Goal: Task Accomplishment & Management: Manage account settings

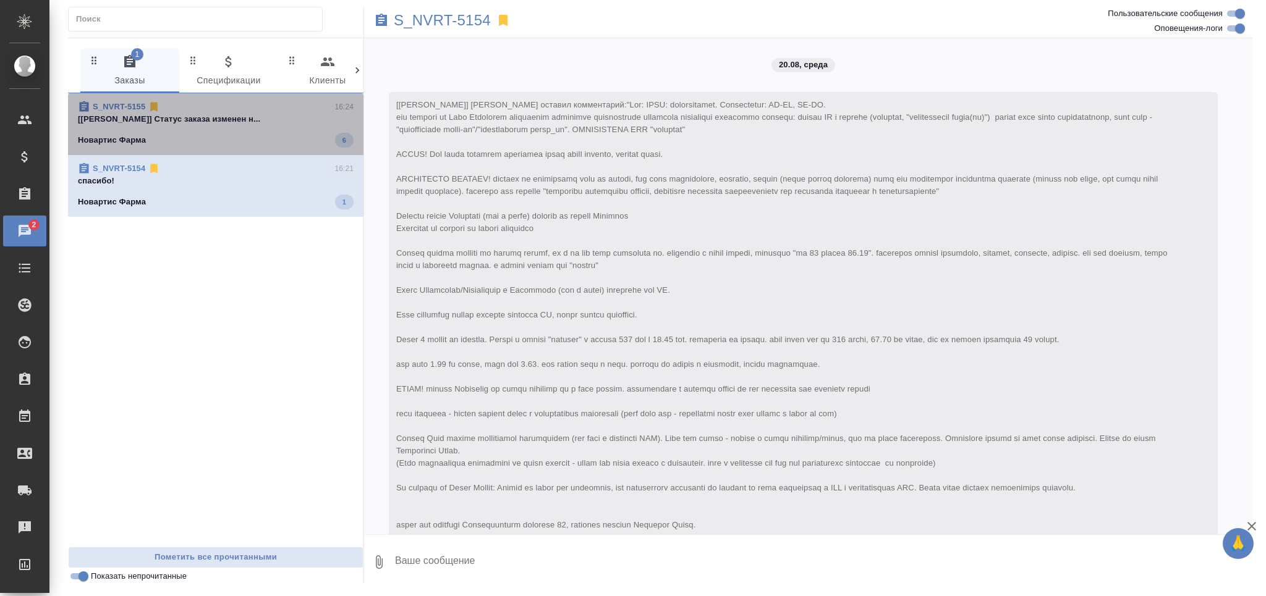
click at [239, 113] on p "[Арсеньева Вера] Статус заказа изменен н..." at bounding box center [216, 119] width 276 height 12
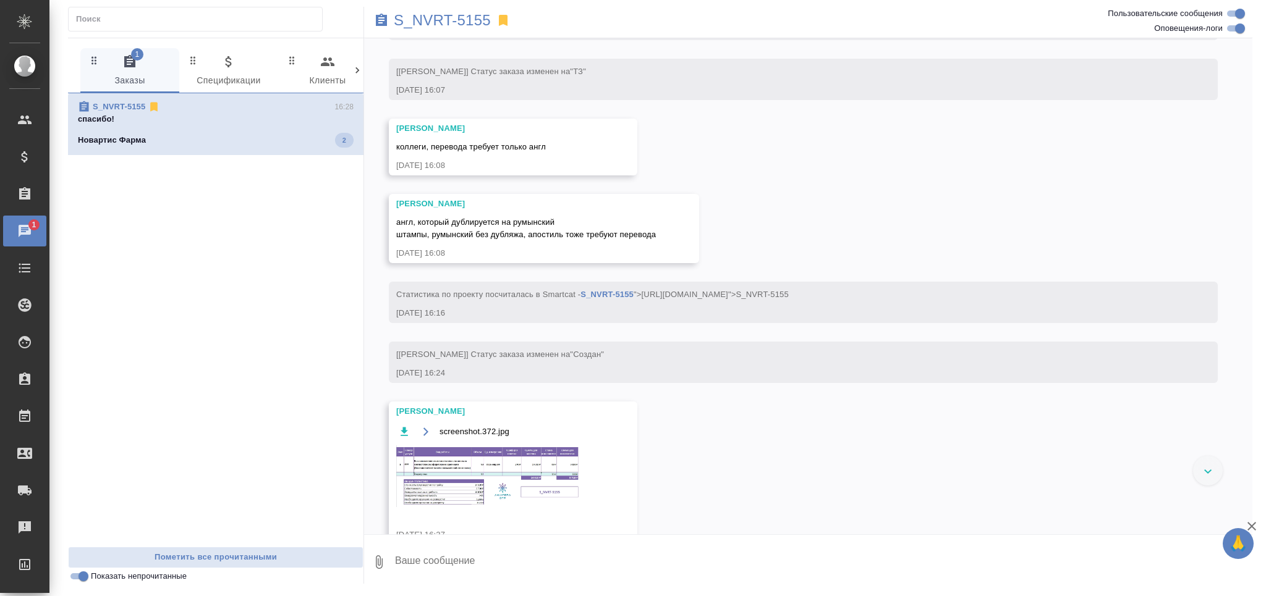
scroll to position [841, 0]
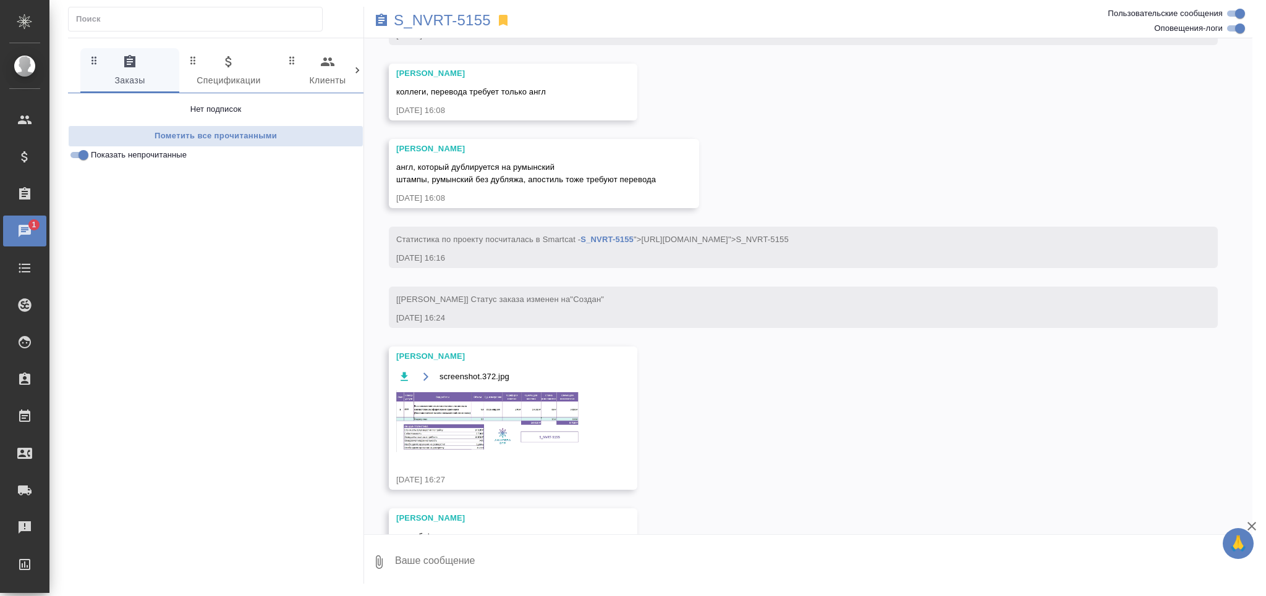
click at [448, 432] on img at bounding box center [488, 422] width 185 height 62
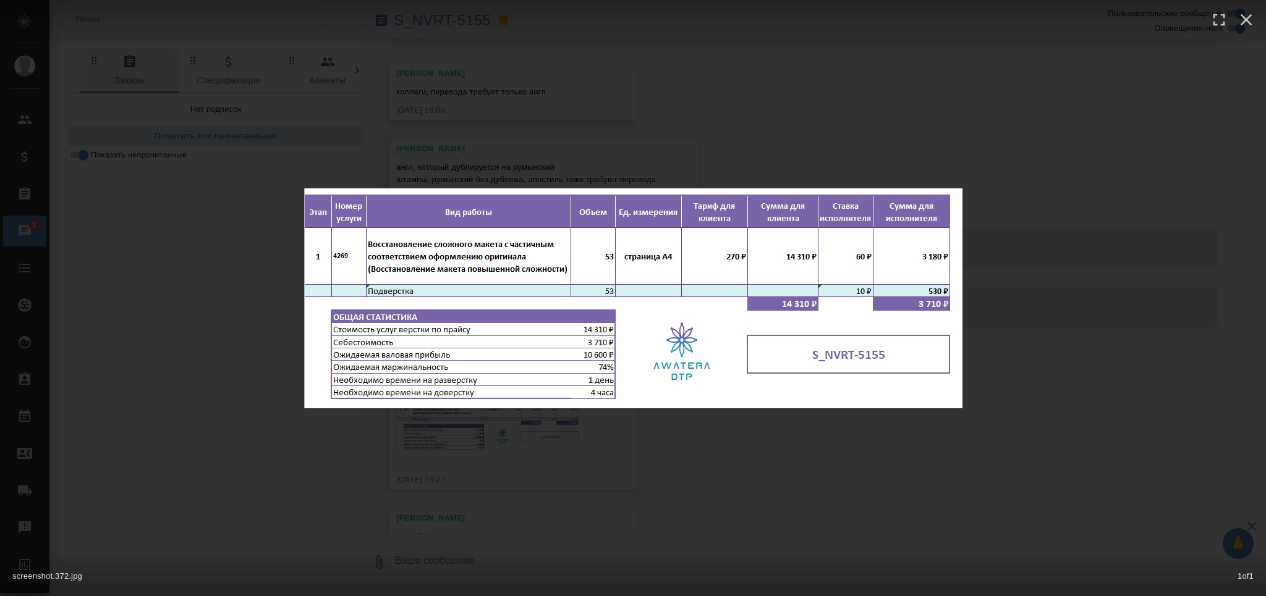
click at [400, 481] on div "screenshot.372.jpg 1 of 1" at bounding box center [633, 298] width 1266 height 596
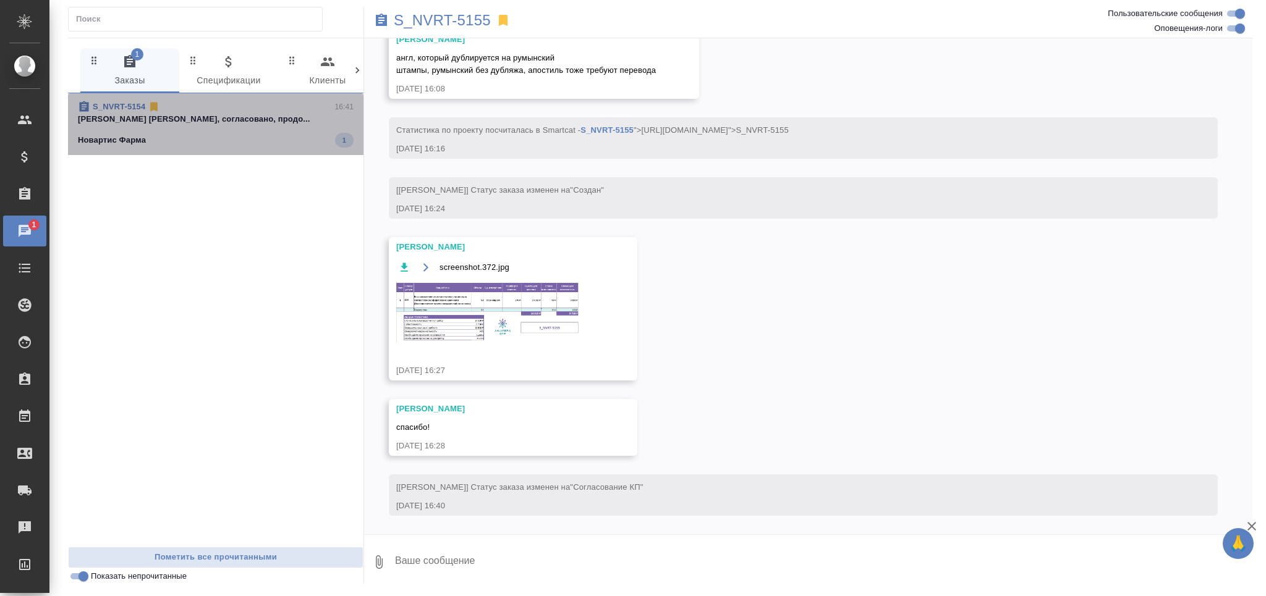
click at [210, 139] on div "Новартис Фарма 1" at bounding box center [216, 140] width 276 height 15
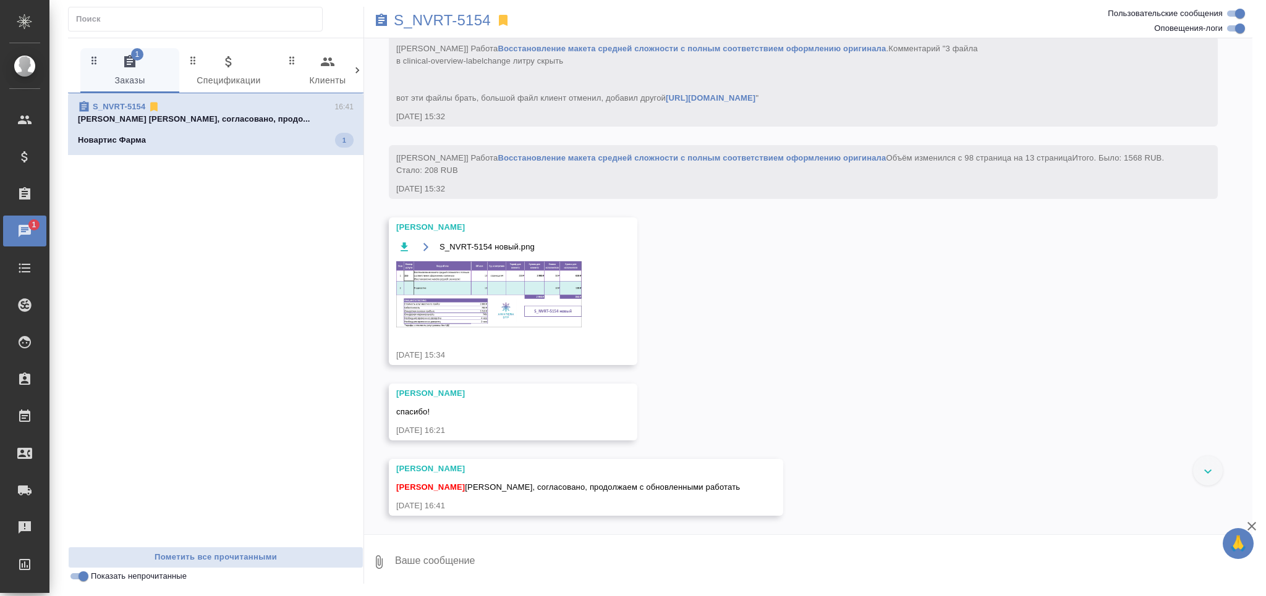
scroll to position [3403, 0]
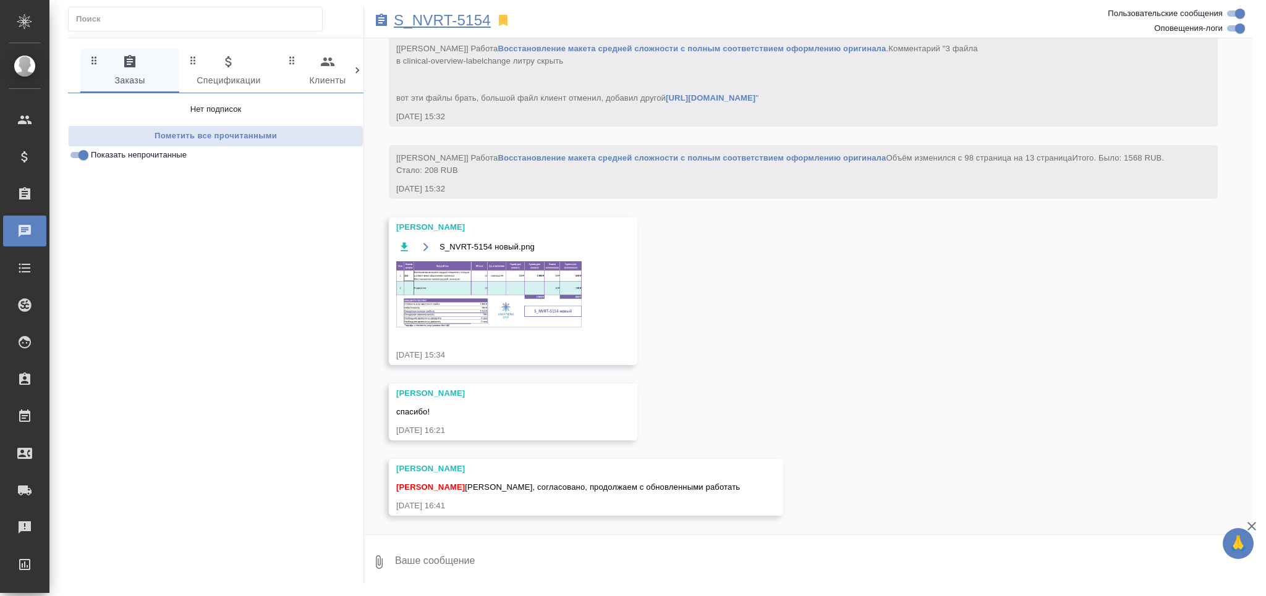
click at [460, 23] on p "S_NVRT-5154" at bounding box center [442, 20] width 97 height 12
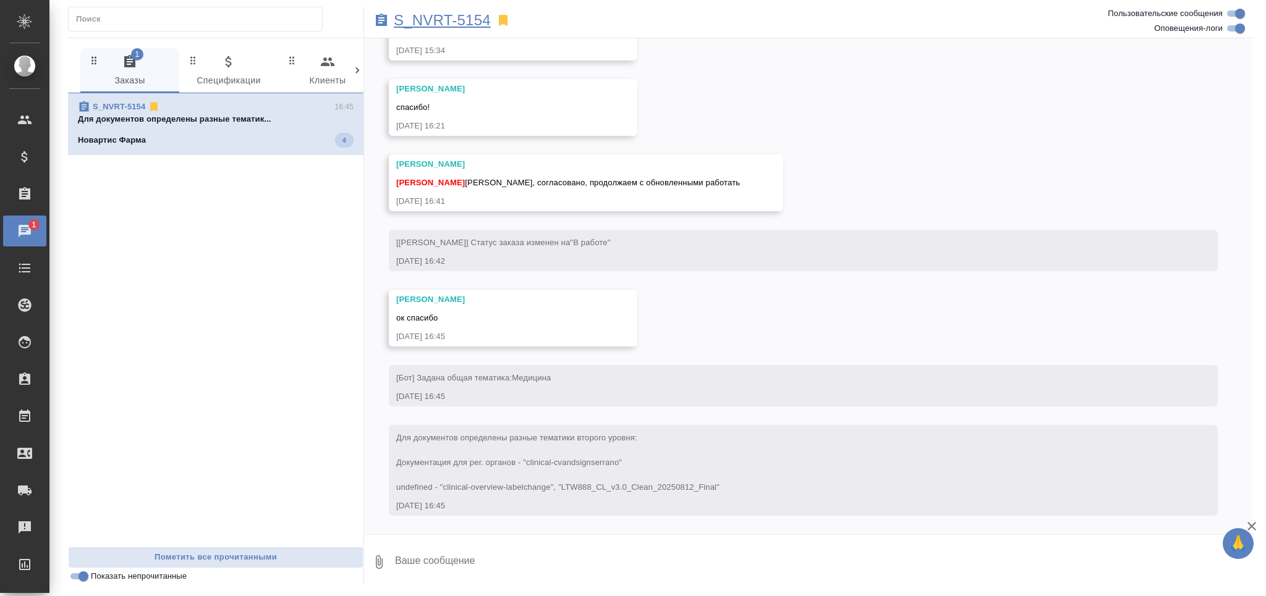
scroll to position [3707, 0]
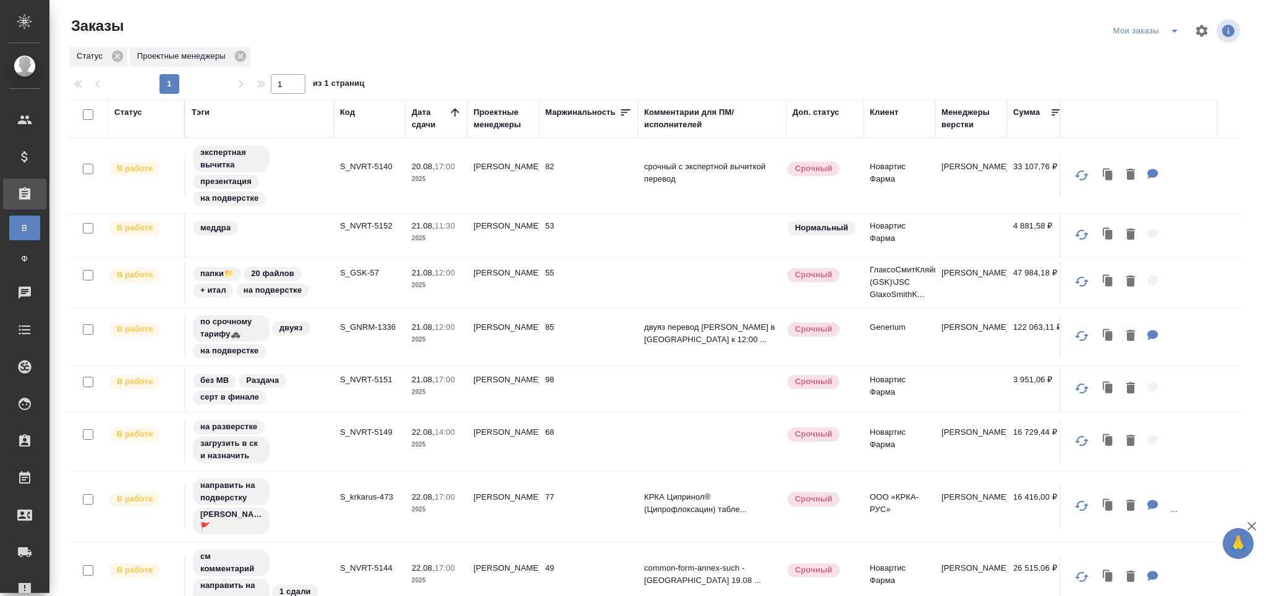
click at [1088, 78] on div "1 1 из 1 страниц" at bounding box center [660, 84] width 1184 height 20
click at [376, 168] on p "S_NVRT-5140" at bounding box center [369, 167] width 59 height 12
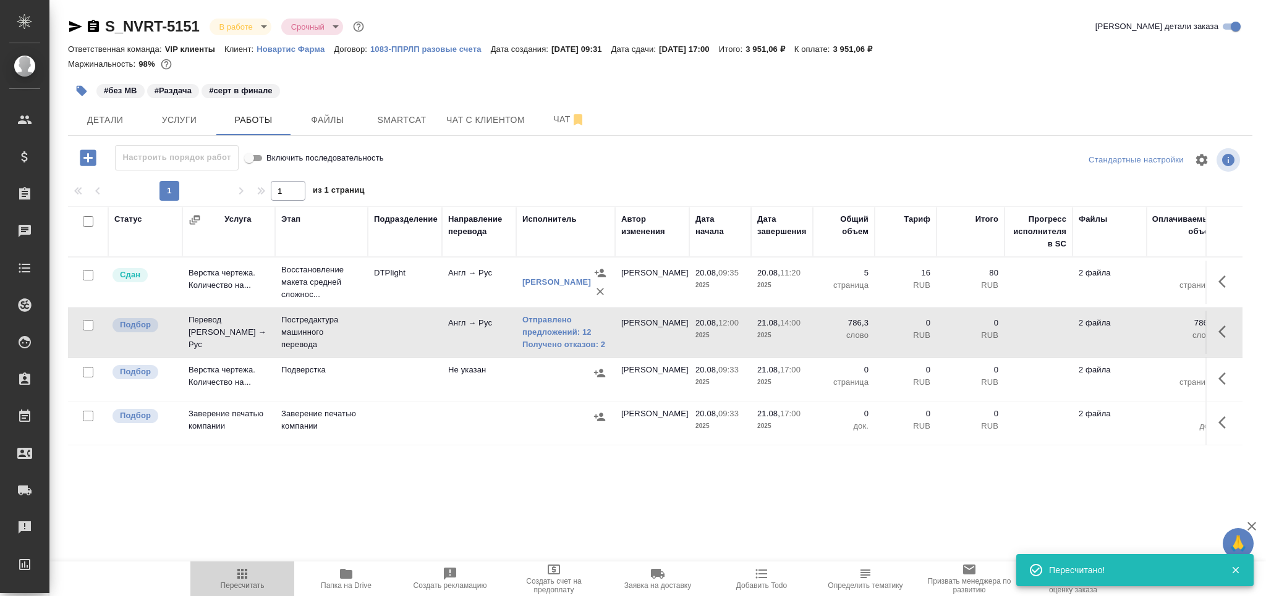
click at [261, 581] on span "Пересчитать" at bounding box center [242, 578] width 89 height 23
click at [255, 581] on span "Пересчитать" at bounding box center [242, 578] width 89 height 23
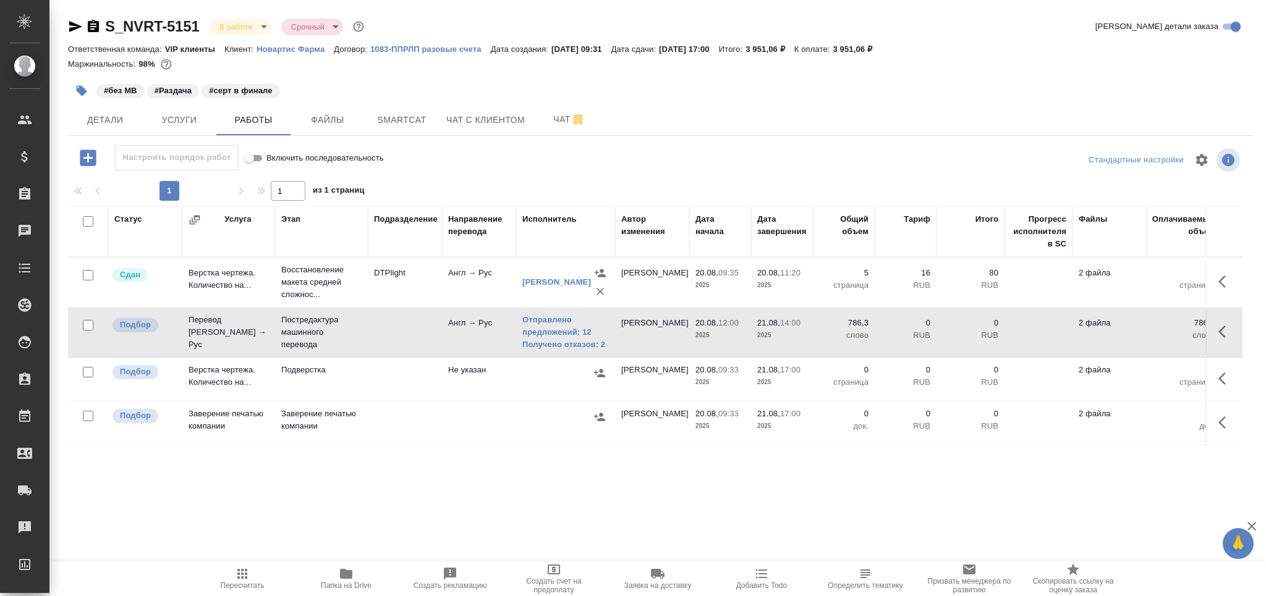
click at [236, 577] on icon "button" at bounding box center [242, 574] width 15 height 15
click at [253, 579] on span "Пересчитать" at bounding box center [242, 578] width 89 height 23
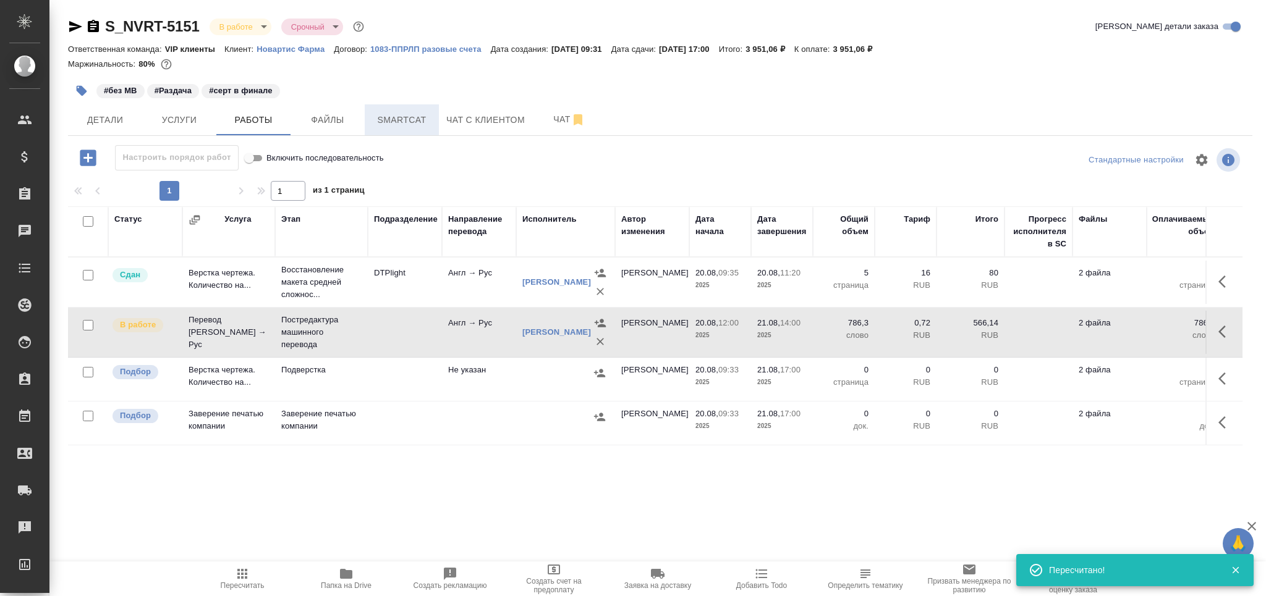
click at [414, 125] on span "Smartcat" at bounding box center [401, 119] width 59 height 15
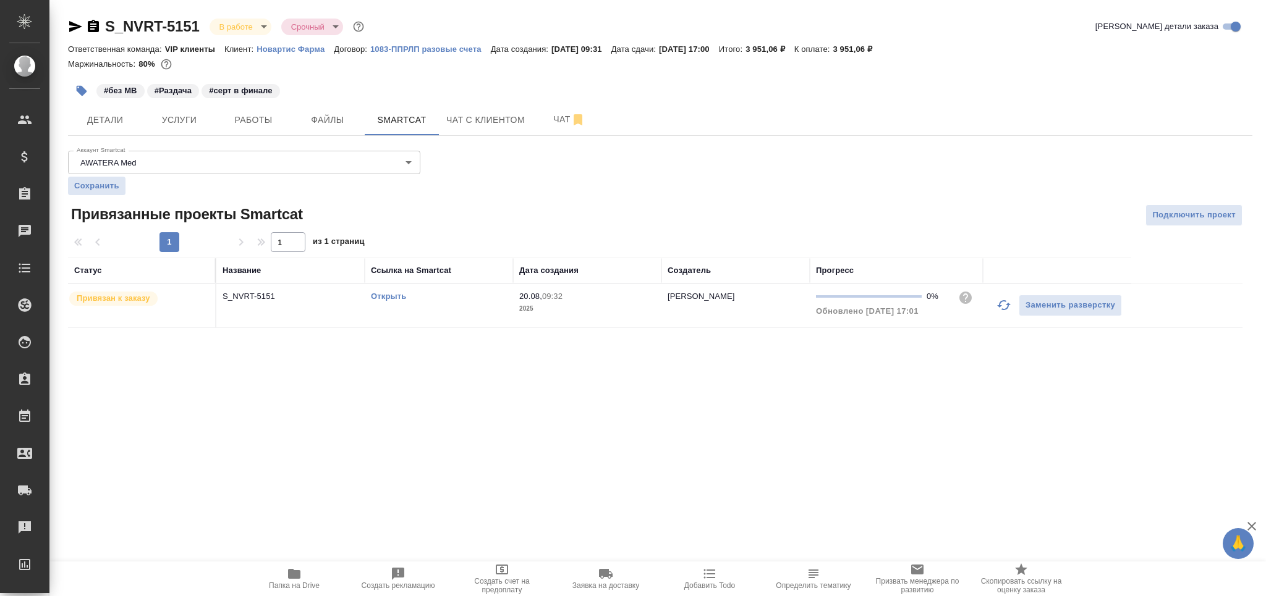
click at [382, 294] on link "Открыть" at bounding box center [388, 296] width 35 height 9
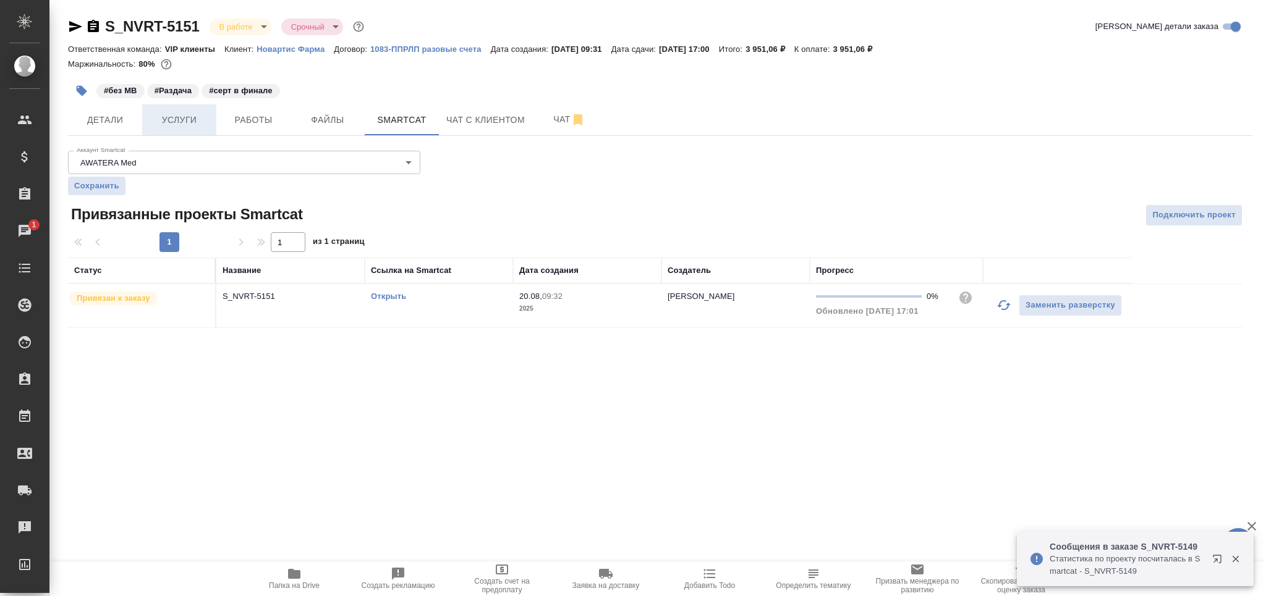
click at [184, 117] on span "Услуги" at bounding box center [179, 119] width 59 height 15
click at [257, 127] on button "Работы" at bounding box center [253, 119] width 74 height 31
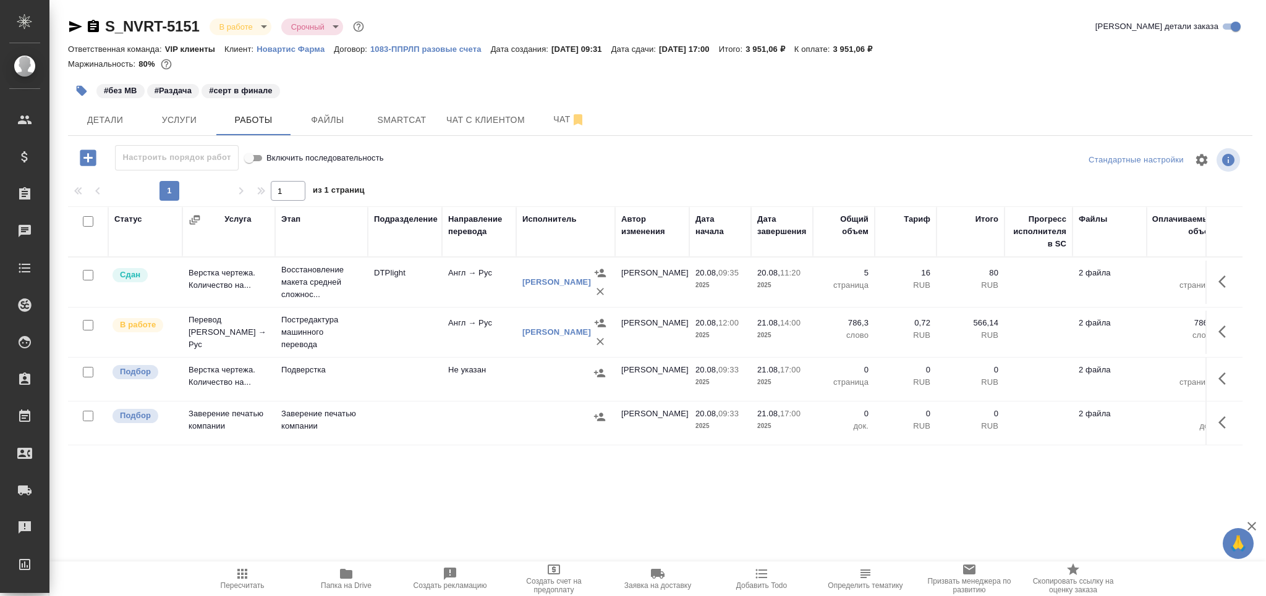
drag, startPoint x: 251, startPoint y: 583, endPoint x: 245, endPoint y: 576, distance: 9.3
click at [250, 583] on span "Пересчитать" at bounding box center [243, 586] width 44 height 9
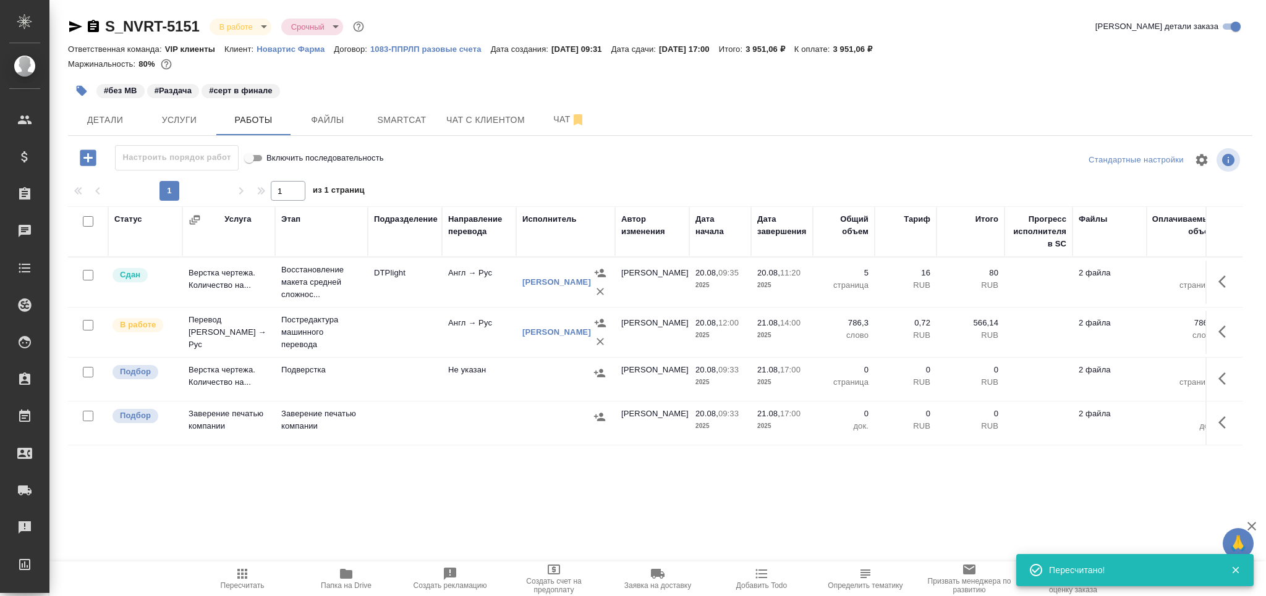
click at [80, 88] on icon "button" at bounding box center [82, 91] width 11 height 11
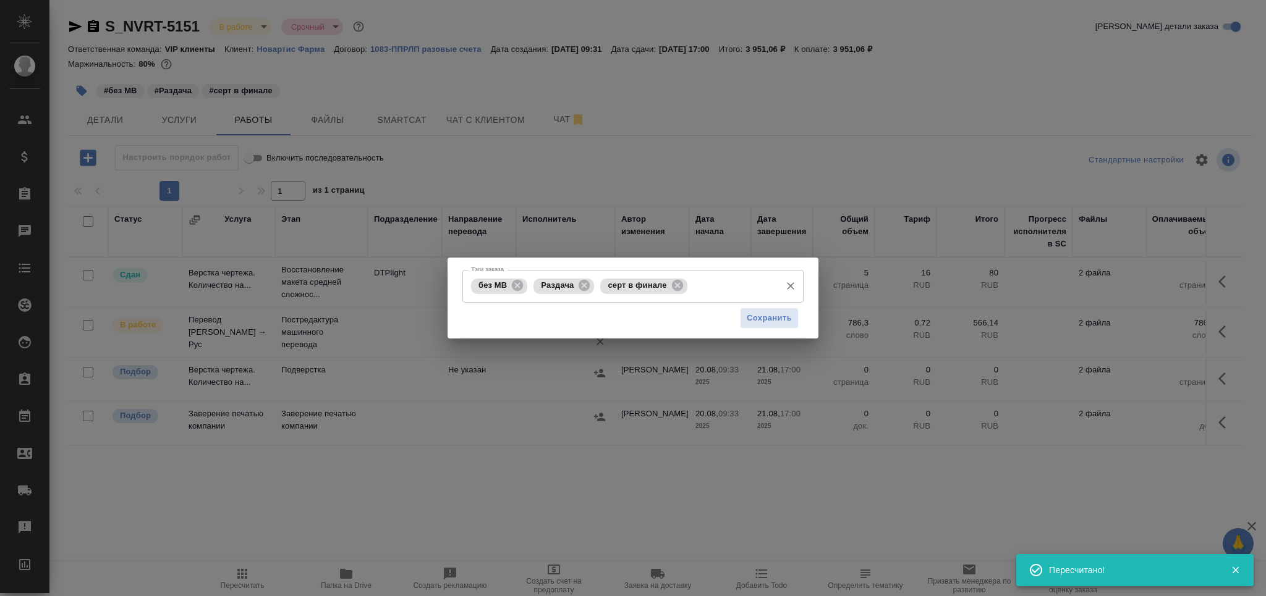
click at [585, 288] on icon at bounding box center [584, 285] width 11 height 11
click at [671, 287] on input "Тэги заказа" at bounding box center [698, 286] width 151 height 21
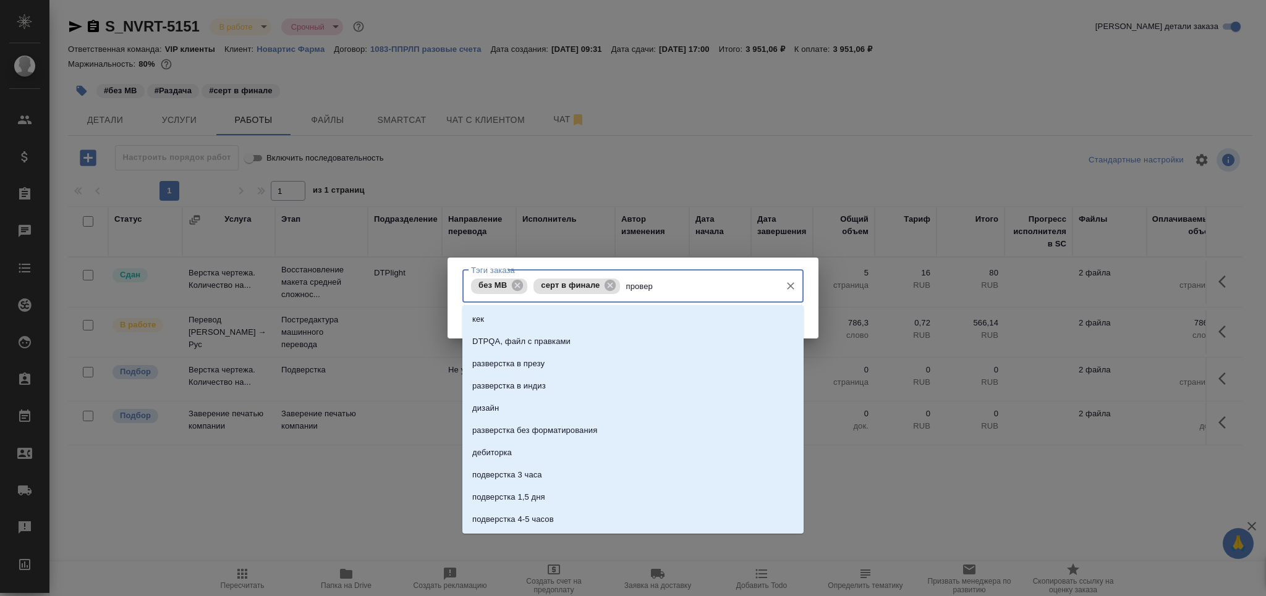
type input "проверк"
click at [589, 319] on li "проверка ЛКа" at bounding box center [632, 319] width 341 height 22
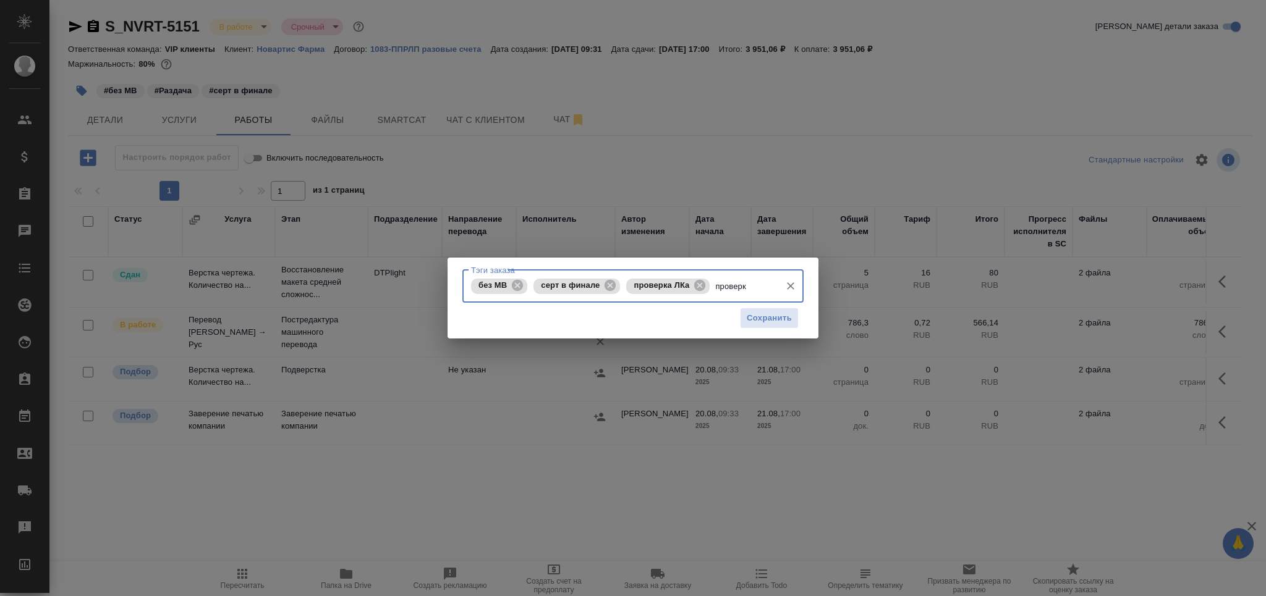
click at [780, 325] on span "Сохранить" at bounding box center [769, 319] width 45 height 14
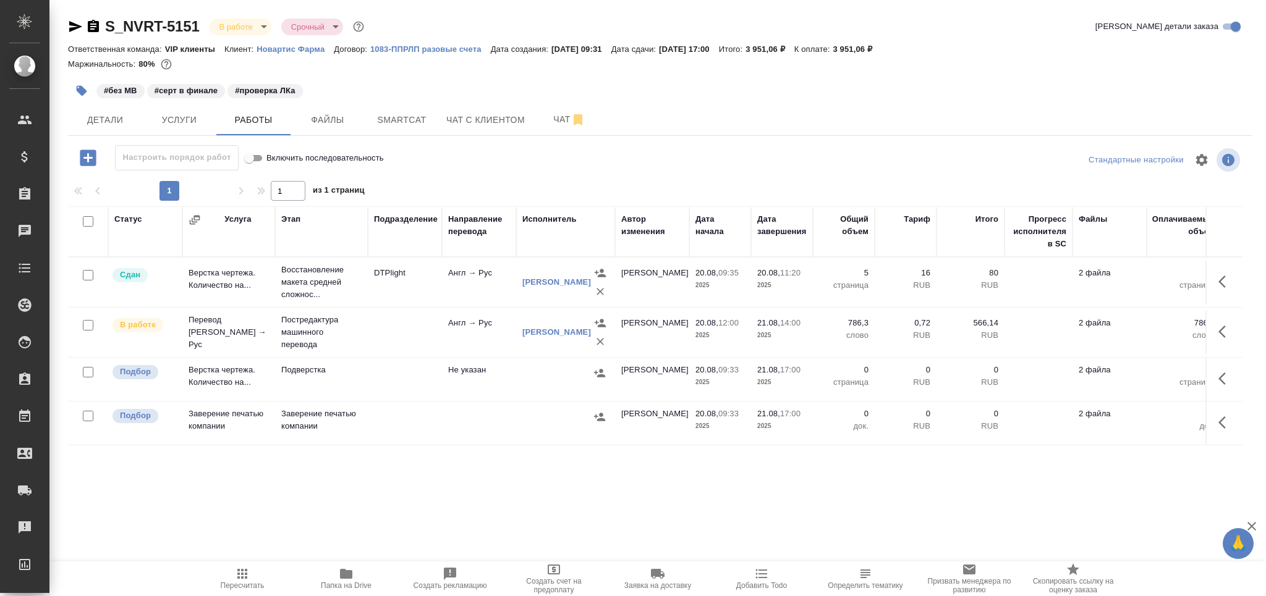
click at [421, 304] on td at bounding box center [405, 282] width 74 height 43
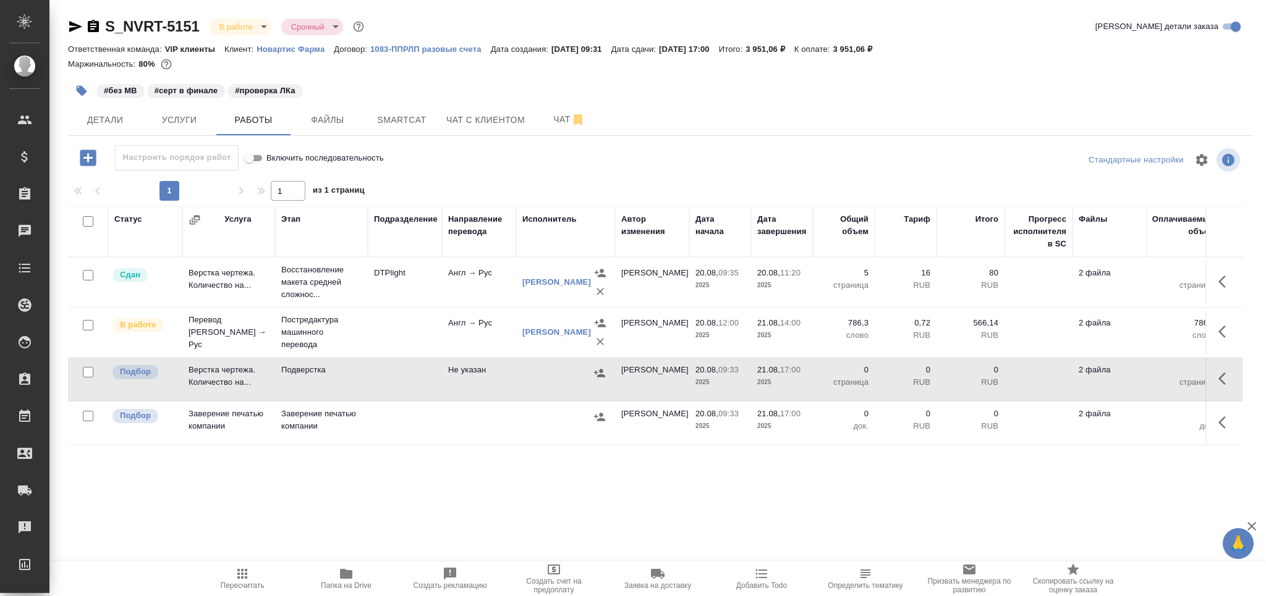
click at [421, 304] on td at bounding box center [405, 282] width 74 height 43
click at [242, 568] on icon "button" at bounding box center [242, 574] width 15 height 15
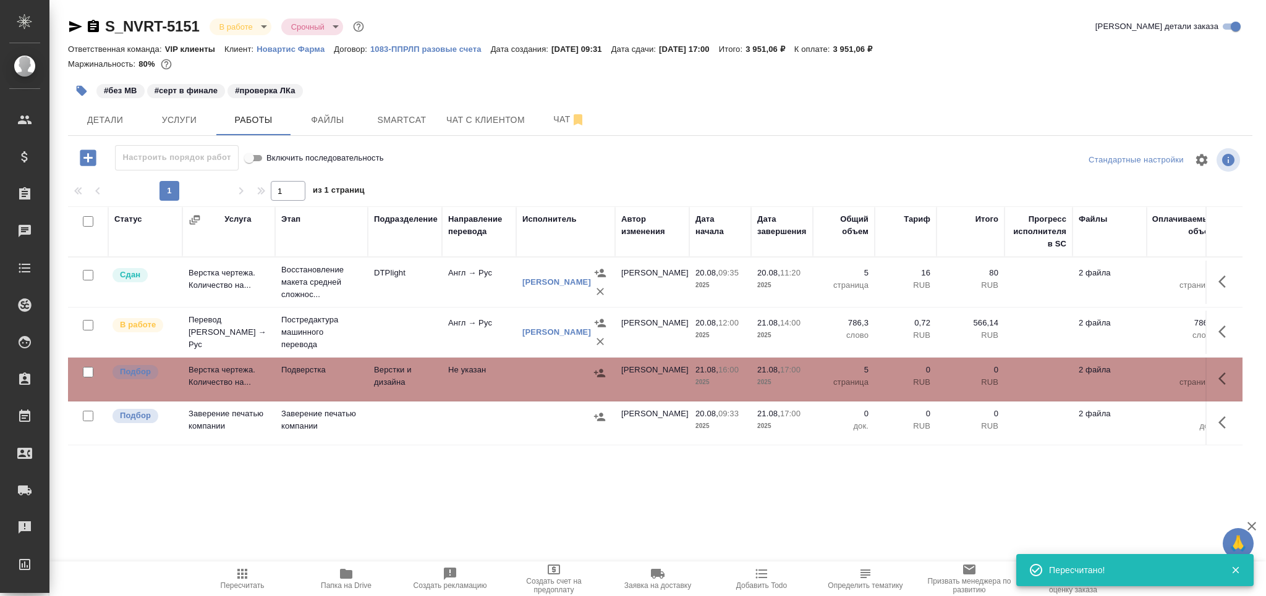
click at [184, 122] on span "Услуги" at bounding box center [179, 119] width 59 height 15
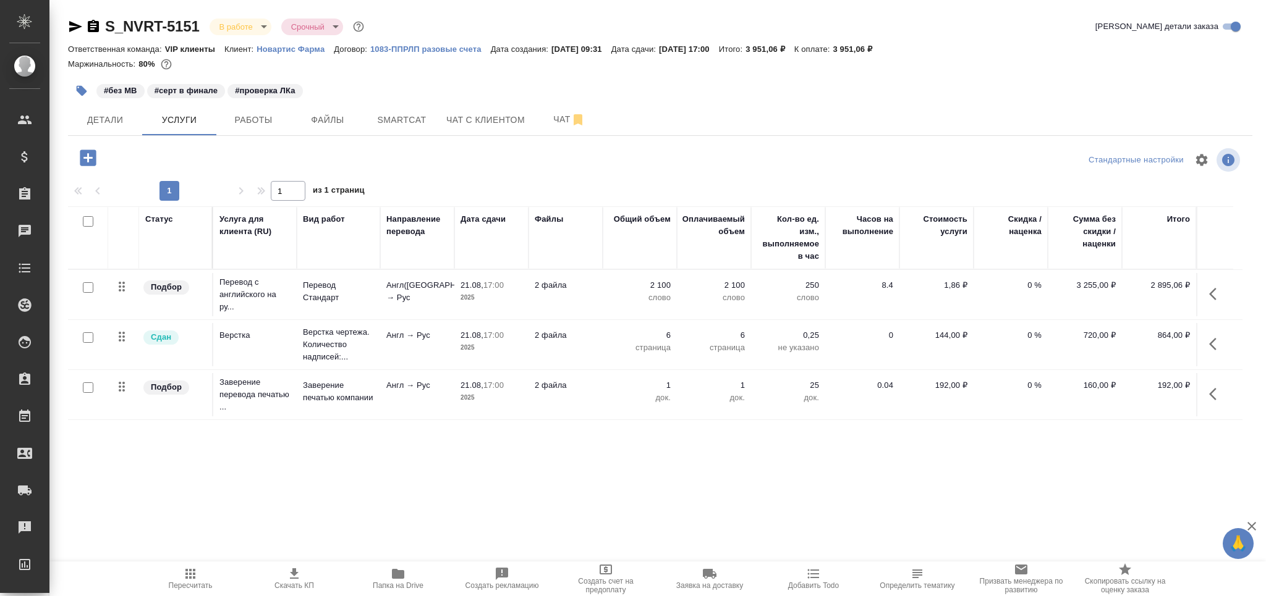
click at [91, 156] on icon "button" at bounding box center [88, 158] width 16 height 16
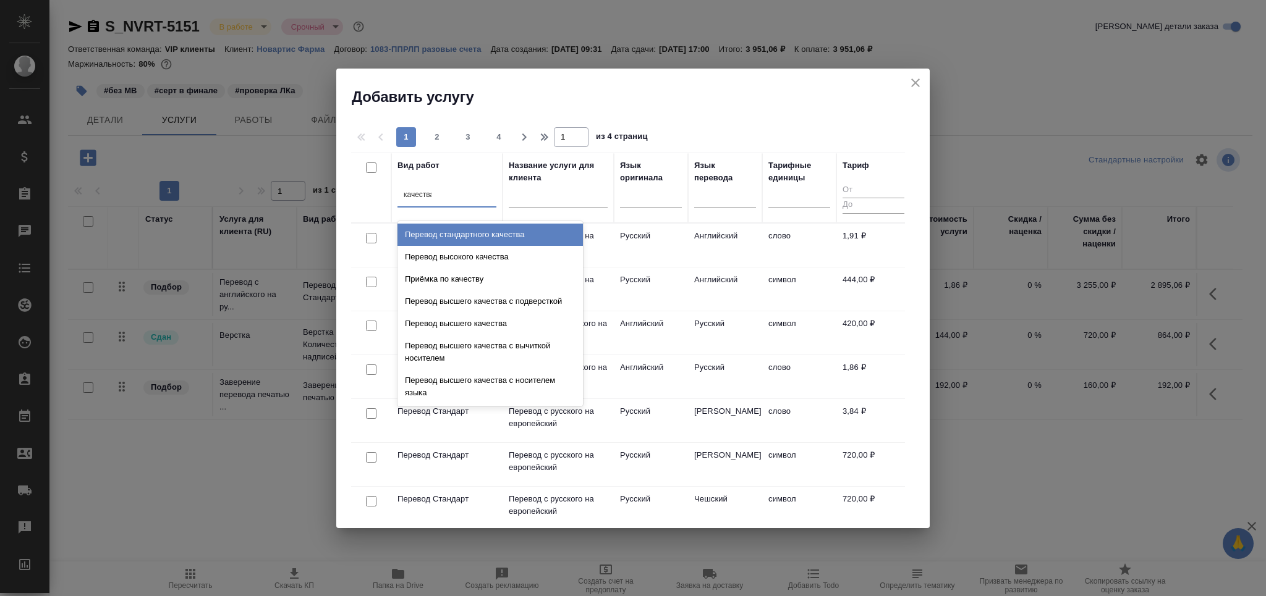
type input "качества пе"
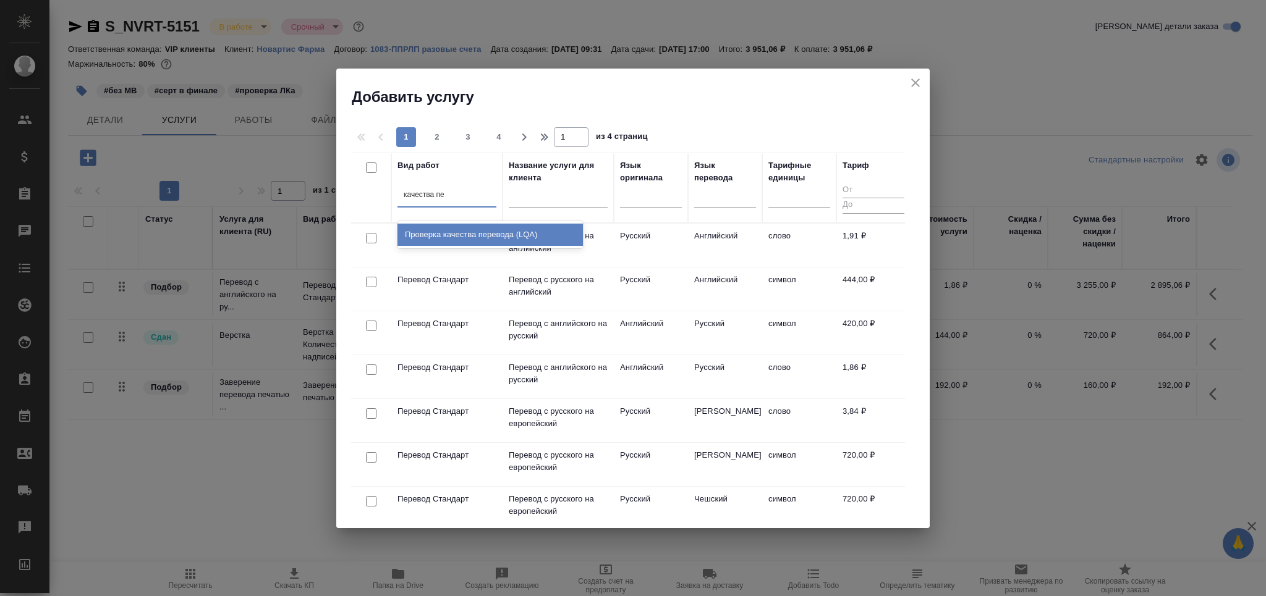
click at [401, 232] on div "Проверка качества перевода (LQA)" at bounding box center [489, 235] width 185 height 22
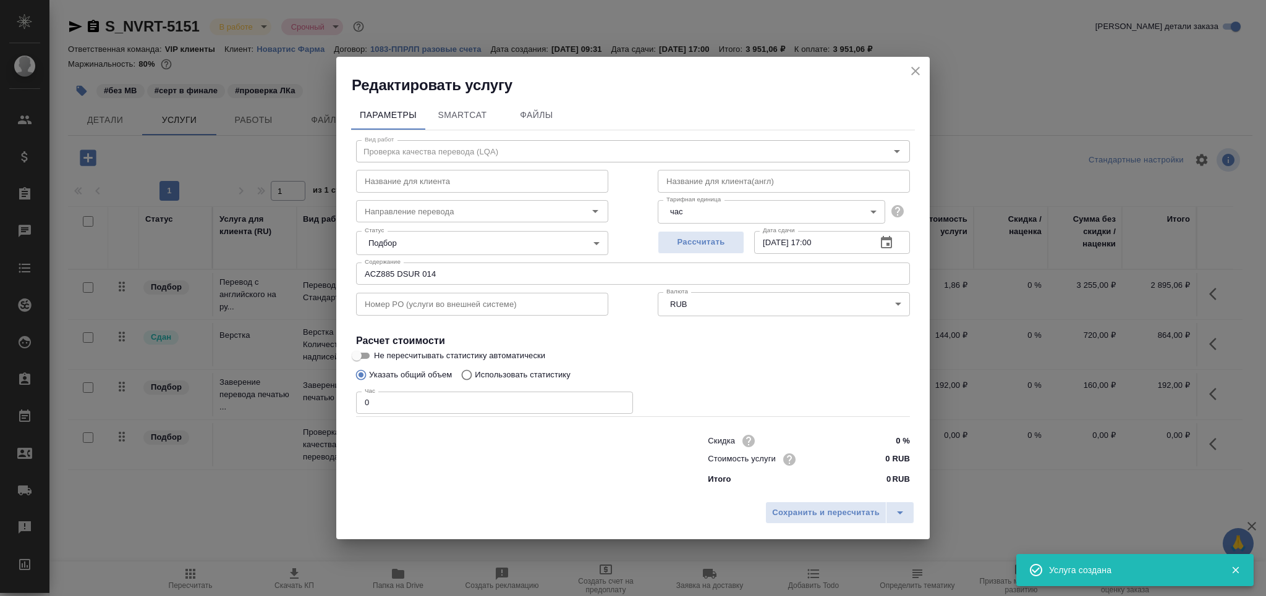
click at [914, 71] on icon "close" at bounding box center [915, 71] width 15 height 15
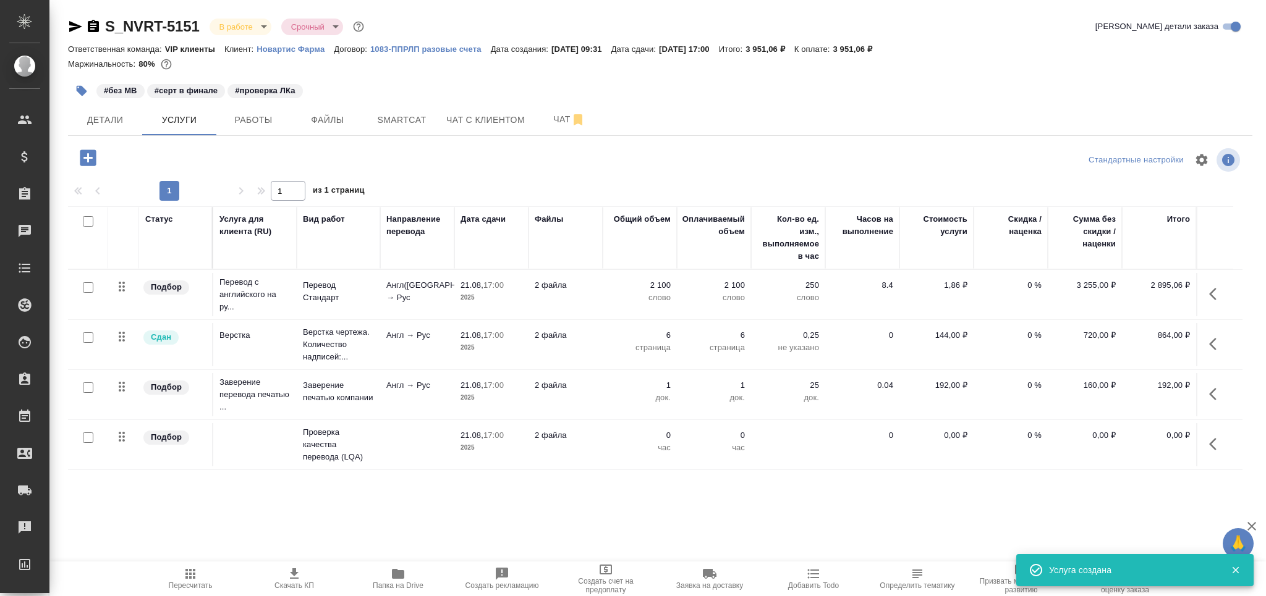
click at [1213, 445] on icon "button" at bounding box center [1216, 444] width 15 height 15
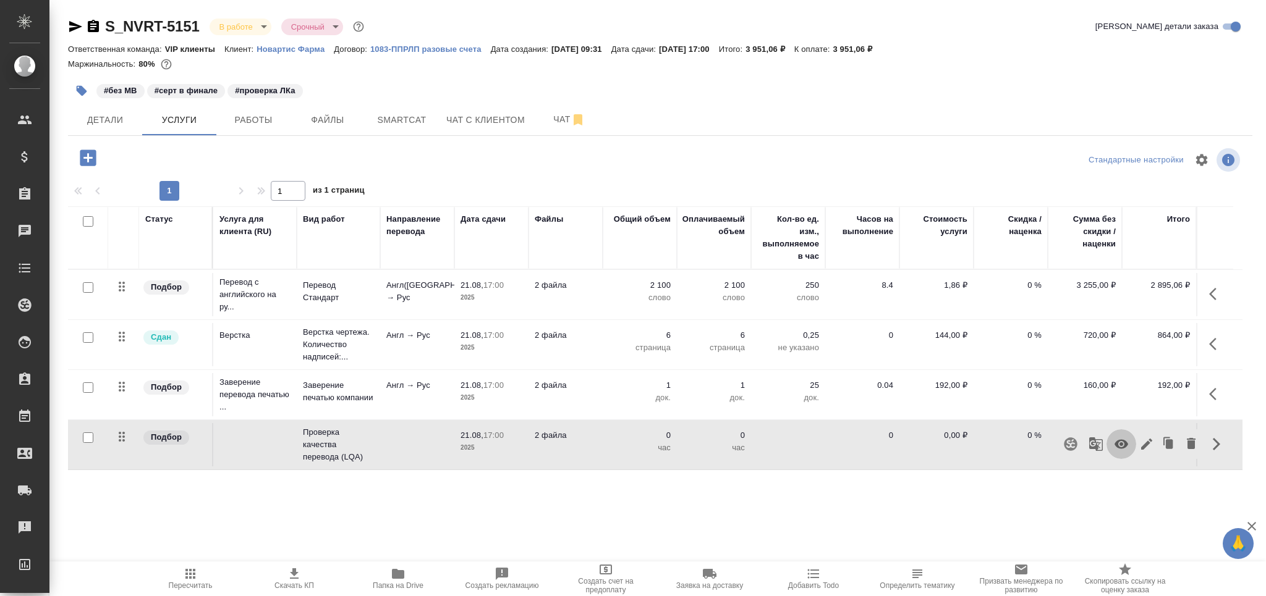
click at [1122, 446] on icon "button" at bounding box center [1121, 444] width 14 height 9
click at [277, 126] on span "Работы" at bounding box center [253, 119] width 59 height 15
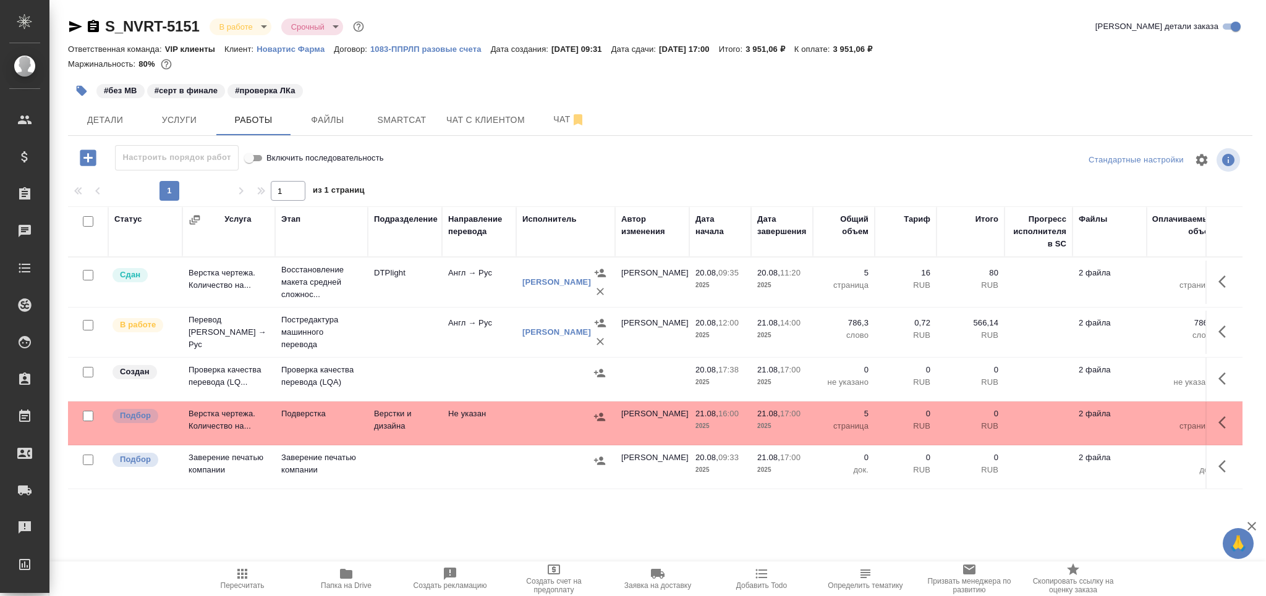
click at [361, 301] on p "Проверка качества перевода (LQA)" at bounding box center [321, 282] width 80 height 37
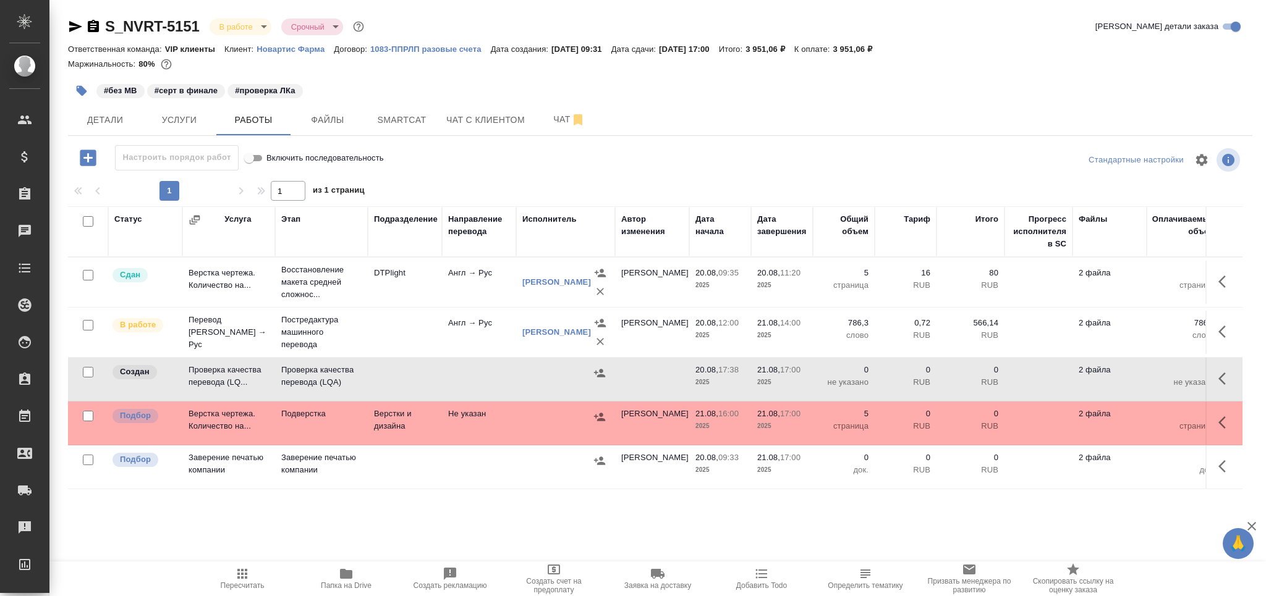
click at [252, 578] on span "Пересчитать" at bounding box center [242, 578] width 89 height 23
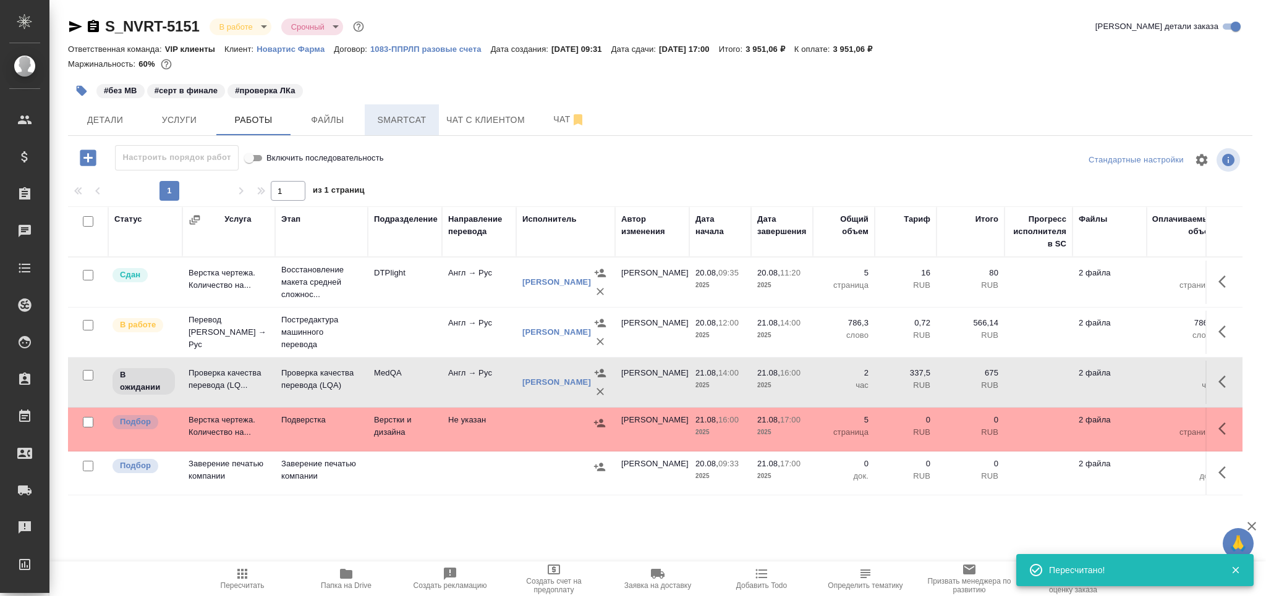
click at [411, 115] on span "Smartcat" at bounding box center [401, 119] width 59 height 15
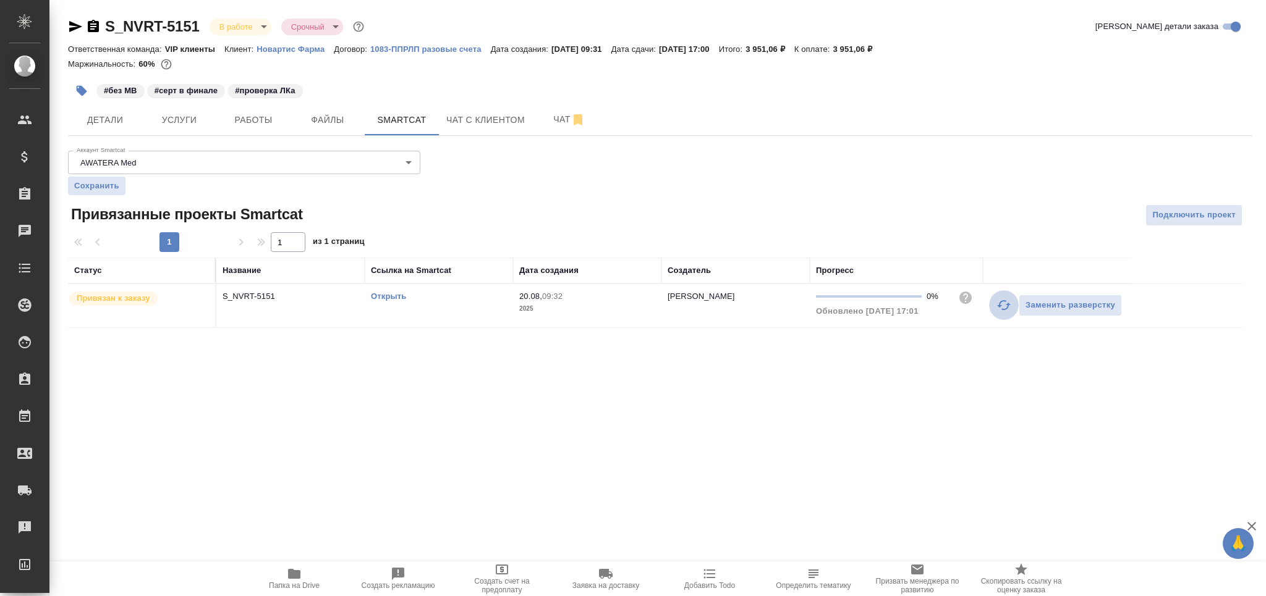
click at [1001, 305] on icon "button" at bounding box center [1003, 305] width 15 height 15
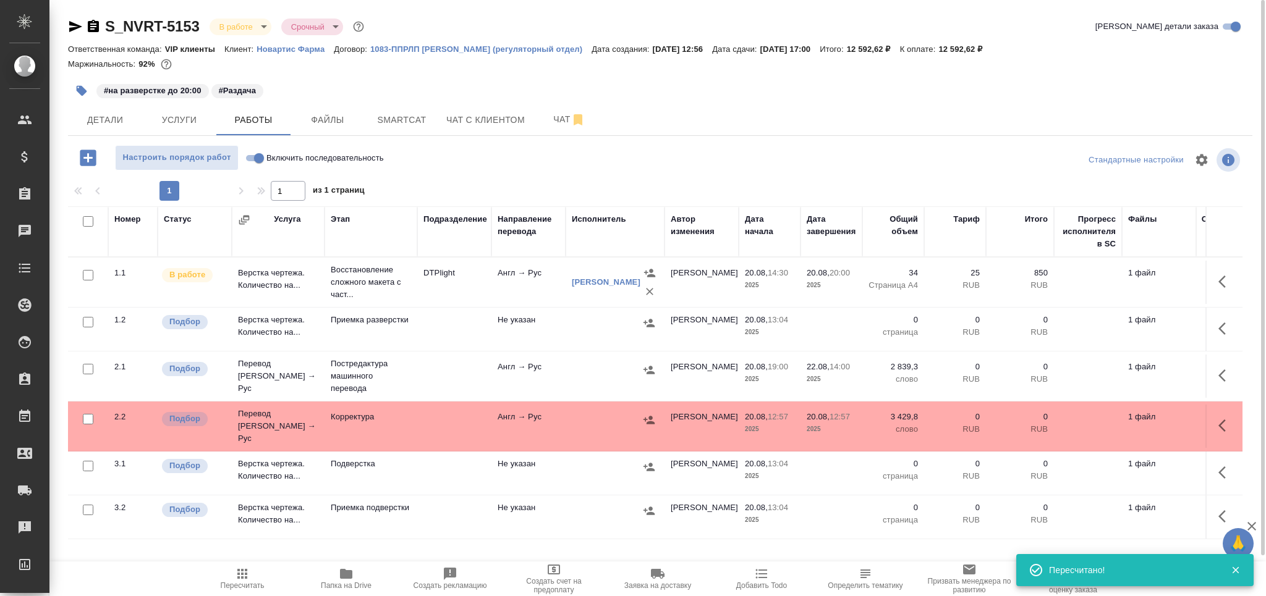
click at [244, 596] on button "Пересчитать" at bounding box center [242, 579] width 104 height 35
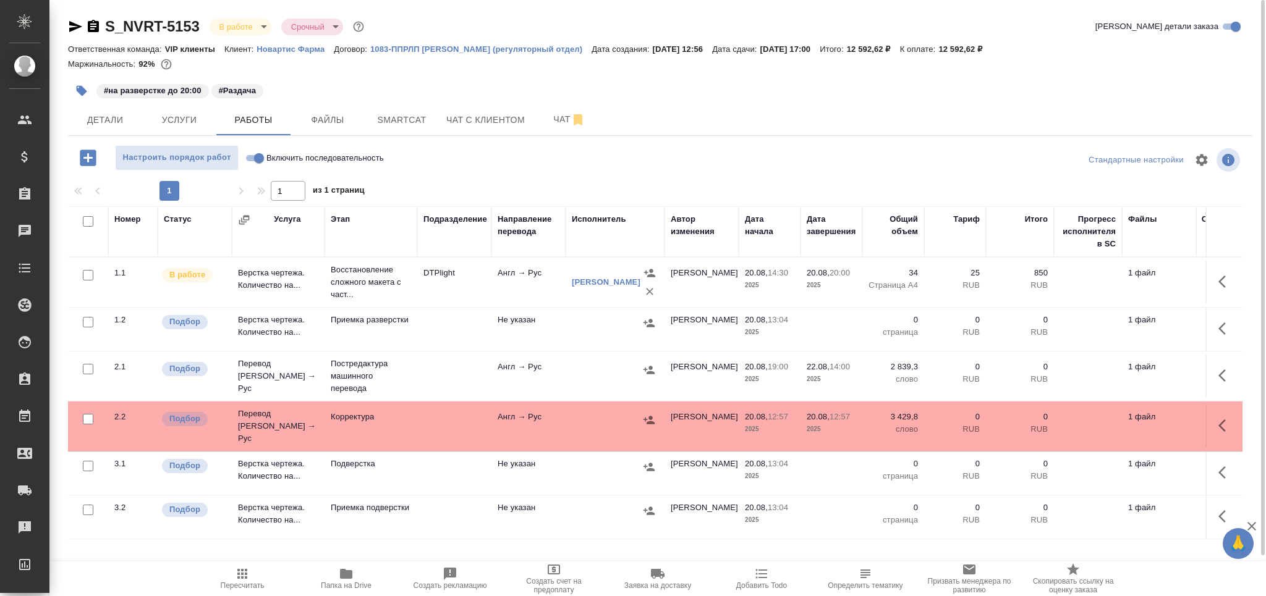
click at [229, 582] on span "Пересчитать" at bounding box center [243, 586] width 44 height 9
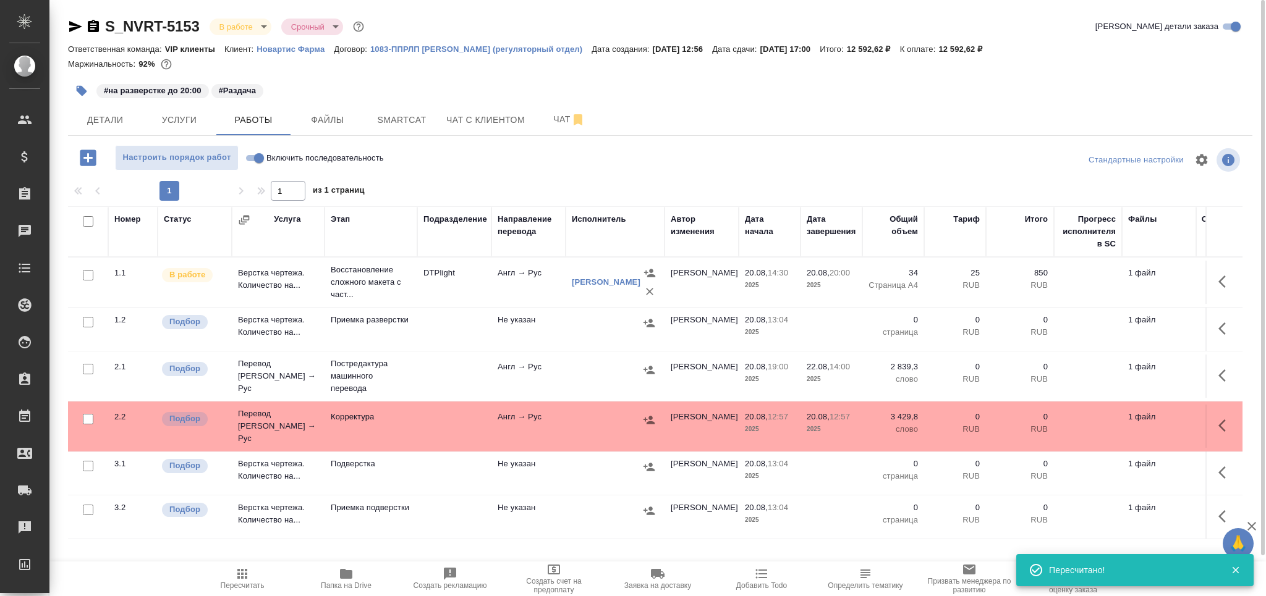
click at [88, 320] on input "checkbox" at bounding box center [88, 322] width 11 height 11
checkbox input "true"
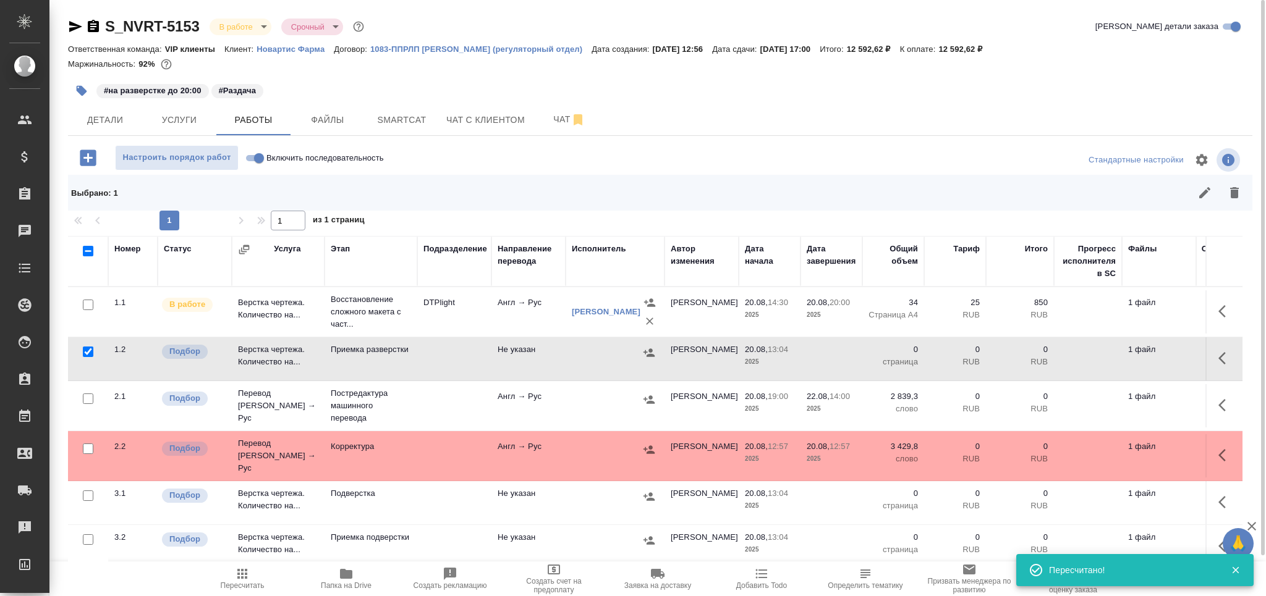
click at [88, 535] on input "checkbox" at bounding box center [88, 540] width 11 height 11
checkbox input "true"
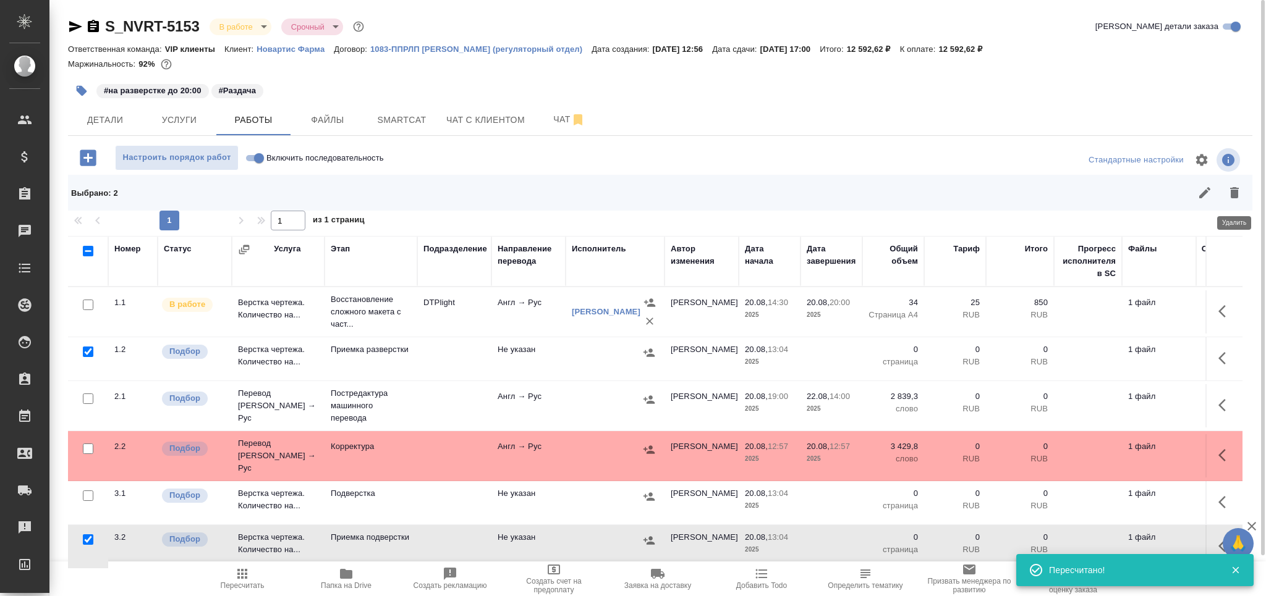
click at [1239, 186] on icon "button" at bounding box center [1234, 192] width 15 height 15
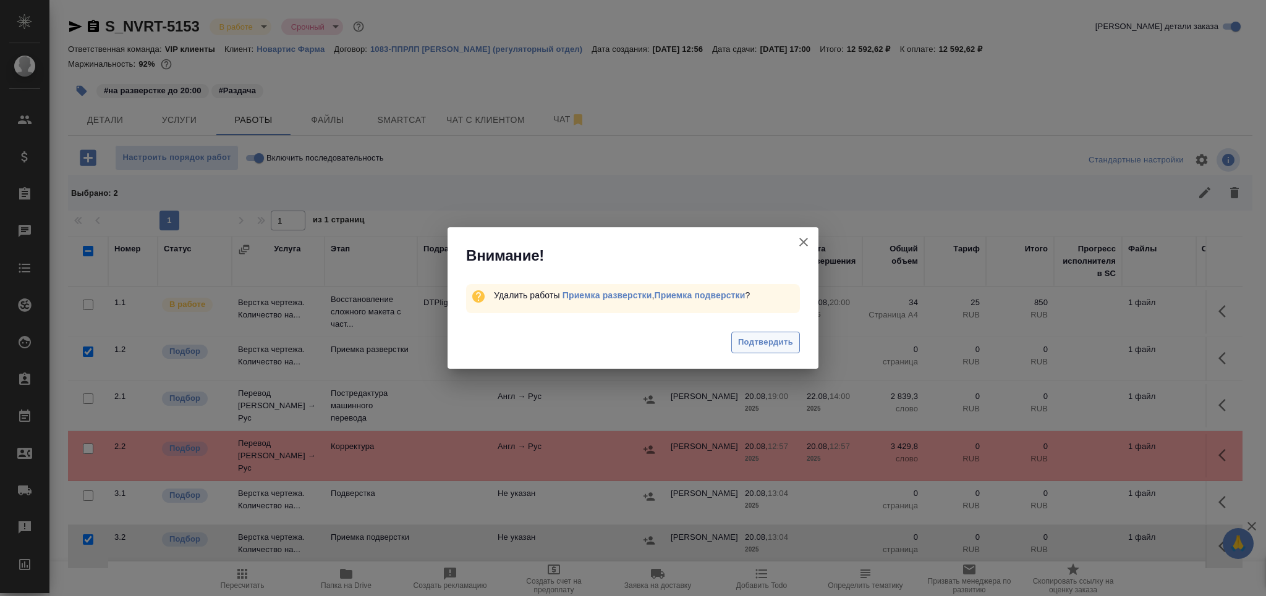
click at [756, 346] on span "Подтвердить" at bounding box center [765, 343] width 55 height 14
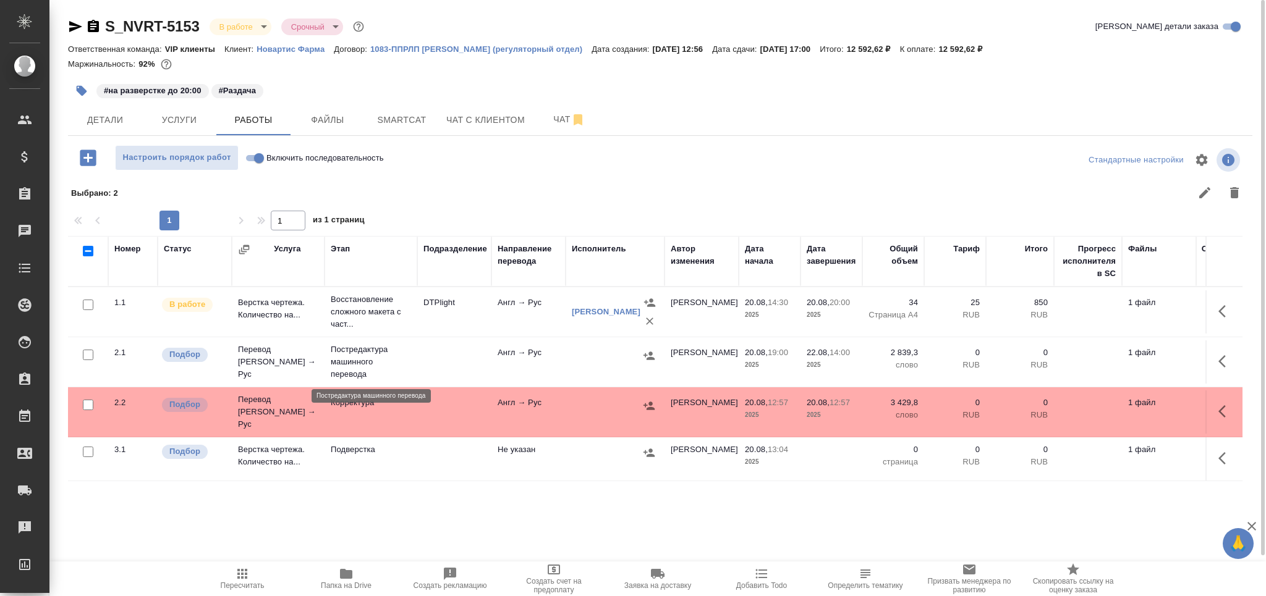
click at [375, 354] on p "Постредактура машинного перевода" at bounding box center [371, 362] width 80 height 37
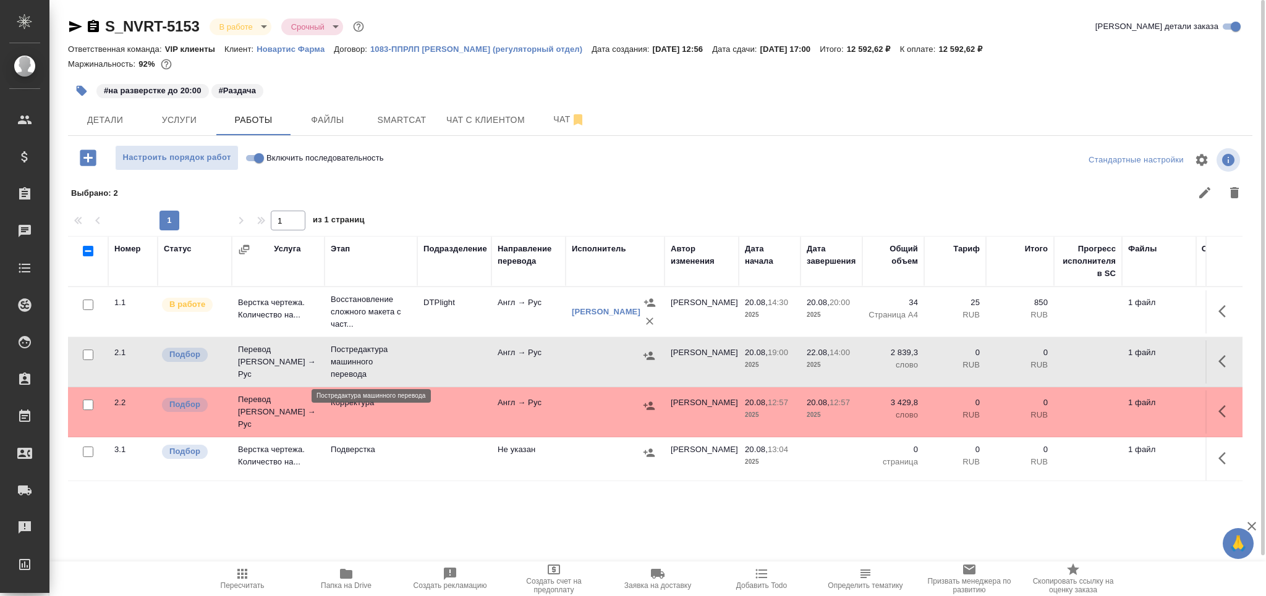
click at [375, 354] on p "Постредактура машинного перевода" at bounding box center [371, 362] width 80 height 37
click at [467, 334] on td at bounding box center [454, 312] width 74 height 43
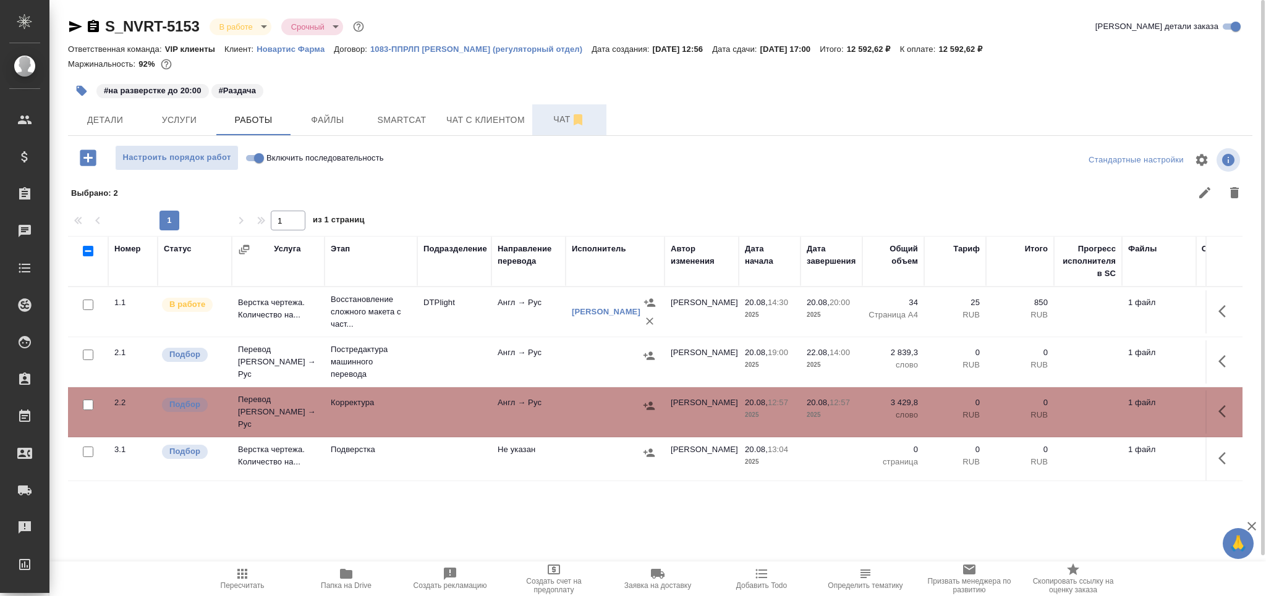
click at [552, 119] on span "Чат" at bounding box center [569, 119] width 59 height 15
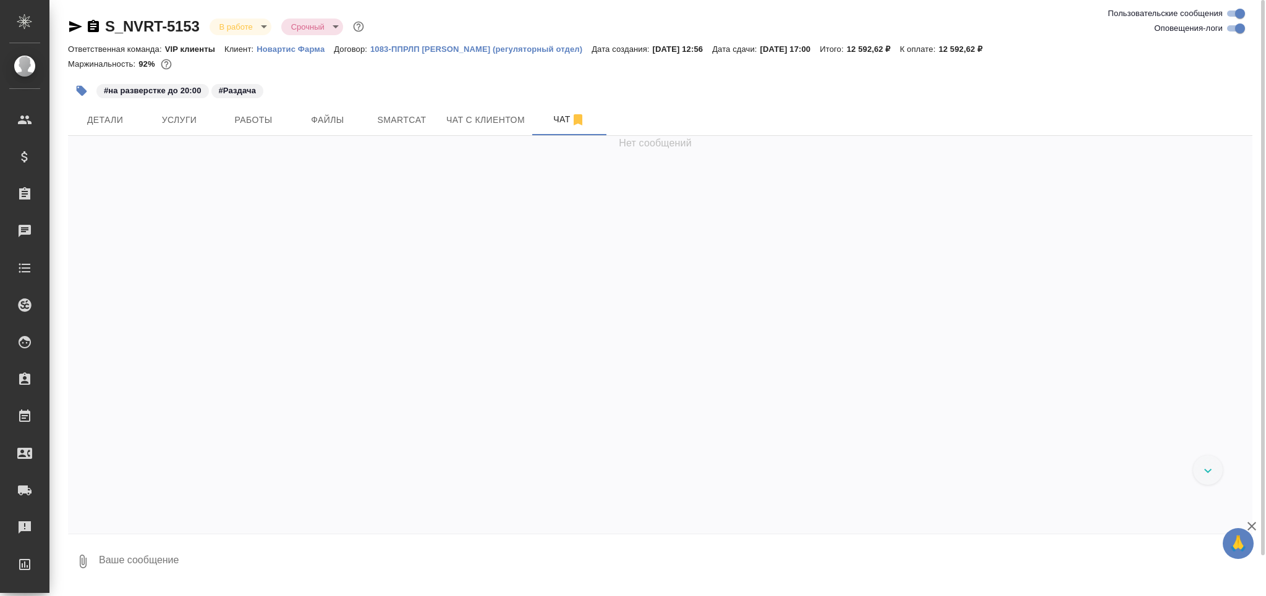
click at [1237, 27] on input "Оповещения-логи" at bounding box center [1240, 28] width 45 height 15
checkbox input "false"
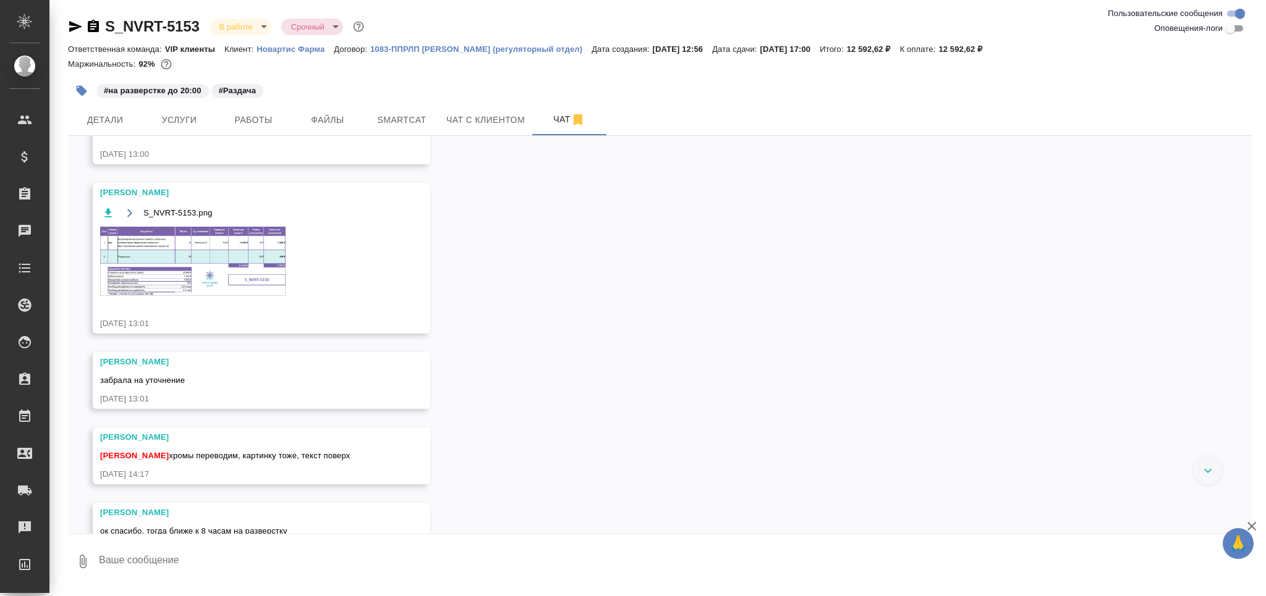
scroll to position [493, 0]
click at [201, 268] on img at bounding box center [192, 260] width 185 height 69
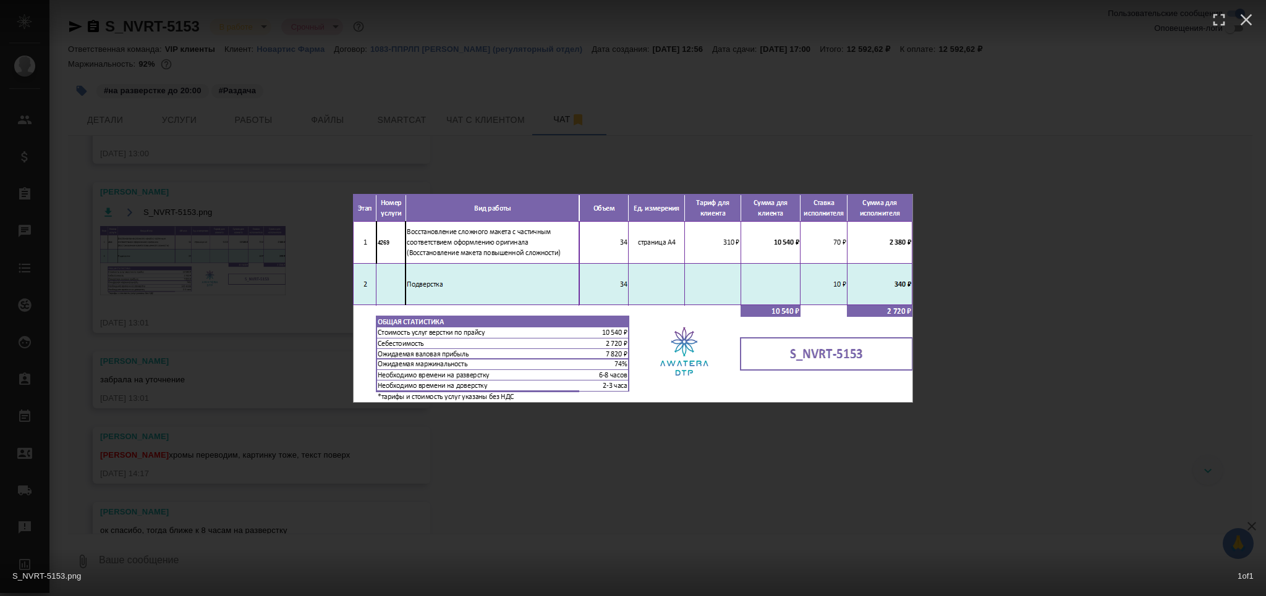
click at [244, 388] on div "S_NVRT-5153.png 1 of 1" at bounding box center [633, 298] width 1266 height 596
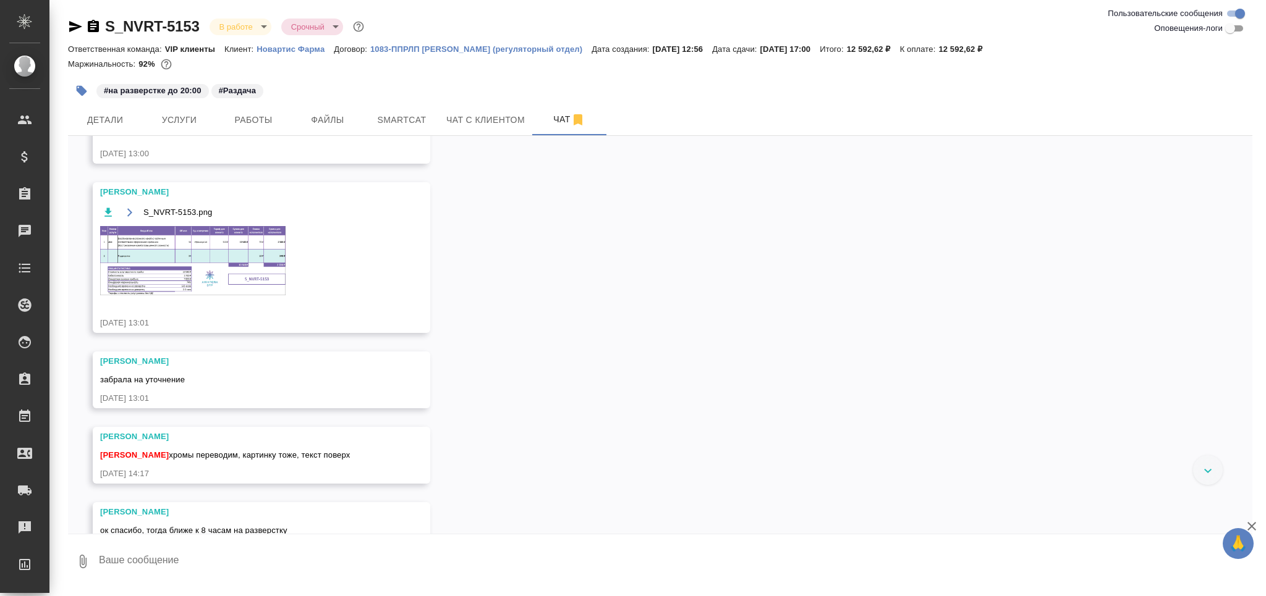
click at [267, 261] on img at bounding box center [192, 260] width 185 height 69
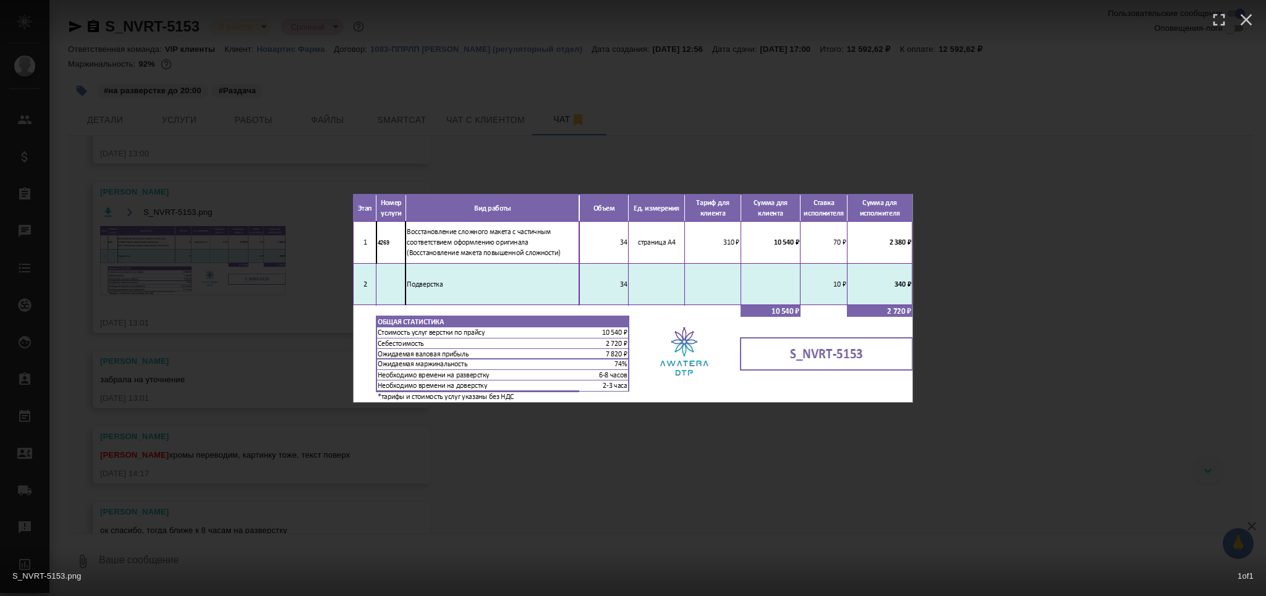
click at [214, 422] on div "S_NVRT-5153.png 1 of 1" at bounding box center [633, 298] width 1266 height 596
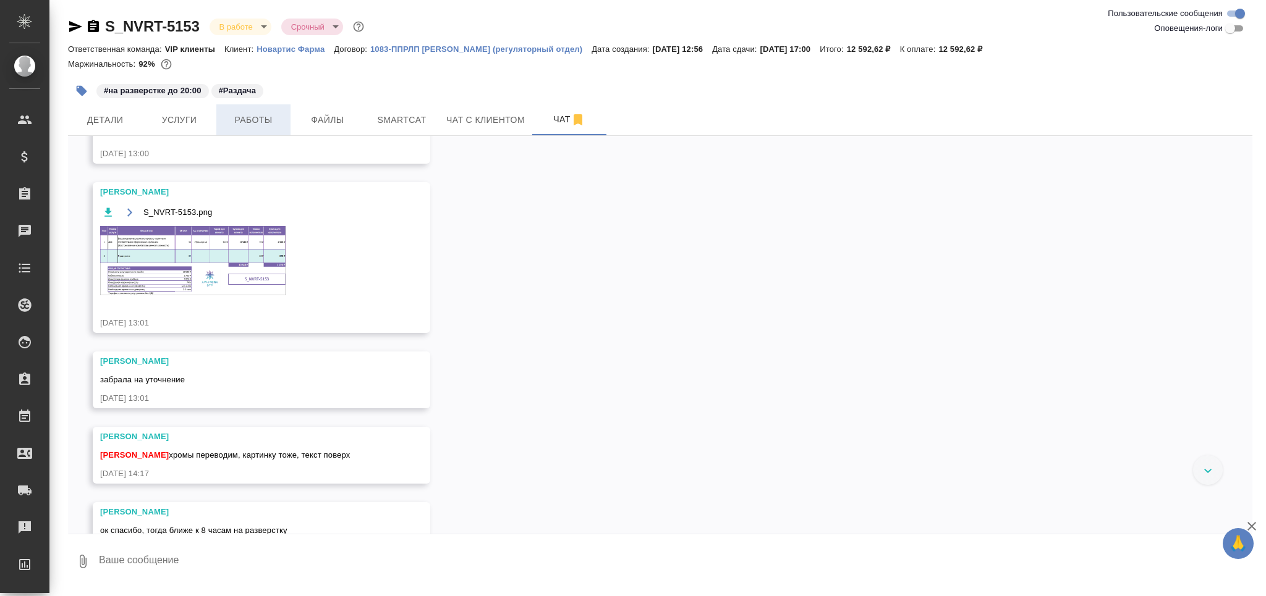
click at [248, 120] on span "Работы" at bounding box center [253, 119] width 59 height 15
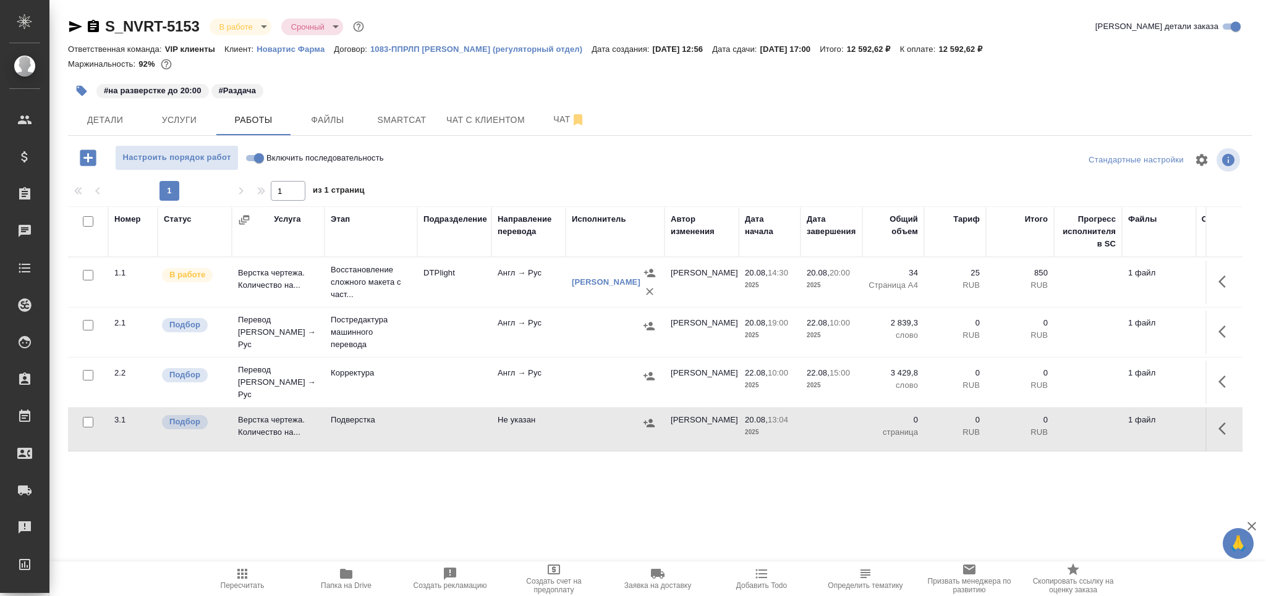
click at [260, 581] on span "Пересчитать" at bounding box center [242, 578] width 89 height 23
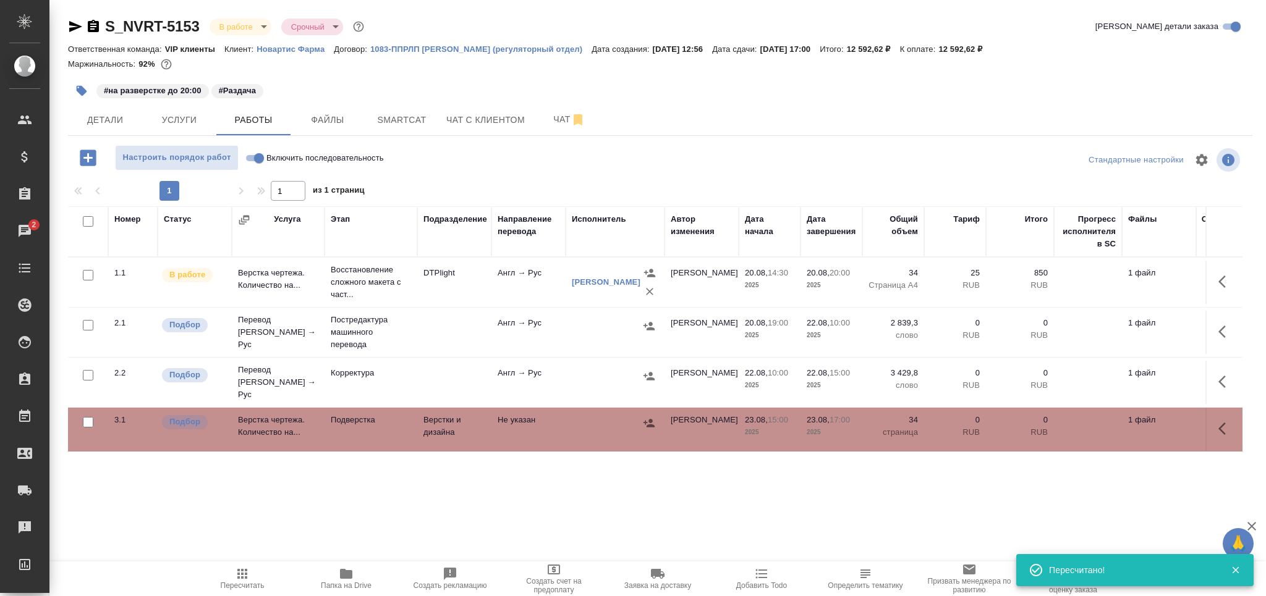
click at [231, 590] on span "Пересчитать" at bounding box center [243, 586] width 44 height 9
click at [256, 588] on span "Пересчитать" at bounding box center [243, 586] width 44 height 9
click at [443, 304] on td at bounding box center [454, 282] width 74 height 43
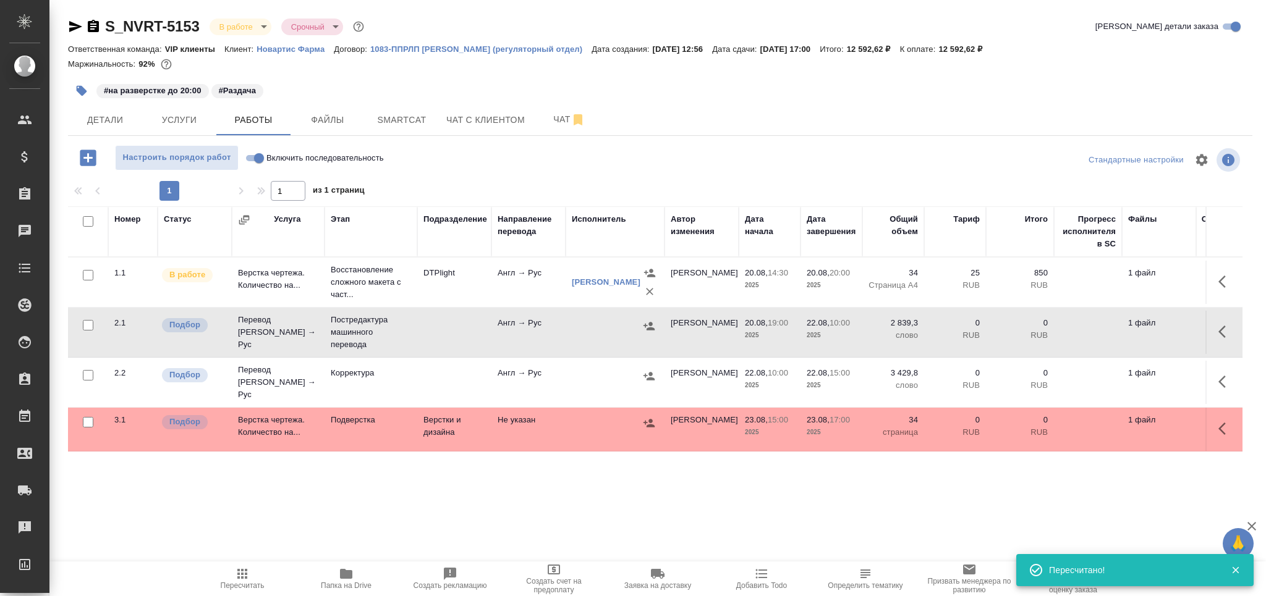
click at [443, 304] on td at bounding box center [454, 282] width 74 height 43
click at [245, 575] on icon "button" at bounding box center [242, 574] width 10 height 10
click at [248, 587] on span "Пересчитать" at bounding box center [243, 586] width 44 height 9
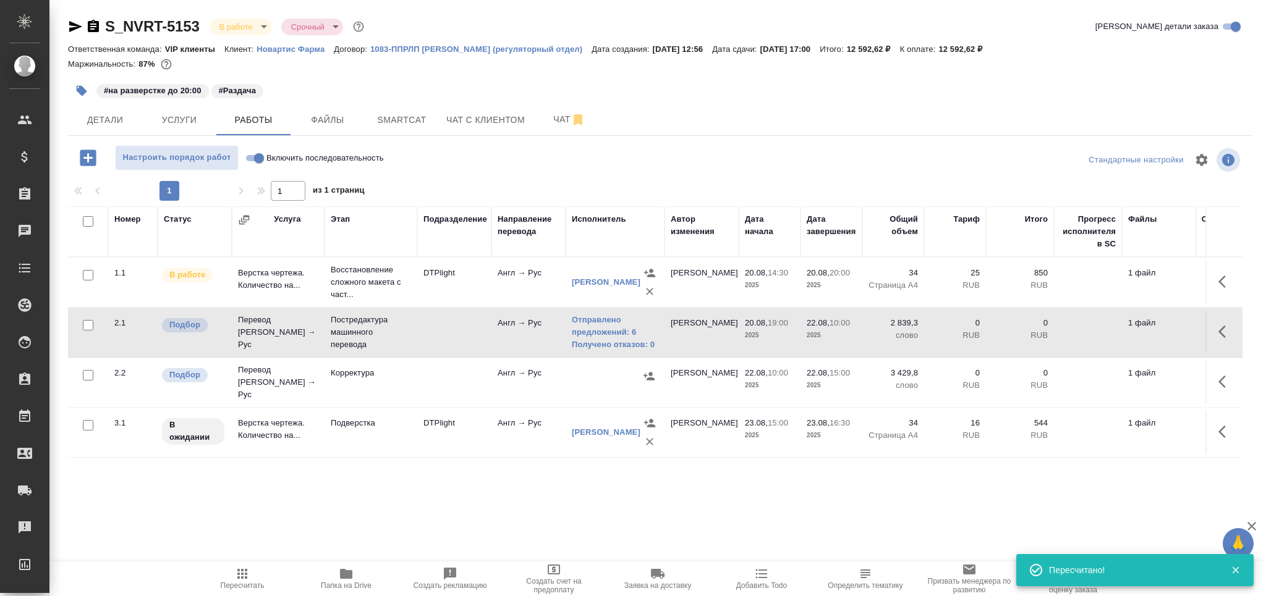
click at [251, 576] on span "Пересчитать" at bounding box center [242, 578] width 89 height 23
click at [1218, 379] on icon "button" at bounding box center [1225, 382] width 15 height 15
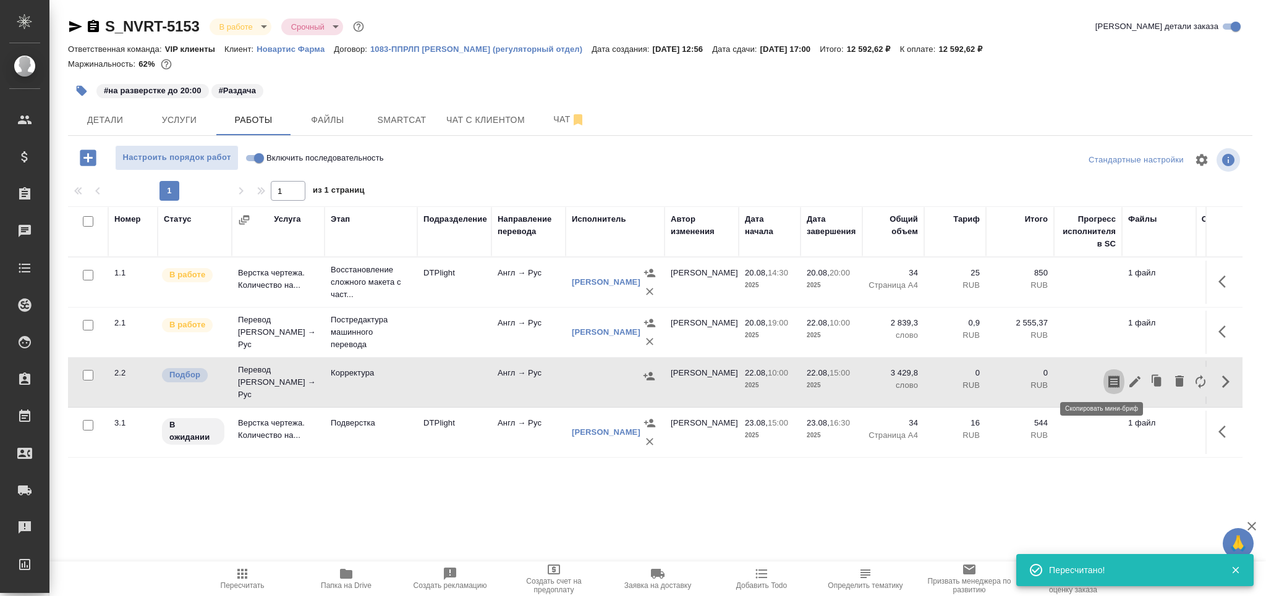
click at [1108, 381] on icon "button" at bounding box center [1113, 382] width 11 height 12
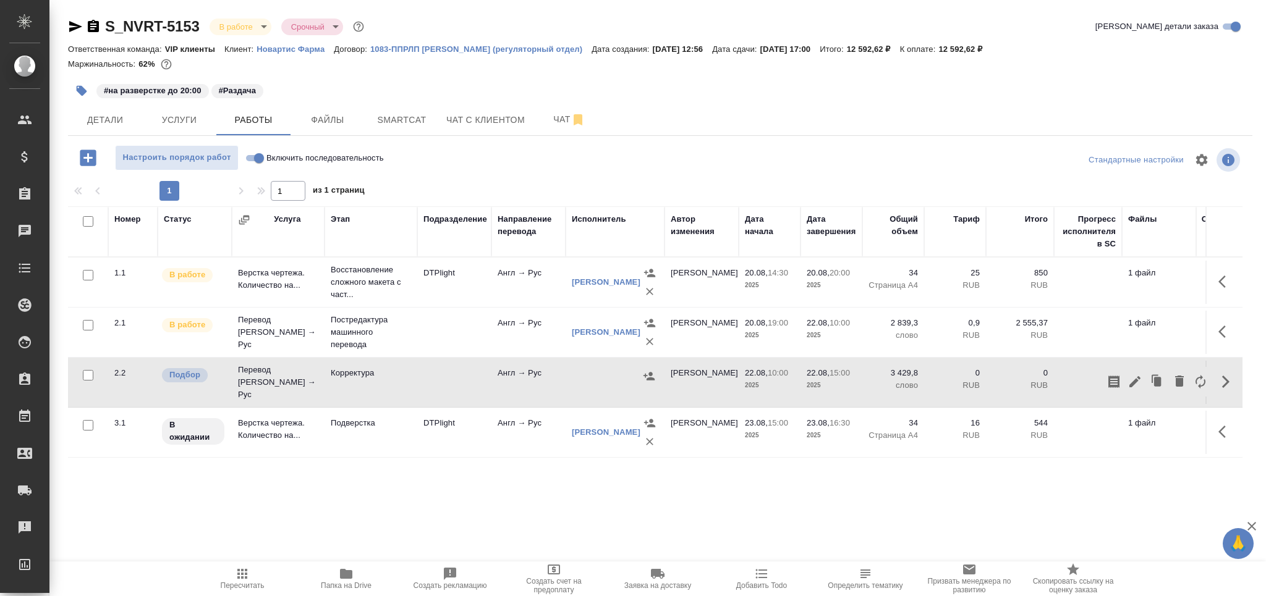
click at [77, 92] on icon "button" at bounding box center [81, 91] width 12 height 12
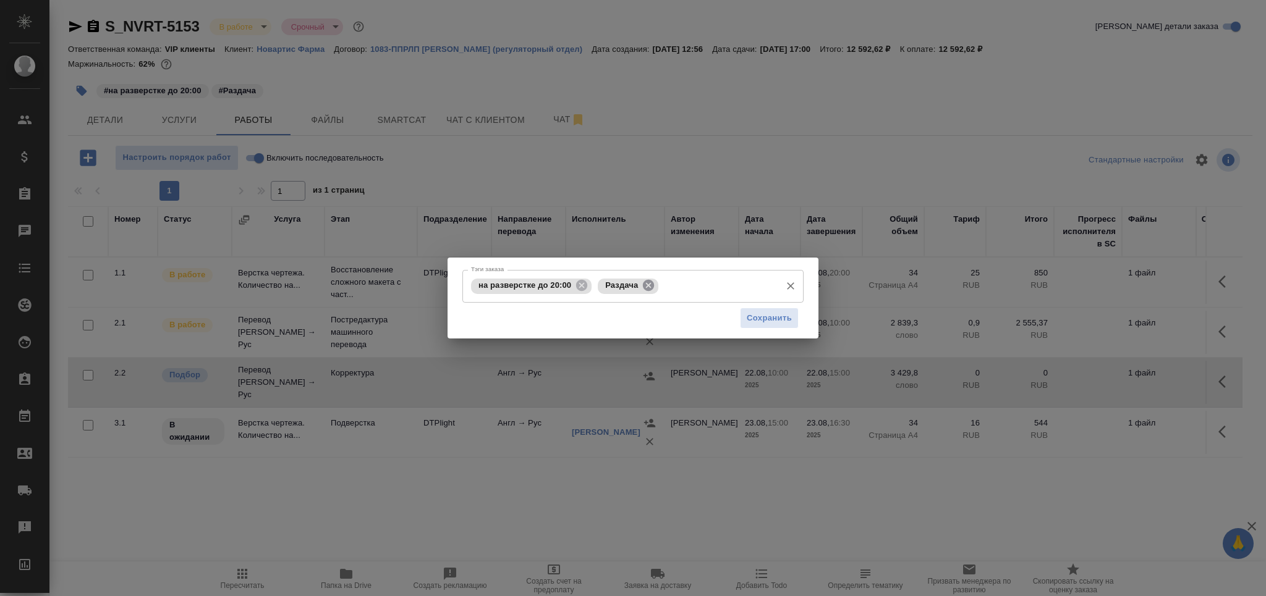
click at [650, 287] on icon at bounding box center [648, 285] width 11 height 11
click at [661, 287] on input "Тэги заказа" at bounding box center [717, 286] width 113 height 21
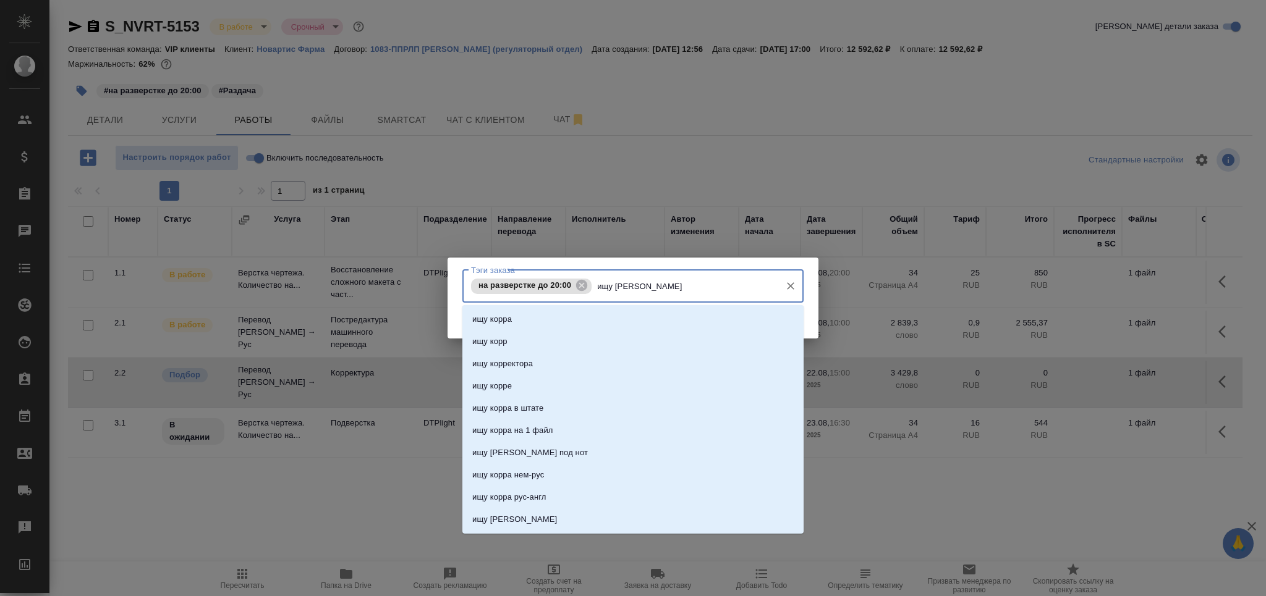
type input "ищу ко"
click at [558, 315] on li "ищу корра" at bounding box center [632, 319] width 341 height 22
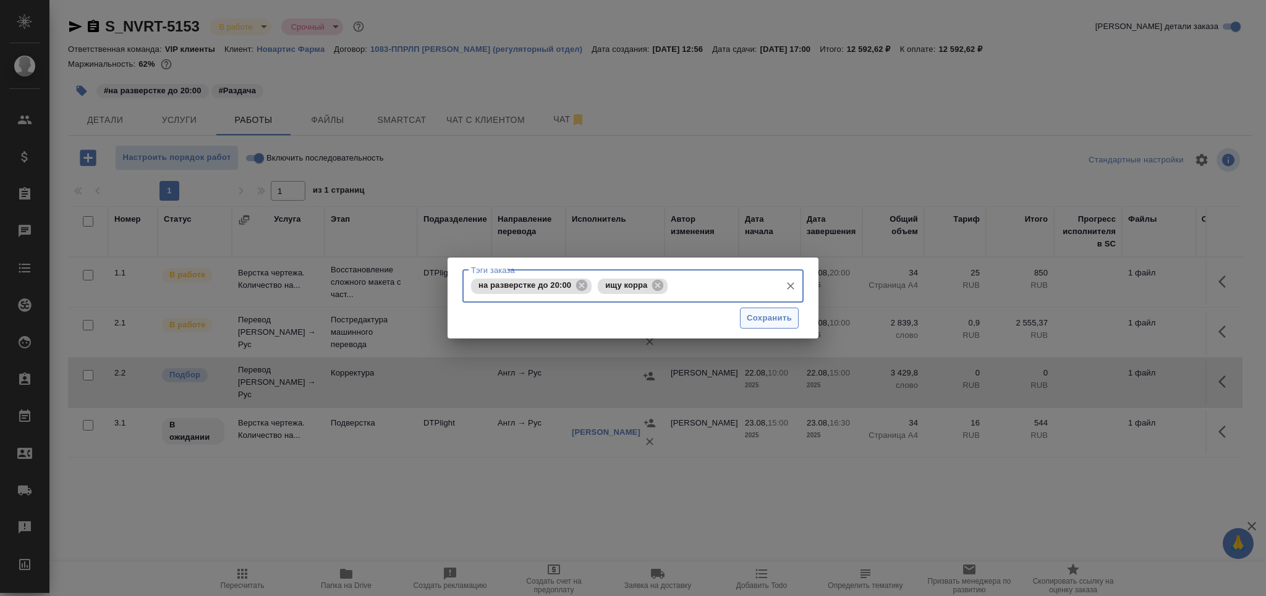
click at [783, 319] on span "Сохранить" at bounding box center [769, 319] width 45 height 14
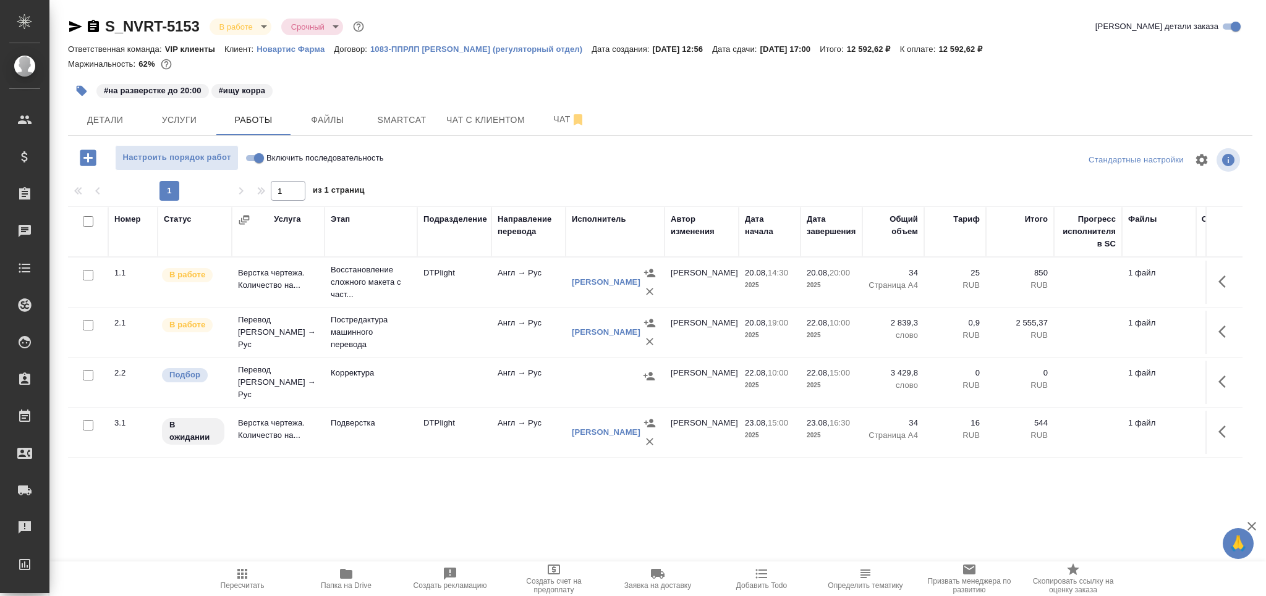
click at [238, 576] on icon "button" at bounding box center [242, 574] width 15 height 15
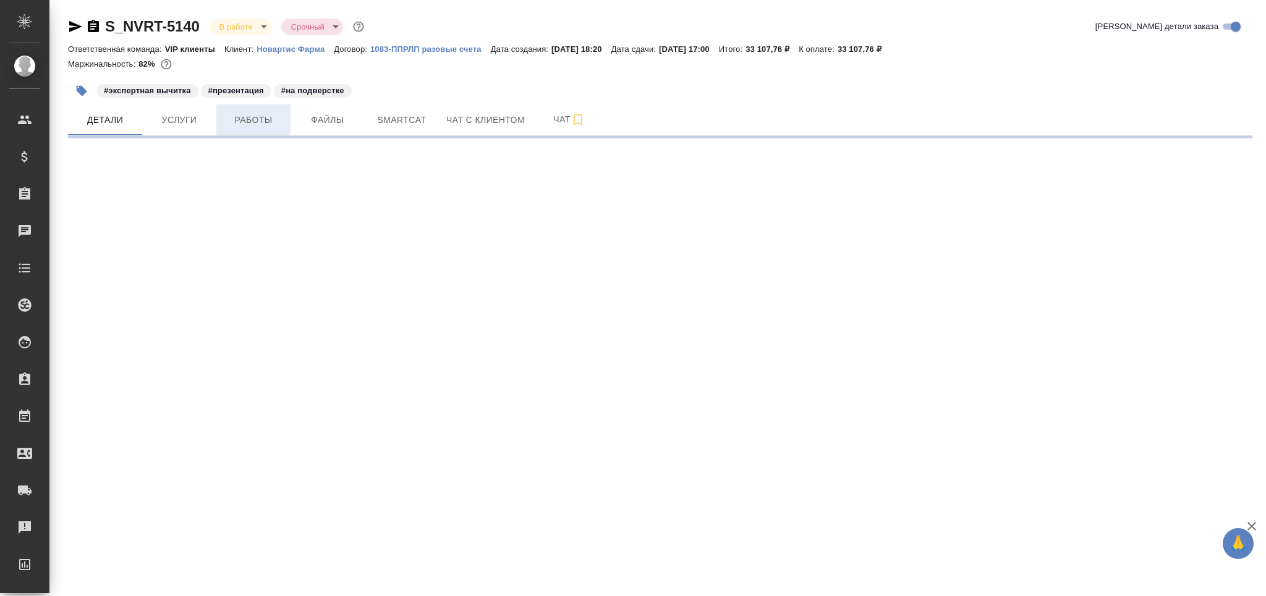
select select "RU"
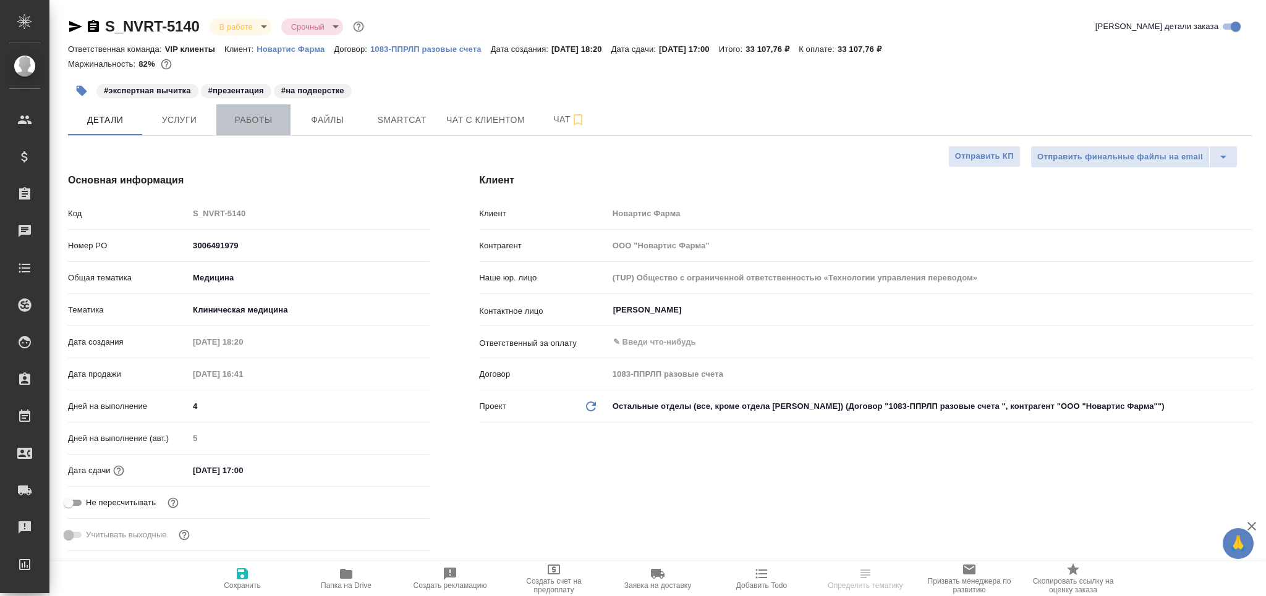
click at [254, 124] on span "Работы" at bounding box center [253, 119] width 59 height 15
type textarea "x"
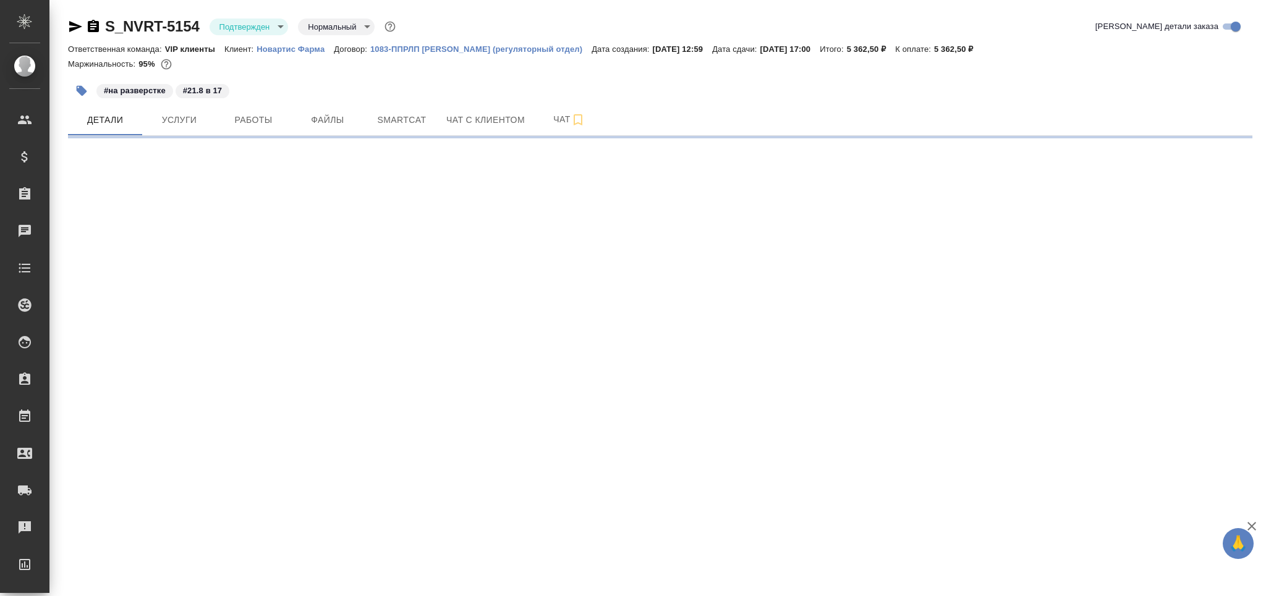
select select "RU"
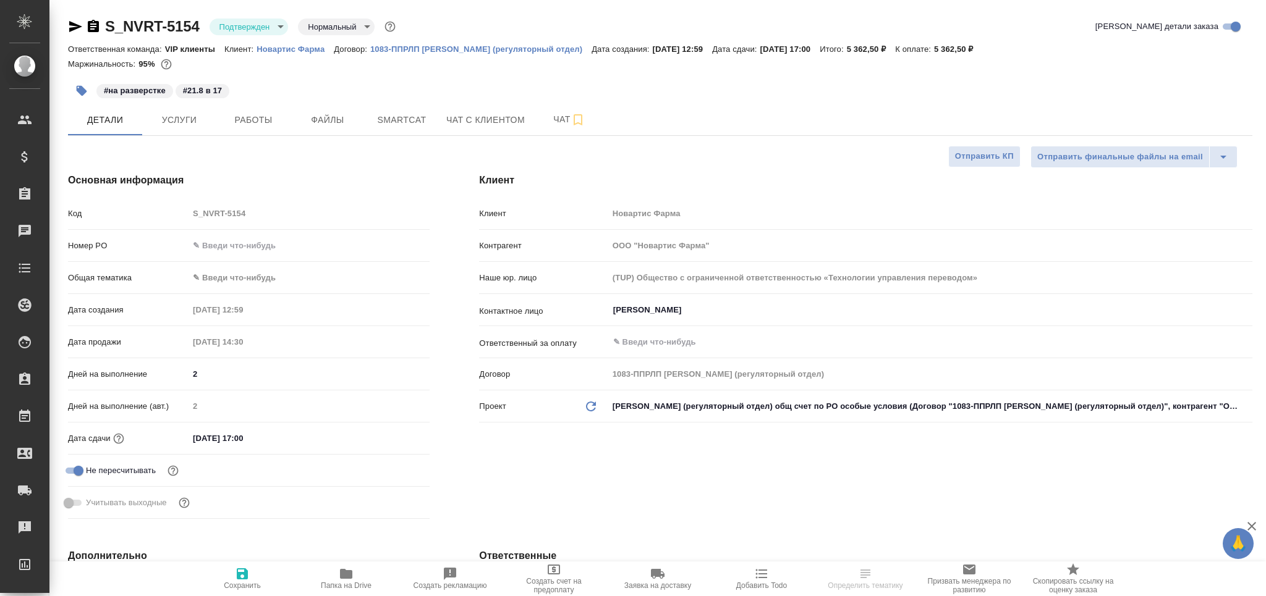
type textarea "x"
click at [265, 26] on body "🙏 .cls-1 fill:#fff; AWATERA Grabko [PERSON_NAME] Спецификации Заказы Чаты Todo …" at bounding box center [633, 348] width 1266 height 696
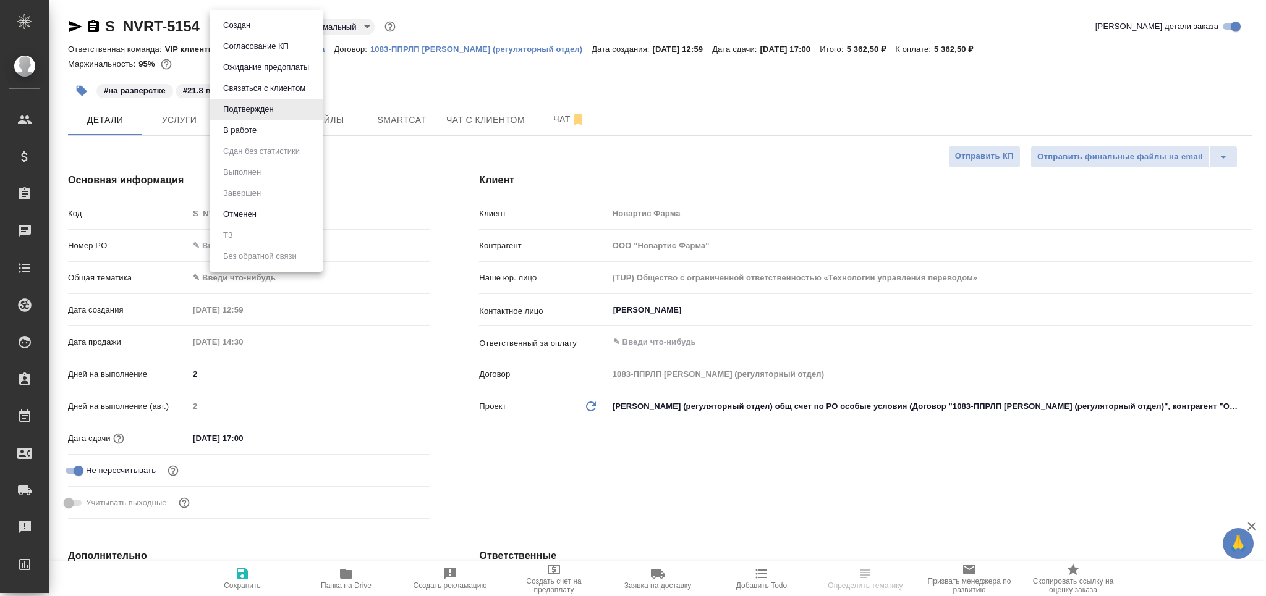
click at [263, 136] on li "В работе" at bounding box center [266, 130] width 113 height 21
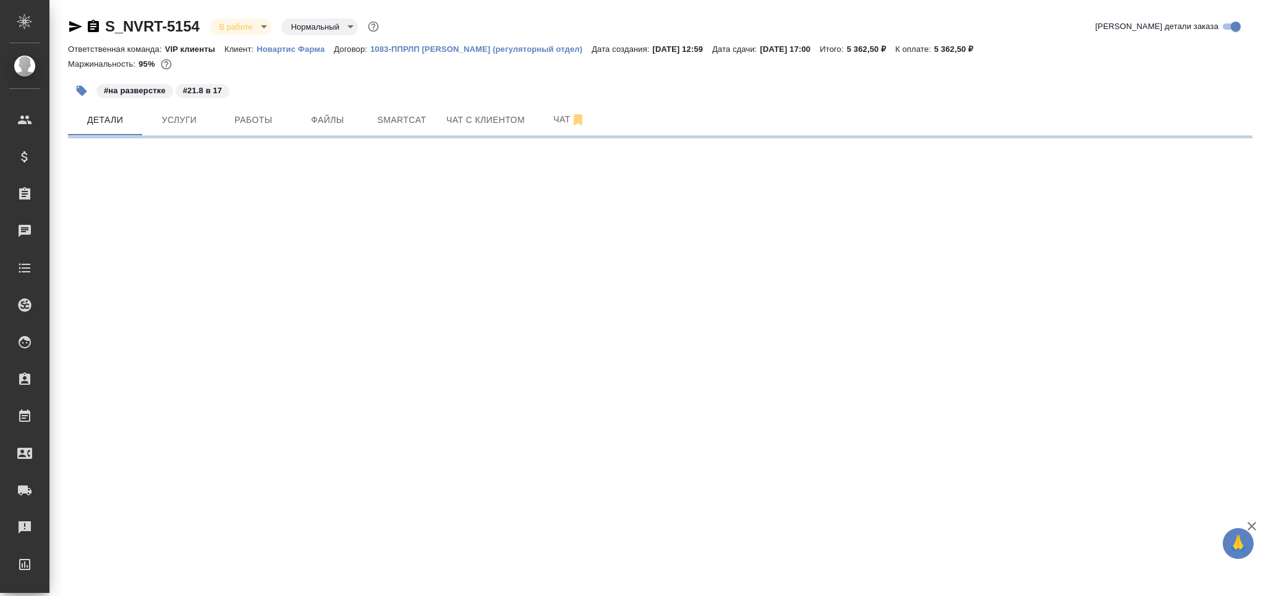
select select "RU"
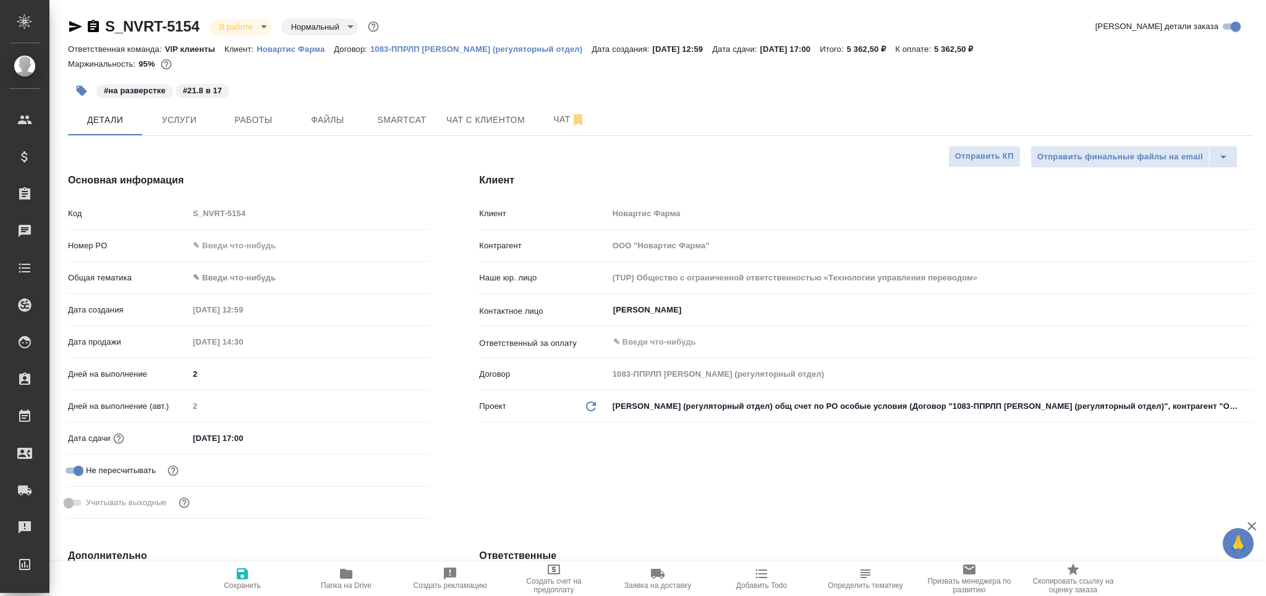
type textarea "x"
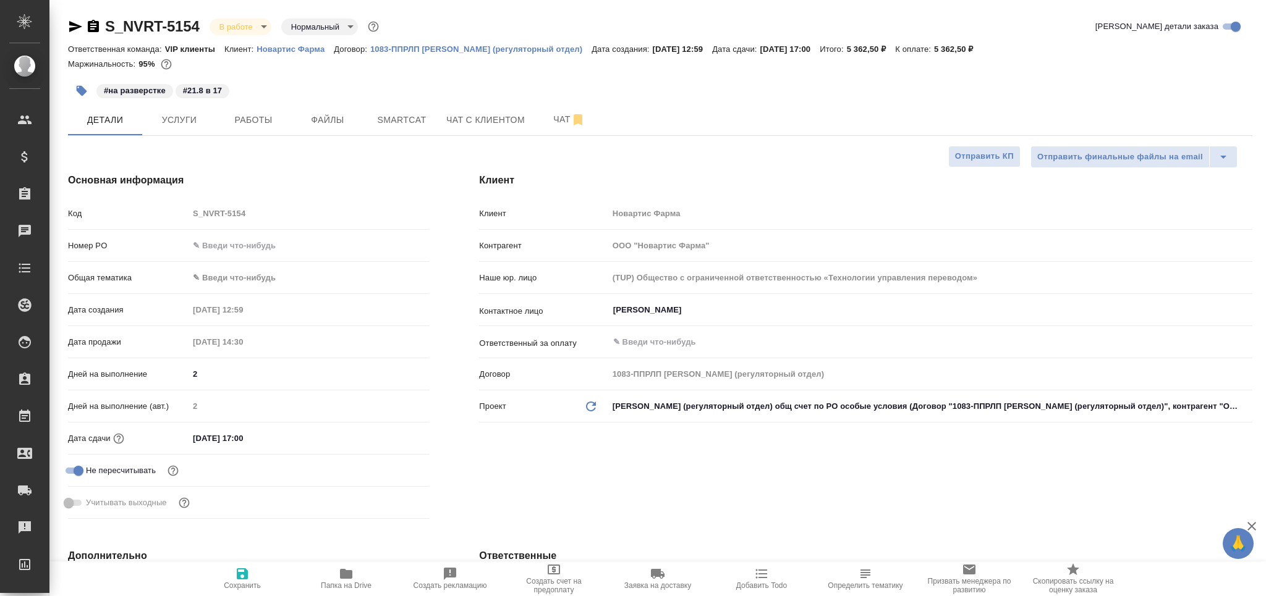
type textarea "x"
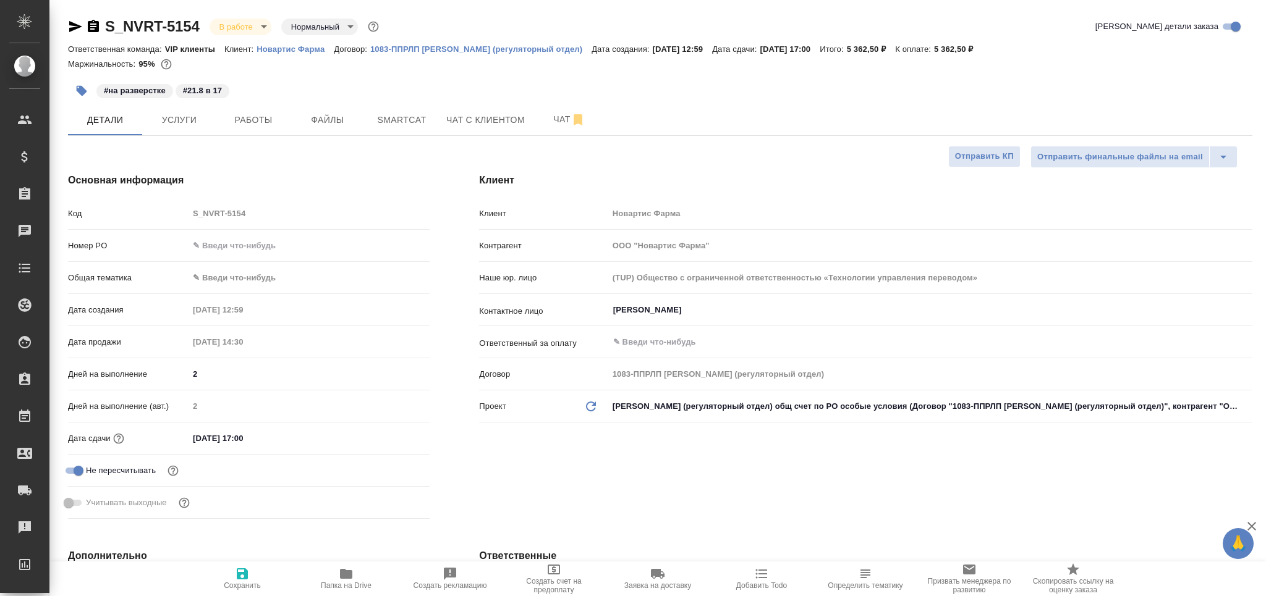
type textarea "x"
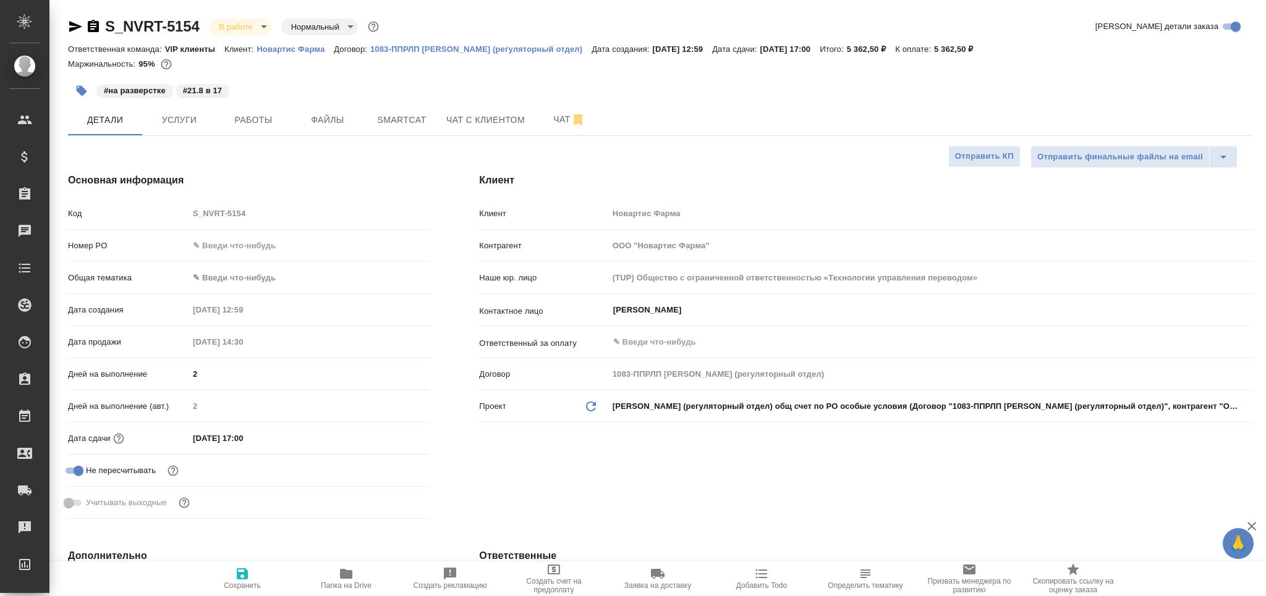
type textarea "x"
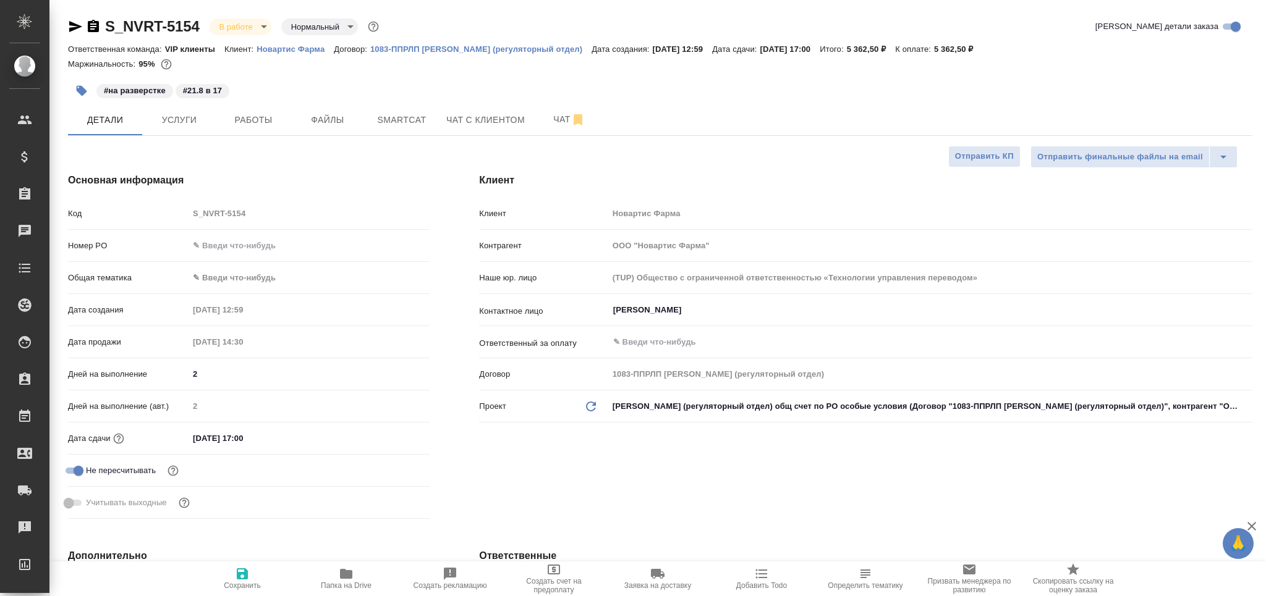
type textarea "x"
click at [865, 580] on icon "button" at bounding box center [865, 574] width 15 height 15
type textarea "x"
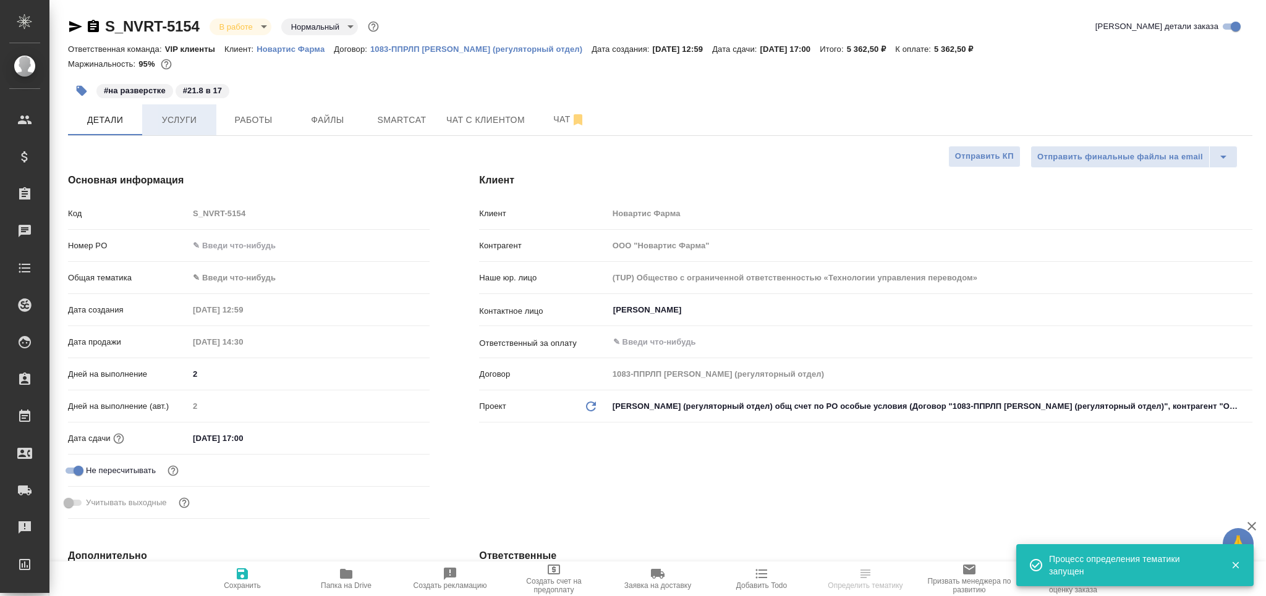
click at [184, 111] on button "Услуги" at bounding box center [179, 119] width 74 height 31
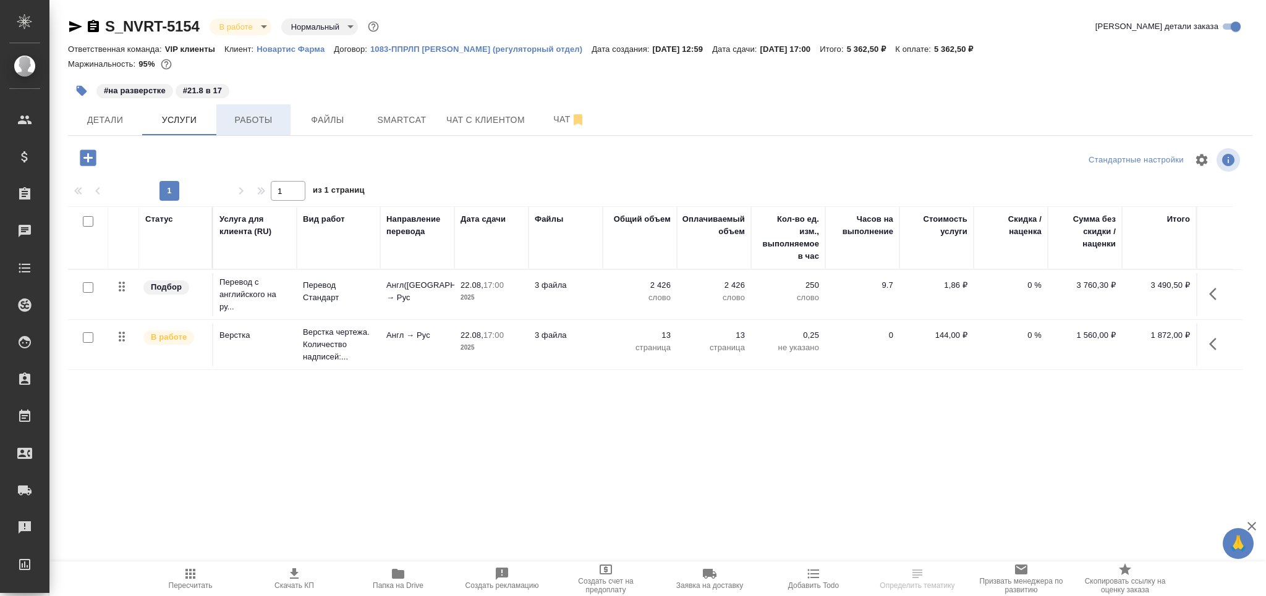
click at [232, 129] on button "Работы" at bounding box center [253, 119] width 74 height 31
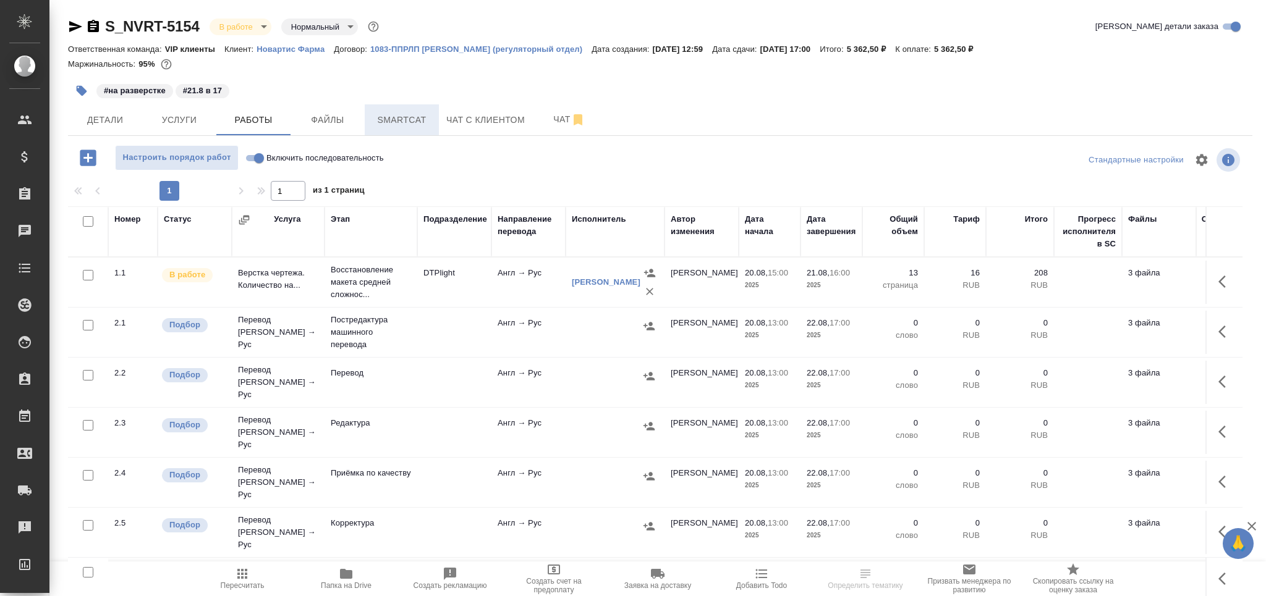
click at [412, 117] on span "Smartcat" at bounding box center [401, 119] width 59 height 15
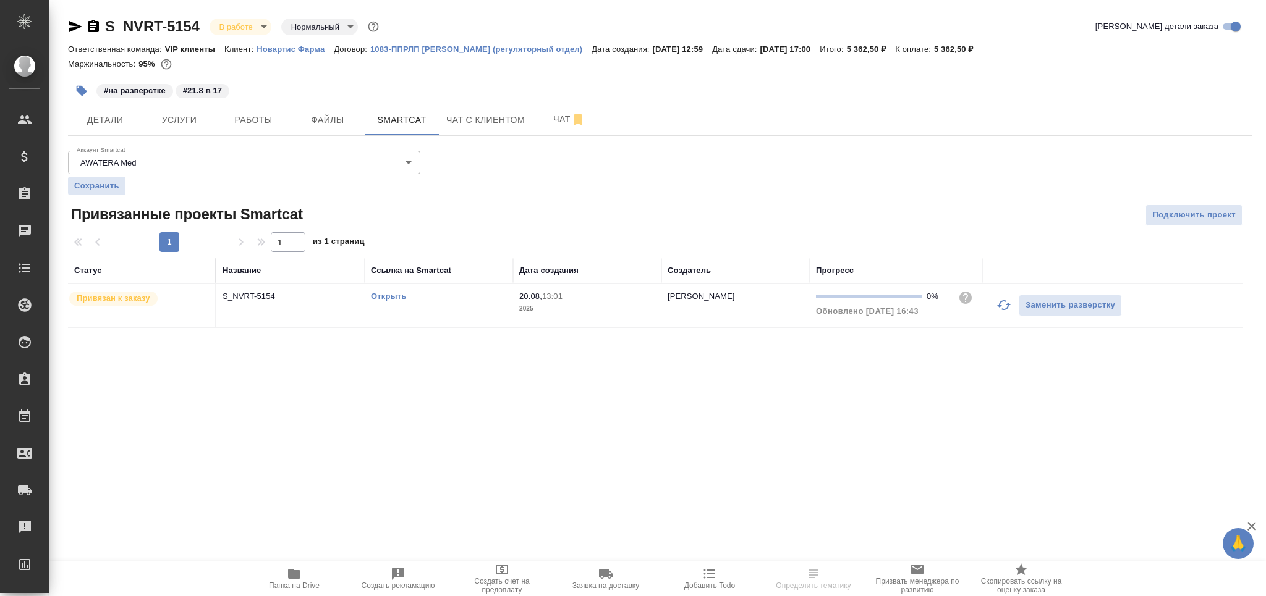
click at [383, 297] on link "Открыть" at bounding box center [388, 296] width 35 height 9
click at [261, 117] on span "Работы" at bounding box center [253, 119] width 59 height 15
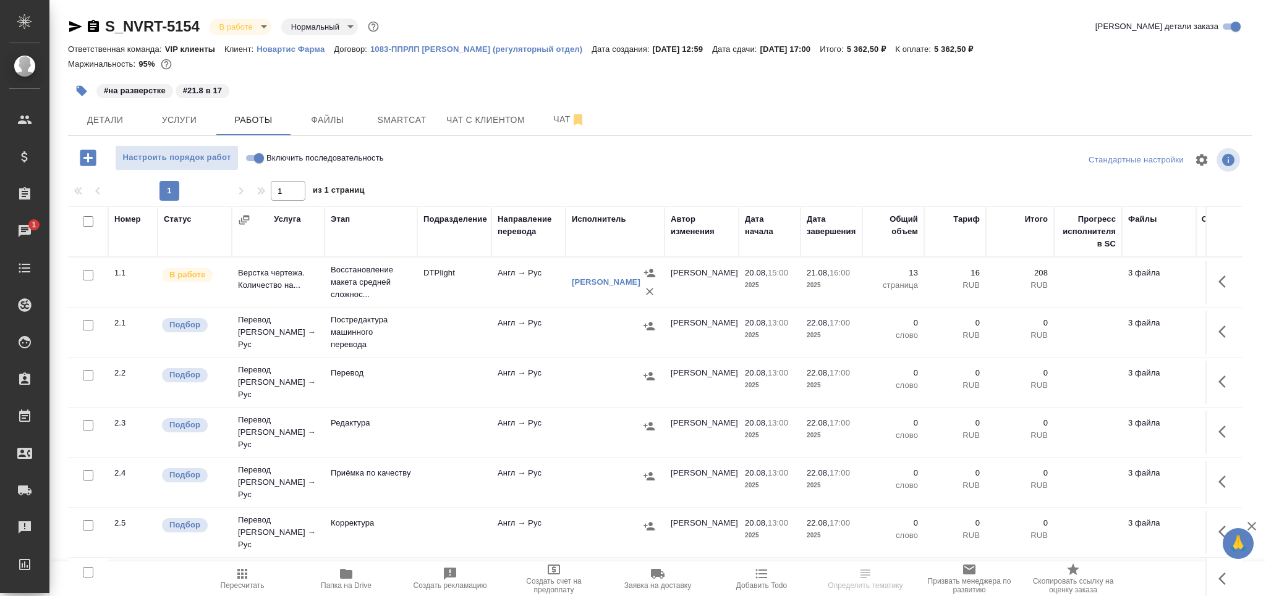
click at [346, 578] on icon "button" at bounding box center [346, 574] width 12 height 10
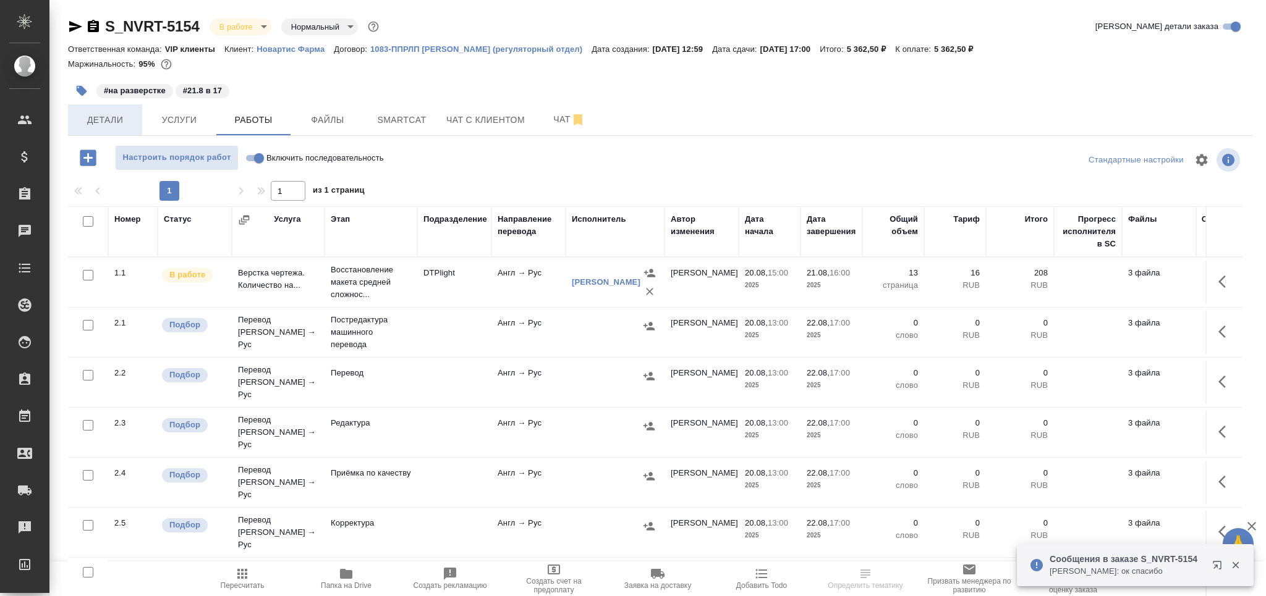
click at [114, 121] on span "Детали" at bounding box center [104, 119] width 59 height 15
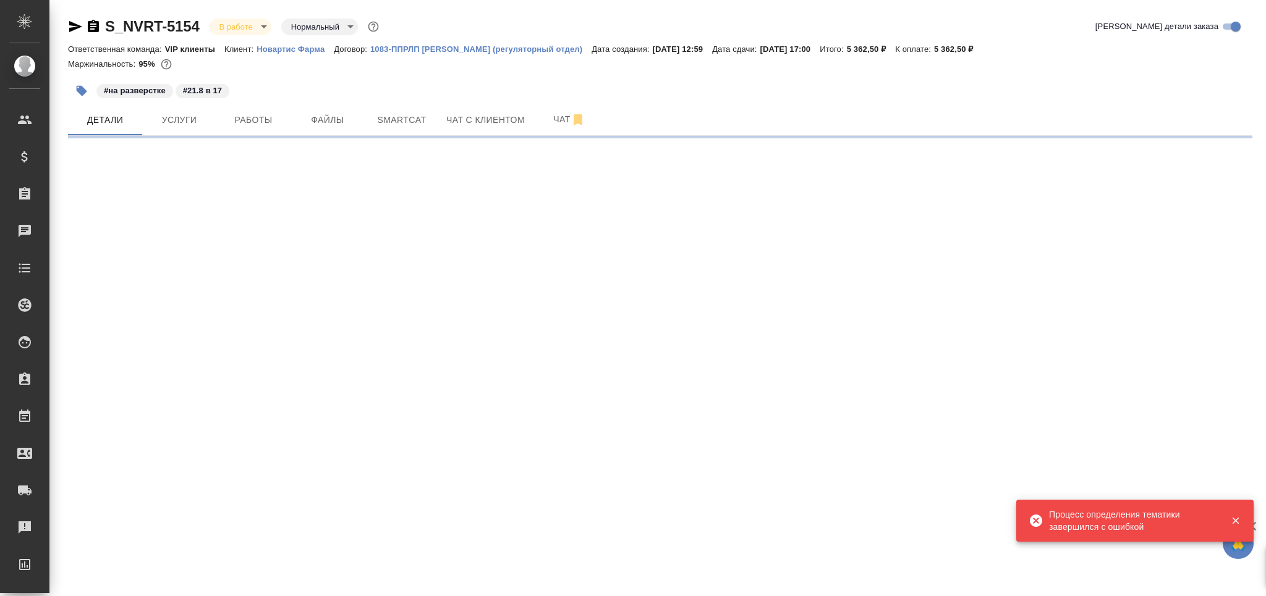
click at [214, 308] on div ".cls-1 fill:#fff; AWATERA Grabko Mariya Клиенты Спецификации Заказы 0 Чаты Todo…" at bounding box center [633, 298] width 1266 height 596
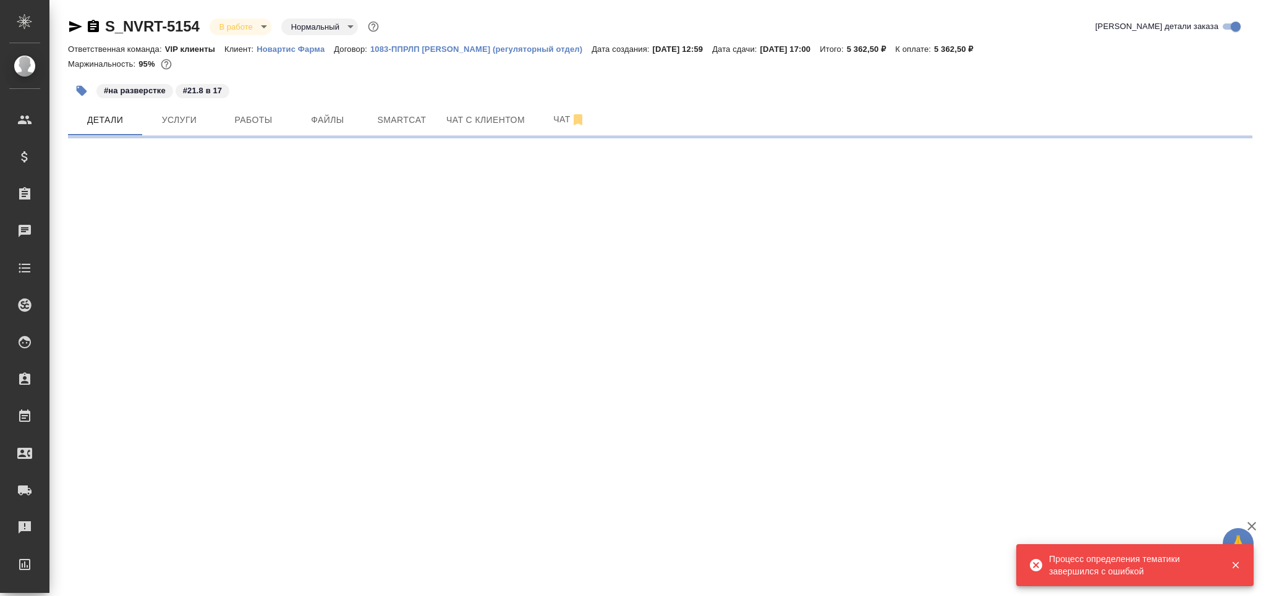
select select "RU"
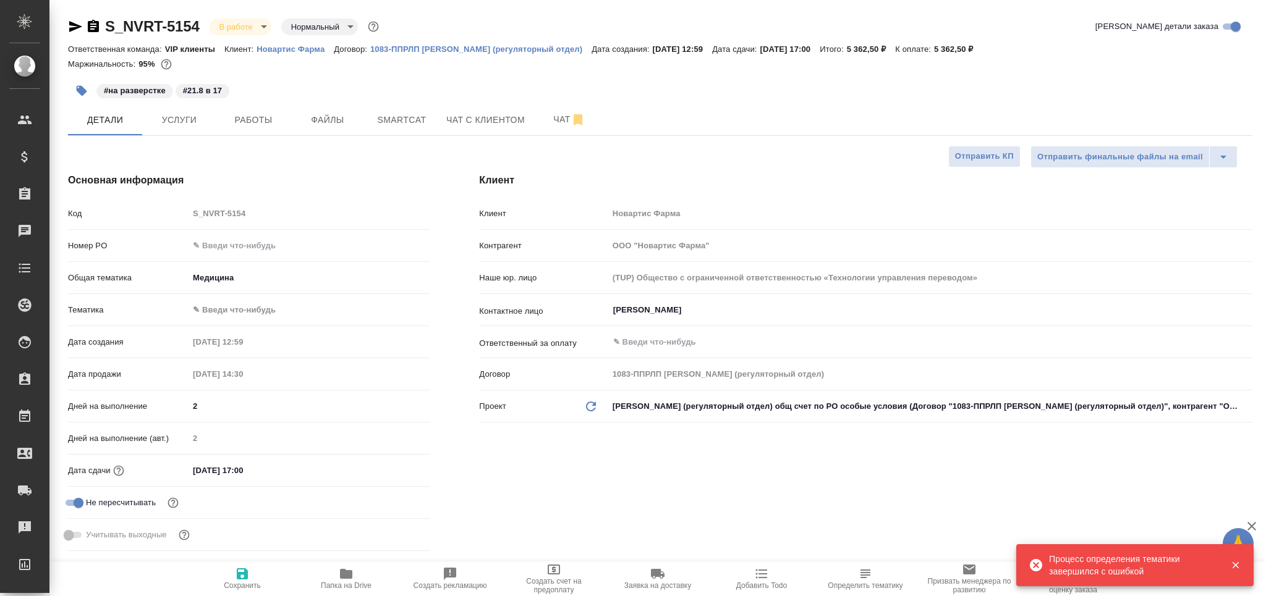
type textarea "x"
click at [214, 308] on body "🙏 .cls-1 fill:#fff; AWATERA Grabko Mariya Клиенты Спецификации Заказы 0 Чаты To…" at bounding box center [633, 348] width 1266 height 696
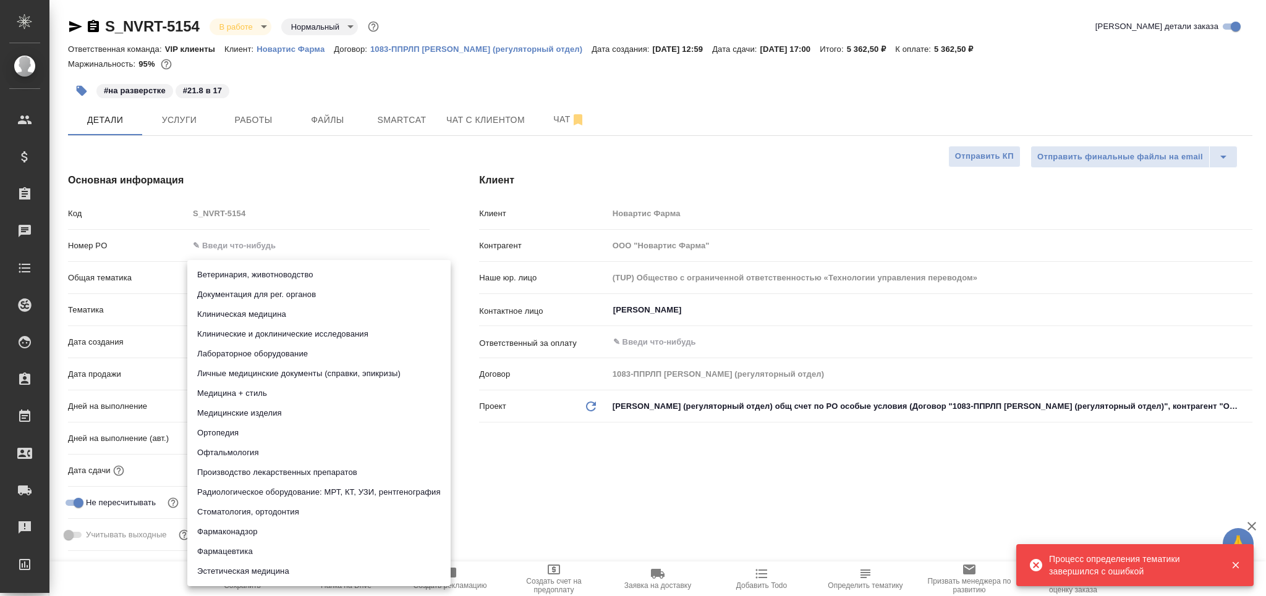
click at [228, 299] on li "Документация для рег. органов" at bounding box center [318, 295] width 263 height 20
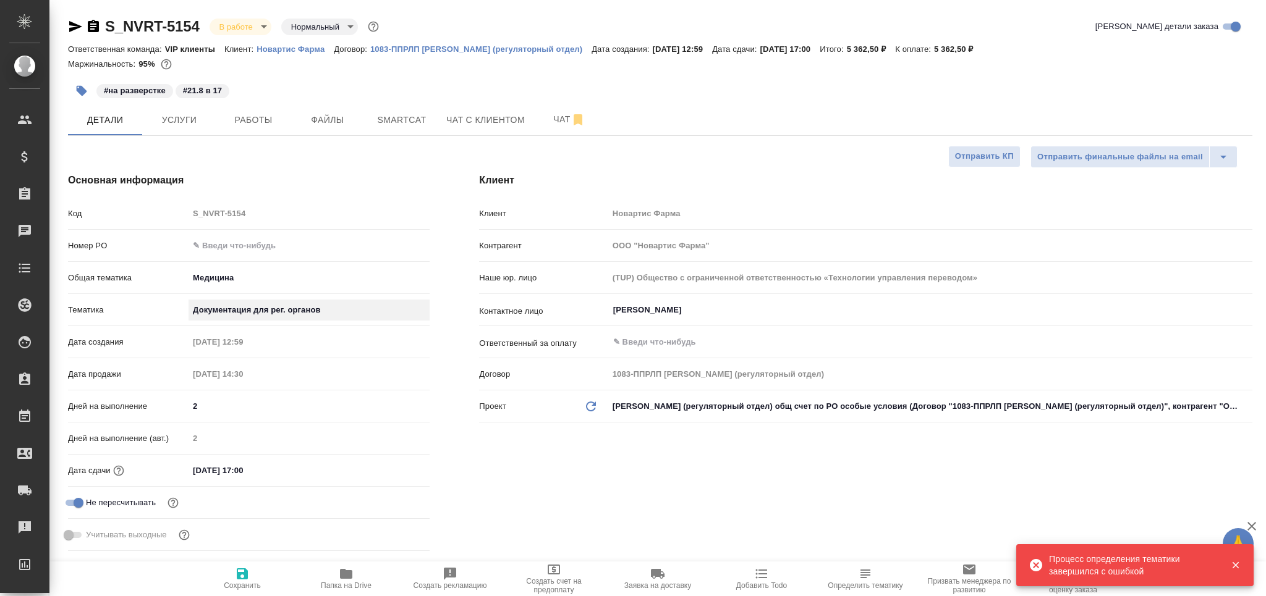
type input "5f647205b73bc97568ca66c6"
type textarea "x"
click at [247, 586] on span "Сохранить" at bounding box center [242, 586] width 37 height 9
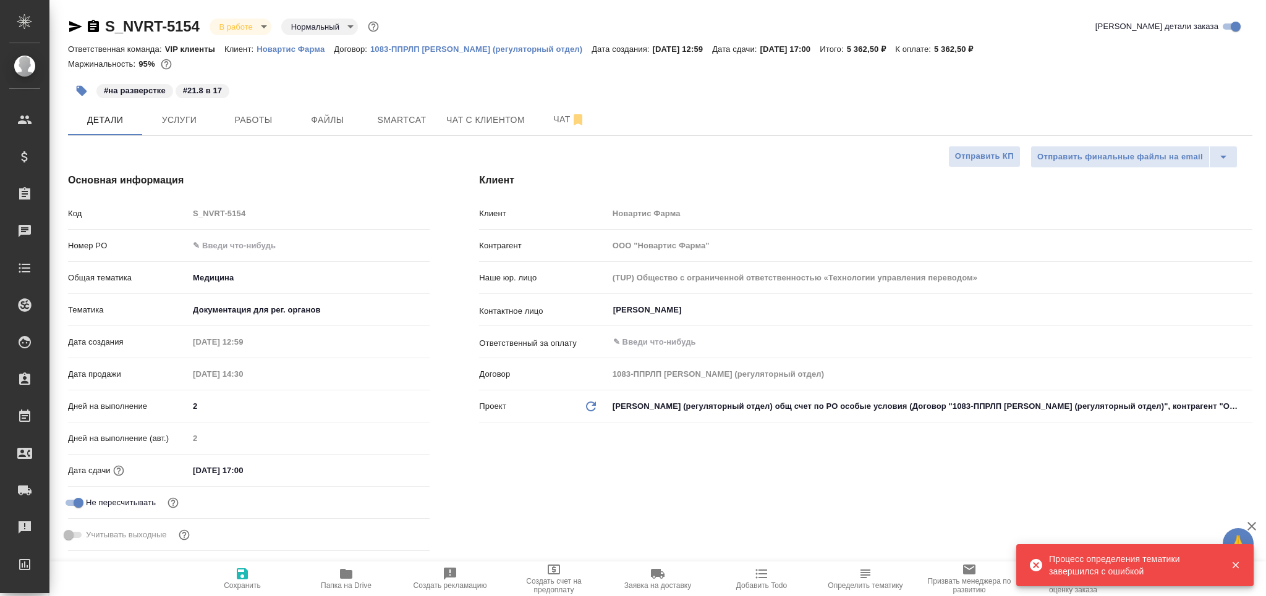
type textarea "x"
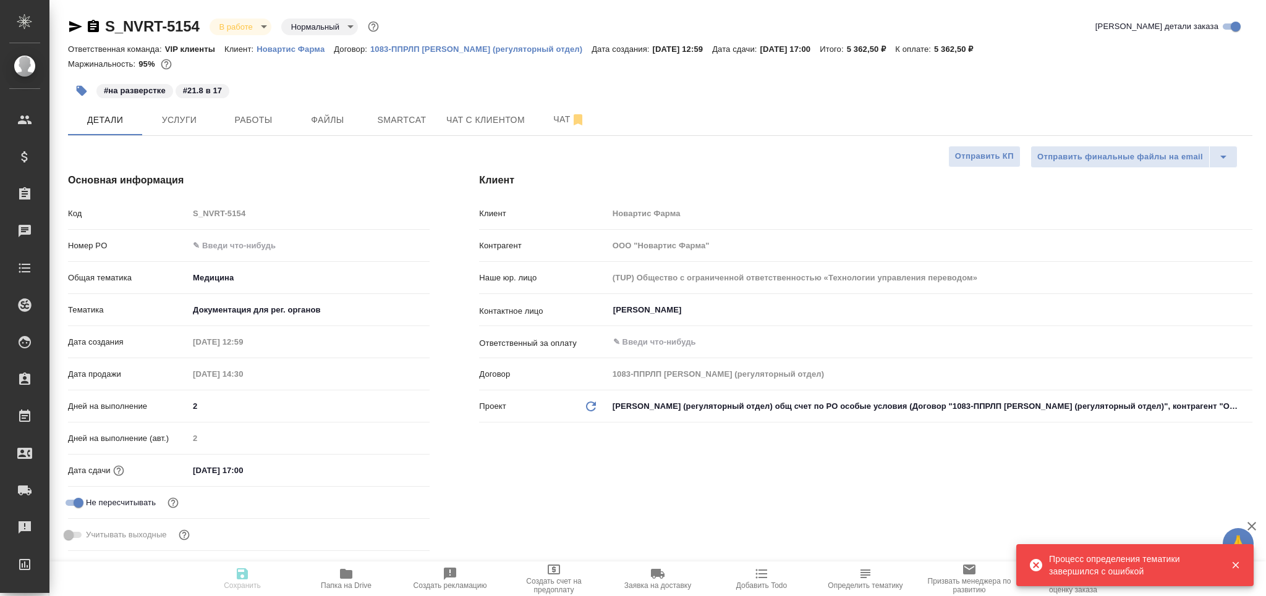
type textarea "x"
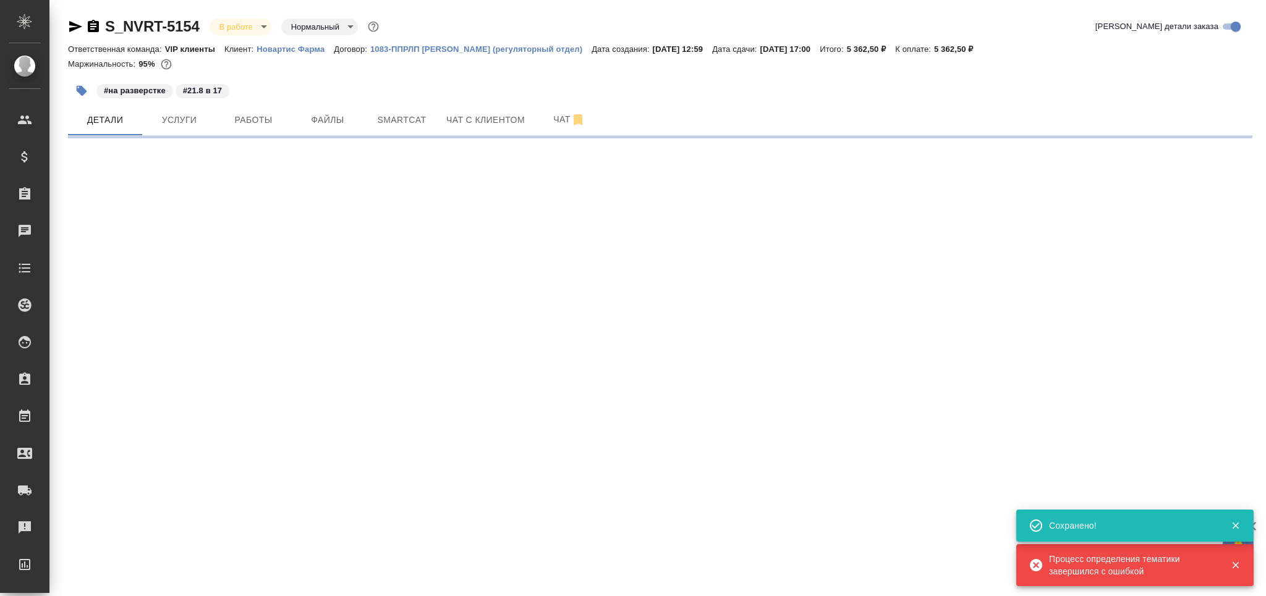
select select "RU"
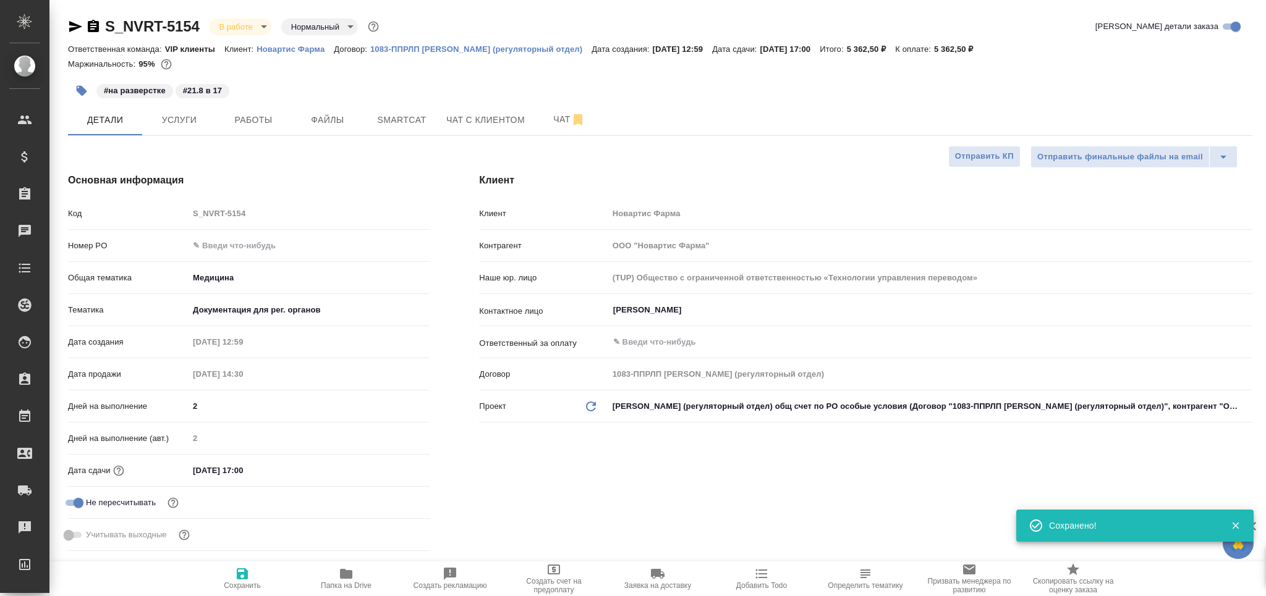
type textarea "x"
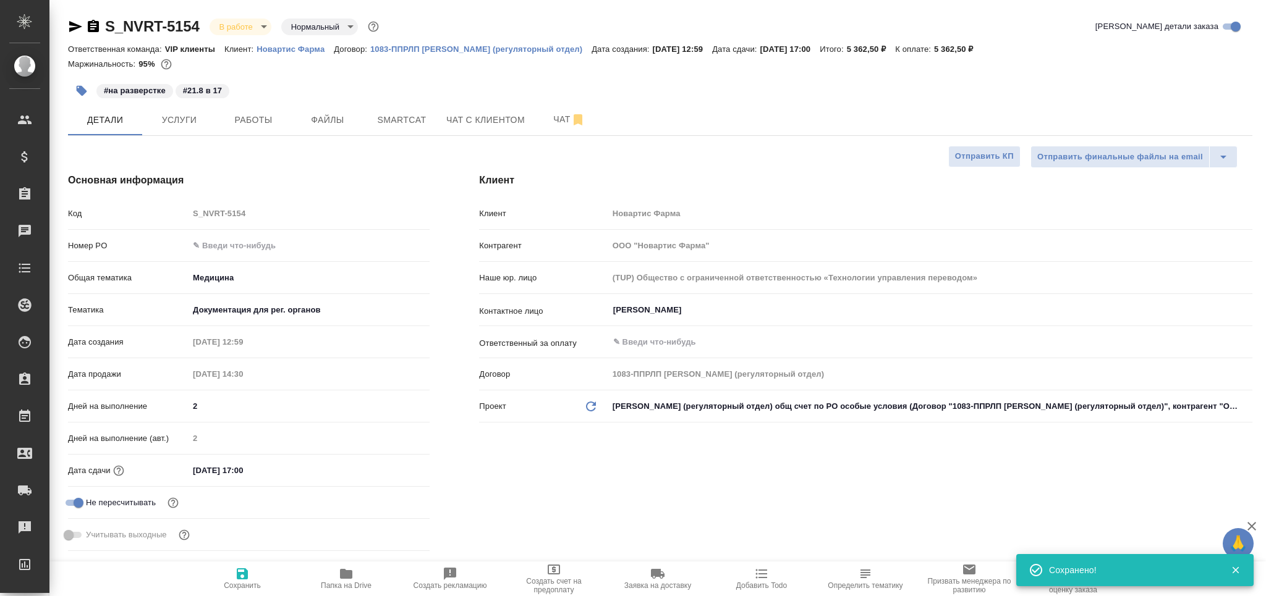
type textarea "x"
click at [255, 114] on span "Работы" at bounding box center [253, 119] width 59 height 15
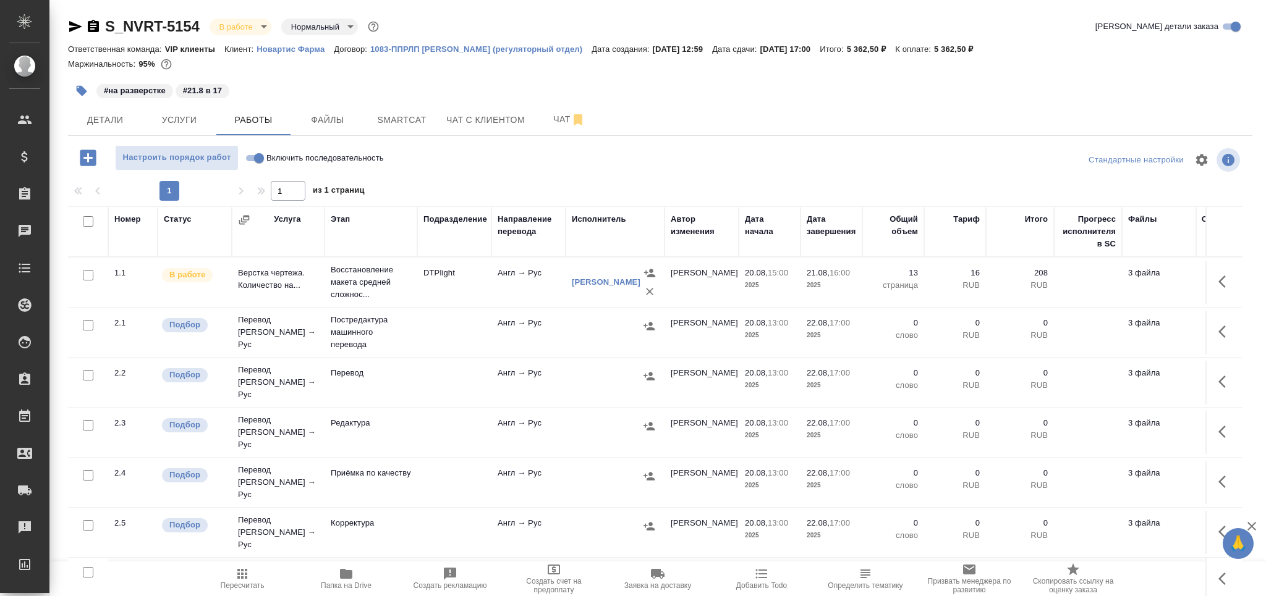
click at [86, 374] on input "checkbox" at bounding box center [88, 375] width 11 height 11
checkbox input "true"
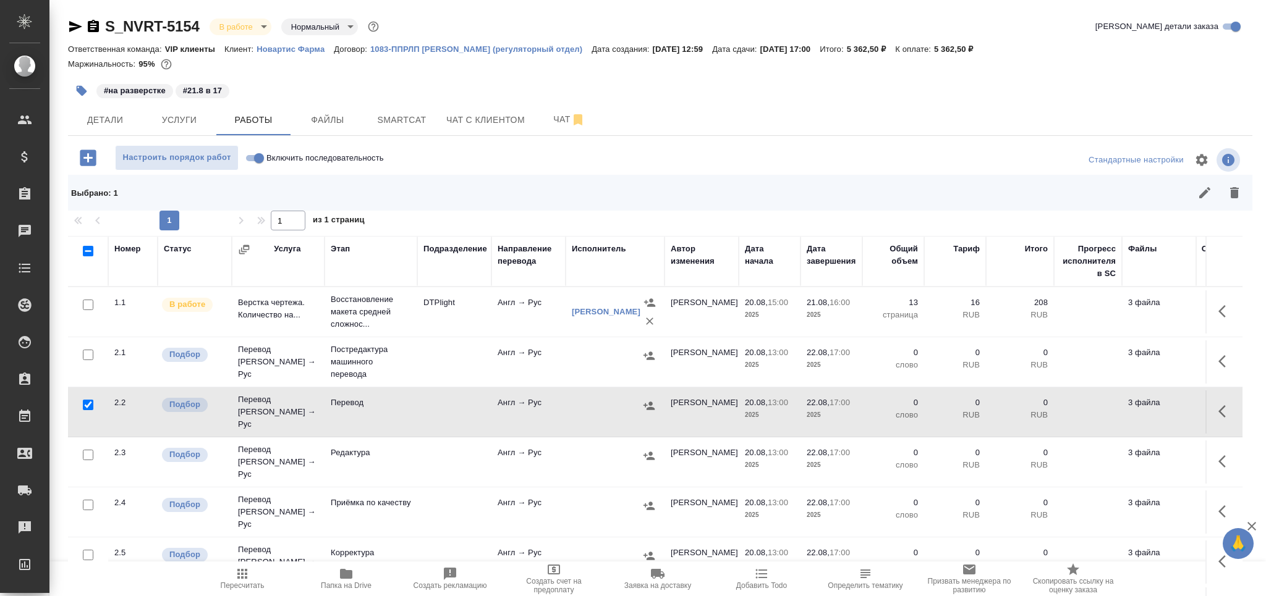
click at [86, 450] on input "checkbox" at bounding box center [88, 455] width 11 height 11
checkbox input "true"
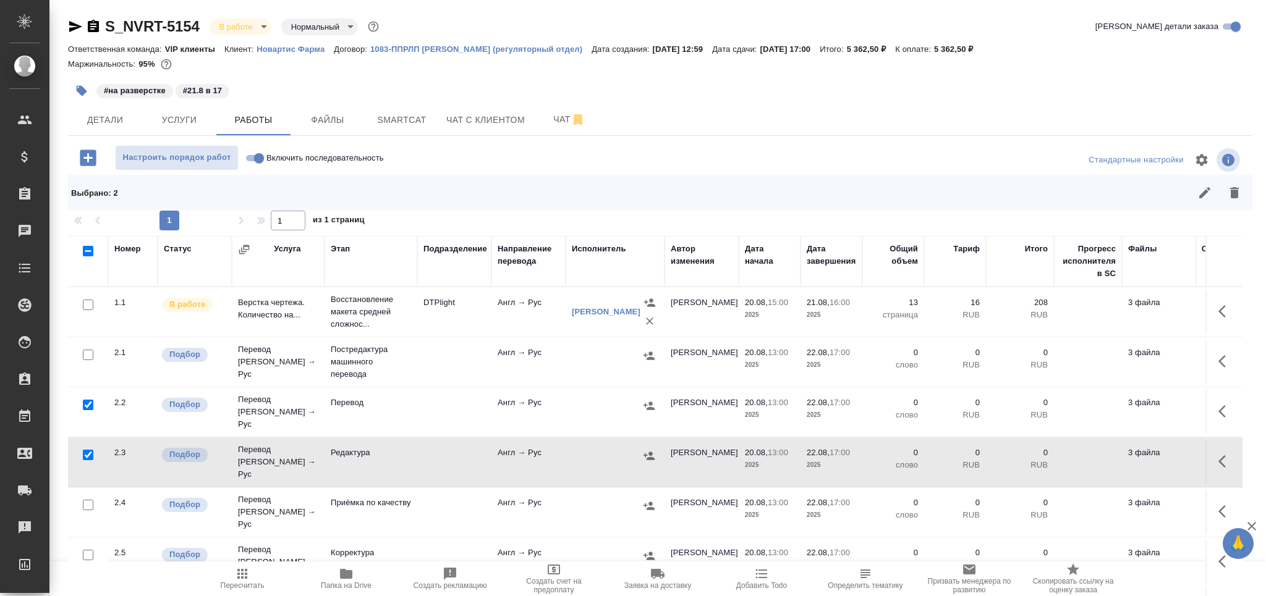
click at [85, 500] on input "checkbox" at bounding box center [88, 505] width 11 height 11
checkbox input "true"
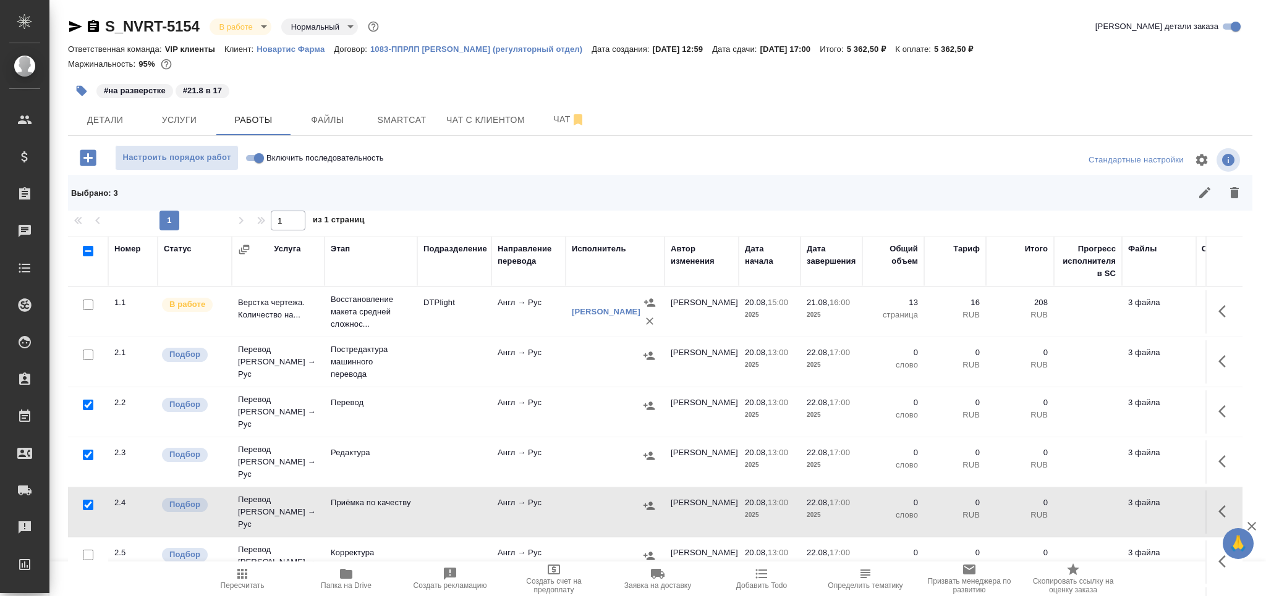
click at [1230, 195] on icon "button" at bounding box center [1234, 192] width 9 height 11
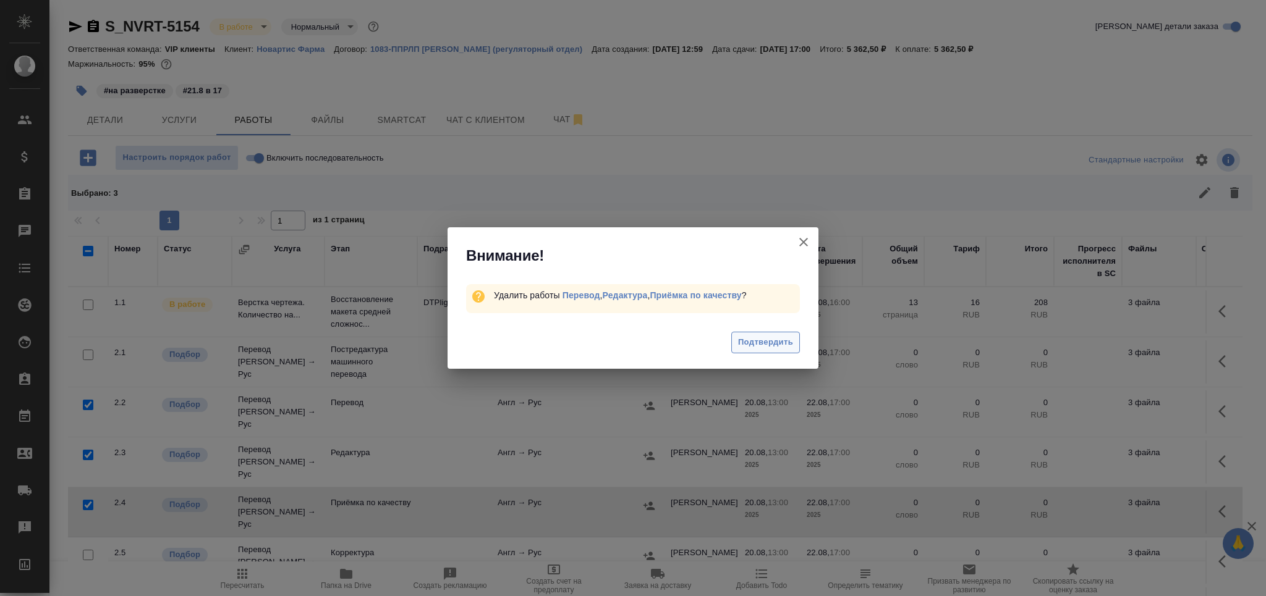
click at [784, 340] on span "Подтвердить" at bounding box center [765, 343] width 55 height 14
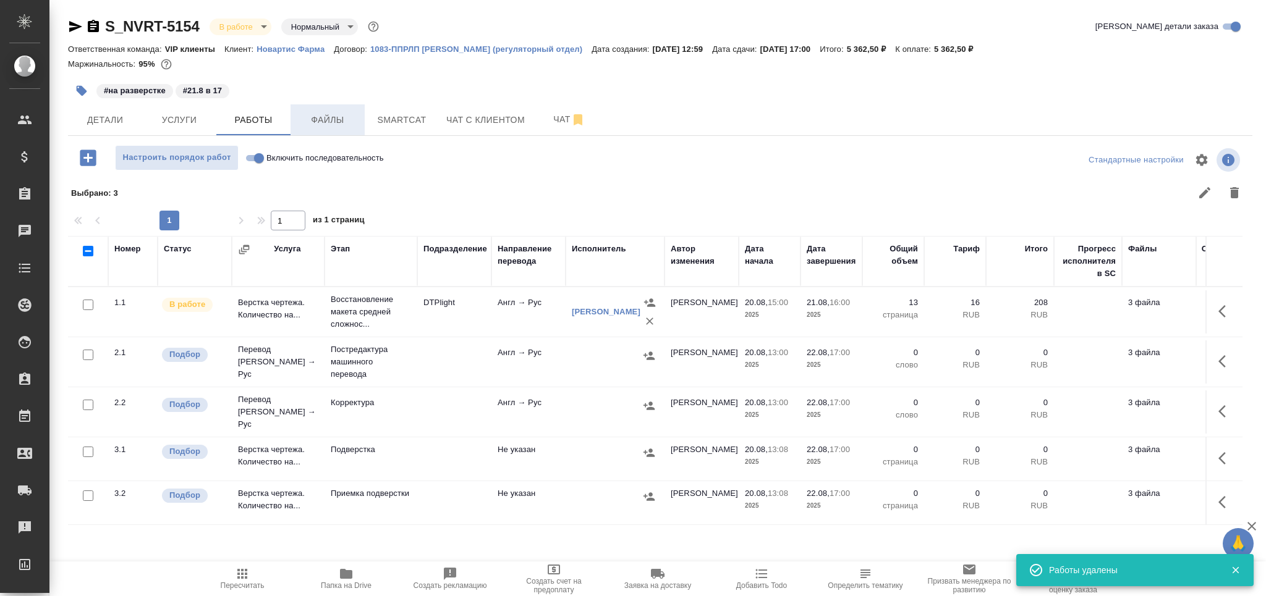
click at [334, 104] on button "Файлы" at bounding box center [328, 119] width 74 height 31
click at [274, 127] on button "Работы" at bounding box center [253, 119] width 74 height 31
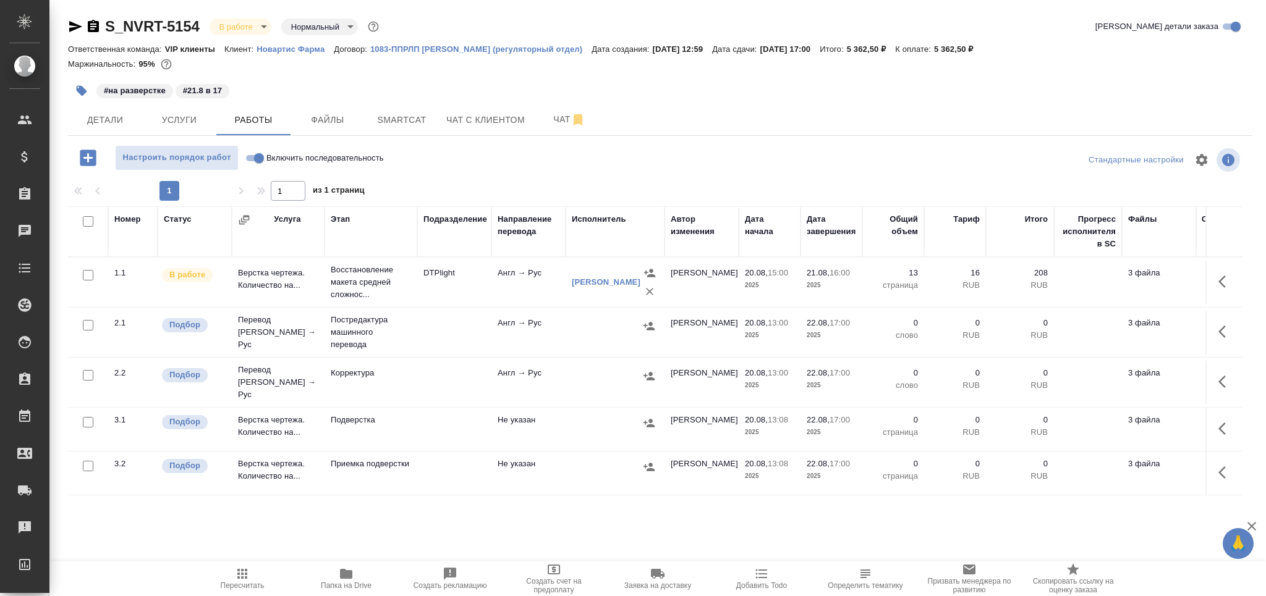
click at [430, 304] on td at bounding box center [454, 282] width 74 height 43
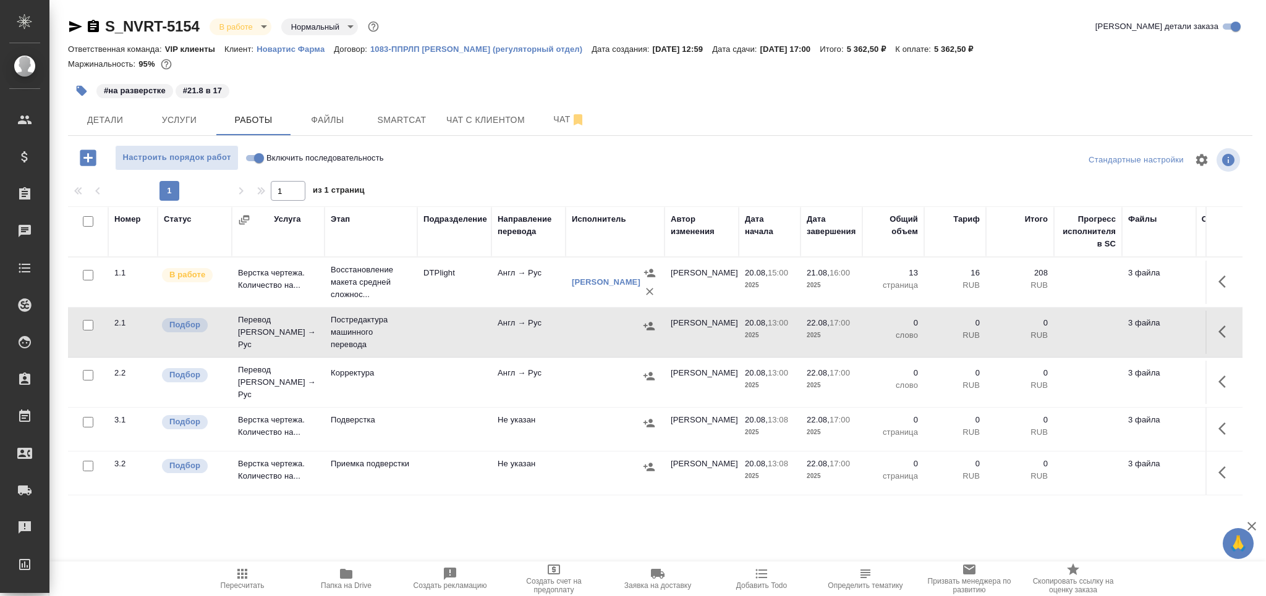
click at [430, 304] on td at bounding box center [454, 282] width 74 height 43
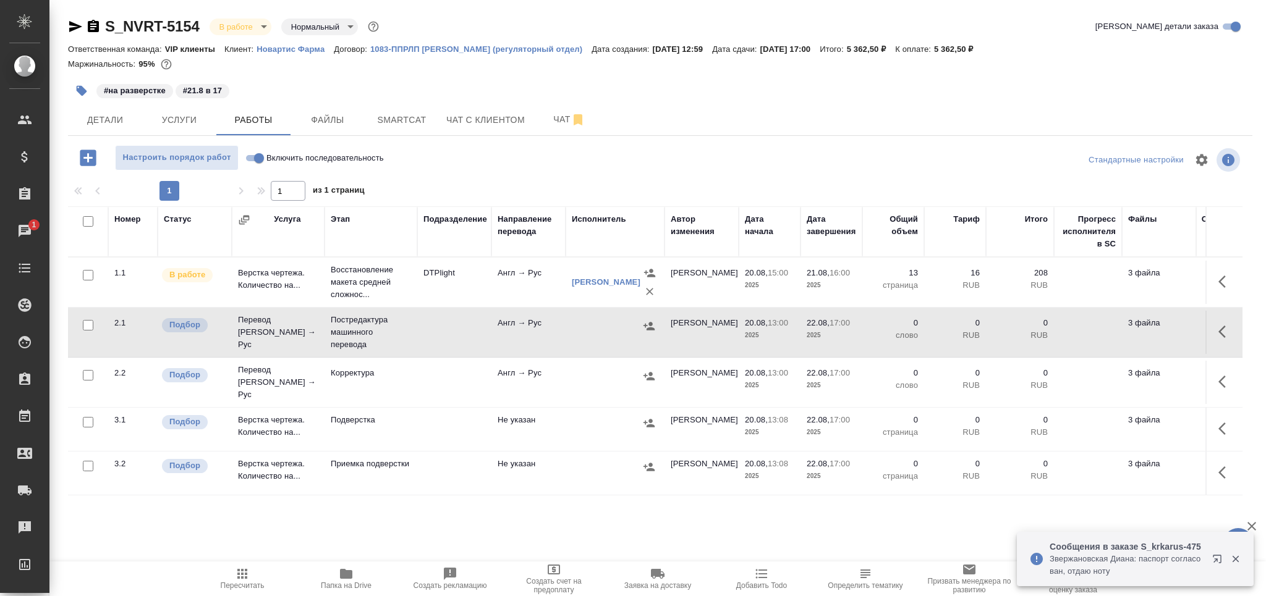
click at [255, 574] on span "Пересчитать" at bounding box center [242, 578] width 89 height 23
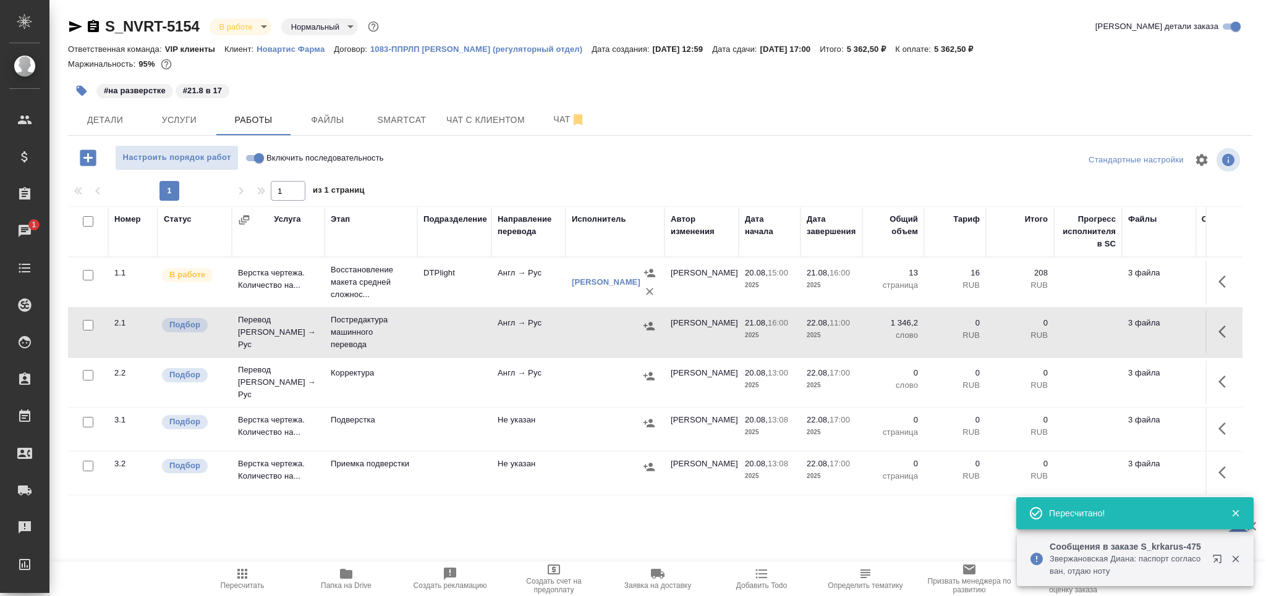
click at [396, 307] on td "Корректура" at bounding box center [371, 282] width 93 height 49
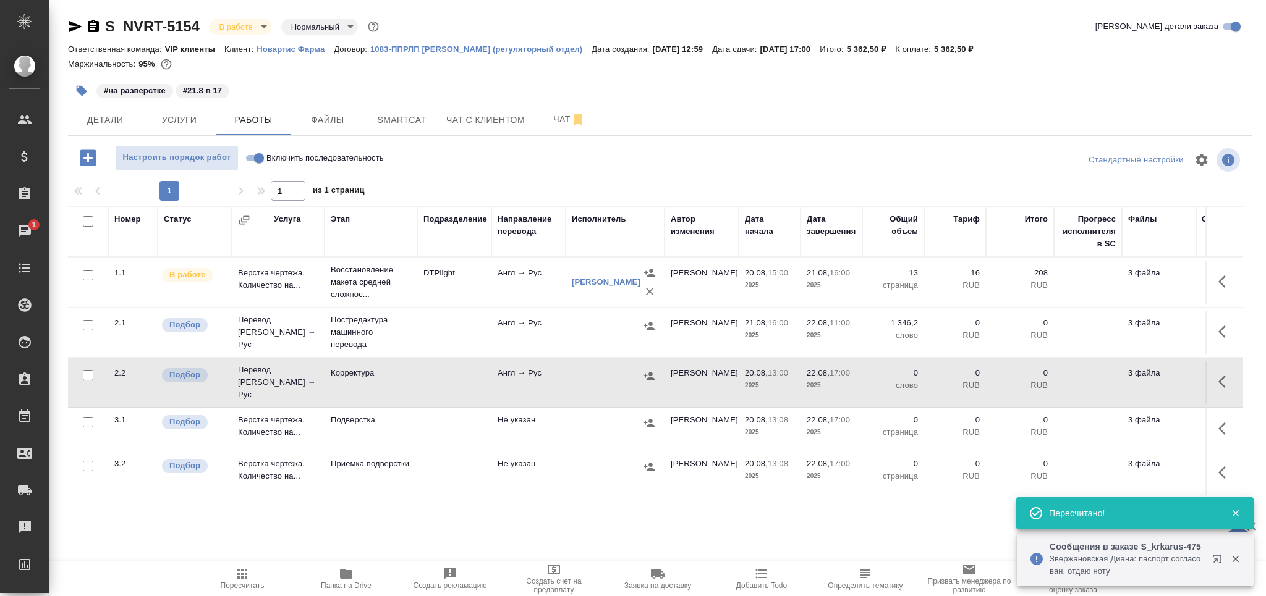
click at [475, 304] on td at bounding box center [454, 282] width 74 height 43
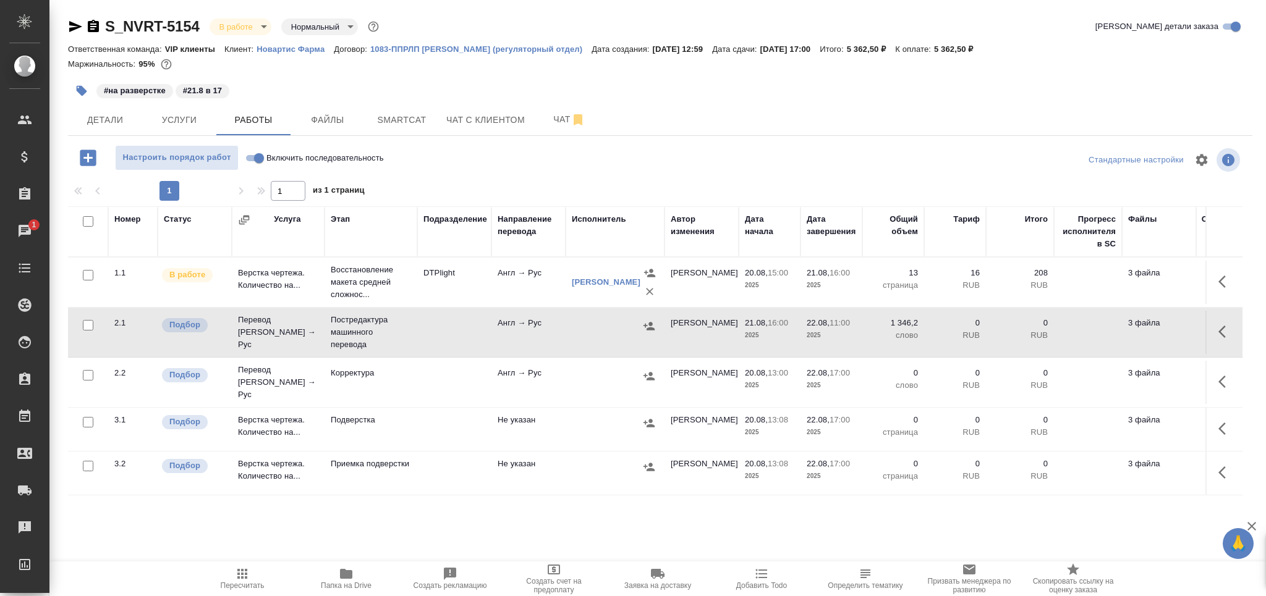
click at [544, 121] on span "Чат" at bounding box center [569, 119] width 59 height 15
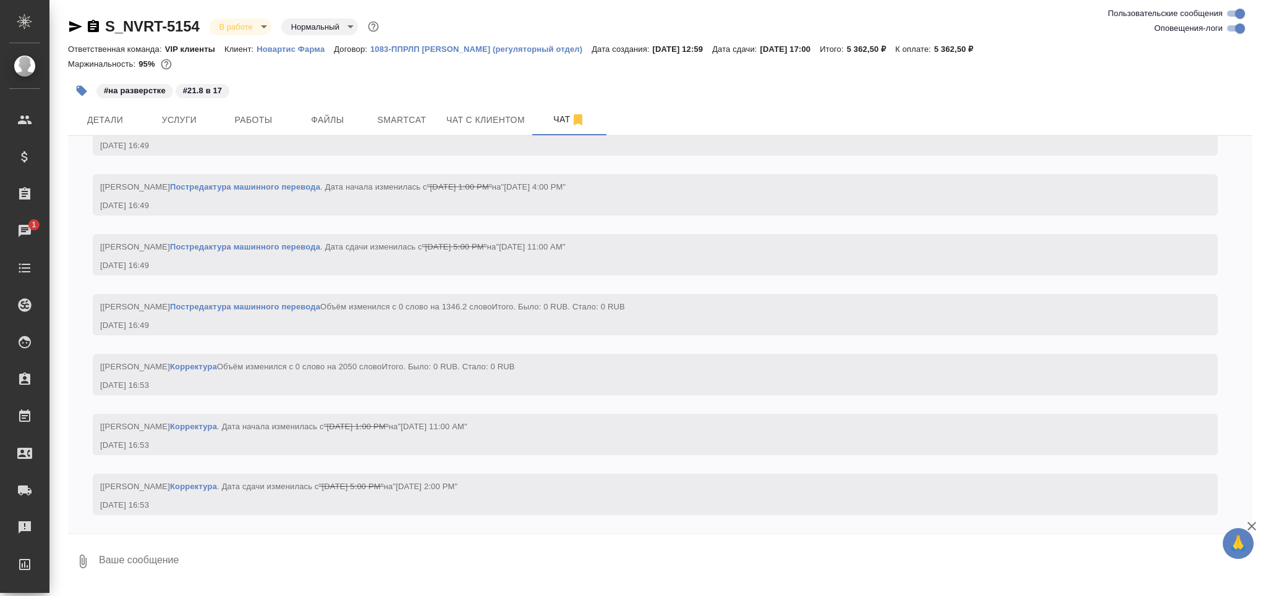
click at [1231, 33] on input "Оповещения-логи" at bounding box center [1240, 28] width 45 height 15
checkbox input "false"
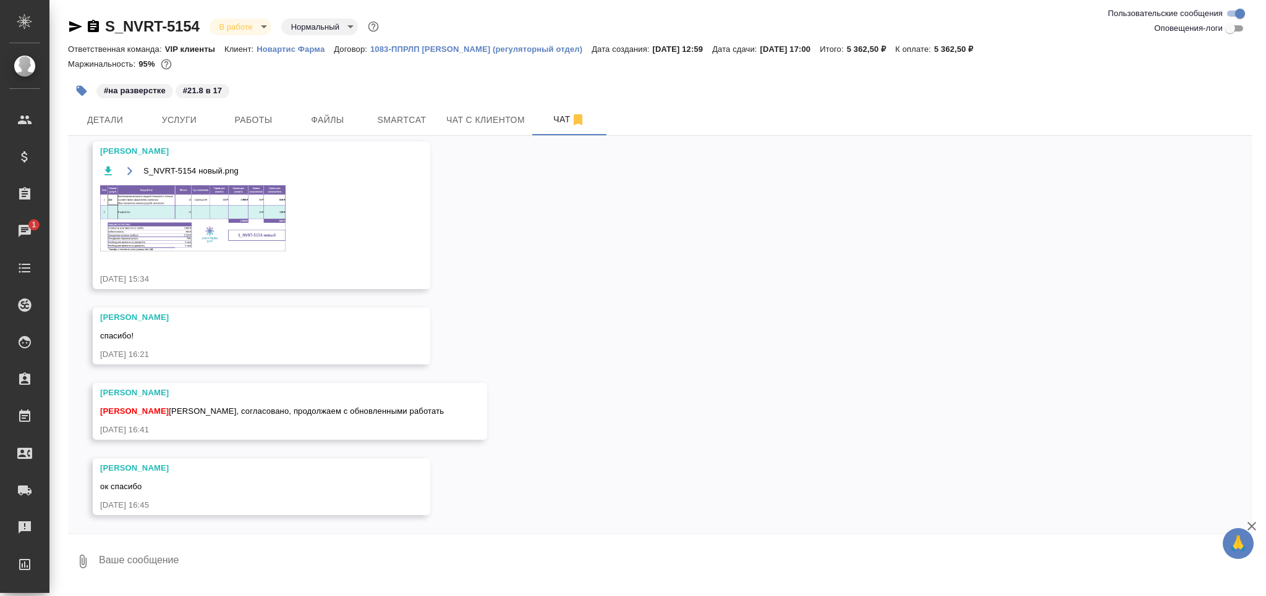
scroll to position [719, 0]
click at [168, 201] on img at bounding box center [192, 218] width 185 height 66
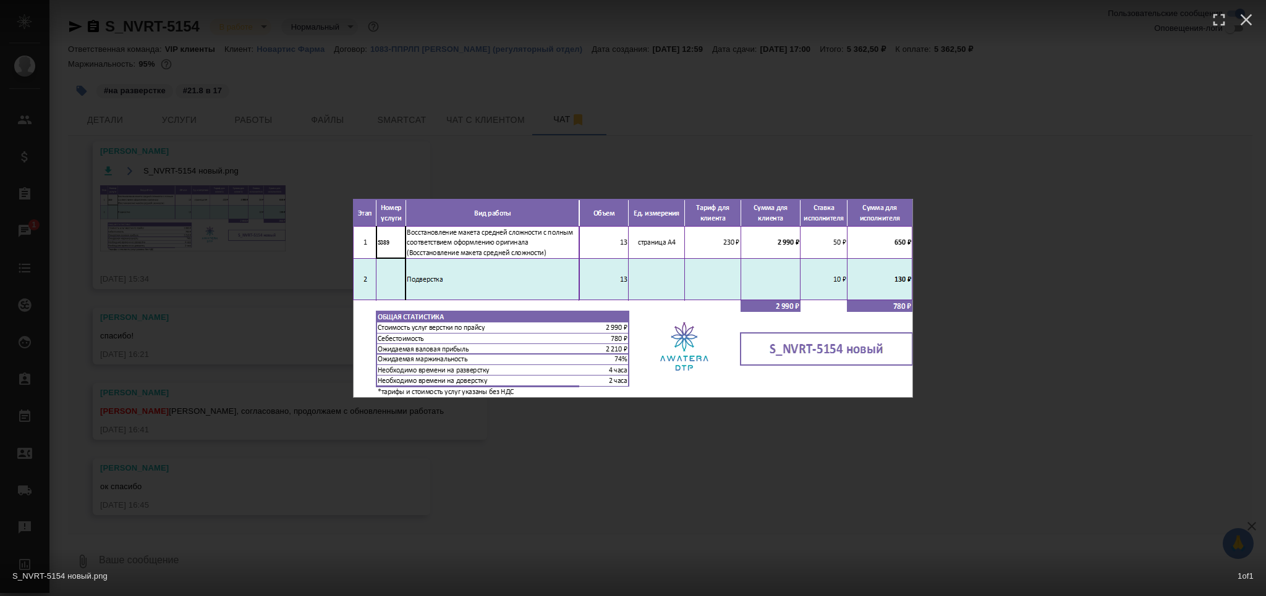
click at [212, 387] on div "S_NVRT-5154 новый.png 1 of 1" at bounding box center [633, 298] width 1266 height 596
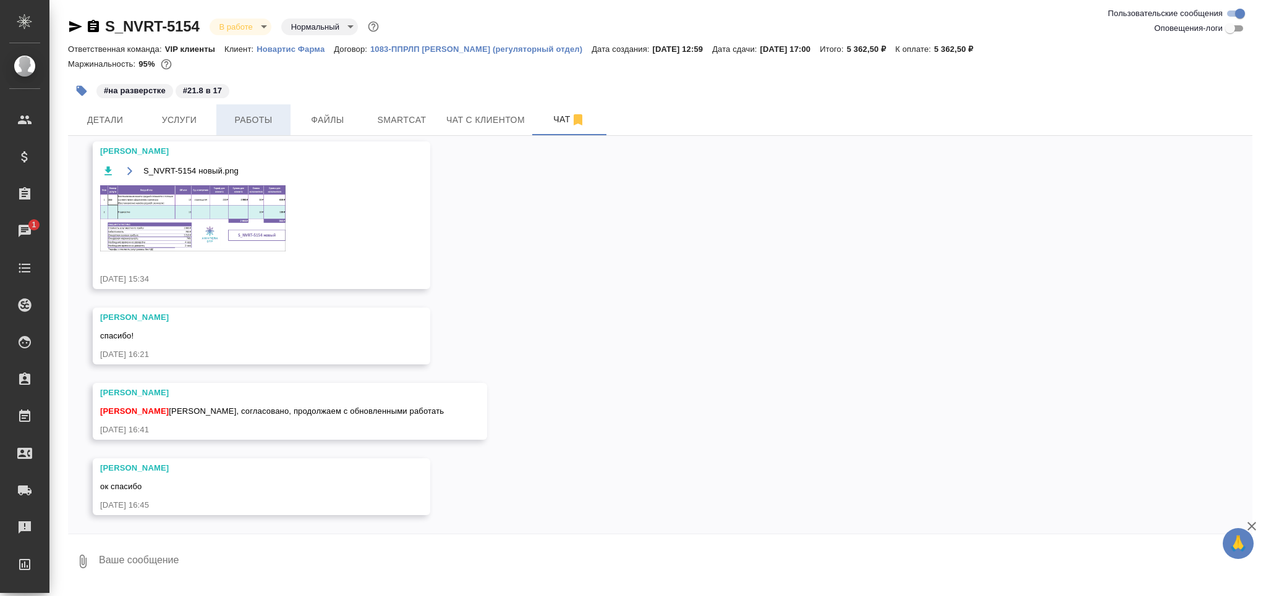
click at [253, 124] on span "Работы" at bounding box center [253, 119] width 59 height 15
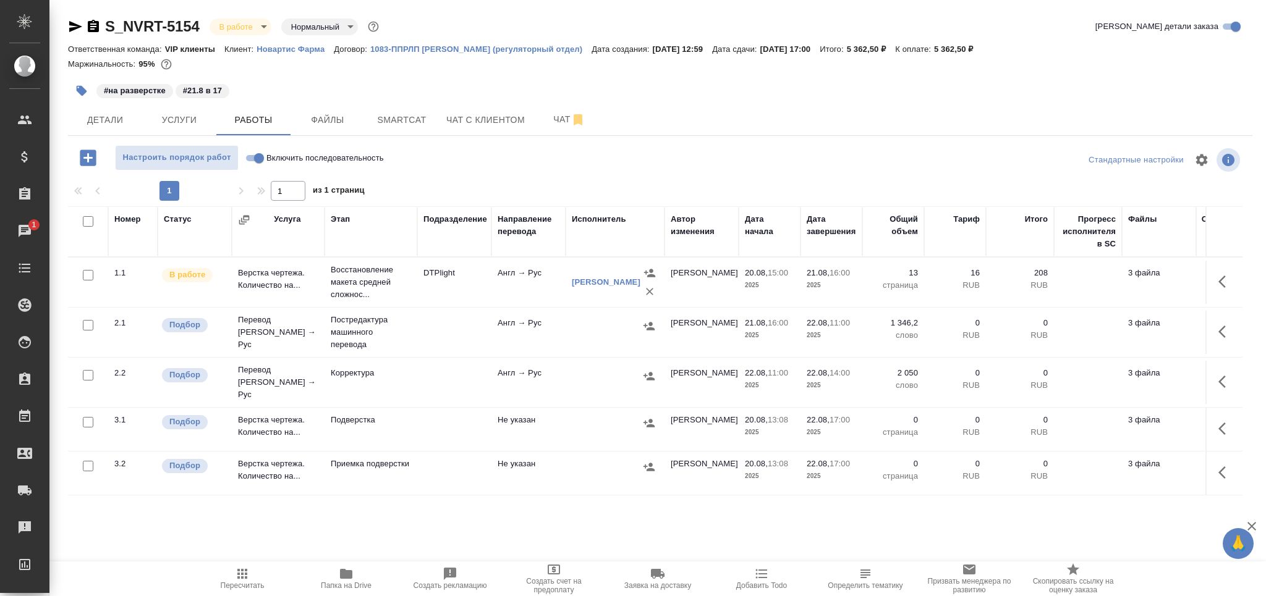
click at [372, 307] on td "Подверстка" at bounding box center [371, 282] width 93 height 49
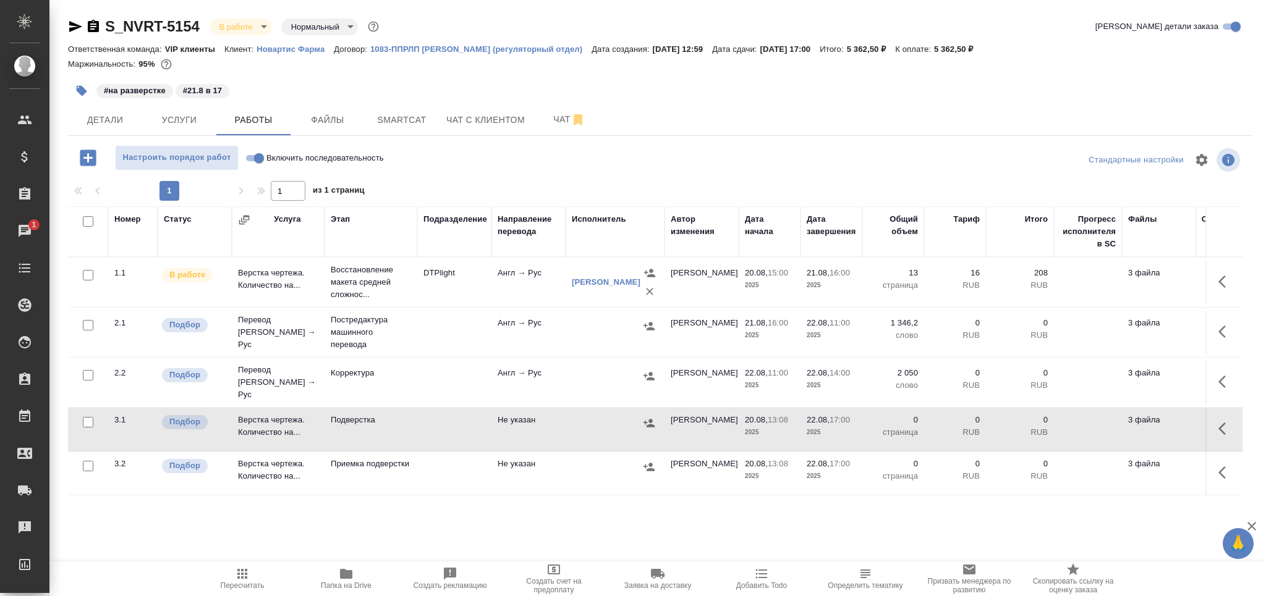
click at [250, 594] on button "Пересчитать" at bounding box center [242, 579] width 104 height 35
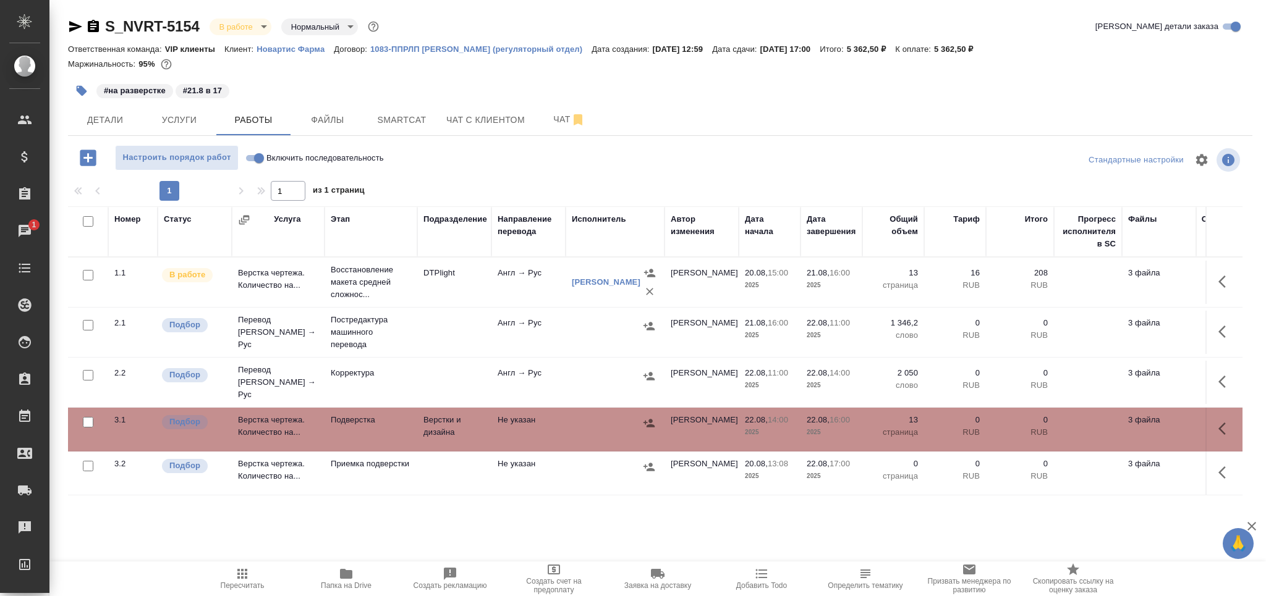
click at [239, 580] on icon "button" at bounding box center [242, 574] width 15 height 15
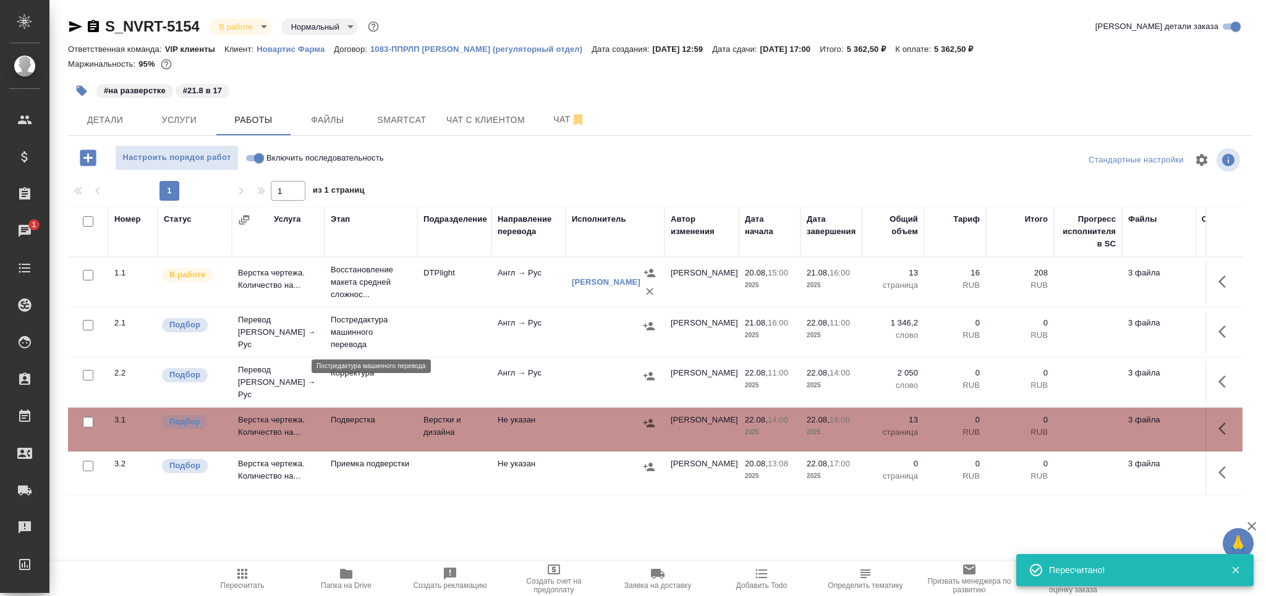
click at [376, 339] on p "Постредактура машинного перевода" at bounding box center [371, 332] width 80 height 37
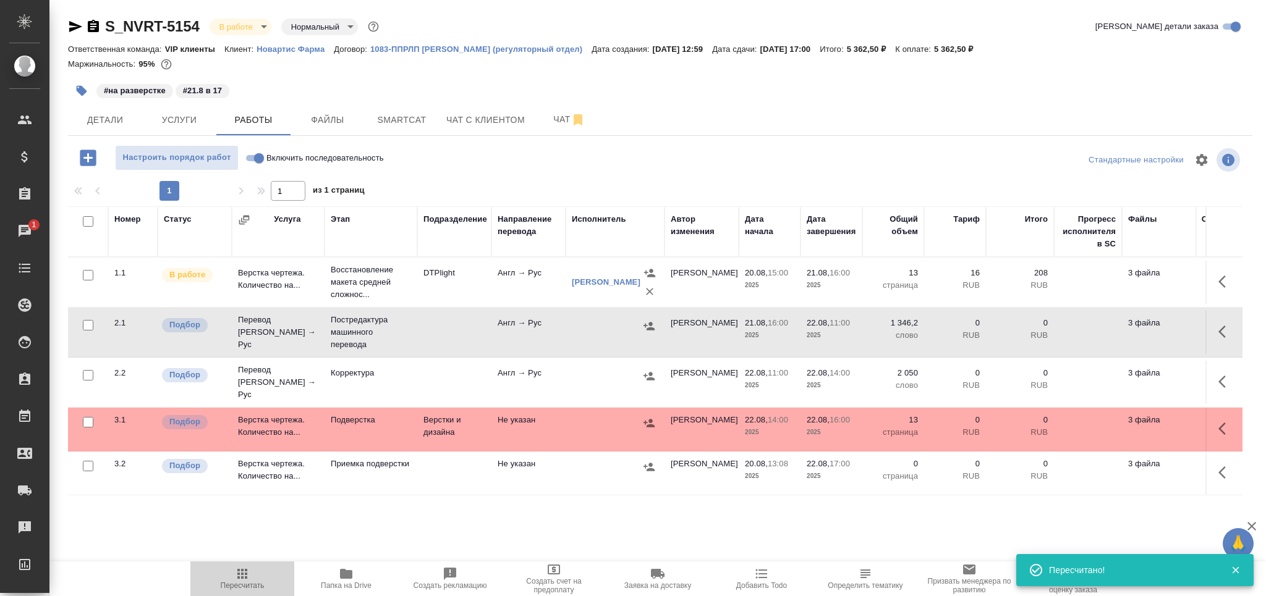
click at [245, 585] on span "Пересчитать" at bounding box center [243, 586] width 44 height 9
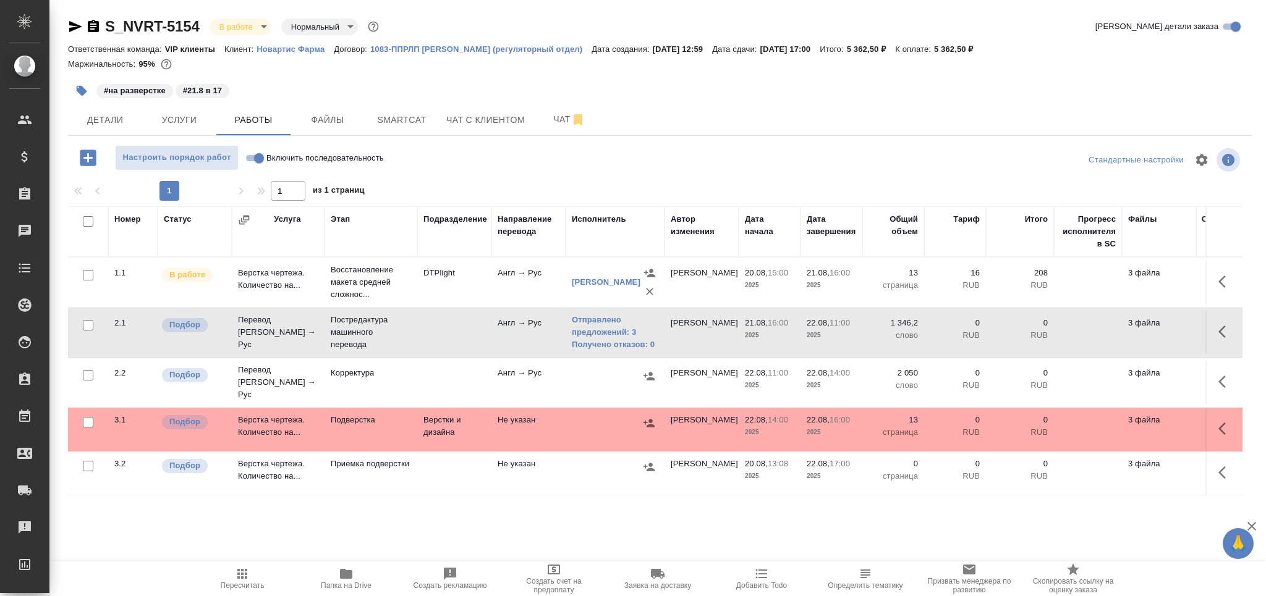
click at [254, 577] on span "Пересчитать" at bounding box center [242, 578] width 89 height 23
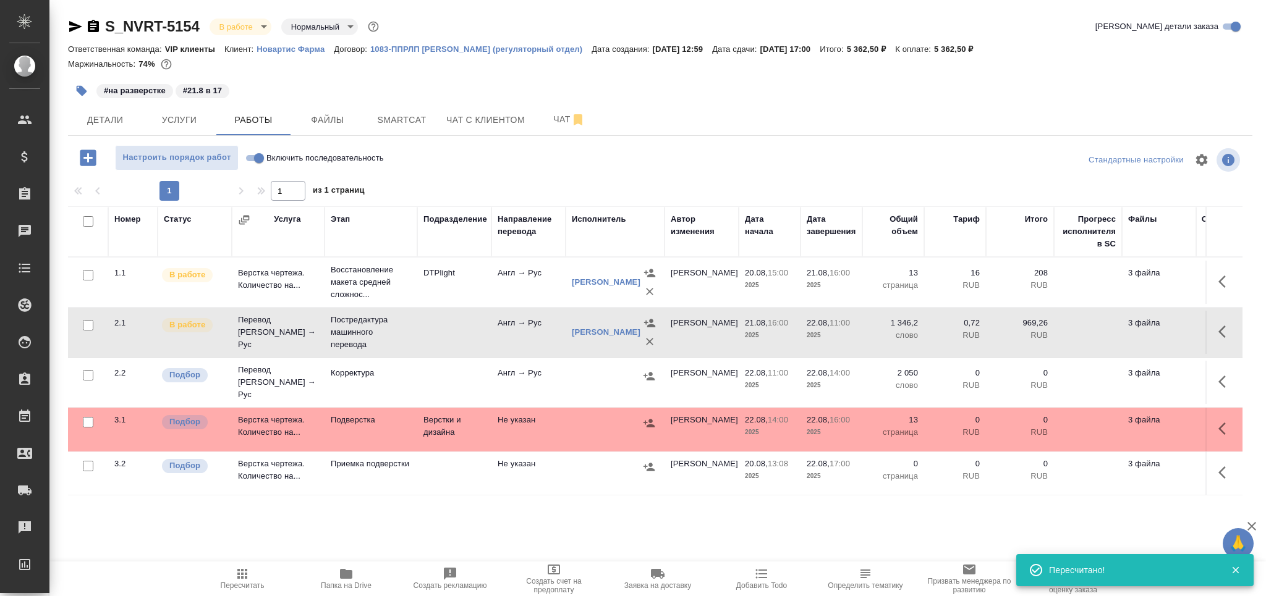
click at [272, 579] on span "Пересчитать" at bounding box center [242, 578] width 89 height 23
click at [1218, 384] on icon "button" at bounding box center [1225, 382] width 15 height 15
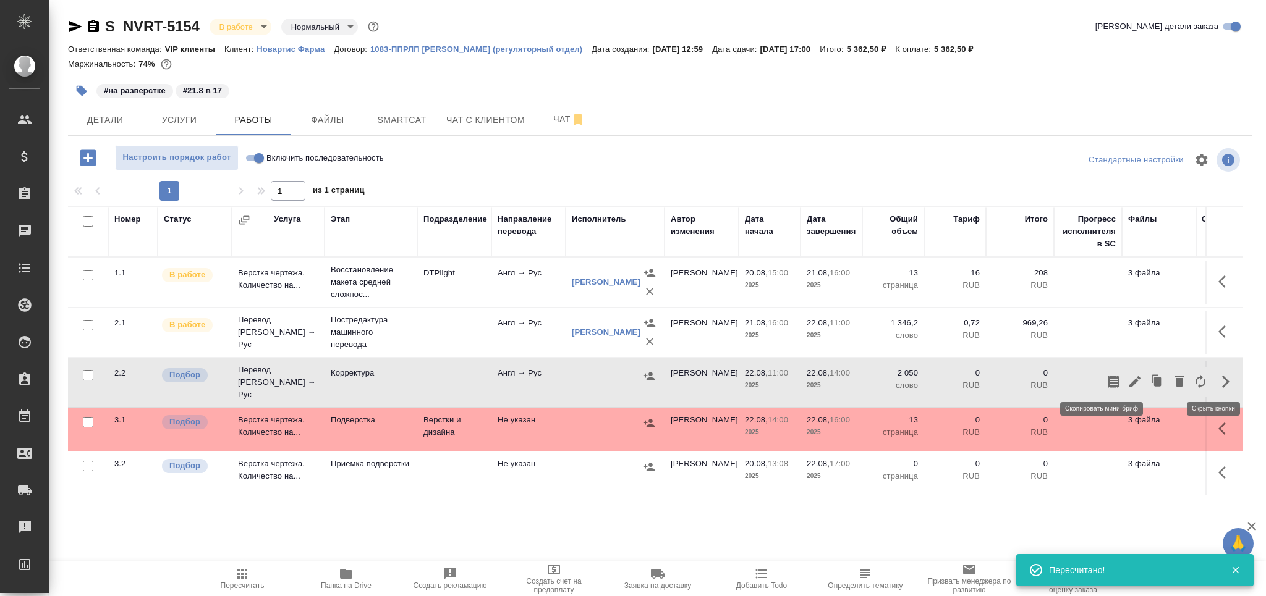
click at [1106, 377] on icon "button" at bounding box center [1113, 382] width 15 height 15
click at [80, 91] on icon "button" at bounding box center [82, 91] width 11 height 11
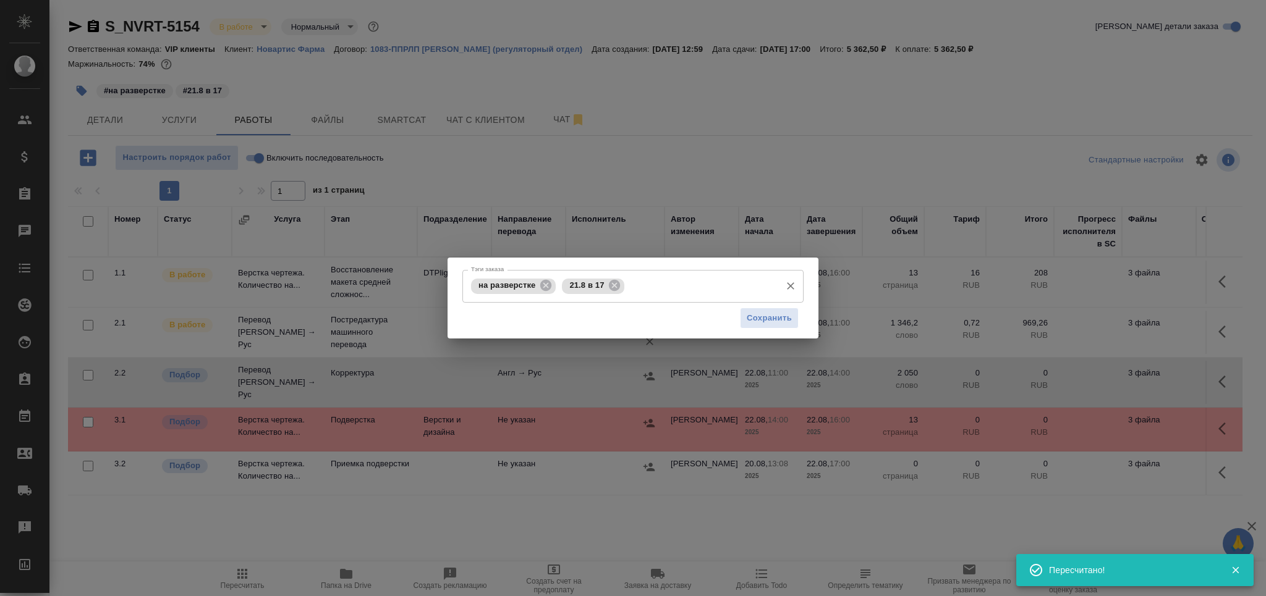
click at [657, 287] on input "Тэги заказа" at bounding box center [700, 286] width 147 height 21
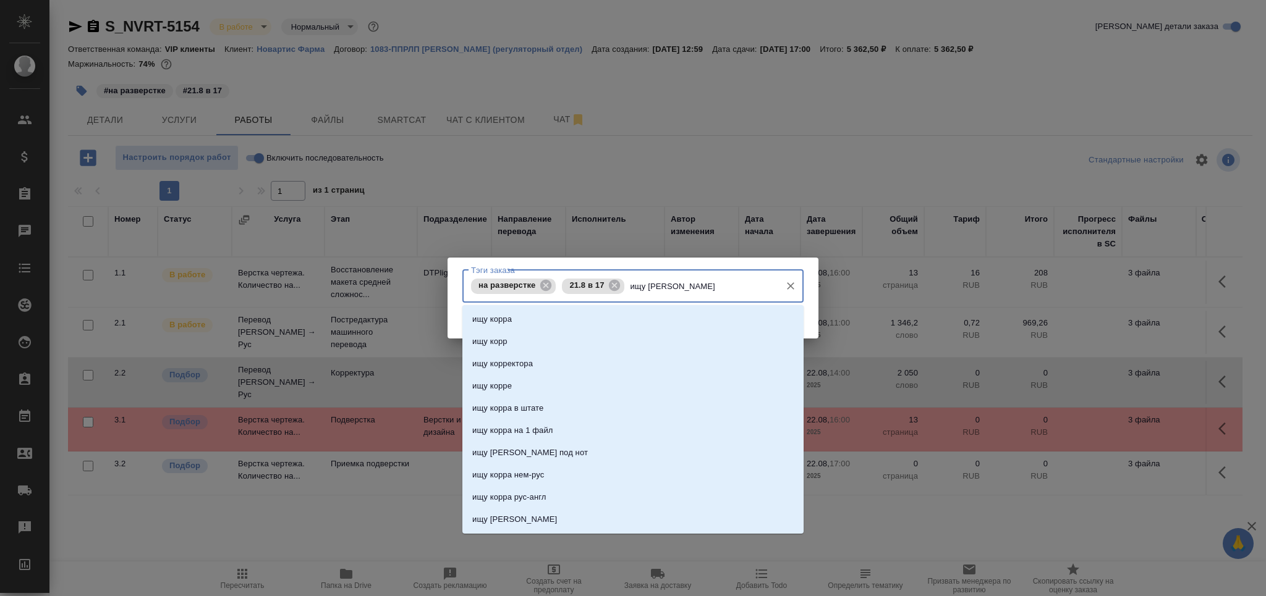
type input "ищу ко"
click at [575, 328] on li "ищу корра" at bounding box center [632, 319] width 341 height 22
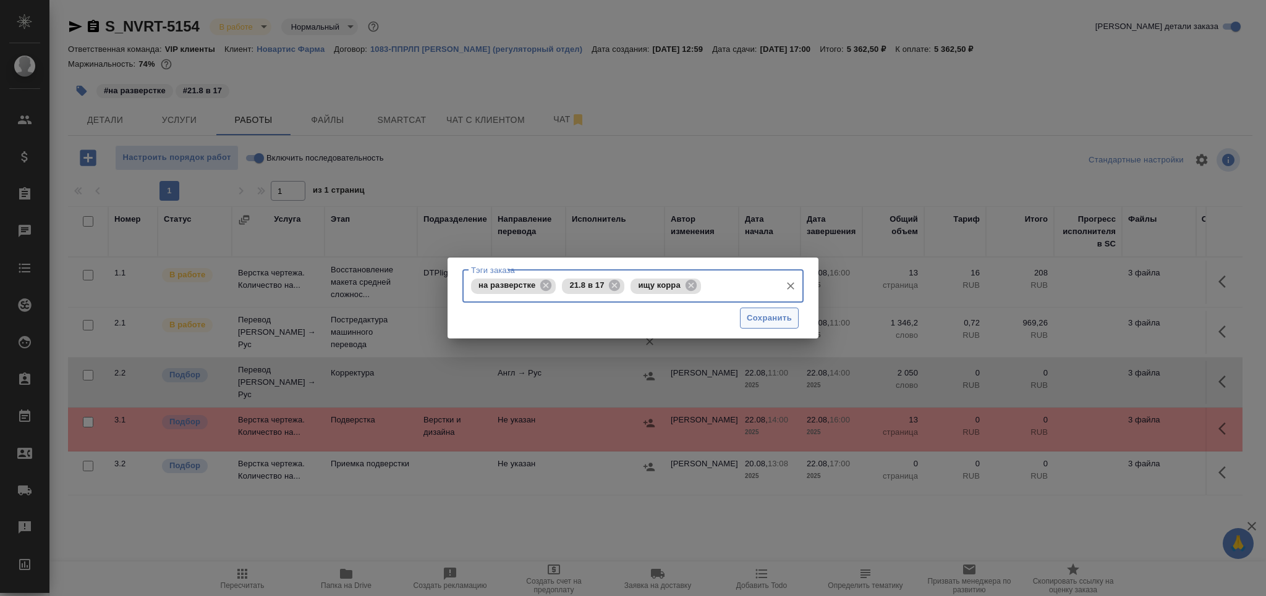
click at [766, 315] on span "Сохранить" at bounding box center [769, 319] width 45 height 14
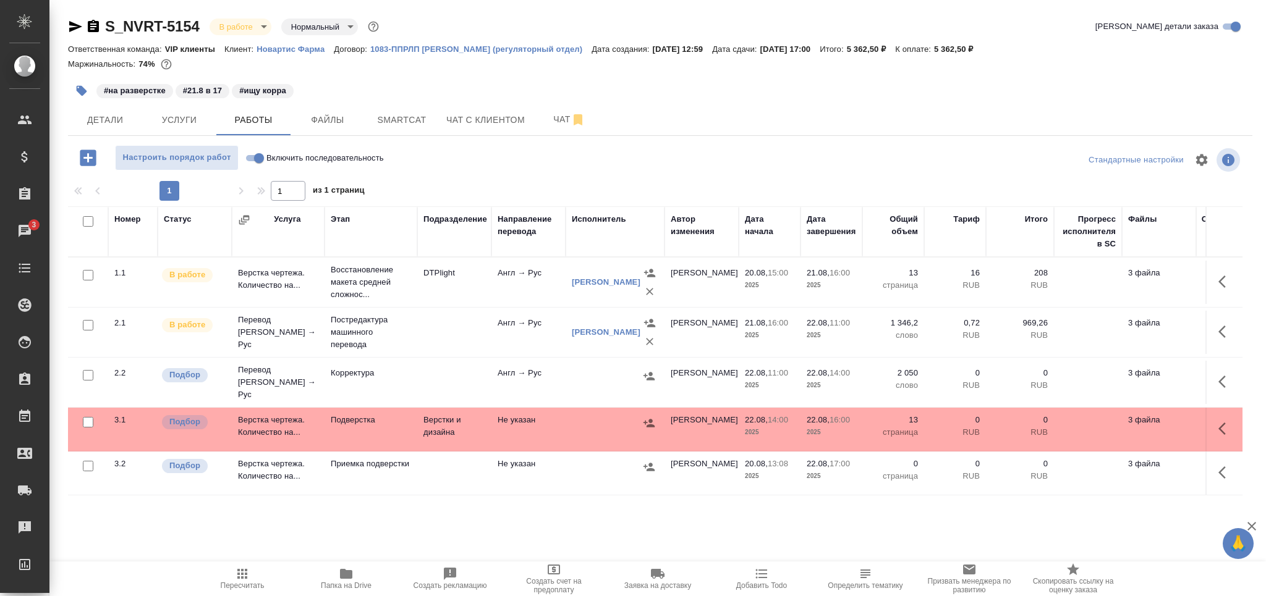
click at [257, 575] on span "Пересчитать" at bounding box center [242, 578] width 89 height 23
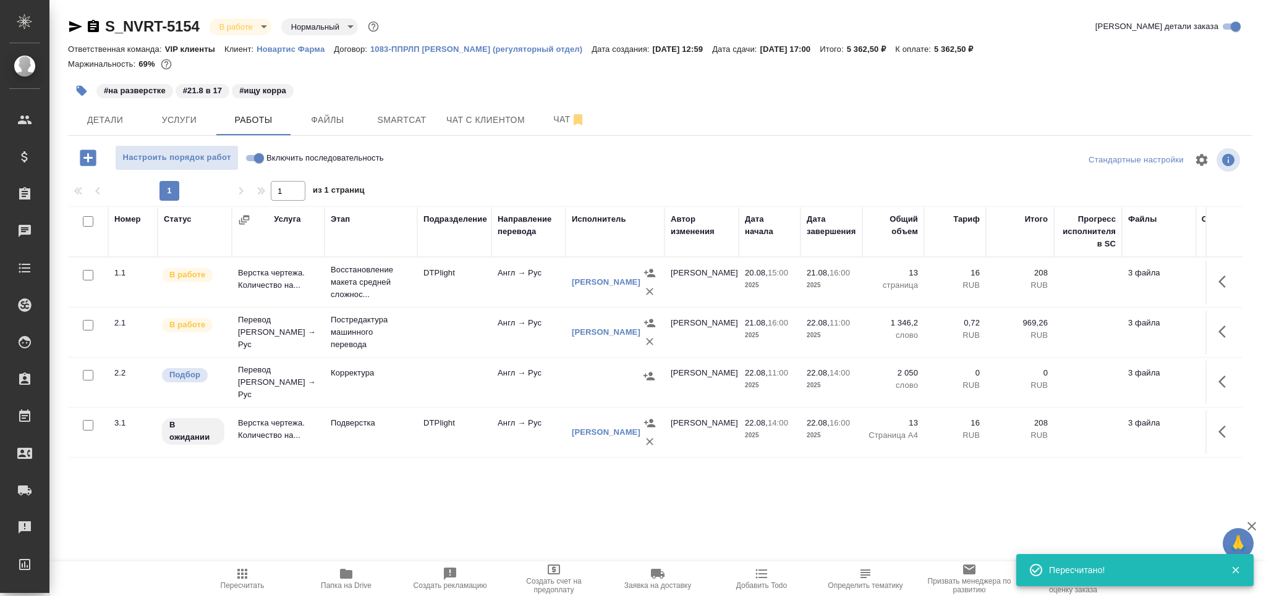
click at [231, 578] on span "Пересчитать" at bounding box center [242, 578] width 89 height 23
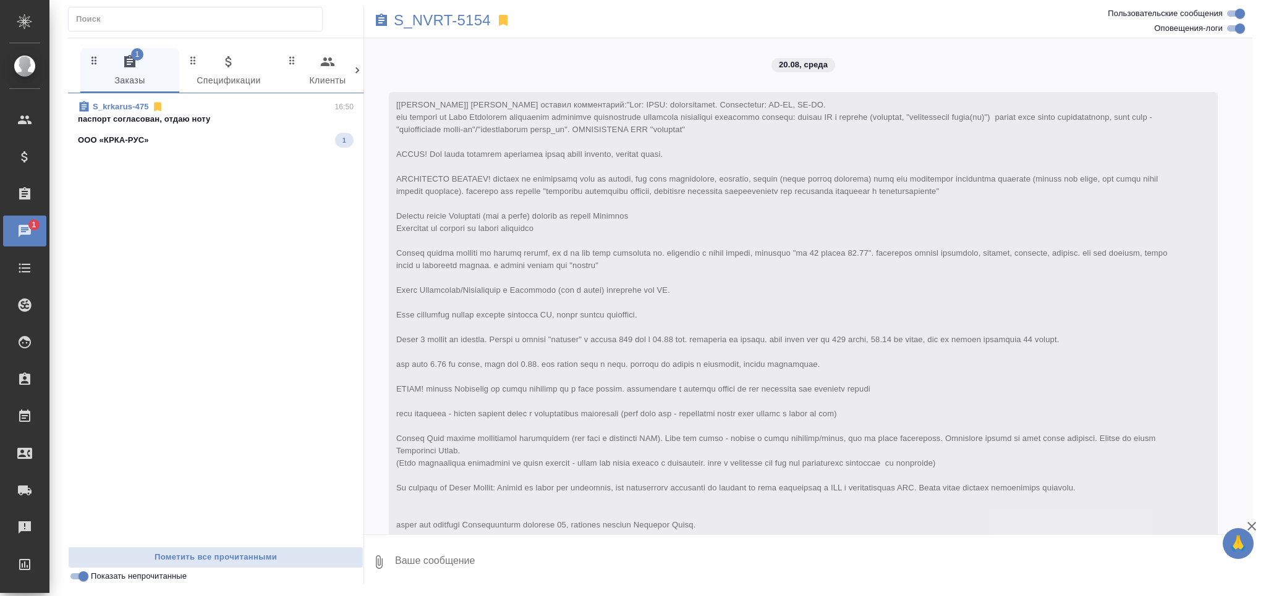
scroll to position [3707, 0]
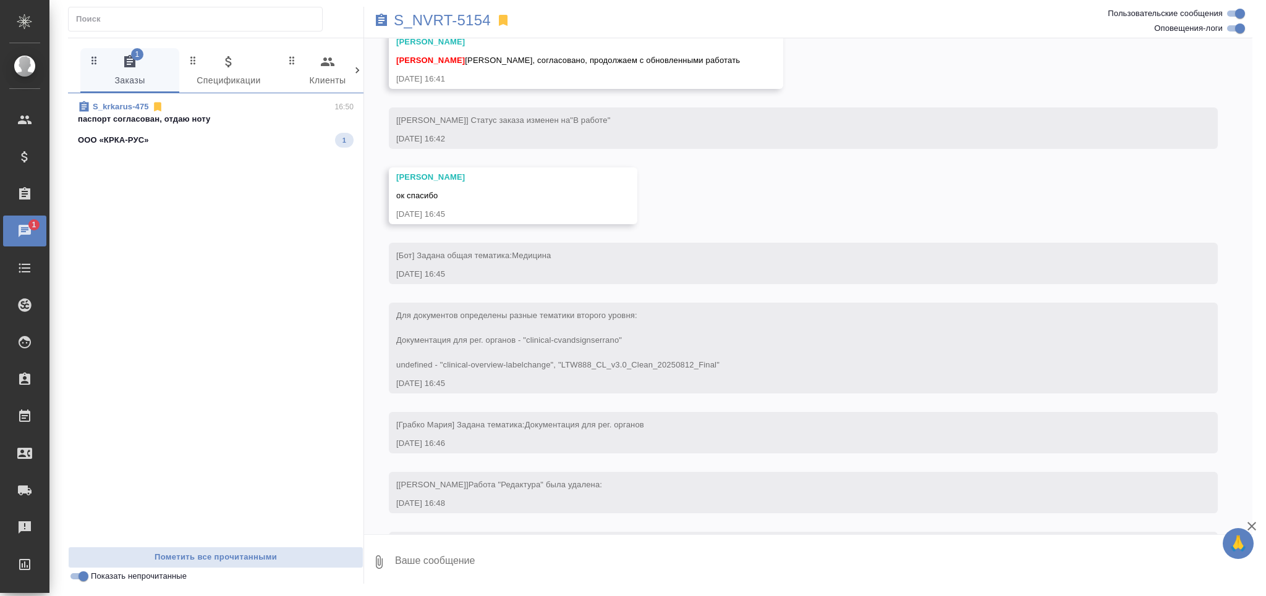
click at [221, 130] on span "S_krkarus-475 16:50 паспорт согласован, отдаю ноту ООО «КРКА-РУС» 1" at bounding box center [216, 124] width 276 height 47
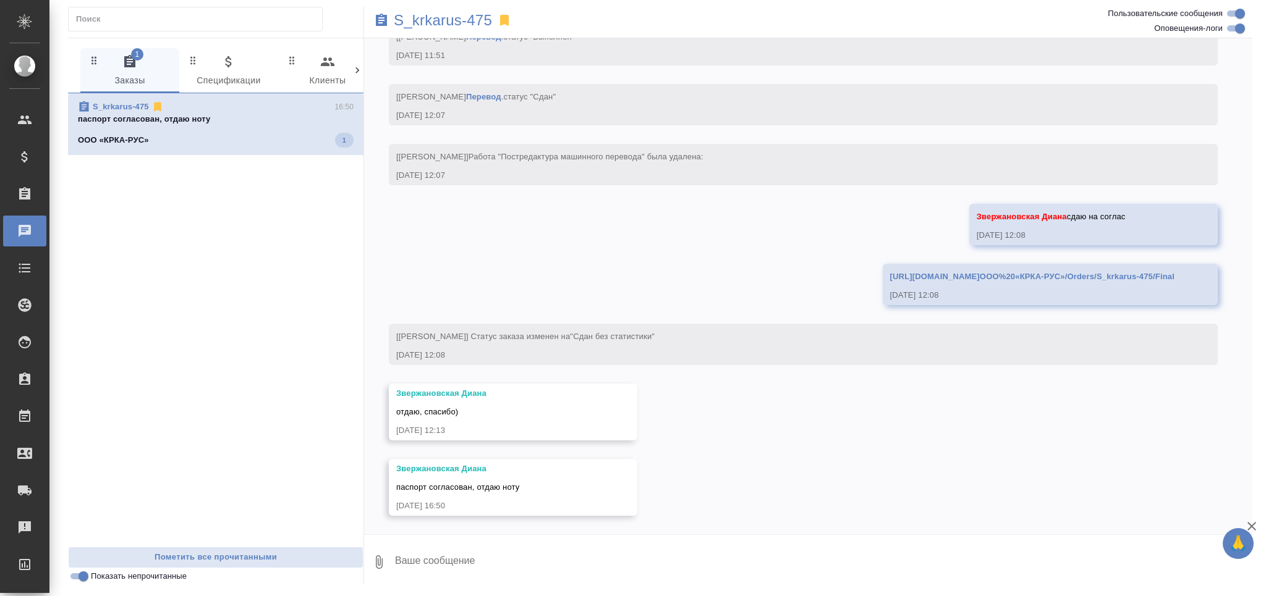
scroll to position [3586, 0]
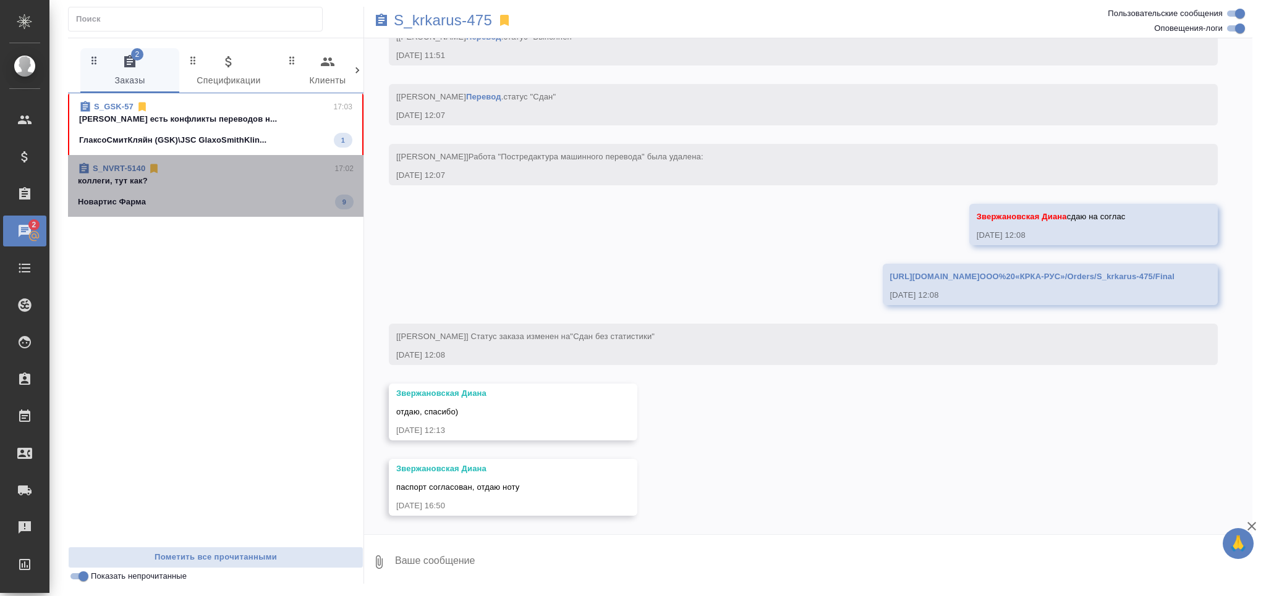
click at [209, 198] on div "Новартис Фарма 9" at bounding box center [216, 202] width 276 height 15
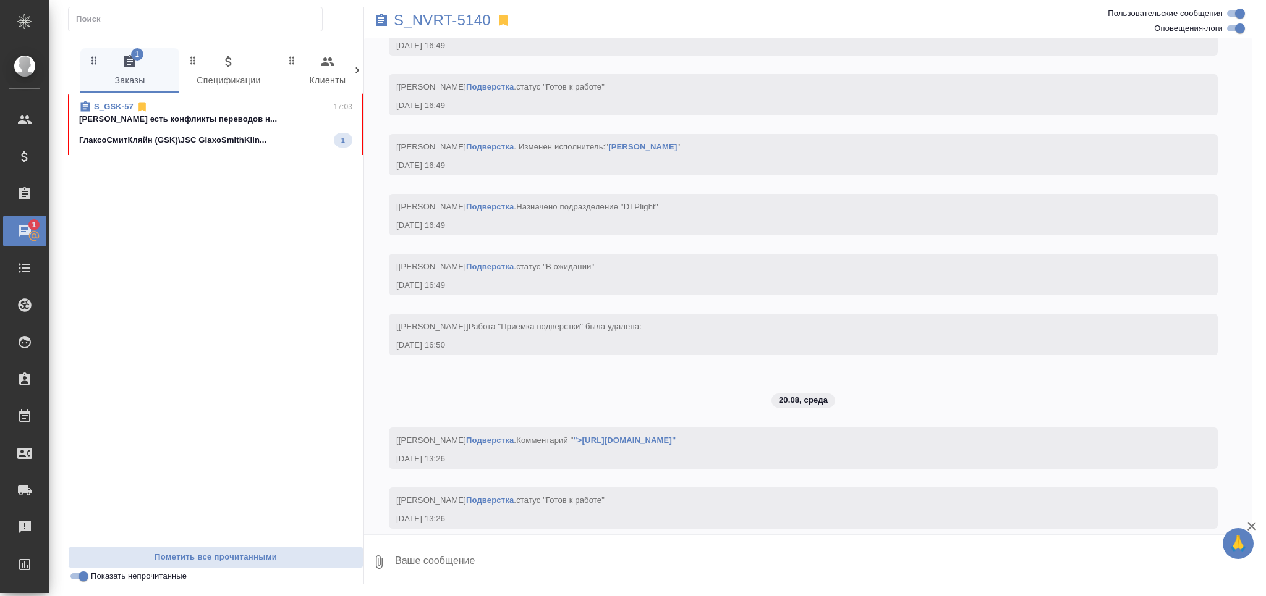
scroll to position [7184, 0]
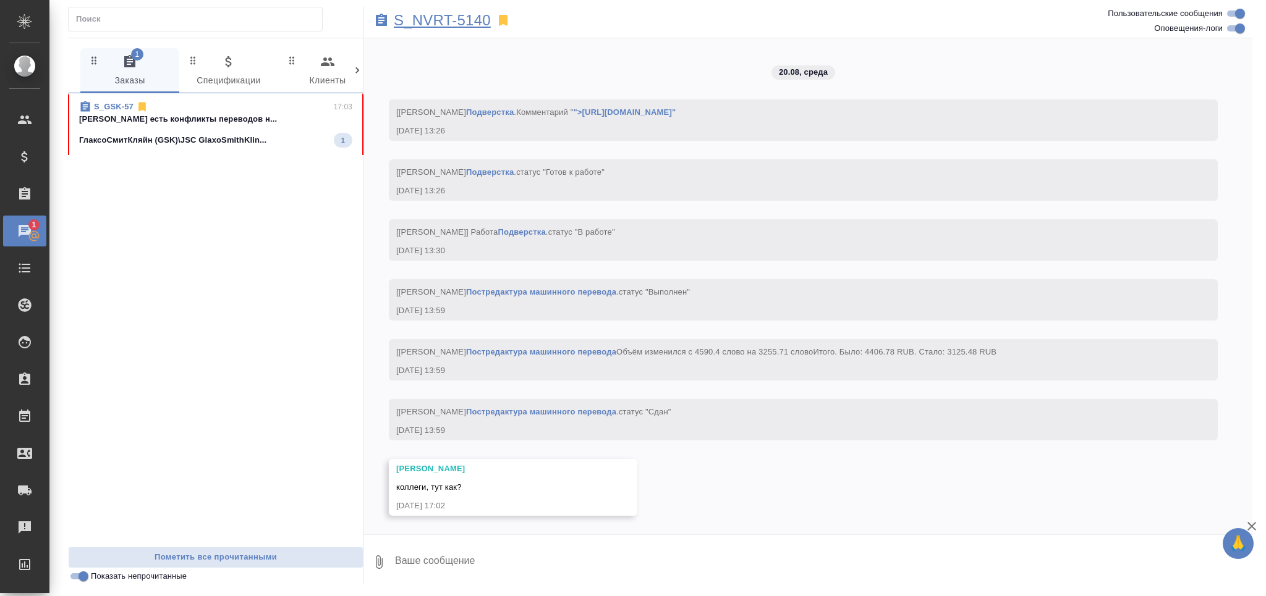
click at [462, 14] on p "S_NVRT-5140" at bounding box center [442, 20] width 97 height 12
click at [218, 137] on p "ГлаксоСмитКляйн (GSK)\JSC GlaxoSmithKlin..." at bounding box center [172, 140] width 187 height 12
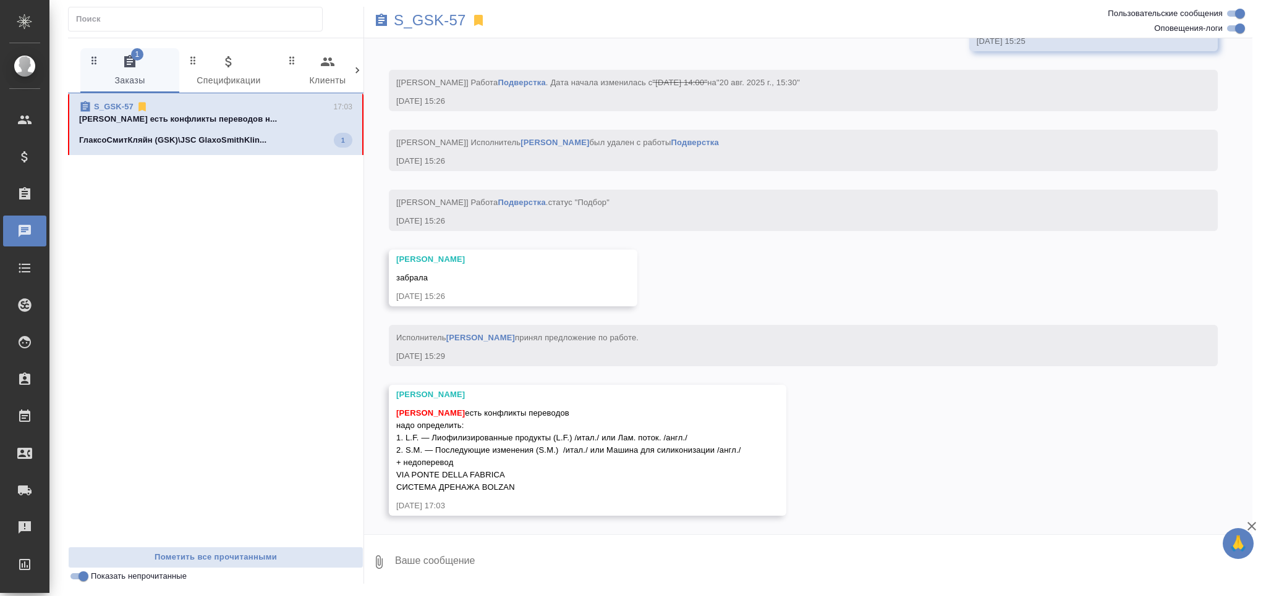
scroll to position [11371, 0]
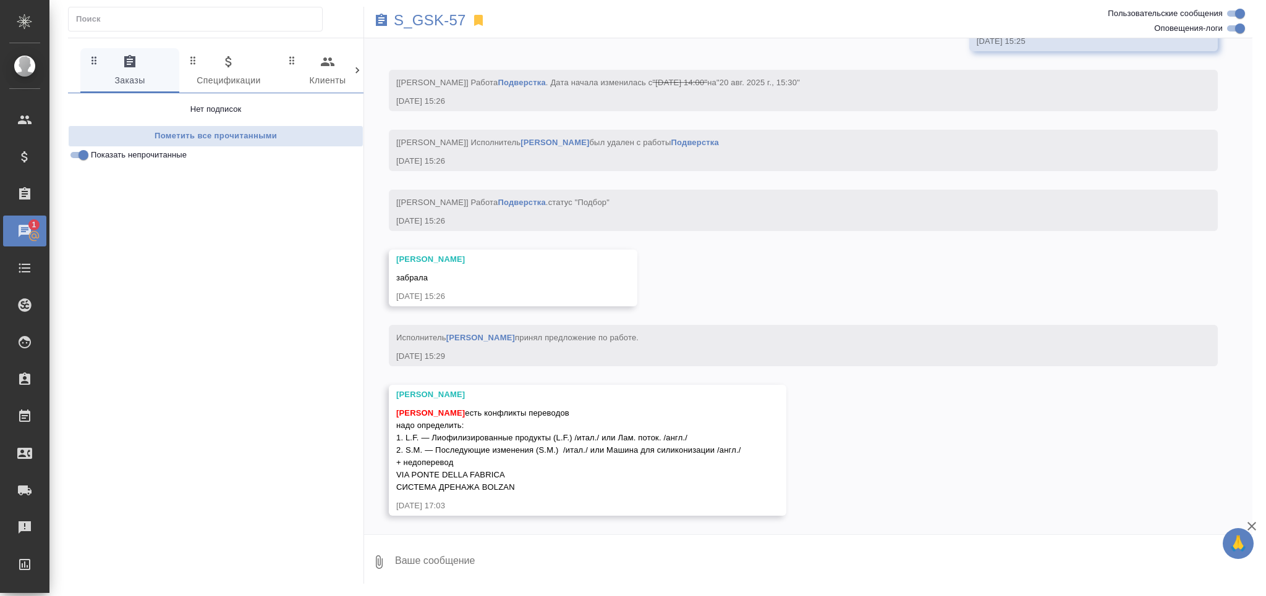
click at [457, 565] on textarea at bounding box center [823, 562] width 859 height 42
type textarea "ага, сек"
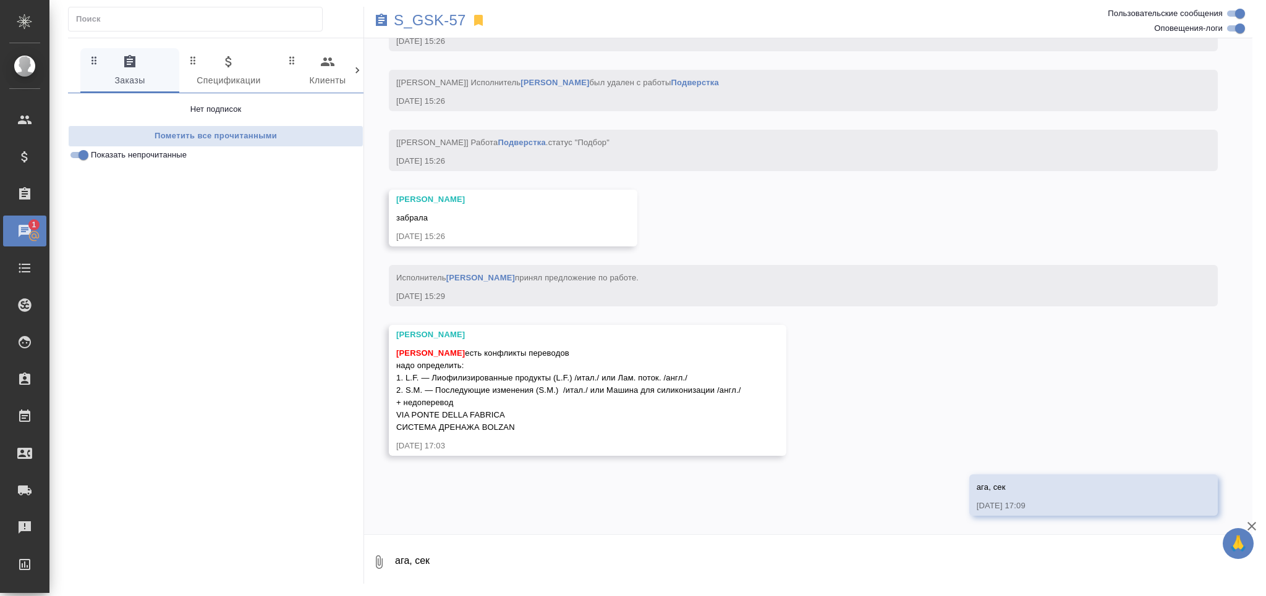
scroll to position [11431, 0]
drag, startPoint x: 456, startPoint y: 354, endPoint x: 532, endPoint y: 430, distance: 108.4
click at [532, 430] on div "[PERSON_NAME] есть конфликты переводов надо определить: 1. L.F. — Лиофилизирова…" at bounding box center [569, 389] width 347 height 90
copy span "есть конфликты переводов надо определить: 1. L.F. — Лиофилизированные продукты …"
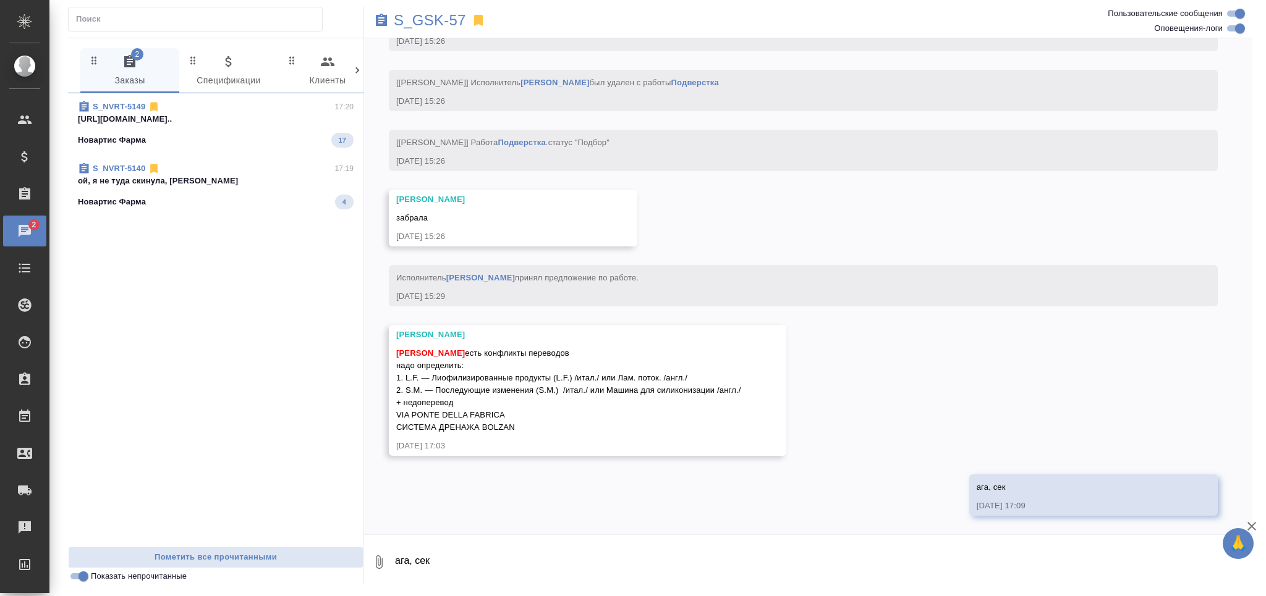
click at [211, 172] on div "S_NVRT-5140 17:19" at bounding box center [216, 169] width 276 height 12
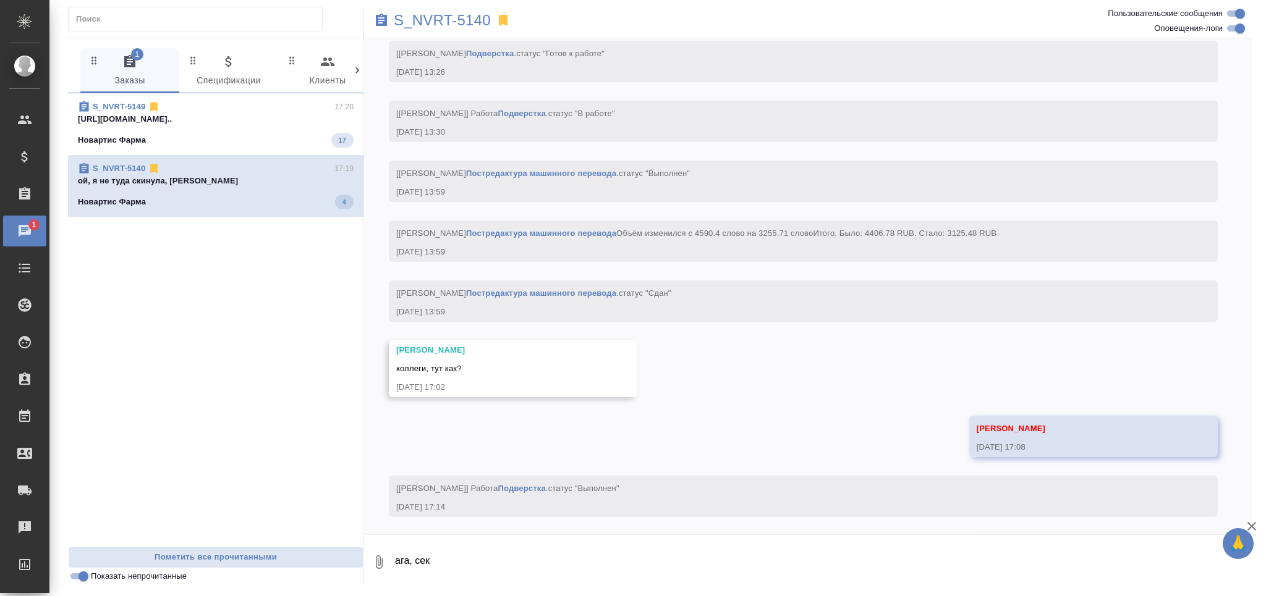
scroll to position [7631, 0]
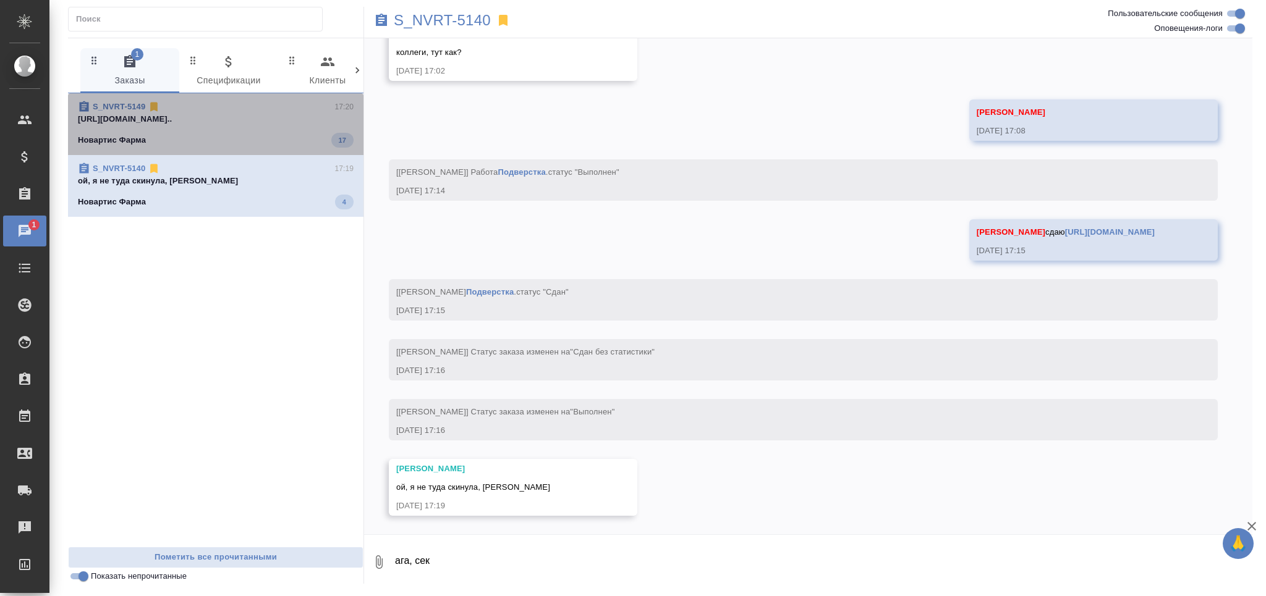
drag, startPoint x: 240, startPoint y: 115, endPoint x: 255, endPoint y: 122, distance: 16.6
click at [240, 115] on p "[URL][DOMAIN_NAME].." at bounding box center [216, 119] width 276 height 12
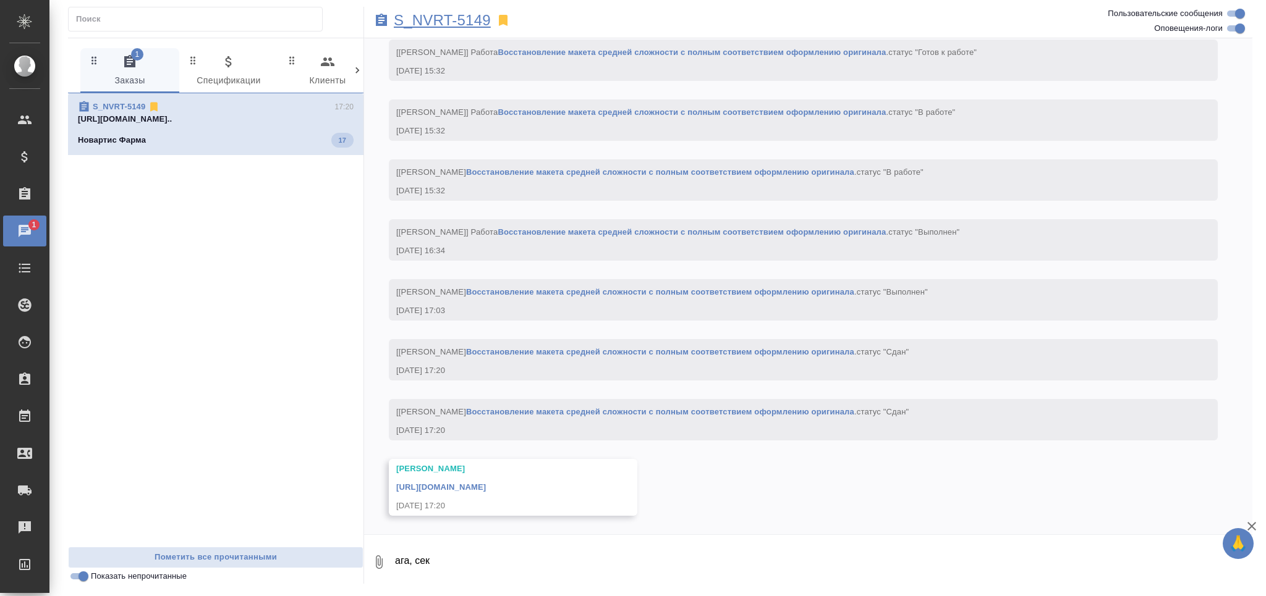
scroll to position [5057, 0]
click at [459, 21] on p "S_NVRT-5149" at bounding box center [442, 20] width 97 height 12
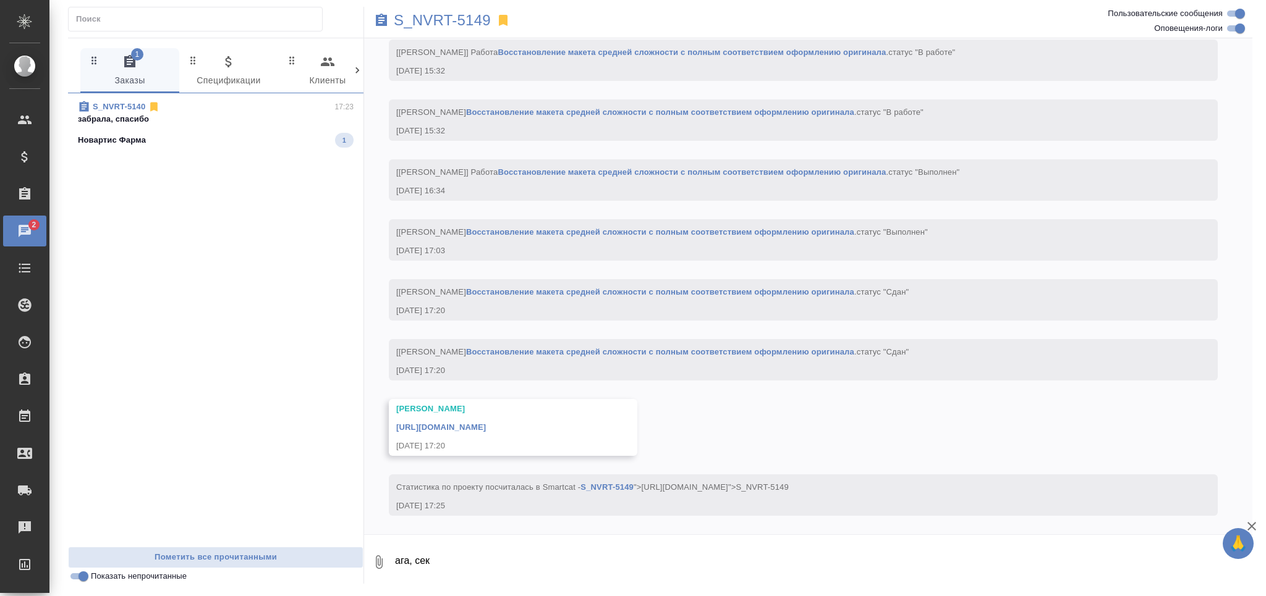
scroll to position [5179, 0]
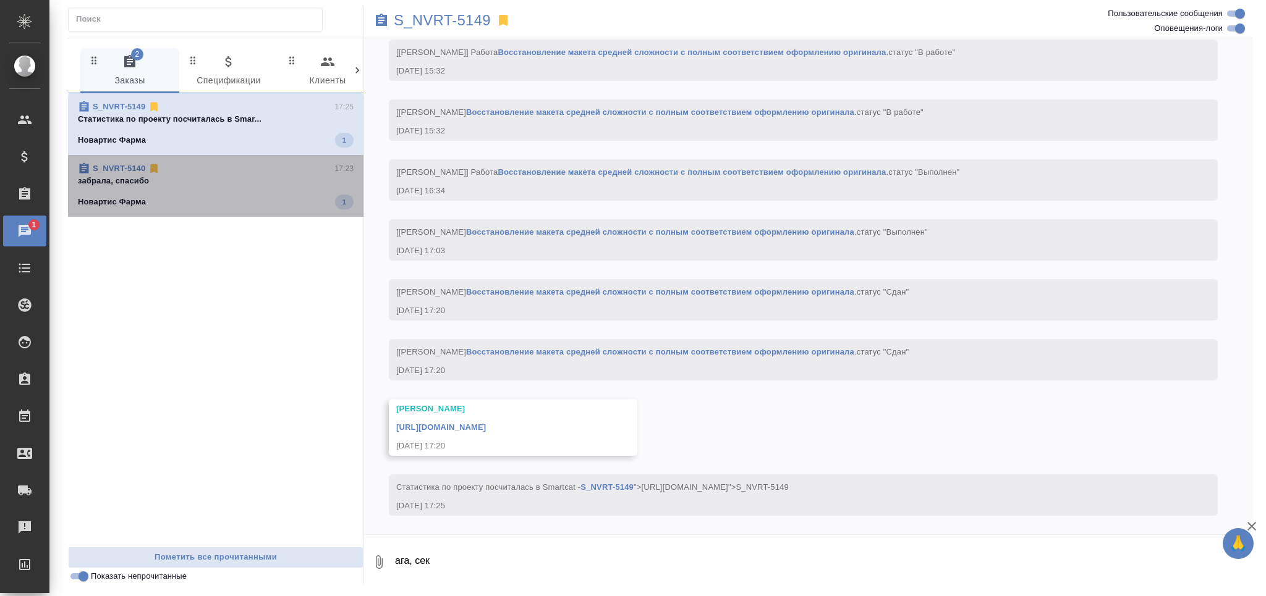
click at [215, 184] on p "забрала, спасибо" at bounding box center [216, 181] width 276 height 12
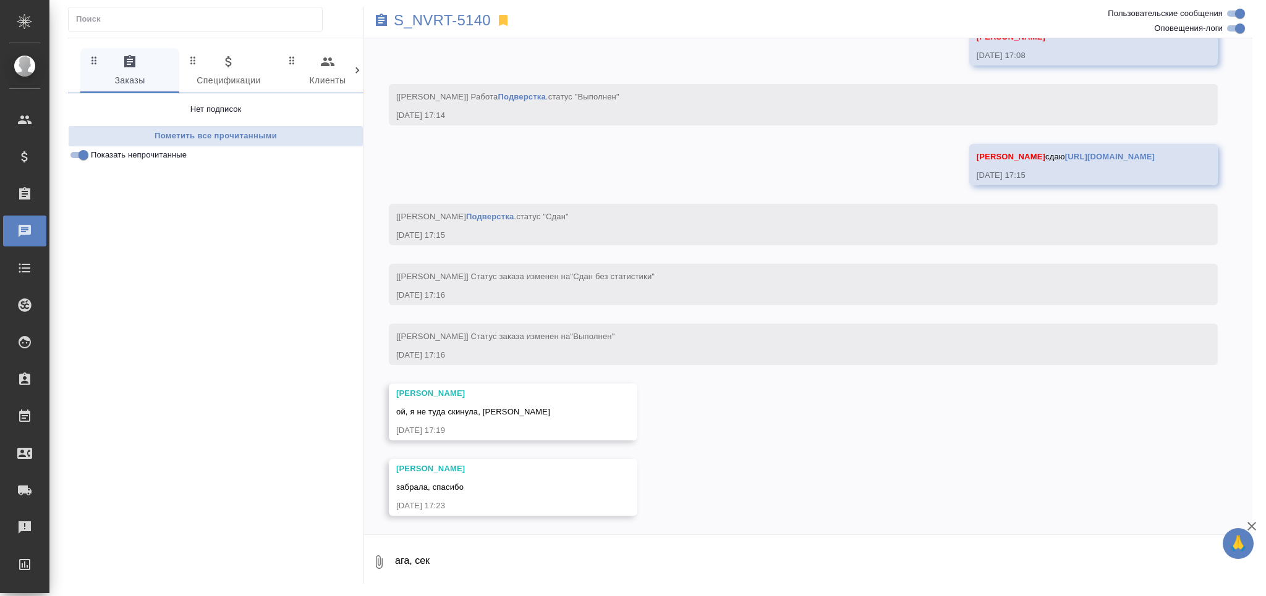
scroll to position [7707, 0]
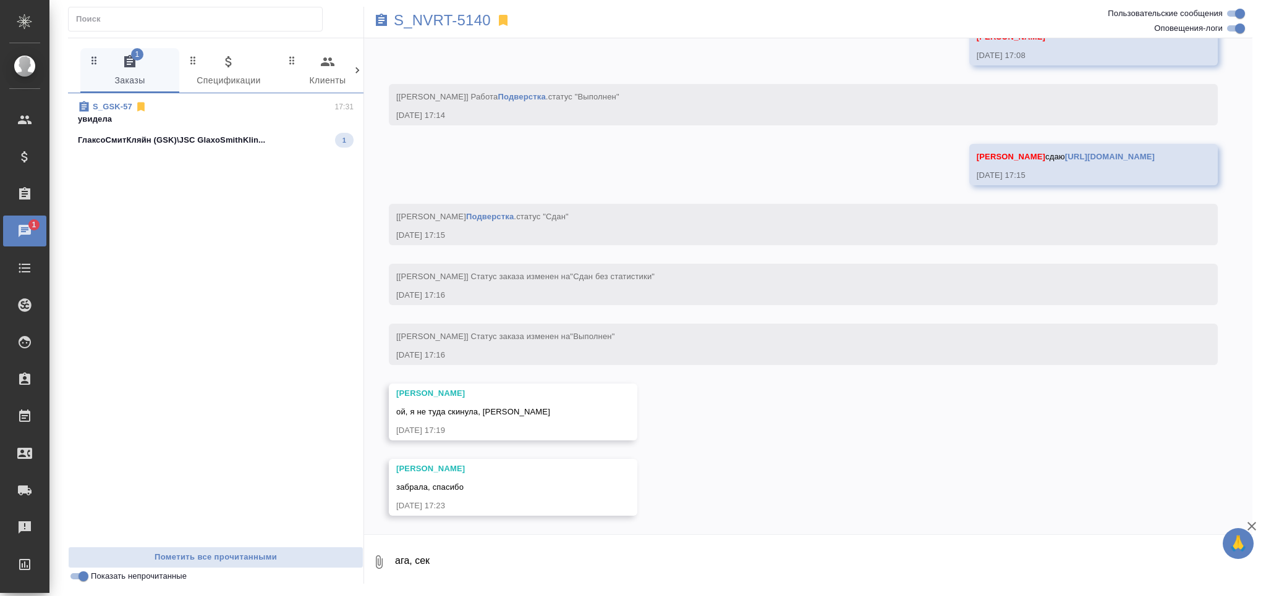
click at [183, 122] on p "увидела" at bounding box center [216, 119] width 276 height 12
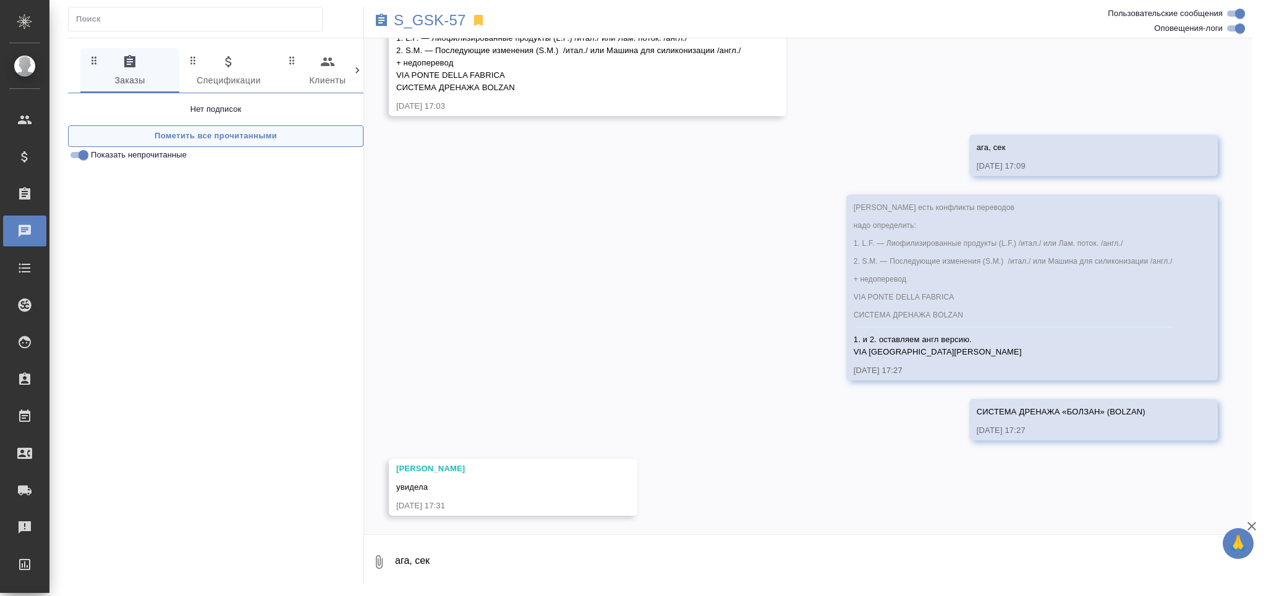
scroll to position [11772, 0]
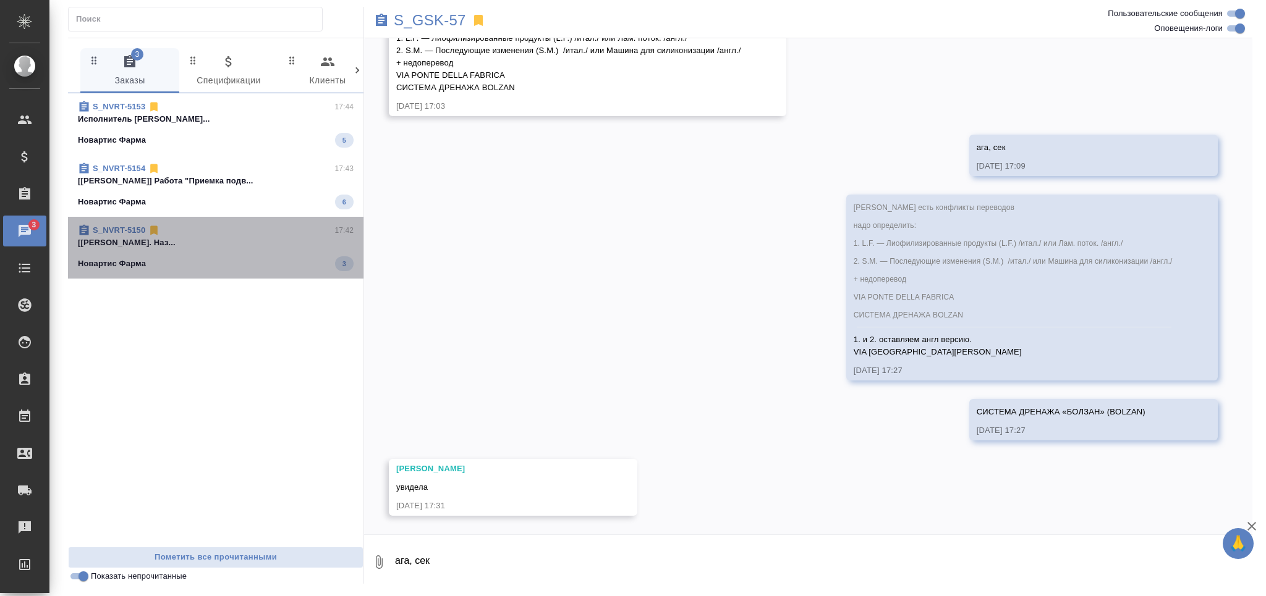
click at [255, 244] on p "[[PERSON_NAME]. Наз..." at bounding box center [216, 243] width 276 height 12
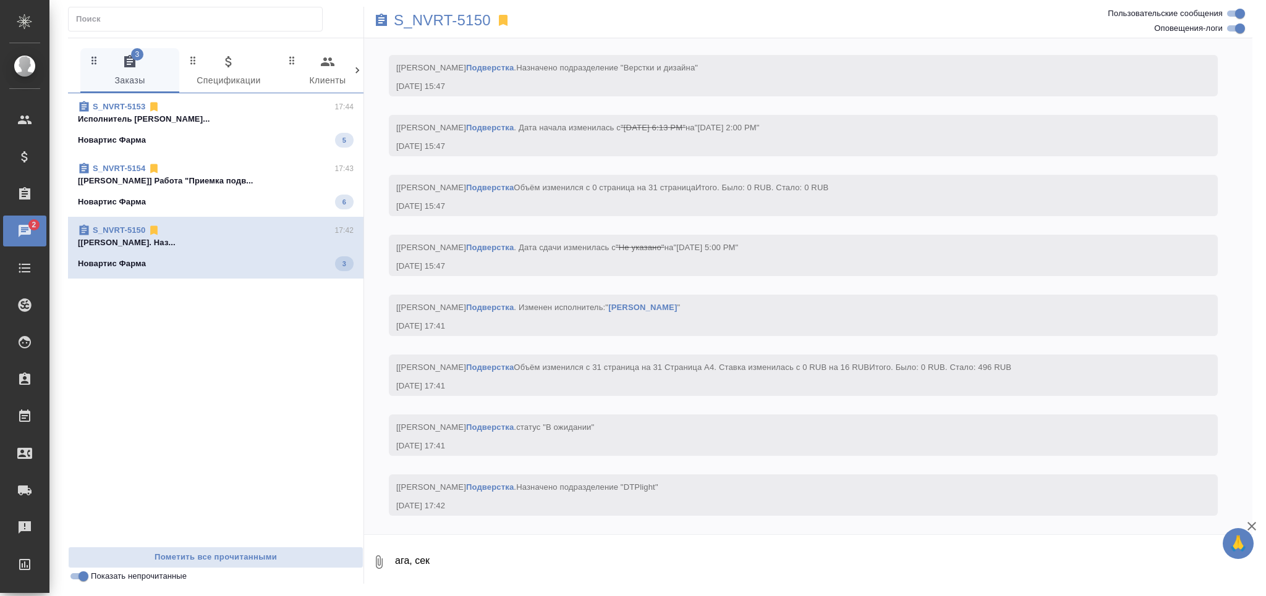
scroll to position [3281, 0]
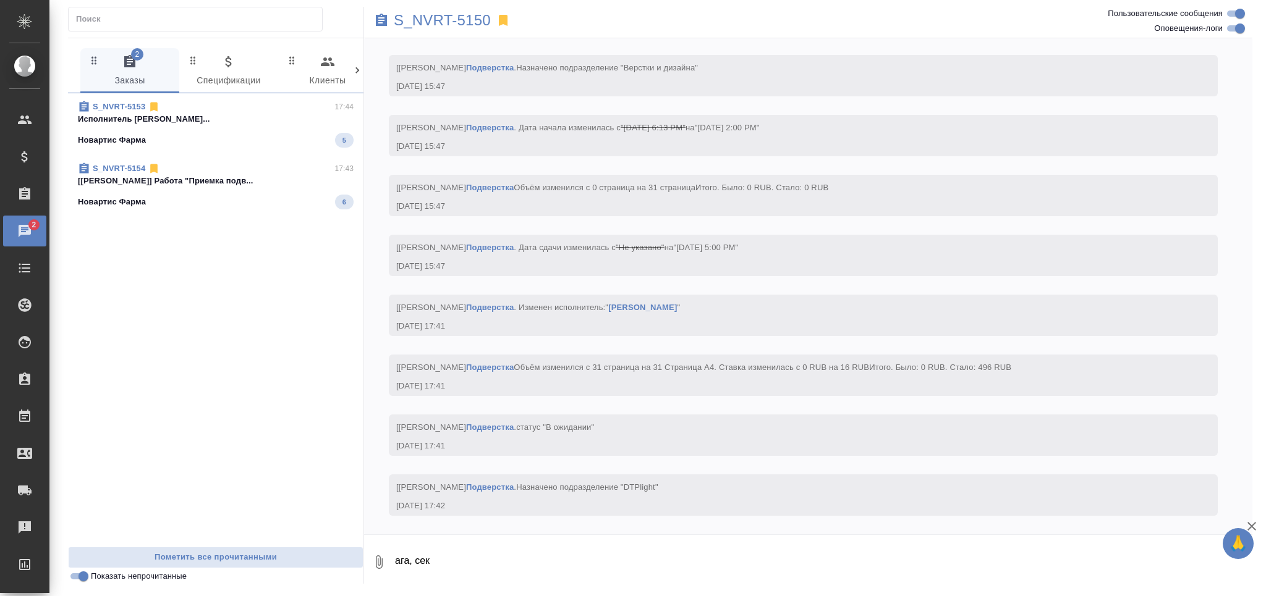
click at [195, 192] on span "S_NVRT-5154 17:43 [[PERSON_NAME]] Работа "Приемка подв... Новартис Фарма 6" at bounding box center [216, 186] width 276 height 47
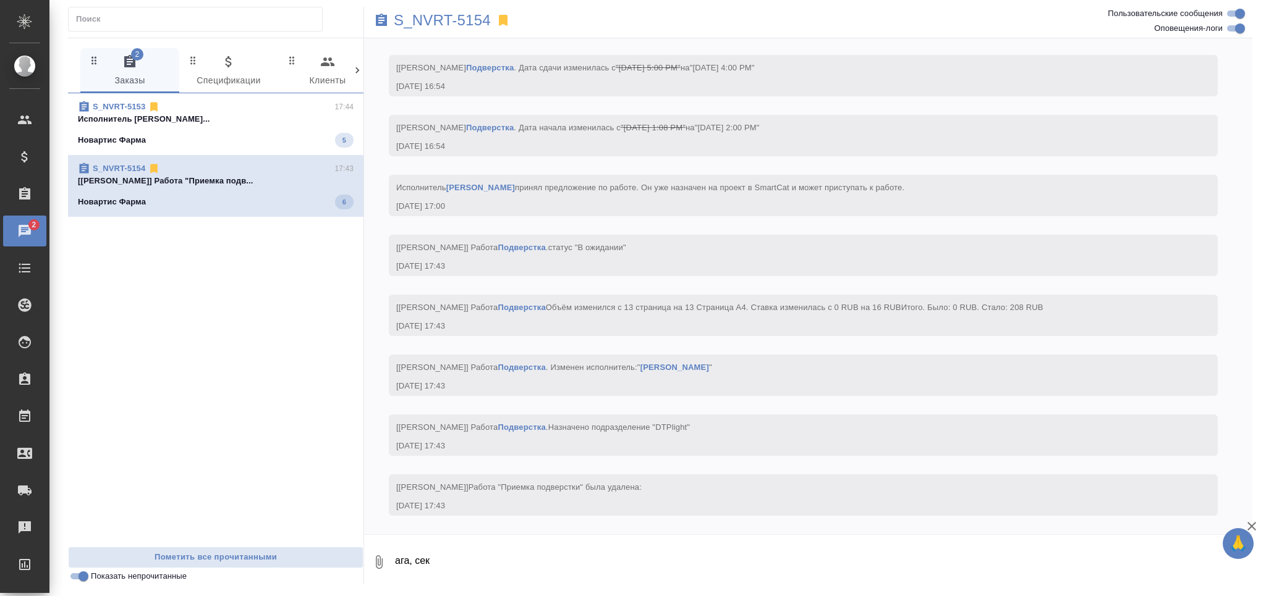
scroll to position [5016, 0]
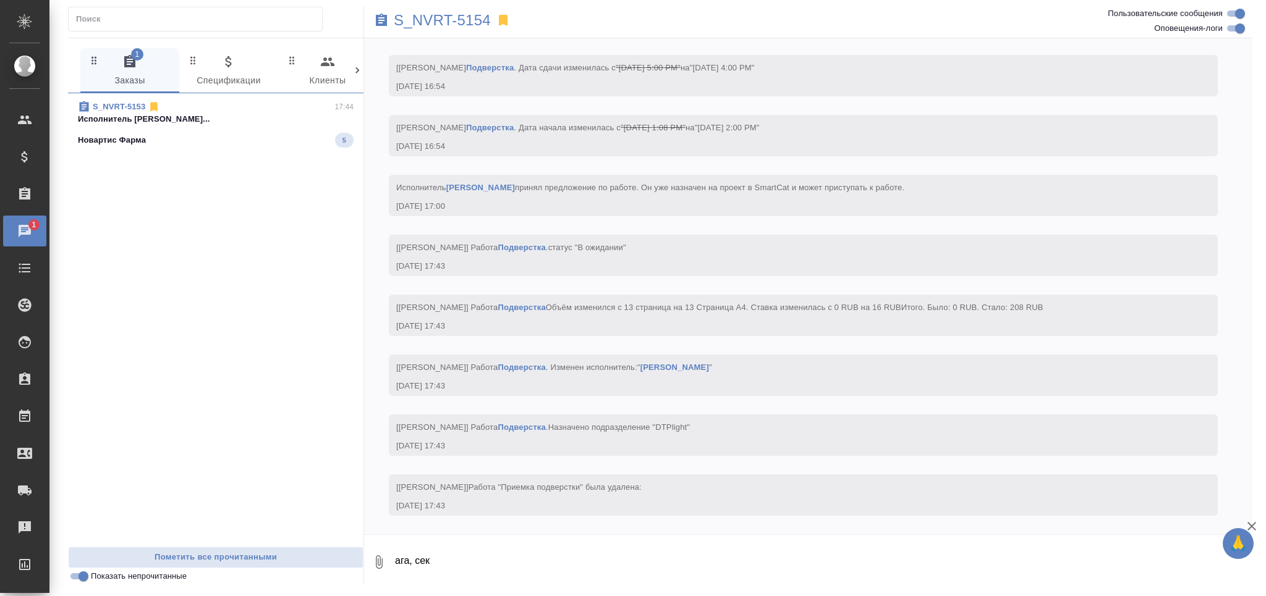
click at [208, 144] on div "Новартис Фарма 5" at bounding box center [216, 140] width 276 height 15
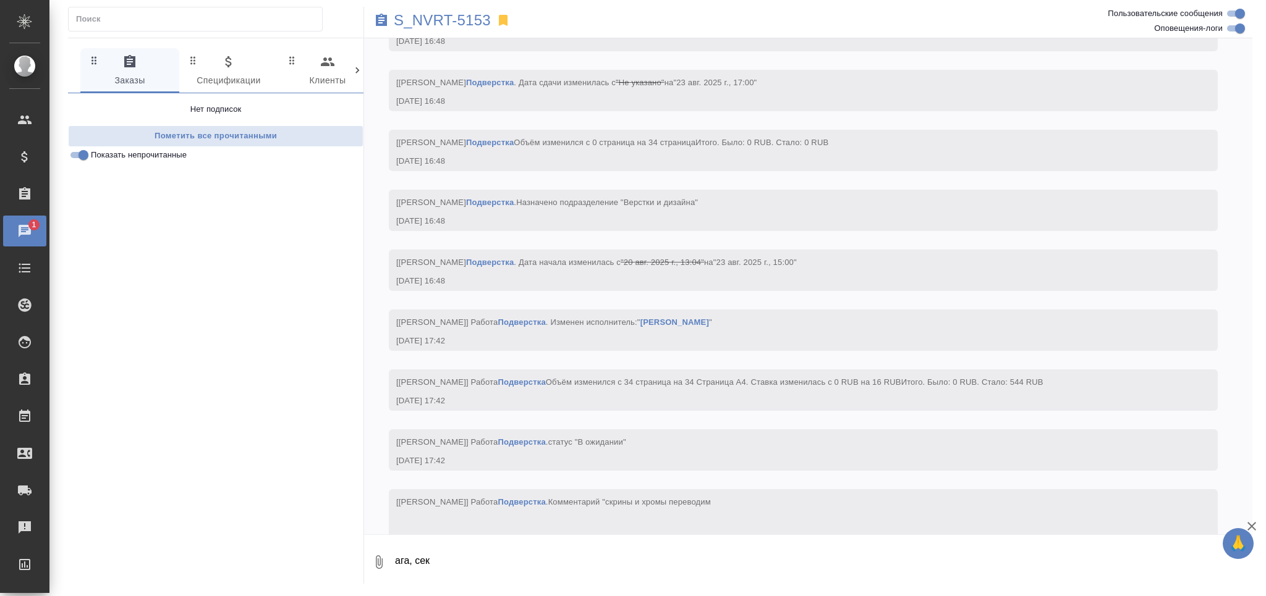
scroll to position [4353, 0]
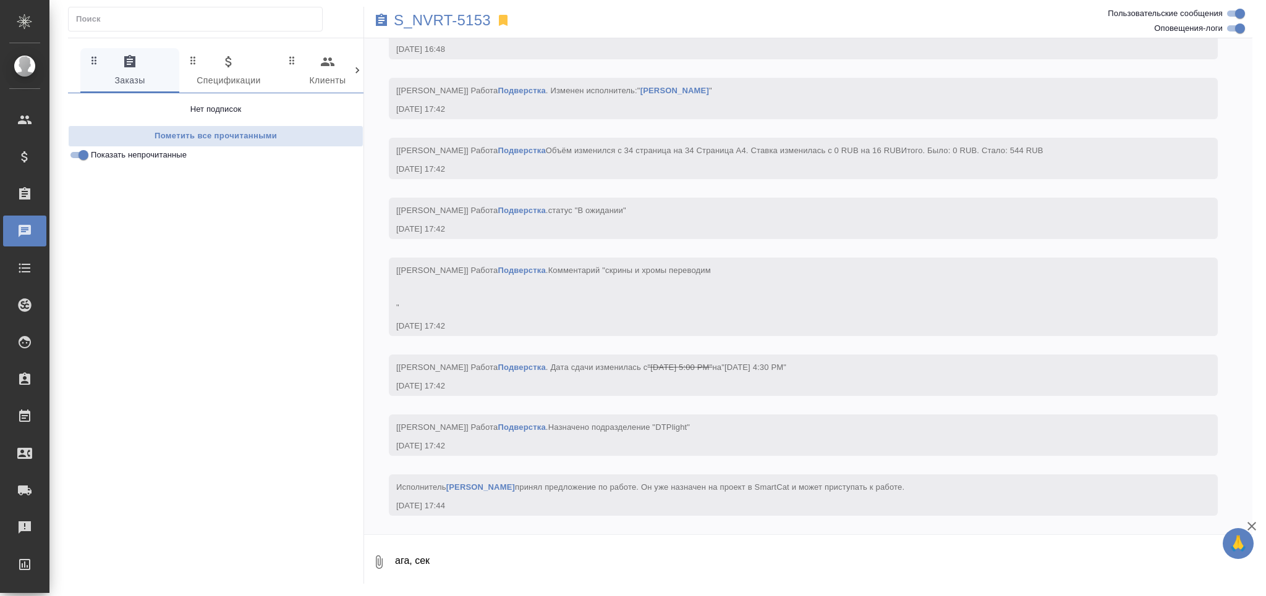
click at [78, 158] on input "Показать непрочитанные" at bounding box center [83, 155] width 45 height 15
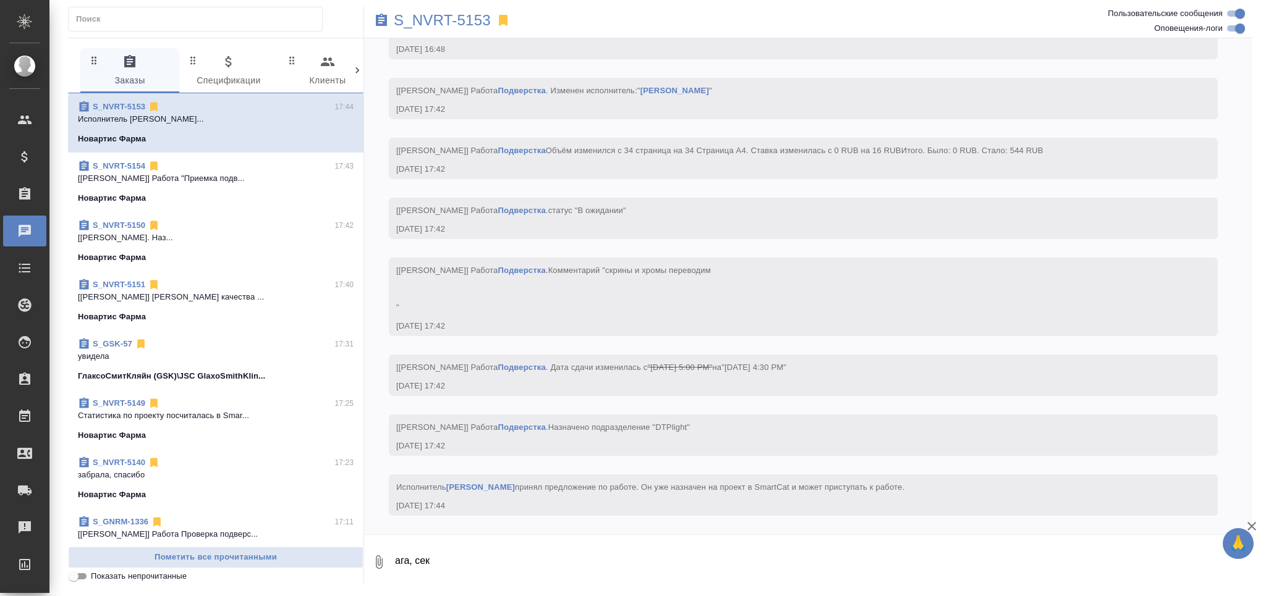
click at [185, 183] on p "[[PERSON_NAME]] Работа "Приемка подв..." at bounding box center [216, 178] width 276 height 12
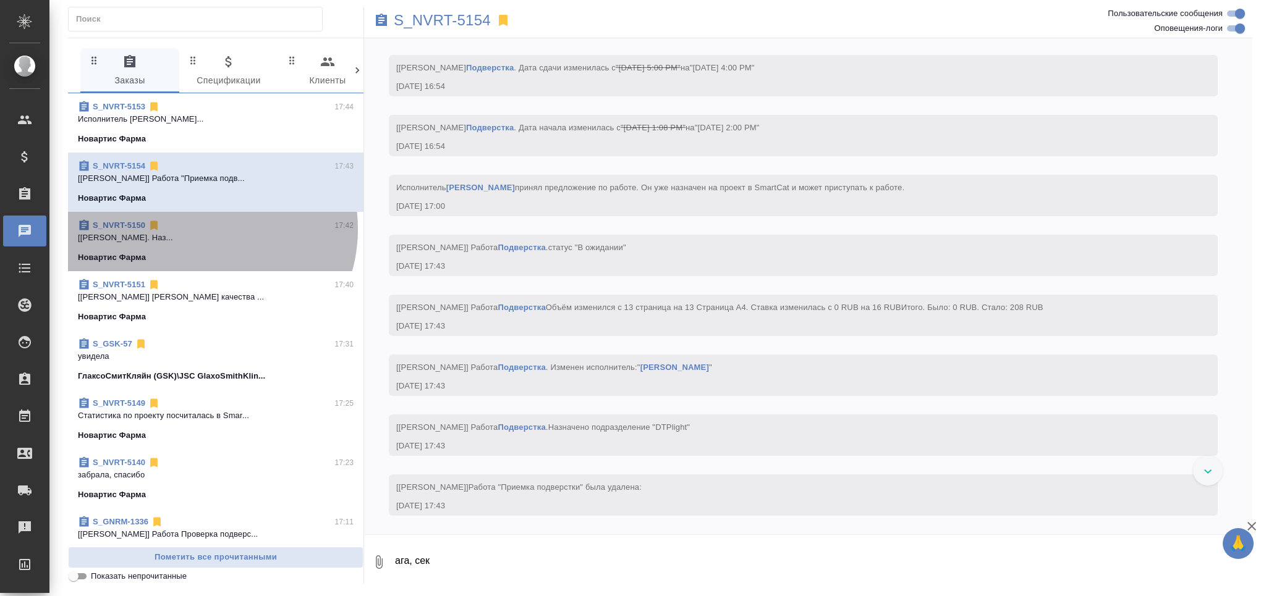
click at [203, 229] on div "S_NVRT-5150 17:42" at bounding box center [216, 225] width 276 height 12
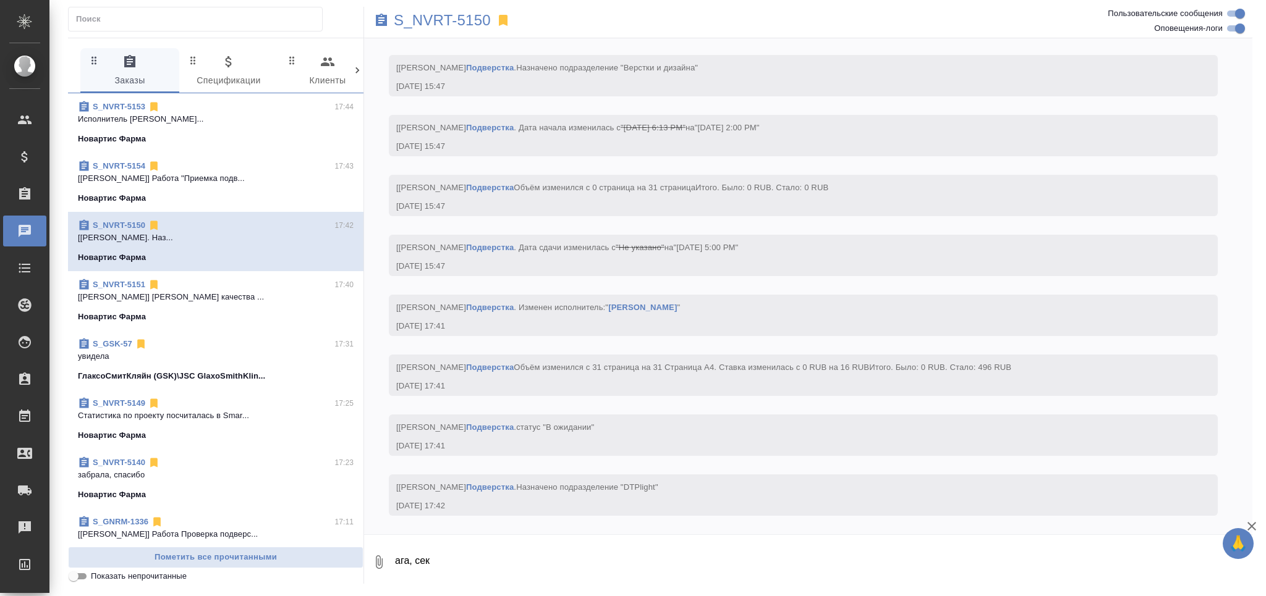
scroll to position [3216, 0]
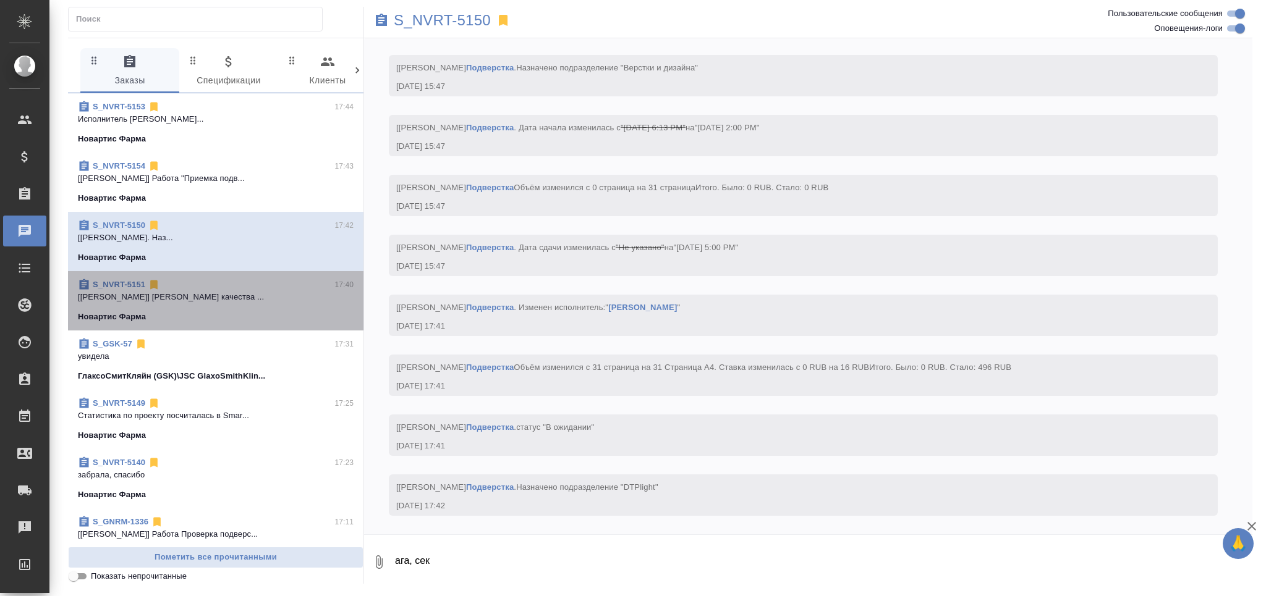
click at [218, 305] on span "S_NVRT-5151 17:40 [Грабко Мария] Работа Проверка качества ... Новартис Фарма" at bounding box center [216, 301] width 276 height 45
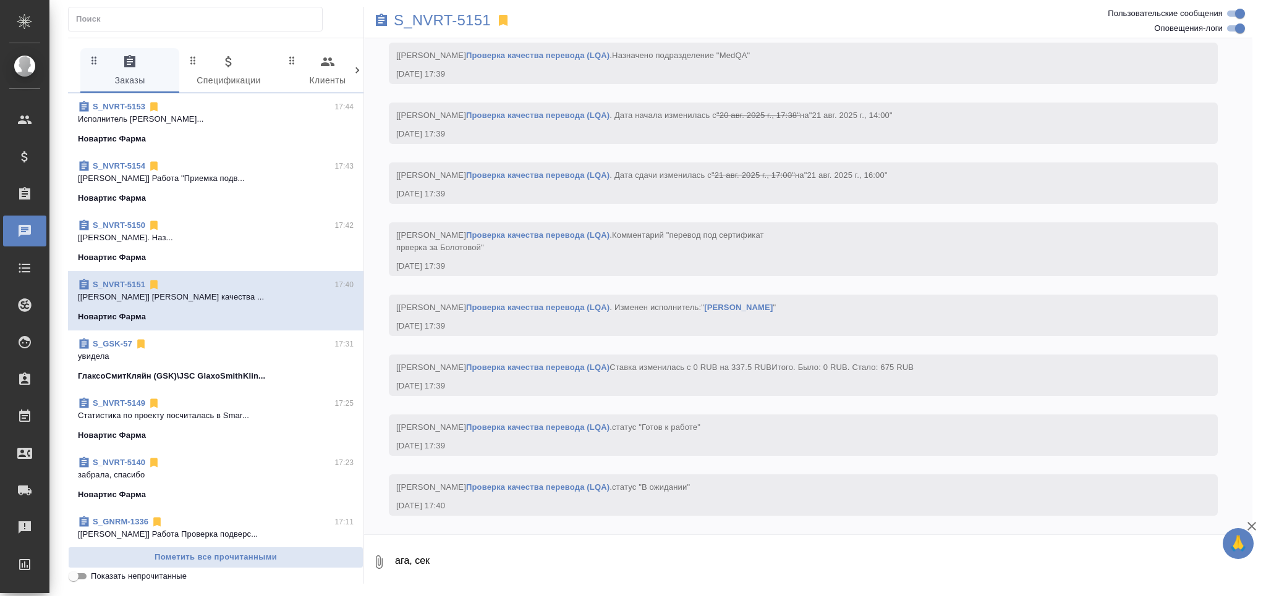
scroll to position [3695, 0]
click at [220, 357] on p "увидела" at bounding box center [216, 356] width 276 height 12
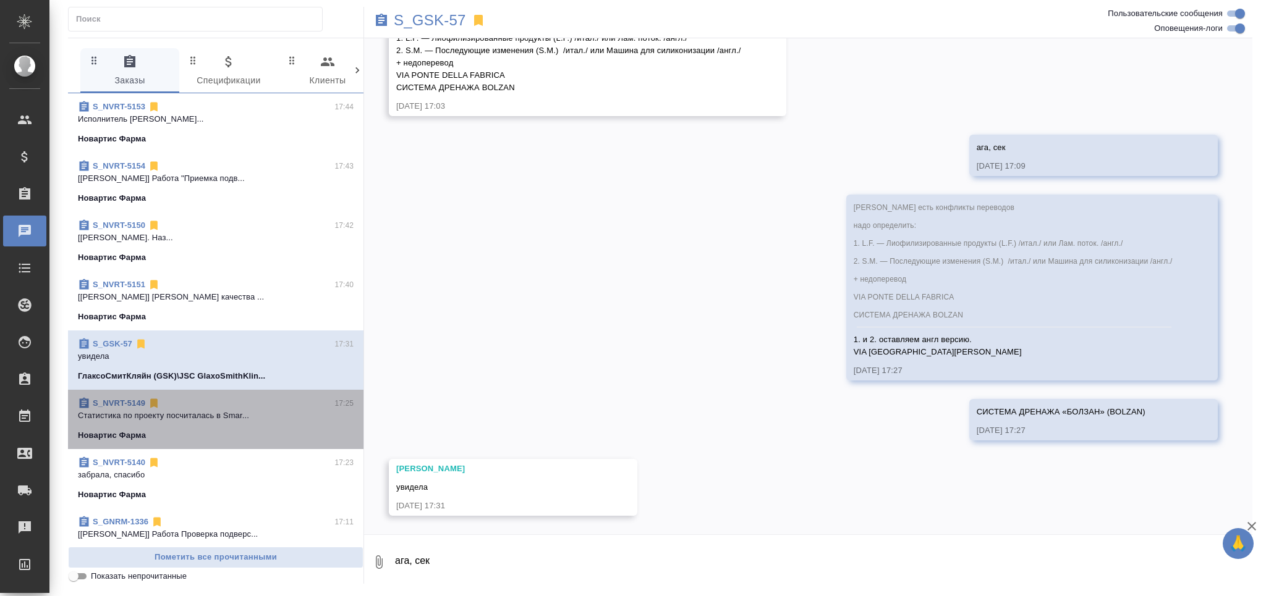
click at [240, 412] on p "Cтатистика по проекту посчиталась в Smar..." at bounding box center [216, 416] width 276 height 12
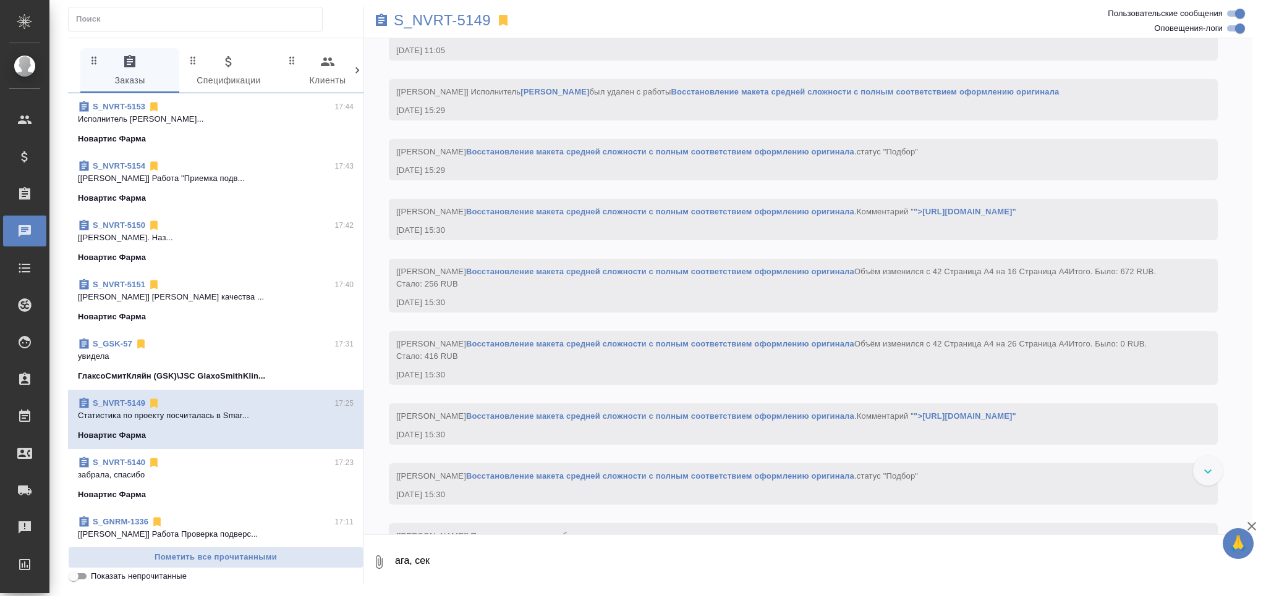
scroll to position [82, 0]
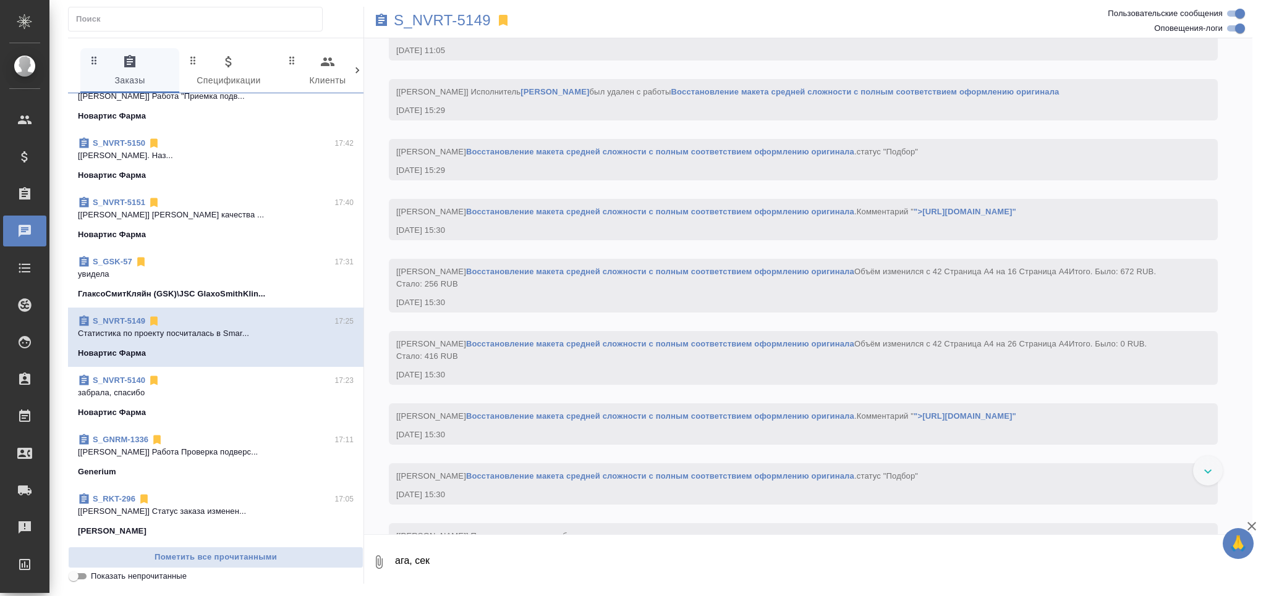
click at [240, 392] on p "забрала, спасибо" at bounding box center [216, 393] width 276 height 12
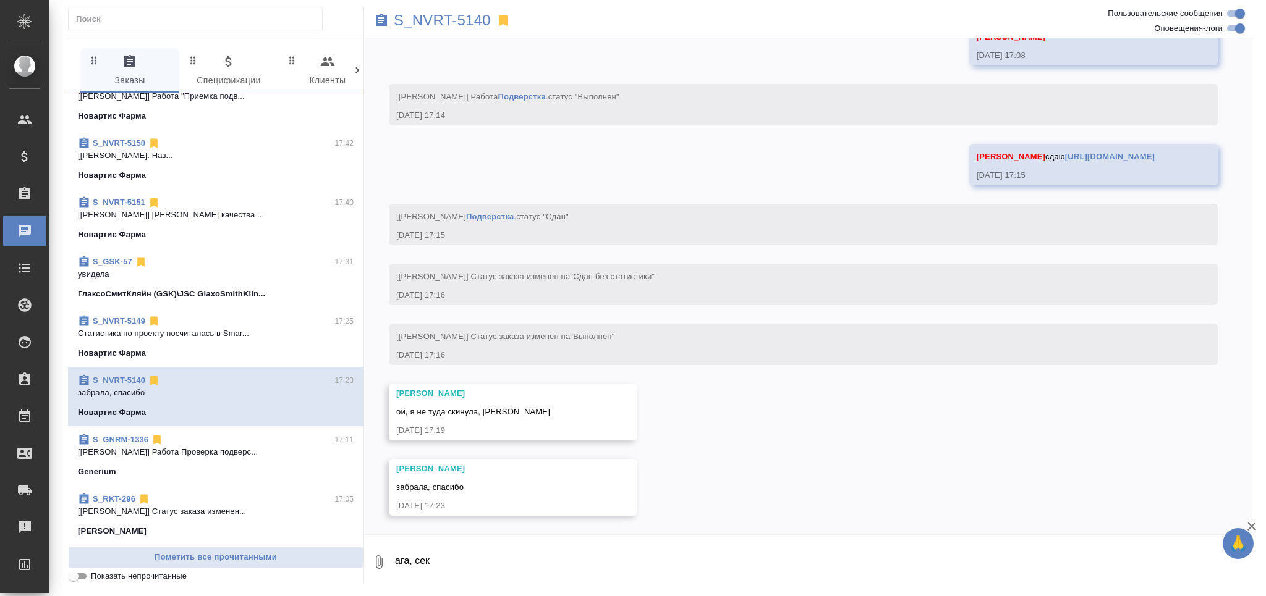
scroll to position [7707, 0]
click at [235, 451] on p "[[PERSON_NAME]] Работа Проверка подверс..." at bounding box center [216, 452] width 276 height 12
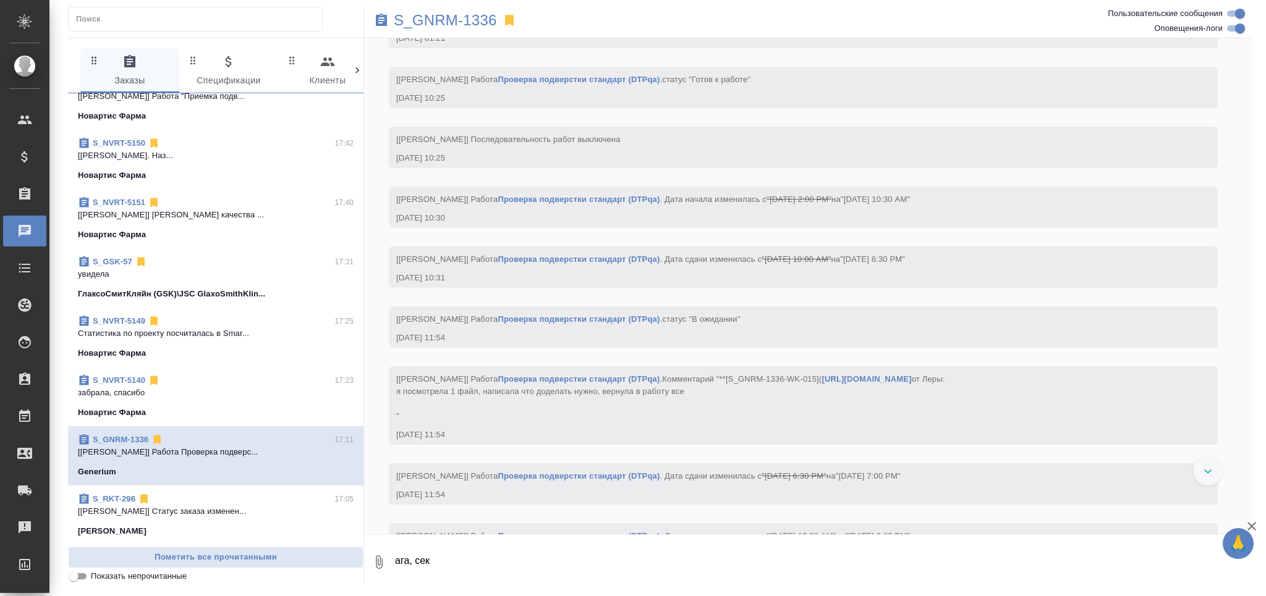
scroll to position [247, 0]
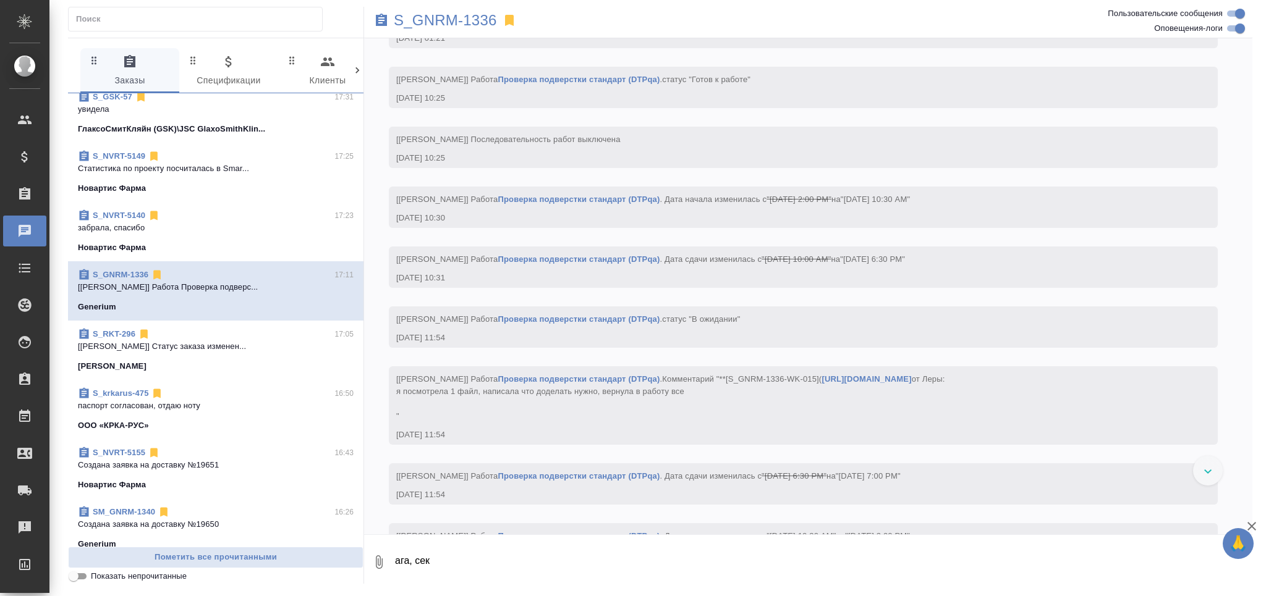
click at [257, 346] on p "[[PERSON_NAME]] Статус заказа изменен..." at bounding box center [216, 347] width 276 height 12
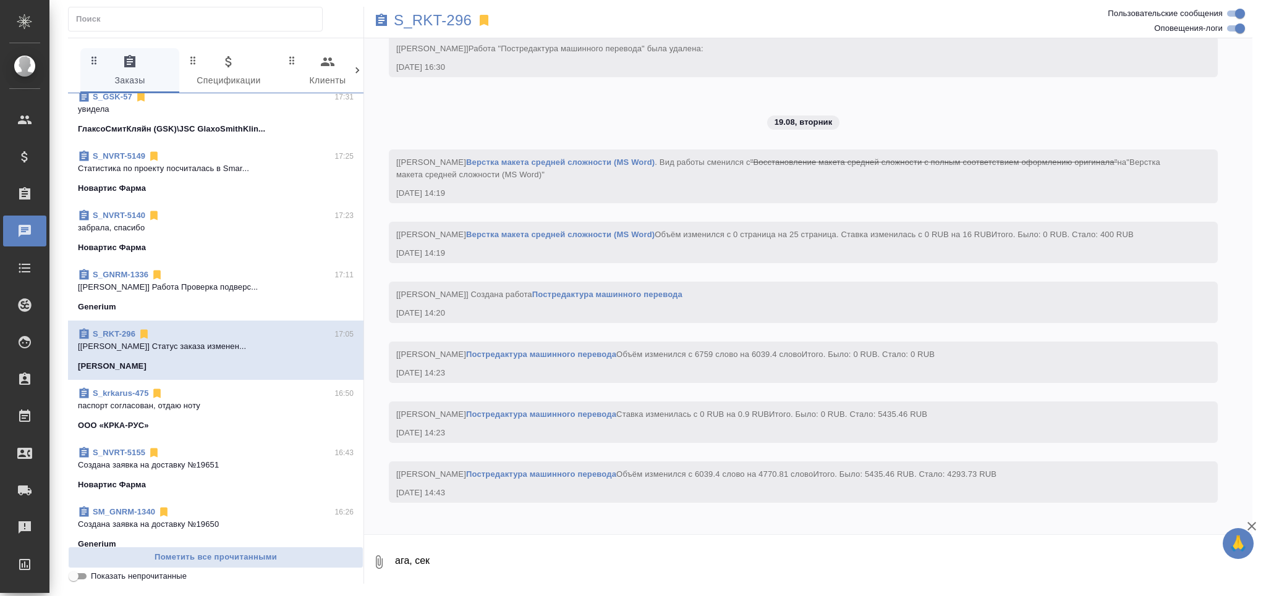
scroll to position [3417, 0]
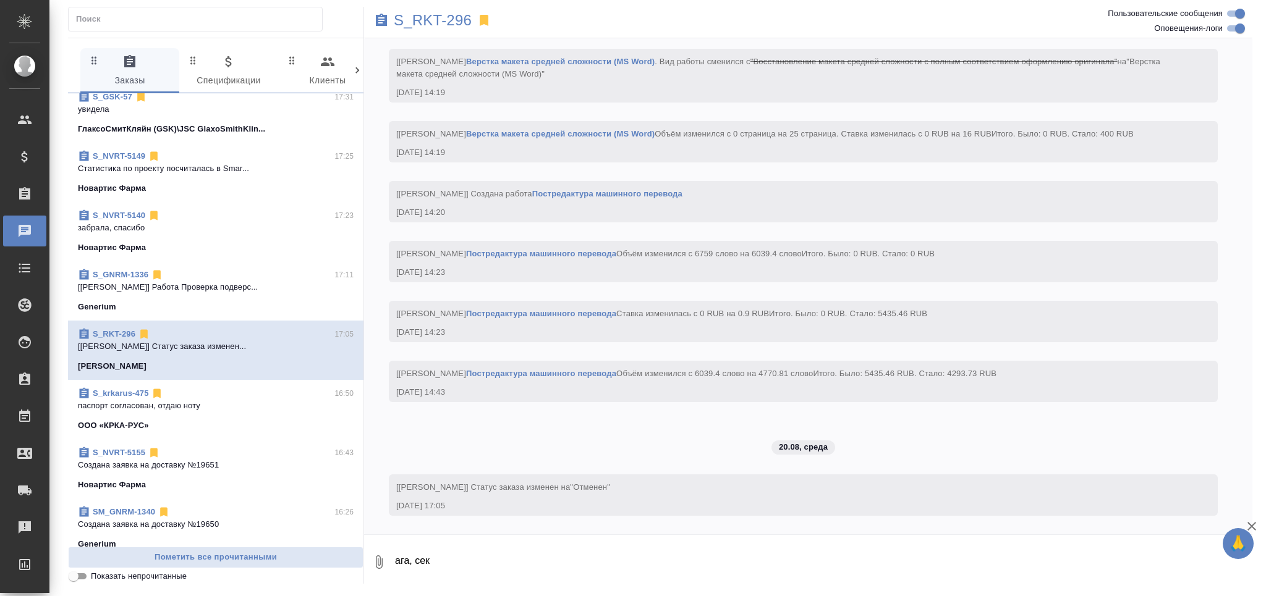
click at [245, 413] on span "S_krkarus-475 16:50 паспорт согласован, отдаю ноту ООО «КРКА-РУС»" at bounding box center [216, 410] width 276 height 45
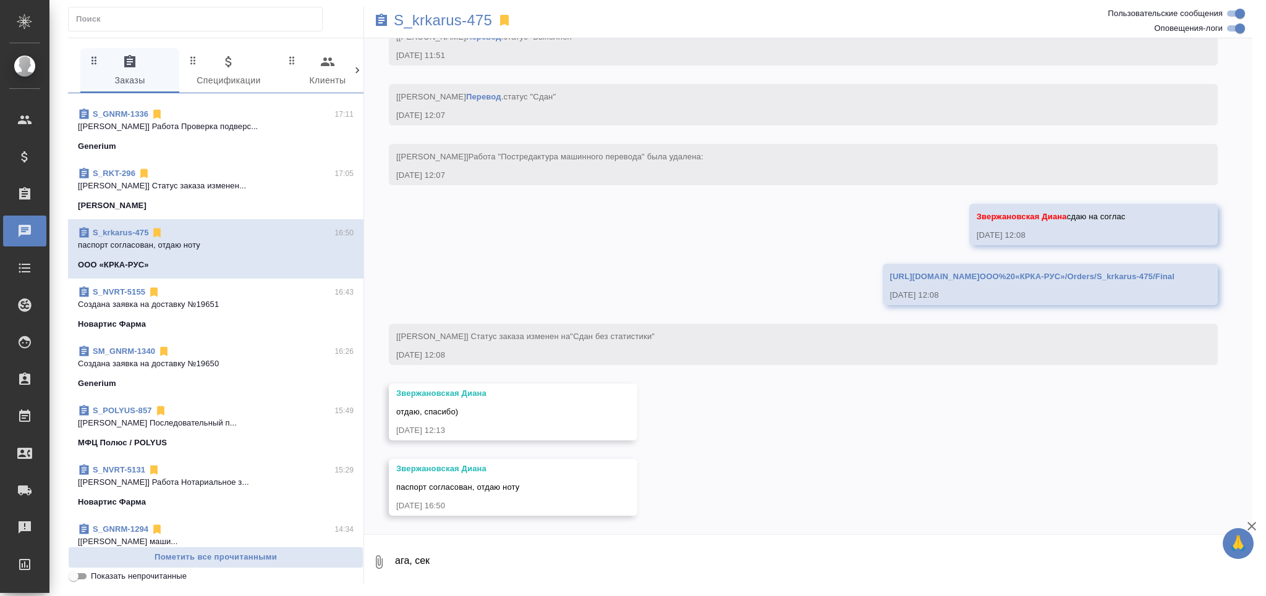
scroll to position [412, 0]
click at [238, 298] on p "Создана заявка на доставку №19651" at bounding box center [216, 301] width 276 height 12
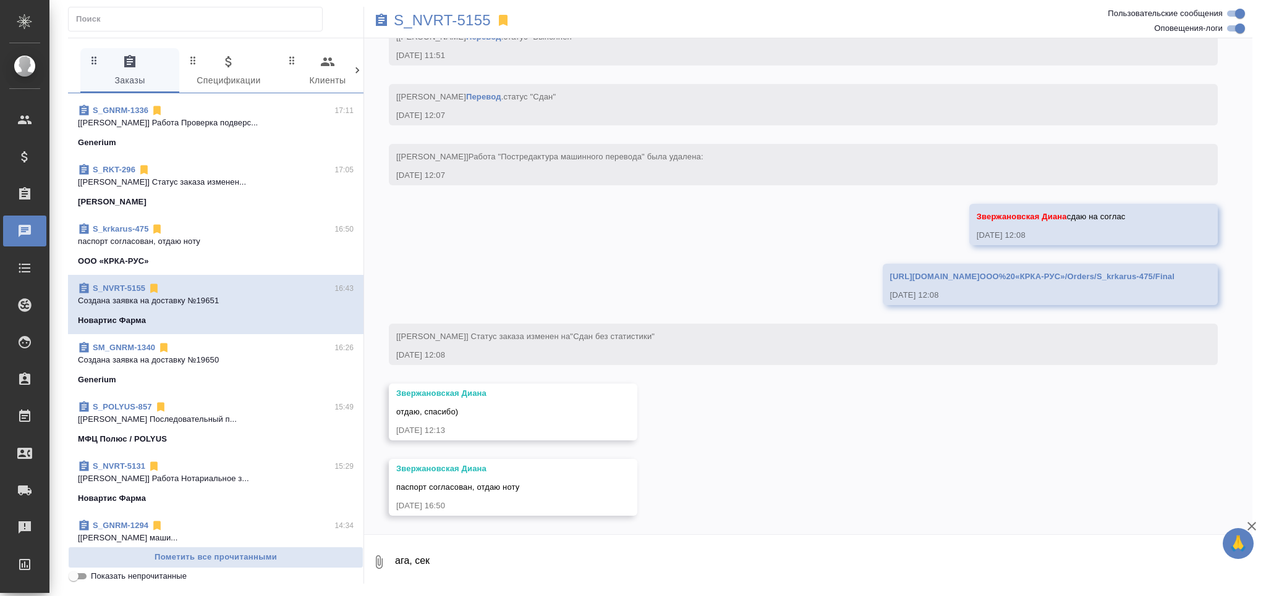
scroll to position [961, 0]
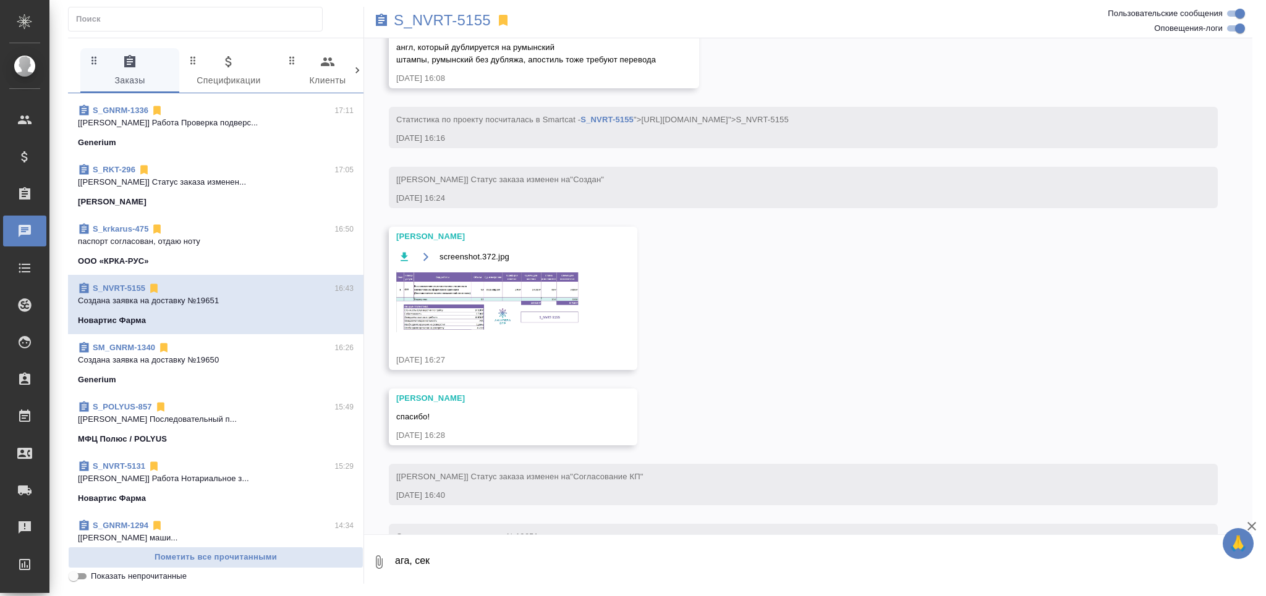
click at [240, 473] on p "[[PERSON_NAME]] Работа Нотариальное з..." at bounding box center [216, 479] width 276 height 12
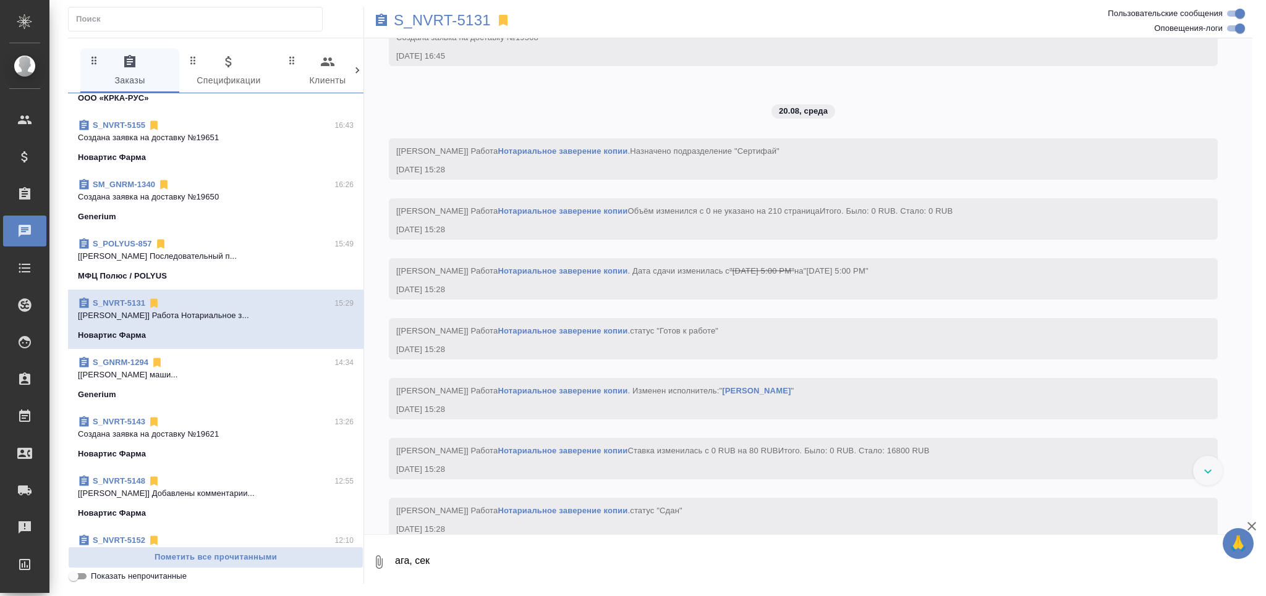
scroll to position [577, 0]
click at [453, 17] on p "S_NVRT-5131" at bounding box center [442, 20] width 97 height 12
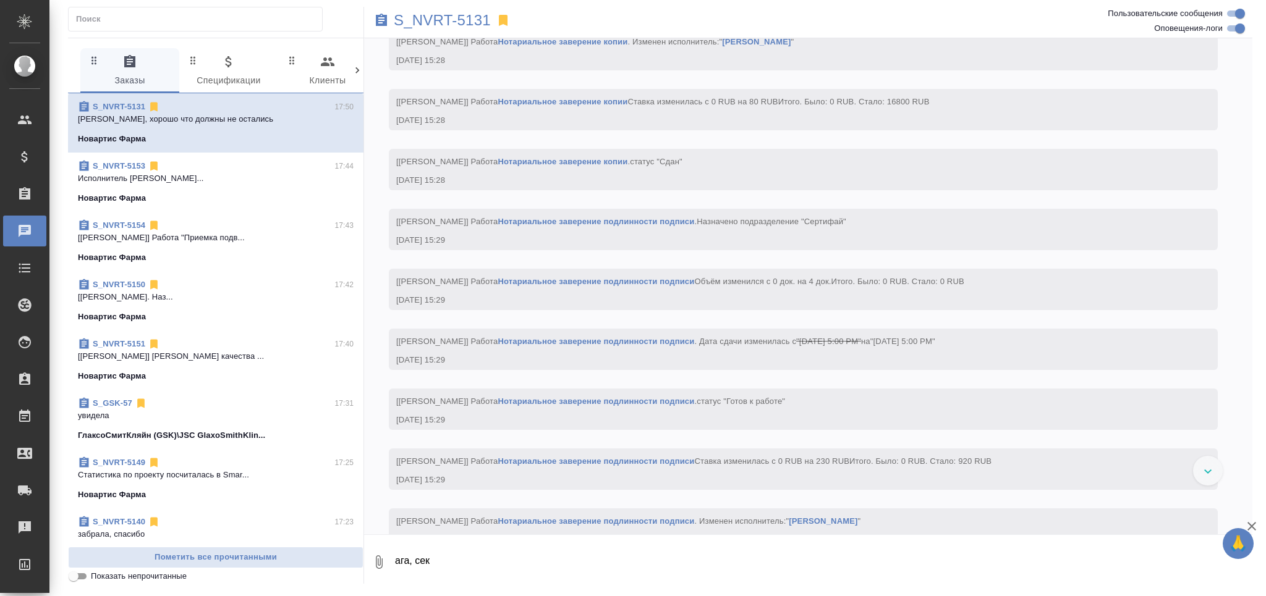
scroll to position [10076, 0]
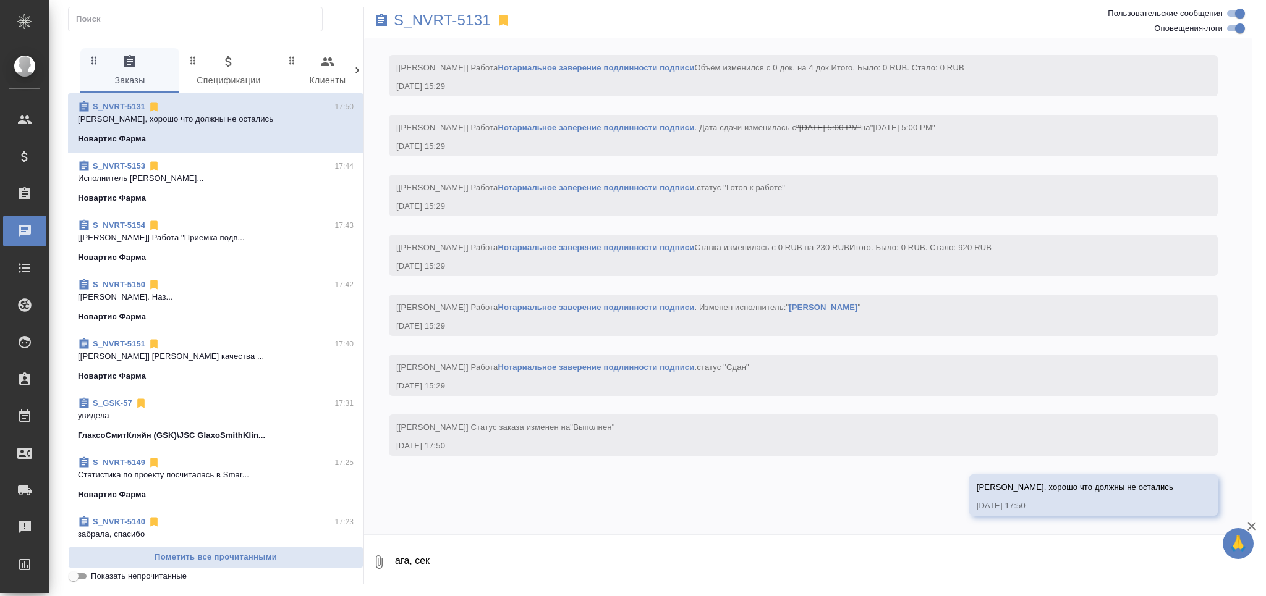
click at [264, 199] on div "Новартис Фарма" at bounding box center [216, 198] width 276 height 12
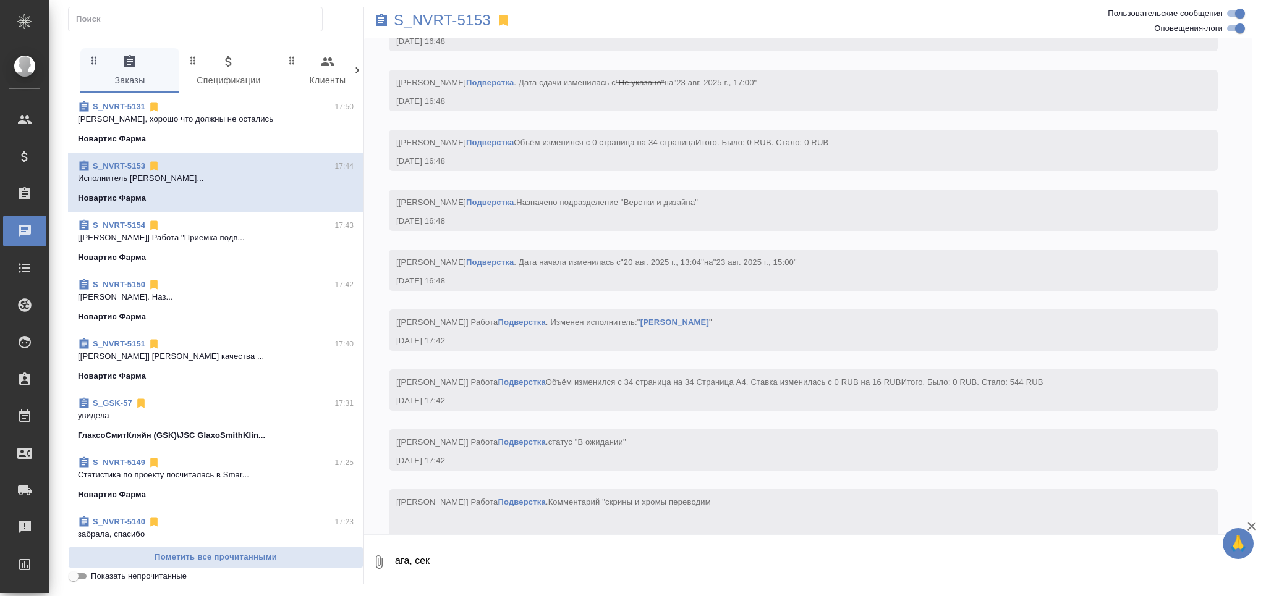
scroll to position [4353, 0]
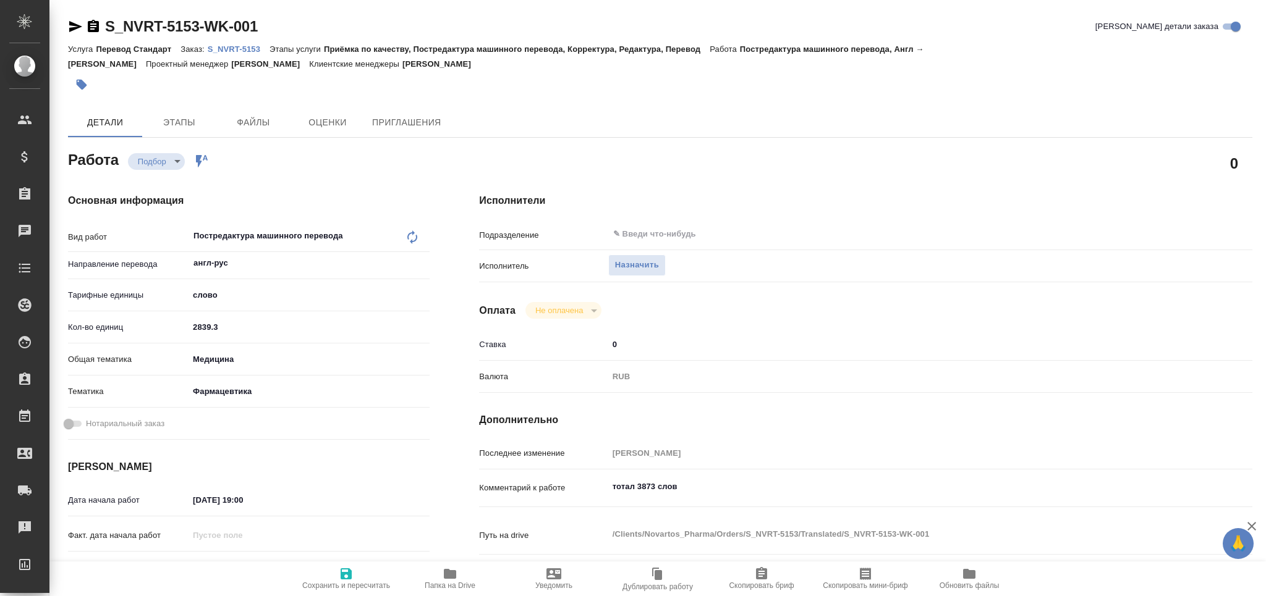
scroll to position [164, 0]
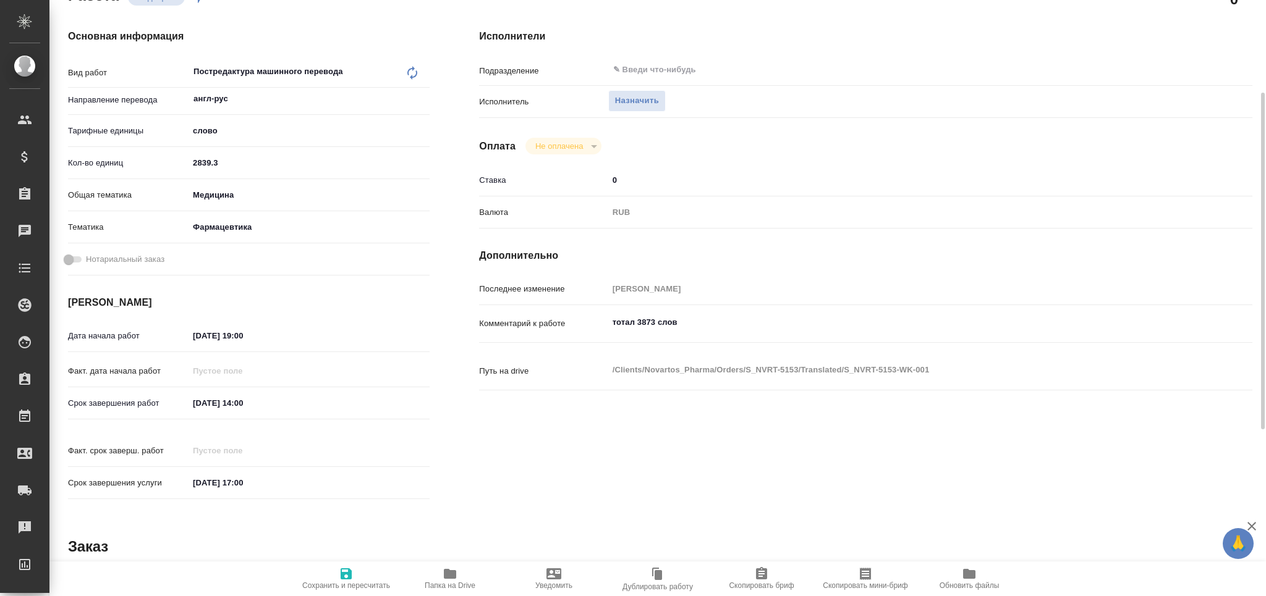
click at [203, 407] on input "[DATE] 14:00" at bounding box center [243, 403] width 108 height 18
click at [241, 401] on input "[DATE] 14:00" at bounding box center [243, 403] width 108 height 18
click at [244, 402] on input "[DATE] 14:00" at bounding box center [243, 403] width 108 height 18
type input "[DATE] 10:00"
click at [351, 577] on icon "button" at bounding box center [346, 574] width 11 height 11
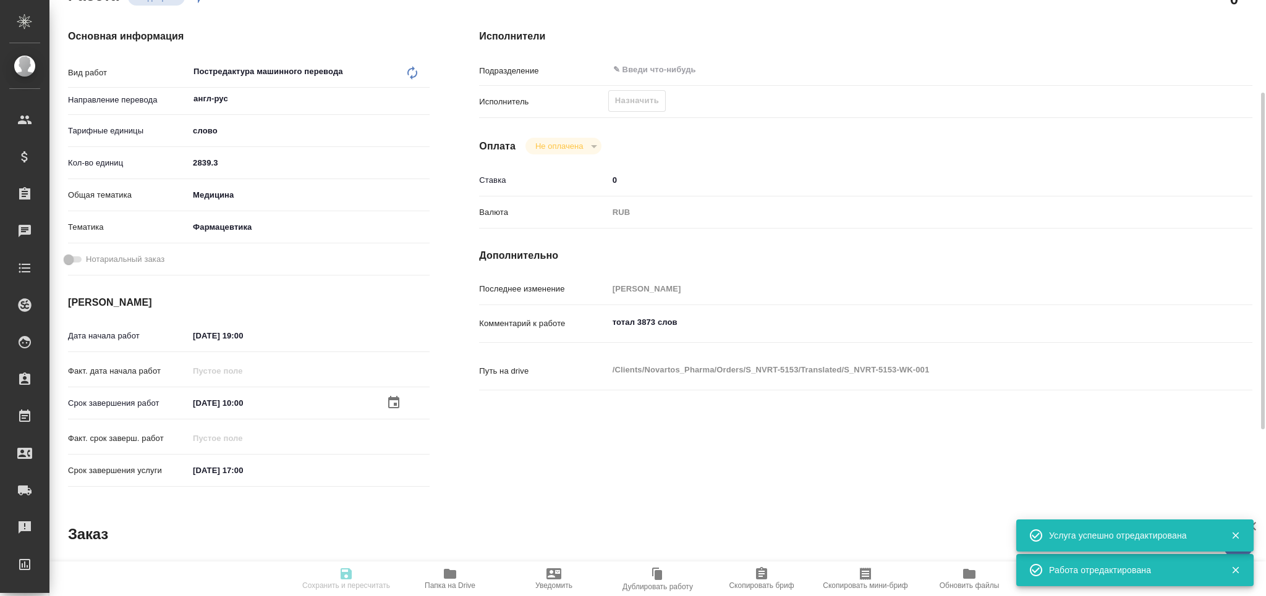
type input "recruiting"
type input "англ-рус"
type input "5a8b1489cc6b4906c91bfd90"
type input "2839.3"
type input "med"
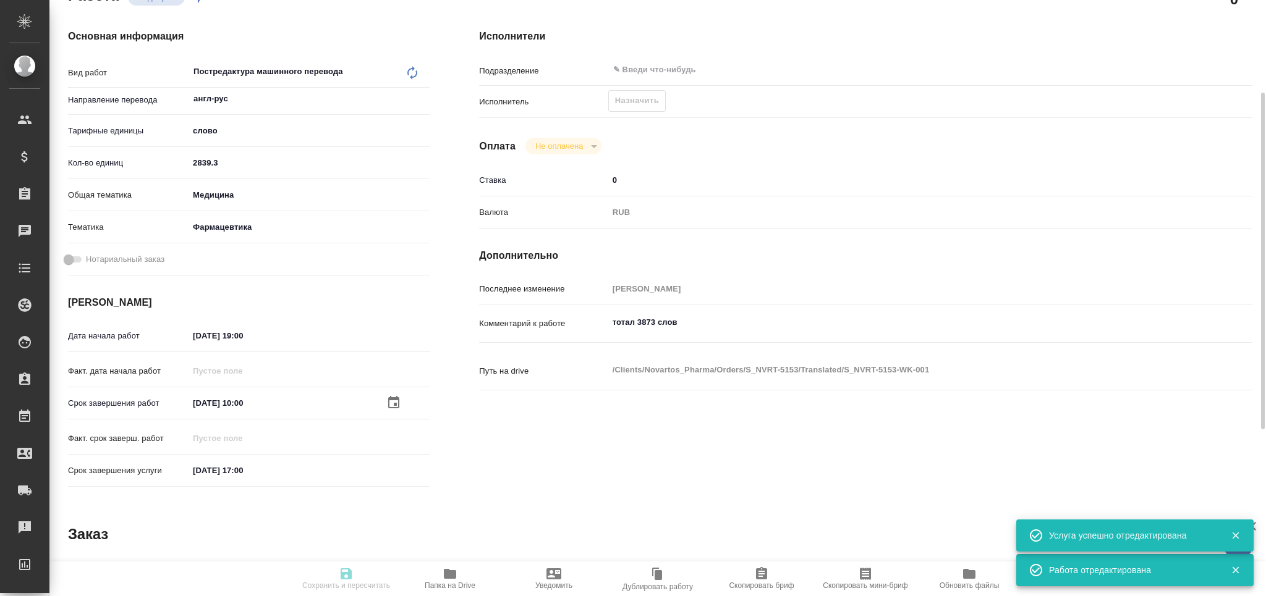
type input "6149832f2b7be24903fd7a82"
type input "[DATE] 19:00"
type input "[DATE] 10:00"
type input "[DATE] 17:00"
type input "notPayed"
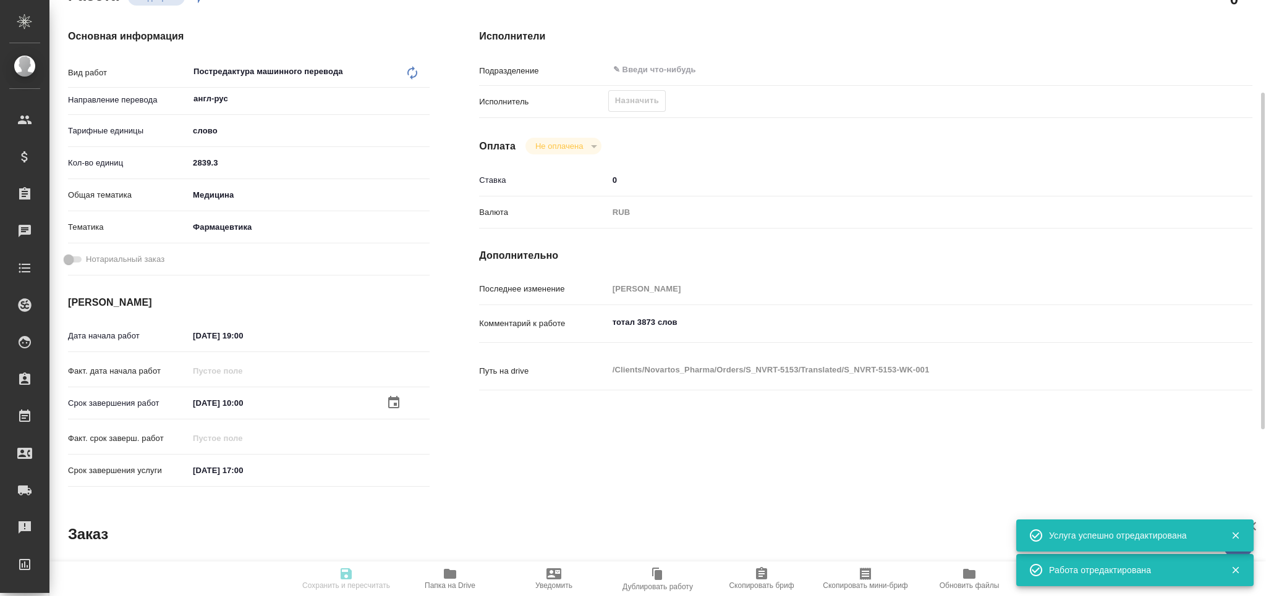
type input "0"
type input "RUB"
type input "[PERSON_NAME]"
type input "S_NVRT-5153"
type input "Перевод Стандарт"
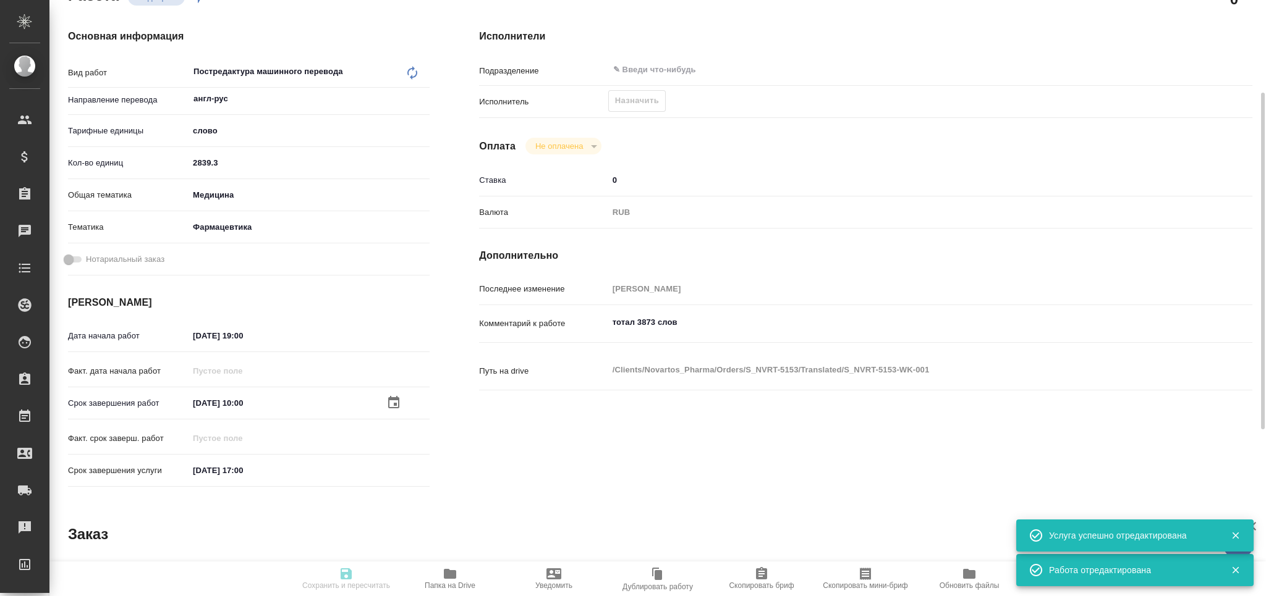
type input "Приёмка по качеству, Постредактура машинного перевода, Корректура, Редактура, П…"
type input "[PERSON_NAME]"
type input "/Clients/Novartos_Pharma/Orders/S_NVRT-5153"
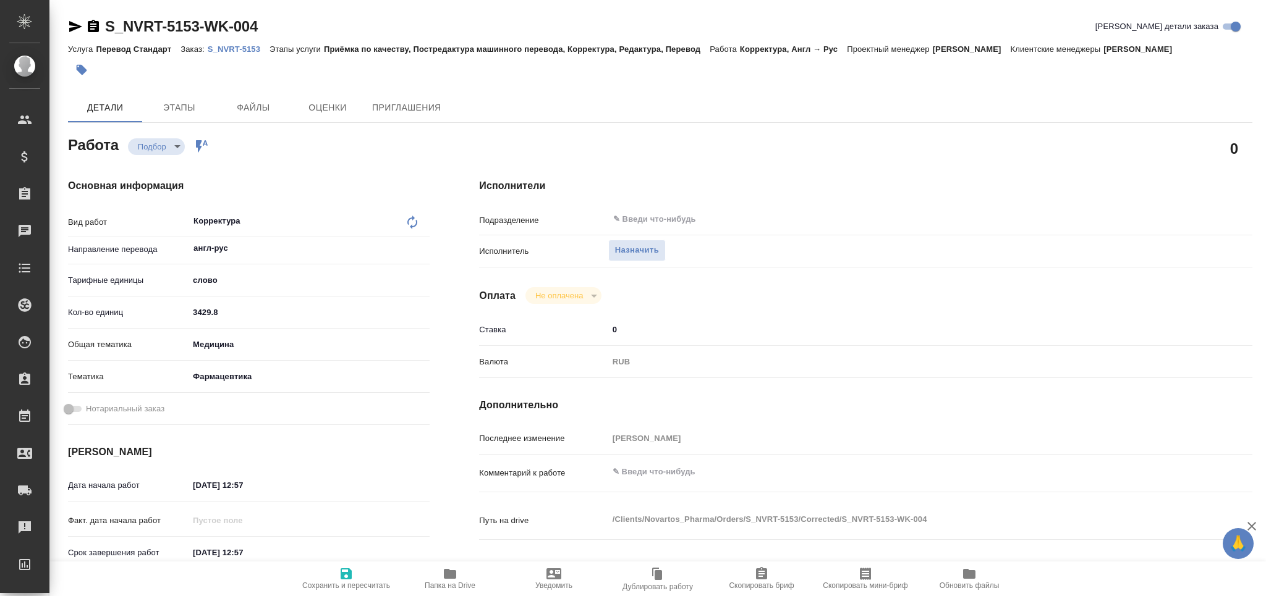
type textarea "x"
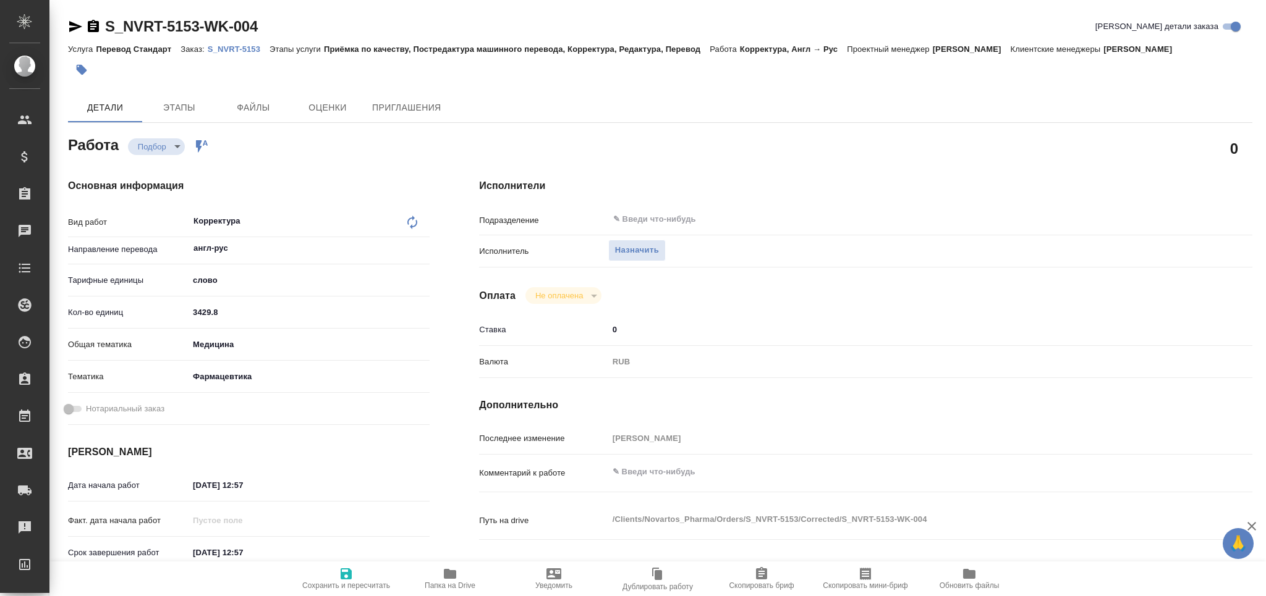
type textarea "x"
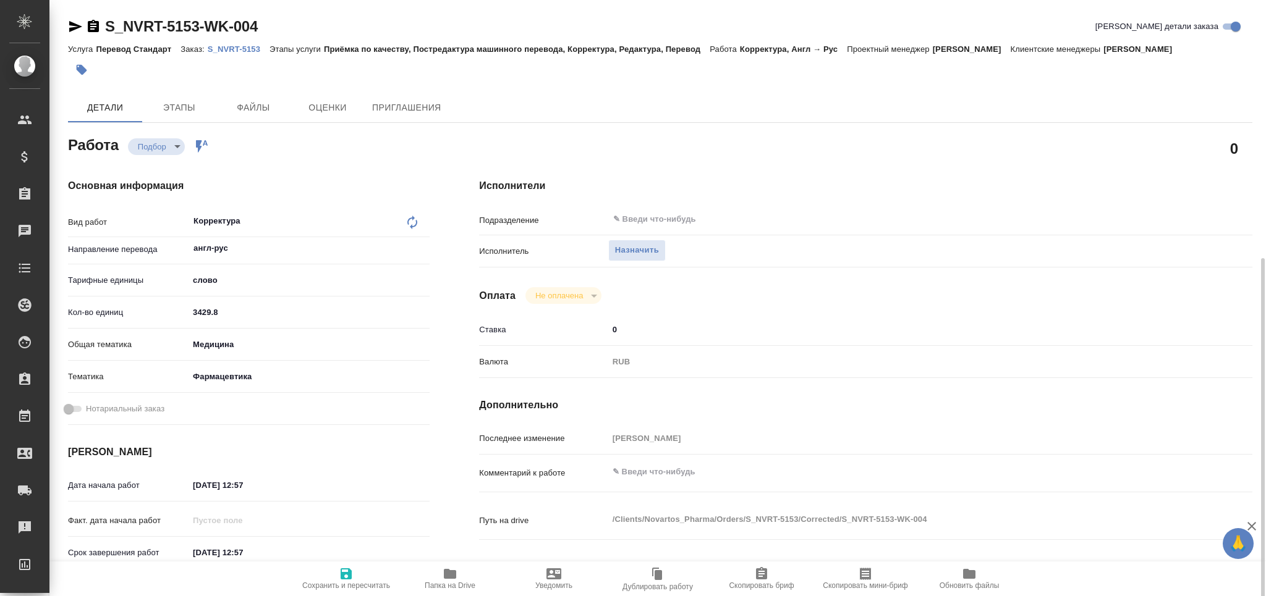
scroll to position [164, 0]
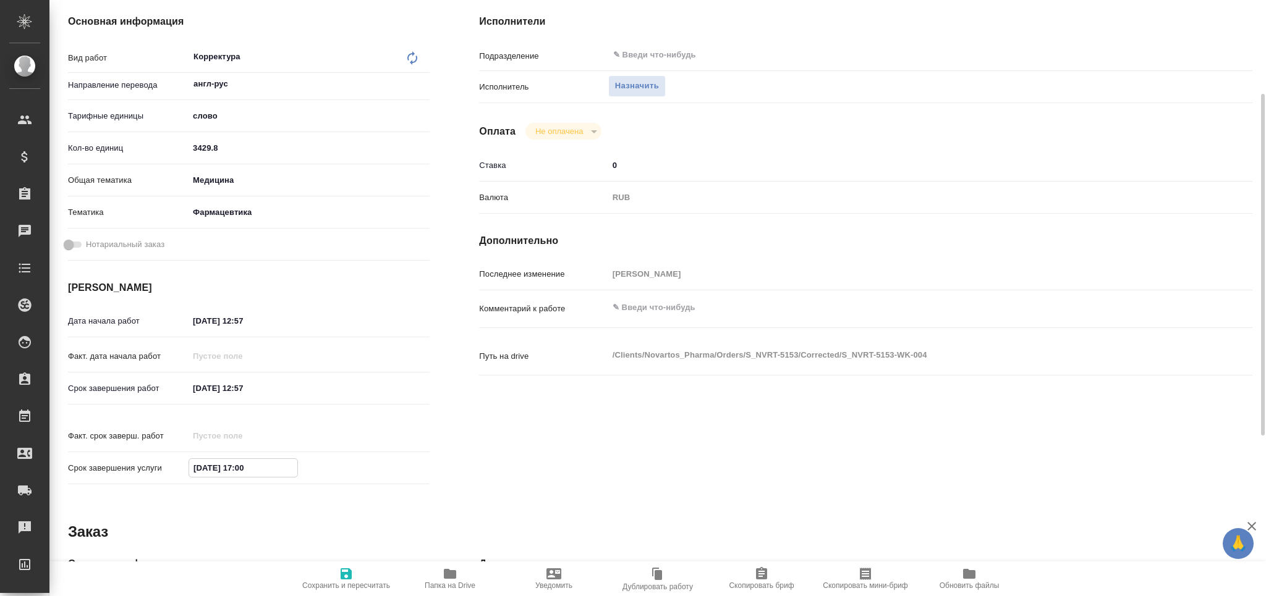
drag, startPoint x: 144, startPoint y: 457, endPoint x: 110, endPoint y: 457, distance: 34.0
click at [110, 457] on div "Срок завершения услуги [DATE] 17:00" at bounding box center [249, 468] width 362 height 22
click at [198, 321] on input "[DATE] 12:57" at bounding box center [243, 321] width 108 height 18
type input "[DATE] 12:57"
type textarea "x"
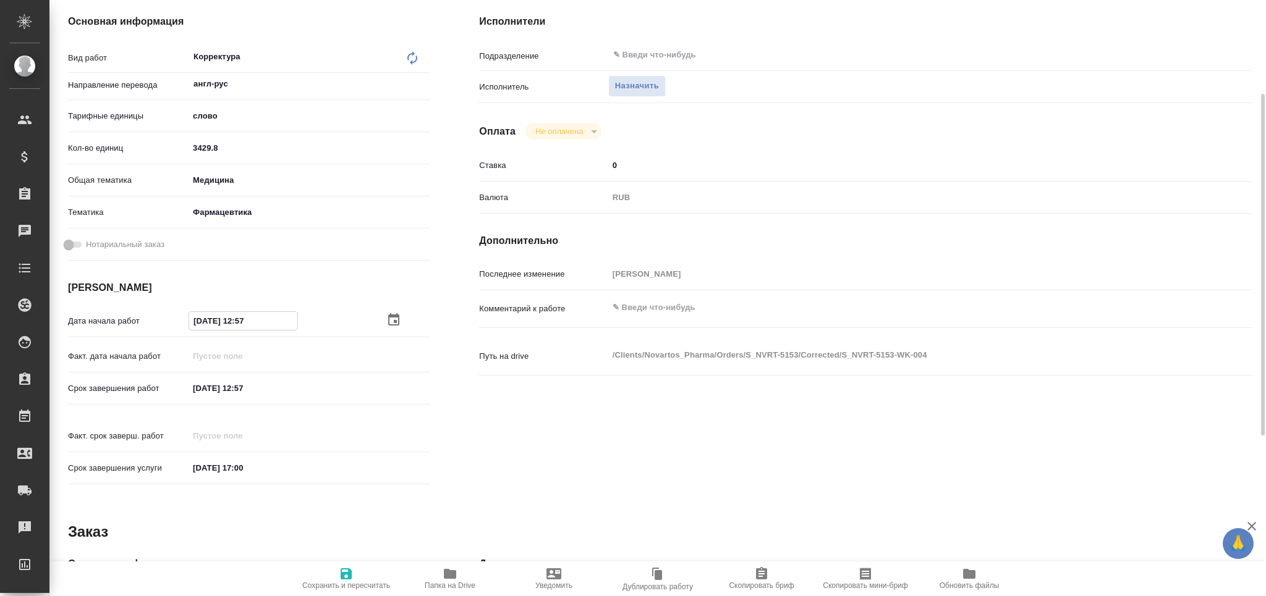
type textarea "x"
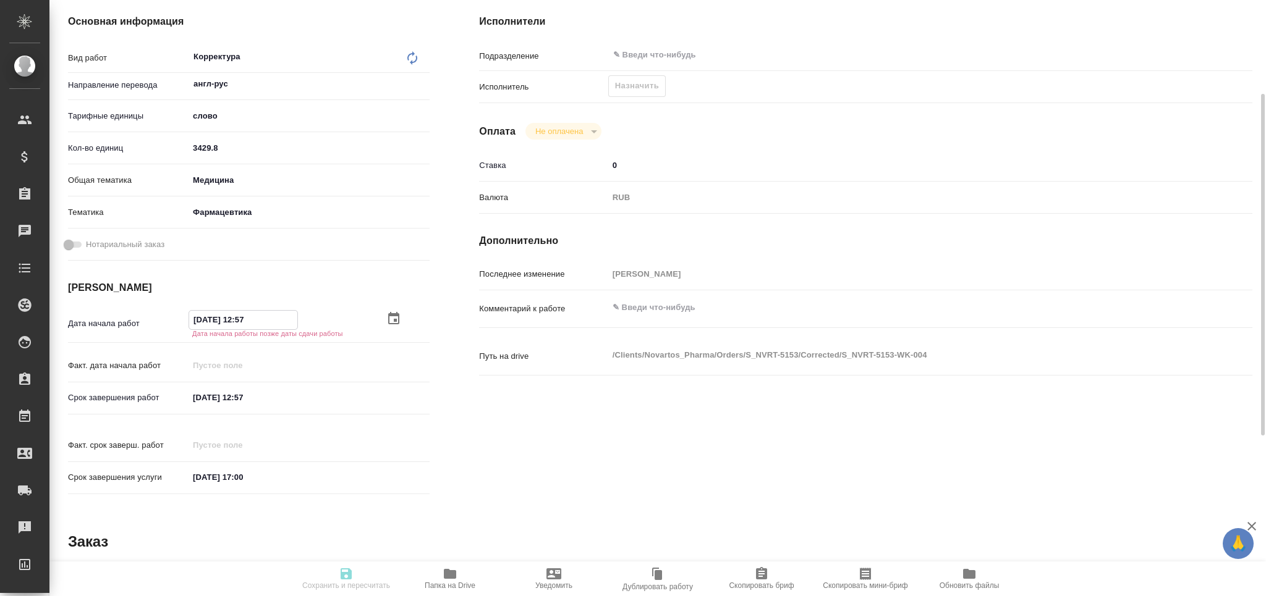
drag, startPoint x: 266, startPoint y: 315, endPoint x: 242, endPoint y: 324, distance: 25.0
click at [242, 324] on input "[DATE] 12:57" at bounding box center [243, 320] width 108 height 18
type textarea "x"
type input "[DATE] 10:__"
type textarea "x"
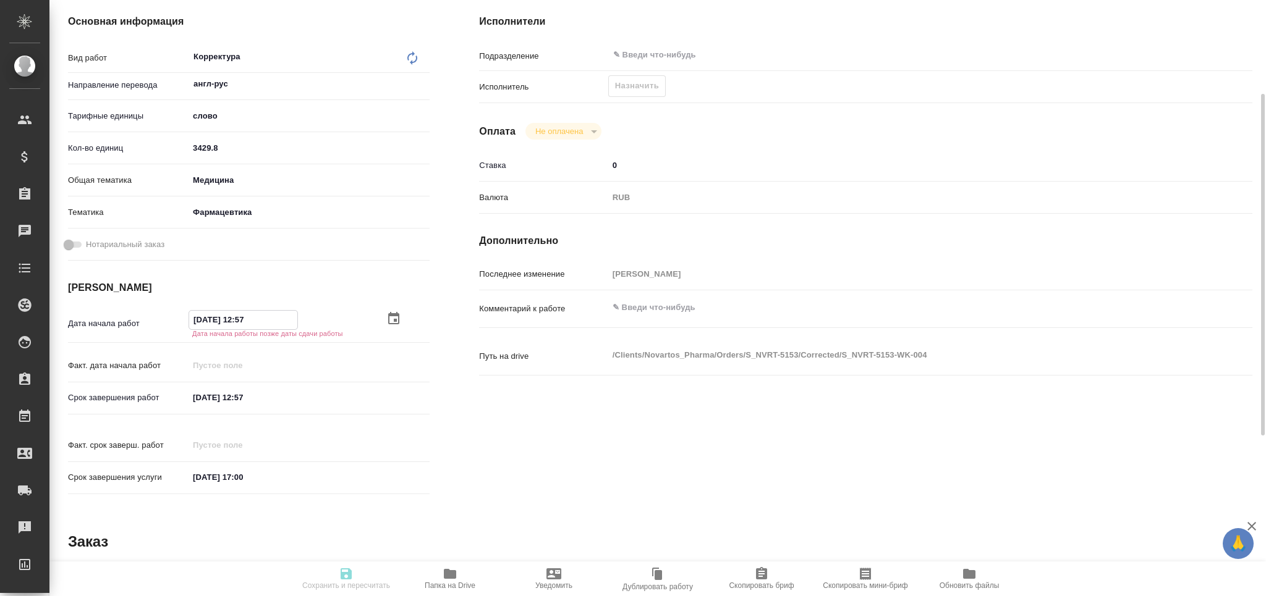
type textarea "x"
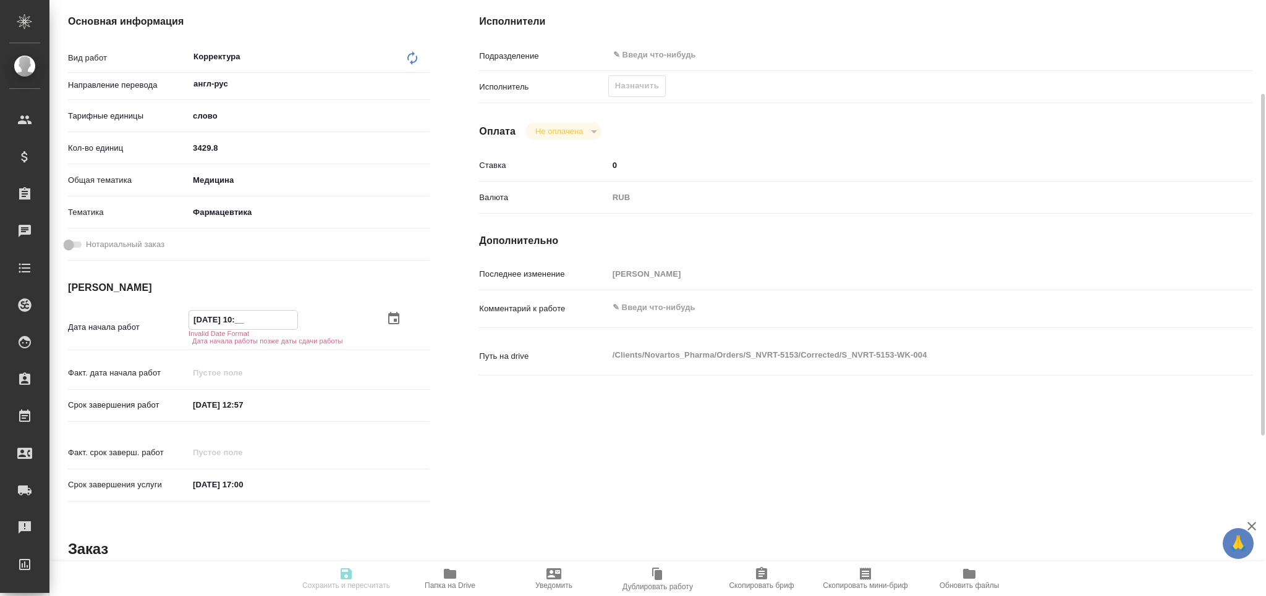
type textarea "x"
type input "22.08.2025 10:0_"
type textarea "x"
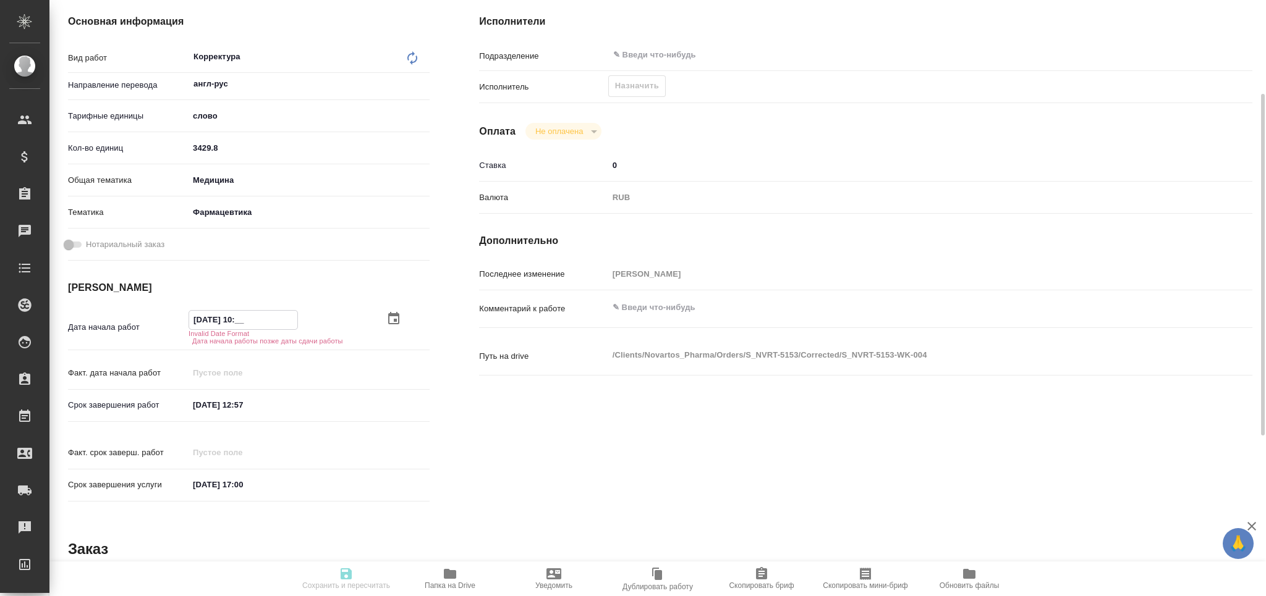
type textarea "x"
type input "22.08.2025 10:00"
type textarea "x"
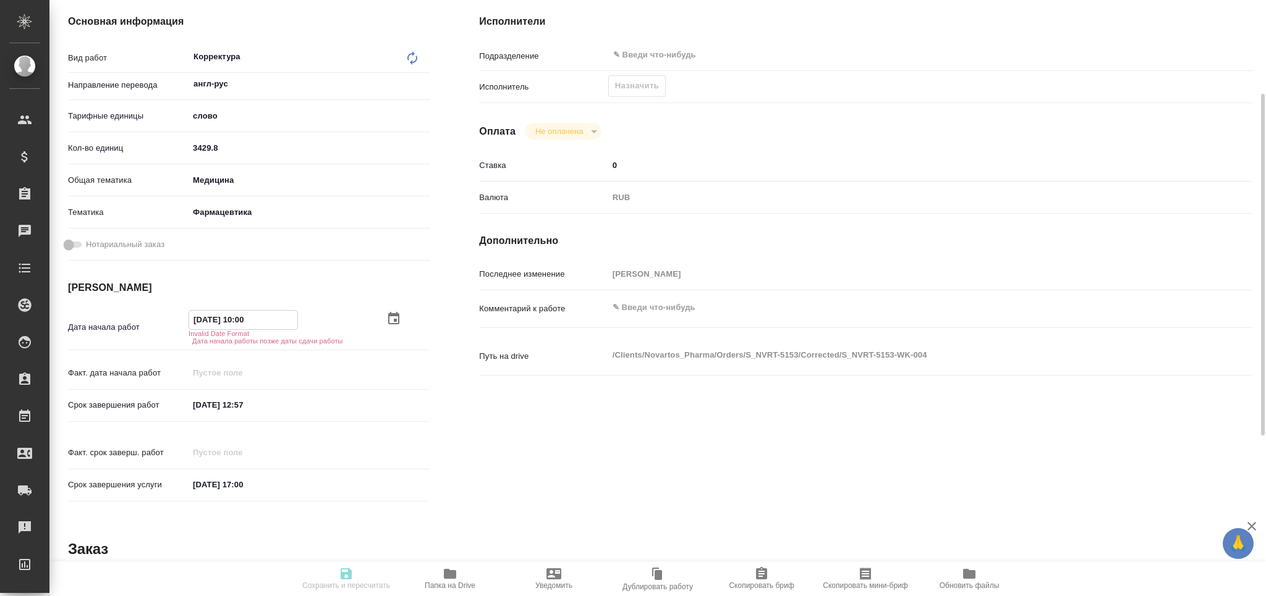
type textarea "x"
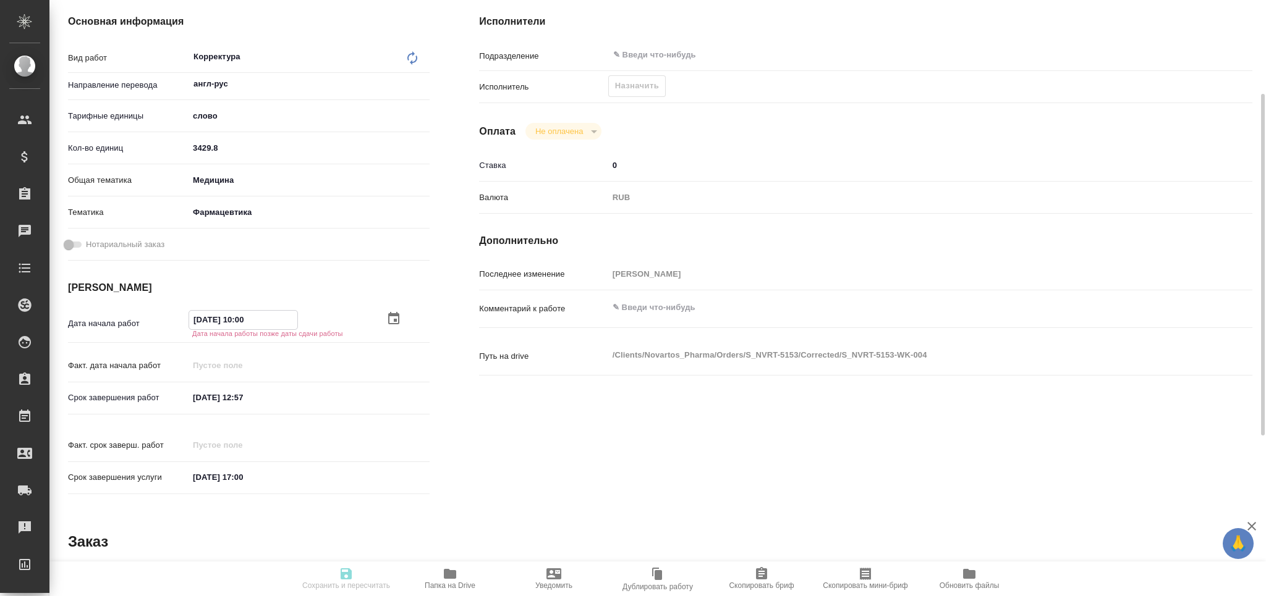
drag, startPoint x: 258, startPoint y: 319, endPoint x: 157, endPoint y: 321, distance: 101.4
click at [147, 320] on div "Дата начала работ 22.08.2025 10:00 Дата начала работы позже даты сдачи работы" at bounding box center [249, 323] width 362 height 27
type input "22.08.2025 10:00"
drag, startPoint x: 268, startPoint y: 397, endPoint x: 103, endPoint y: 397, distance: 165.0
click at [103, 397] on div "Срок завершения работ 20.08.2025 12:57" at bounding box center [249, 397] width 362 height 22
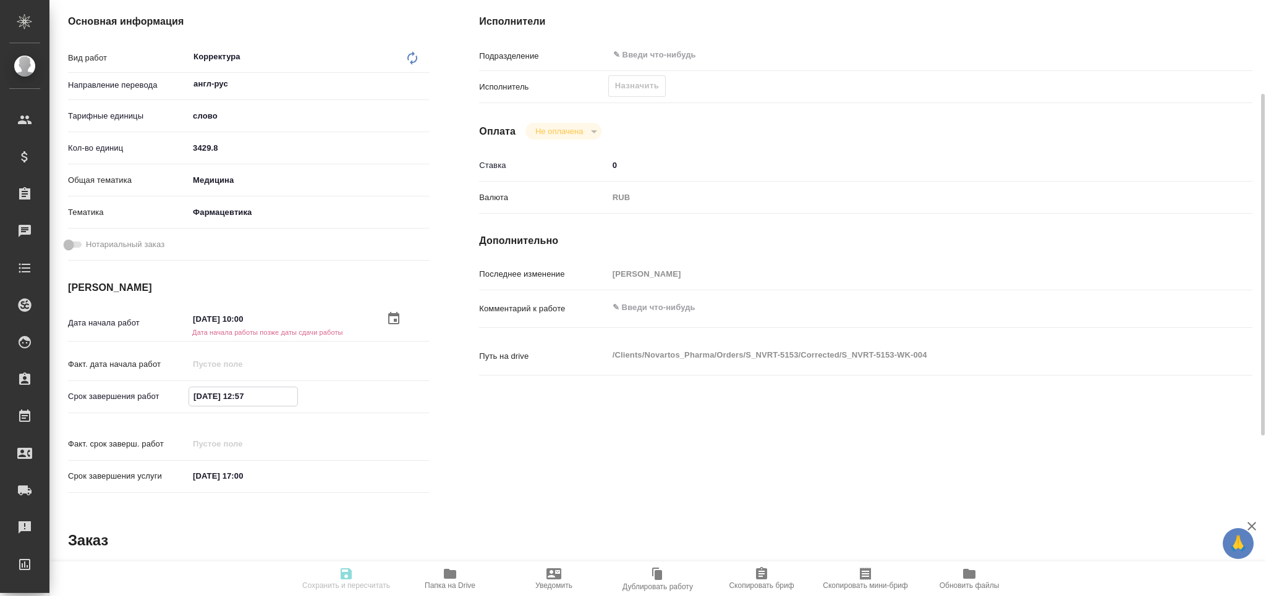
paste input "2.08.2025 10:00"
type input "22.08.2025 10:00"
type textarea "x"
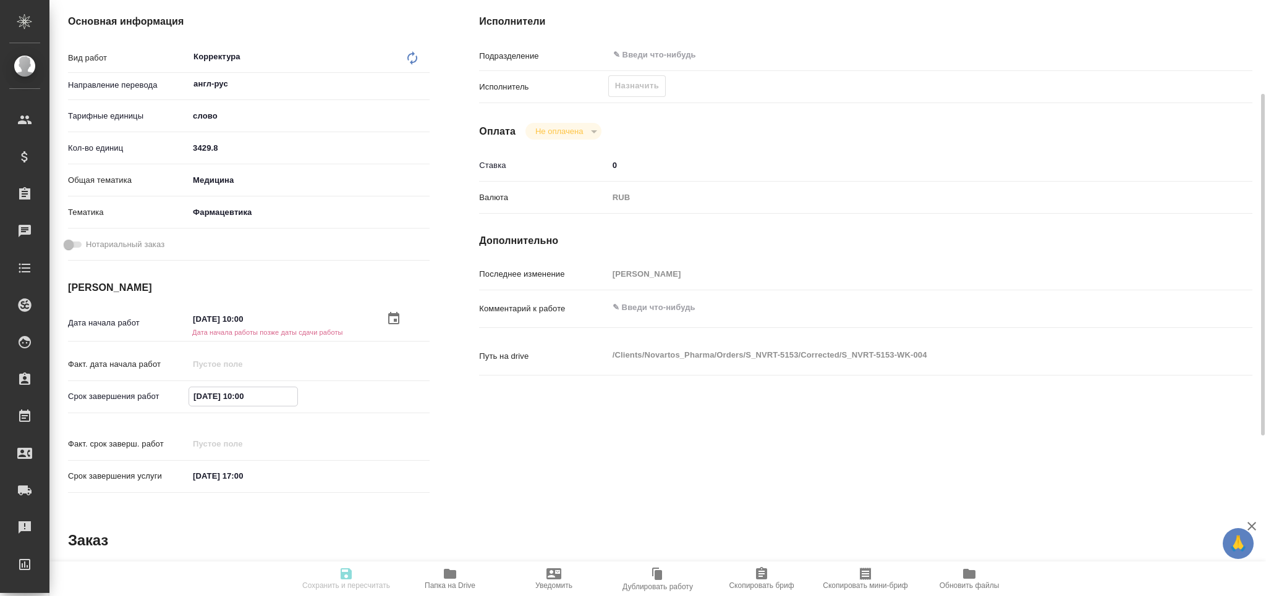
type textarea "x"
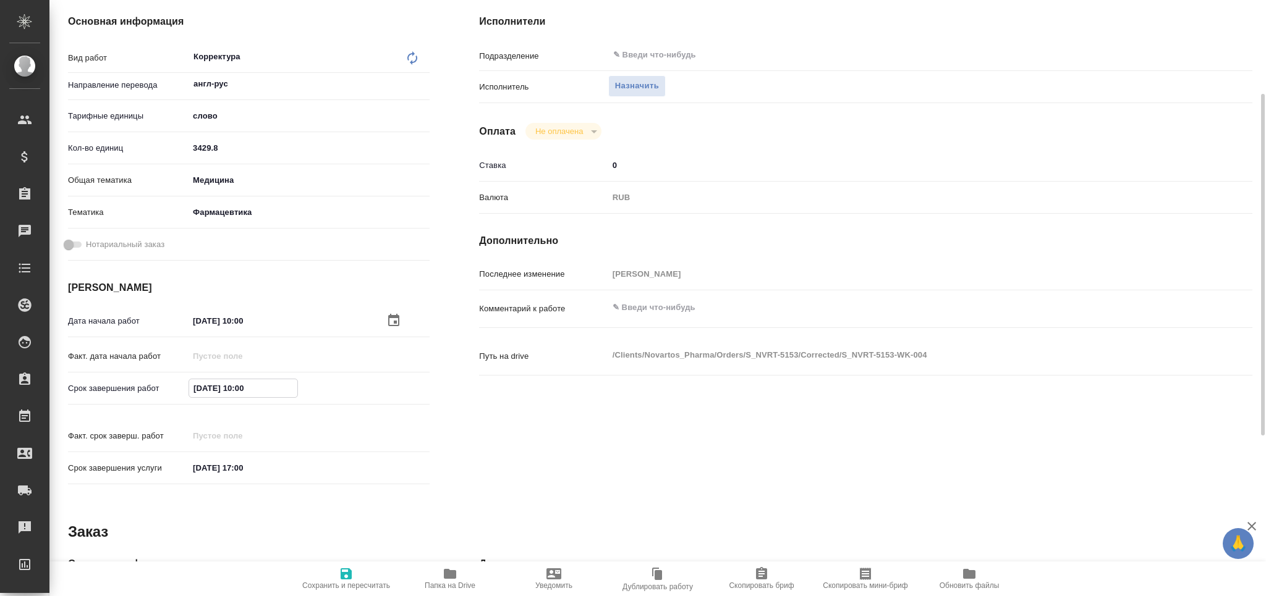
drag, startPoint x: 251, startPoint y: 386, endPoint x: 243, endPoint y: 388, distance: 8.1
click at [243, 388] on input "22.08.2025 10:00" at bounding box center [243, 389] width 108 height 18
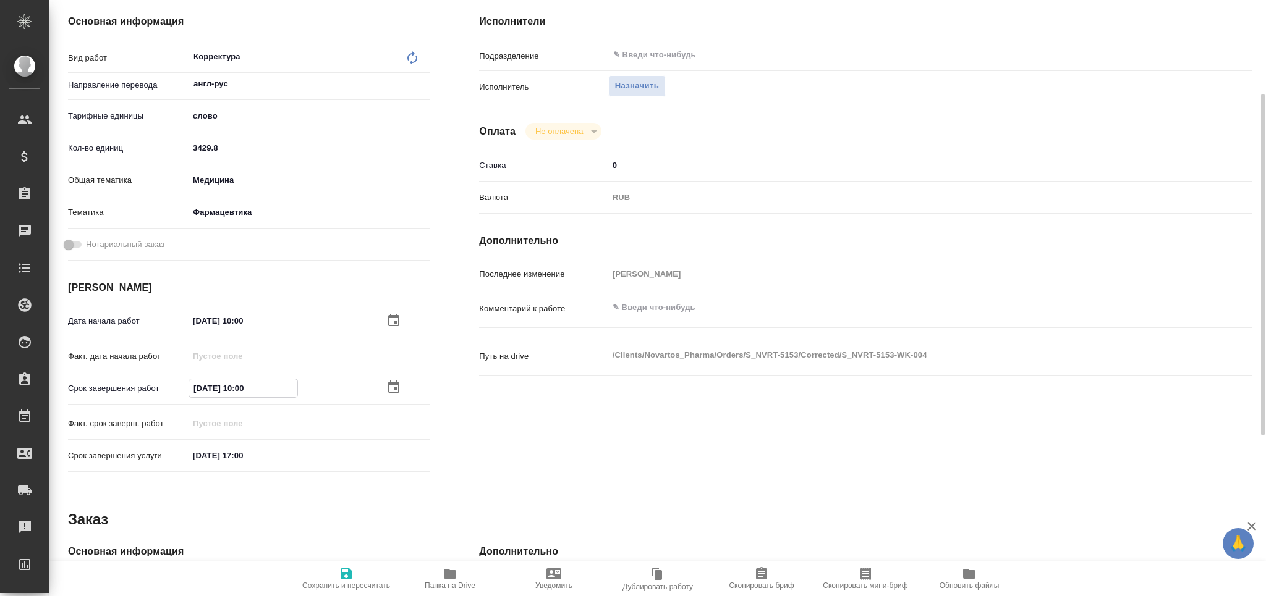
type input "22.08.2025 15:00"
type textarea "x"
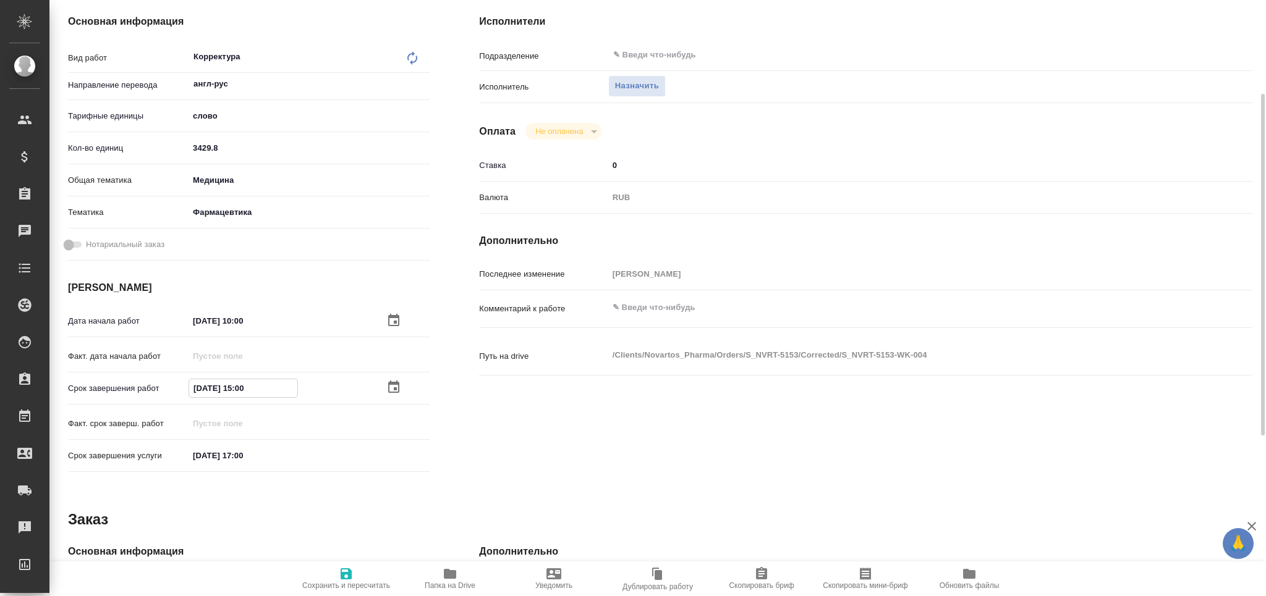
type textarea "x"
type input "22.08.2025 15:00"
click at [349, 583] on span "Сохранить и пересчитать" at bounding box center [346, 586] width 88 height 9
type textarea "x"
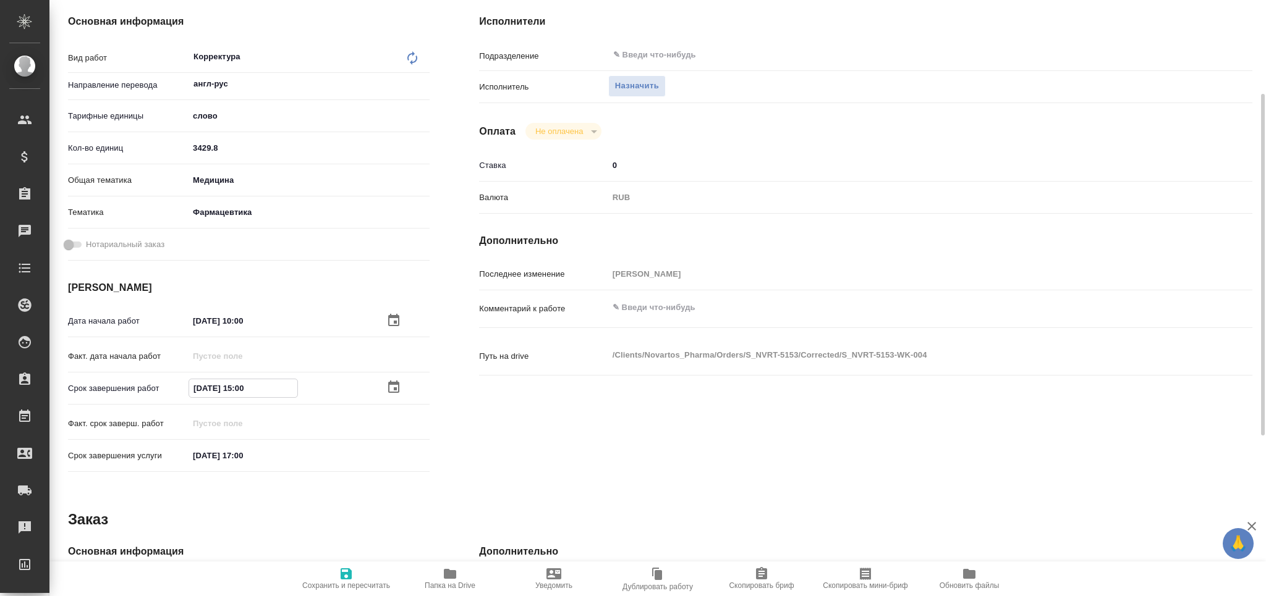
type textarea "x"
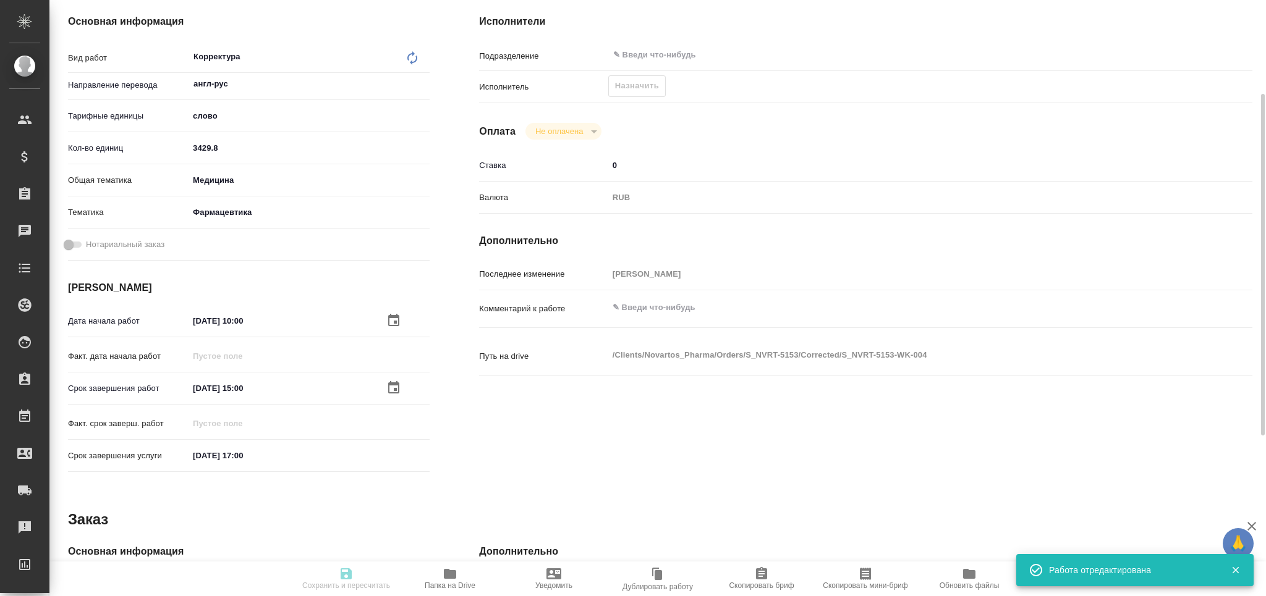
type input "recruiting"
type textarea "Корректура"
type textarea "x"
type input "англ-рус"
type input "5a8b1489cc6b4906c91bfd90"
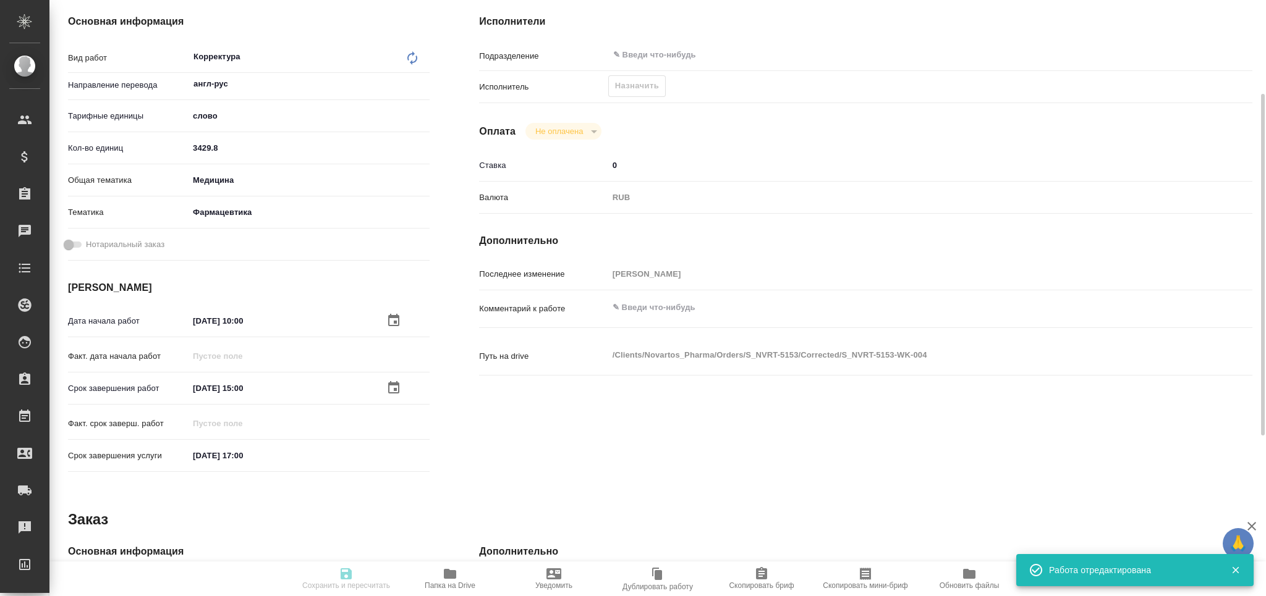
type input "3429.8"
type input "med"
type input "6149832f2b7be24903fd7a82"
type input "22.08.2025 10:00"
type input "22.08.2025 15:00"
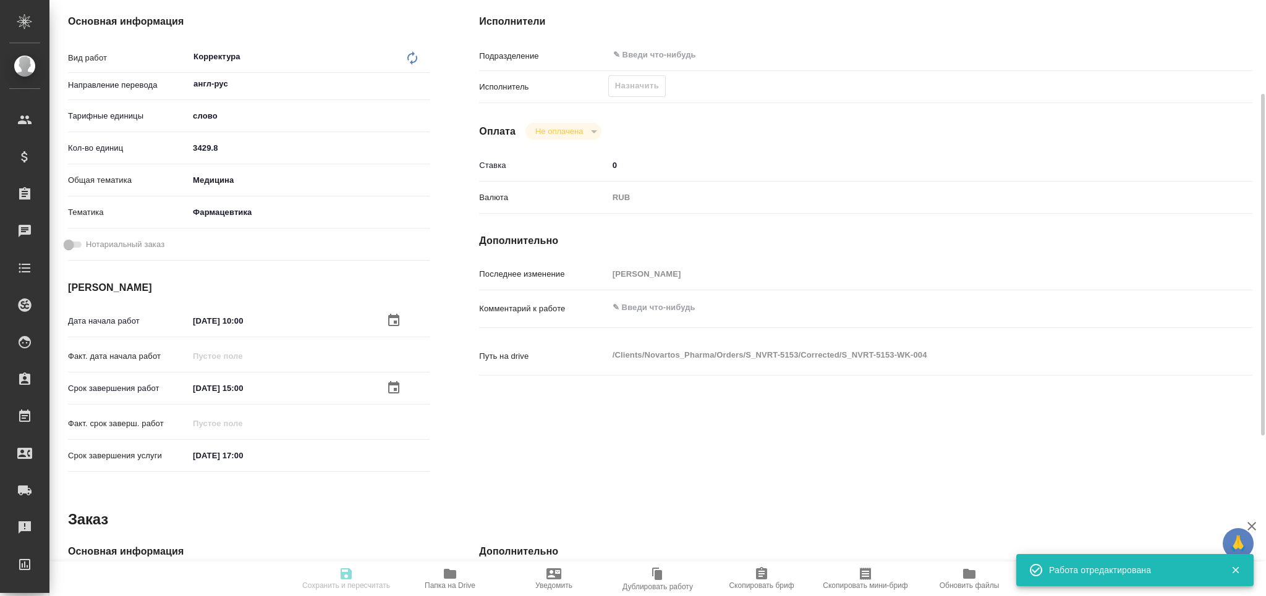
type input "23.08.2025 17:00"
type input "notPayed"
type input "0"
type input "RUB"
type input "[PERSON_NAME]"
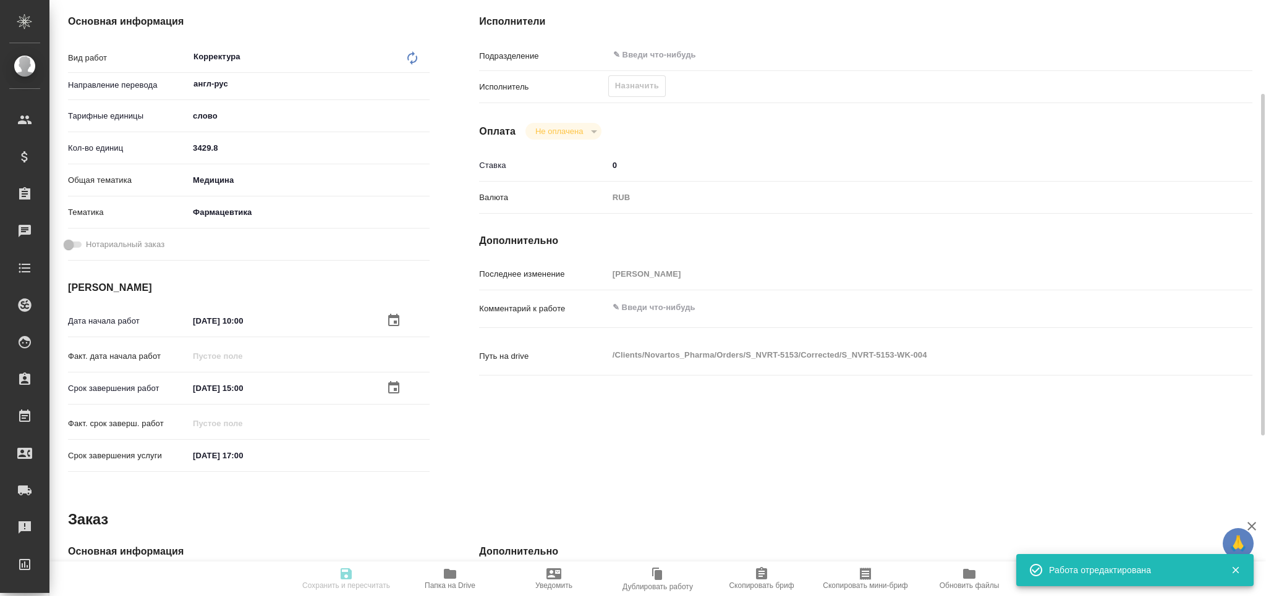
type textarea "x"
type textarea "/Clients/Novartos_Pharma/Orders/S_NVRT-5153/Corrected/S_NVRT-5153-WK-004"
type textarea "x"
type input "S_NVRT-5153"
type input "Перевод Стандарт"
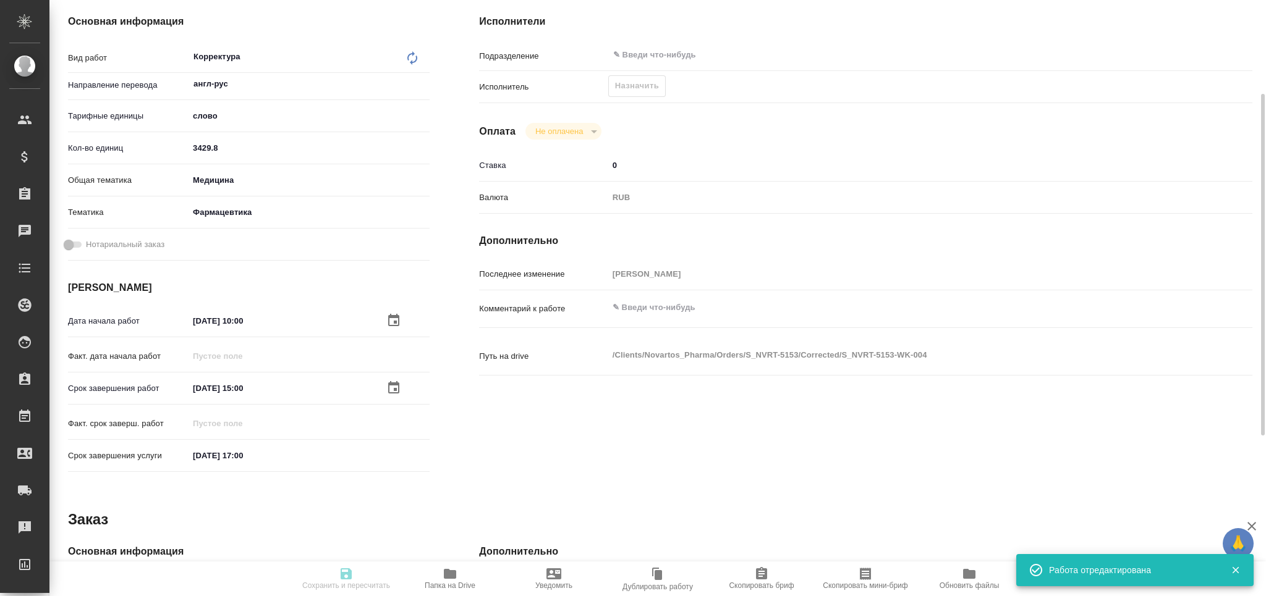
type input "Приёмка по качеству, Постредактура машинного перевода, Корректура, Редактура, П…"
type input "[PERSON_NAME]"
type input "/Clients/Novartos_Pharma/Orders/S_NVRT-5153"
type textarea "x"
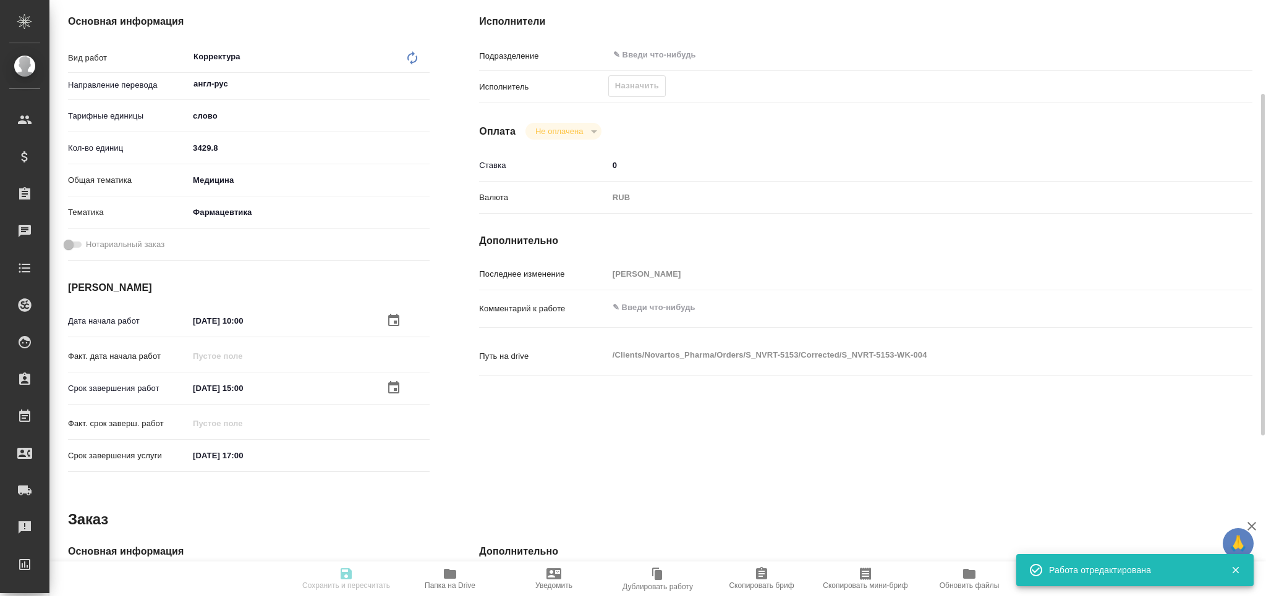
type textarea "x"
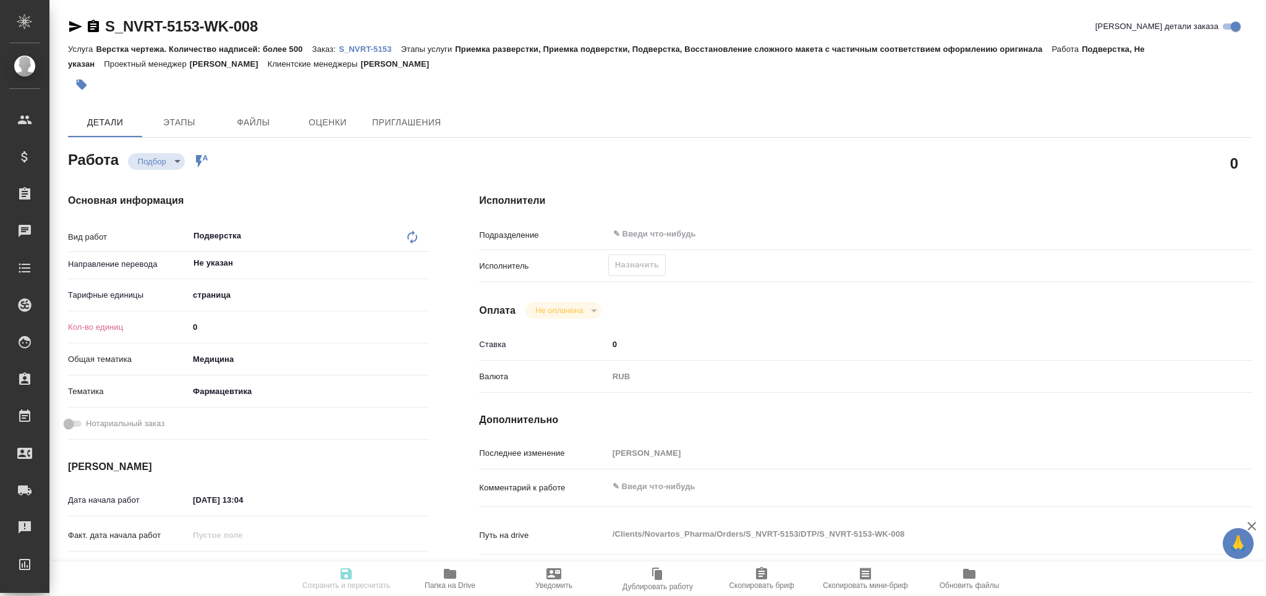
drag, startPoint x: 198, startPoint y: 329, endPoint x: 187, endPoint y: 327, distance: 11.4
click at [189, 328] on input "0" at bounding box center [309, 327] width 241 height 18
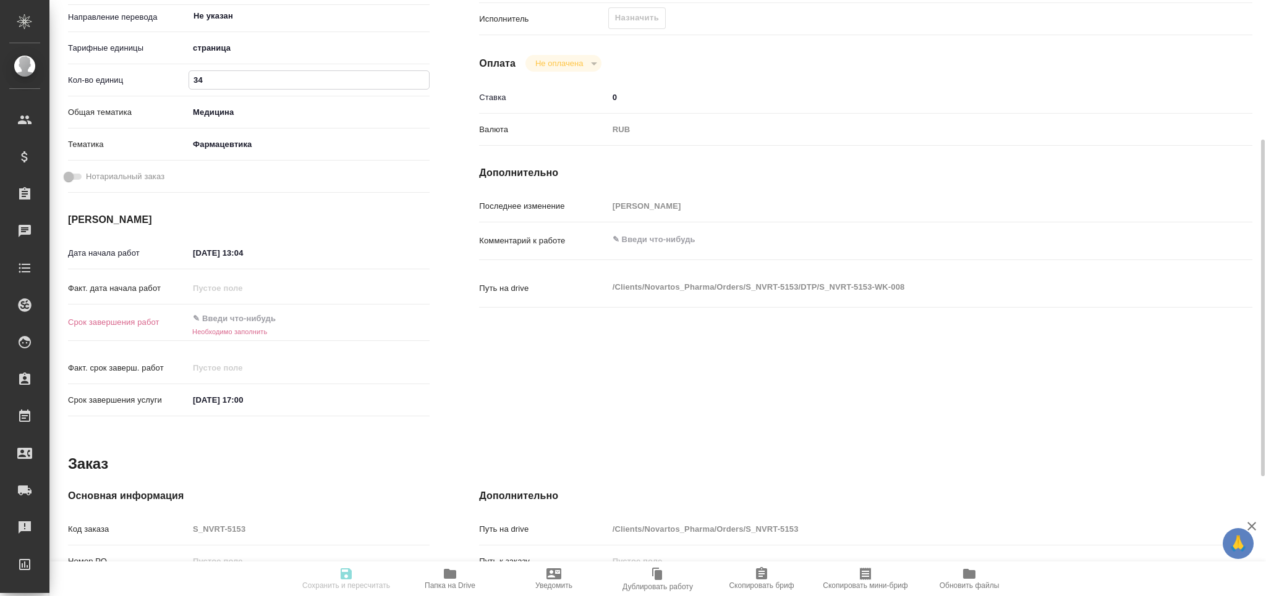
type input "34"
drag, startPoint x: 255, startPoint y: 384, endPoint x: 122, endPoint y: 380, distance: 133.0
click div "Срок завершения услуги 23.08.2025 17:00"
click input "text"
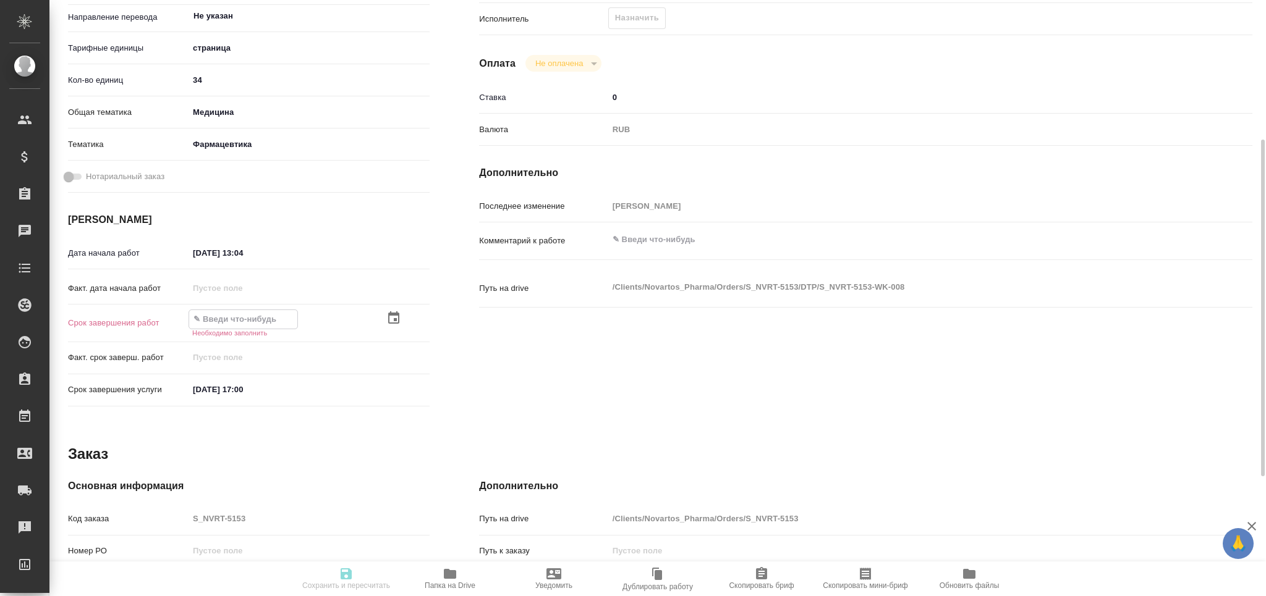
paste input "23.08.2025 17:00"
type input "23.08.2025 17:00"
drag, startPoint x: 271, startPoint y: 248, endPoint x: 90, endPoint y: 252, distance: 180.5
click div "Дата начала работ 20.08.2025 13:04"
paste input "3.08.2025 17:00"
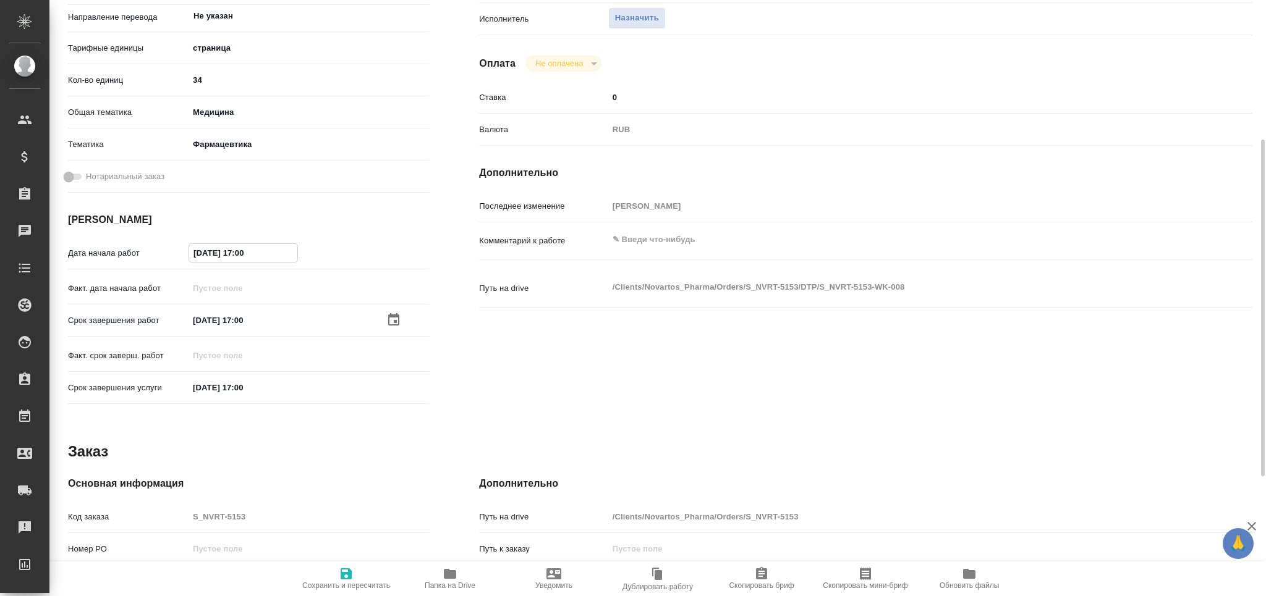
click input "23.08.2025 17:00"
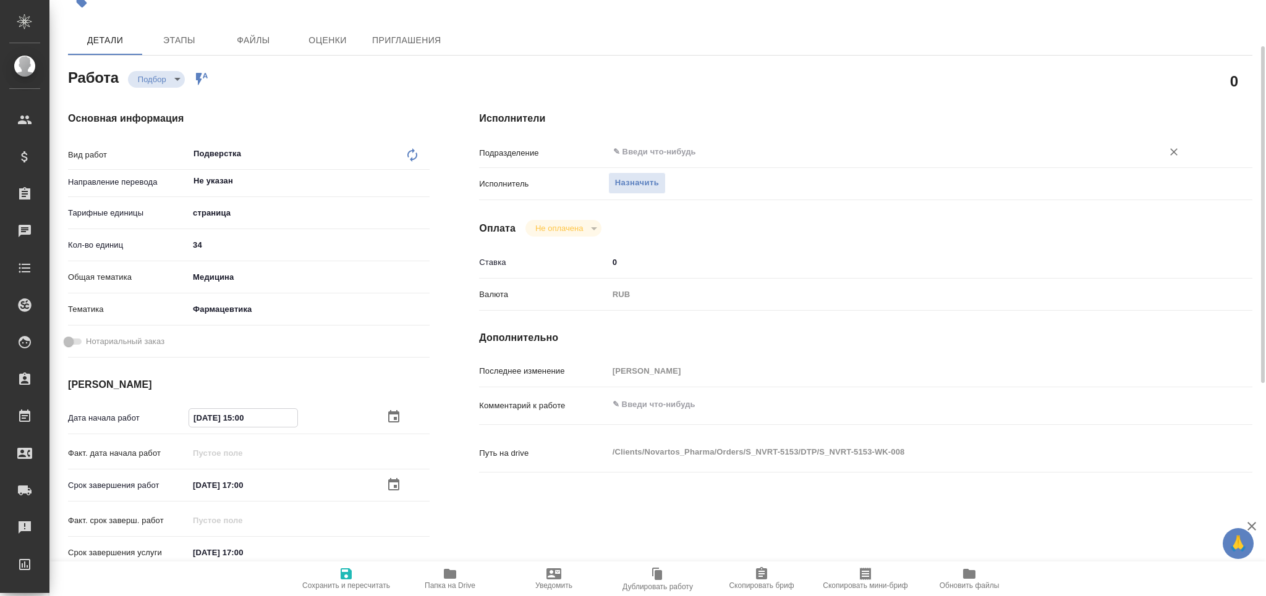
type input "23.08.2025 15:00"
click input "text"
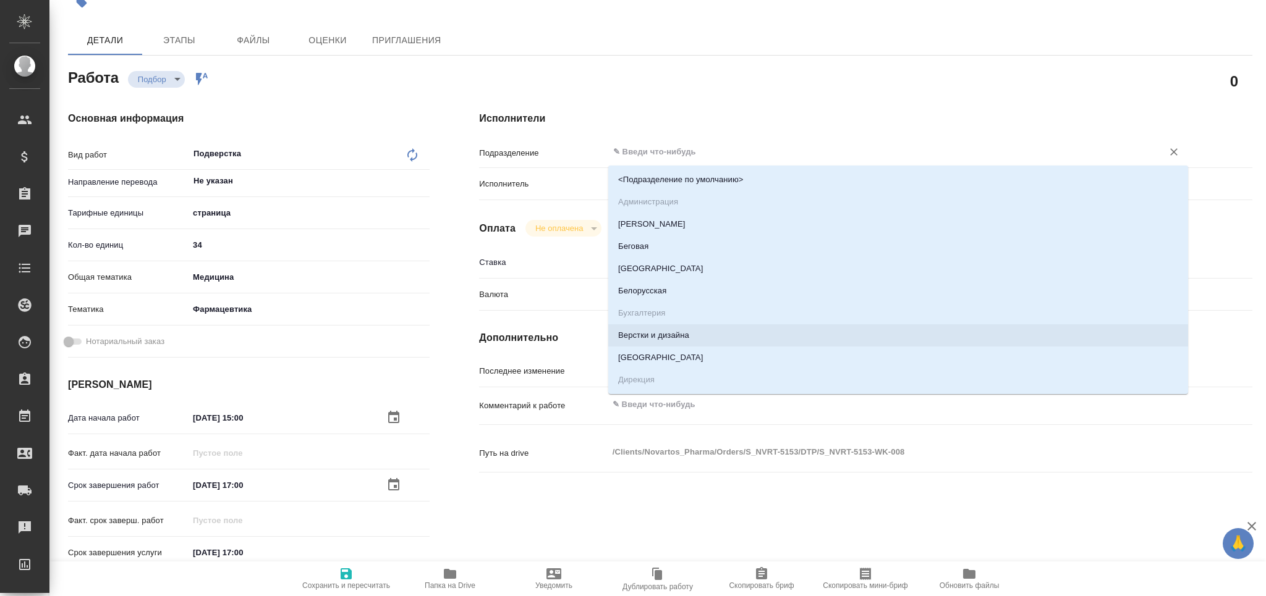
click li "Верстки и дизайна"
type input "Верстки и дизайна"
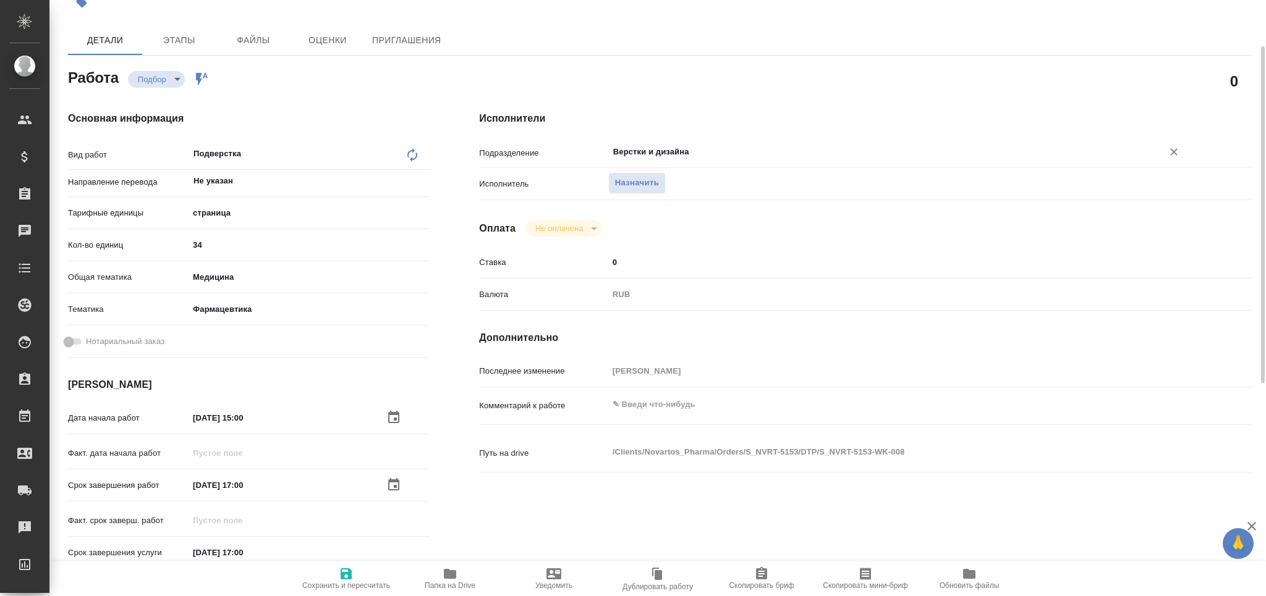
click icon "button"
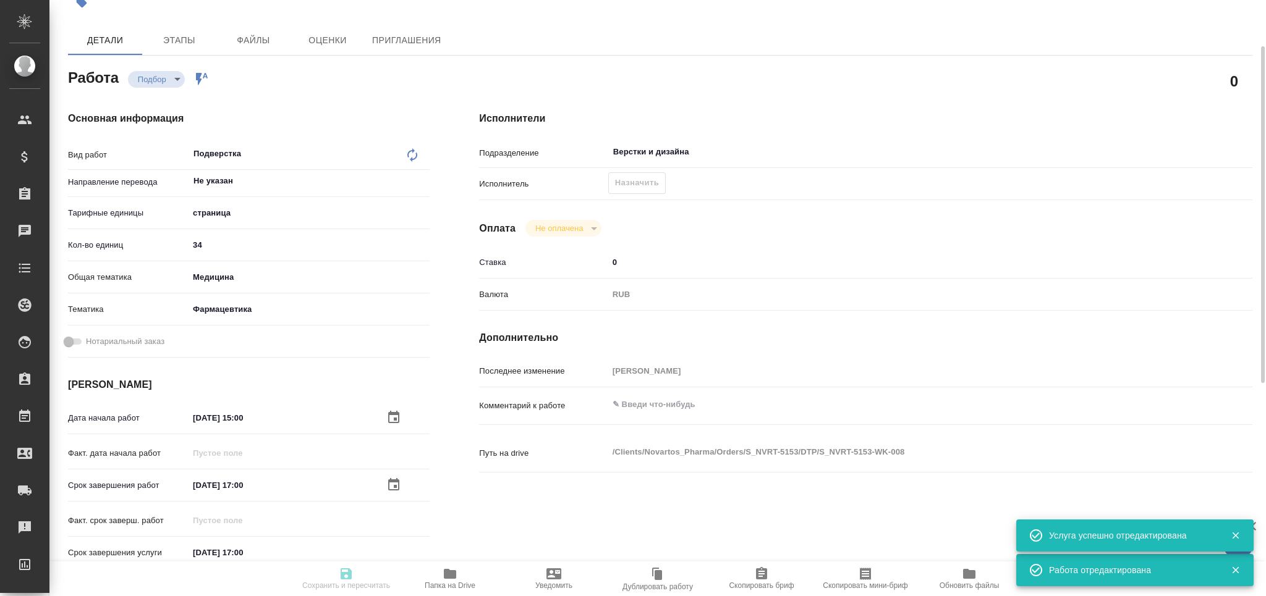
type input "recruiting"
type input "Не указан"
type input "5a8b1489cc6b4906c91bfdb2"
type input "34"
type input "med"
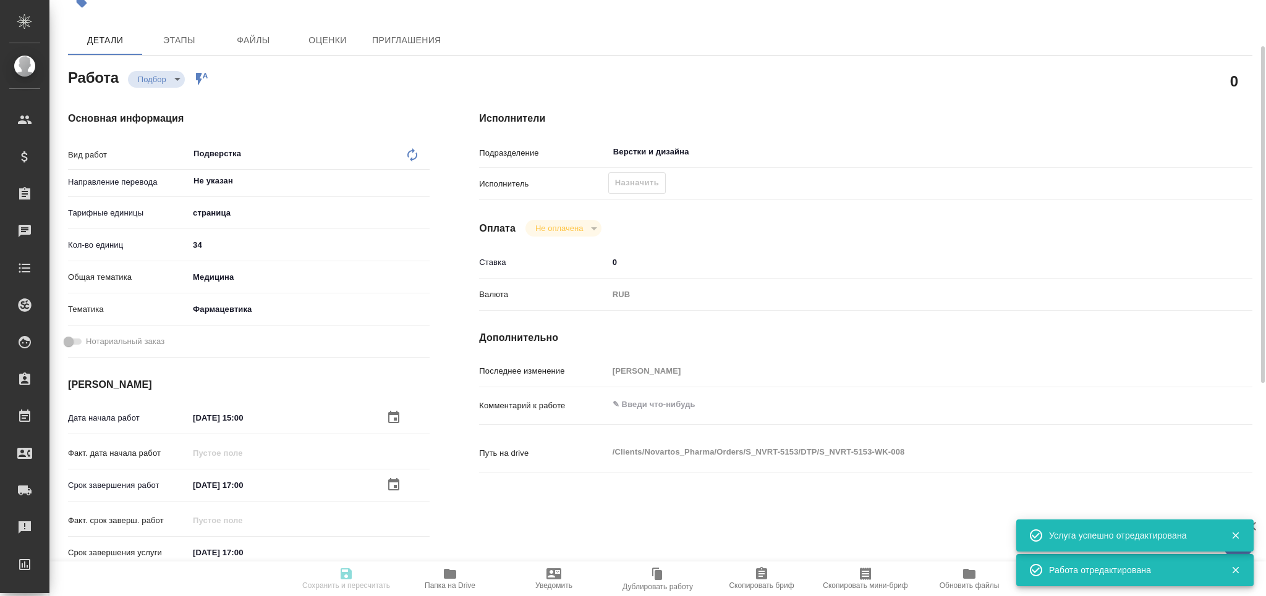
type input "6149832f2b7be24903fd7a82"
type input "23.08.2025 15:00"
type input "23.08.2025 17:00"
type input "Верстки и дизайна"
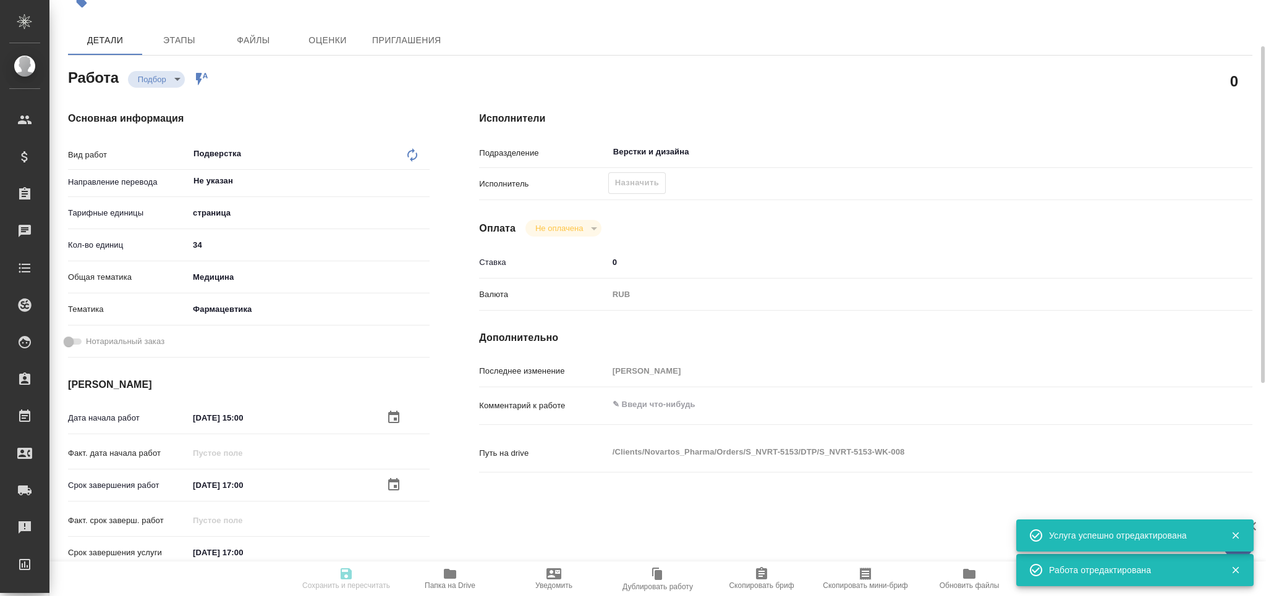
type input "notPayed"
type input "0"
type input "RUB"
type input "[PERSON_NAME]"
type input "S_NVRT-5153"
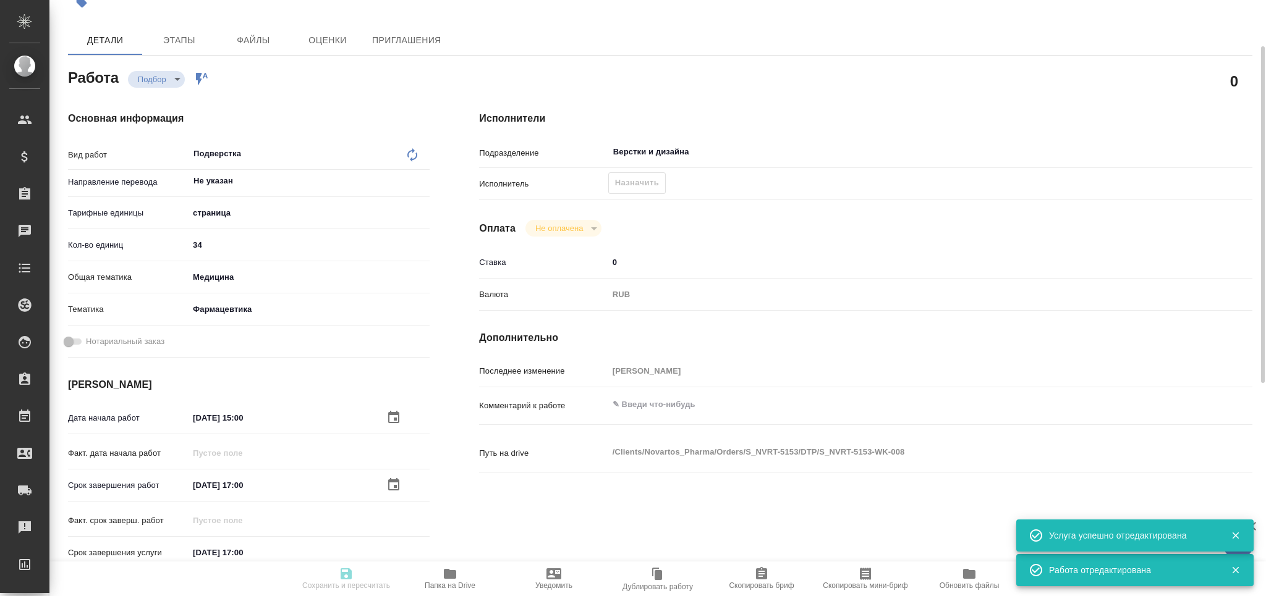
type input "Верстка чертежа. Количество надписей: более 500"
type input "Приемка разверстки, Приемка подверстки, Подверстка, Восстановление сложного мак…"
type input "[PERSON_NAME]"
type input "/Clients/Novartos_Pharma/Orders/S_NVRT-5153"
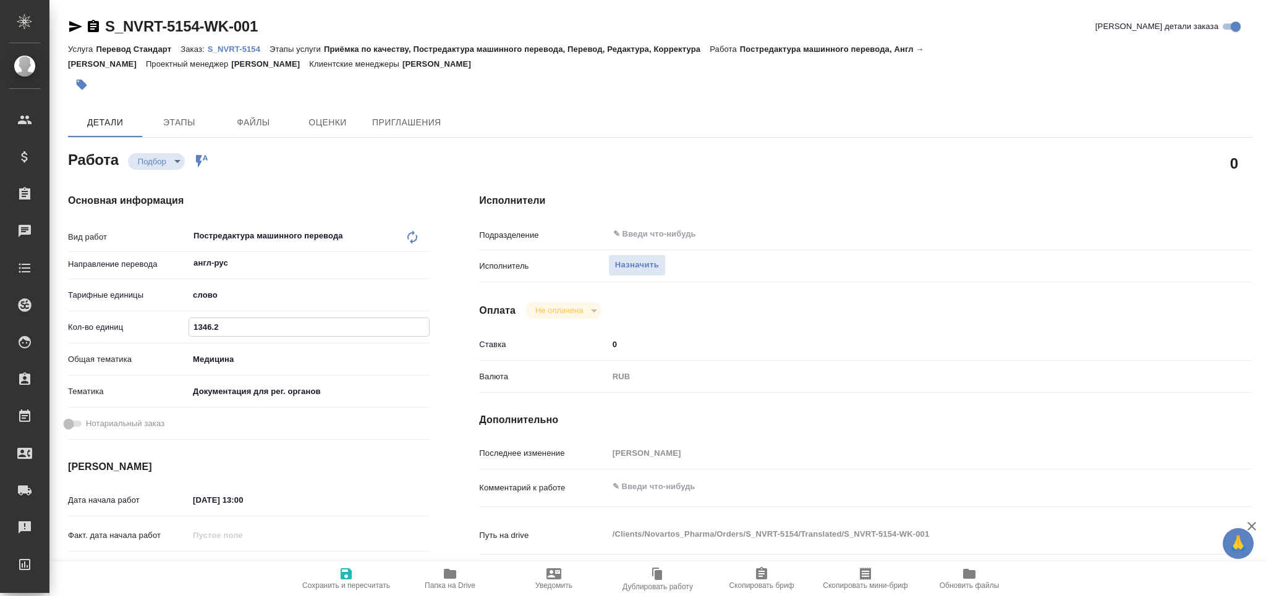
type textarea "x"
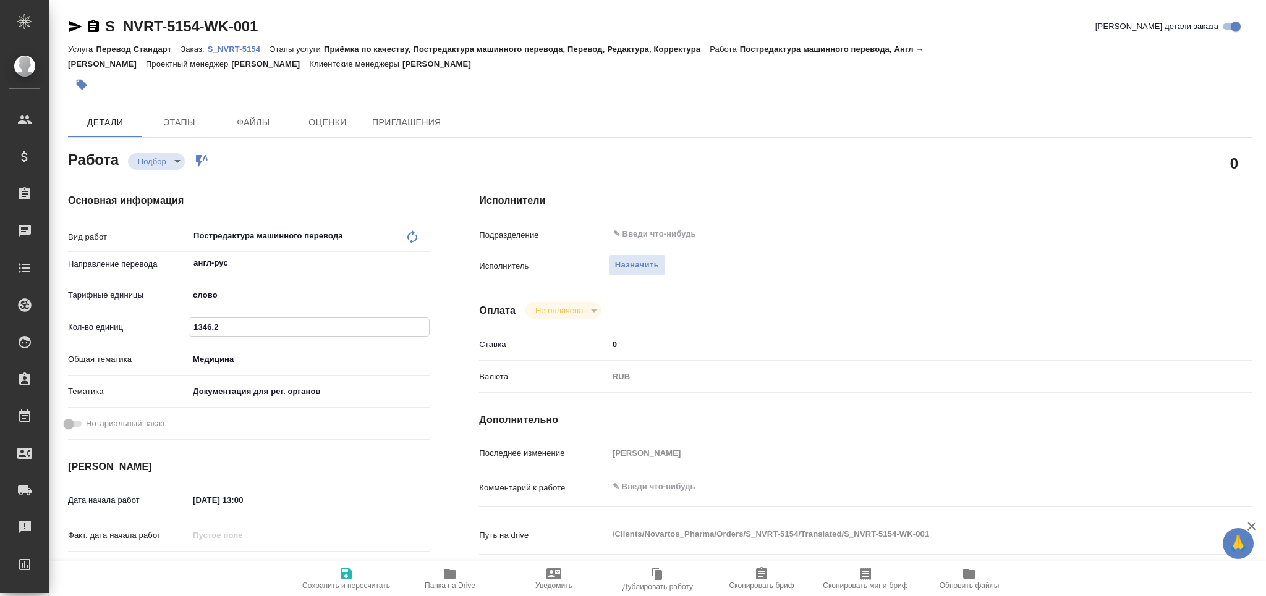
type input "1346.2"
click at [635, 493] on textarea at bounding box center [898, 487] width 580 height 21
type textarea "x"
type textarea "т"
type textarea "x"
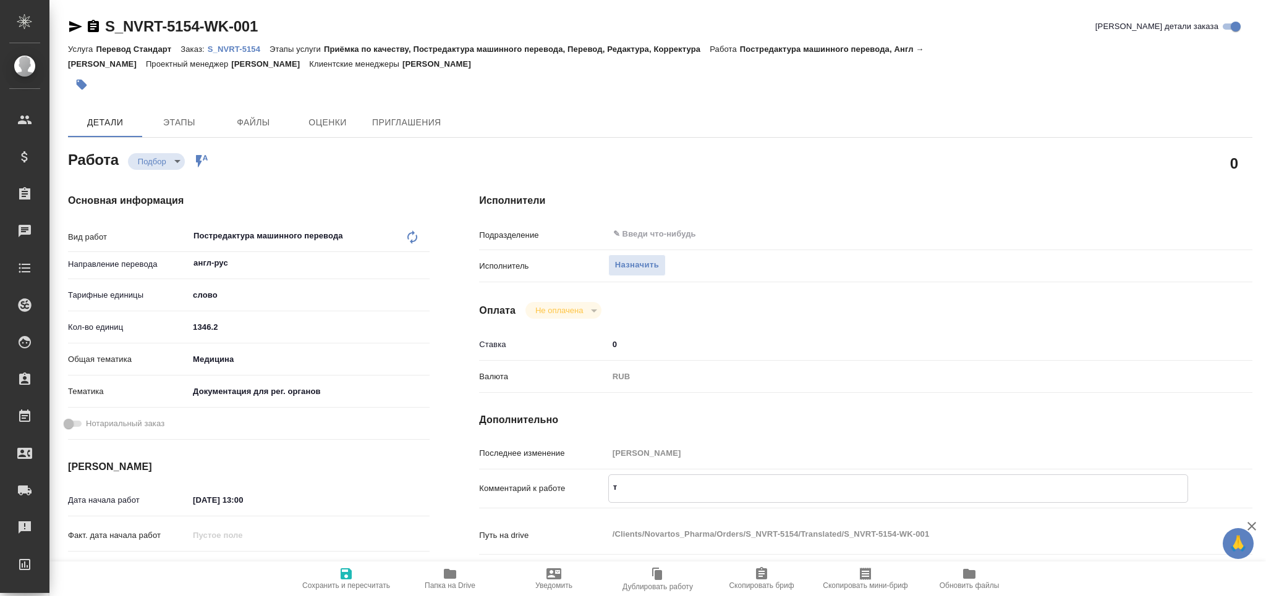
type textarea "x"
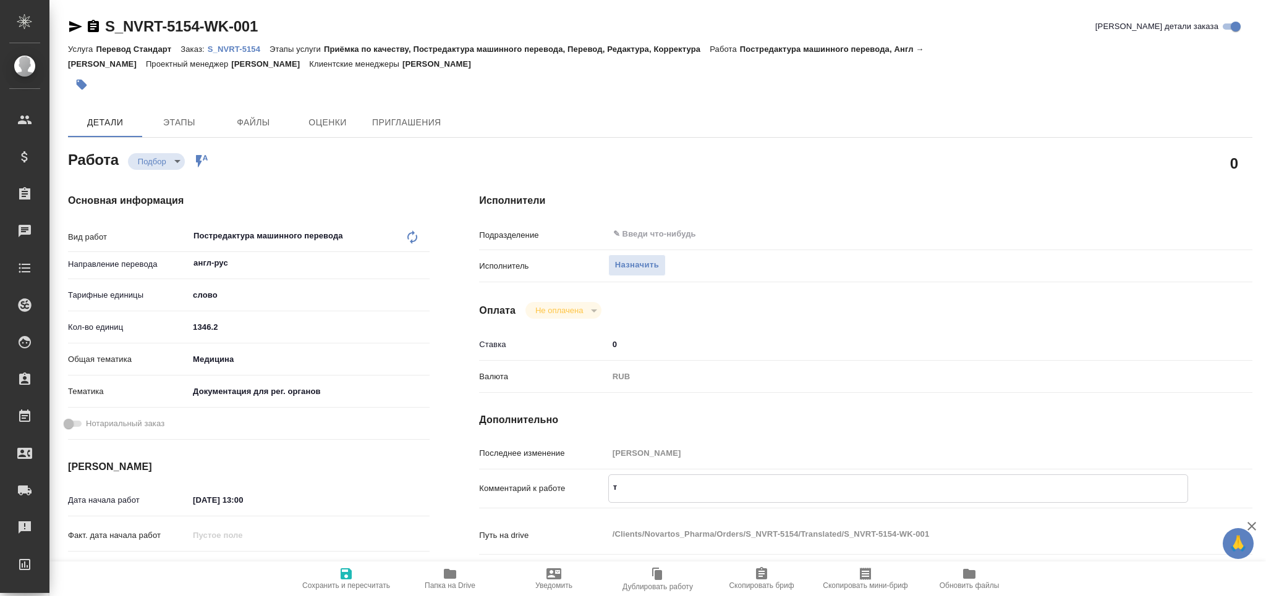
type textarea "то"
type textarea "x"
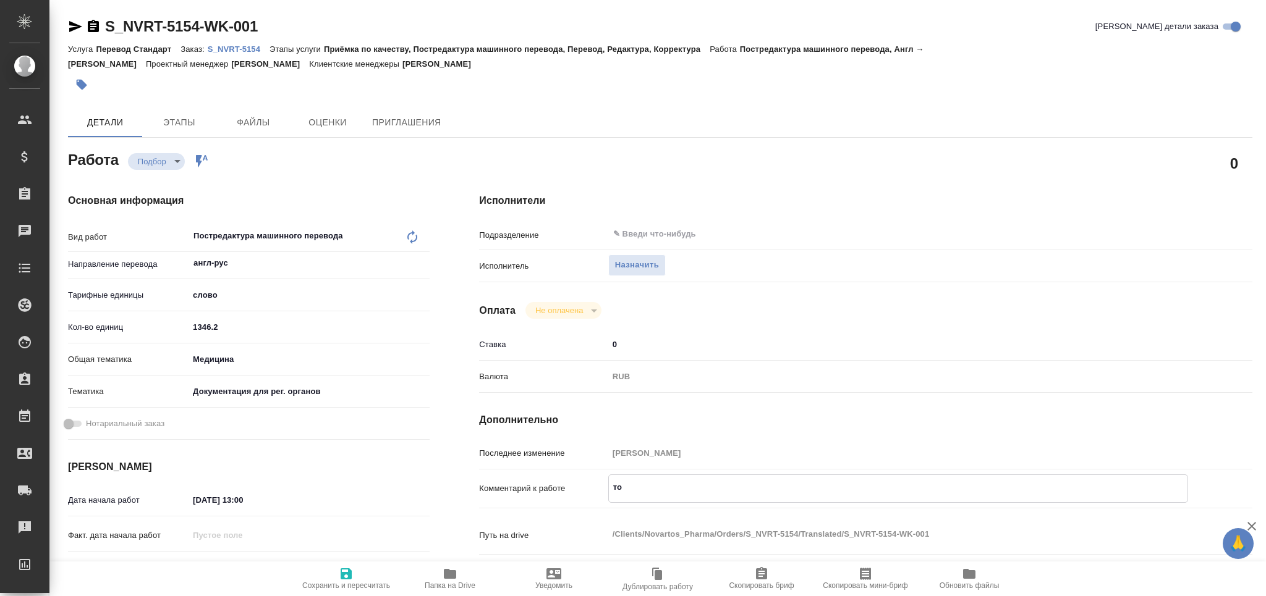
type textarea "x"
type textarea "тот"
type textarea "x"
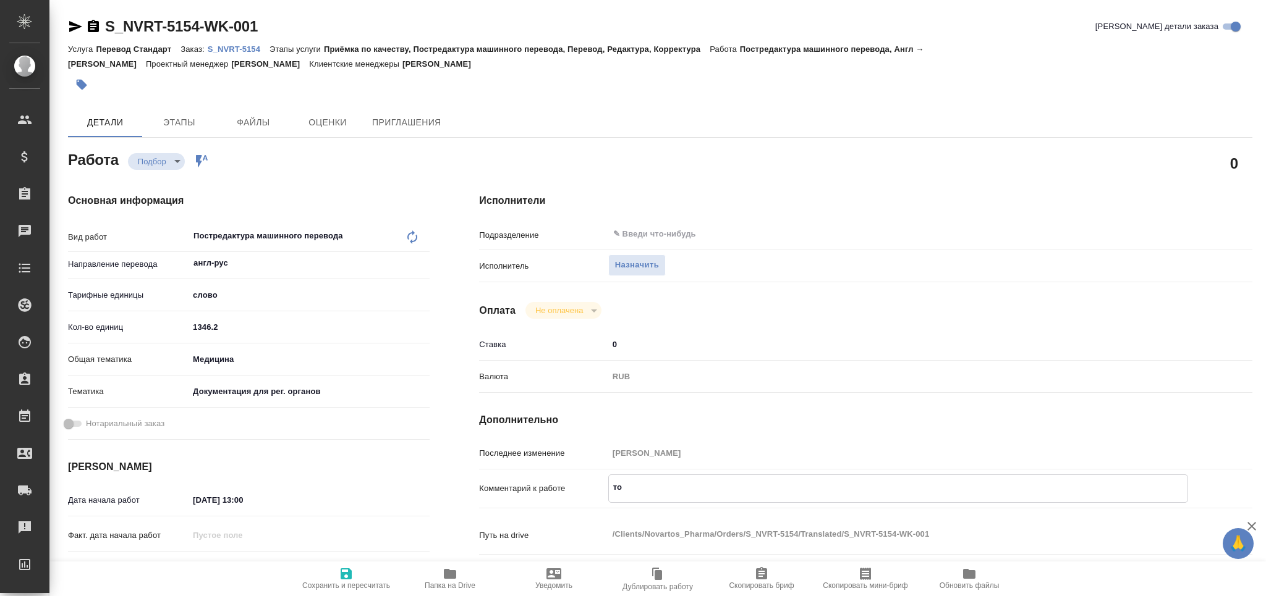
type textarea "x"
type textarea "тота"
type textarea "x"
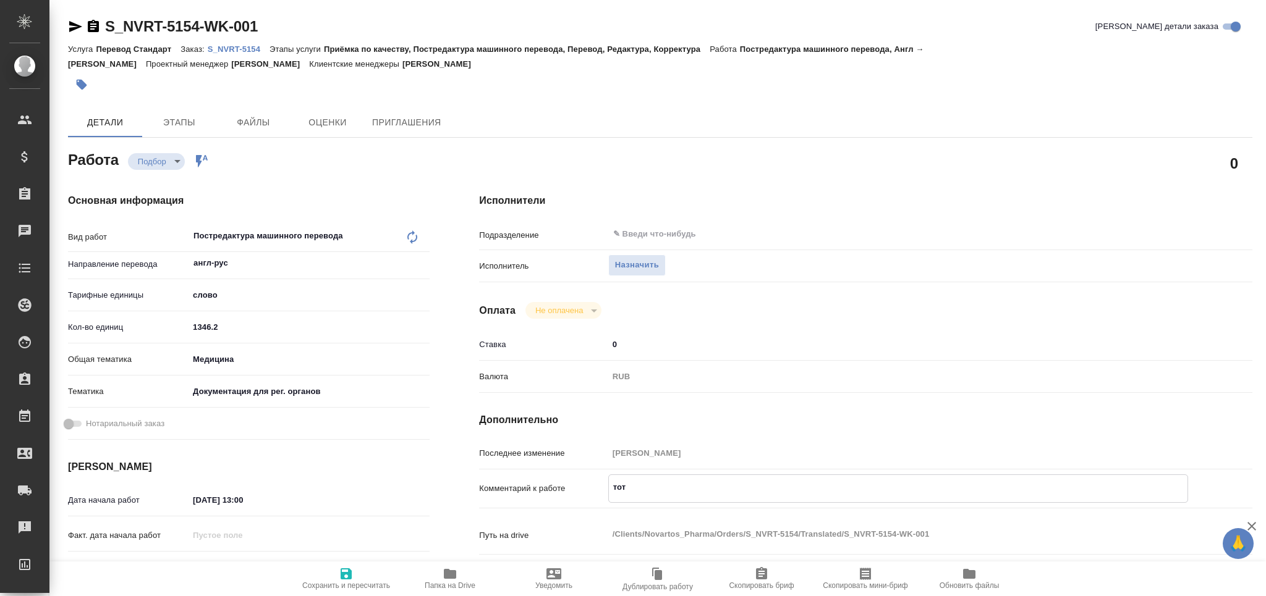
type textarea "x"
type textarea "тотал"
type textarea "x"
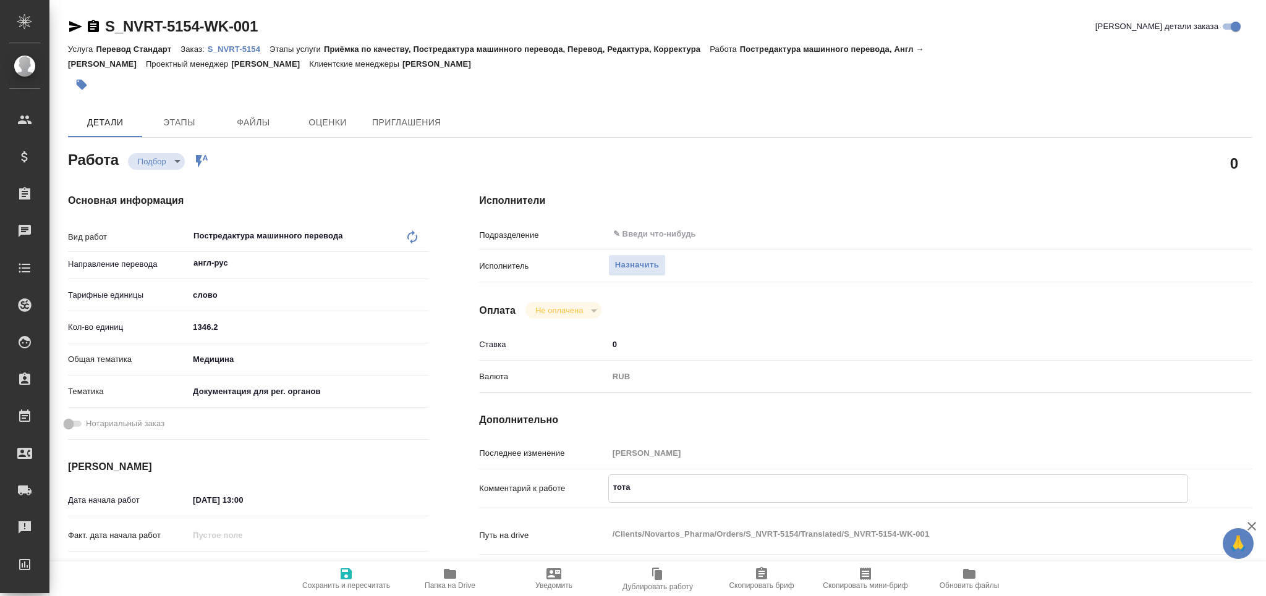
type textarea "x"
type textarea "тотал"
type textarea "x"
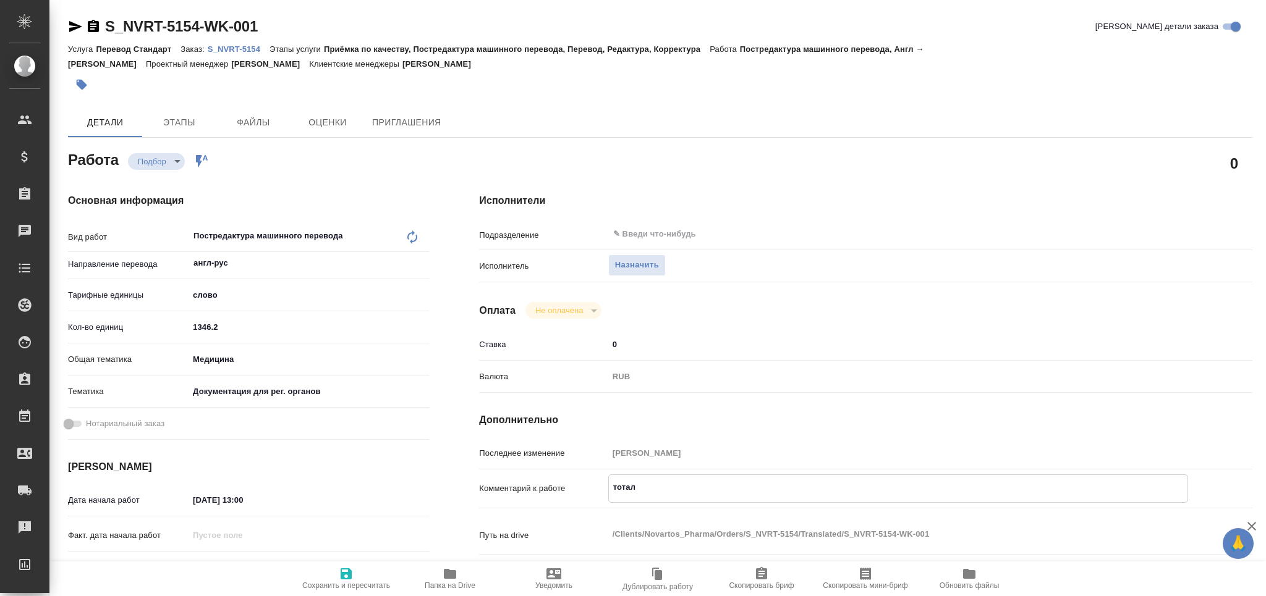
type textarea "x"
paste textarea "2126"
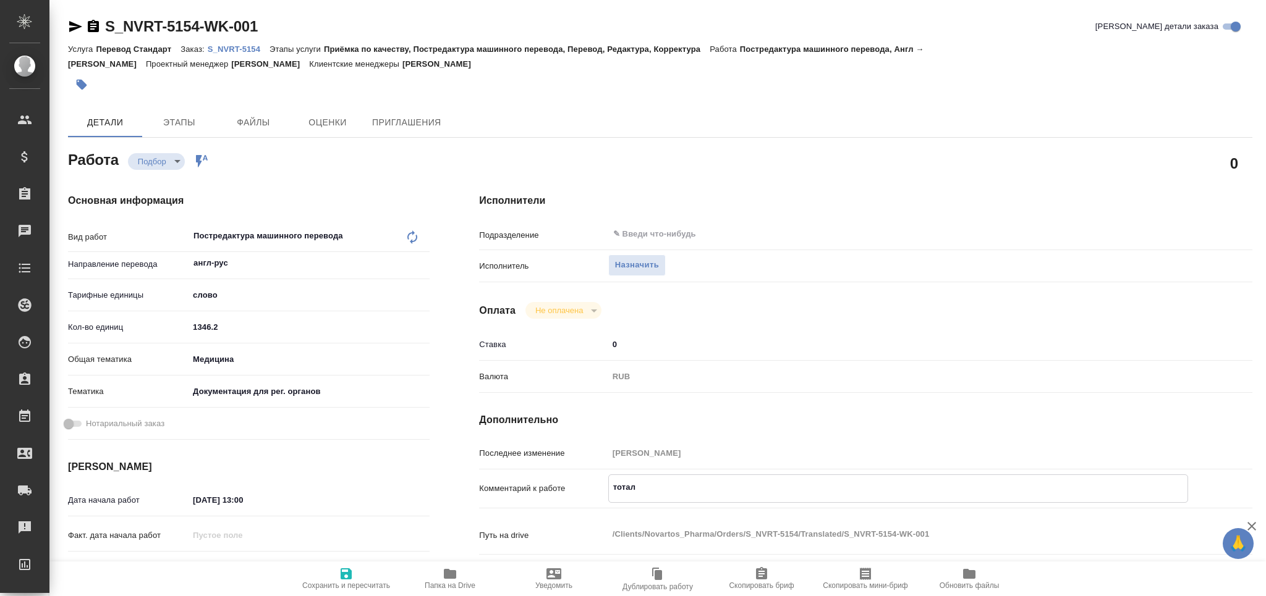
type textarea "тотал 2126"
type textarea "x"
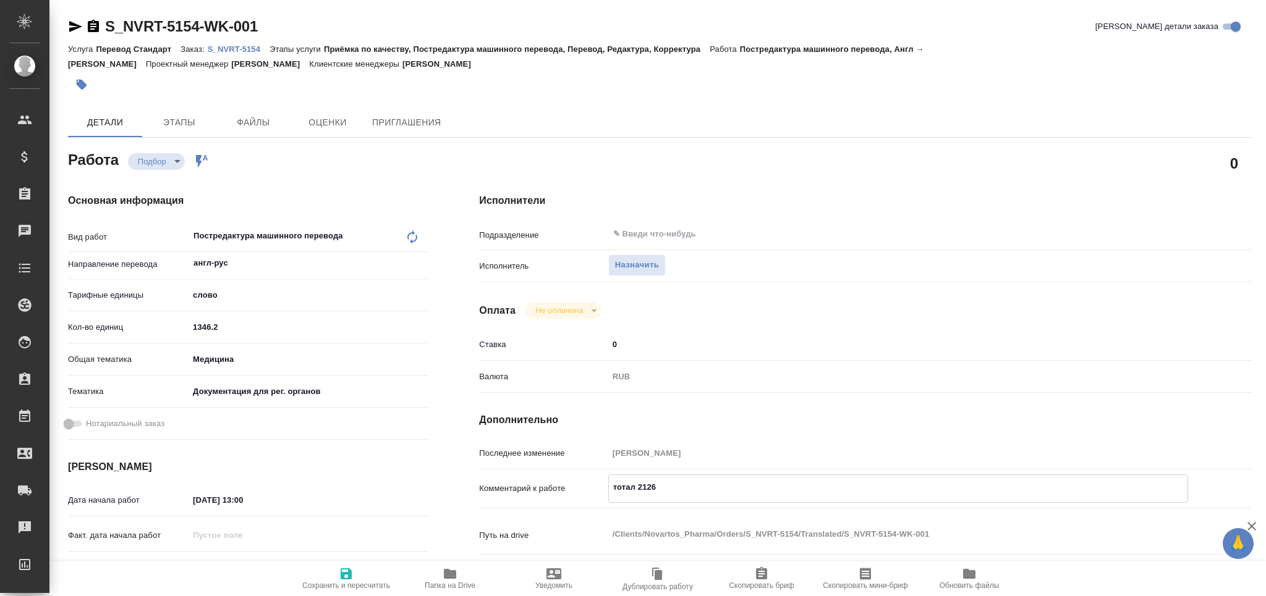
type textarea "x"
type textarea "тотал 2126"
type textarea "x"
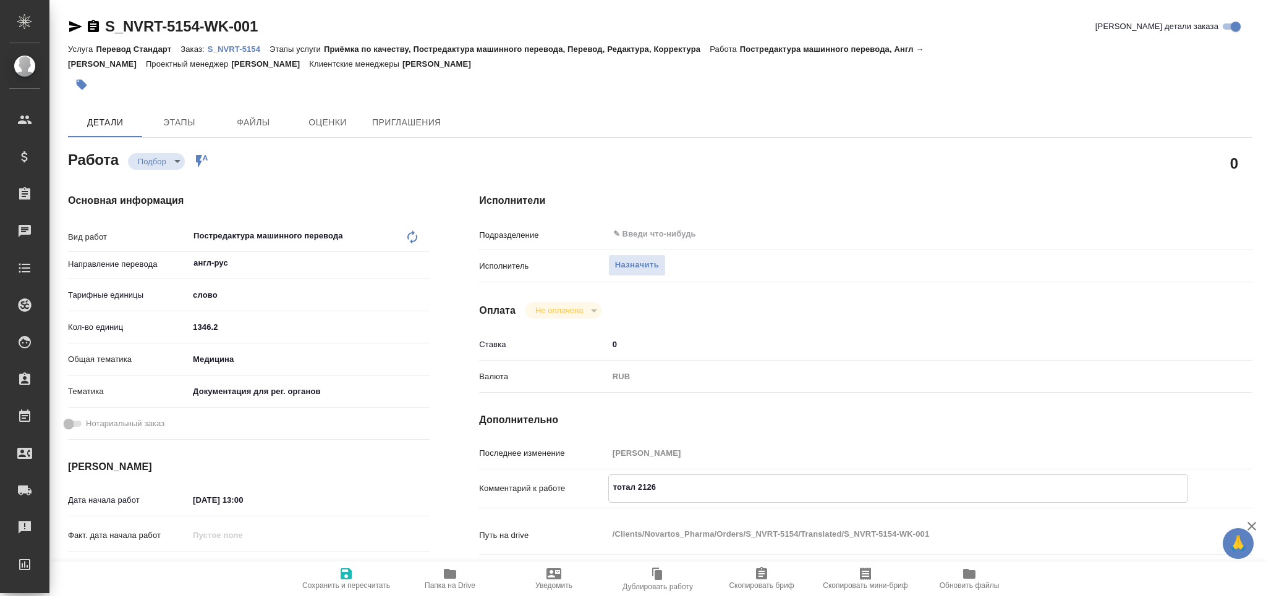
type textarea "x"
type textarea "тотал 2126 с"
type textarea "x"
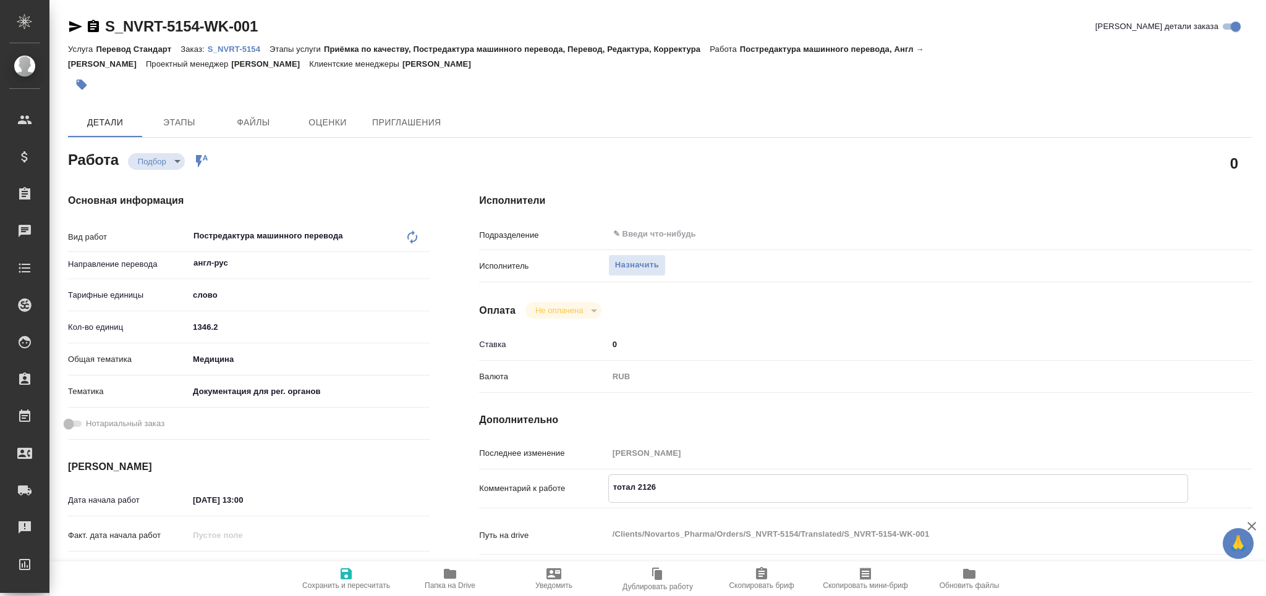
type textarea "x"
type textarea "тотал 2126 сл"
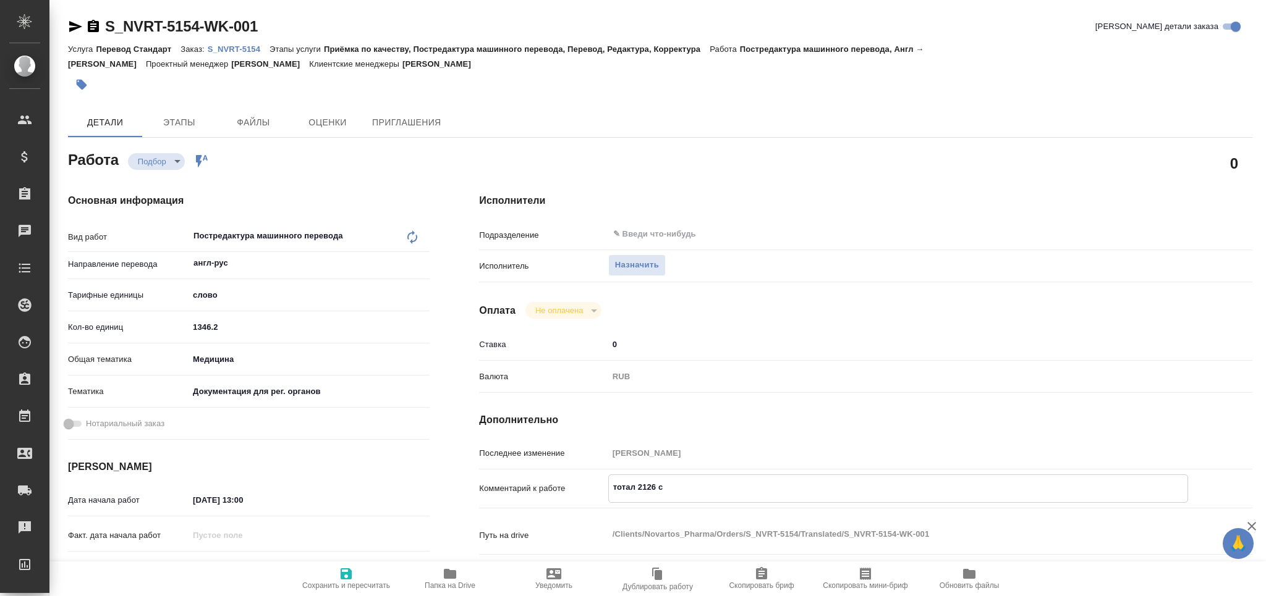
type textarea "x"
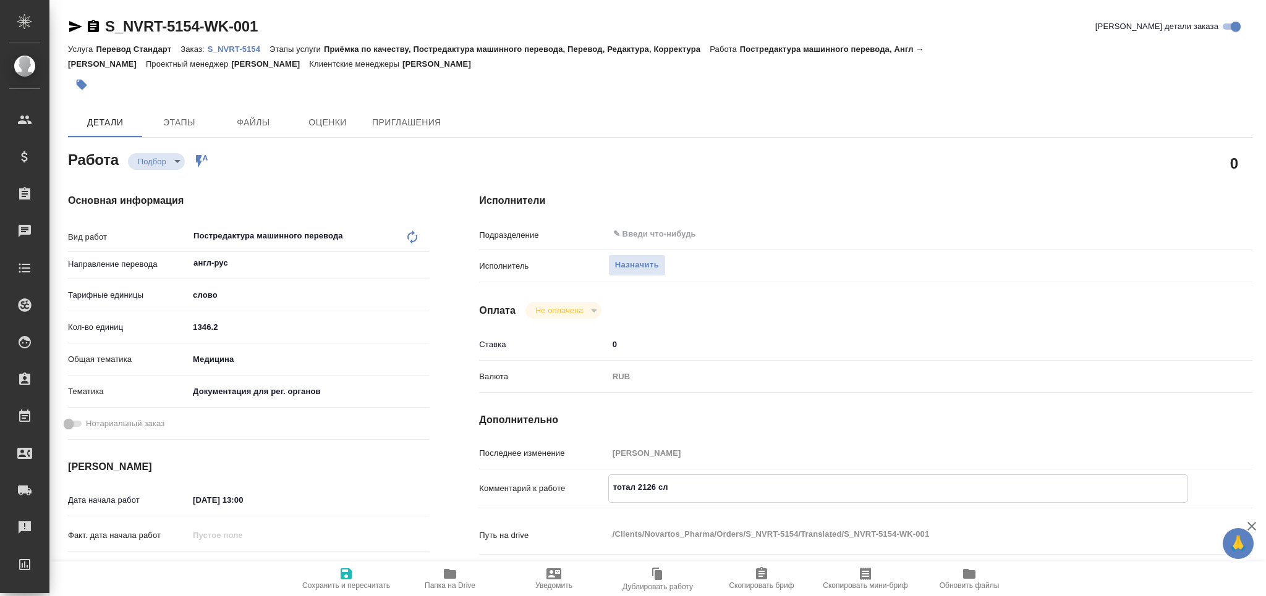
type textarea "тотал 2126 сло"
type textarea "x"
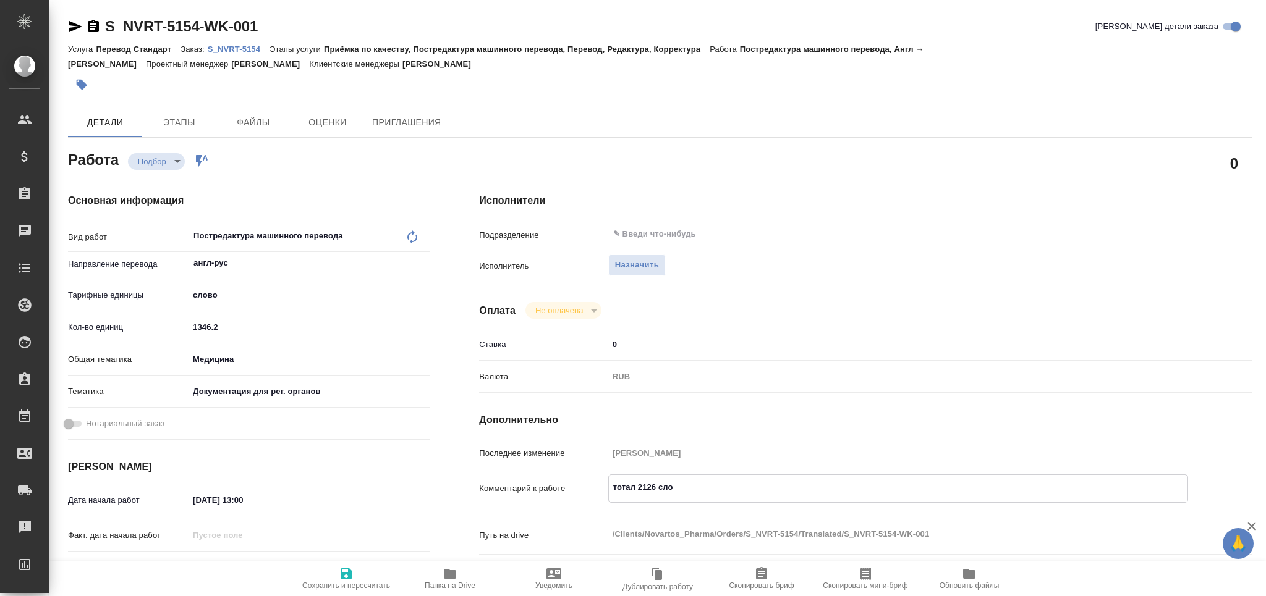
type textarea "тотал 2126 слов"
type textarea "x"
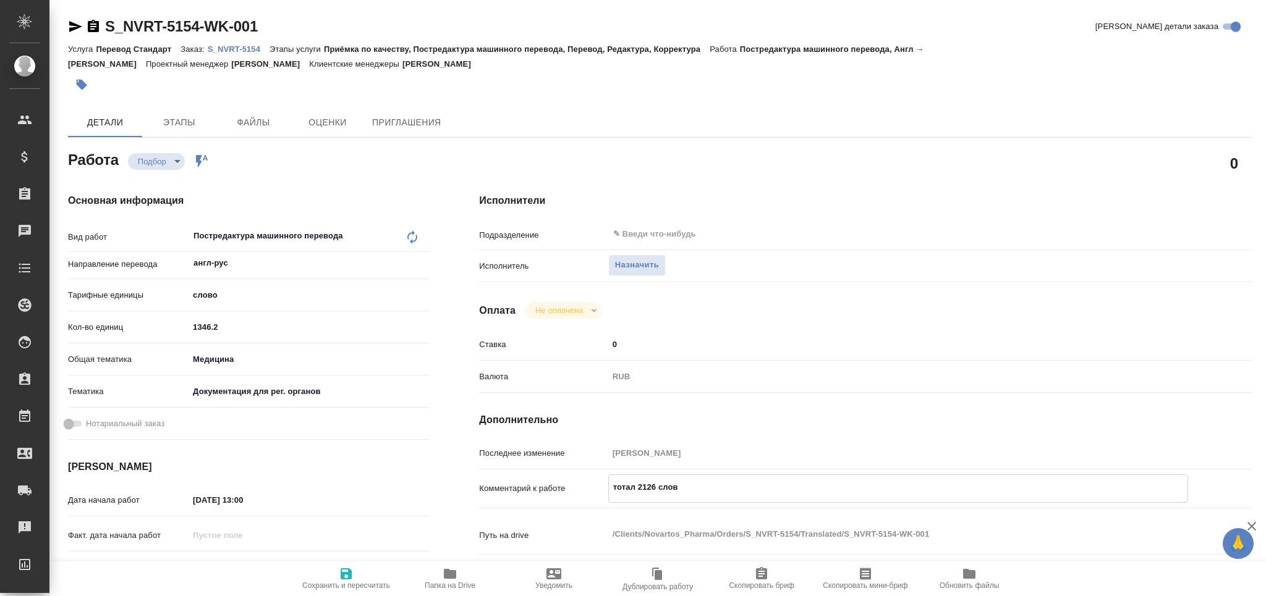
type textarea "x"
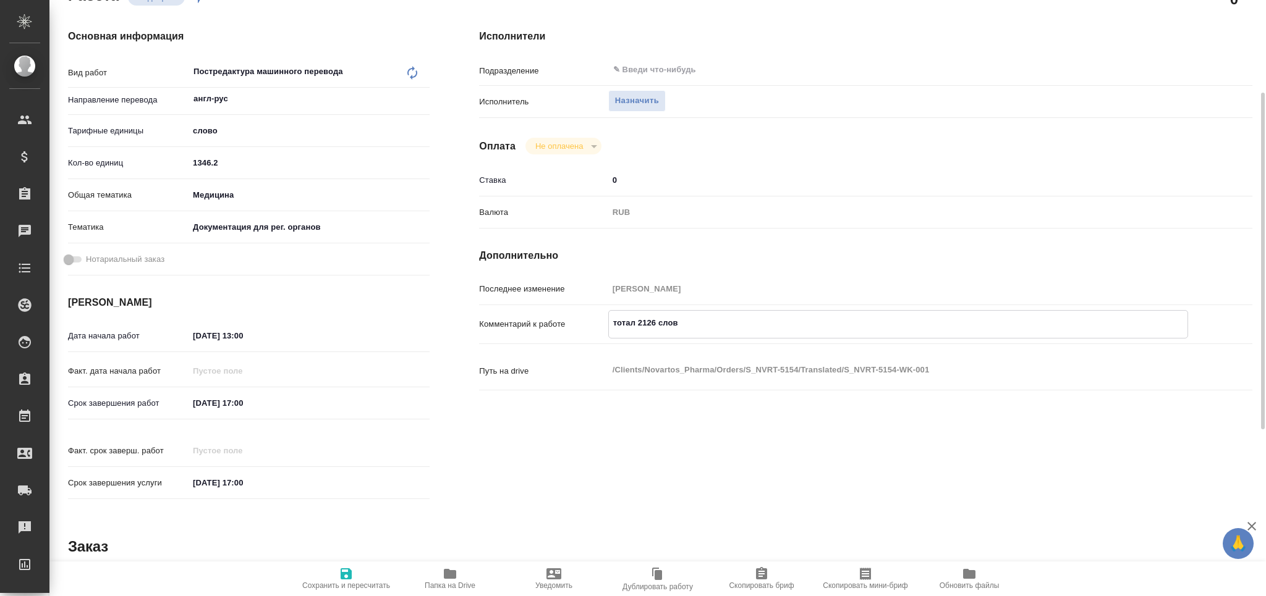
type textarea "тотал 2126 слов"
type textarea "x"
drag, startPoint x: 201, startPoint y: 334, endPoint x: 197, endPoint y: 339, distance: 7.4
click at [197, 339] on input "20.08.2025 13:00" at bounding box center [243, 336] width 108 height 18
type input "21.08.2025 13:00"
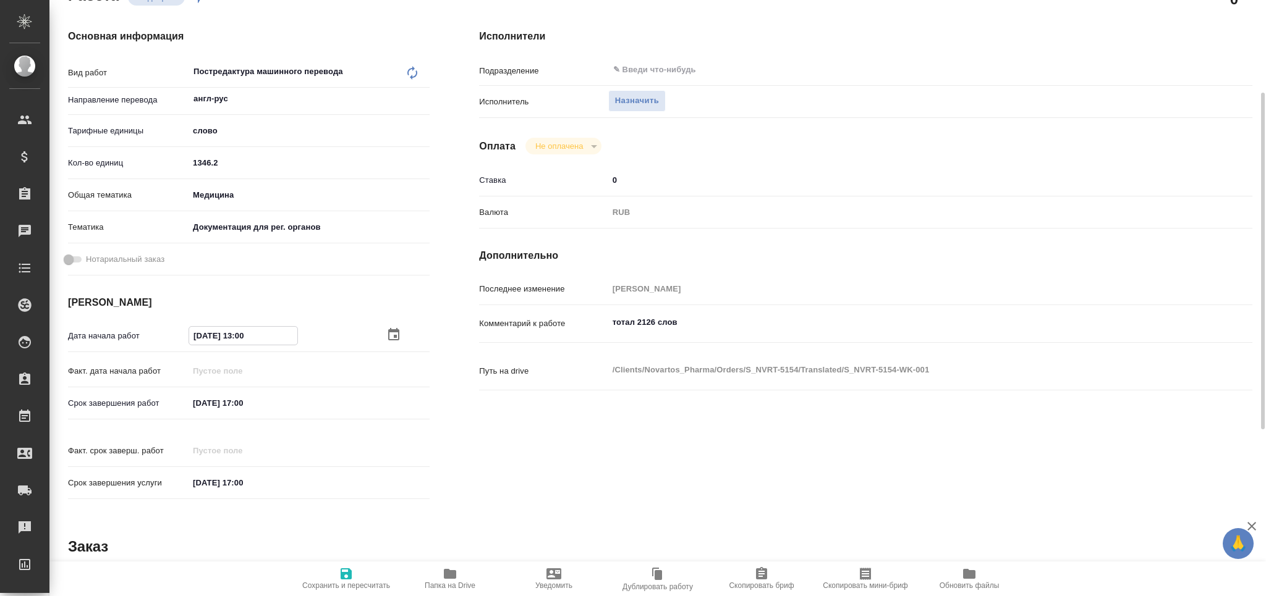
type textarea "x"
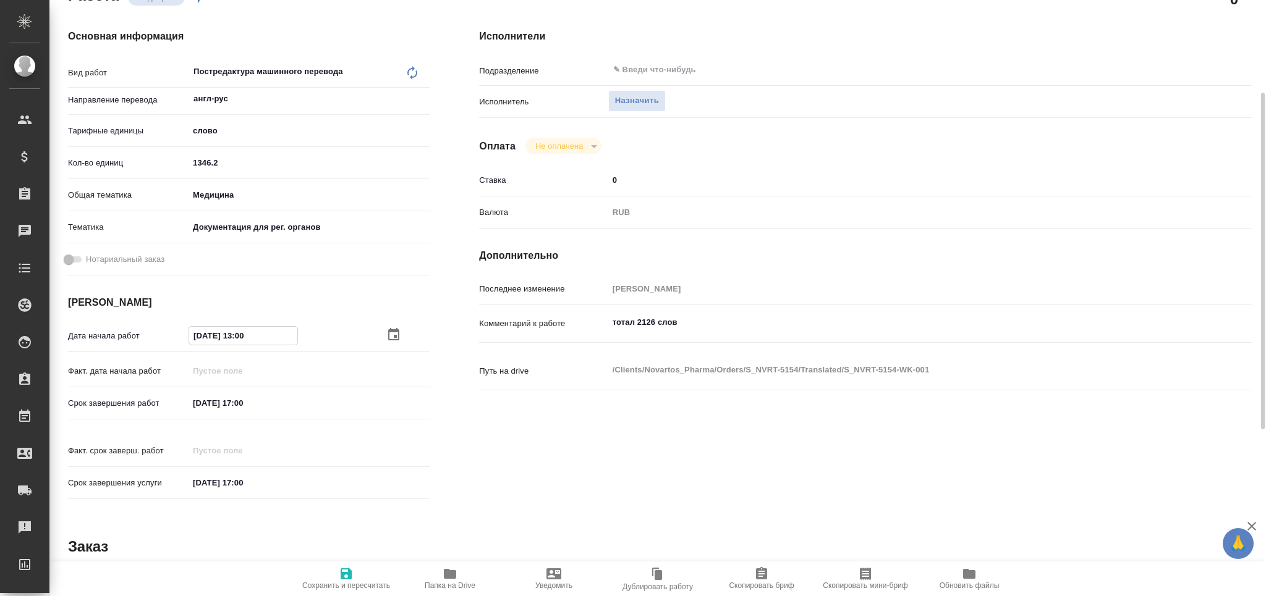
click at [240, 336] on input "21.08.2025 13:00" at bounding box center [243, 336] width 108 height 18
type input "21.08.2025 16:00"
type textarea "x"
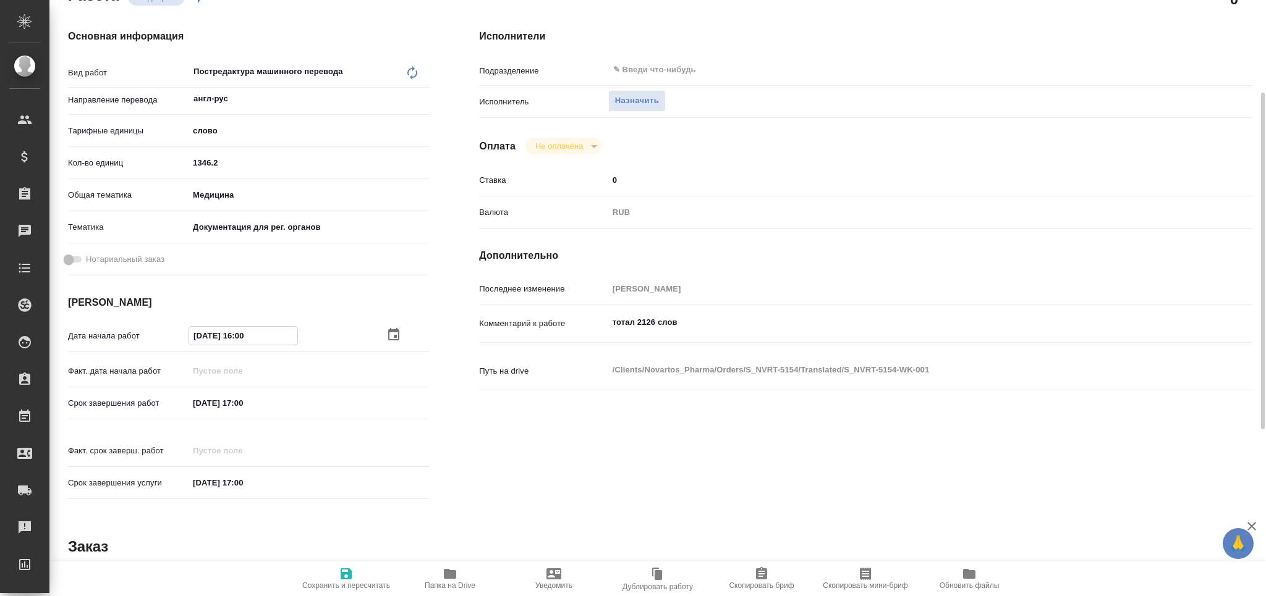
type textarea "x"
type input "21.08.2025 16:00"
click at [244, 402] on input "22.08.2025 17:00" at bounding box center [243, 403] width 108 height 18
type input "22.08.2025 11:00"
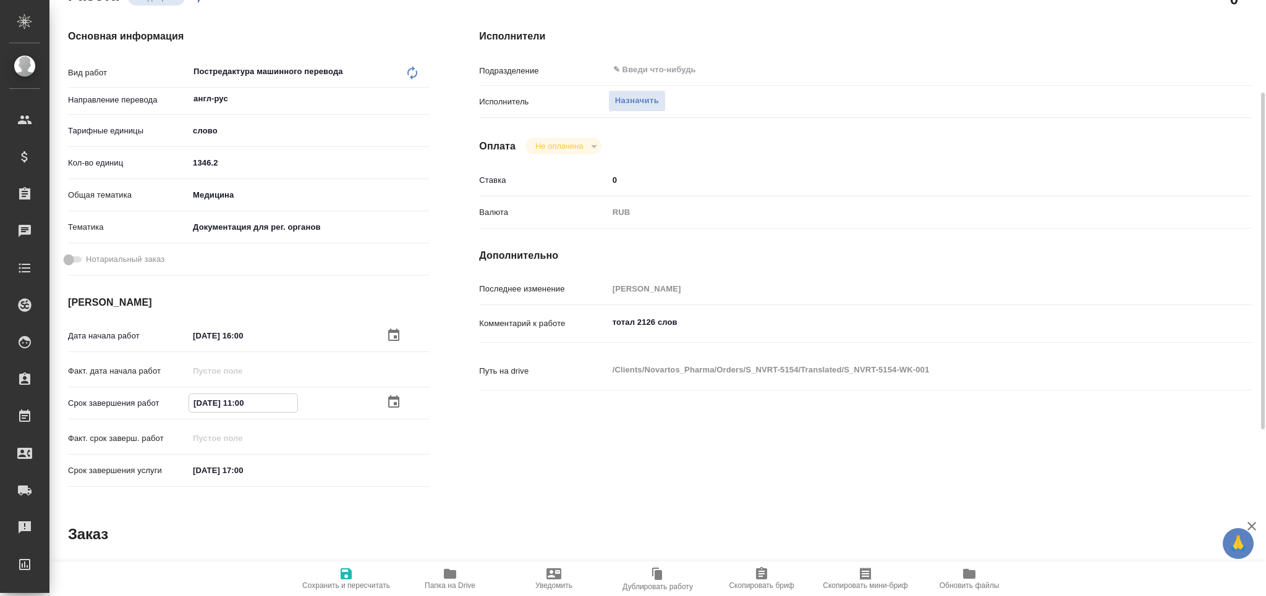
type textarea "x"
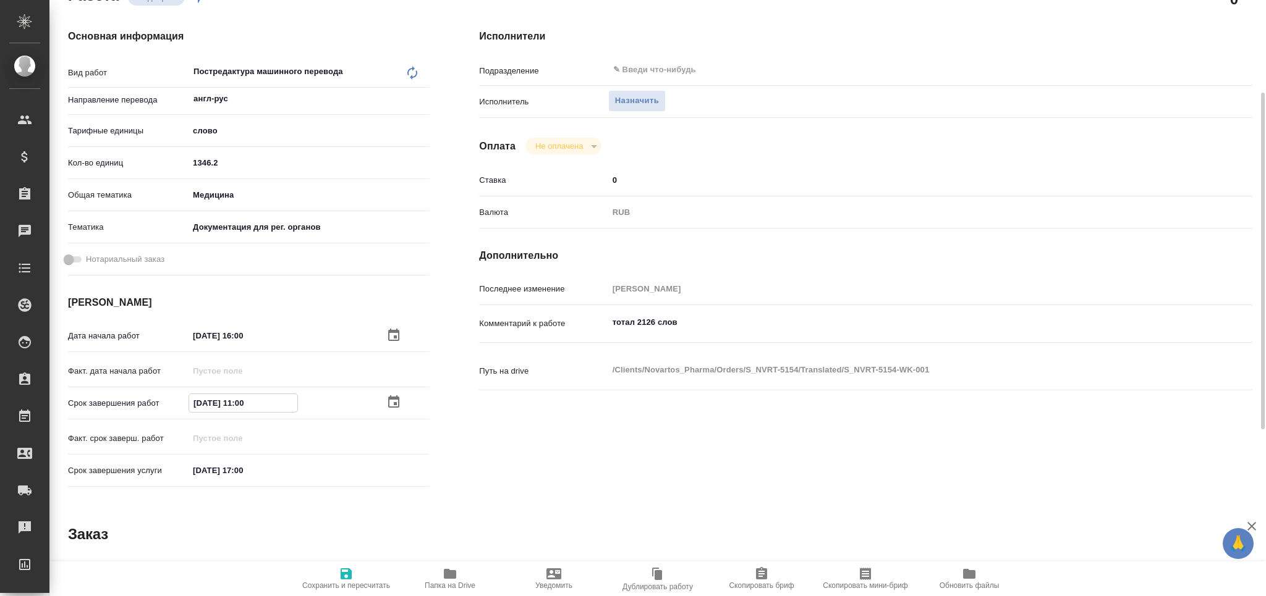
type input "22.08.2025 11:00"
click at [334, 586] on span "Сохранить и пересчитать" at bounding box center [346, 586] width 88 height 9
type textarea "x"
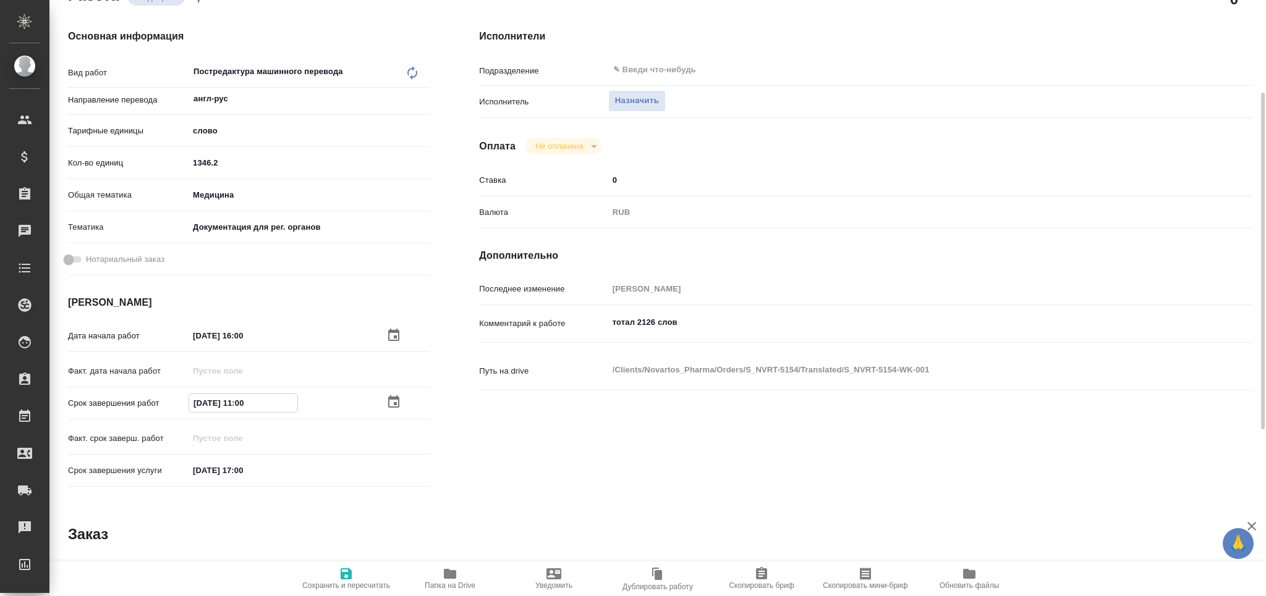
type textarea "x"
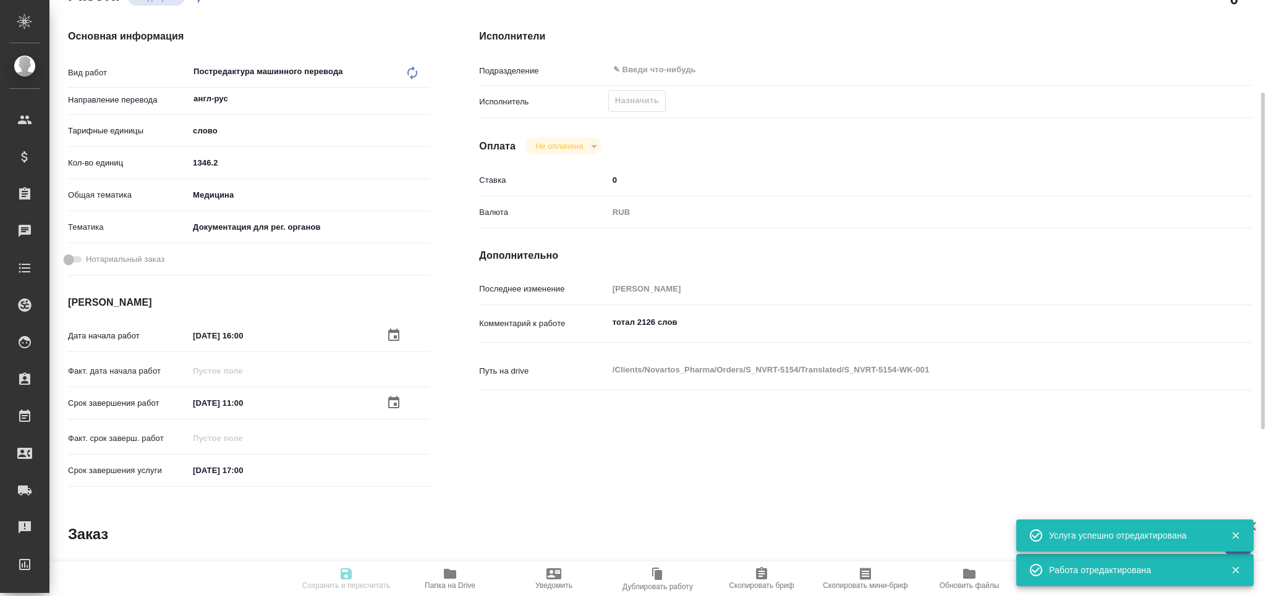
type input "recruiting"
type textarea "Постредактура машинного перевода"
type textarea "x"
type input "англ-рус"
type input "5a8b1489cc6b4906c91bfd90"
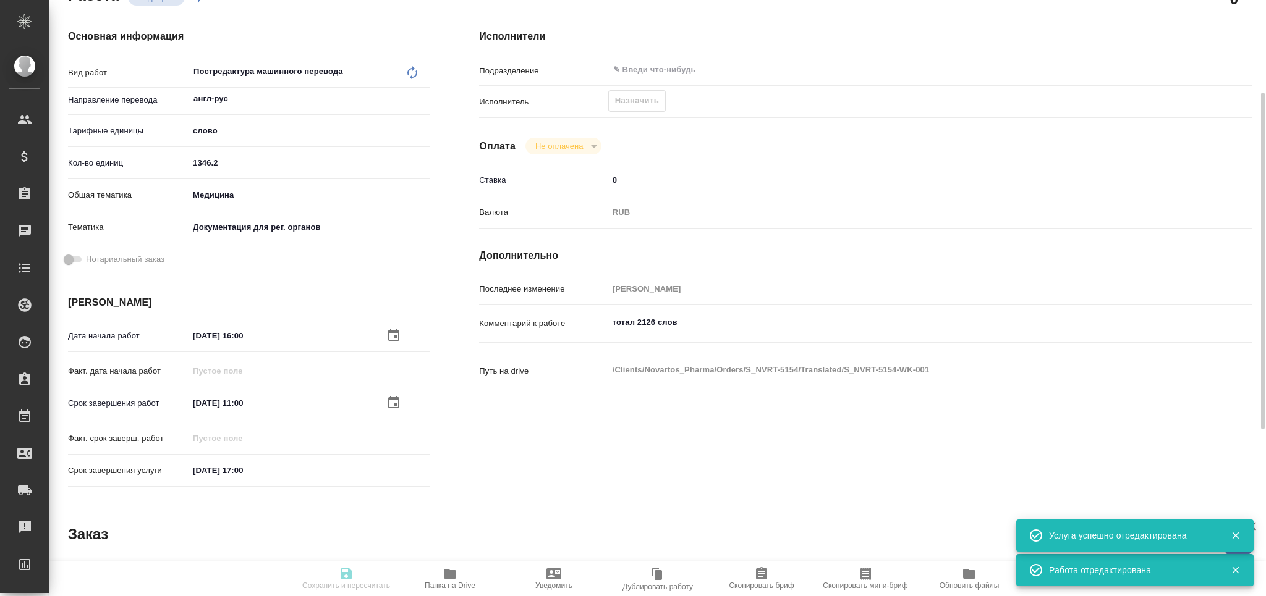
type input "1346.2"
type input "med"
type input "5f647205b73bc97568ca66c6"
type input "21.08.2025 16:00"
type input "22.08.2025 11:00"
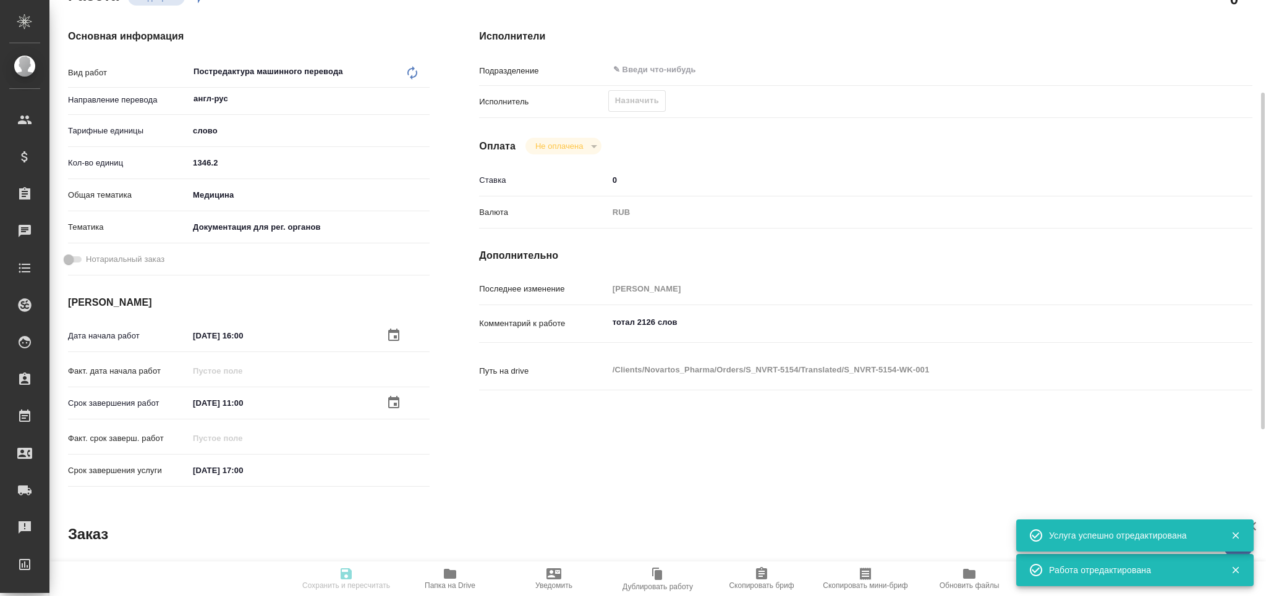
type input "22.08.2025 17:00"
type input "notPayed"
type input "0"
type input "RUB"
type input "Грабко Мария"
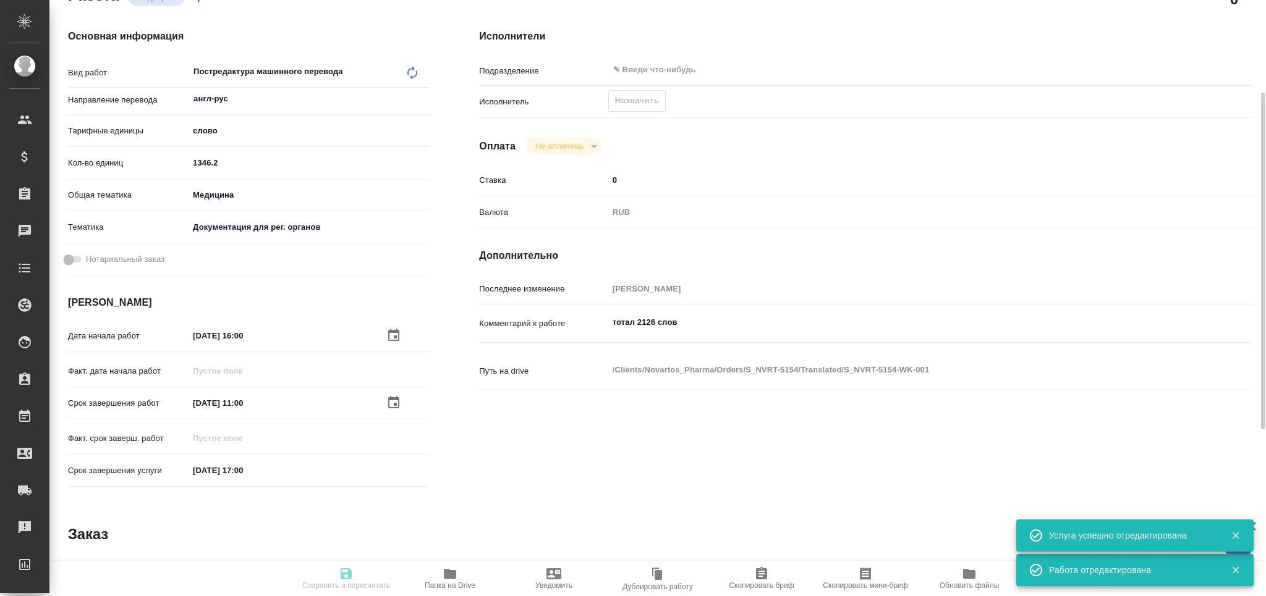
type textarea "тотал 2126 слов"
type textarea "x"
type textarea "/Clients/Novartos_Pharma/Orders/S_NVRT-5154/Translated/S_NVRT-5154-WK-001"
type textarea "x"
type input "S_NVRT-5154"
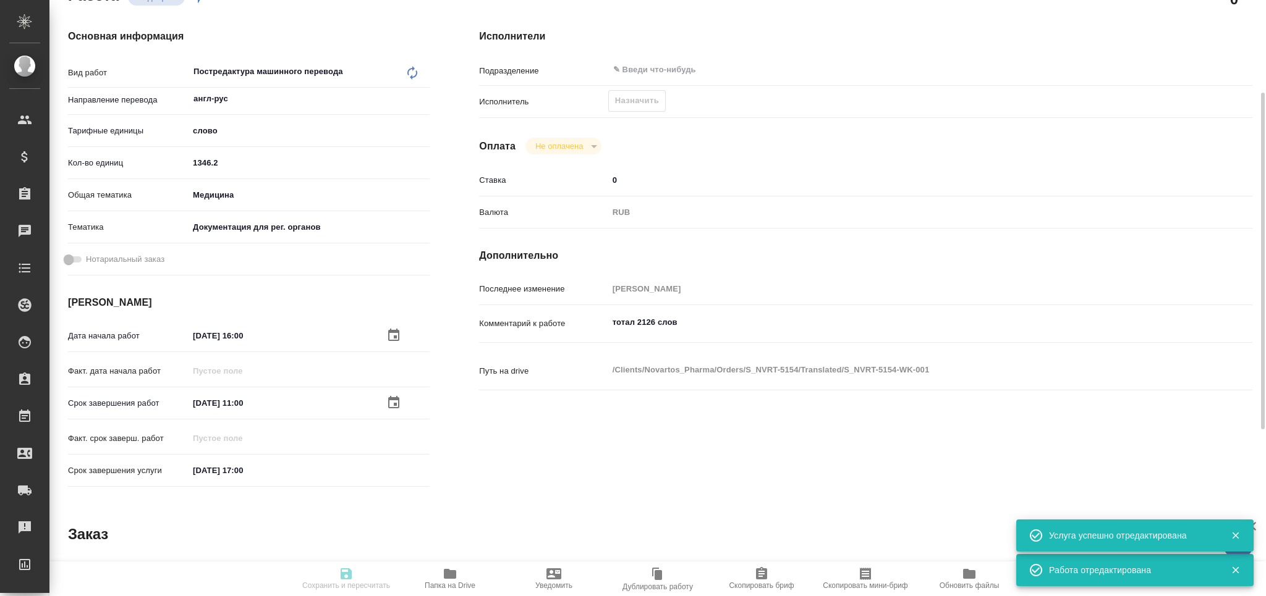
type input "Перевод Стандарт"
type input "Приёмка по качеству, Постредактура машинного перевода, Перевод, Редактура, Корр…"
type input "[PERSON_NAME]"
type input "Петрова Валерия"
type input "/Clients/Novartos_Pharma/Orders/S_NVRT-5154"
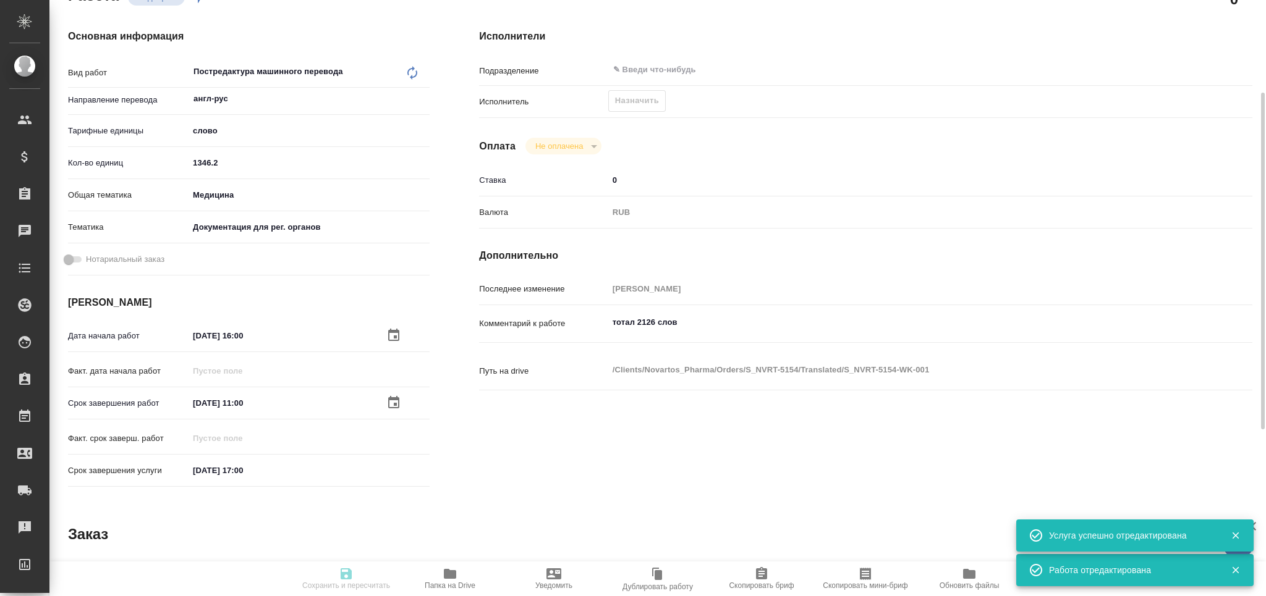
type textarea "x"
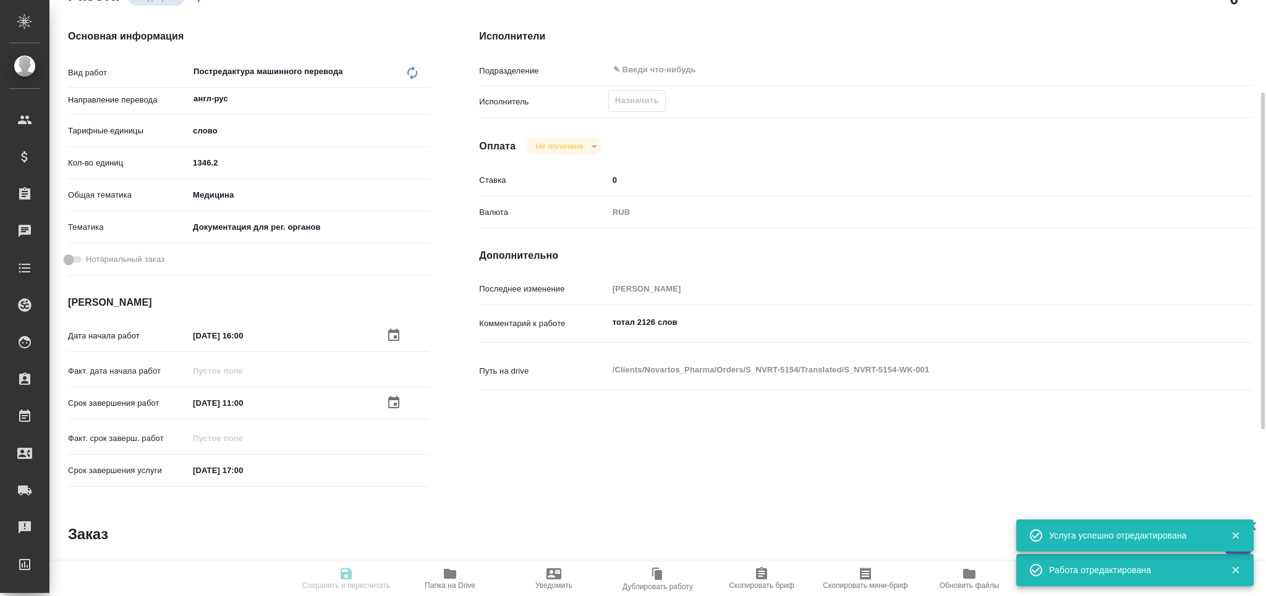
type textarea "x"
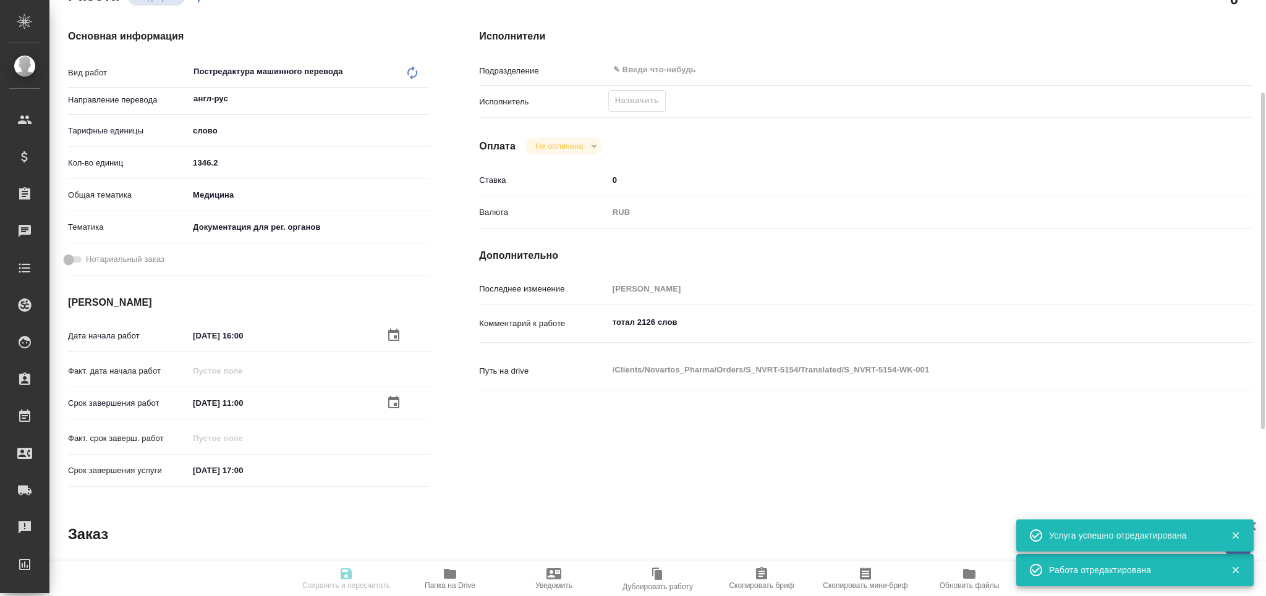
type textarea "x"
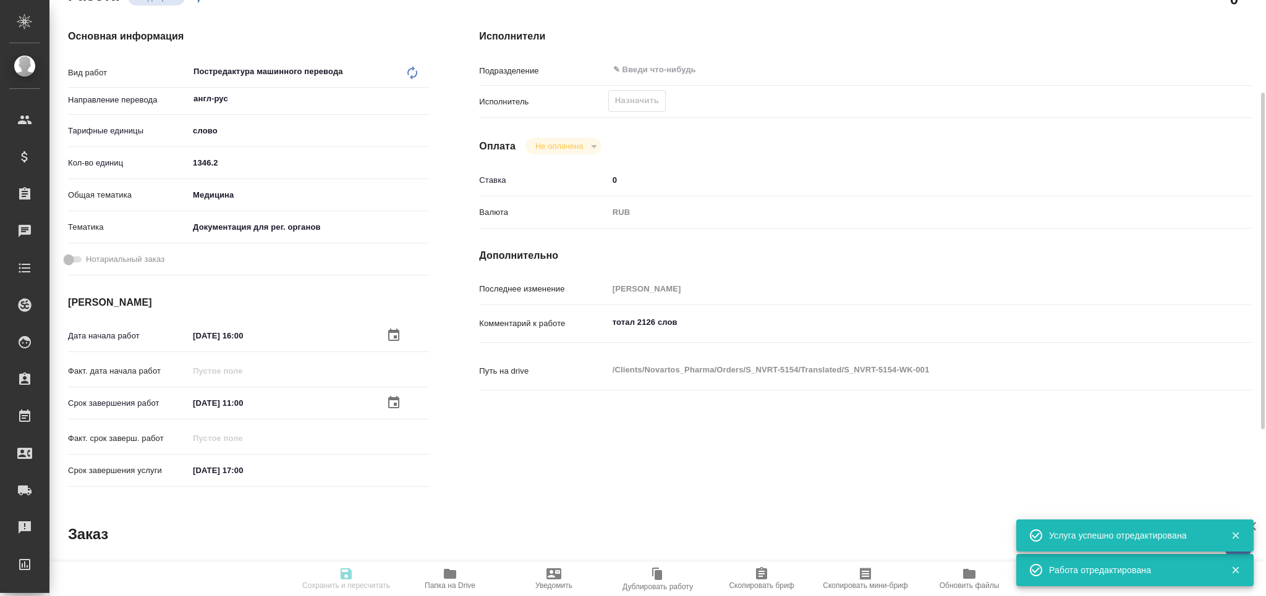
type textarea "x"
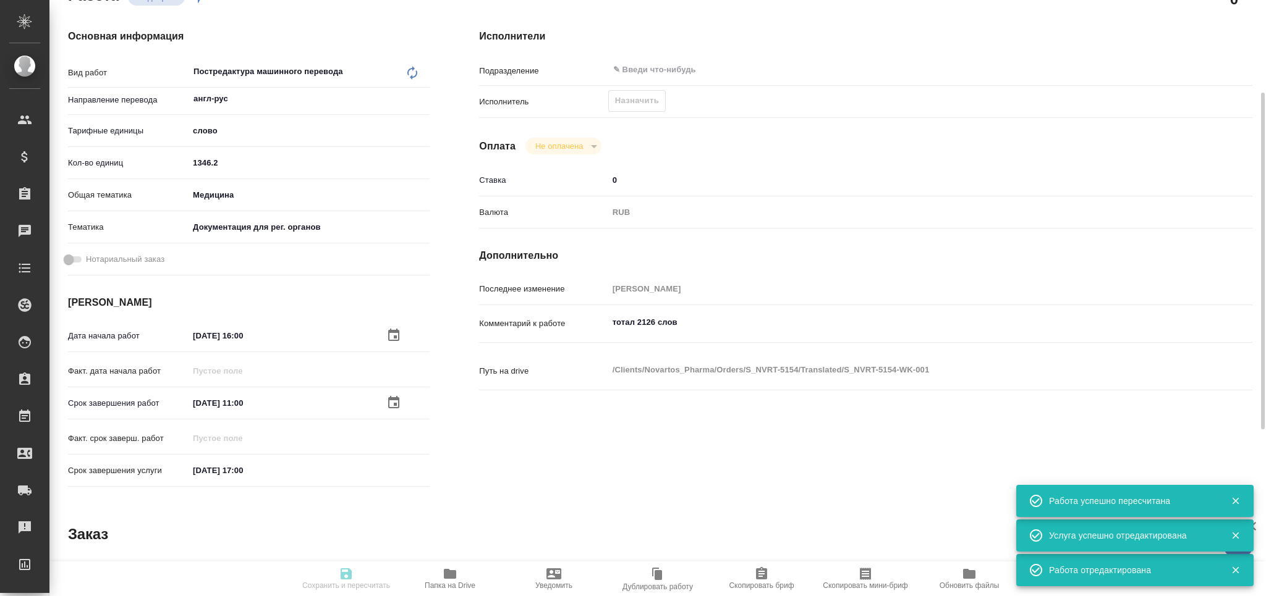
type input "recruiting"
type textarea "Постредактура машинного перевода"
type textarea "x"
type input "англ-рус"
type input "5a8b1489cc6b4906c91bfd90"
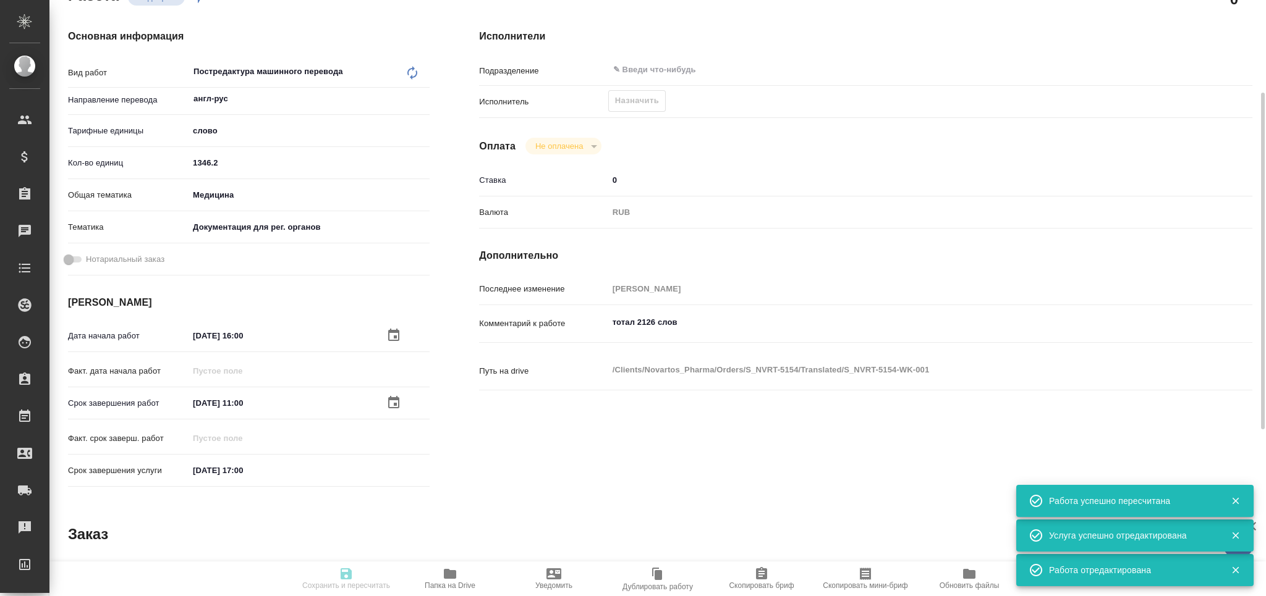
type input "1346.2"
type input "med"
type input "5f647205b73bc97568ca66c6"
type input "21.08.2025 16:00"
type input "22.08.2025 11:00"
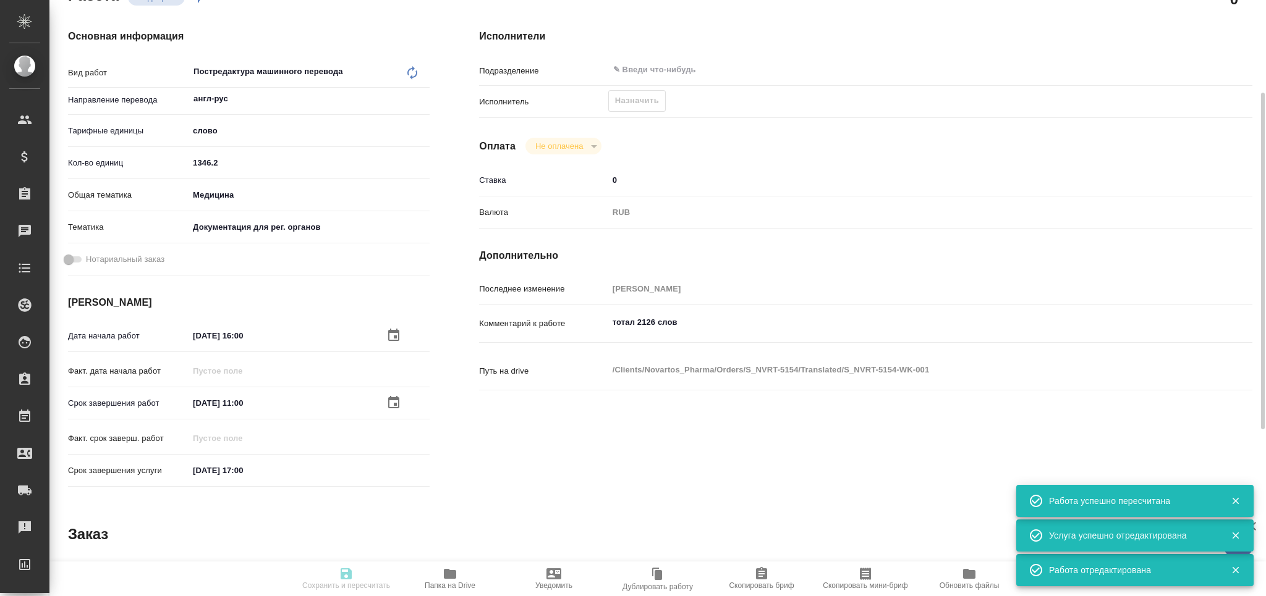
type input "22.08.2025 17:00"
type input "notPayed"
type input "0"
type input "RUB"
type input "[PERSON_NAME]"
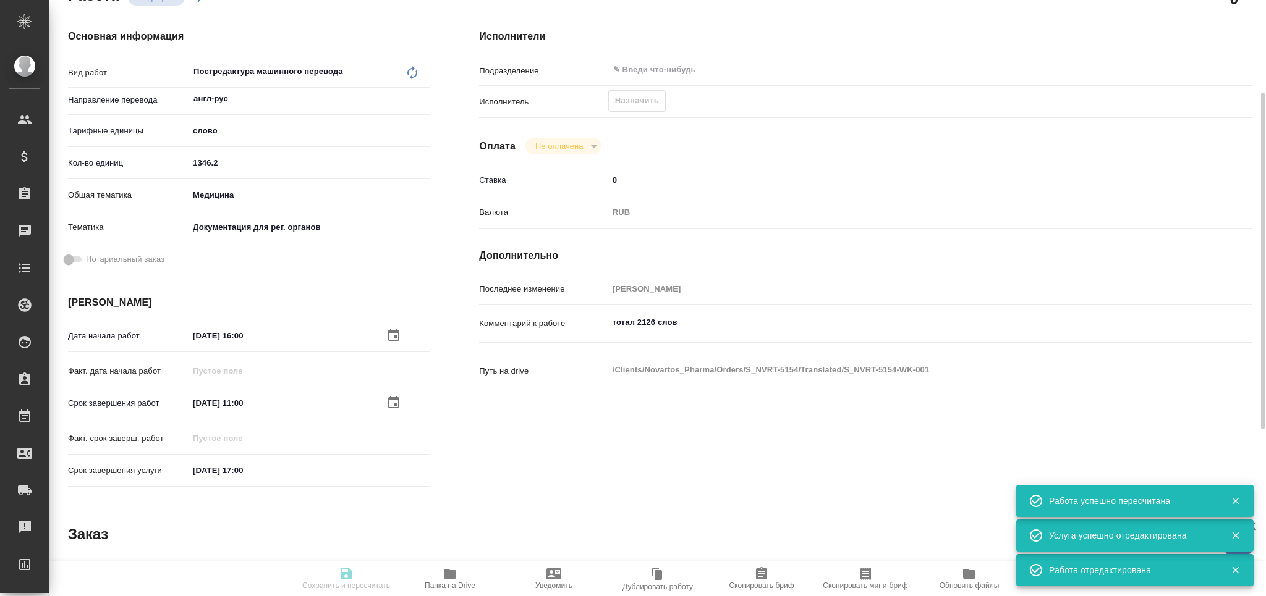
type textarea "тотал 2126 слов"
type textarea "x"
type textarea "/Clients/Novartos_Pharma/Orders/S_NVRT-5154/Translated/S_NVRT-5154-WK-001"
type textarea "x"
type input "S_NVRT-5154"
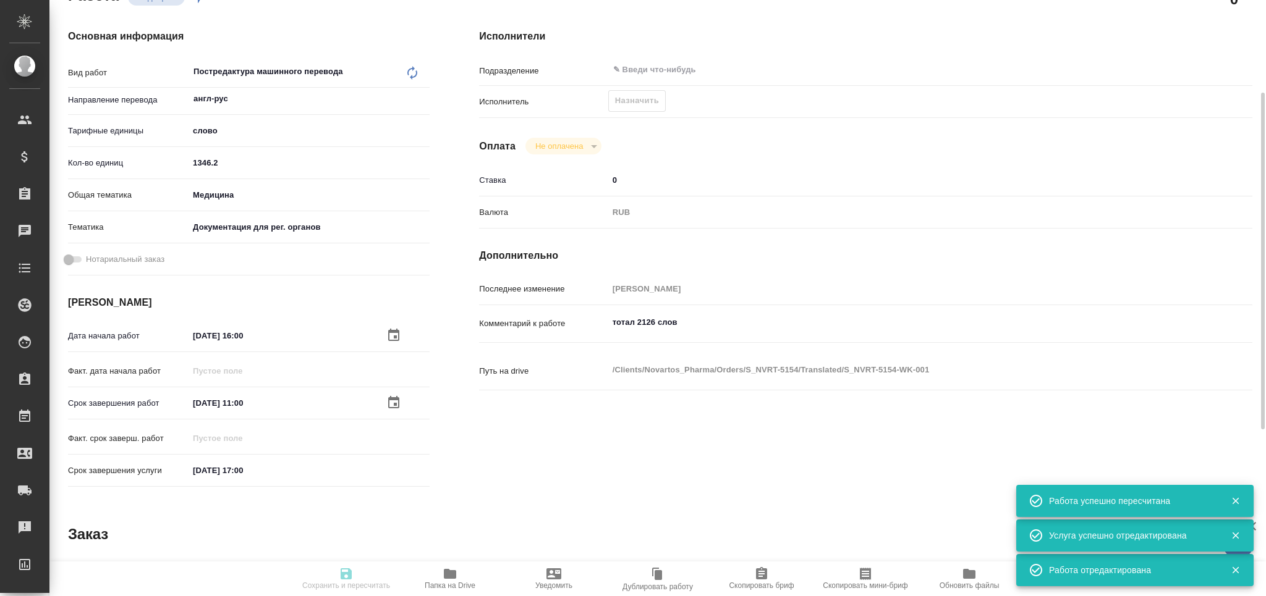
type input "Перевод Стандарт"
type input "Приёмка по качеству, Постредактура машинного перевода, Перевод, Редактура, Корр…"
type input "[PERSON_NAME]"
type input "Петрова Валерия"
type input "/Clients/Novartos_Pharma/Orders/S_NVRT-5154"
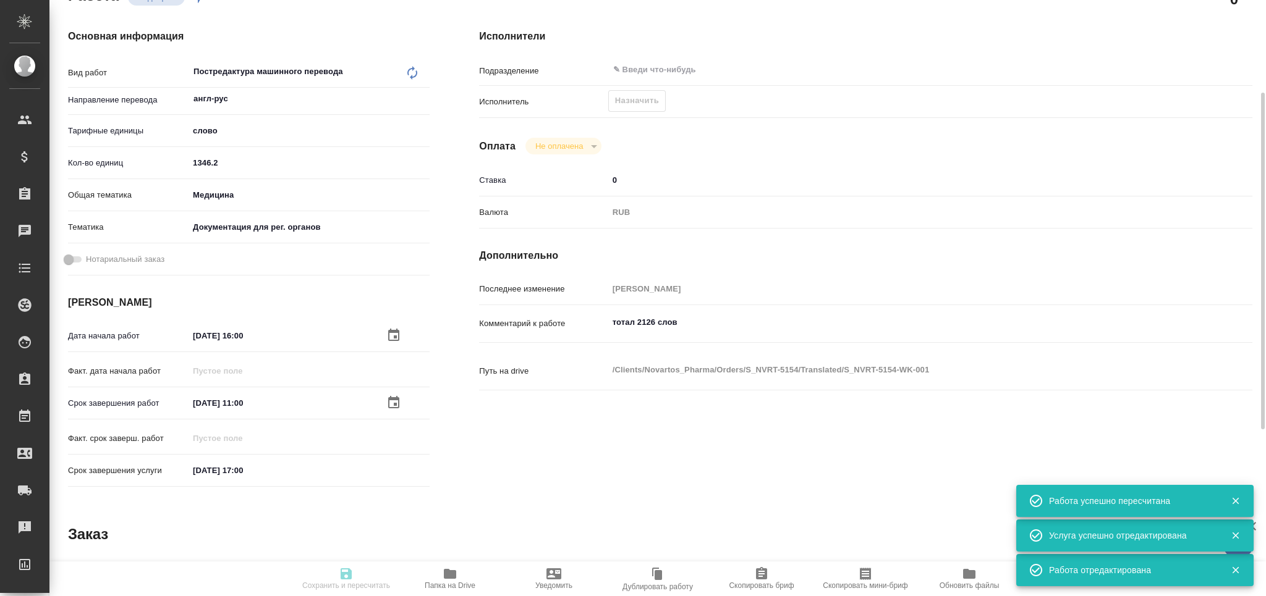
type textarea "x"
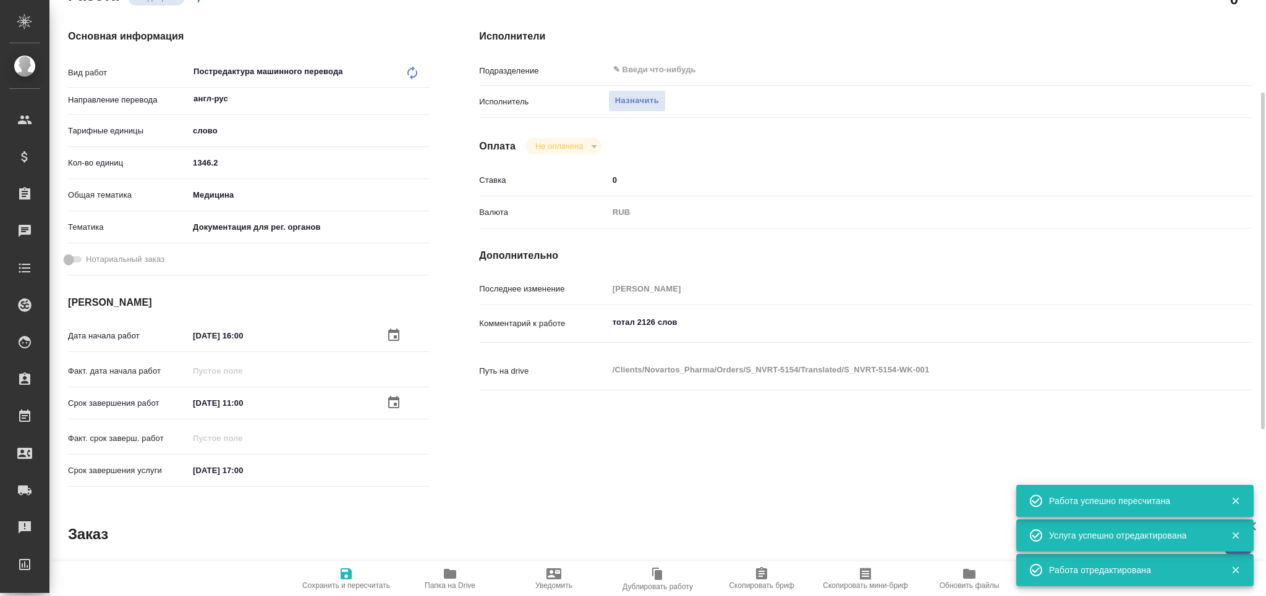
type textarea "x"
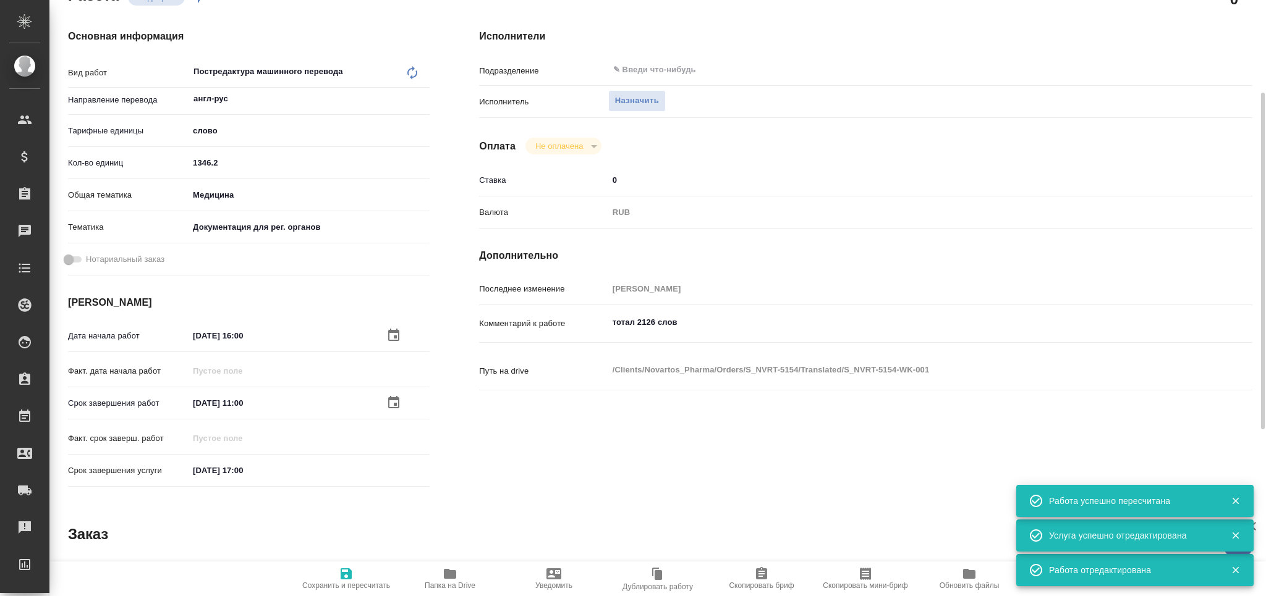
type textarea "x"
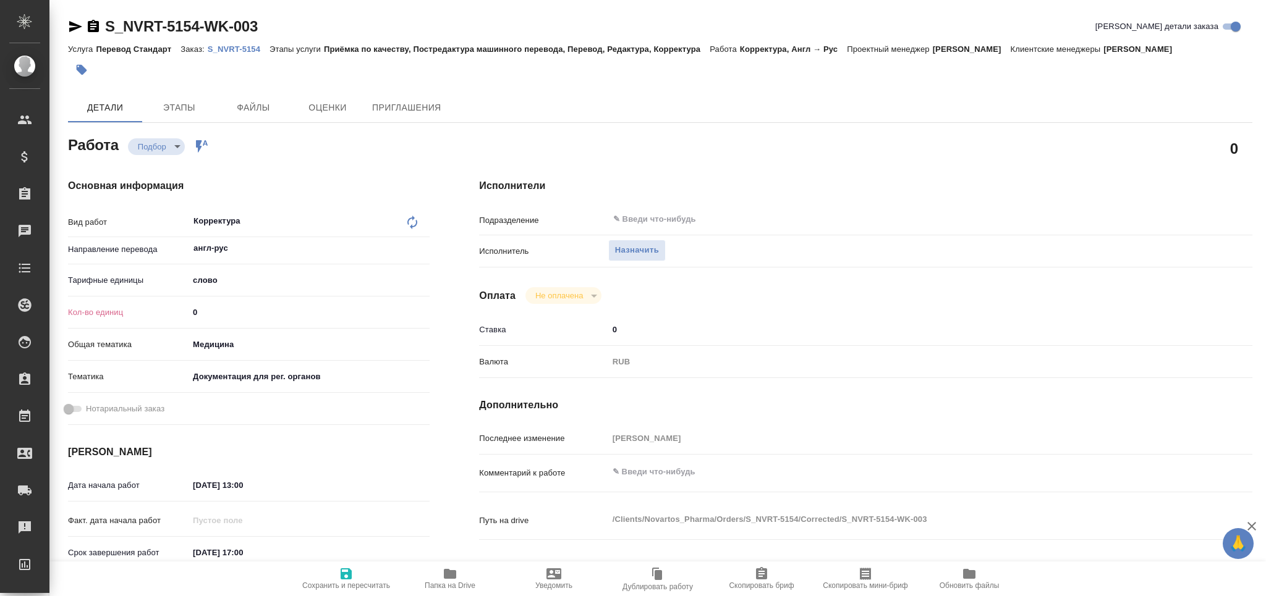
type textarea "x"
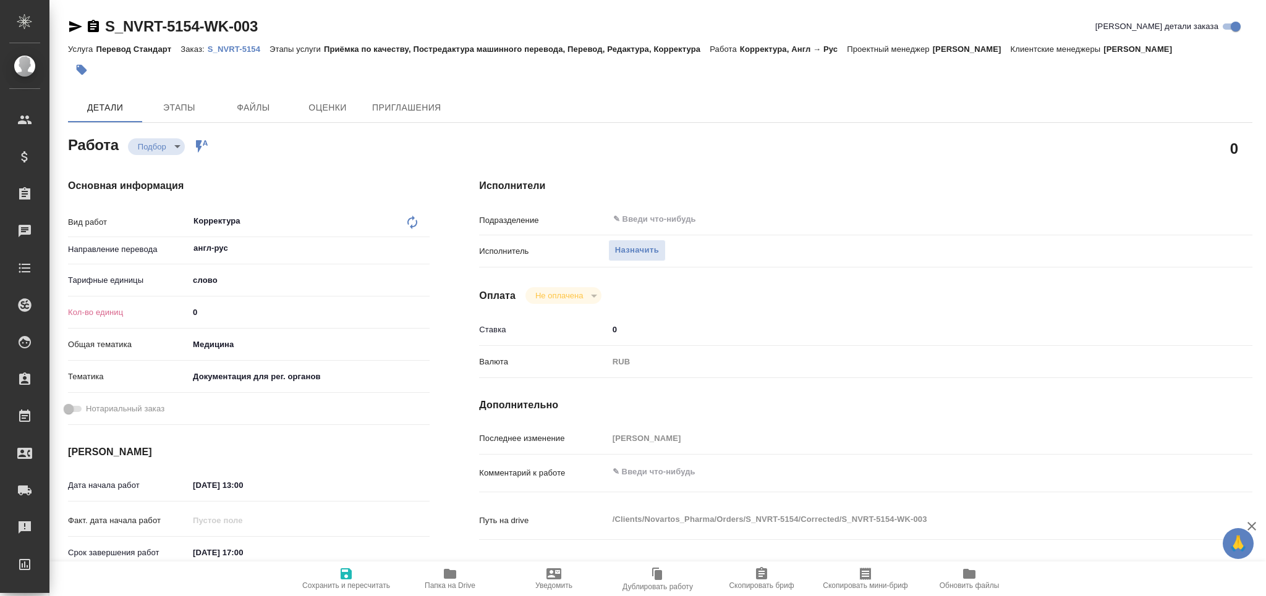
type textarea "x"
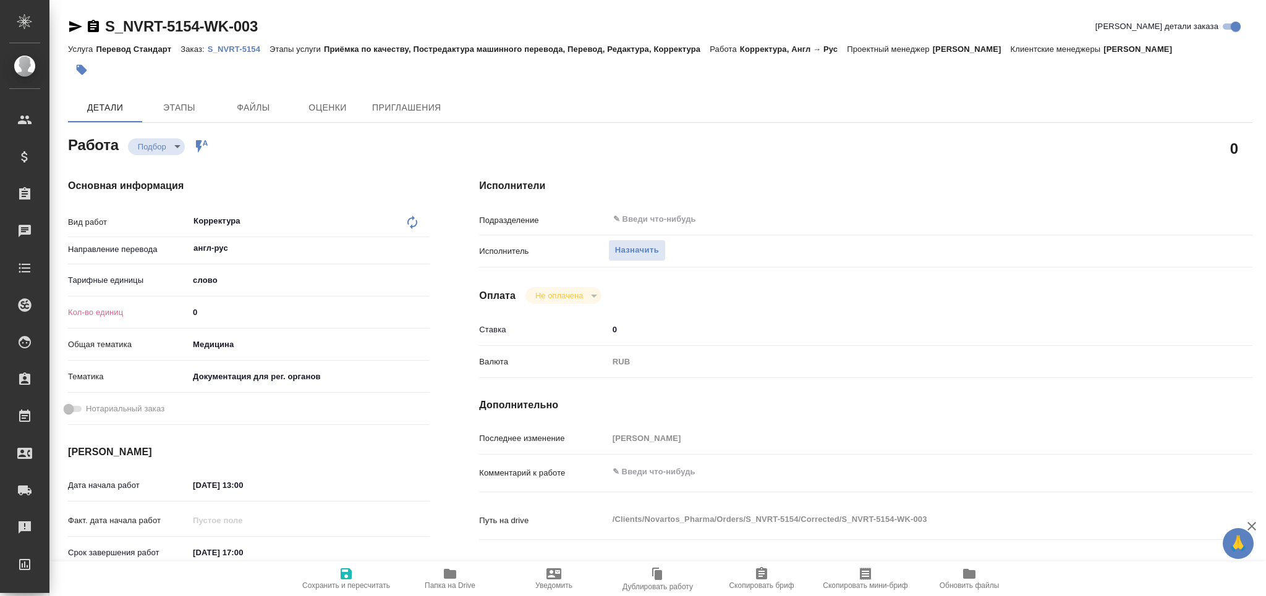
type textarea "x"
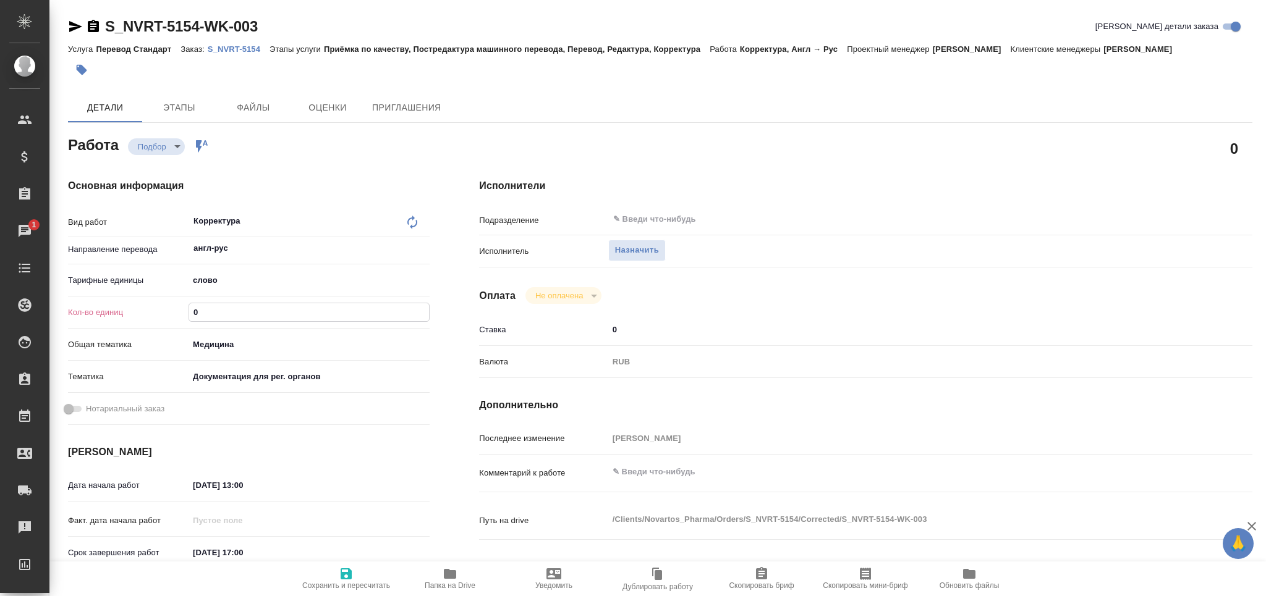
drag, startPoint x: 206, startPoint y: 317, endPoint x: 171, endPoint y: 312, distance: 35.6
click at [181, 316] on div "Кол-во единиц 0" at bounding box center [249, 313] width 362 height 22
type input "2"
type textarea "x"
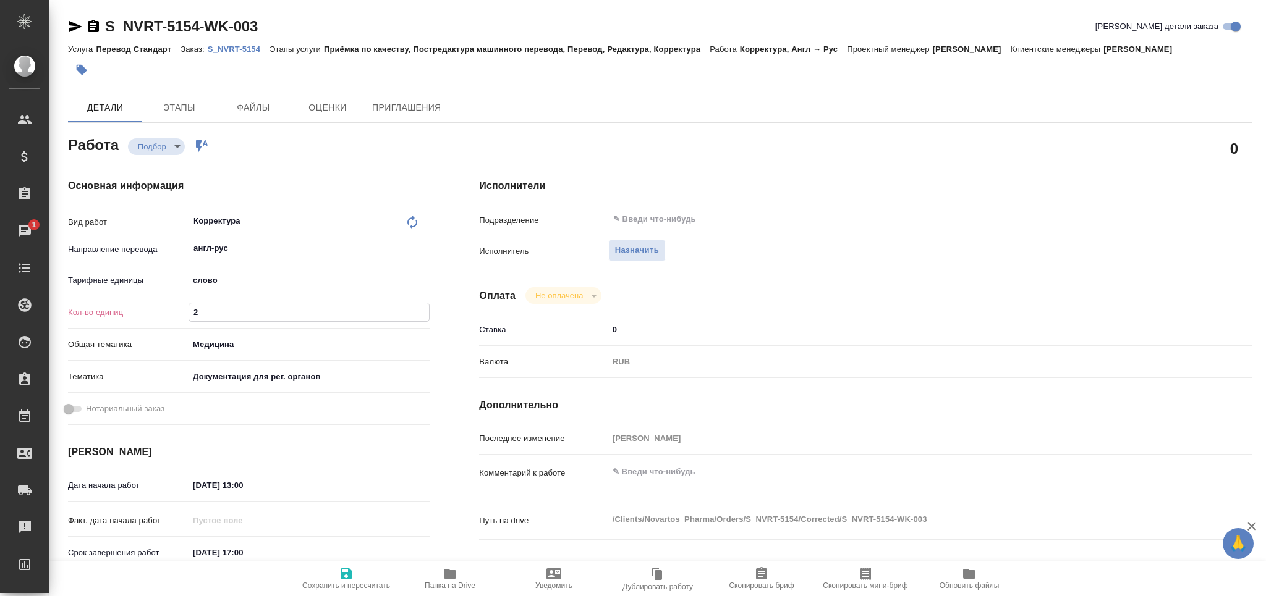
type textarea "x"
type input "20"
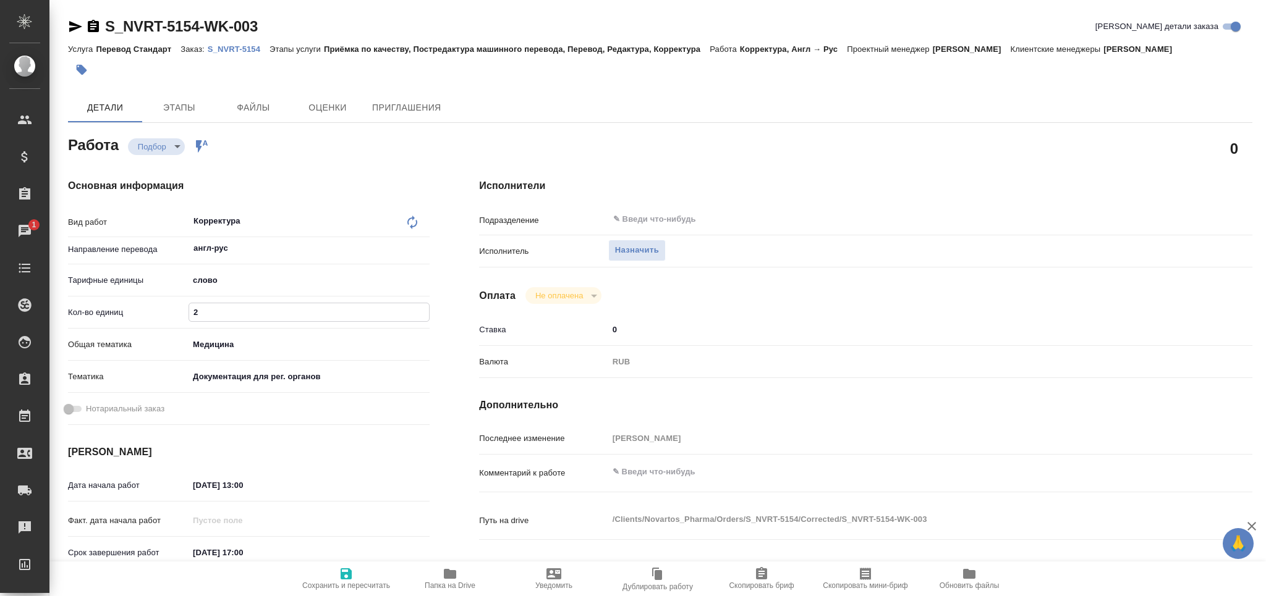
type textarea "x"
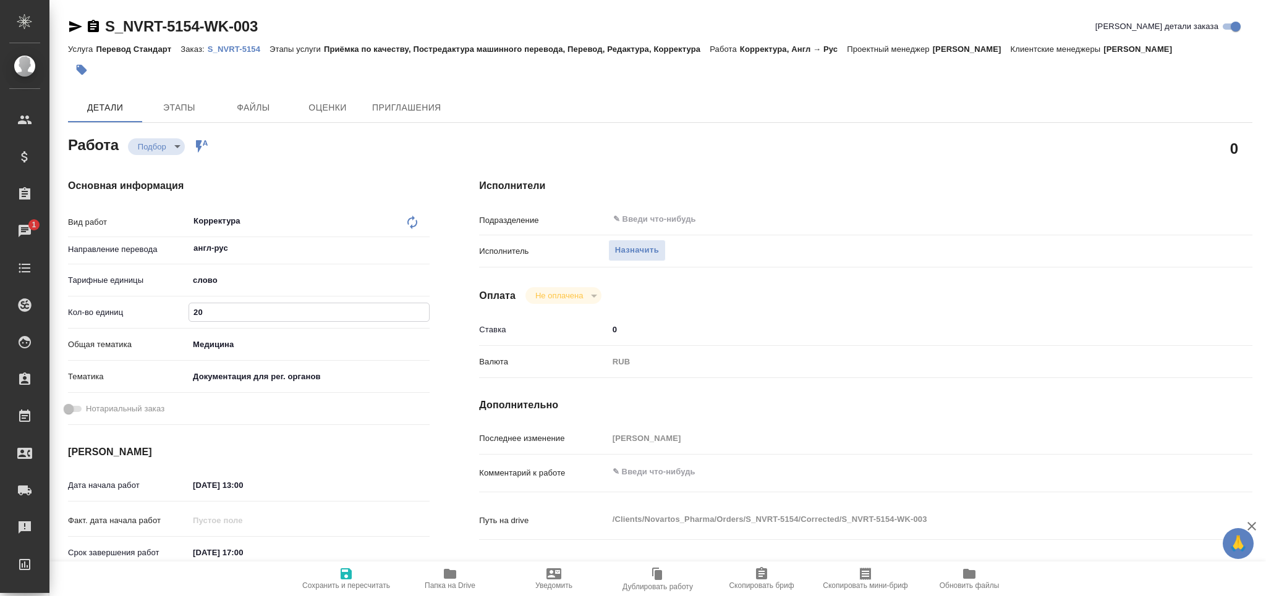
type input "205"
type textarea "x"
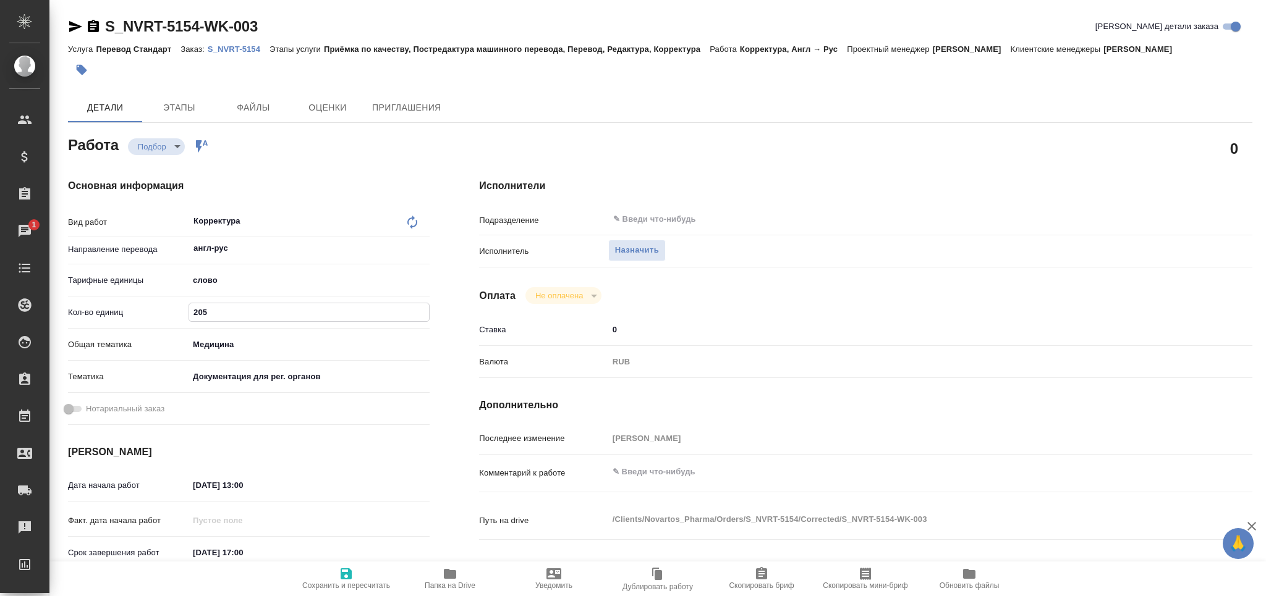
type input "2050"
type textarea "x"
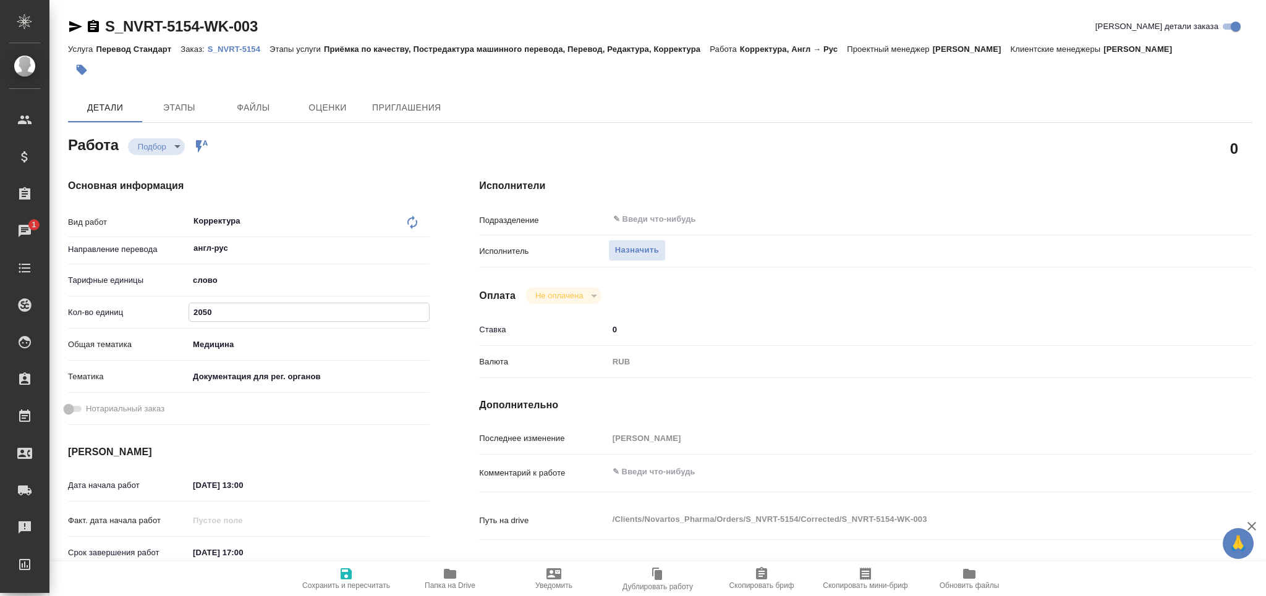
type textarea "x"
type input "2050"
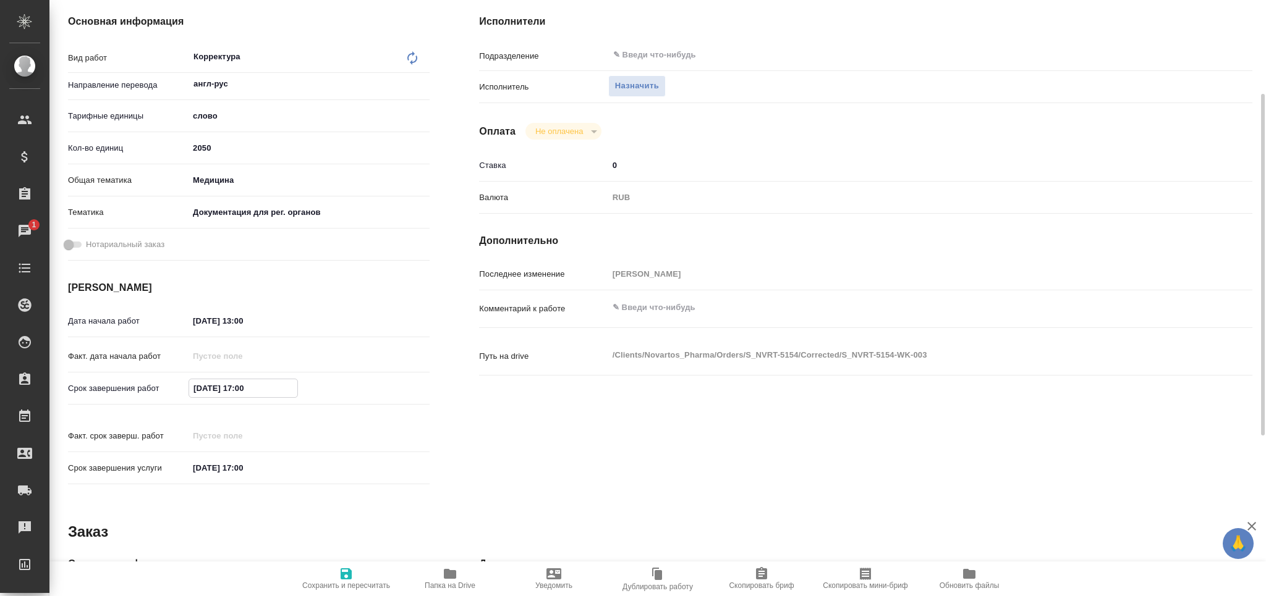
drag, startPoint x: 139, startPoint y: 389, endPoint x: 132, endPoint y: 389, distance: 6.8
click at [132, 389] on div "Срок завершения работ 22.08.2025 17:00" at bounding box center [249, 389] width 362 height 22
drag, startPoint x: 267, startPoint y: 317, endPoint x: 119, endPoint y: 318, distance: 148.3
click at [119, 318] on div "Дата начала работ 20.08.2025 13:00" at bounding box center [249, 321] width 362 height 22
paste input "2.08.2025 17"
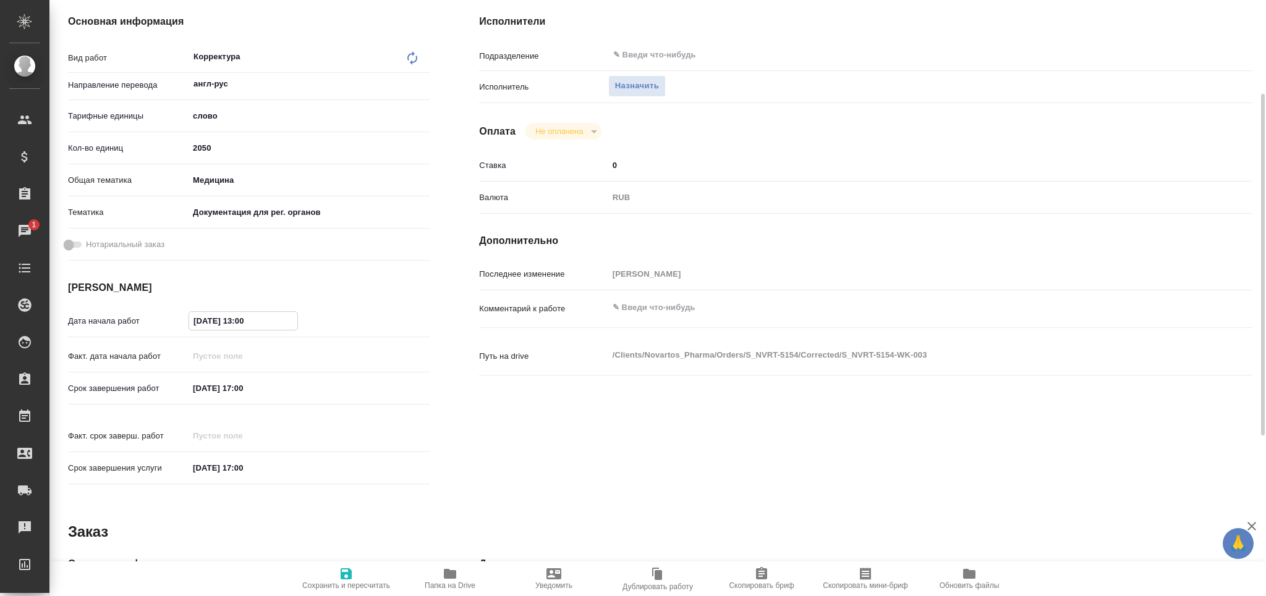
type input "[DATE] 17:00"
type textarea "x"
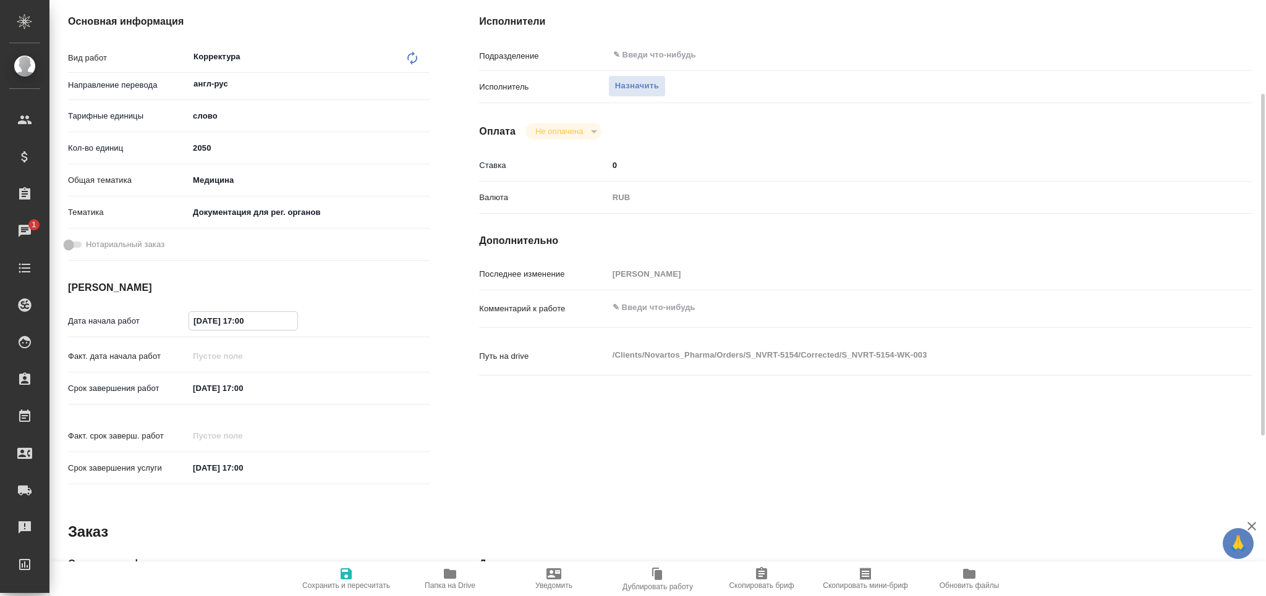
type textarea "x"
click at [244, 320] on input "[DATE] 17:00" at bounding box center [243, 321] width 108 height 18
type textarea "x"
type input "[DATE] 11:00"
type textarea "x"
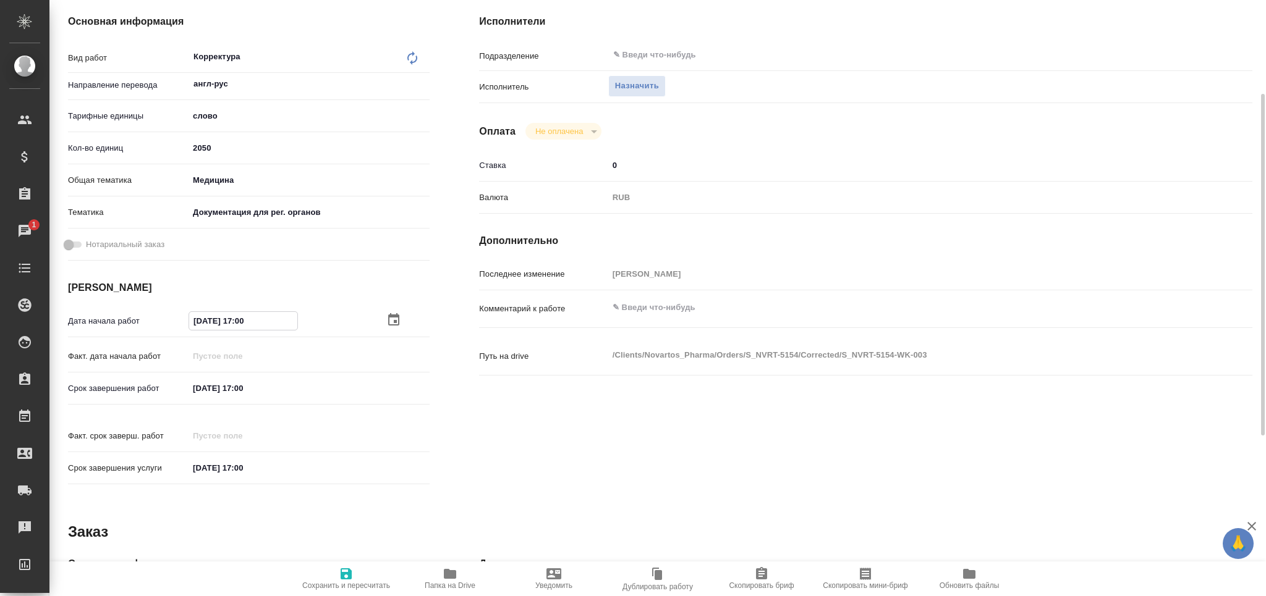
type textarea "x"
type input "[DATE] 11:00"
click at [244, 389] on input "22.08.2025 17:00" at bounding box center [243, 389] width 108 height 18
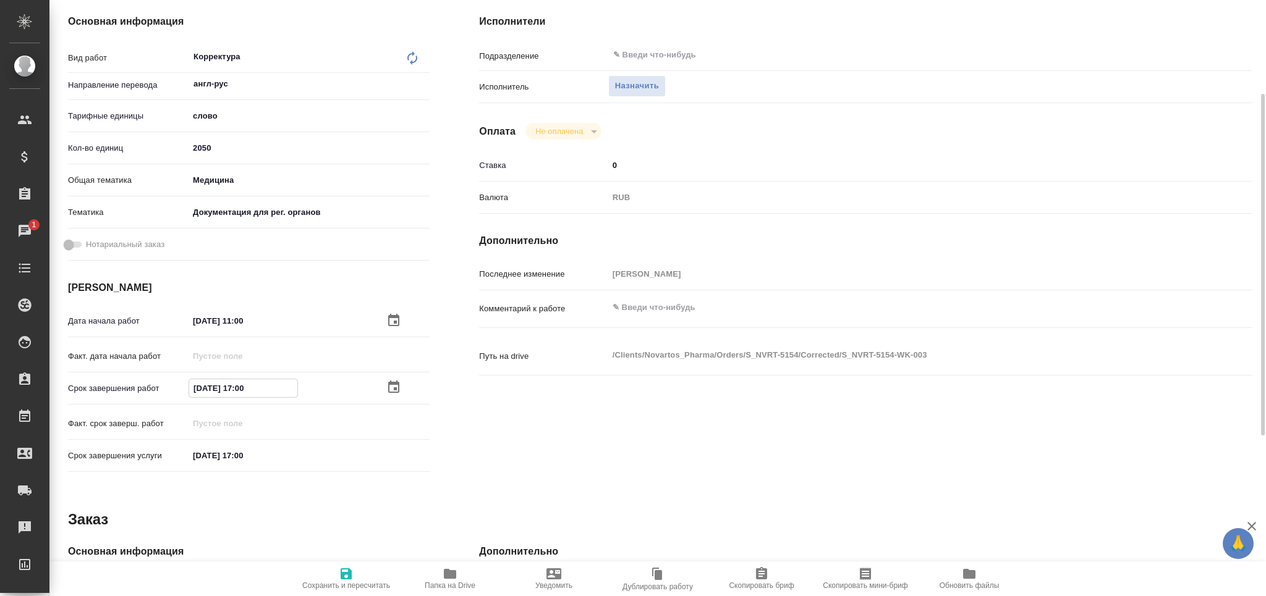
type input "22.08.2025 14:00"
type textarea "x"
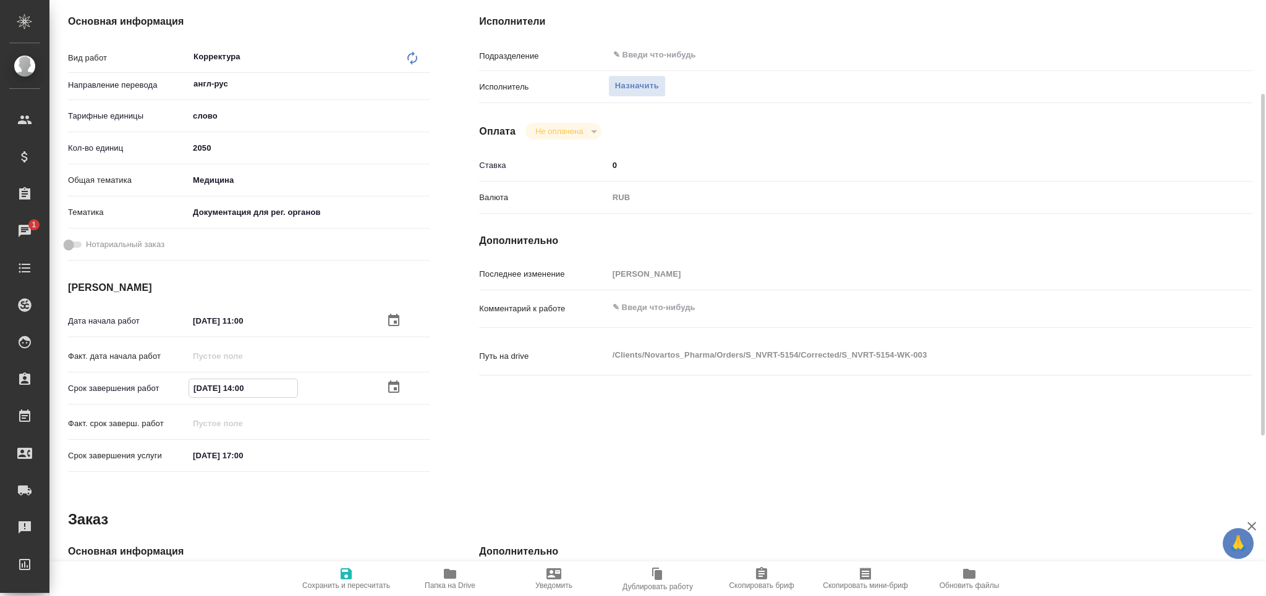
type textarea "x"
type input "22.08.2025 14:00"
click at [346, 581] on icon "button" at bounding box center [346, 574] width 15 height 15
type textarea "x"
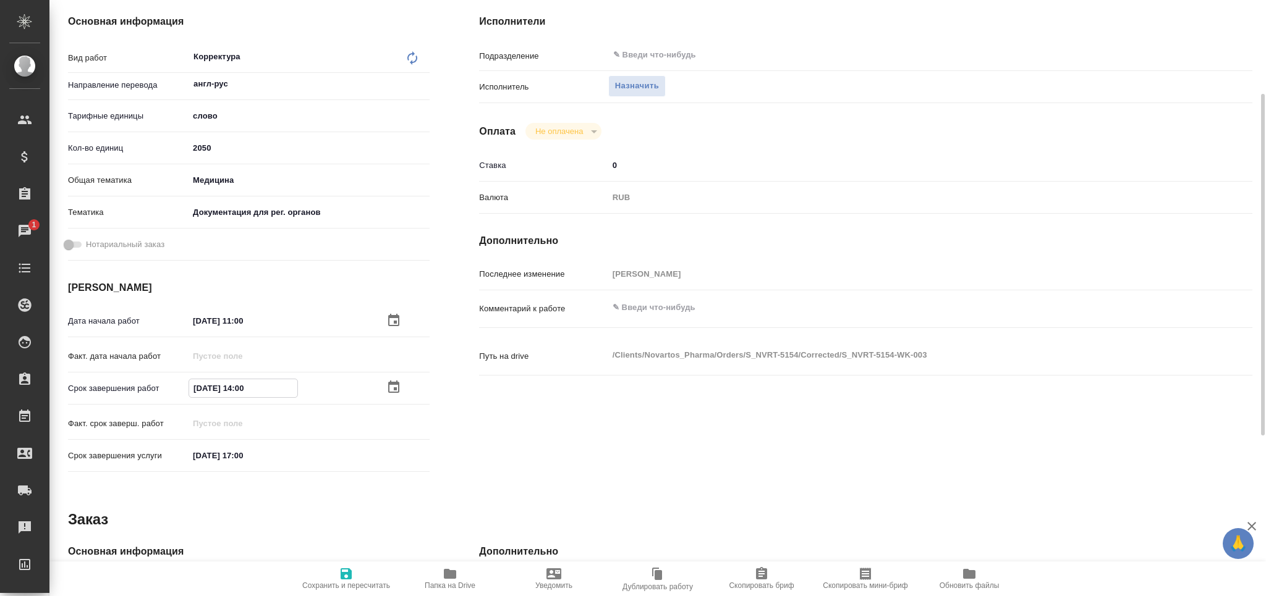
type textarea "x"
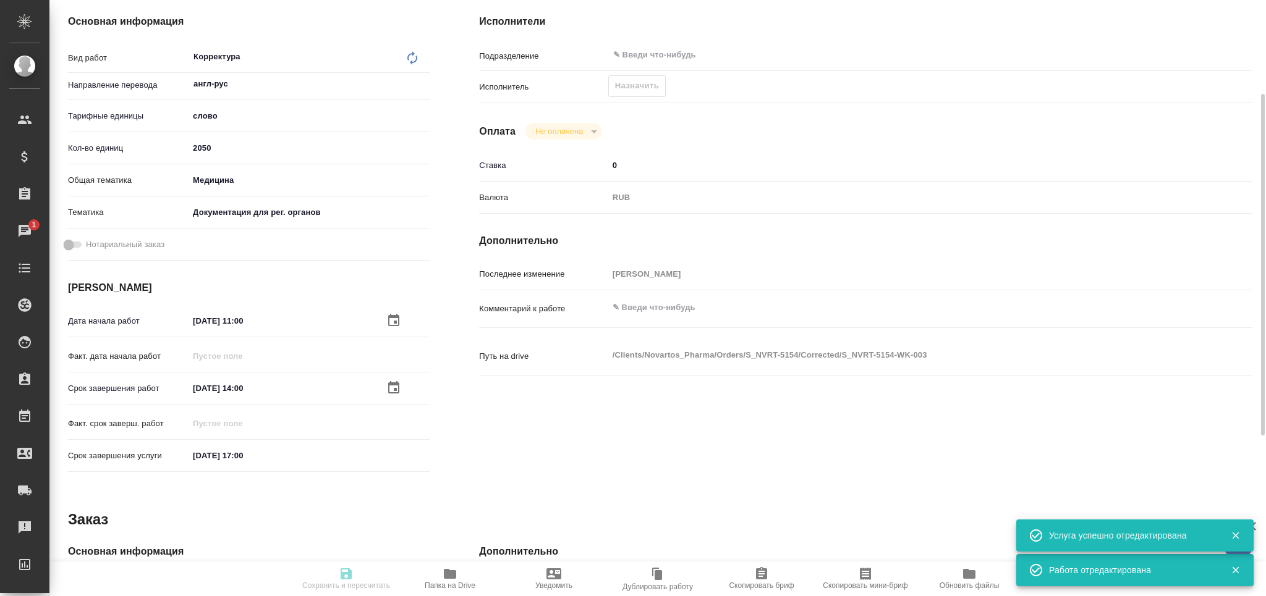
type textarea "x"
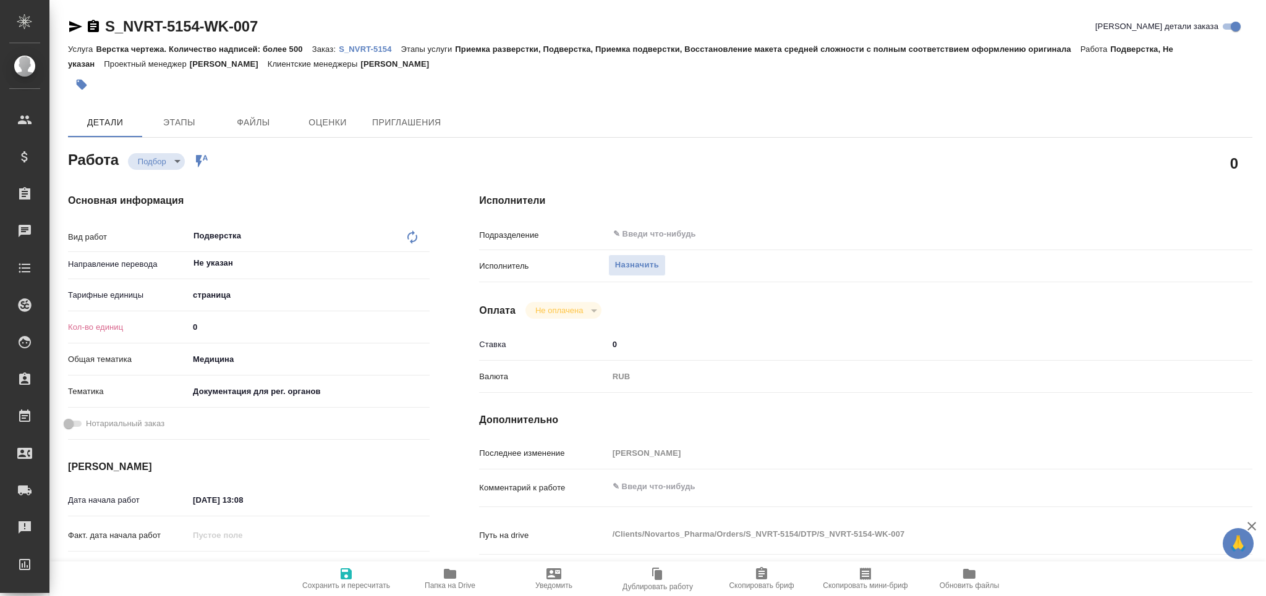
type textarea "x"
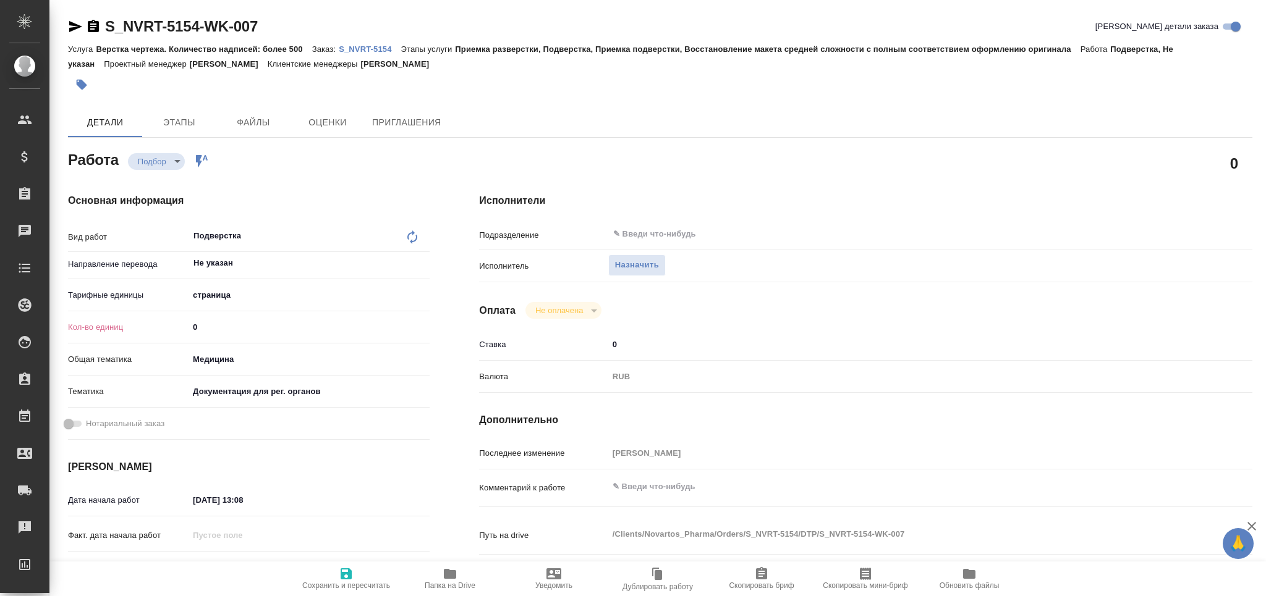
type textarea "x"
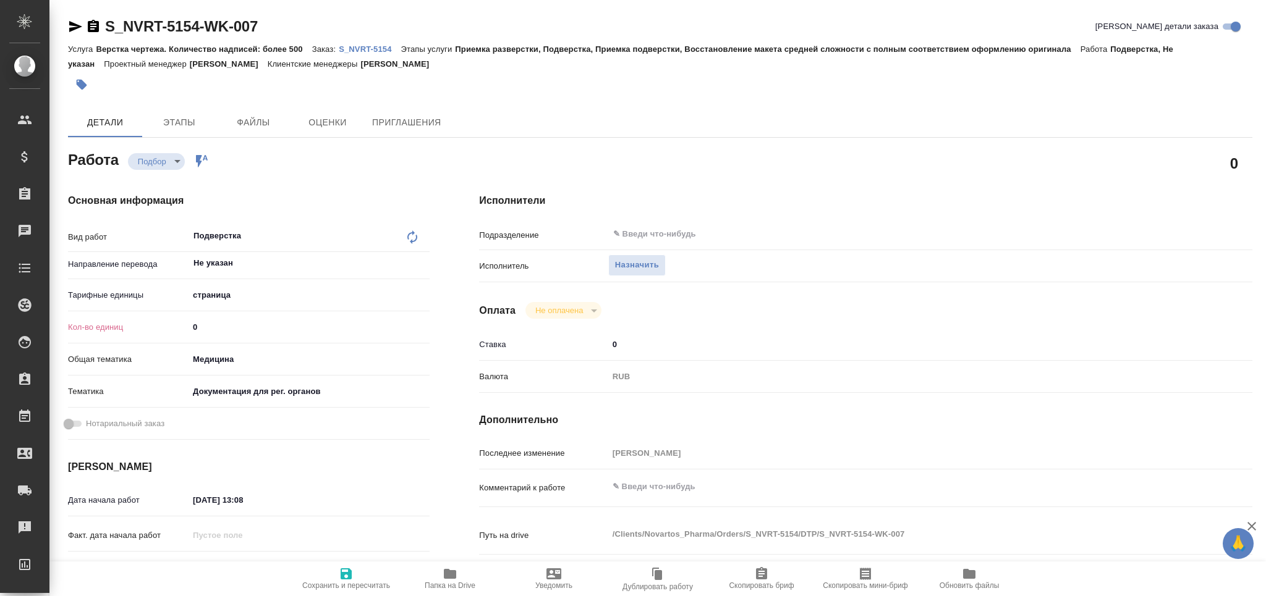
type textarea "x"
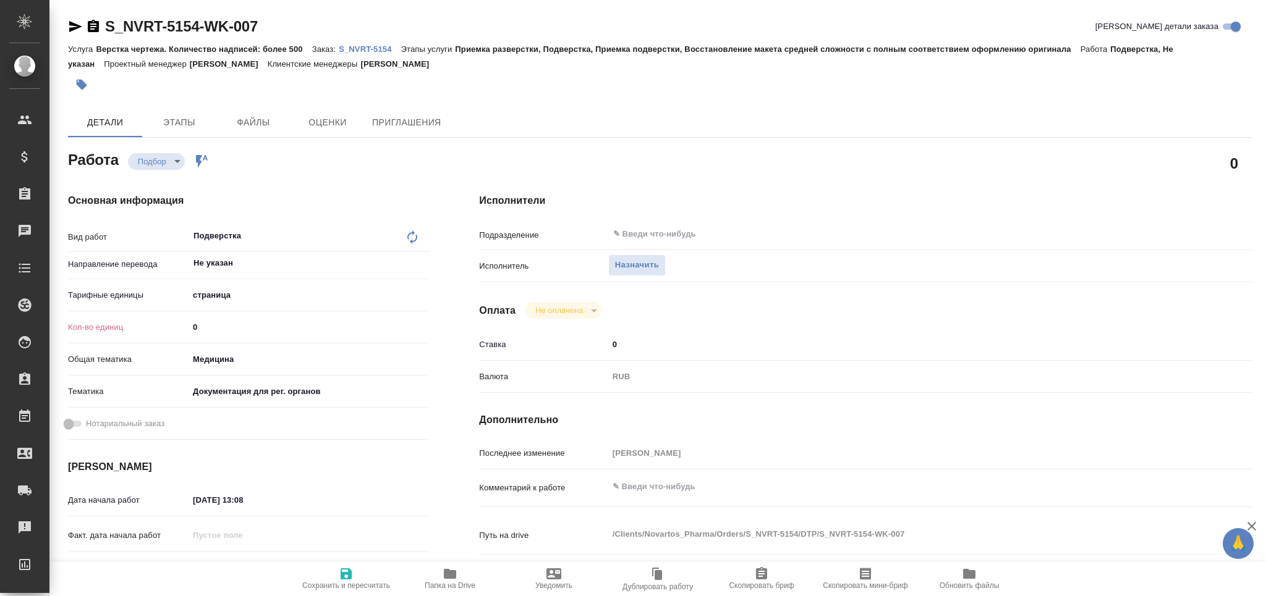
type textarea "x"
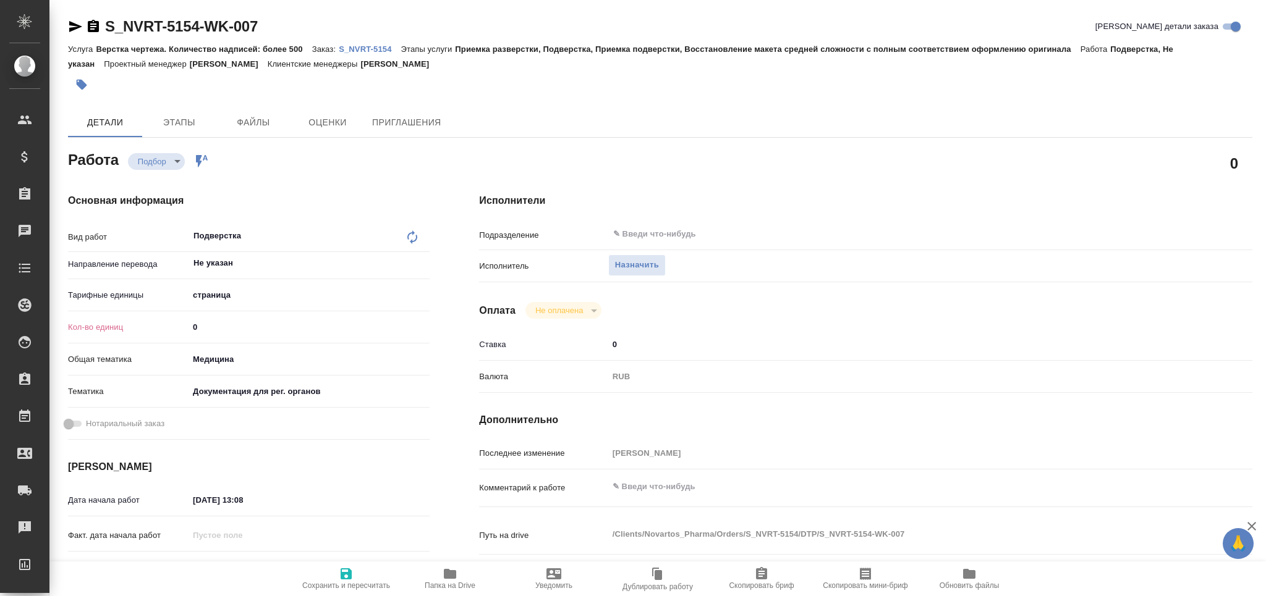
click at [184, 331] on div "Кол-во единиц 0" at bounding box center [249, 327] width 362 height 22
type input "13"
type textarea "x"
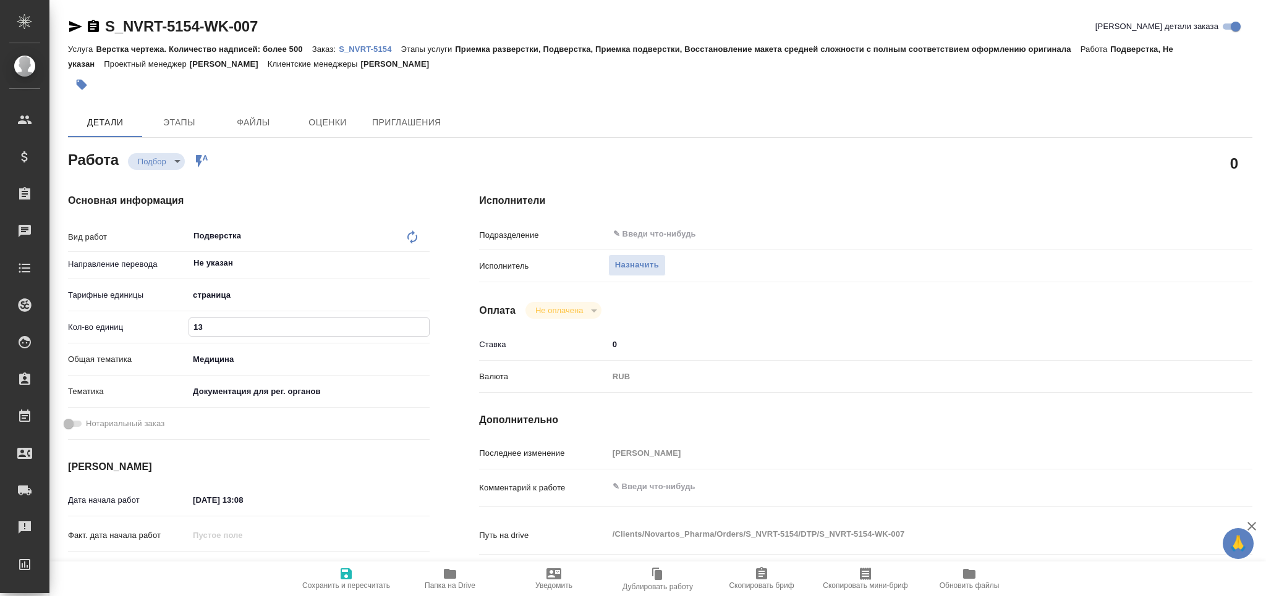
type textarea "x"
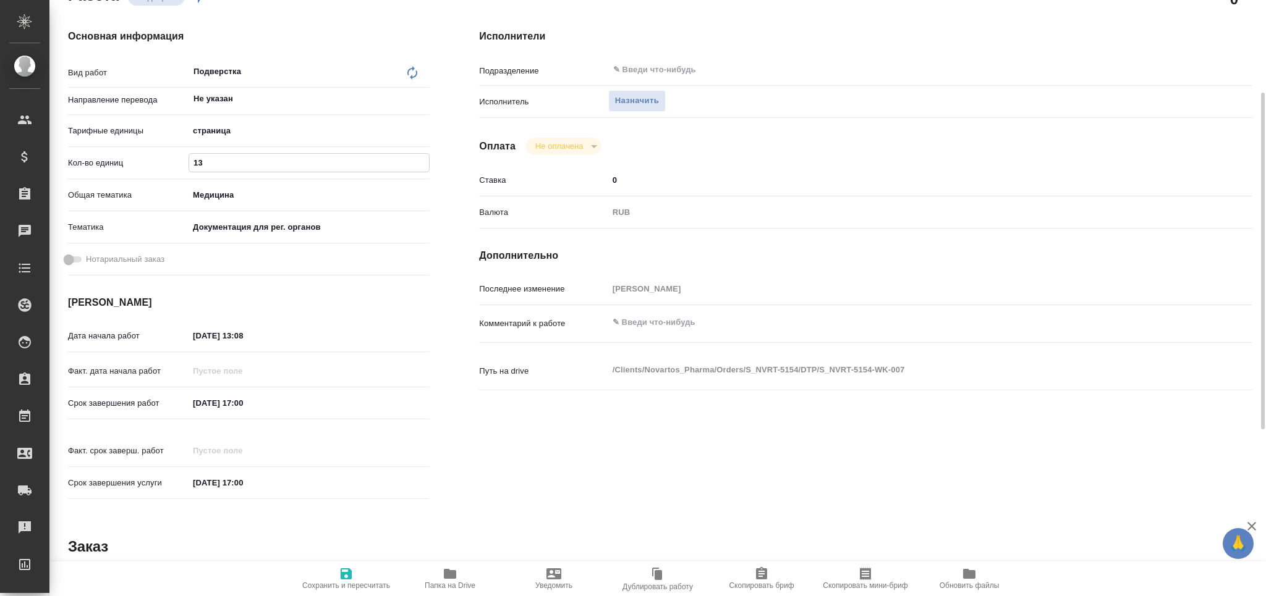
type textarea "x"
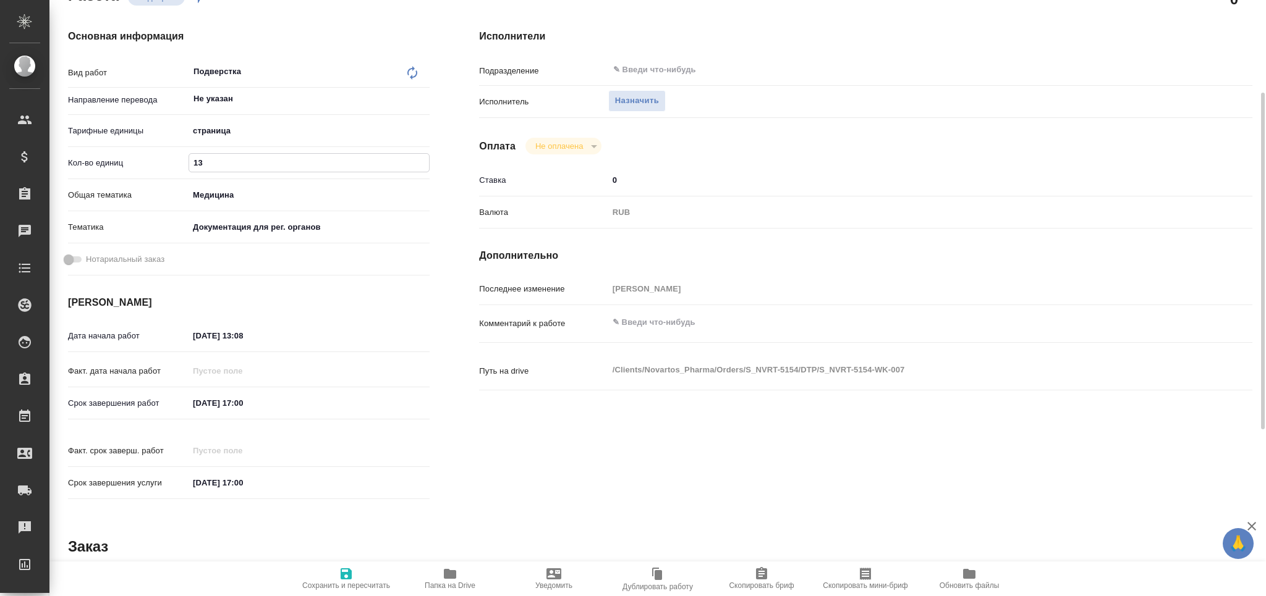
type input "13"
drag, startPoint x: 200, startPoint y: 399, endPoint x: 145, endPoint y: 399, distance: 55.6
click at [145, 399] on div "Срок завершения работ 22.08.2025 17:00" at bounding box center [249, 403] width 362 height 22
drag, startPoint x: 206, startPoint y: 331, endPoint x: 121, endPoint y: 331, distance: 85.3
click at [121, 331] on div "Дата начала работ 20.08.2025 13:08" at bounding box center [249, 336] width 362 height 22
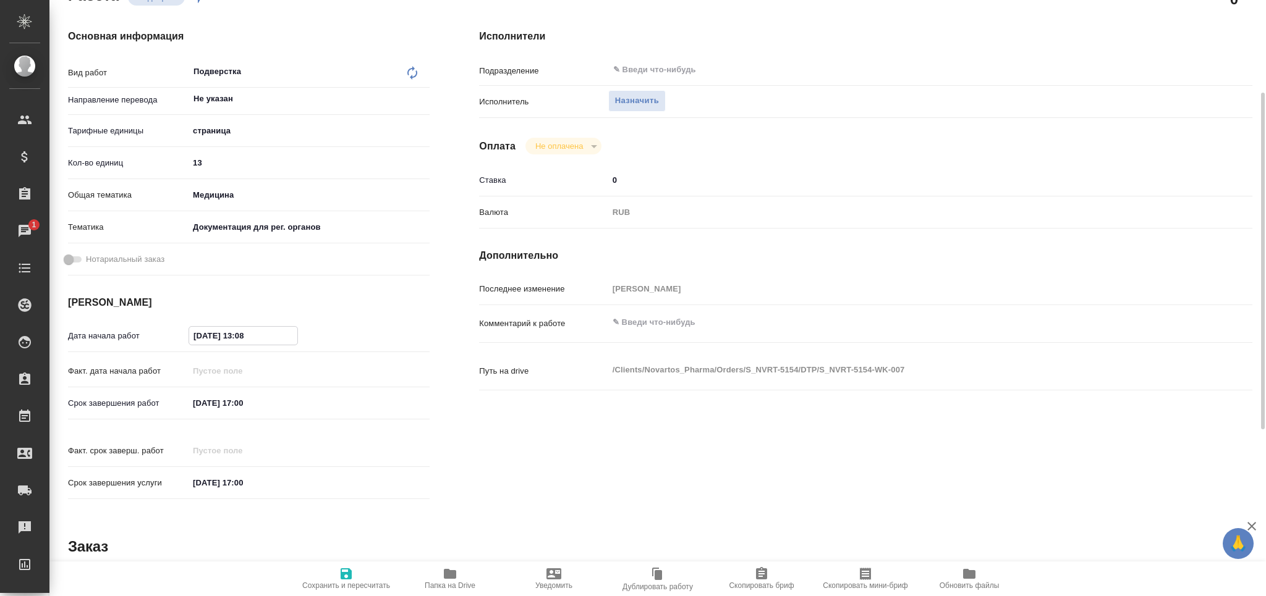
paste input "2.08.2025 17:00"
type input "[DATE] 17:00"
type textarea "x"
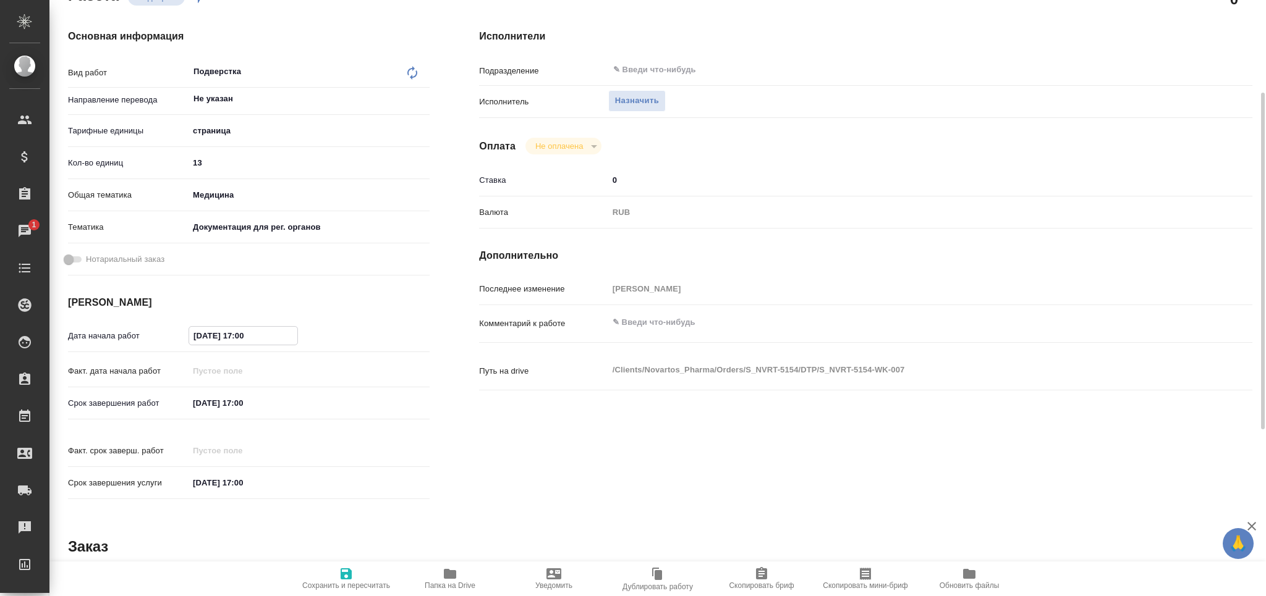
type textarea "x"
drag, startPoint x: 245, startPoint y: 329, endPoint x: 235, endPoint y: 333, distance: 10.0
click at [235, 333] on input "[DATE] 17:00" at bounding box center [243, 336] width 108 height 18
type input "22.08.2025 10:0_"
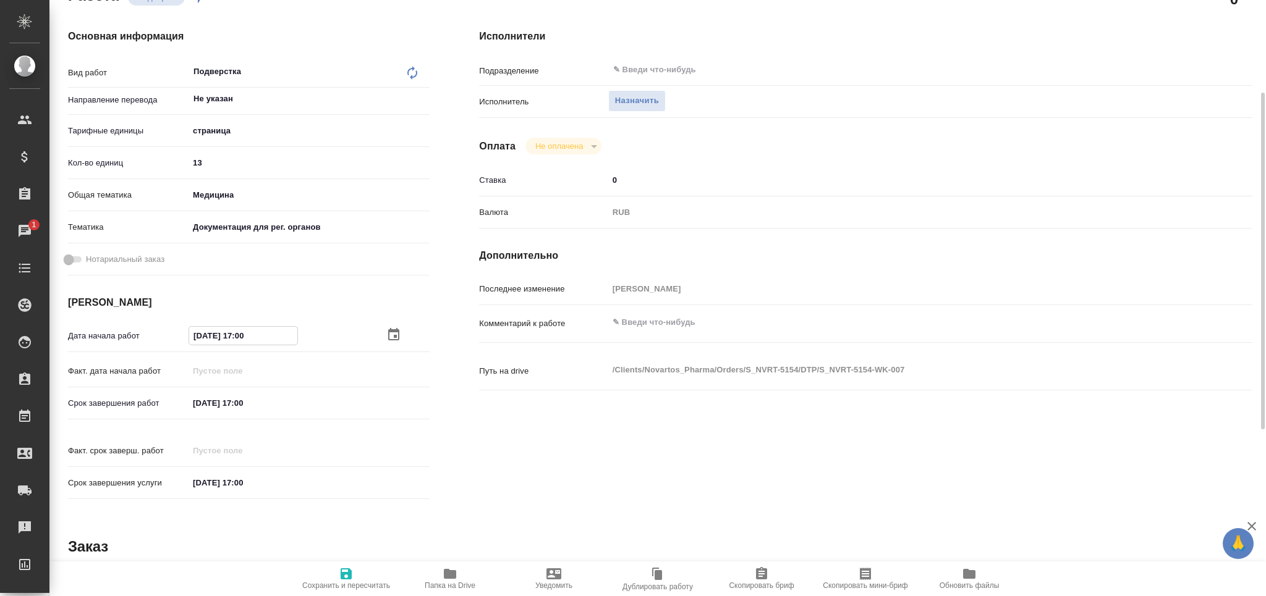
type textarea "x"
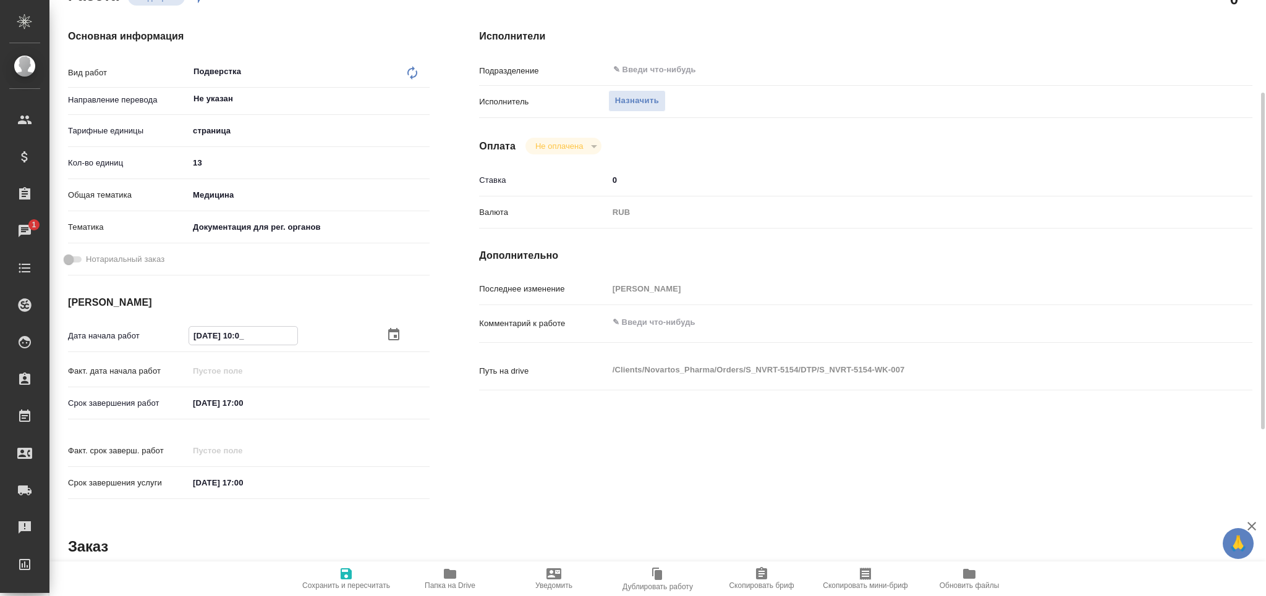
type textarea "x"
type input "22.08.2025 14:00"
type textarea "x"
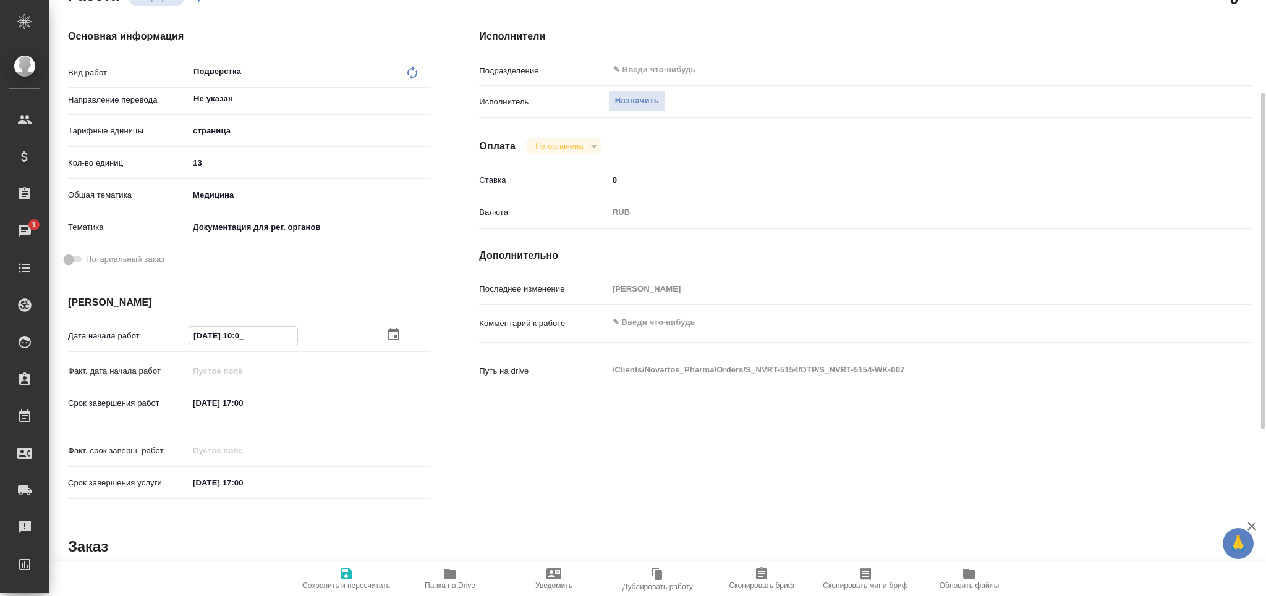
type textarea "x"
type input "22.08.2025 14:00"
click at [242, 407] on input "[DATE] 17:00" at bounding box center [243, 403] width 108 height 18
type input "22.08.2025 16:00"
type textarea "x"
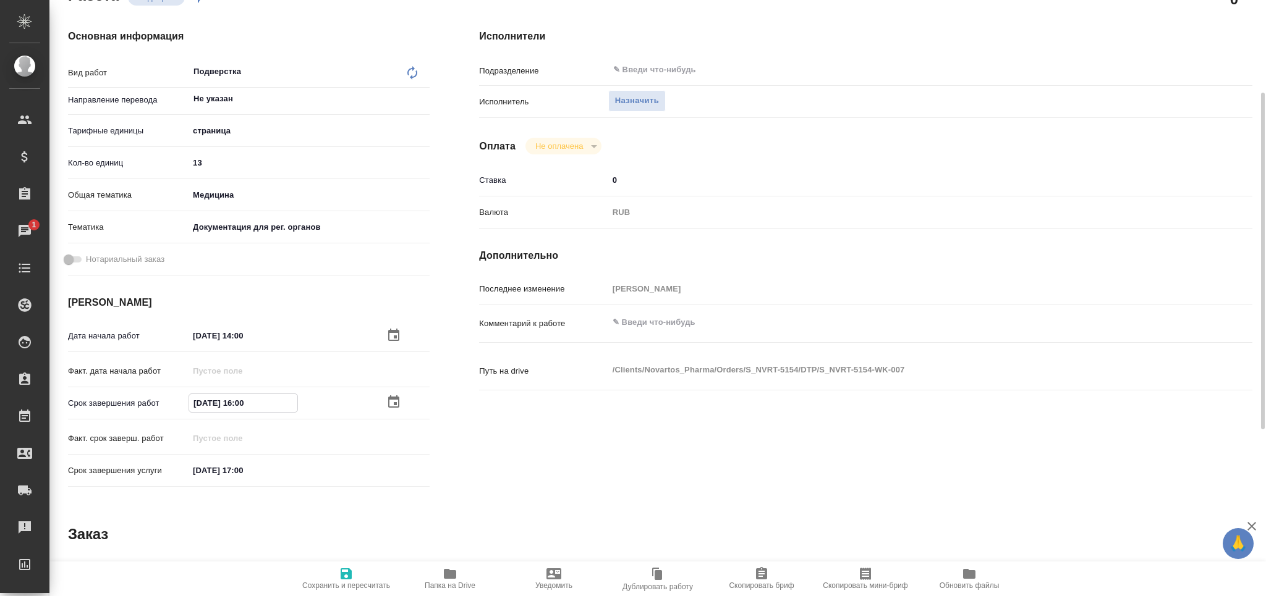
type textarea "x"
type input "22.08.2025 16:00"
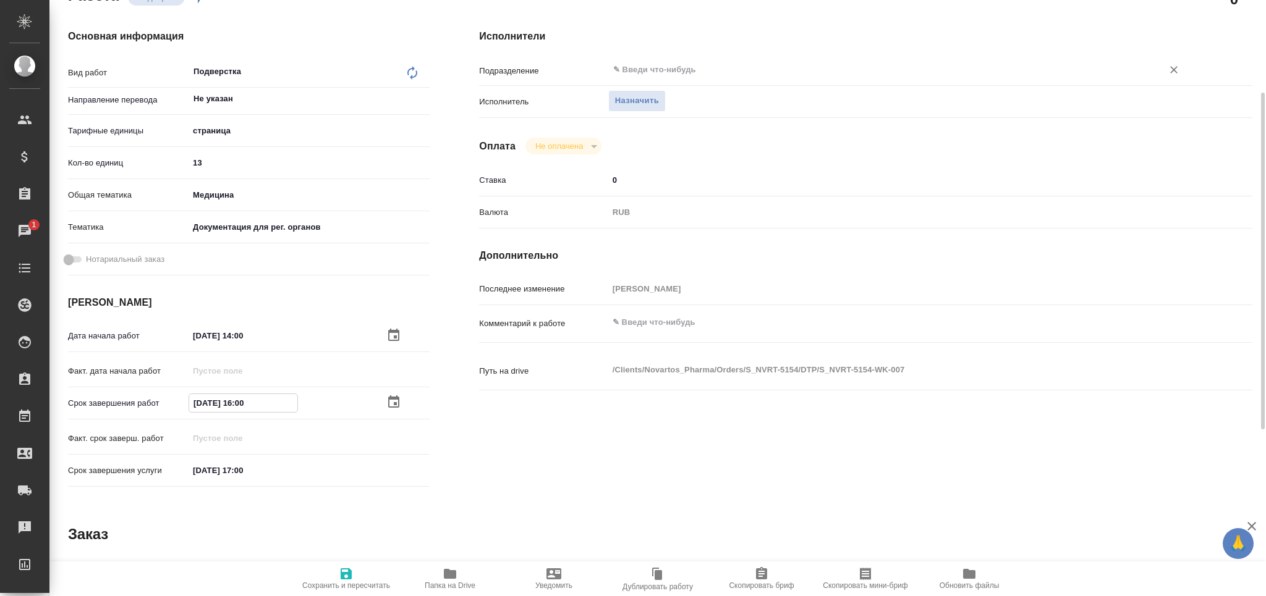
click at [653, 62] on input "text" at bounding box center [877, 69] width 531 height 15
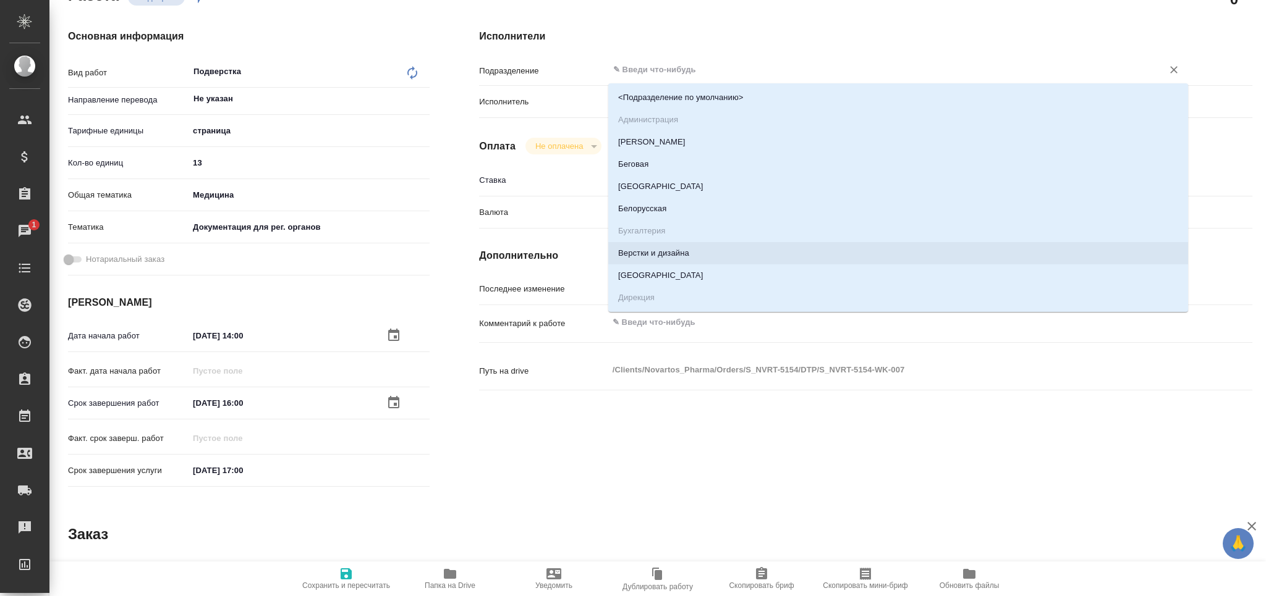
click at [678, 252] on li "Верстки и дизайна" at bounding box center [898, 253] width 580 height 22
type textarea "x"
type input "Верстки и дизайна"
type textarea "x"
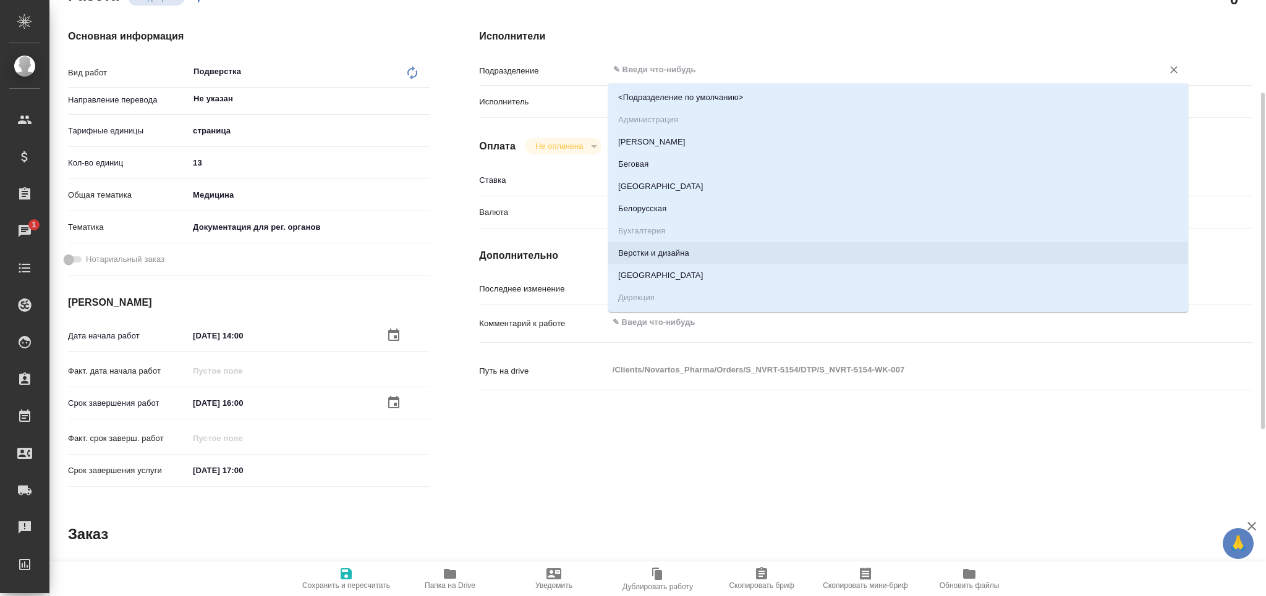
type textarea "x"
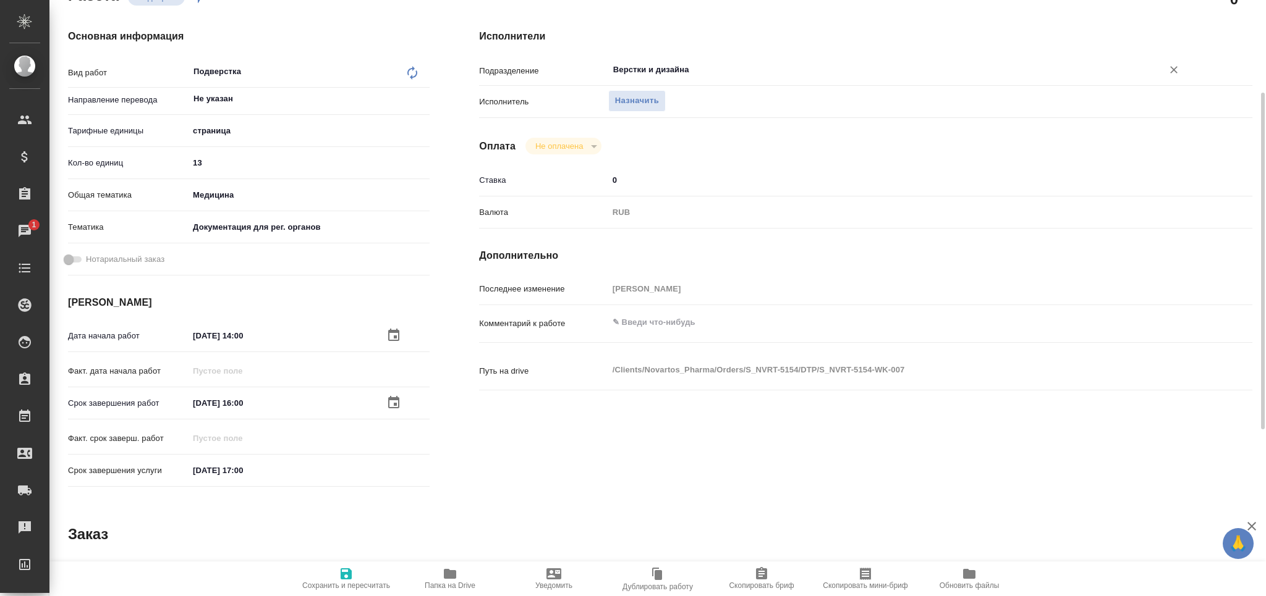
click at [331, 586] on span "Сохранить и пересчитать" at bounding box center [346, 586] width 88 height 9
type textarea "x"
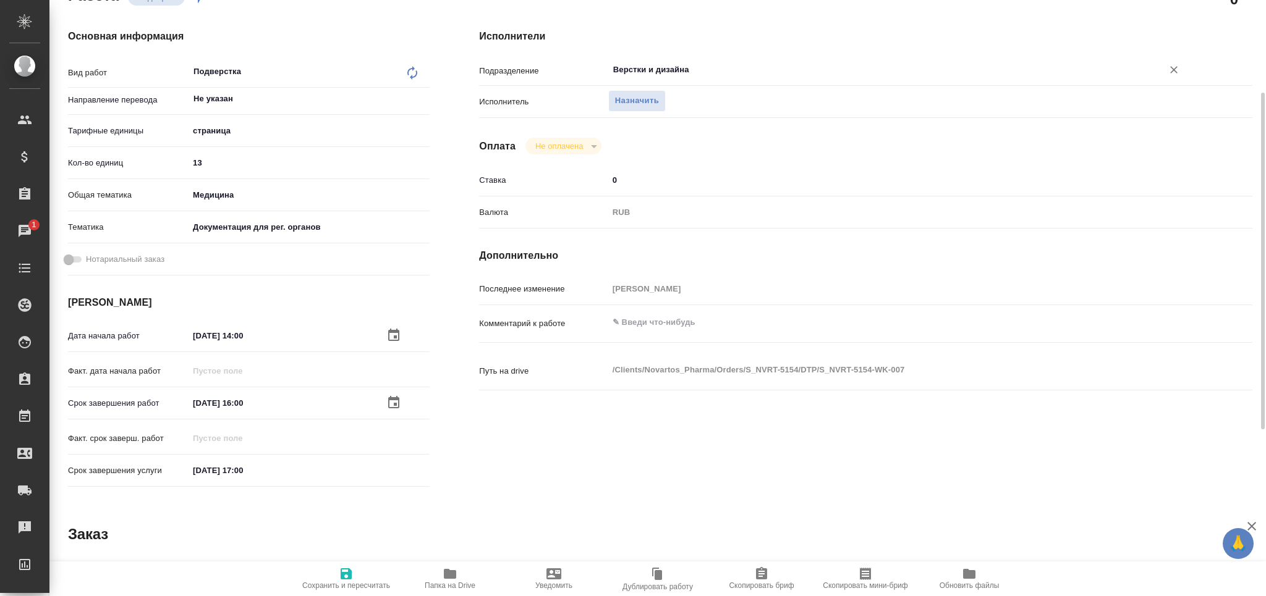
type textarea "x"
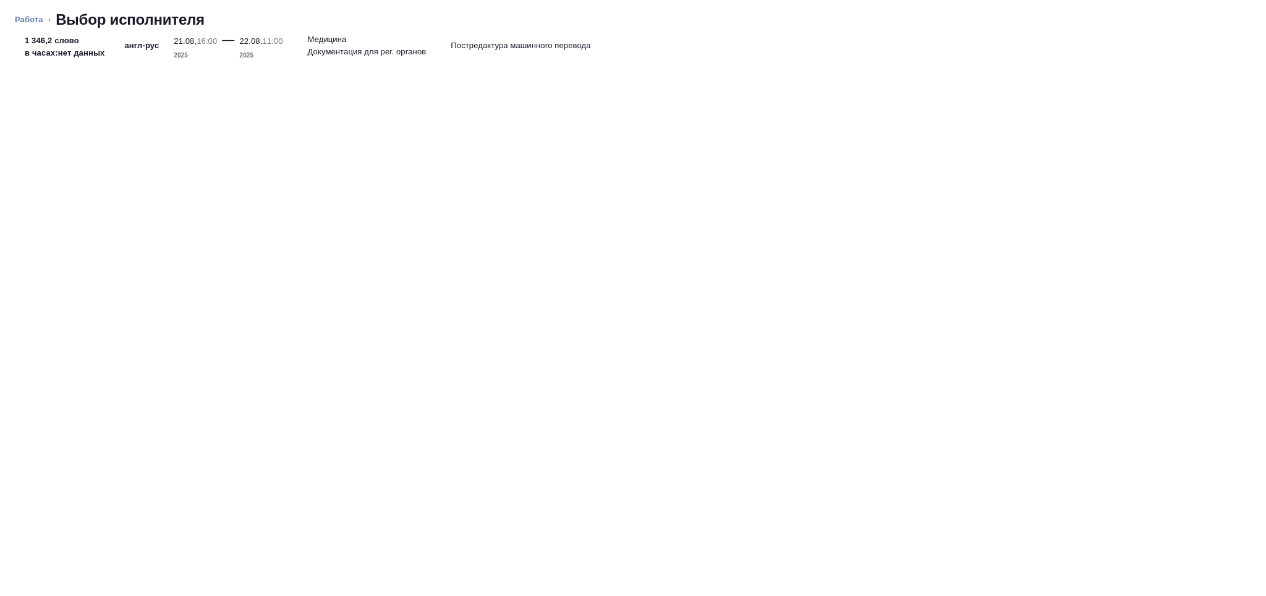
type textarea "x"
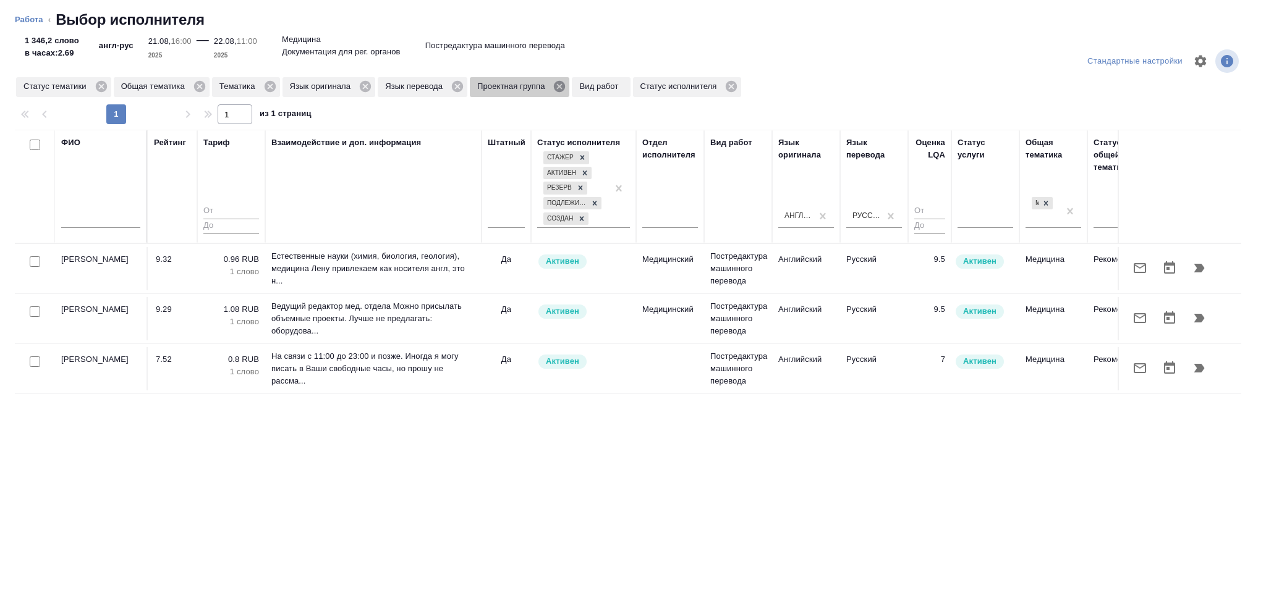
click at [558, 88] on icon at bounding box center [560, 87] width 14 height 14
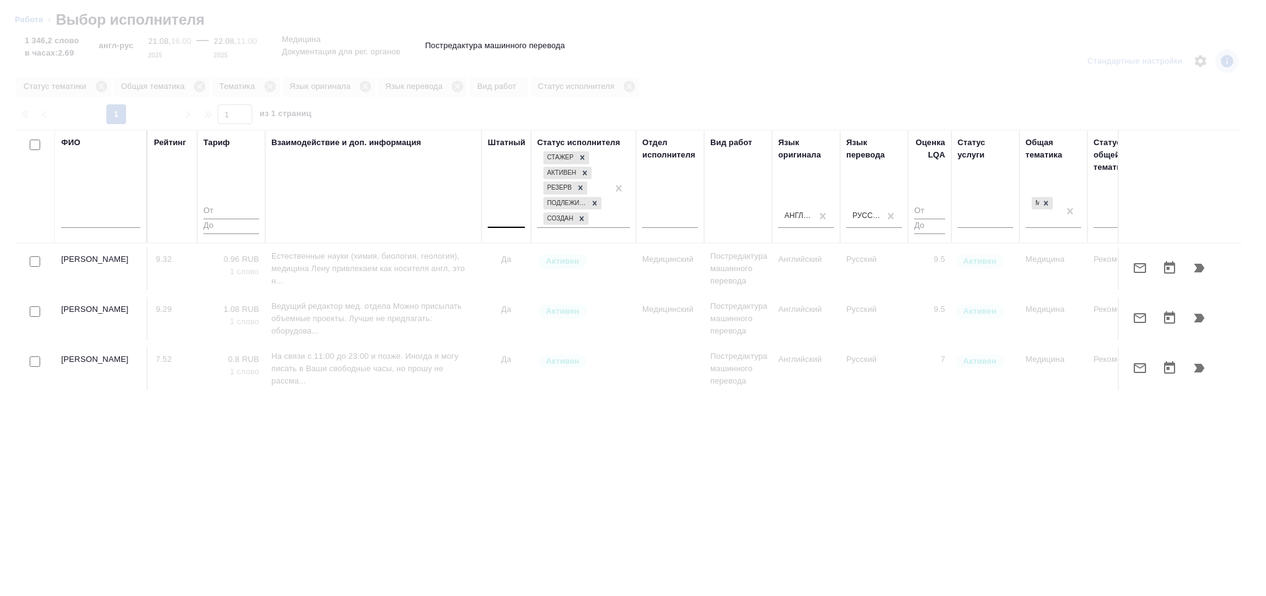
click at [511, 221] on div at bounding box center [506, 216] width 37 height 18
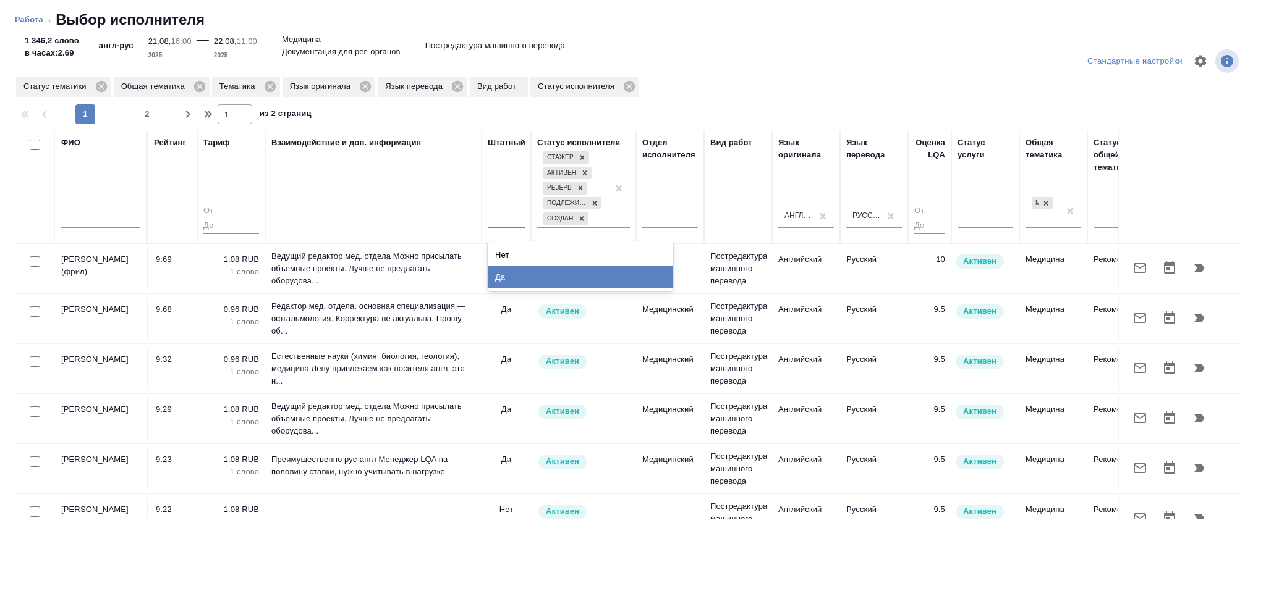
click at [535, 255] on div "Нет" at bounding box center [580, 255] width 185 height 22
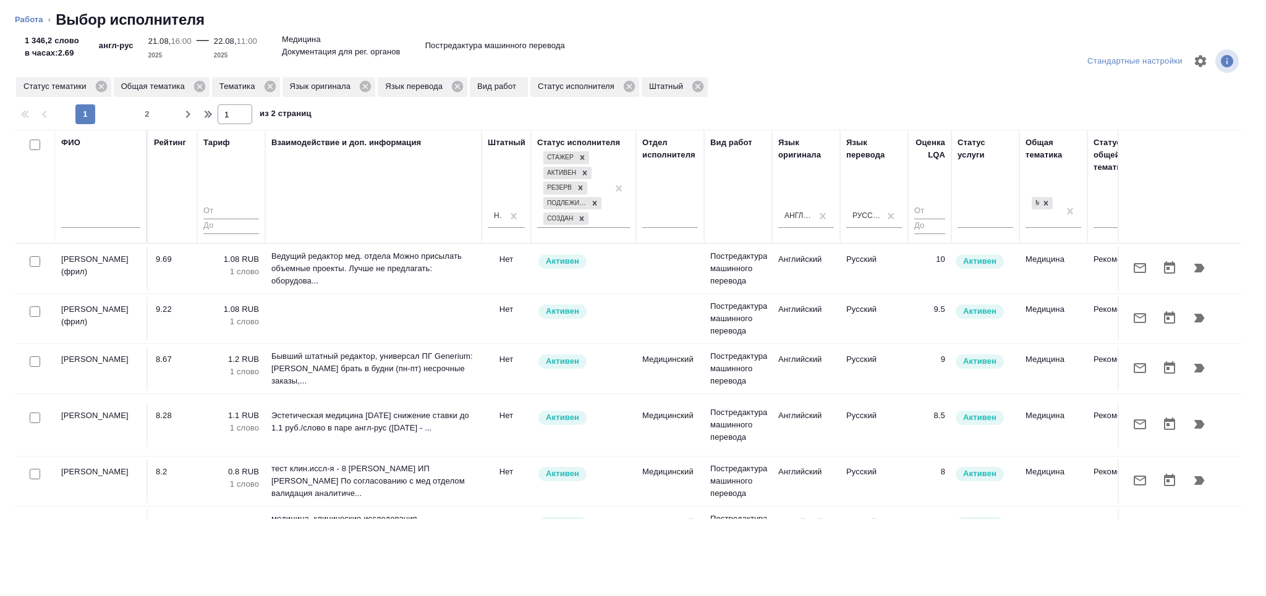
scroll to position [164, 0]
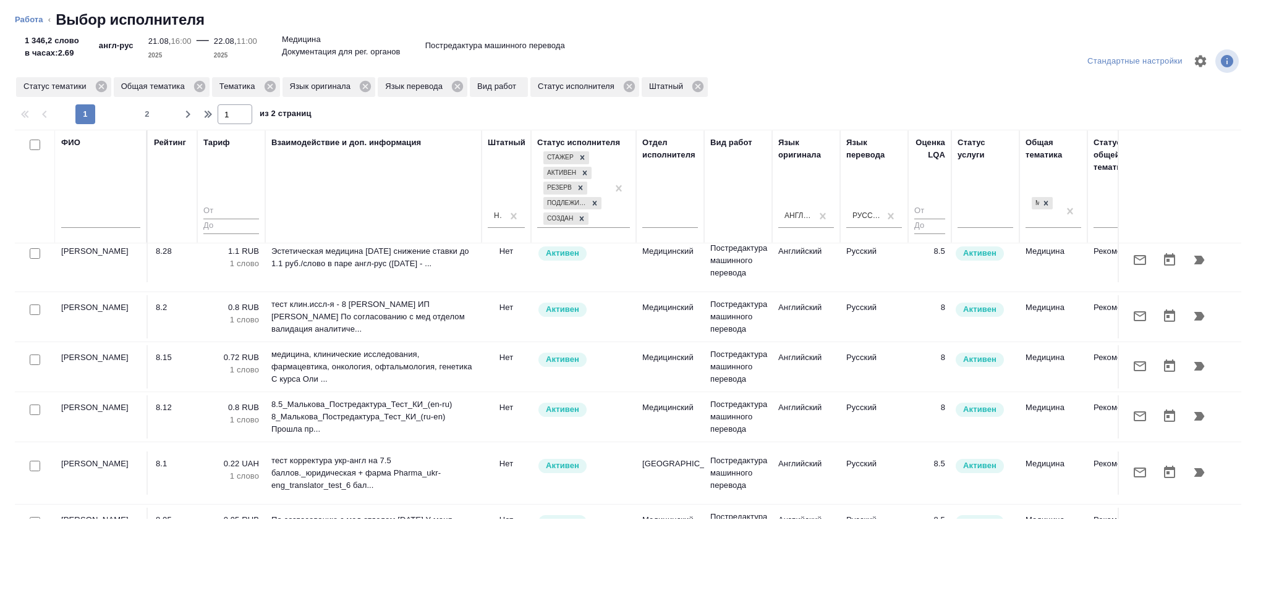
click at [35, 305] on input "checkbox" at bounding box center [35, 310] width 11 height 11
checkbox input "true"
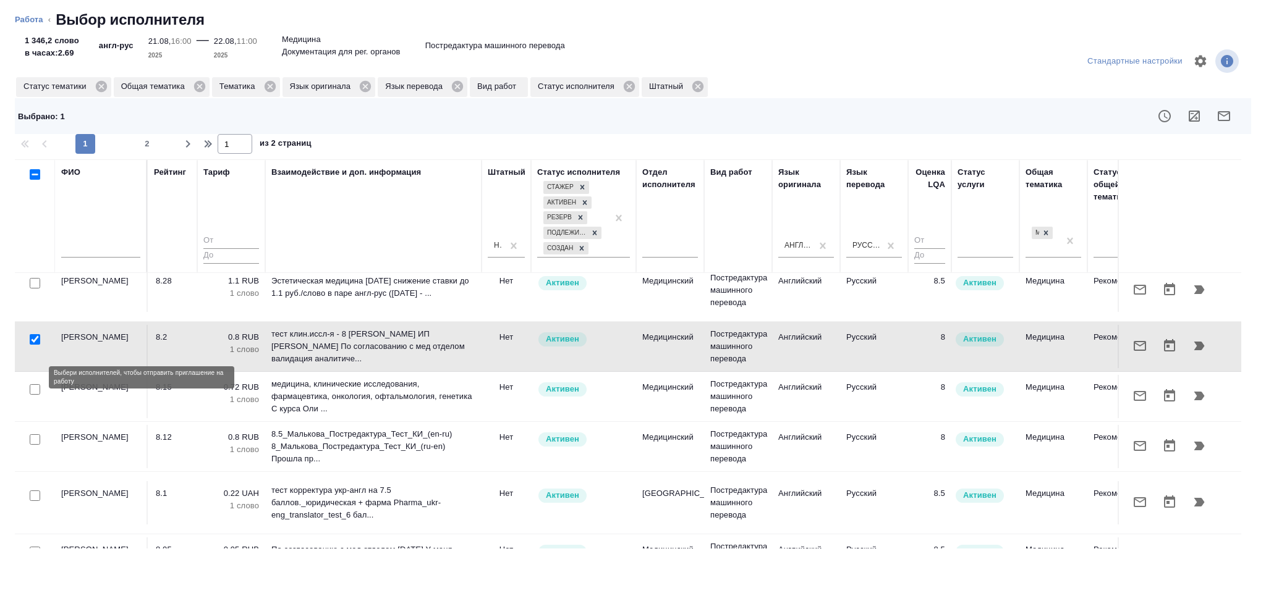
click at [34, 384] on input "checkbox" at bounding box center [35, 389] width 11 height 11
checkbox input "true"
click at [36, 435] on input "checkbox" at bounding box center [35, 440] width 11 height 11
checkbox input "true"
click at [37, 491] on input "checkbox" at bounding box center [35, 496] width 11 height 11
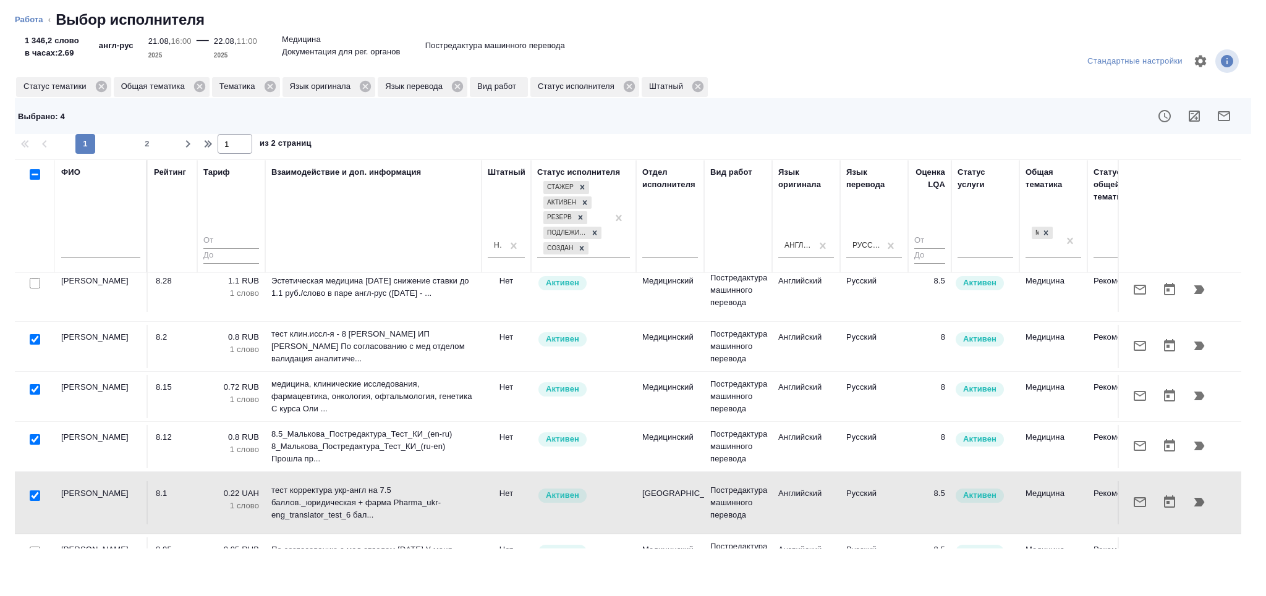
click at [35, 136] on div at bounding box center [35, 127] width 28 height 17
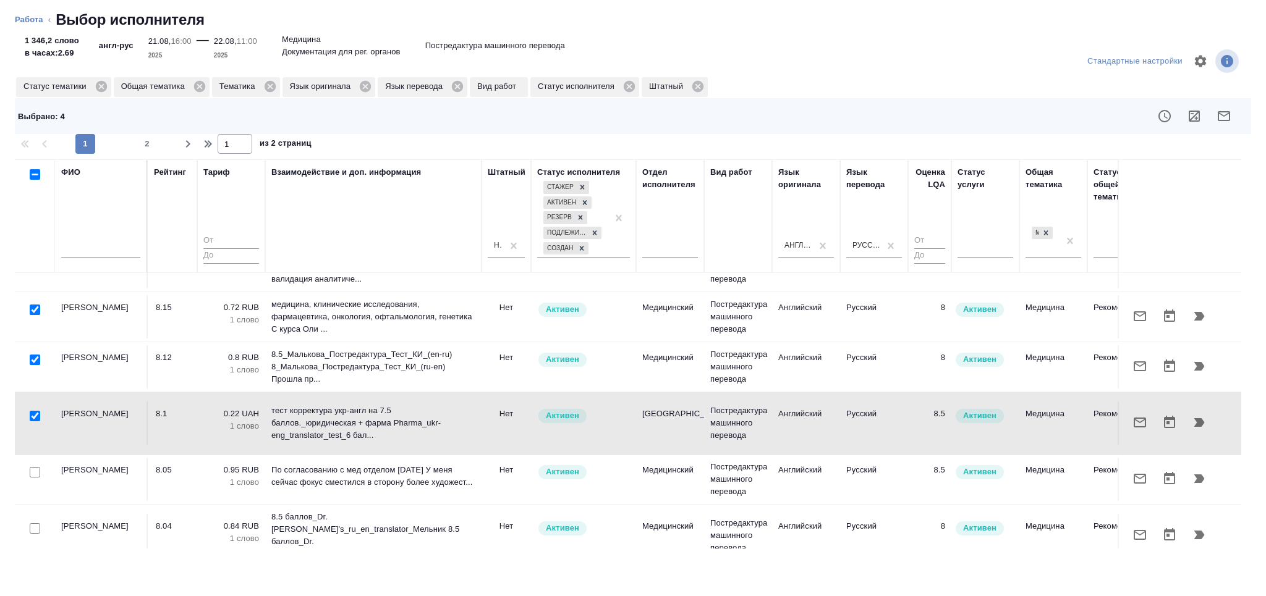
scroll to position [247, 0]
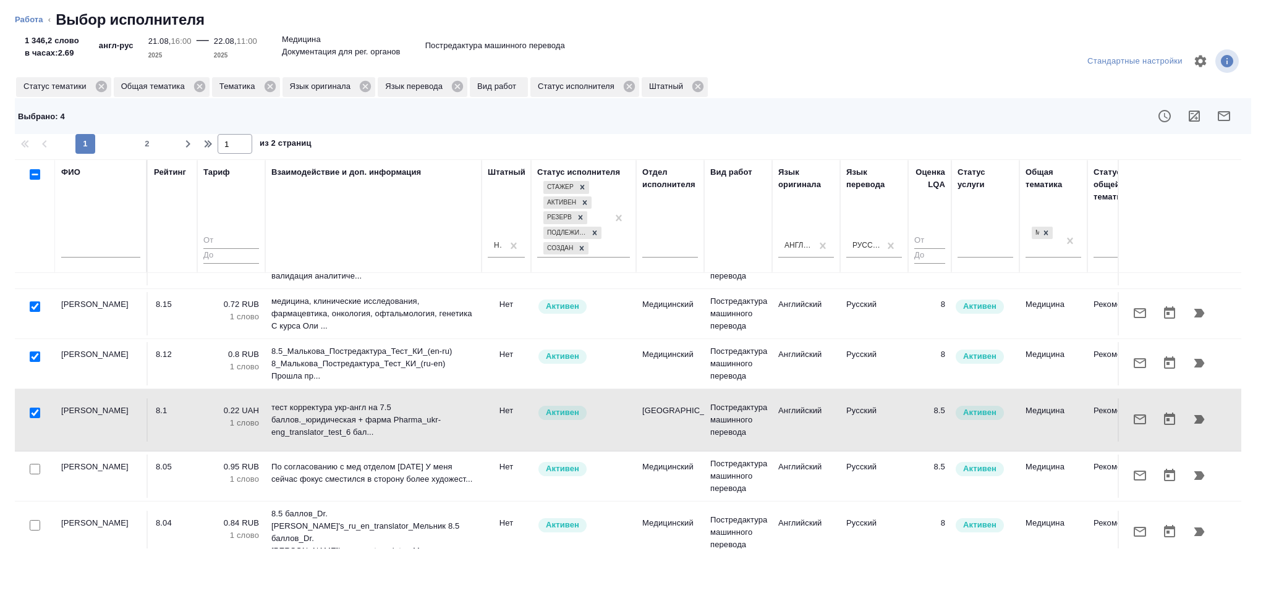
click at [35, 408] on input "checkbox" at bounding box center [35, 413] width 11 height 11
checkbox input "false"
click at [37, 464] on input "checkbox" at bounding box center [35, 469] width 11 height 11
checkbox input "true"
click at [34, 53] on div at bounding box center [35, 44] width 28 height 17
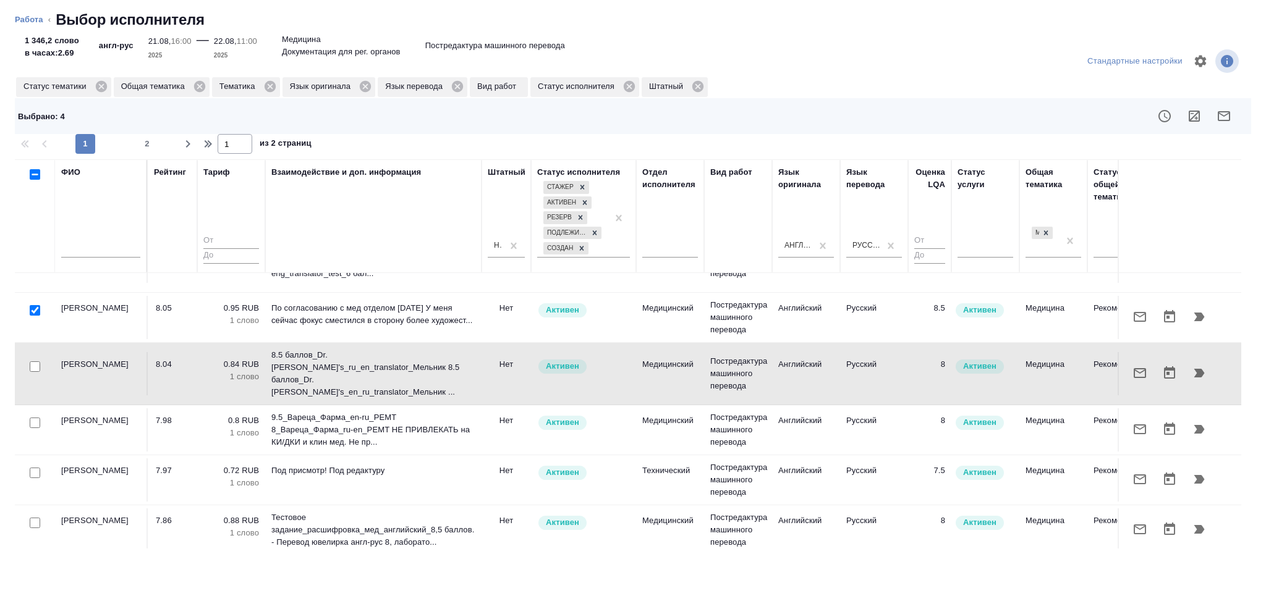
scroll to position [412, 0]
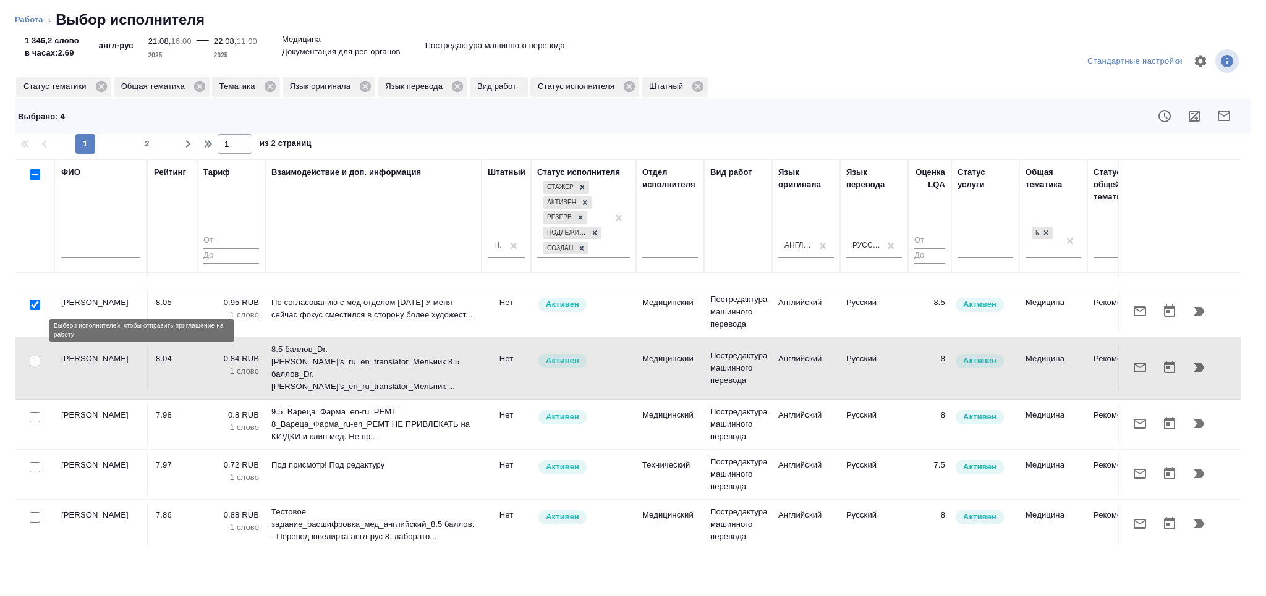
click at [32, 356] on input "checkbox" at bounding box center [35, 361] width 11 height 11
checkbox input "true"
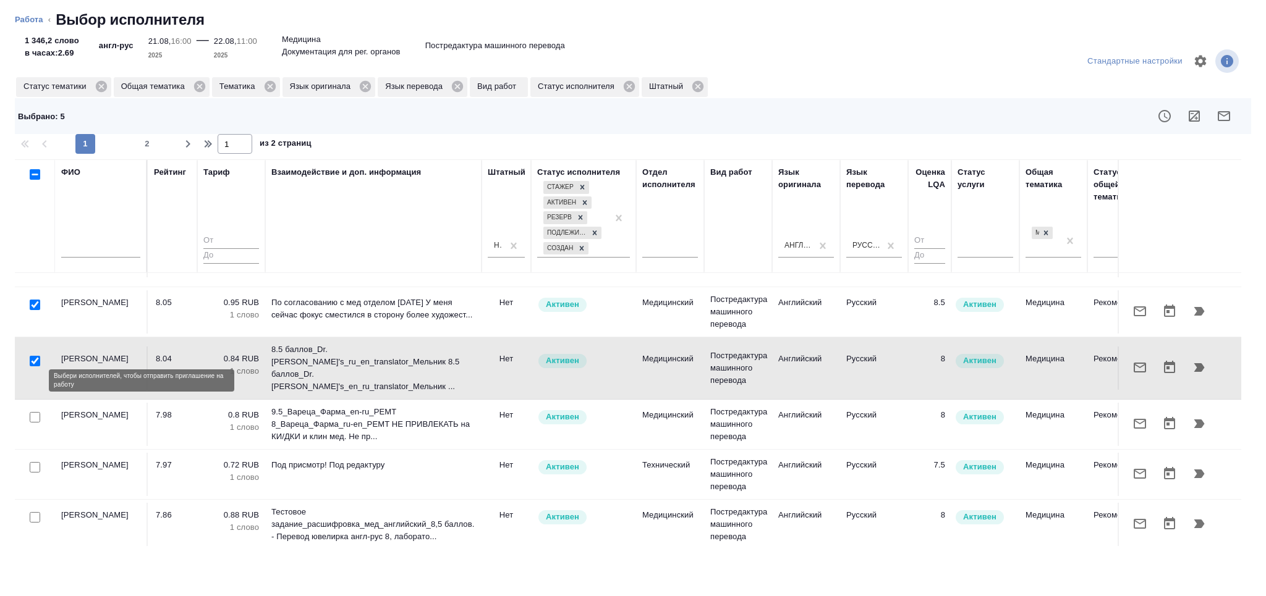
click at [35, 412] on input "checkbox" at bounding box center [35, 417] width 11 height 11
checkbox input "true"
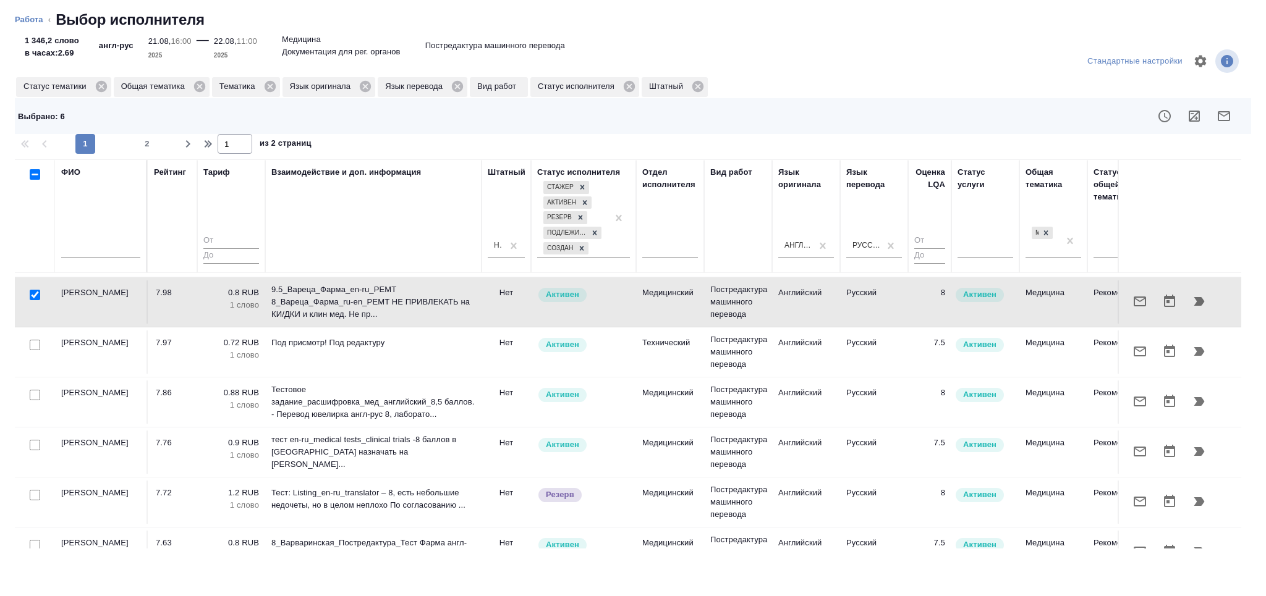
scroll to position [494, 0]
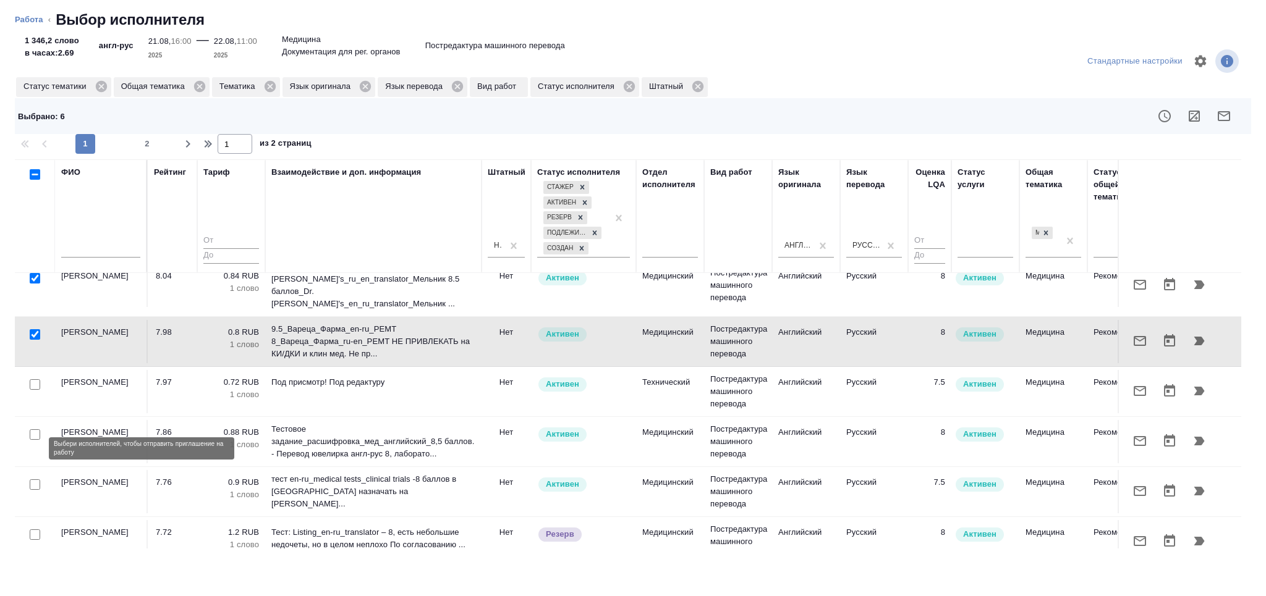
click at [35, 480] on input "checkbox" at bounding box center [35, 485] width 11 height 11
checkbox input "true"
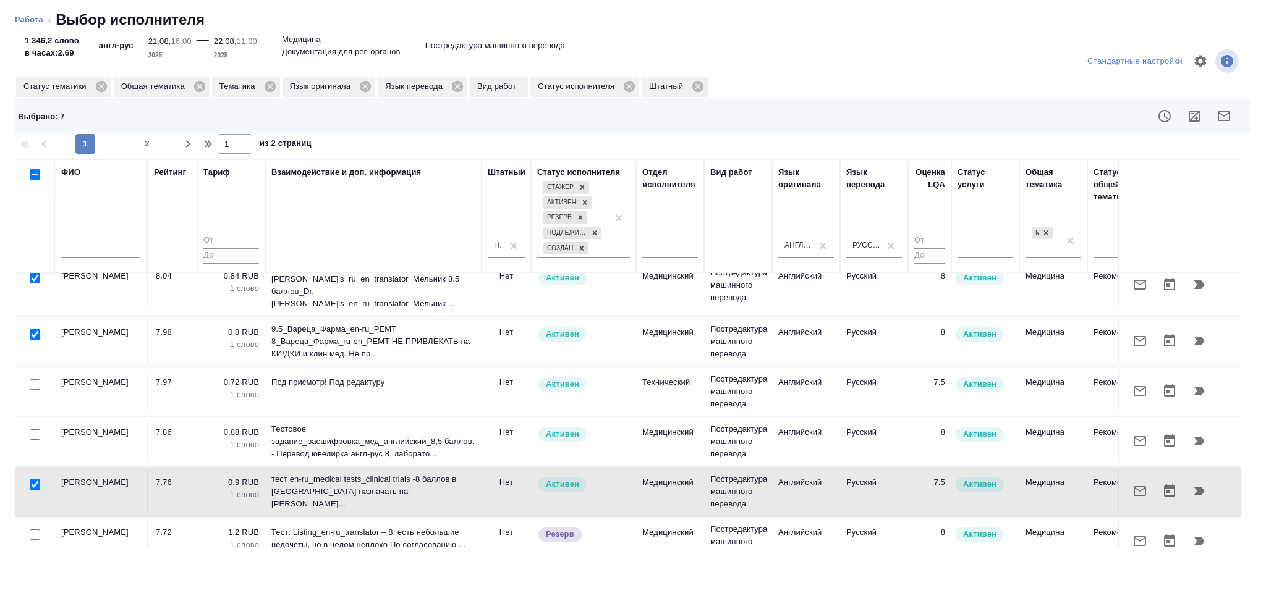
scroll to position [577, 0]
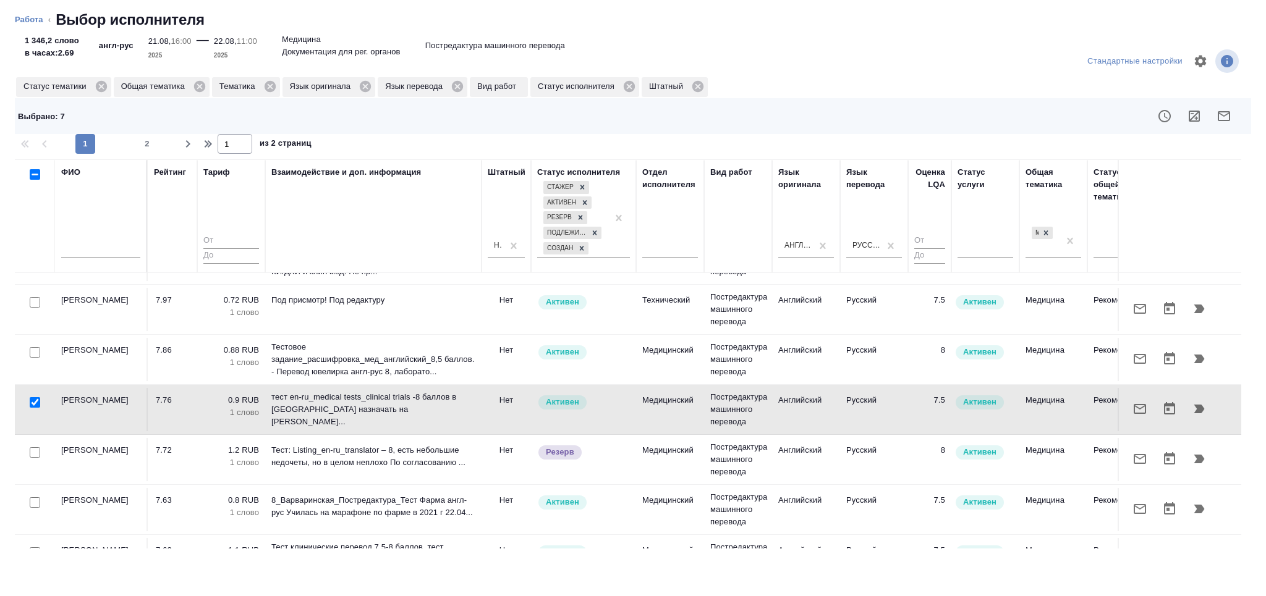
drag, startPoint x: 38, startPoint y: 469, endPoint x: 48, endPoint y: 509, distance: 41.4
click at [38, 498] on input "checkbox" at bounding box center [35, 503] width 11 height 11
checkbox input "true"
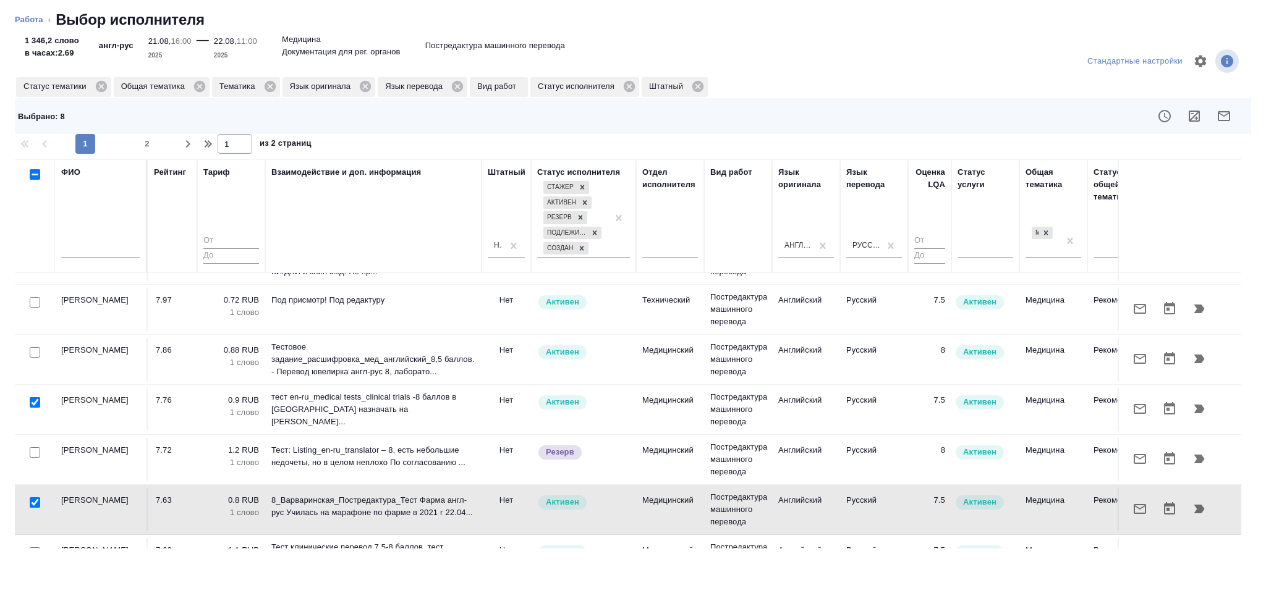
scroll to position [659, 0]
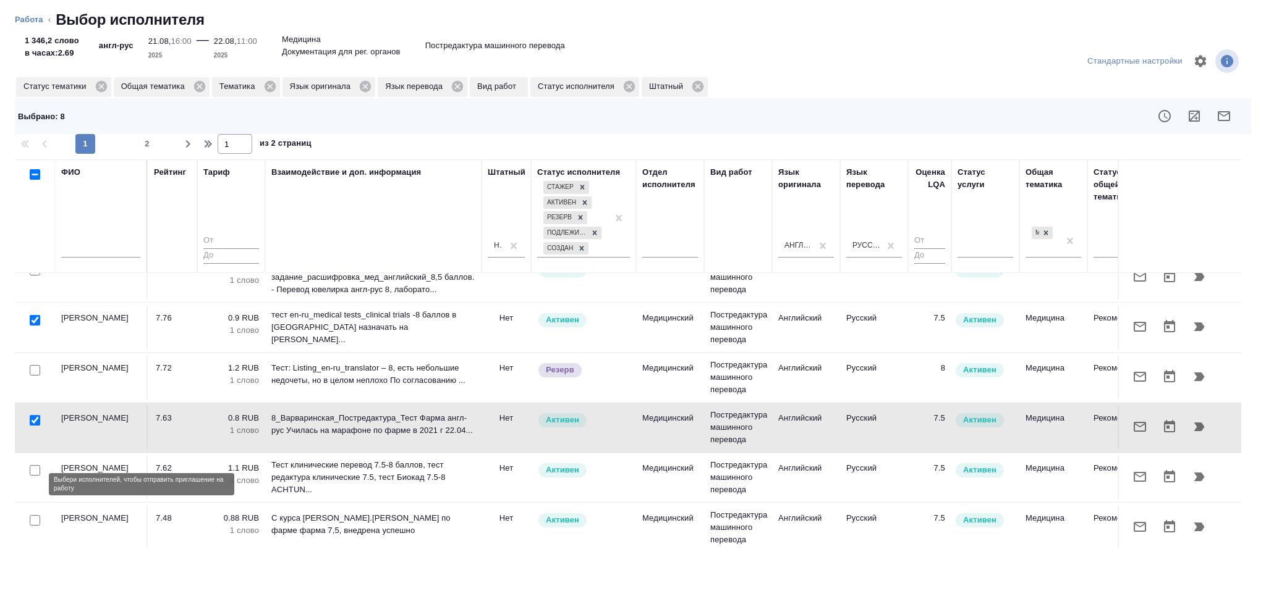
click at [37, 515] on input "checkbox" at bounding box center [35, 520] width 11 height 11
checkbox input "true"
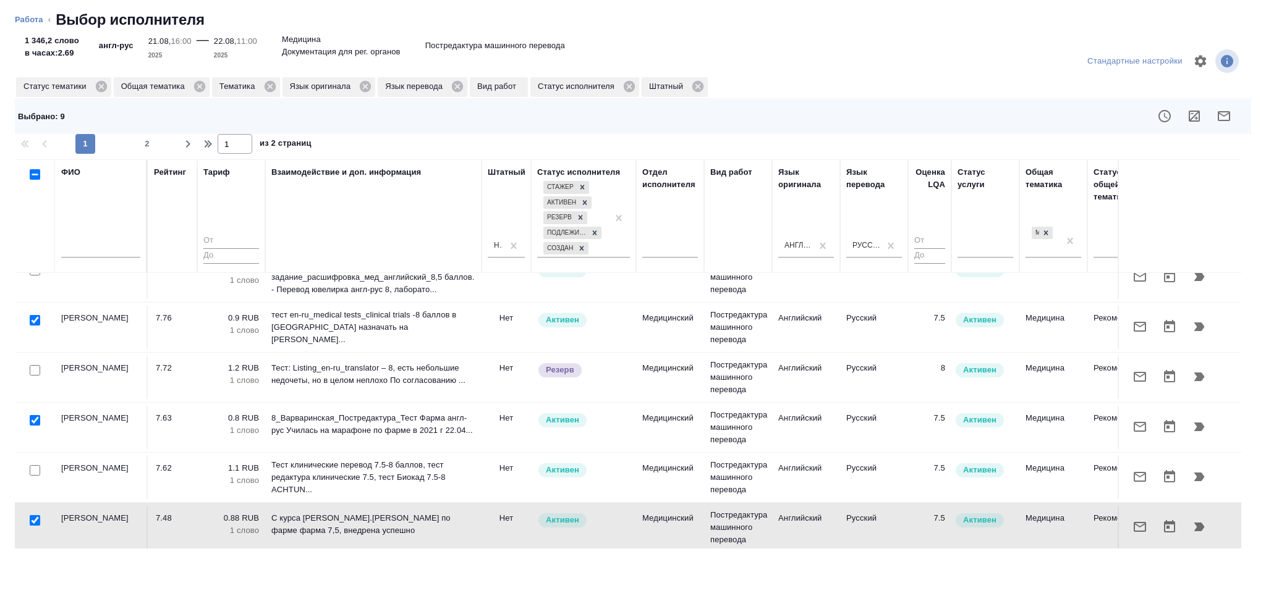
scroll to position [824, 0]
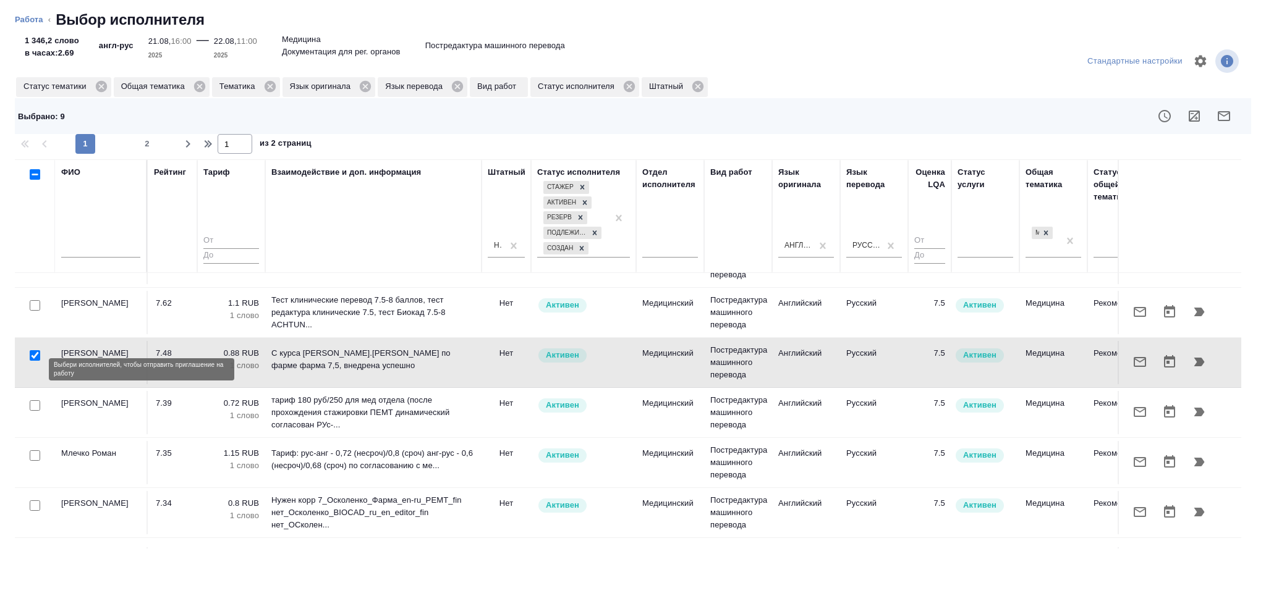
click at [35, 401] on input "checkbox" at bounding box center [35, 406] width 11 height 11
checkbox input "true"
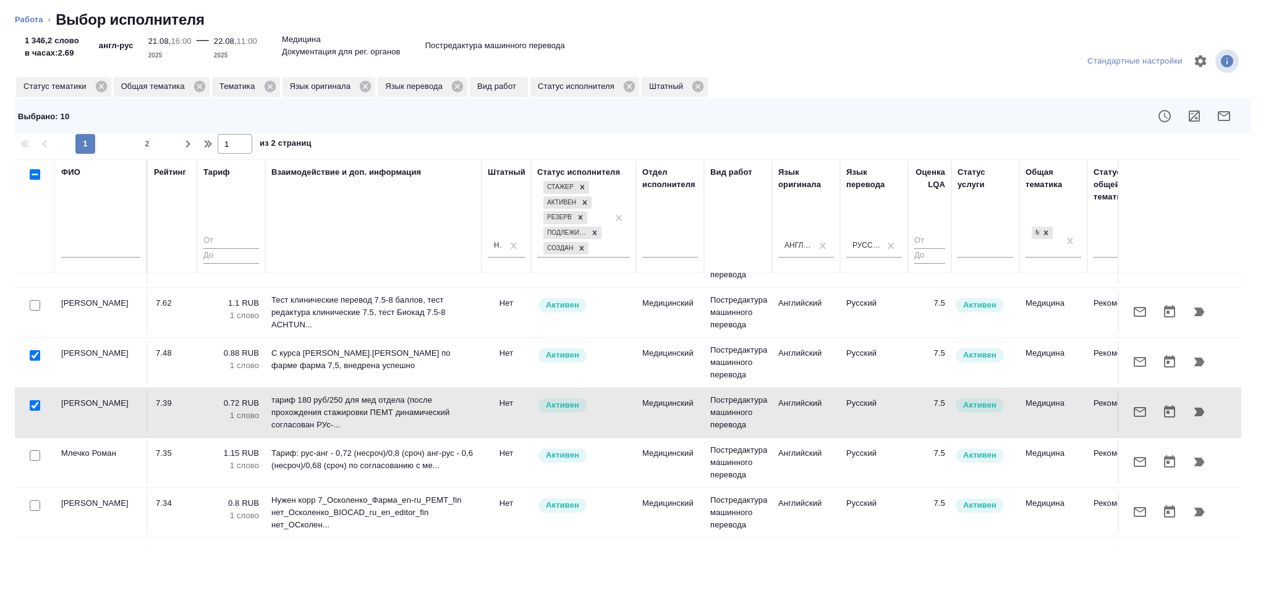
click at [32, 501] on input "checkbox" at bounding box center [35, 506] width 11 height 11
checkbox input "true"
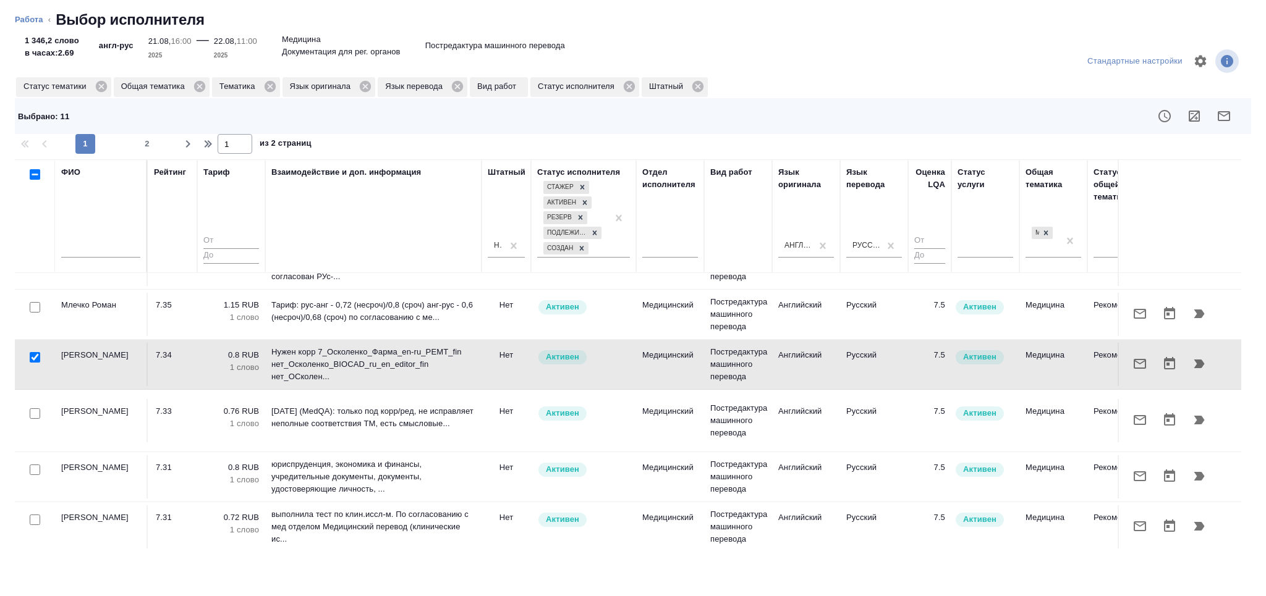
scroll to position [989, 0]
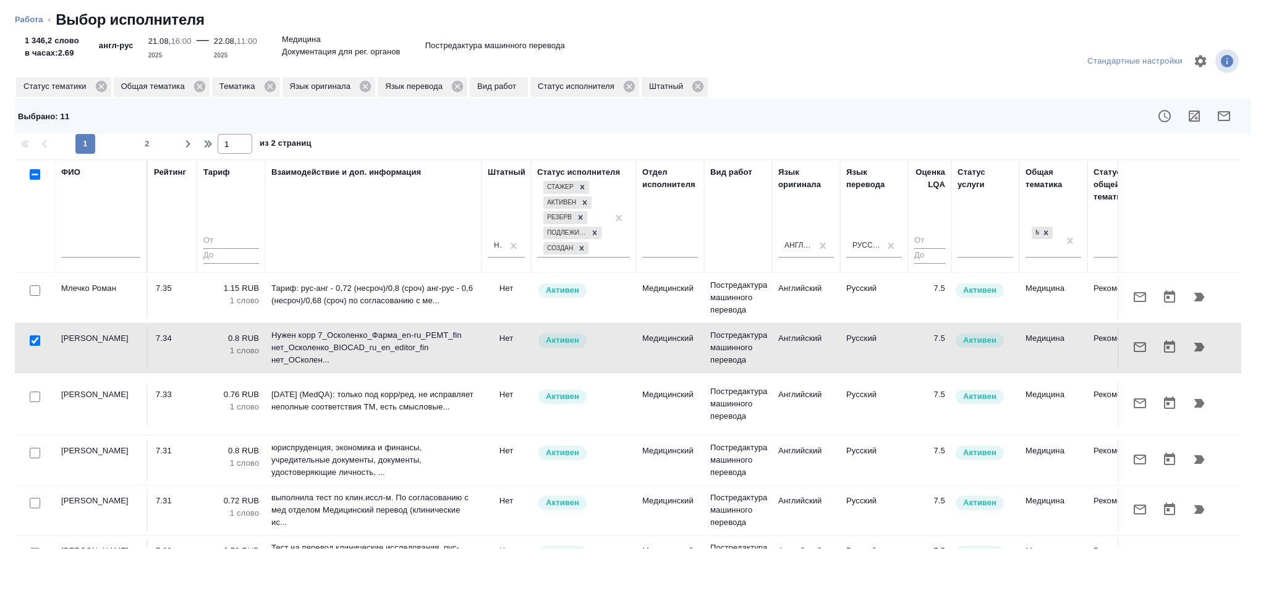
click at [40, 448] on input "checkbox" at bounding box center [35, 453] width 11 height 11
checkbox input "true"
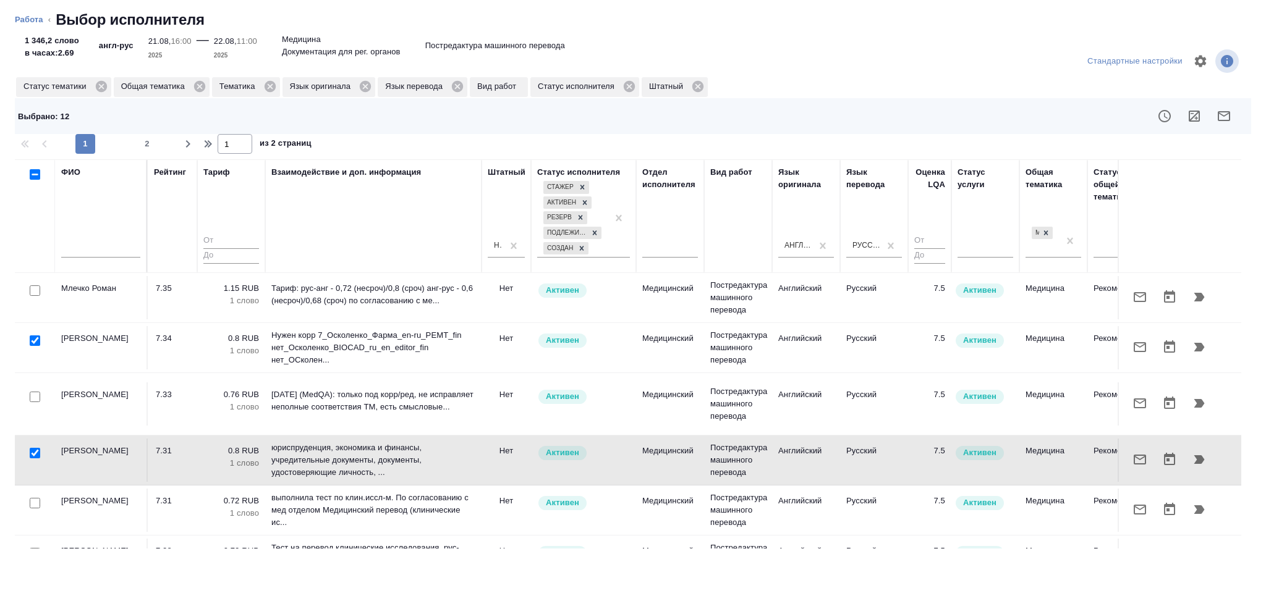
scroll to position [990, 0]
click at [35, 547] on input "checkbox" at bounding box center [35, 552] width 11 height 11
checkbox input "true"
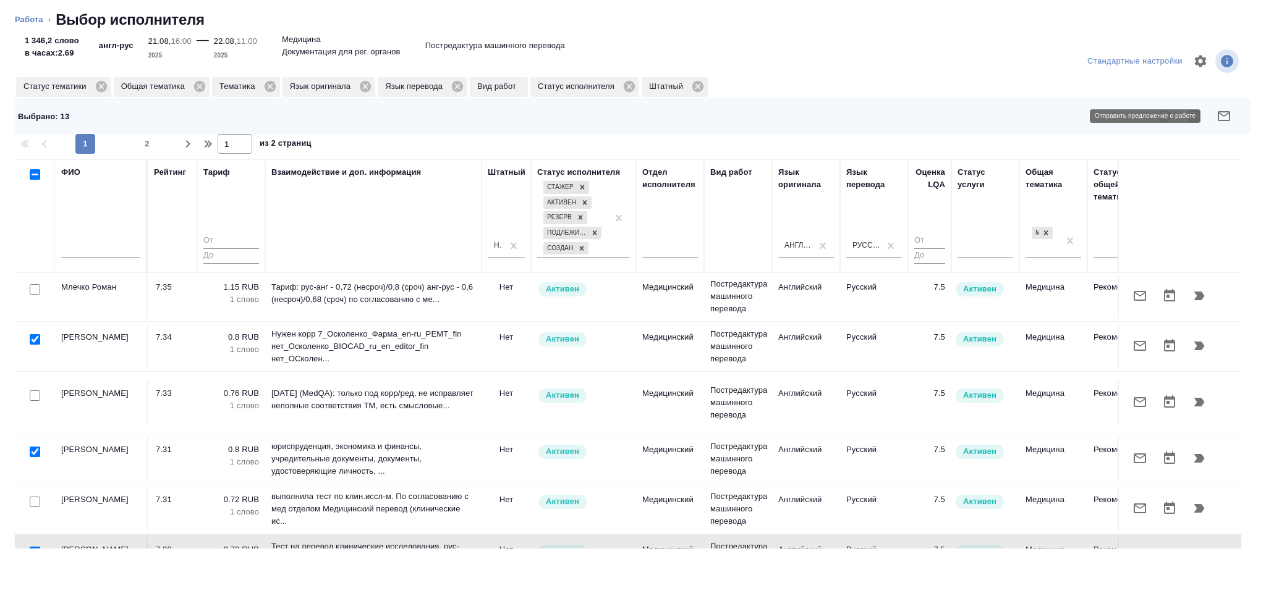
click at [1232, 109] on button "button" at bounding box center [1224, 116] width 30 height 30
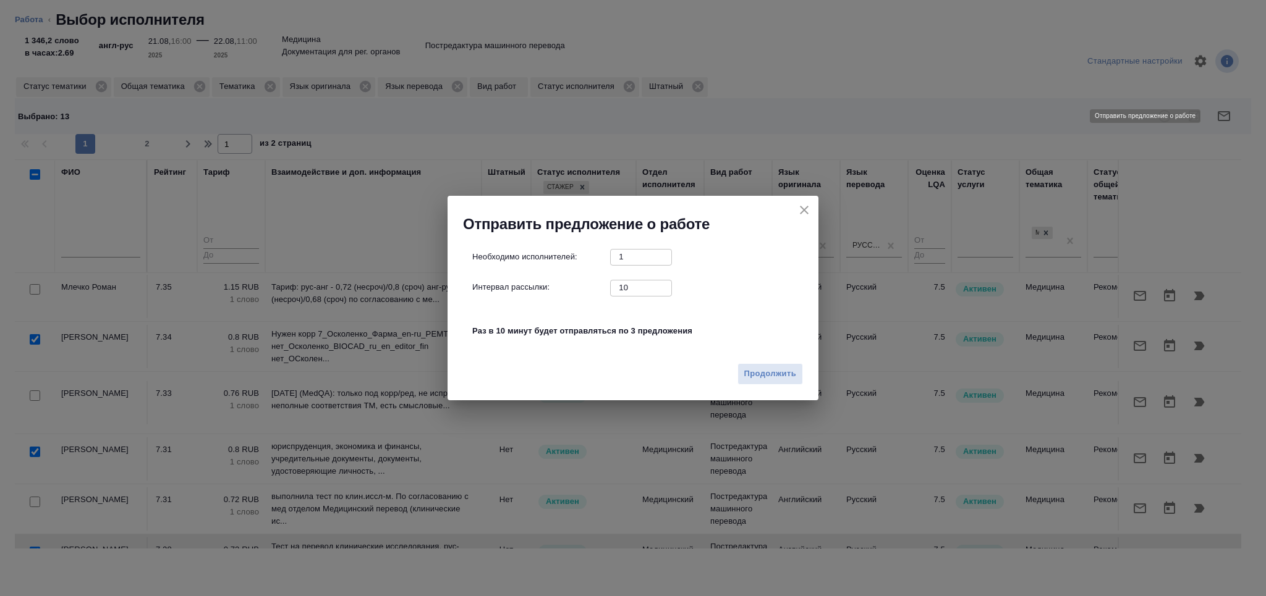
click at [592, 287] on div "Интервал рассылки: 10 ​" at bounding box center [637, 287] width 331 height 15
type input "2"
click at [763, 372] on span "Продолжить" at bounding box center [770, 374] width 52 height 14
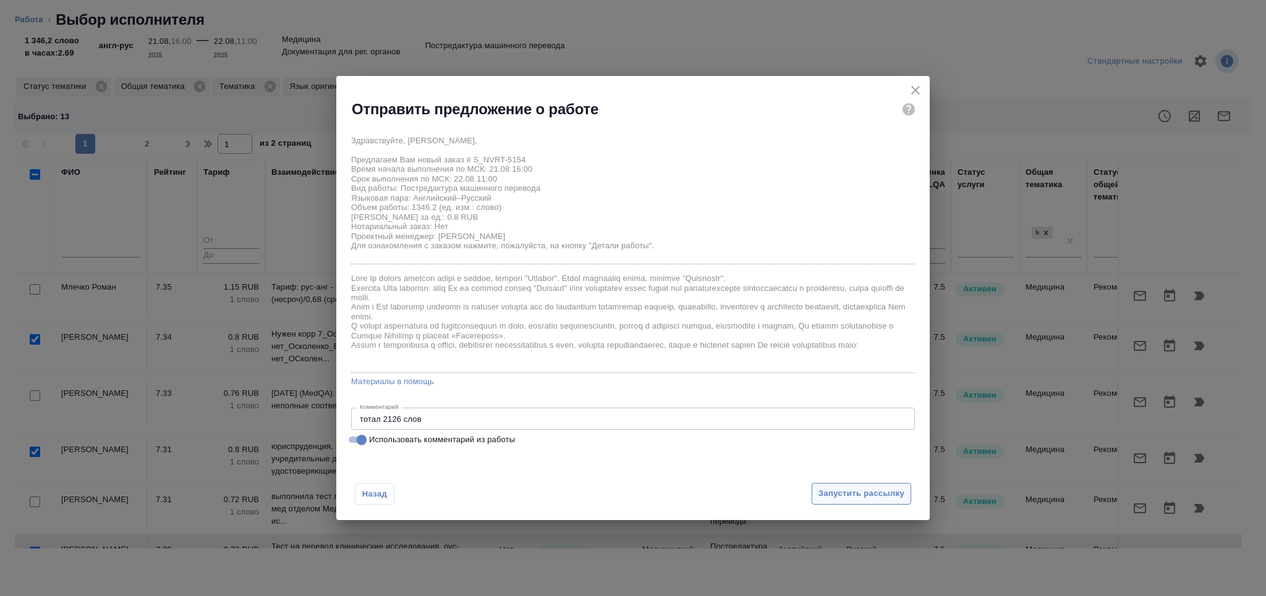
click at [847, 495] on span "Запустить рассылку" at bounding box center [861, 494] width 86 height 14
type textarea "x"
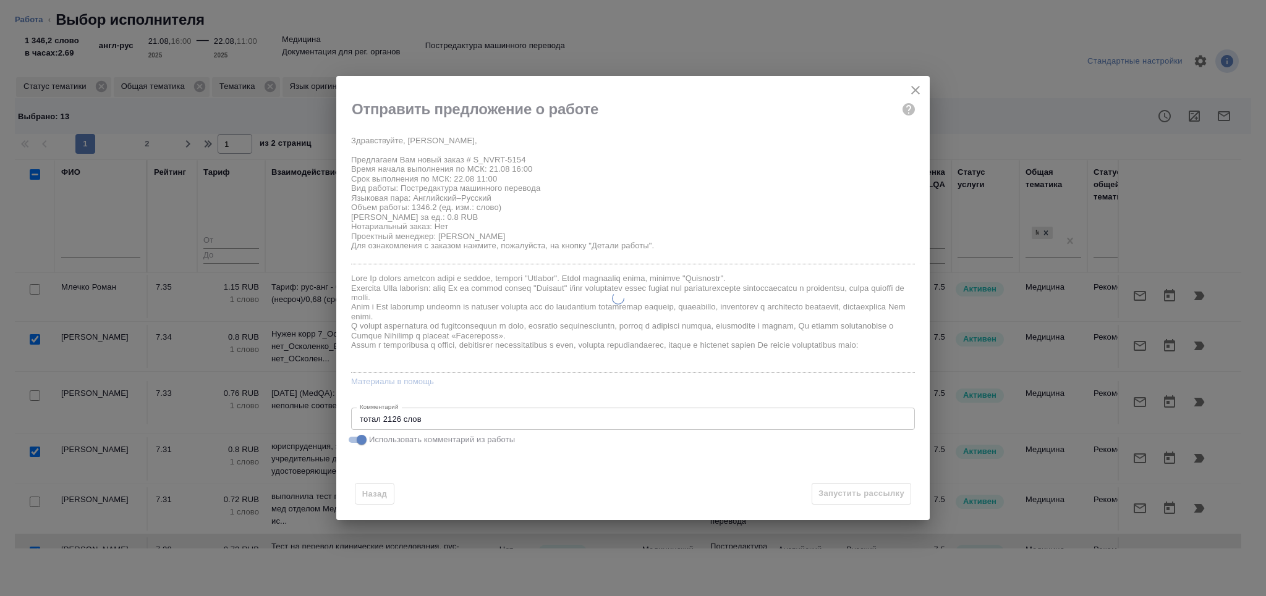
type textarea "x"
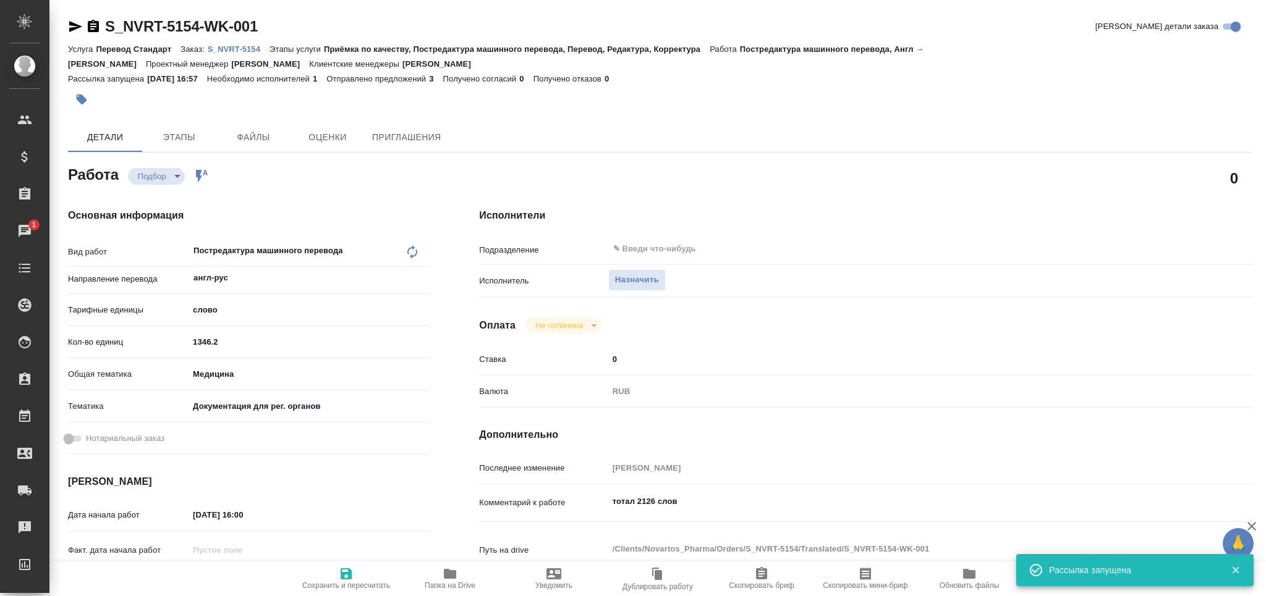
type input "recruiting"
type textarea "Постредактура машинного перевода"
type textarea "x"
type input "англ-рус"
type input "5a8b1489cc6b4906c91bfd90"
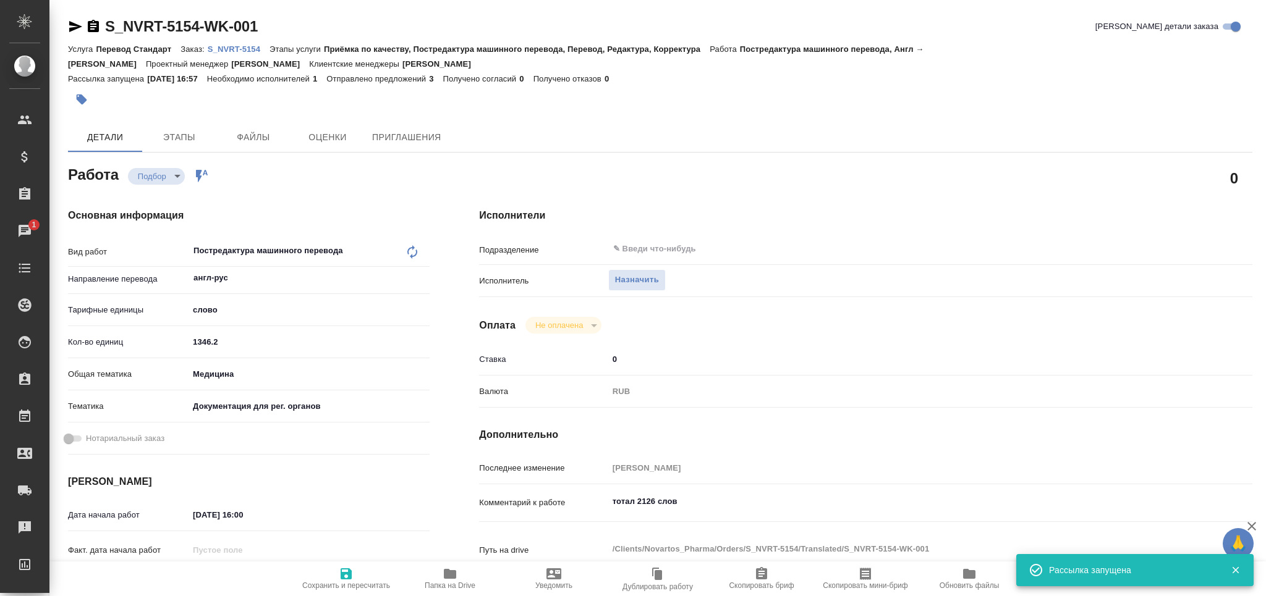
type input "1346.2"
type input "med"
type input "5f647205b73bc97568ca66c6"
type input "21.08.2025 16:00"
type input "22.08.2025 11:00"
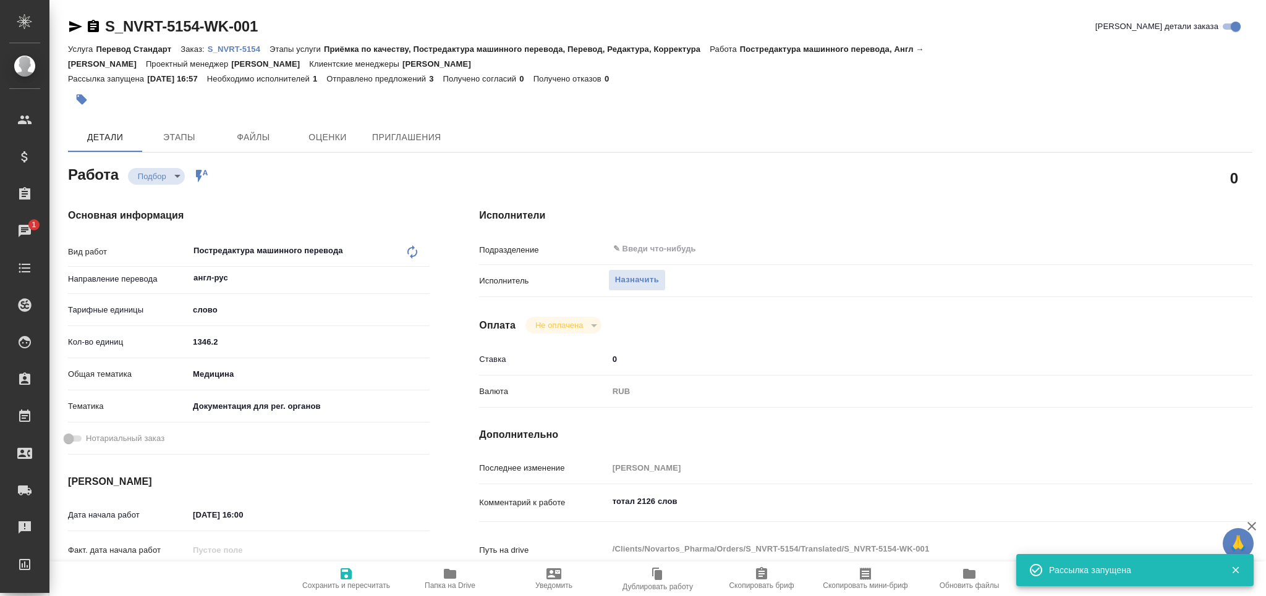
type input "22.08.2025 17:00"
type input "notPayed"
type input "0"
type input "RUB"
type input "[PERSON_NAME]"
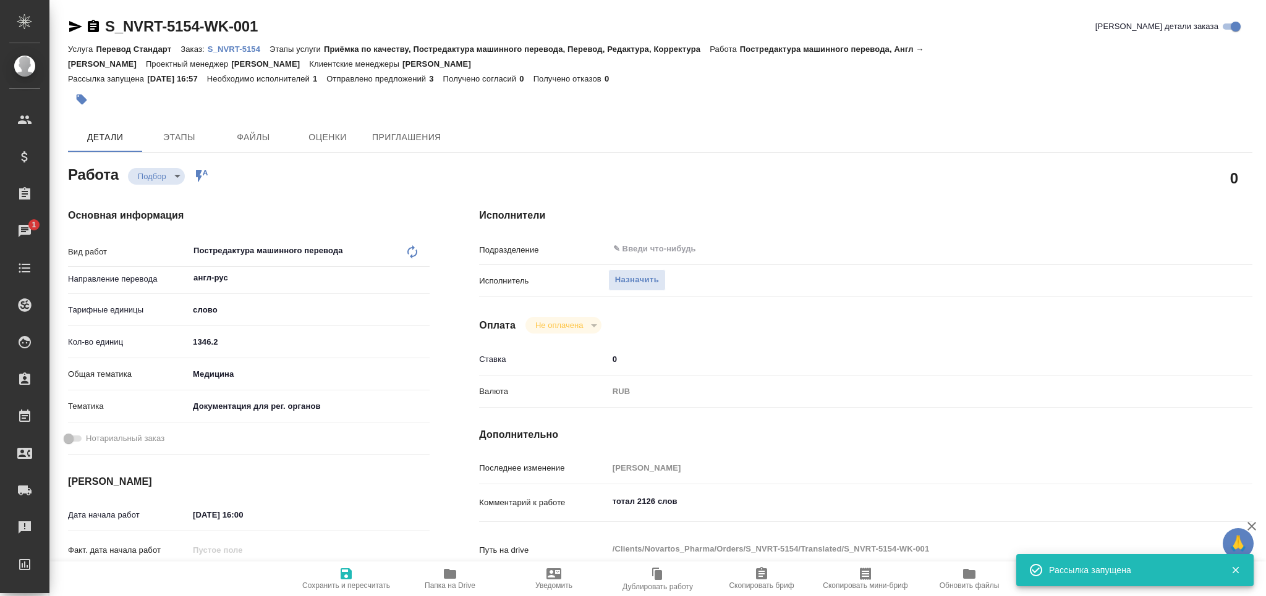
type textarea "тотал 2126 слов"
type textarea "x"
type textarea "/Clients/Novartos_Pharma/Orders/S_NVRT-5154/Translated/S_NVRT-5154-WK-001"
type textarea "x"
type input "S_NVRT-5154"
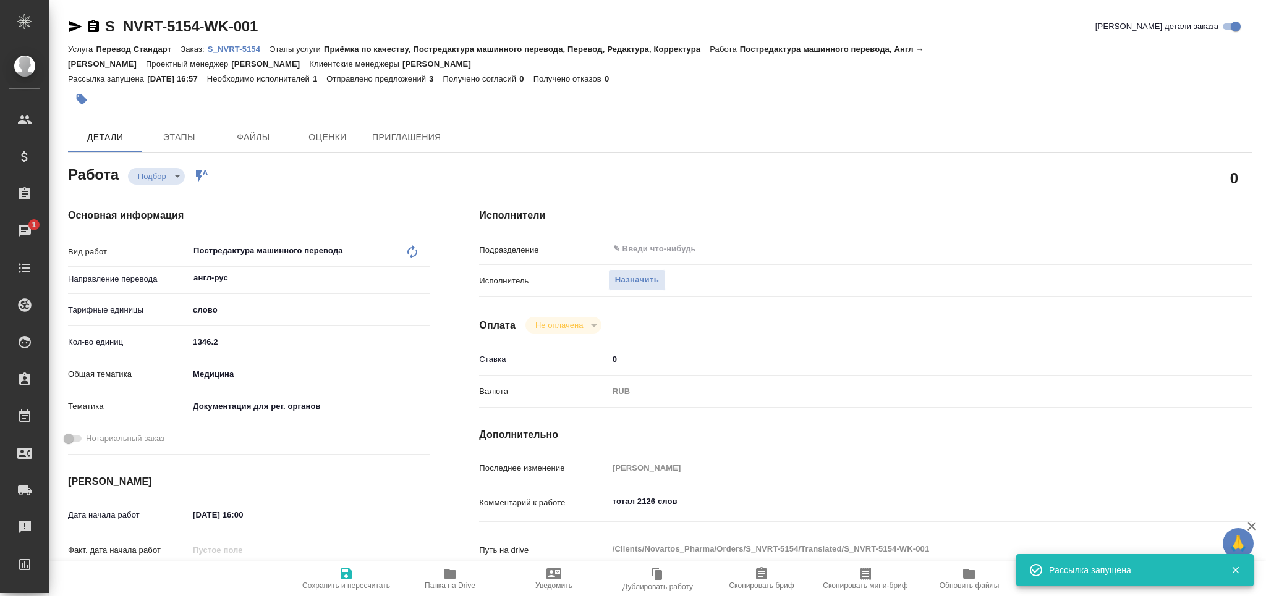
type input "Перевод Стандарт"
type input "Приёмка по качеству, Постредактура машинного перевода, Перевод, Редактура, Корр…"
type input "[PERSON_NAME]"
type input "Петрова Валерия"
type input "/Clients/Novartos_Pharma/Orders/S_NVRT-5154"
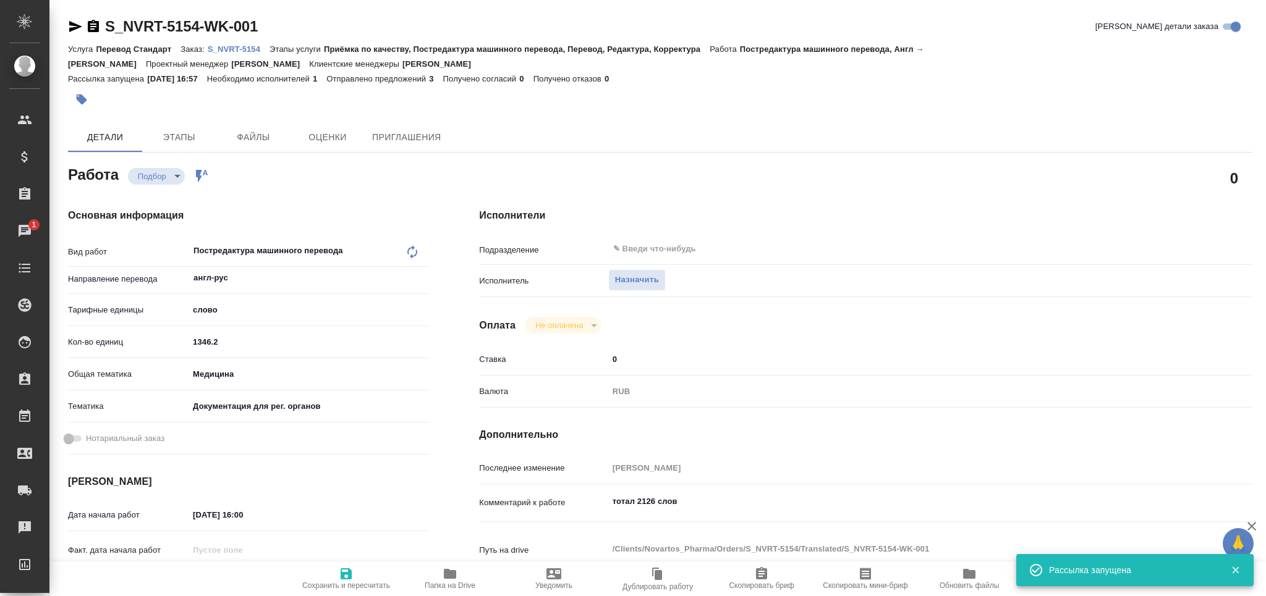
type textarea "x"
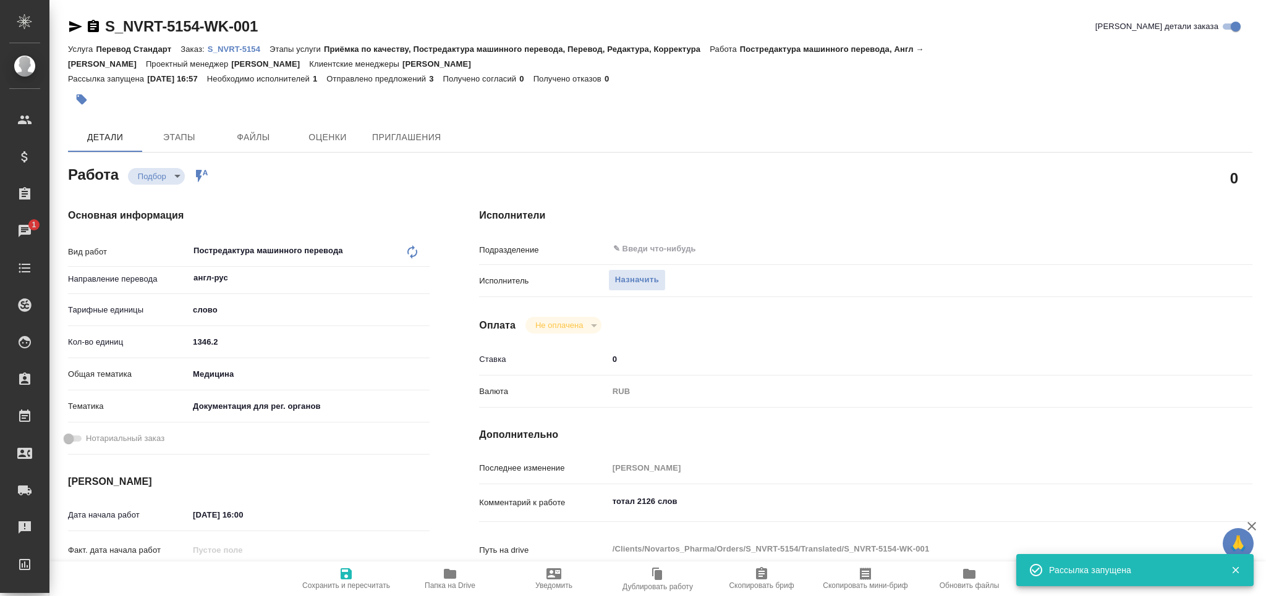
type textarea "x"
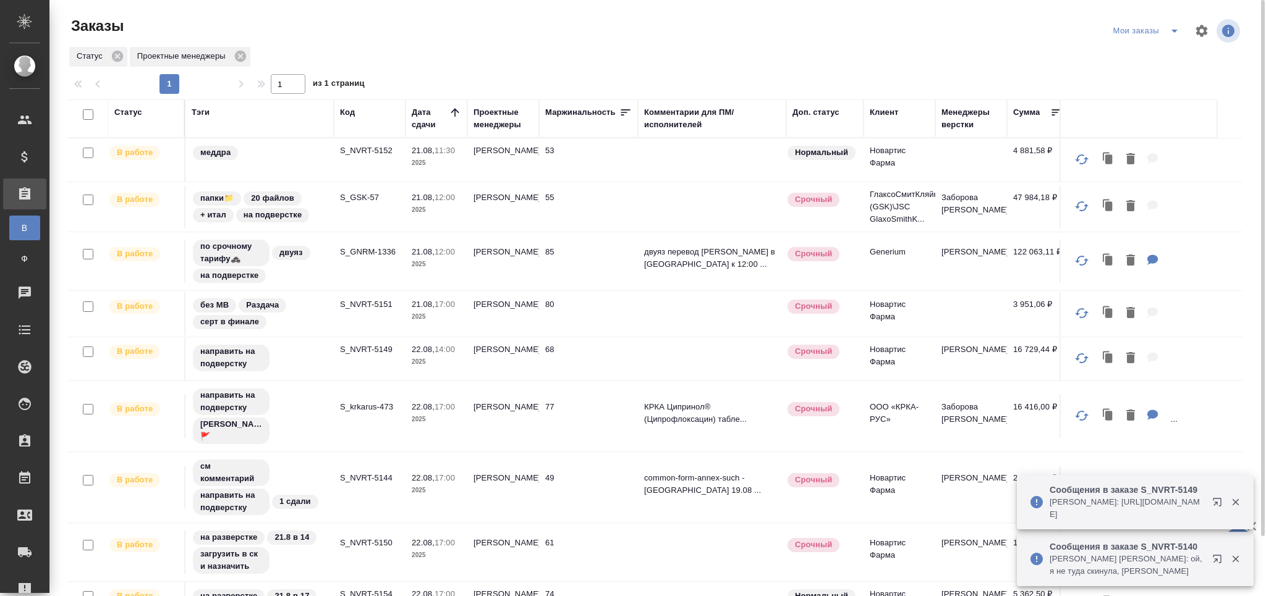
click at [373, 194] on p "S_GSK-57" at bounding box center [369, 198] width 59 height 12
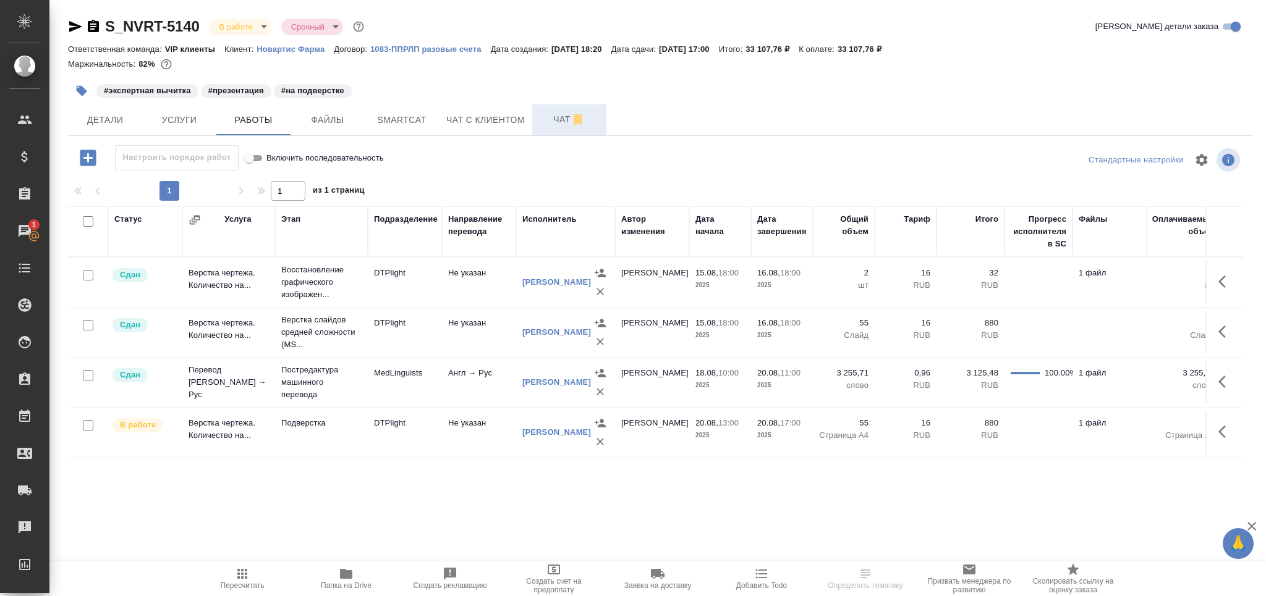
click at [551, 117] on span "Чат" at bounding box center [569, 119] width 59 height 15
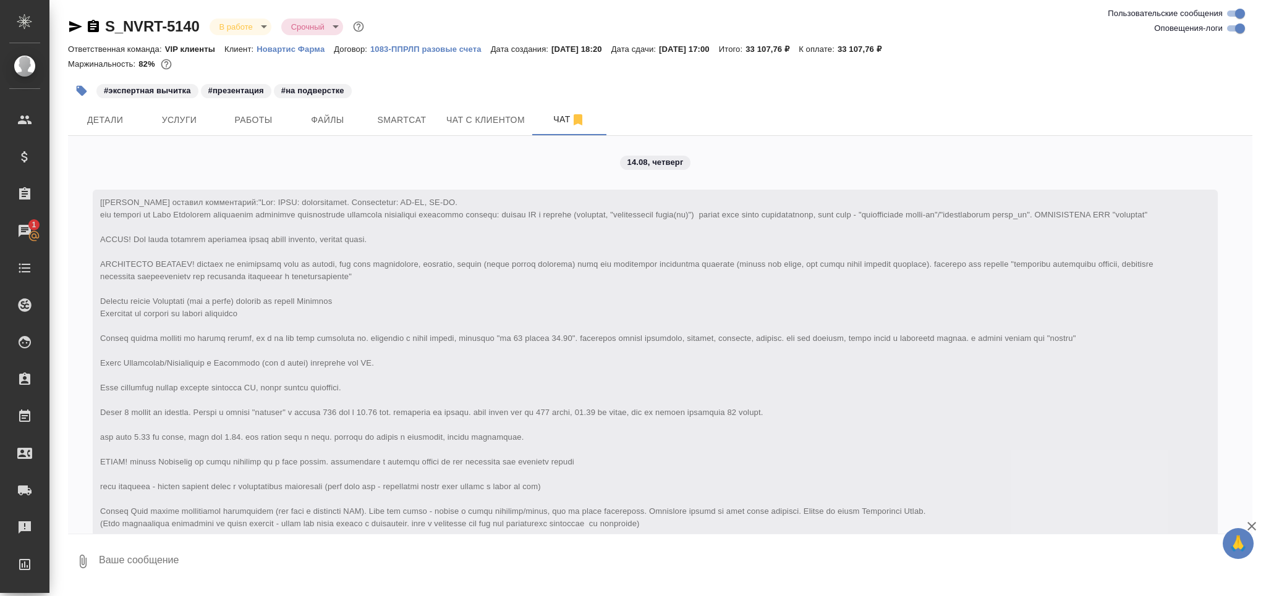
click at [1237, 32] on input "Оповещения-логи" at bounding box center [1240, 28] width 45 height 15
checkbox input "false"
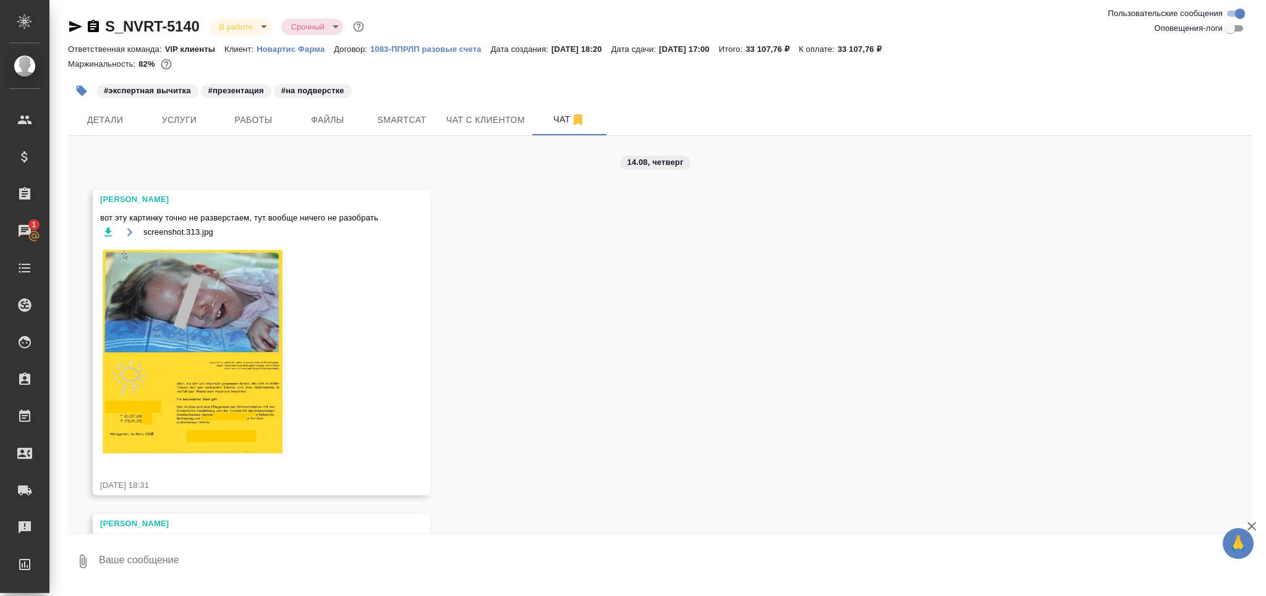
scroll to position [1422, 0]
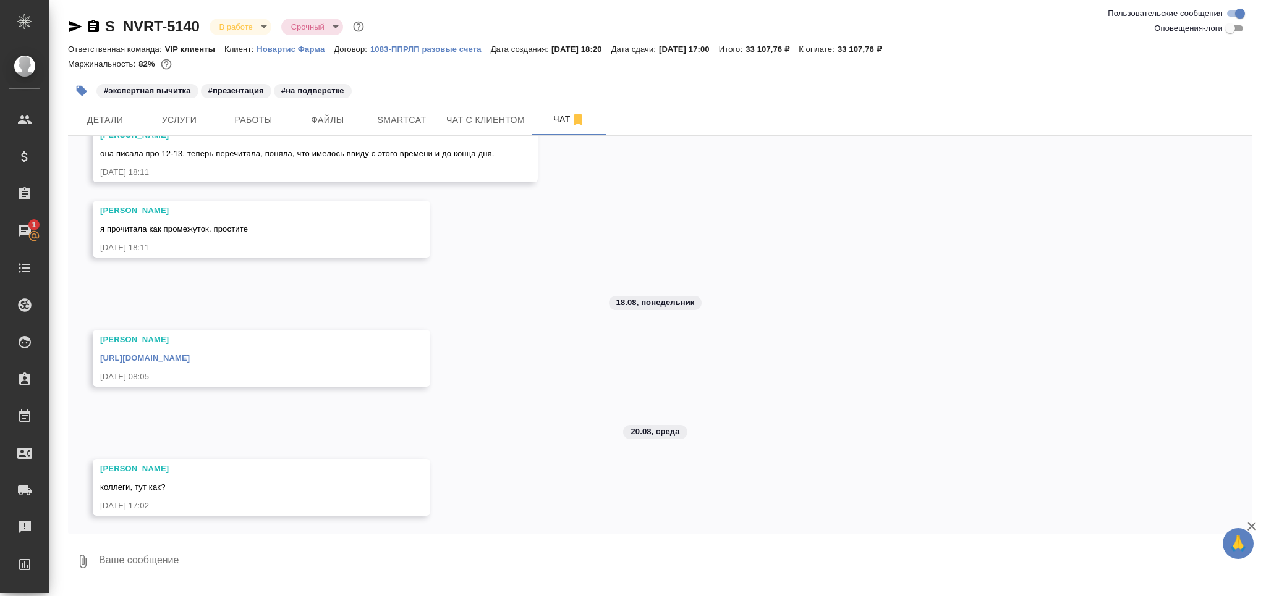
click at [133, 558] on textarea at bounding box center [675, 562] width 1155 height 42
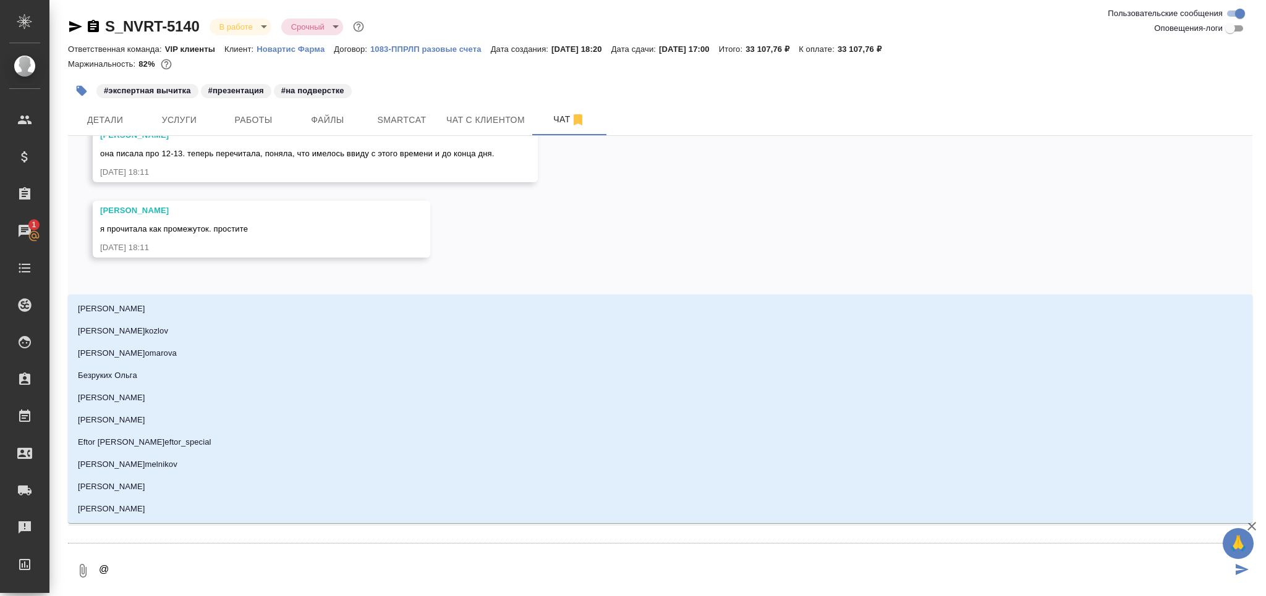
type textarea "@а"
type input "а"
type textarea "@арс"
type input "арс"
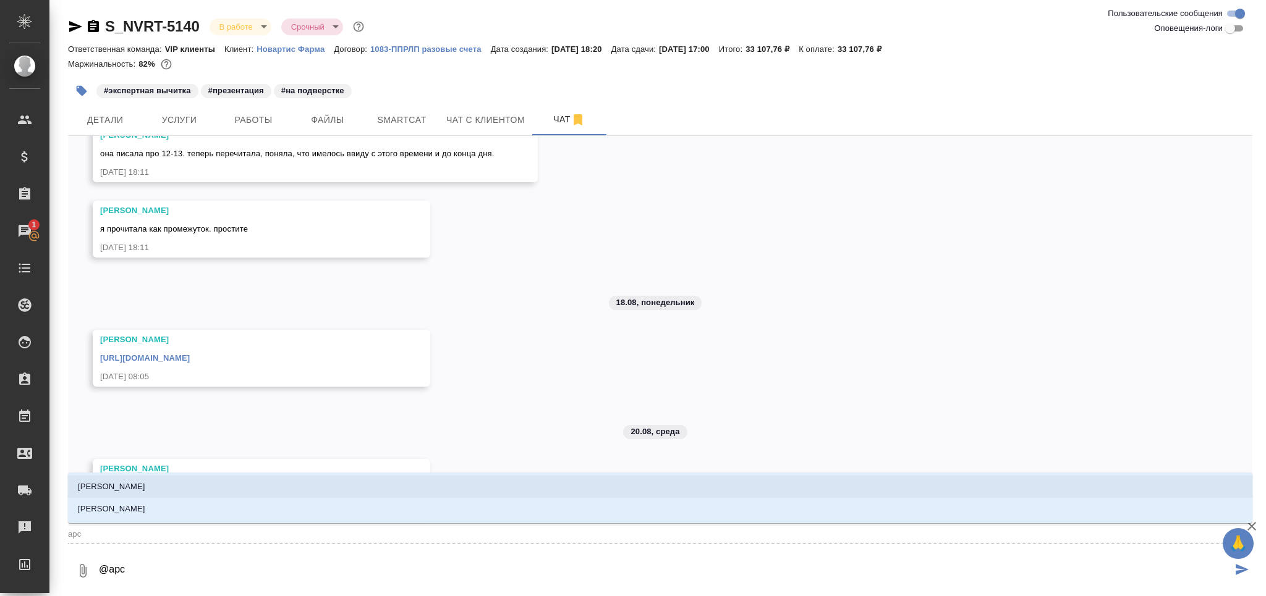
click at [182, 494] on li "Арсеньева Вера" at bounding box center [660, 487] width 1184 height 22
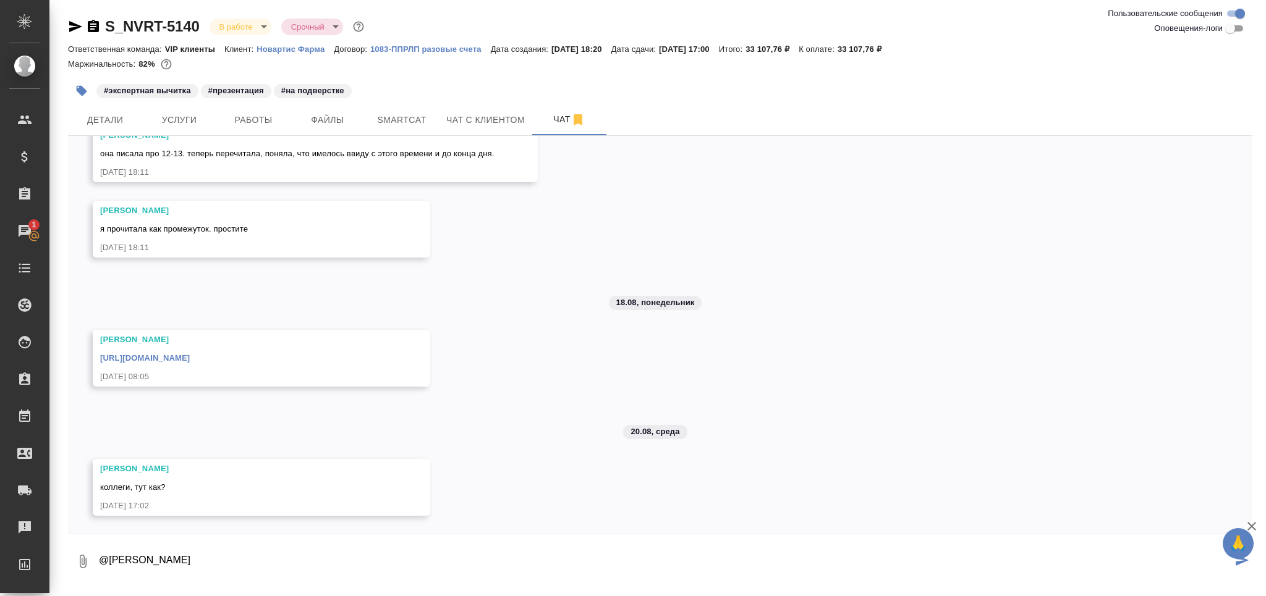
type textarea "@Арсеньева Вера"
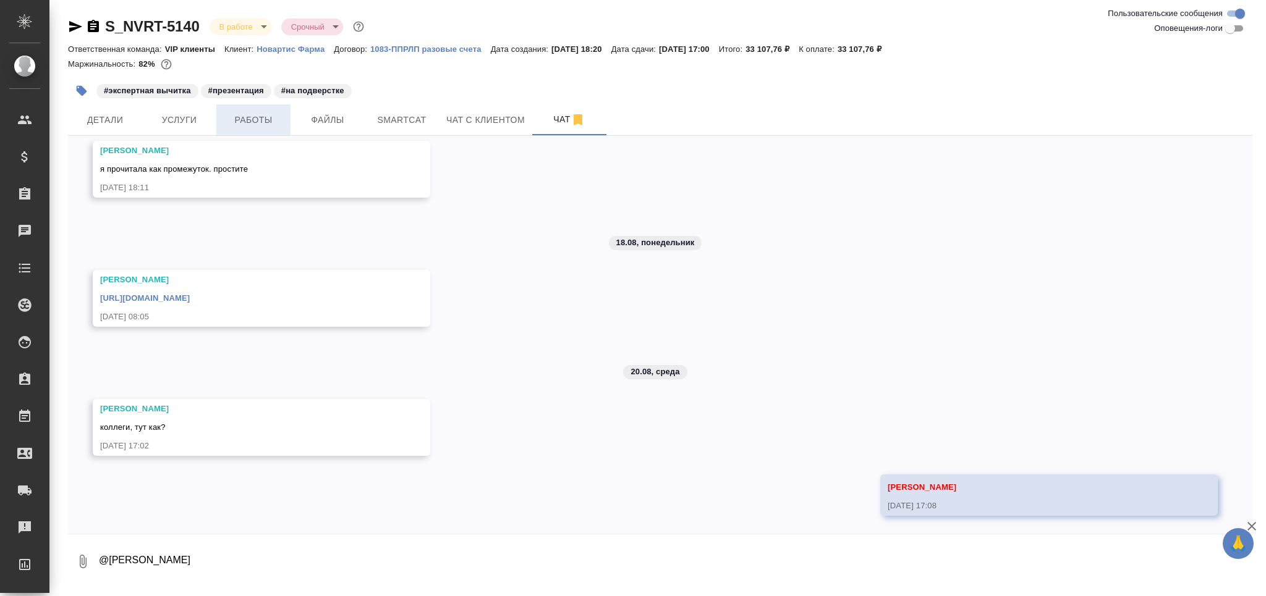
click at [268, 123] on span "Работы" at bounding box center [253, 119] width 59 height 15
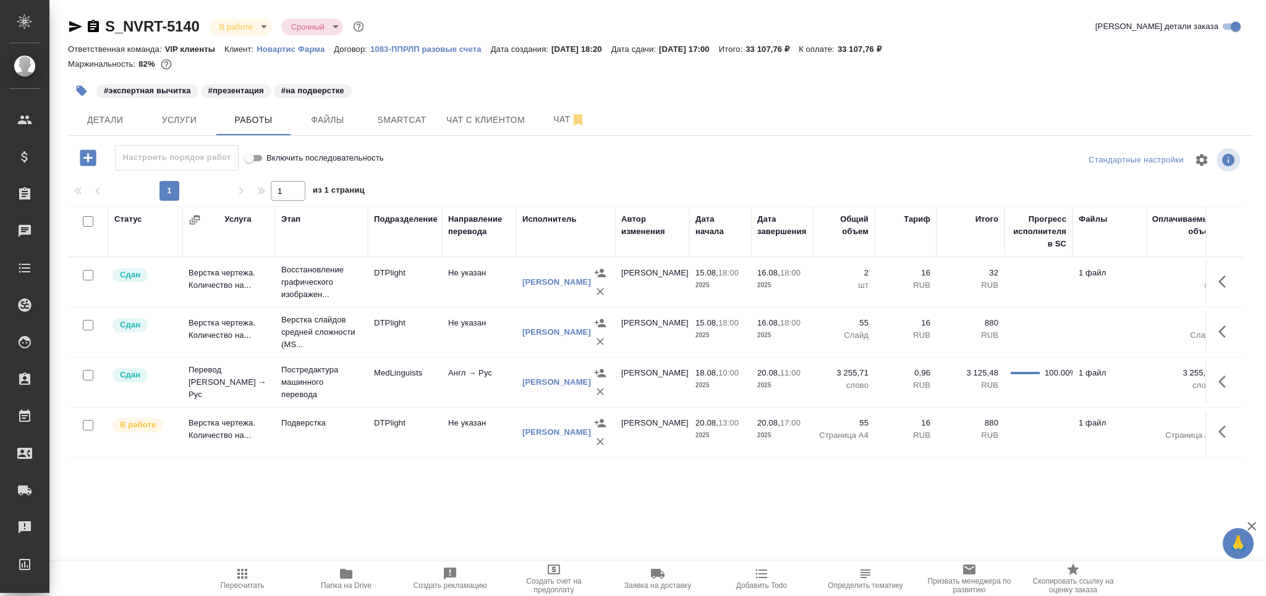
click at [264, 574] on span "Пересчитать" at bounding box center [242, 578] width 89 height 23
click at [239, 572] on icon "button" at bounding box center [242, 574] width 10 height 10
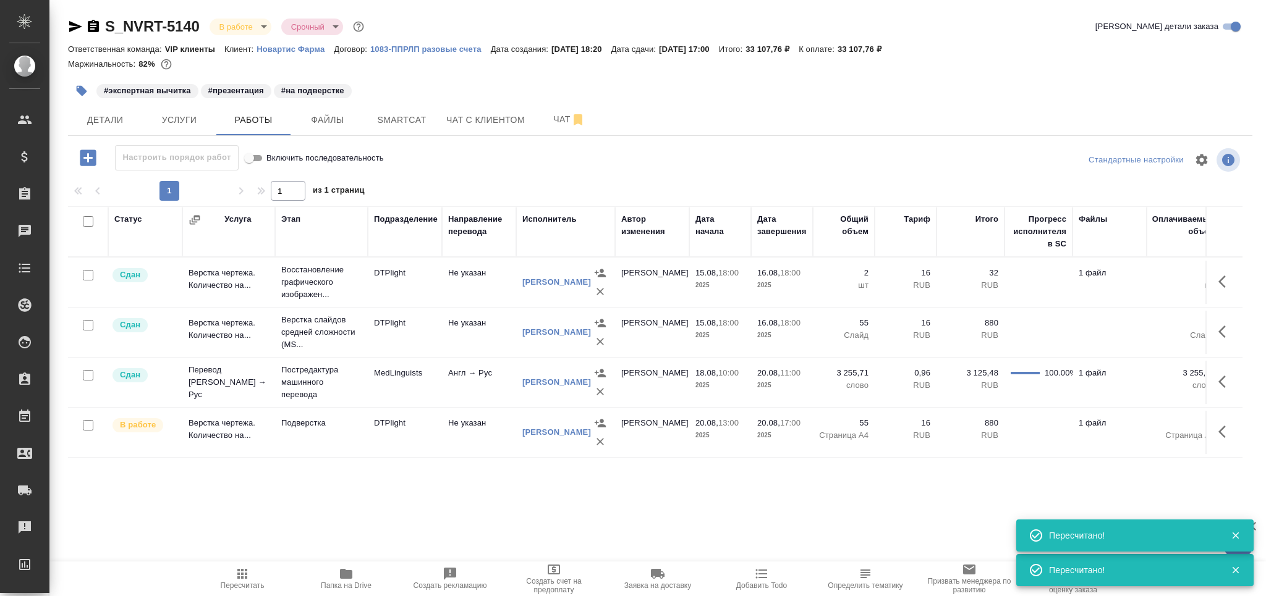
click at [79, 23] on icon "button" at bounding box center [75, 26] width 15 height 15
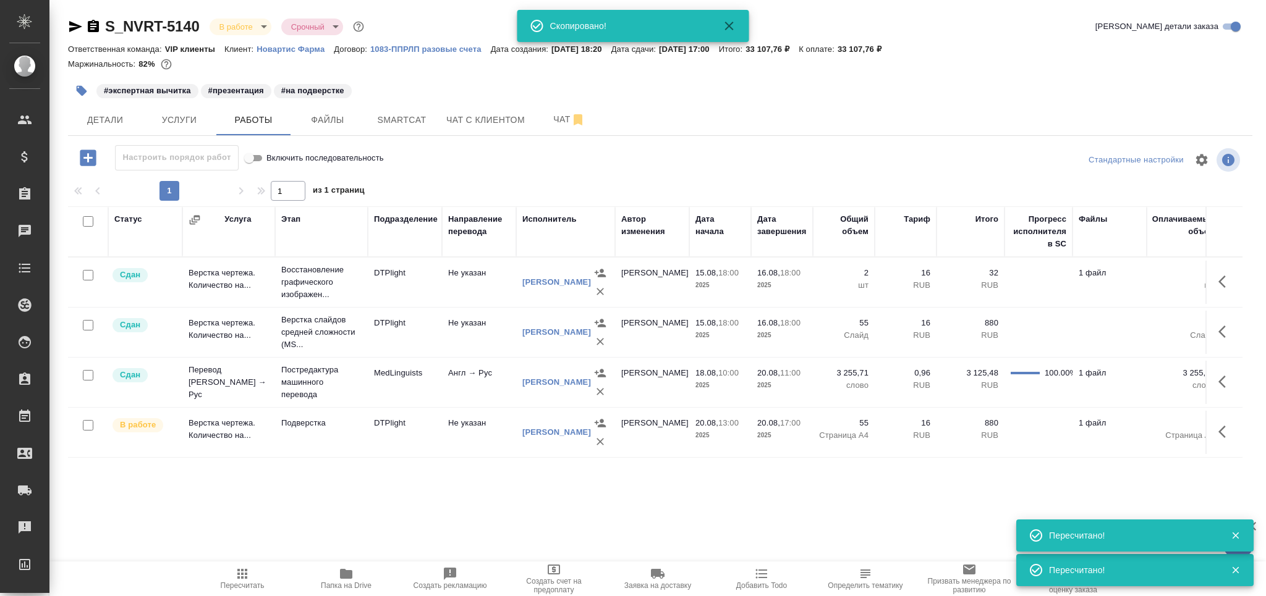
click at [180, 596] on html "🙏 .cls-1 fill:#fff; AWATERA Grabko Mariya Клиенты Спецификации Заказы 0 Чаты To…" at bounding box center [633, 348] width 1266 height 696
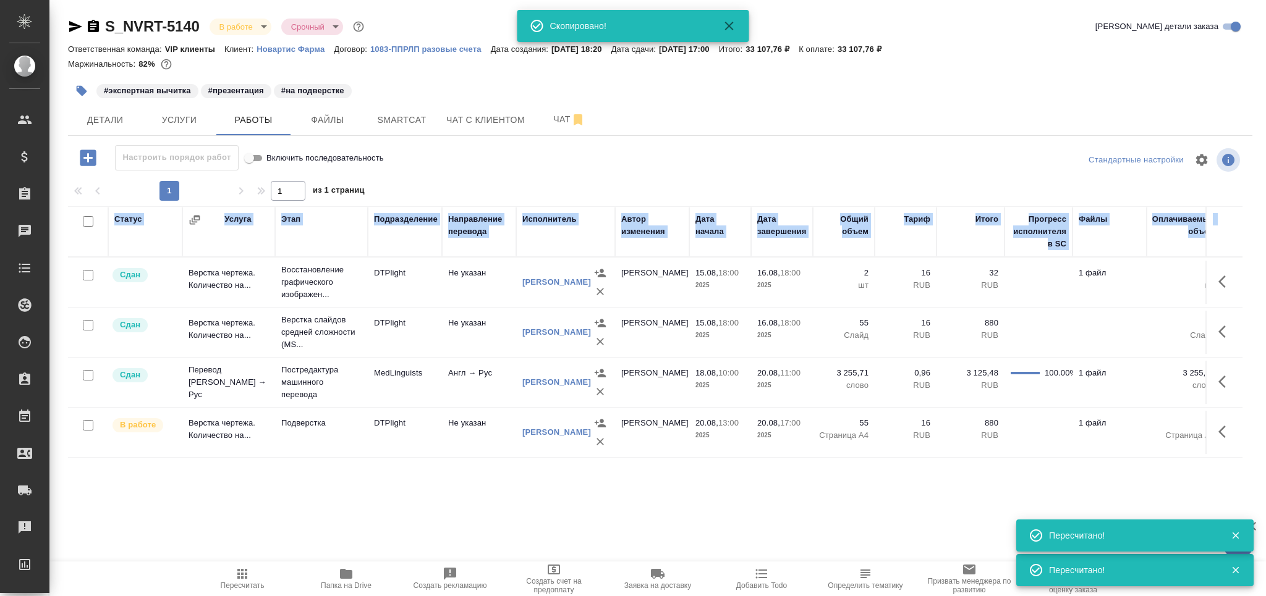
click at [362, 503] on div "Статус Услуга Этап Подразделение Направление перевода Исполнитель Автор изменен…" at bounding box center [655, 407] width 1174 height 402
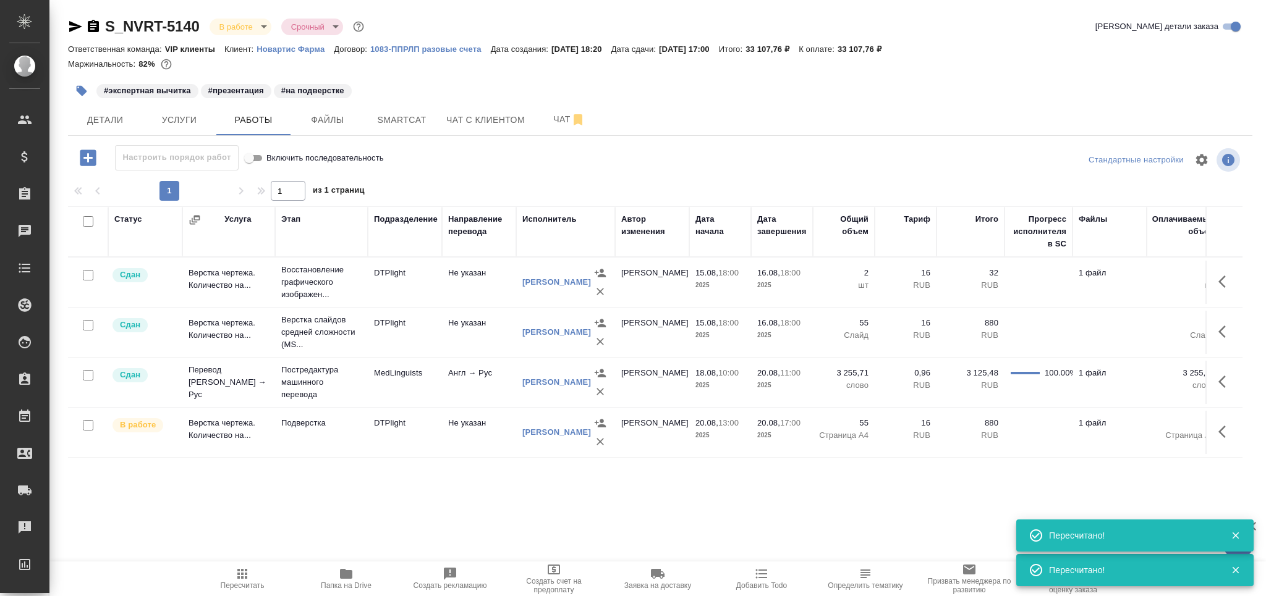
click at [331, 301] on p "Подверстка" at bounding box center [321, 282] width 80 height 37
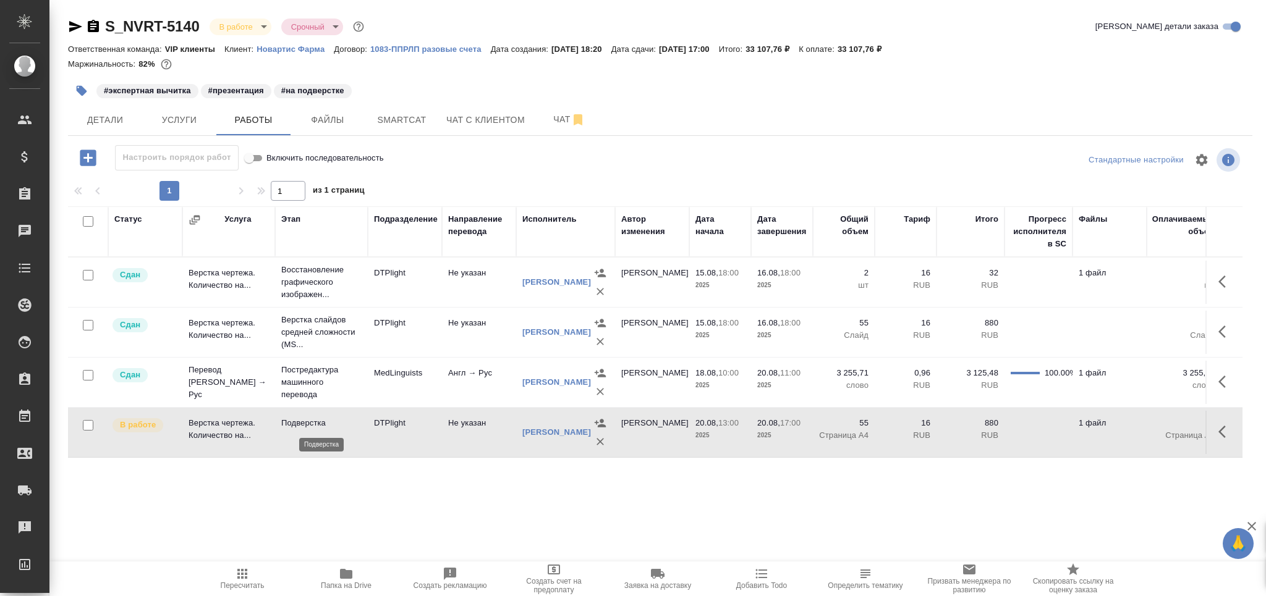
click at [332, 429] on p "Подверстка" at bounding box center [321, 423] width 80 height 12
click at [250, 578] on span "Пересчитать" at bounding box center [242, 578] width 89 height 23
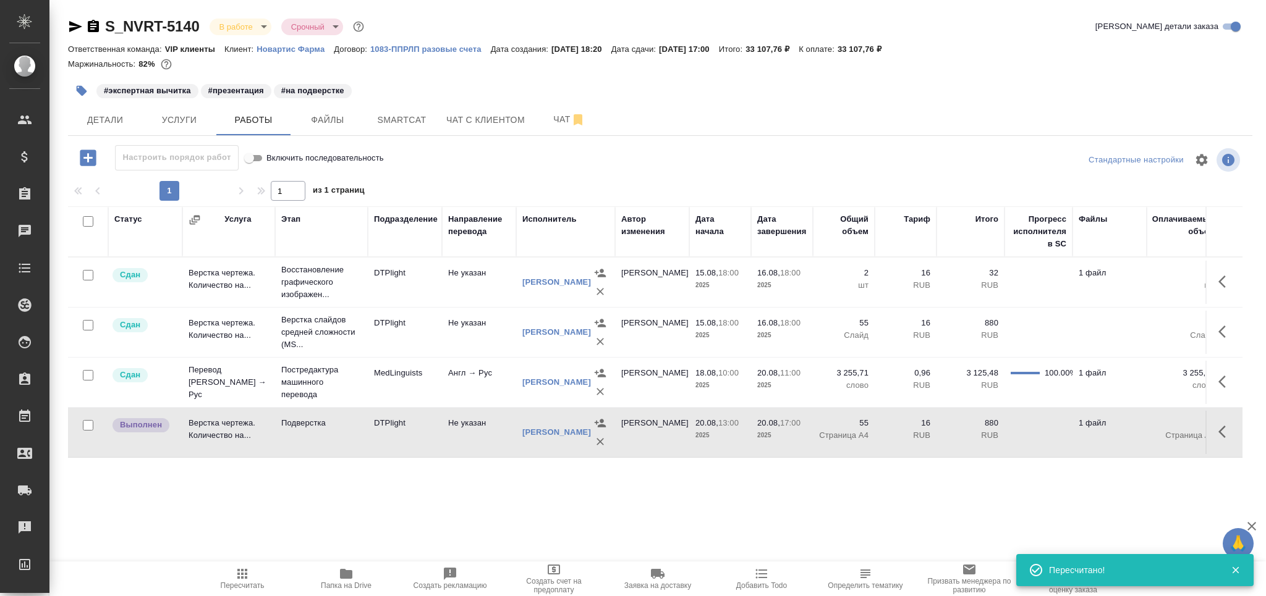
click at [340, 307] on td "Подверстка" at bounding box center [321, 282] width 93 height 49
click at [545, 117] on span "Чат" at bounding box center [569, 119] width 59 height 15
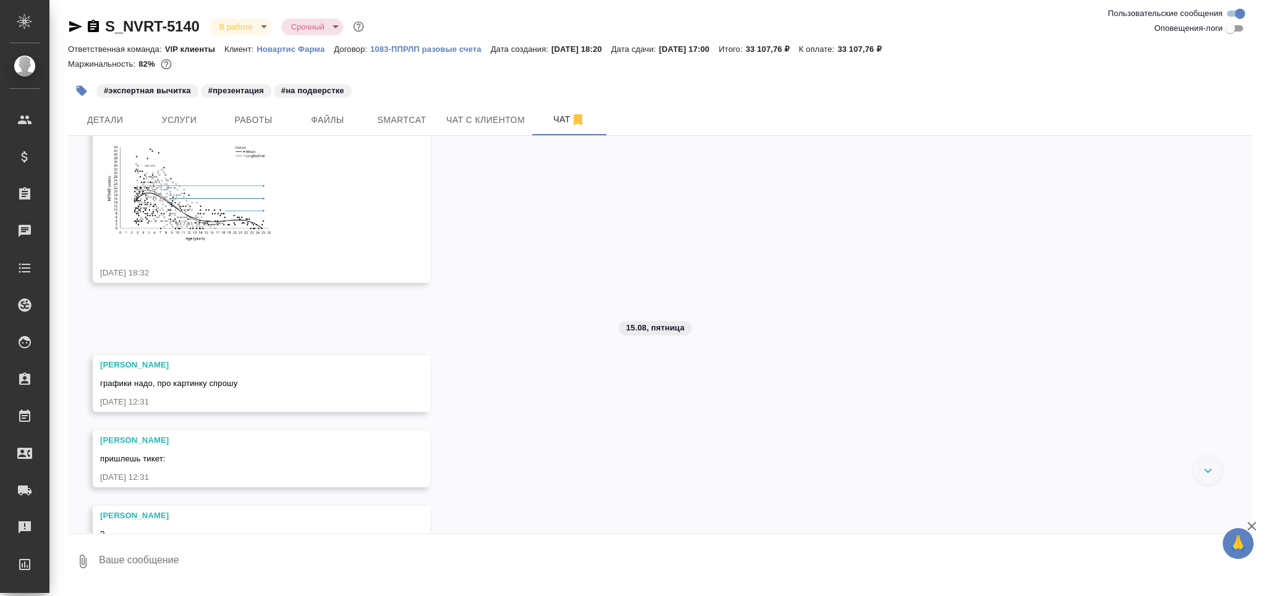
click at [201, 555] on textarea at bounding box center [675, 562] width 1155 height 42
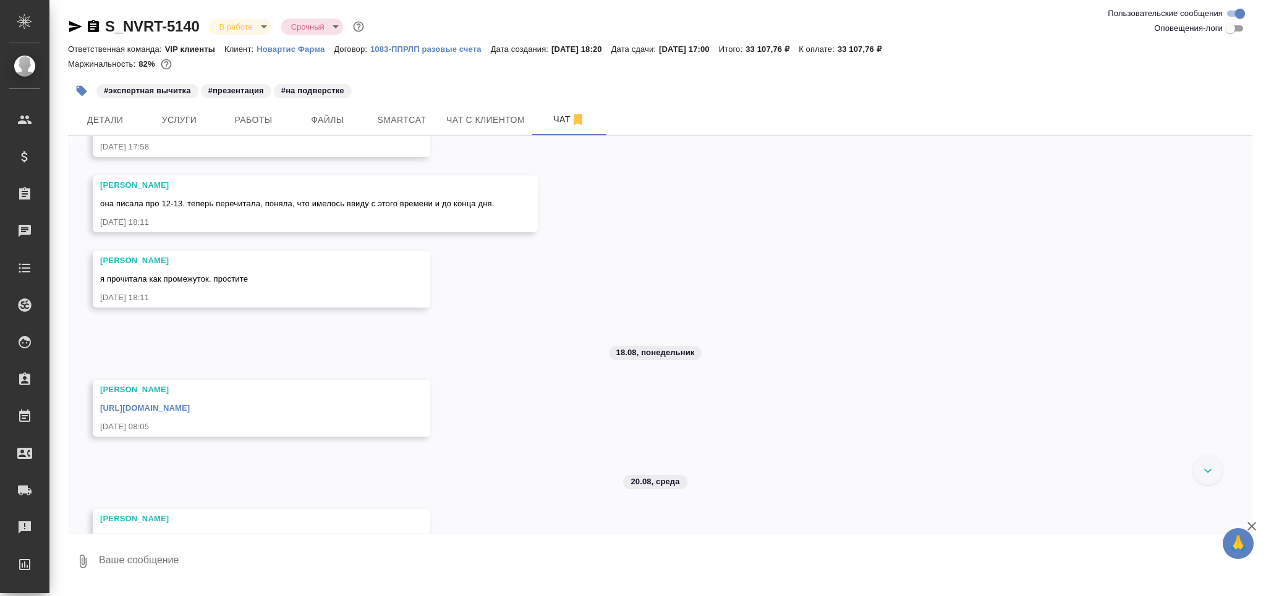
scroll to position [1482, 0]
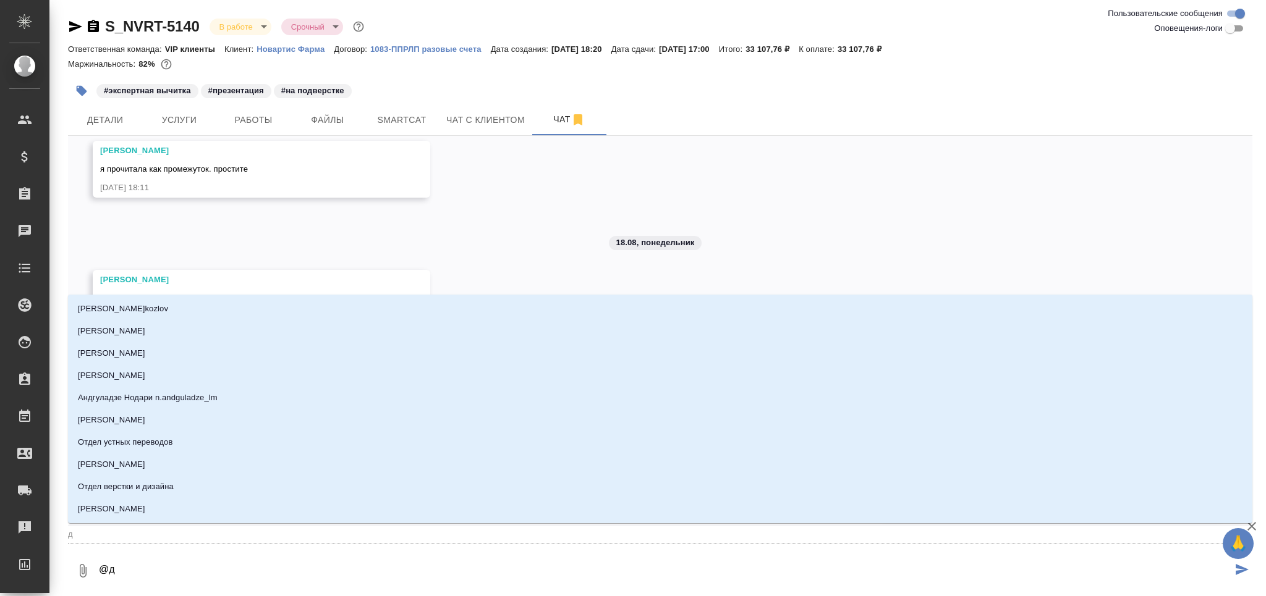
type textarea "@ди"
type input "ди"
type textarea "@дил"
type input "дил"
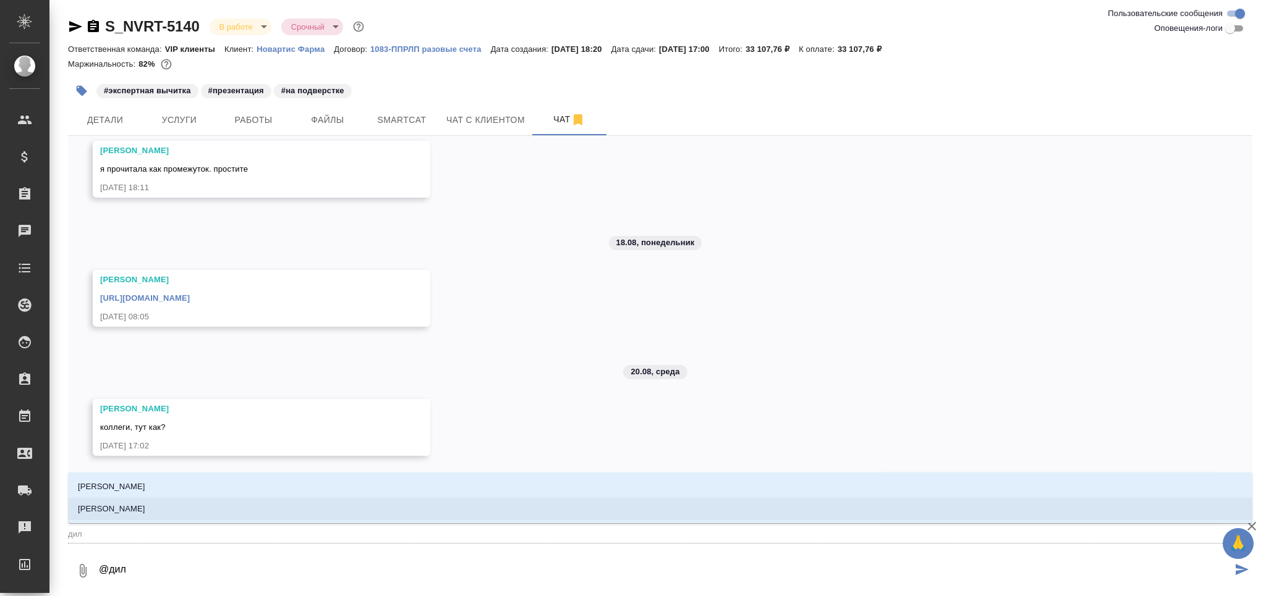
click at [211, 517] on li "Сайдашева Диляра" at bounding box center [660, 509] width 1184 height 22
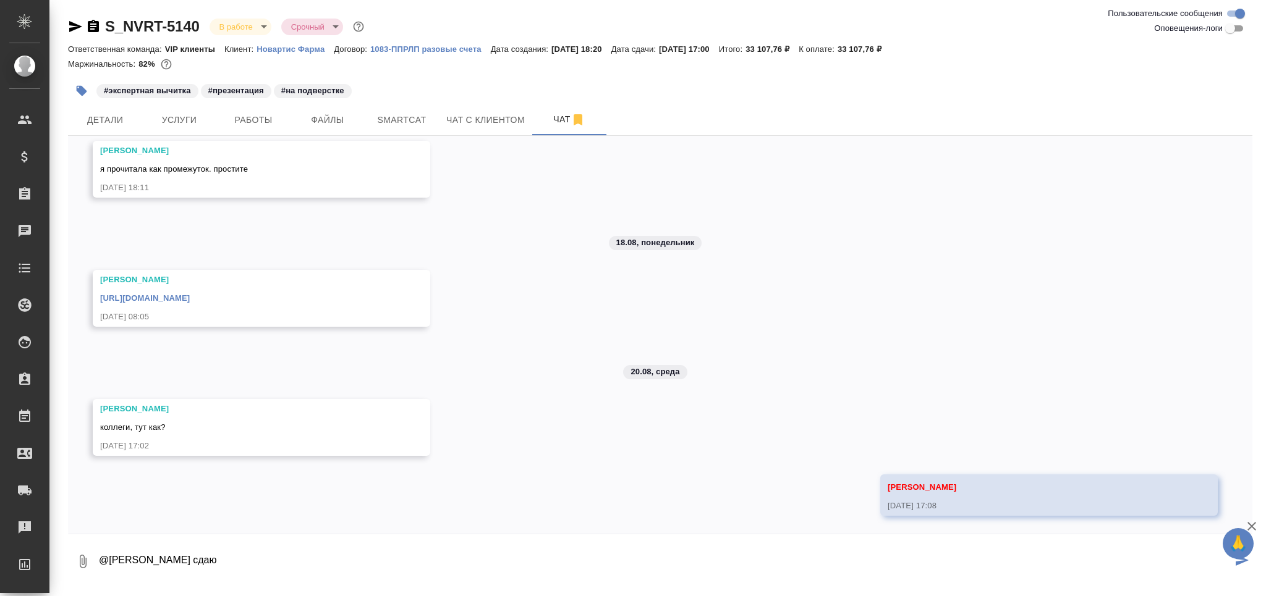
paste textarea "https://drive.awatera.com/apps/files/files/10110901?dir=/Shares/Novartos_Pharma…"
type textarea "@Сайдашева Диляра сдаю https://drive.awatera.com/apps/files/files/10110901?dir=…"
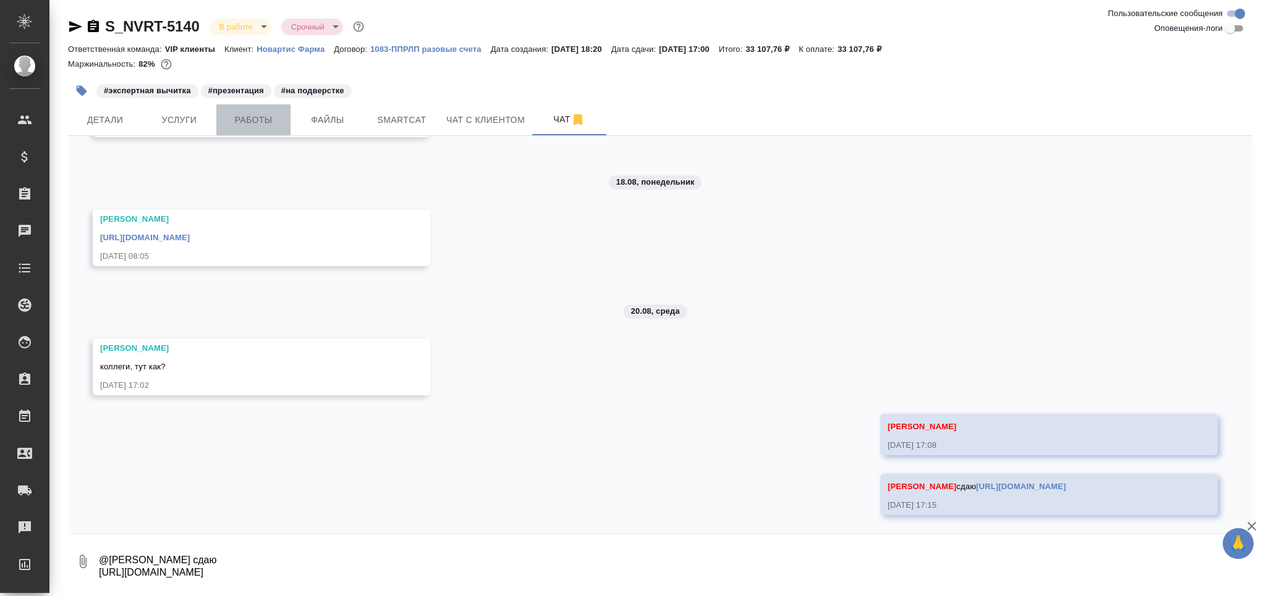
click at [265, 121] on span "Работы" at bounding box center [253, 119] width 59 height 15
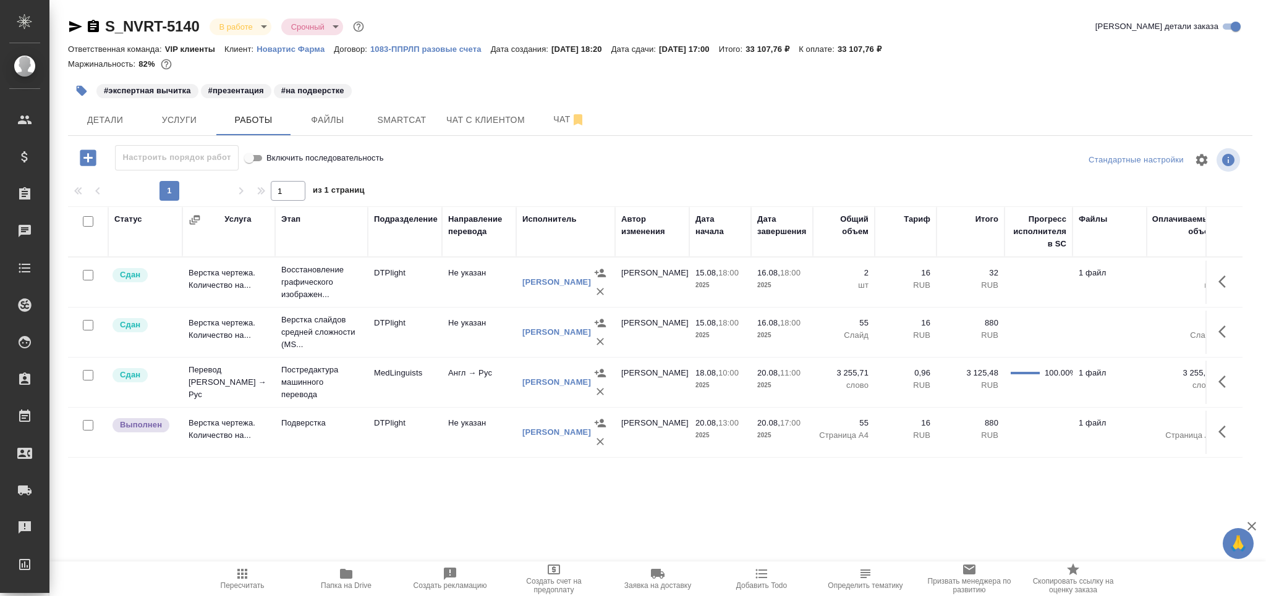
click at [1226, 429] on icon "button" at bounding box center [1225, 432] width 15 height 15
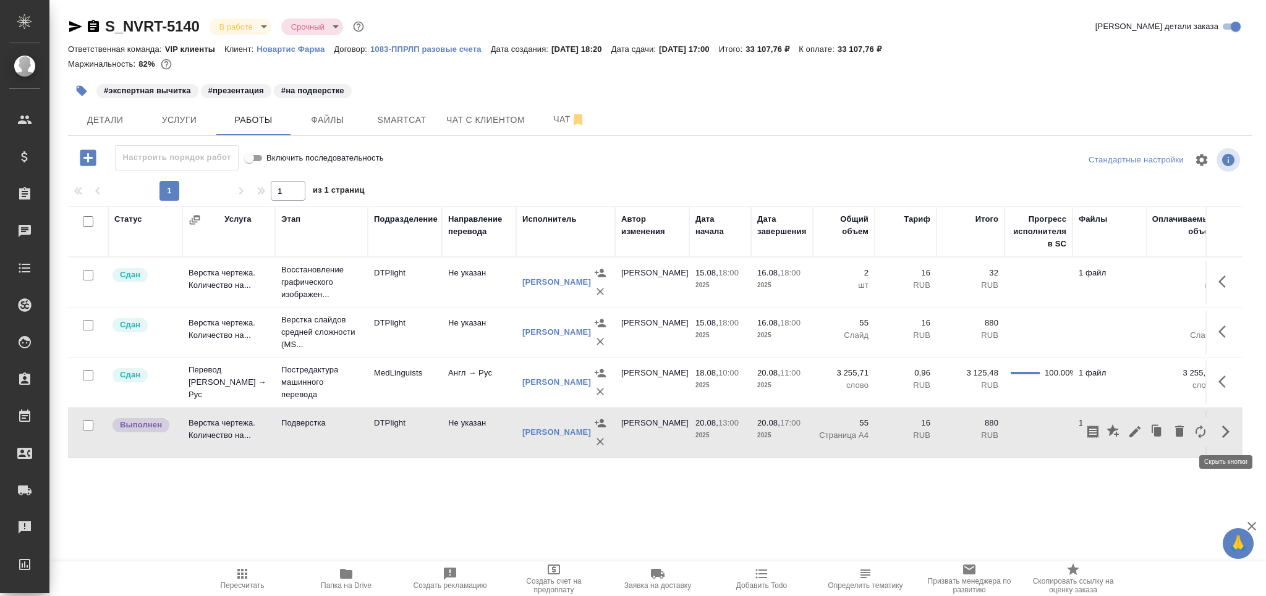
click at [1130, 430] on icon "button" at bounding box center [1134, 432] width 15 height 15
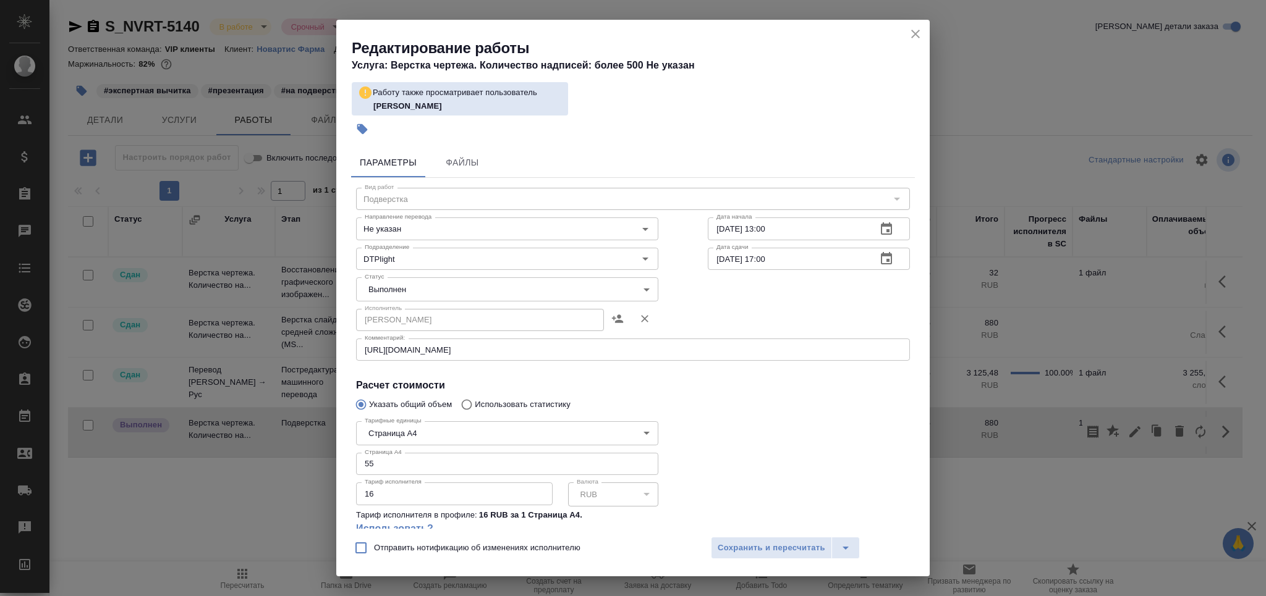
click at [437, 291] on body "🙏 .cls-1 fill:#fff; AWATERA Grabko Mariya Клиенты Спецификации Заказы 0 Чаты To…" at bounding box center [633, 348] width 1266 height 696
type input "closed"
click at [760, 554] on span "Сохранить и пересчитать" at bounding box center [772, 548] width 108 height 14
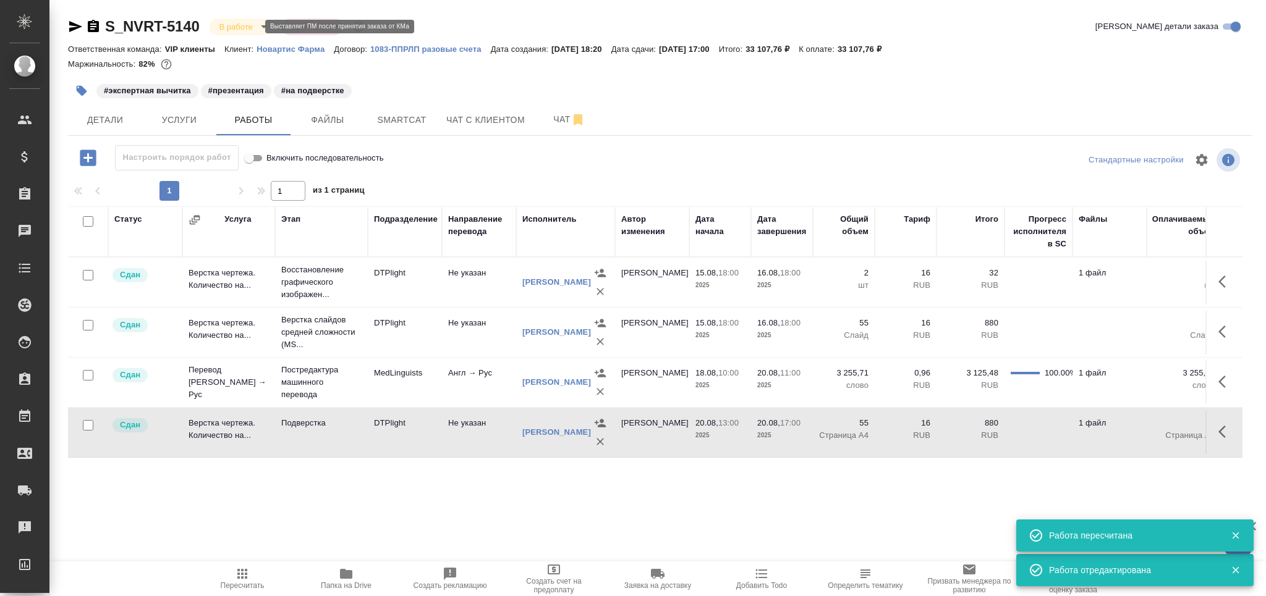
click at [252, 30] on body "🙏 .cls-1 fill:#fff; AWATERA Grabko Mariya Клиенты Спецификации Заказы 0 Чаты To…" at bounding box center [633, 348] width 1266 height 696
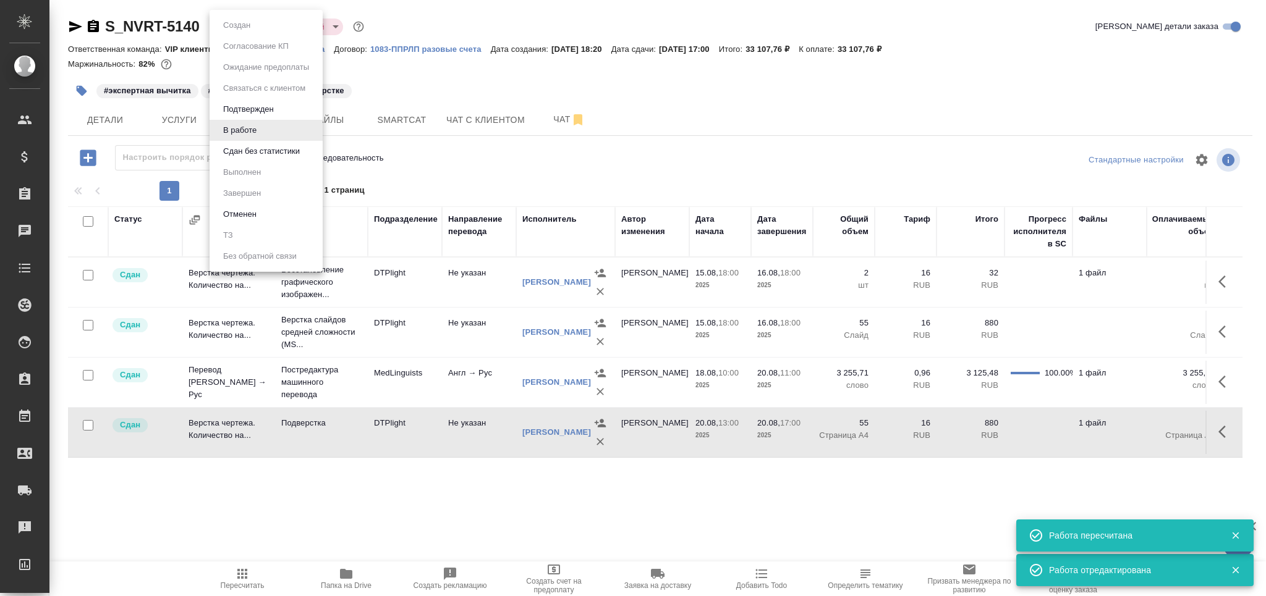
click at [250, 32] on button "Сдан без статистики" at bounding box center [236, 26] width 35 height 14
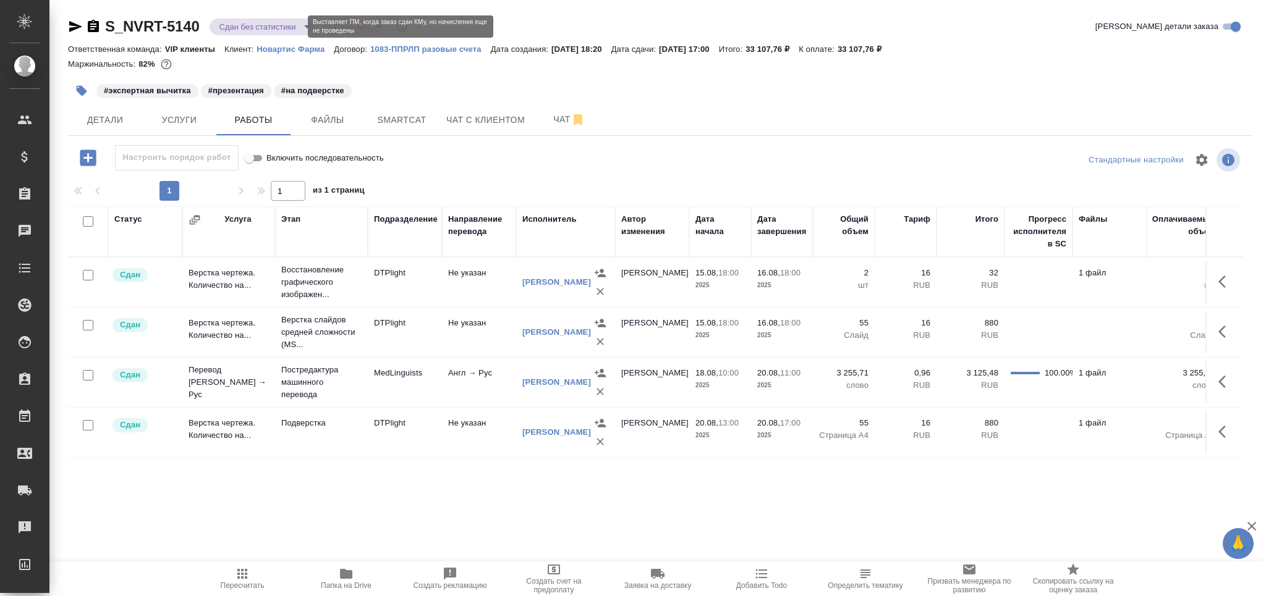
click at [242, 23] on body "🙏 .cls-1 fill:#fff; AWATERA Grabko Mariya Клиенты Спецификации Заказы 0 Чаты To…" at bounding box center [633, 348] width 1266 height 696
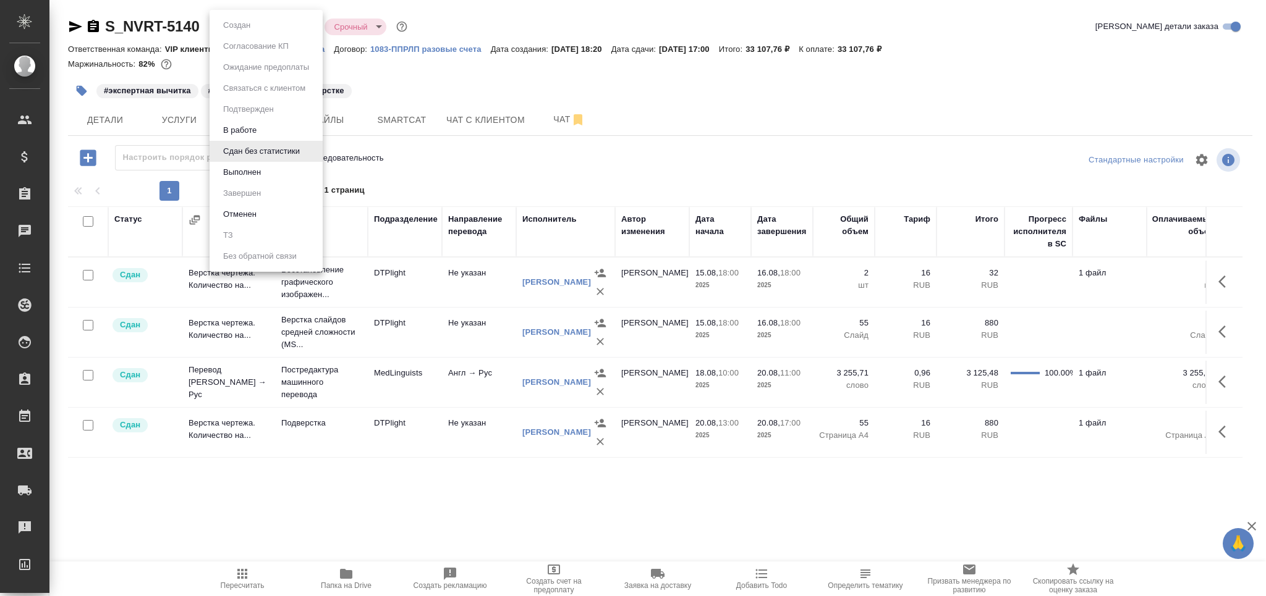
click at [252, 181] on li "Выполнен" at bounding box center [266, 172] width 113 height 21
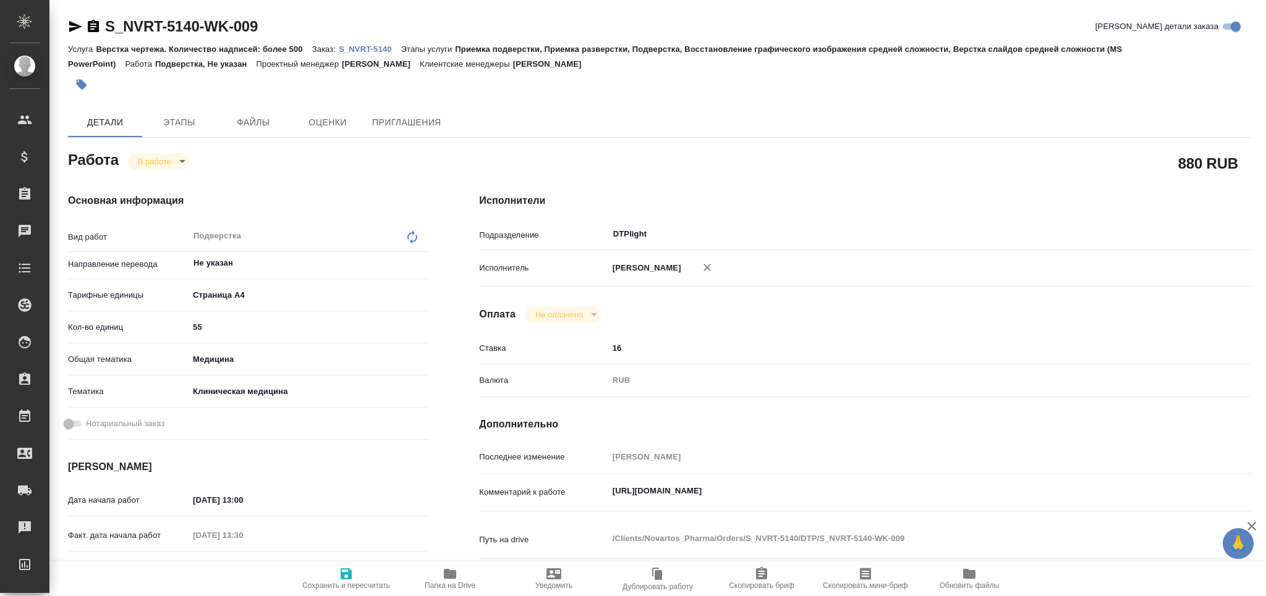
type textarea "x"
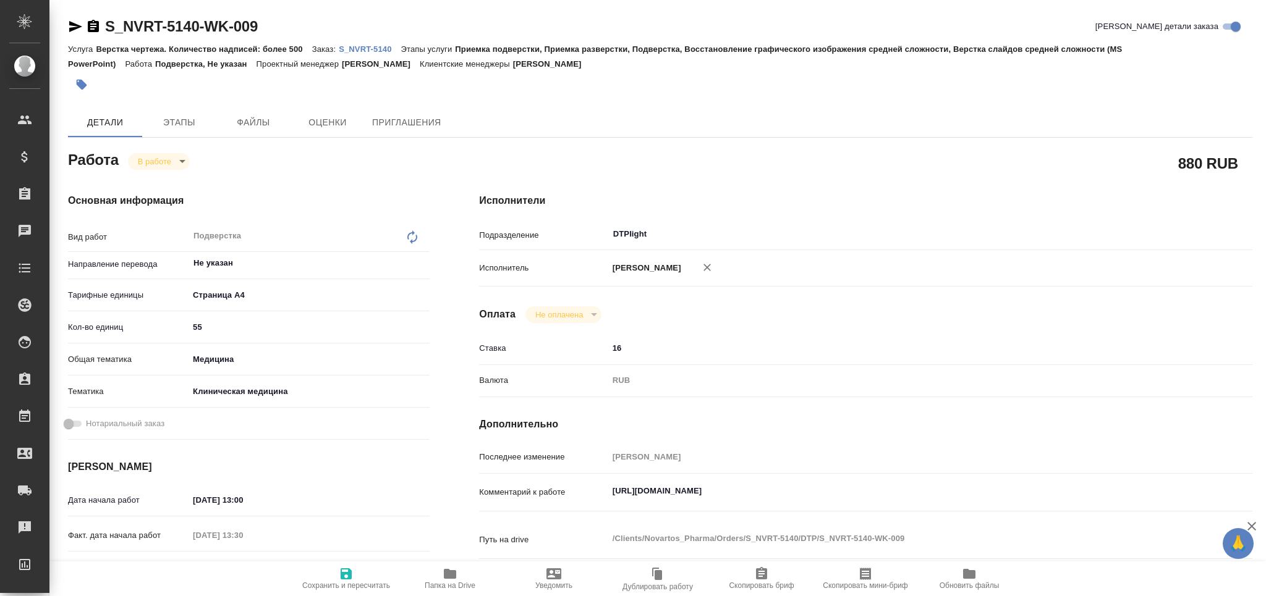
click at [75, 23] on icon "button" at bounding box center [75, 26] width 15 height 15
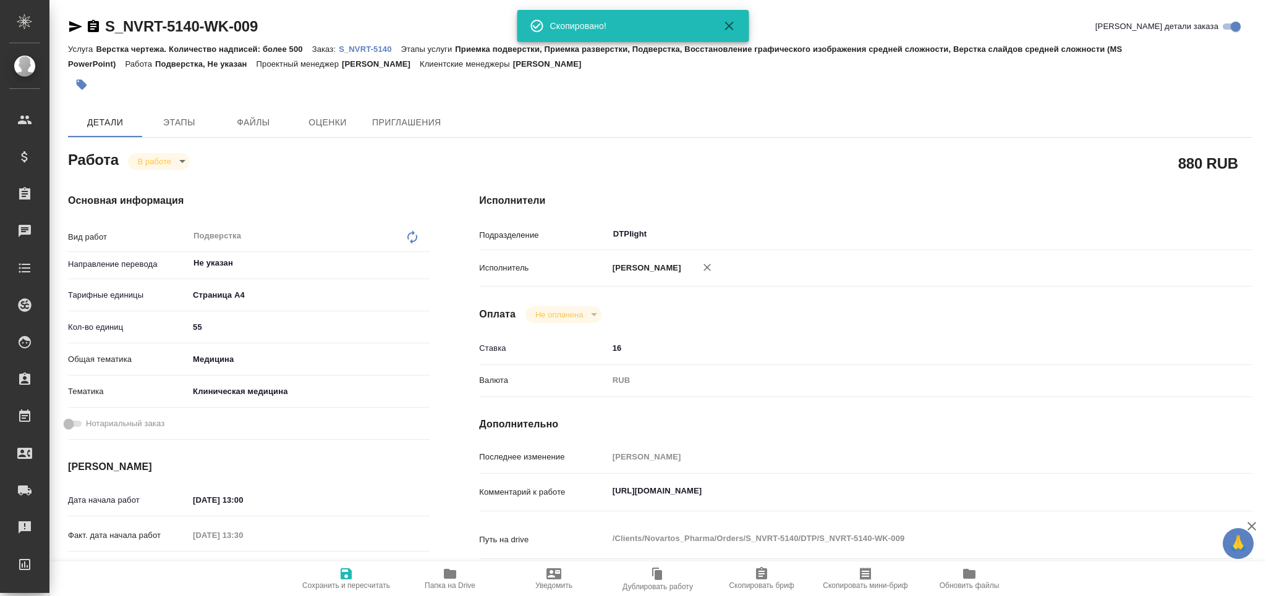
type textarea "x"
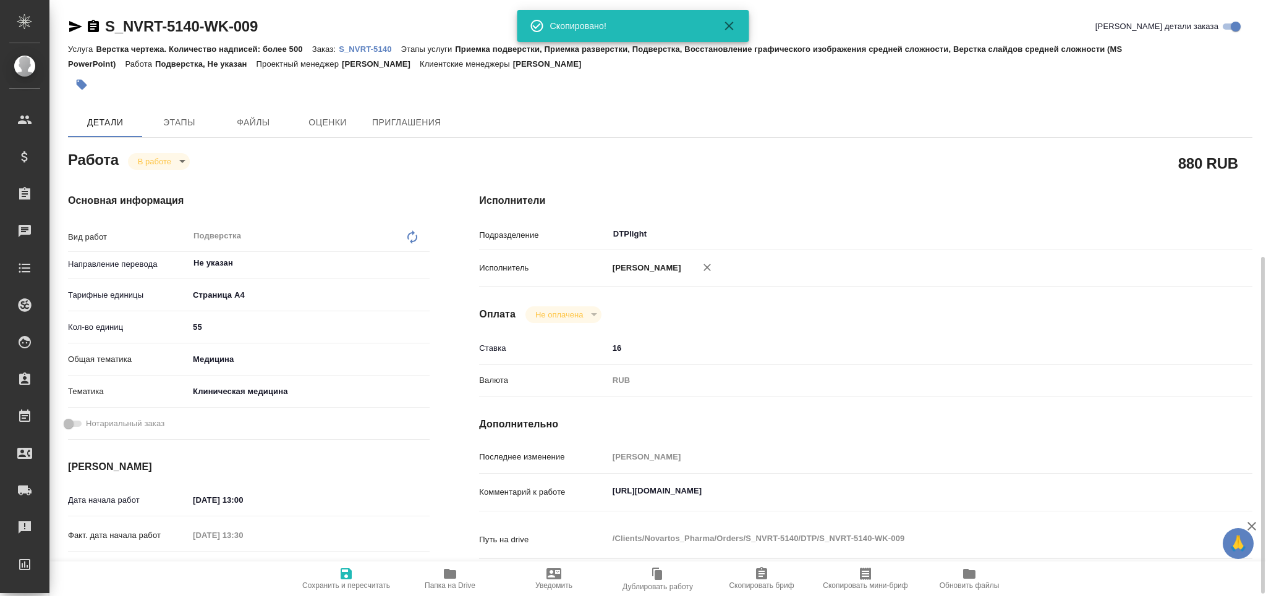
type textarea "x"
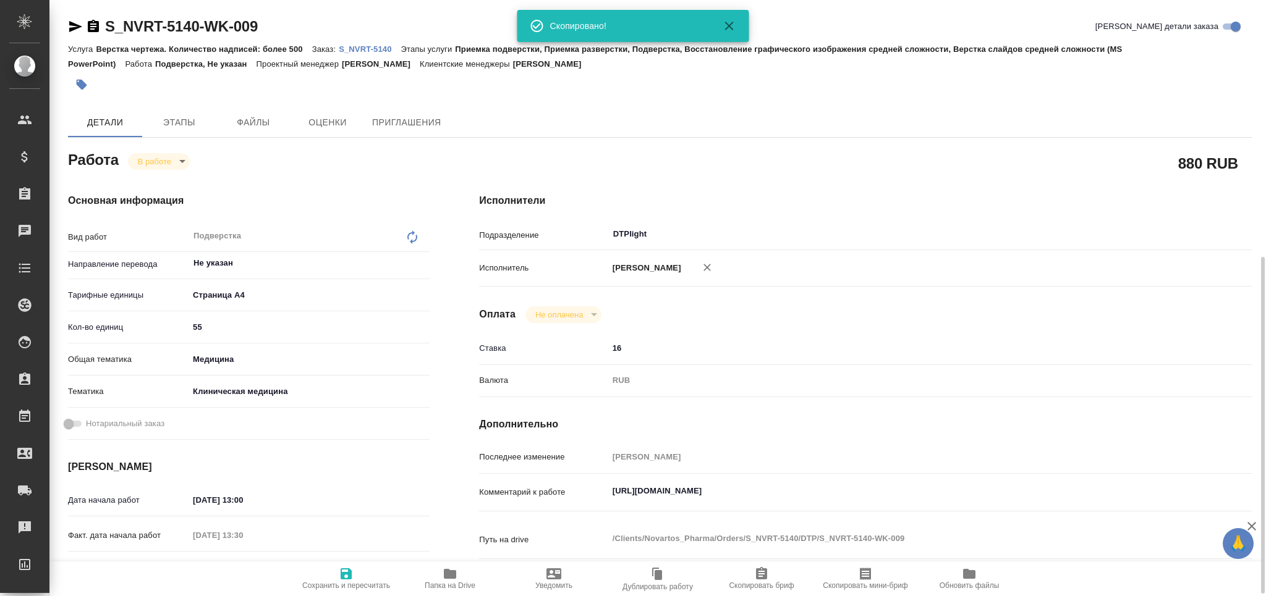
scroll to position [164, 0]
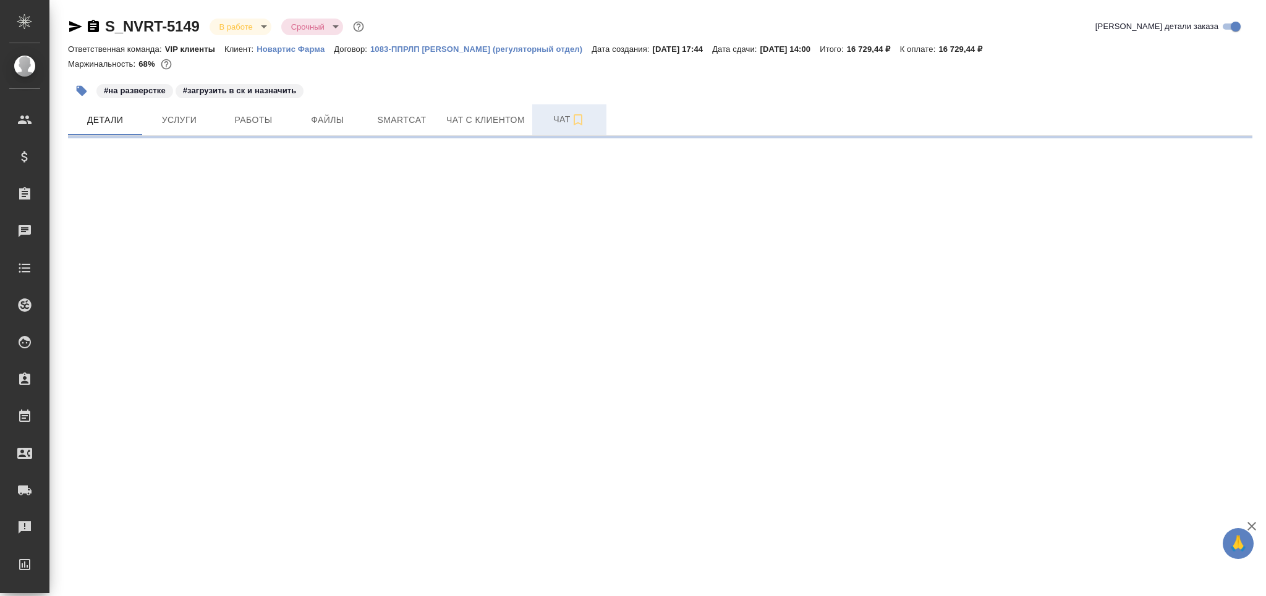
select select "RU"
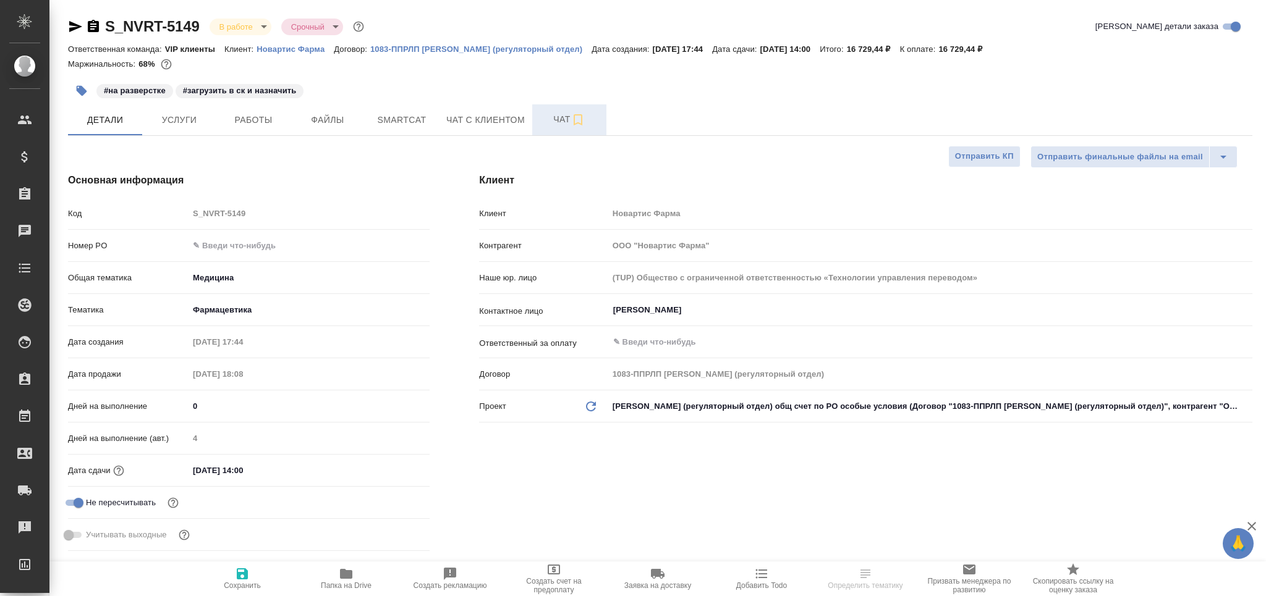
click at [558, 120] on span "Чат" at bounding box center [569, 119] width 59 height 15
type textarea "x"
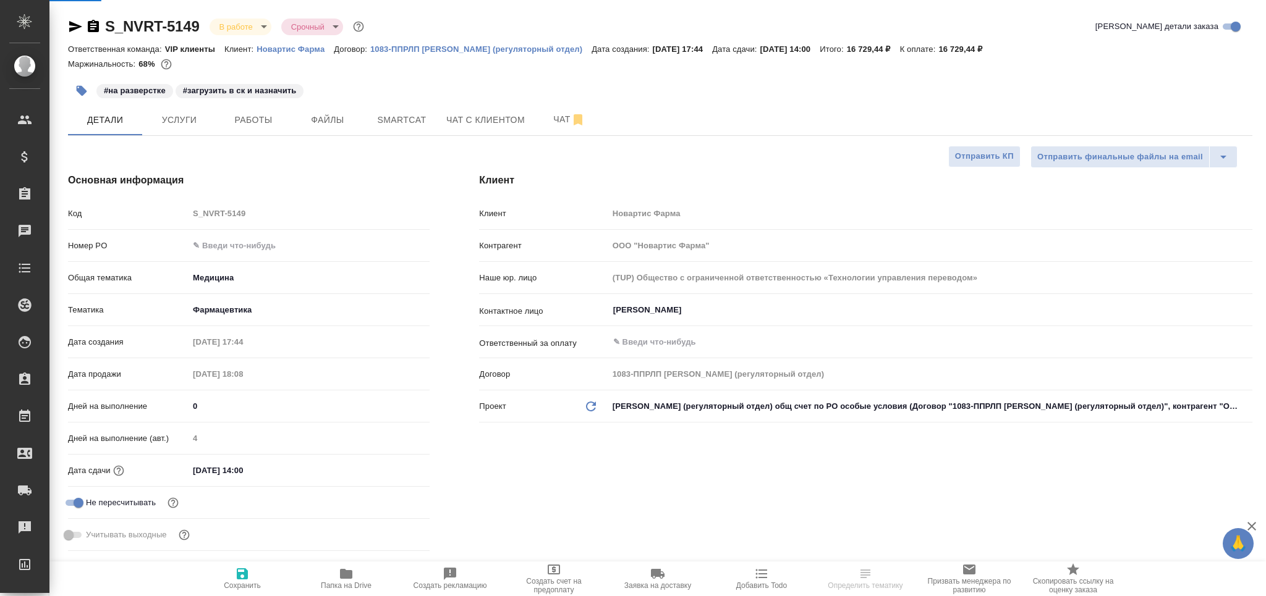
type textarea "x"
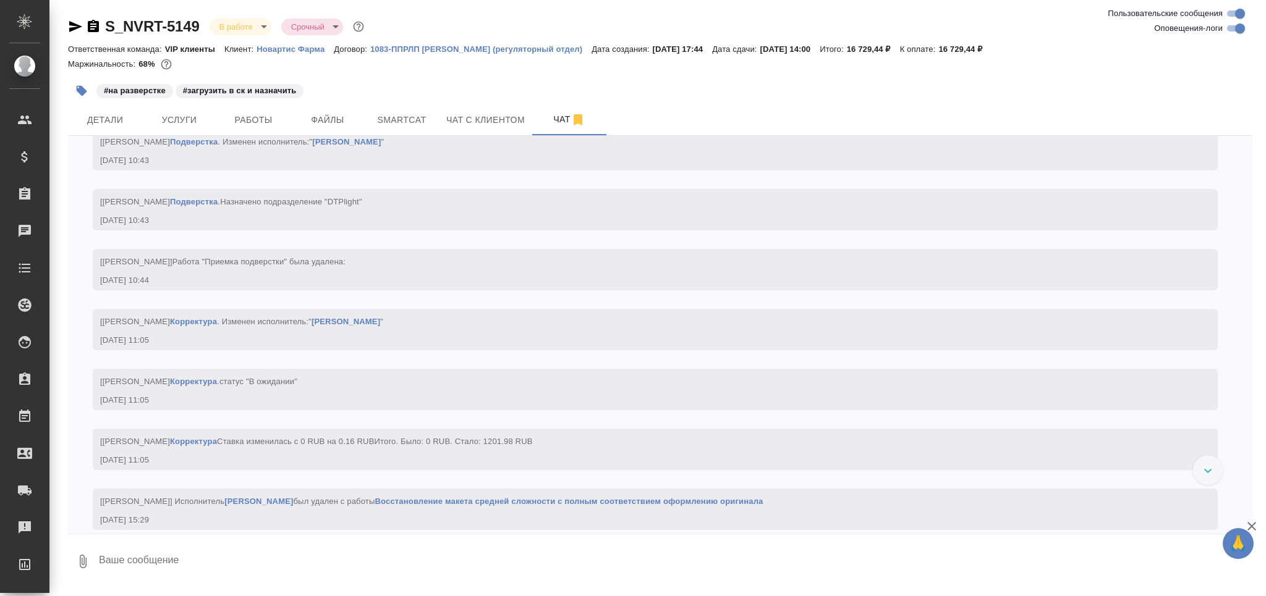
scroll to position [4988, 0]
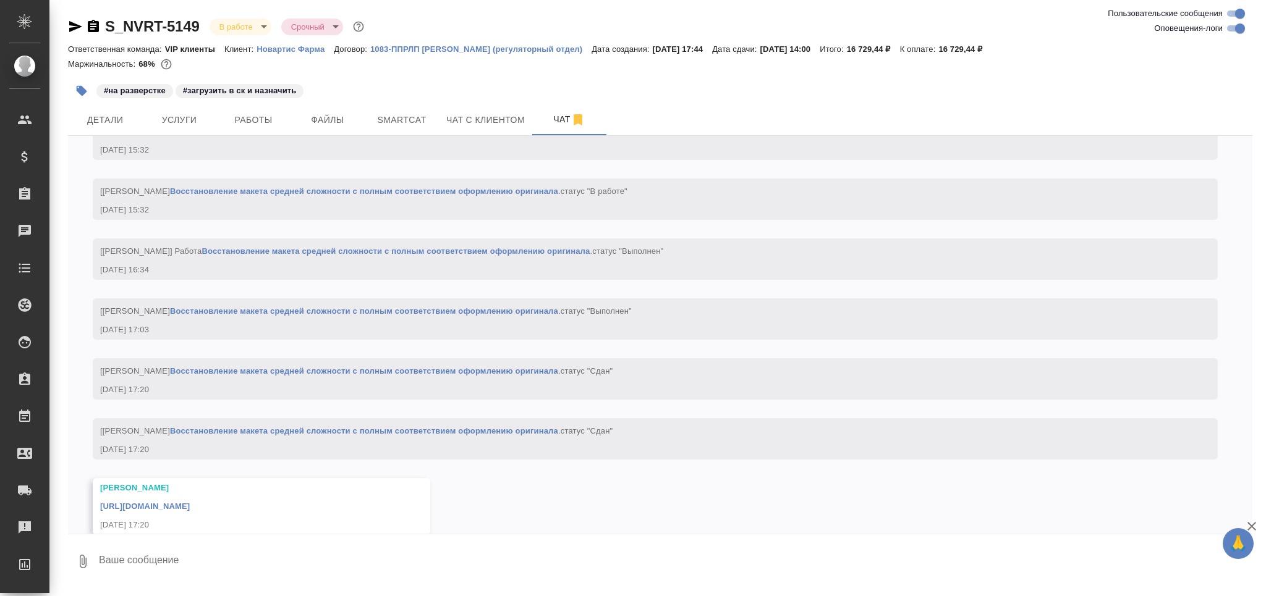
click at [190, 502] on link "[URL][DOMAIN_NAME]" at bounding box center [145, 506] width 90 height 9
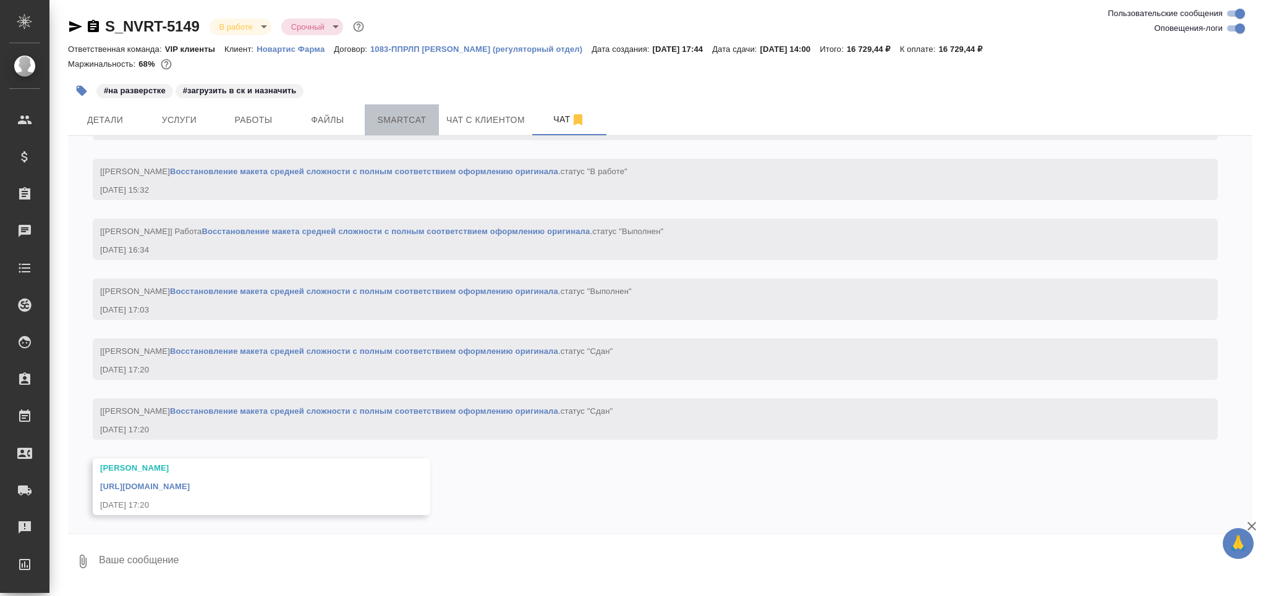
click at [387, 117] on span "Smartcat" at bounding box center [401, 119] width 59 height 15
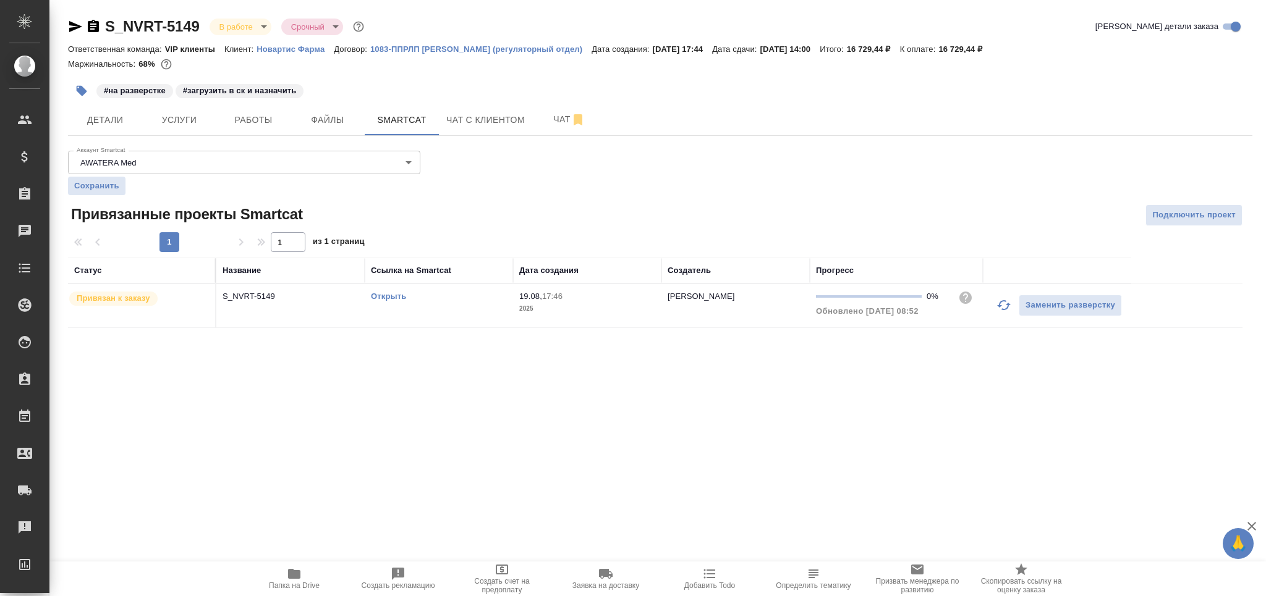
click at [392, 295] on link "Открыть" at bounding box center [388, 296] width 35 height 9
click at [96, 112] on span "Детали" at bounding box center [104, 119] width 59 height 15
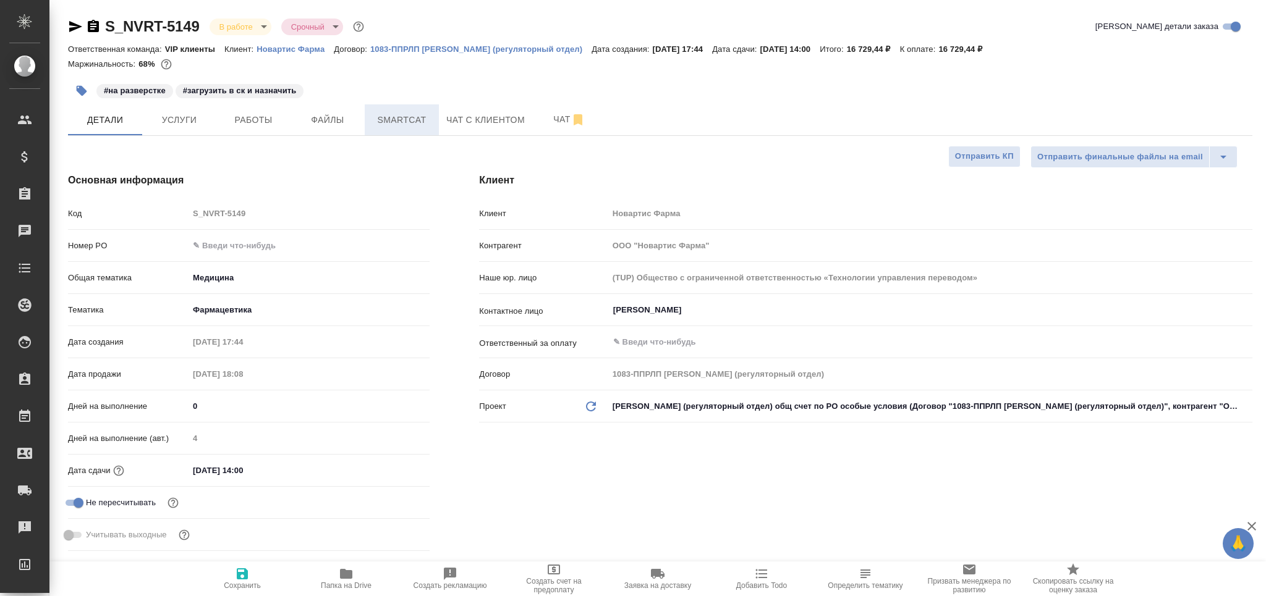
click at [420, 119] on span "Smartcat" at bounding box center [401, 119] width 59 height 15
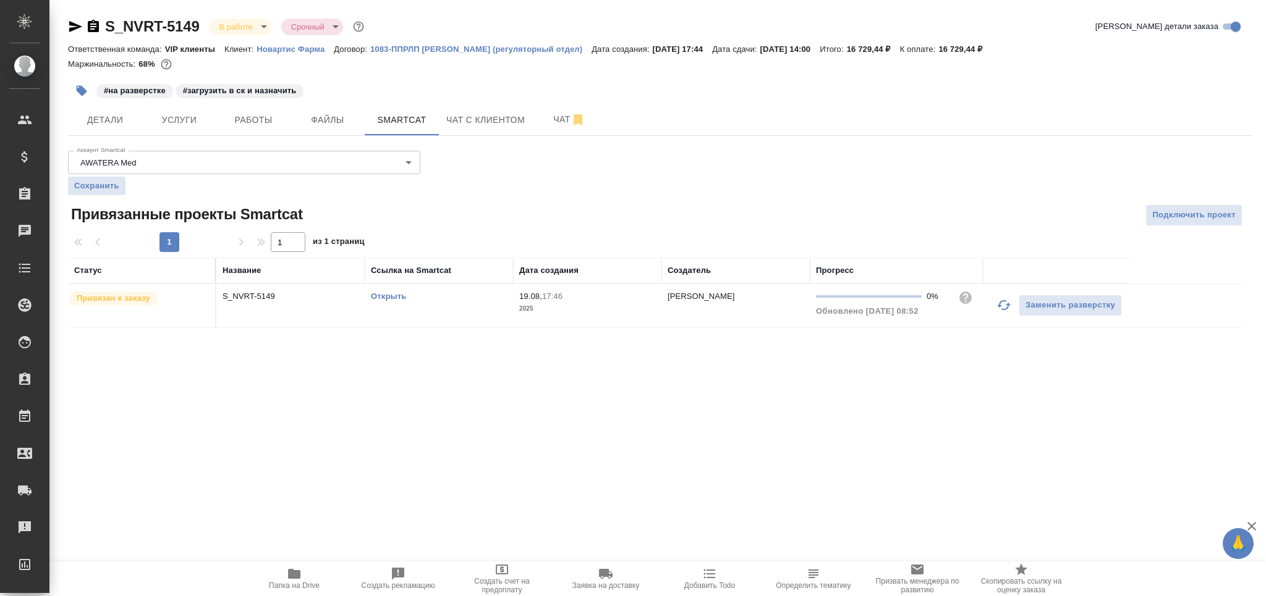
click at [477, 319] on td "Открыть" at bounding box center [439, 305] width 148 height 43
click at [476, 315] on td "Открыть" at bounding box center [439, 305] width 148 height 43
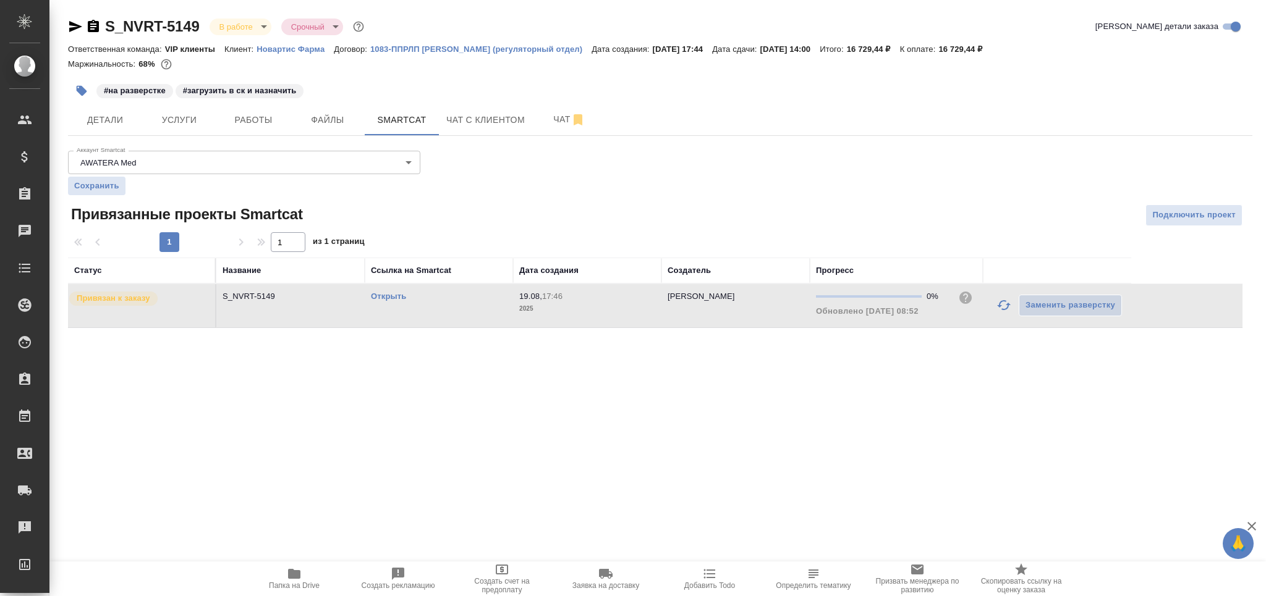
click at [475, 300] on div "Открыть" at bounding box center [439, 297] width 136 height 12
click at [244, 106] on button "Работы" at bounding box center [253, 119] width 74 height 31
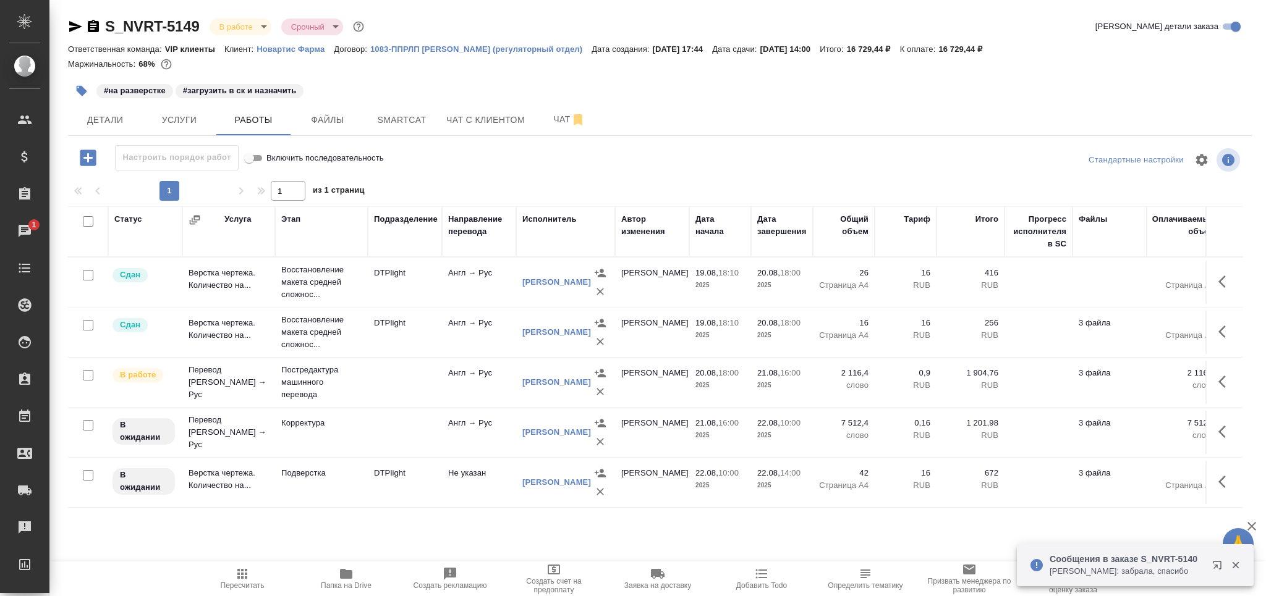
click at [83, 94] on icon "button" at bounding box center [82, 91] width 11 height 11
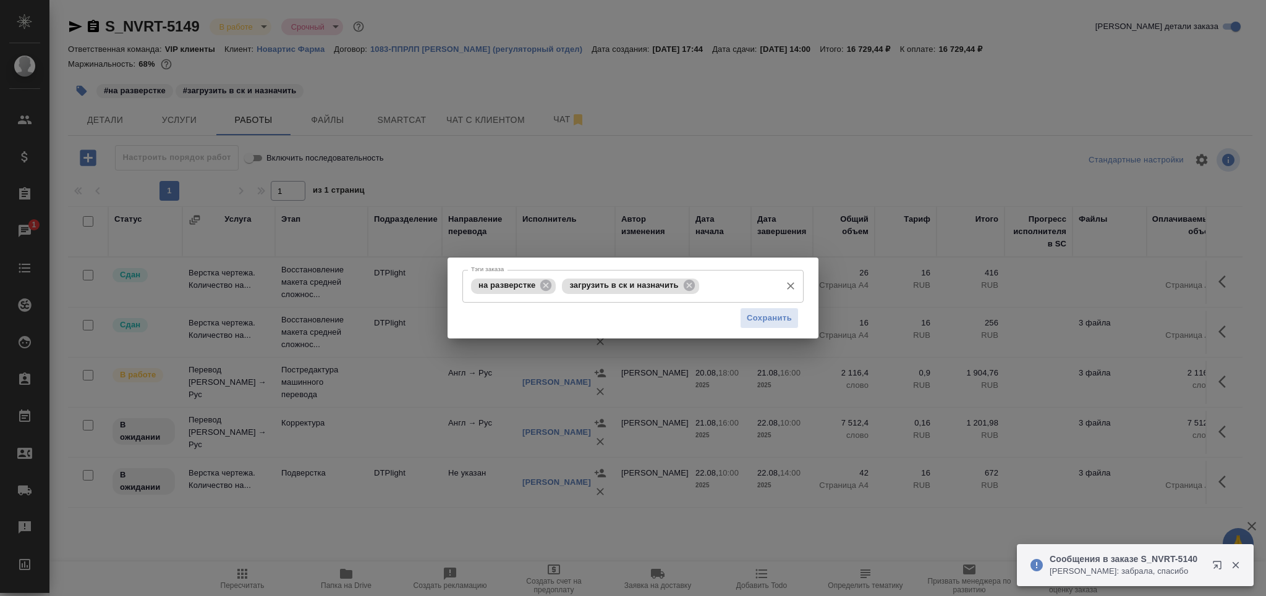
click at [544, 282] on icon at bounding box center [545, 285] width 11 height 11
click at [597, 284] on icon at bounding box center [597, 285] width 11 height 11
click at [597, 284] on input "Тэги заказа" at bounding box center [621, 286] width 307 height 21
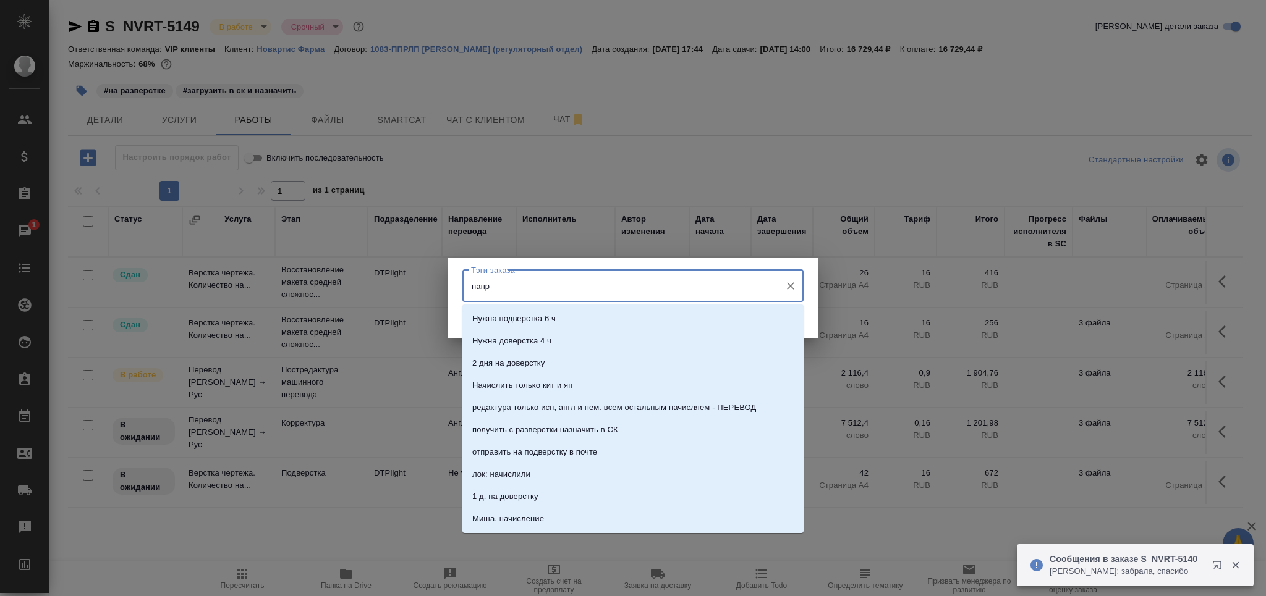
type input "напра"
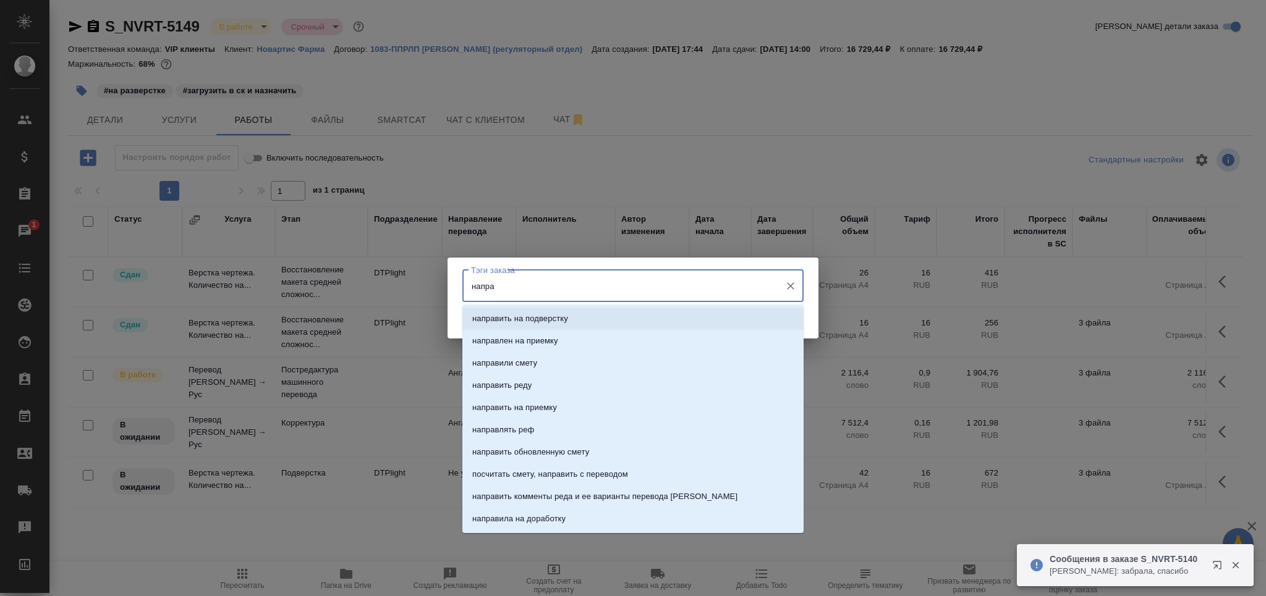
click at [559, 318] on p "направить на подверстку" at bounding box center [520, 319] width 96 height 12
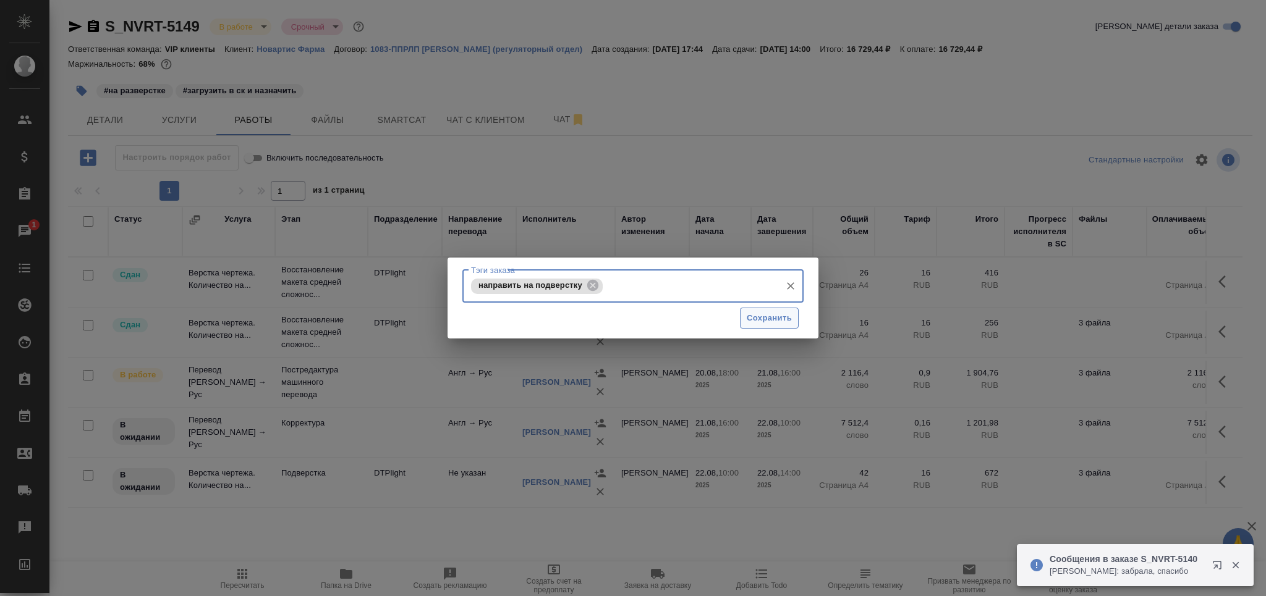
click at [778, 321] on span "Сохранить" at bounding box center [769, 319] width 45 height 14
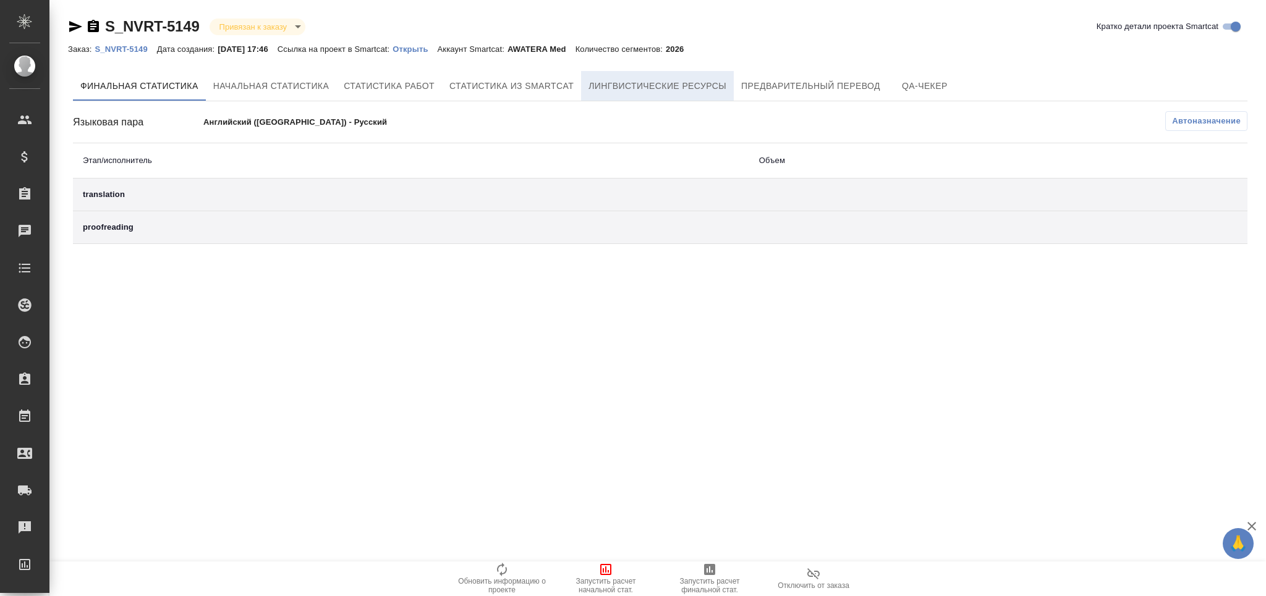
click at [638, 87] on span "Лингвистические ресурсы" at bounding box center [657, 85] width 138 height 15
click at [604, 587] on span "Запустить расчет начальной стат." at bounding box center [605, 585] width 89 height 17
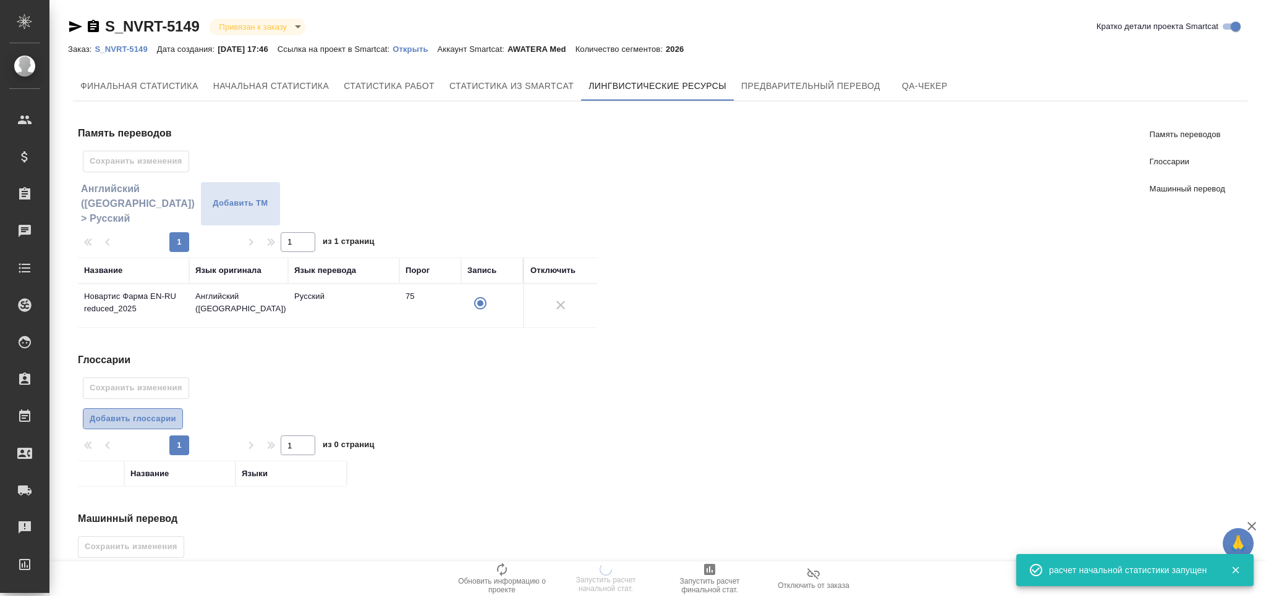
click at [156, 418] on span "Добавить глоссарии" at bounding box center [133, 419] width 87 height 14
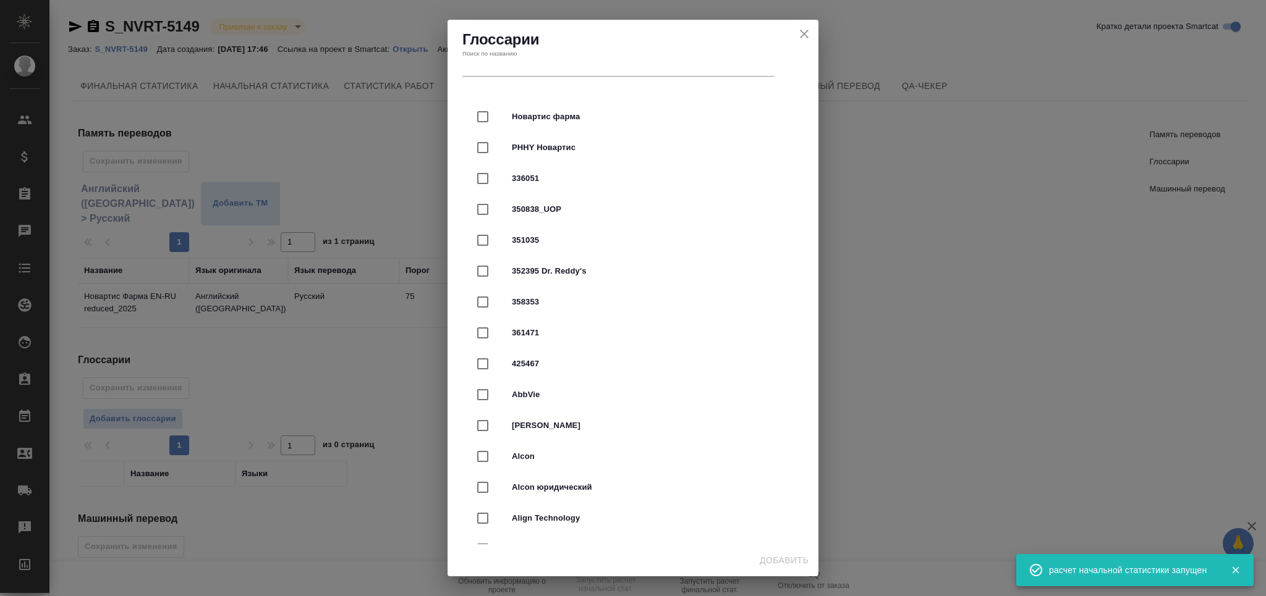
click at [507, 109] on div at bounding box center [494, 117] width 35 height 26
checkbox input "true"
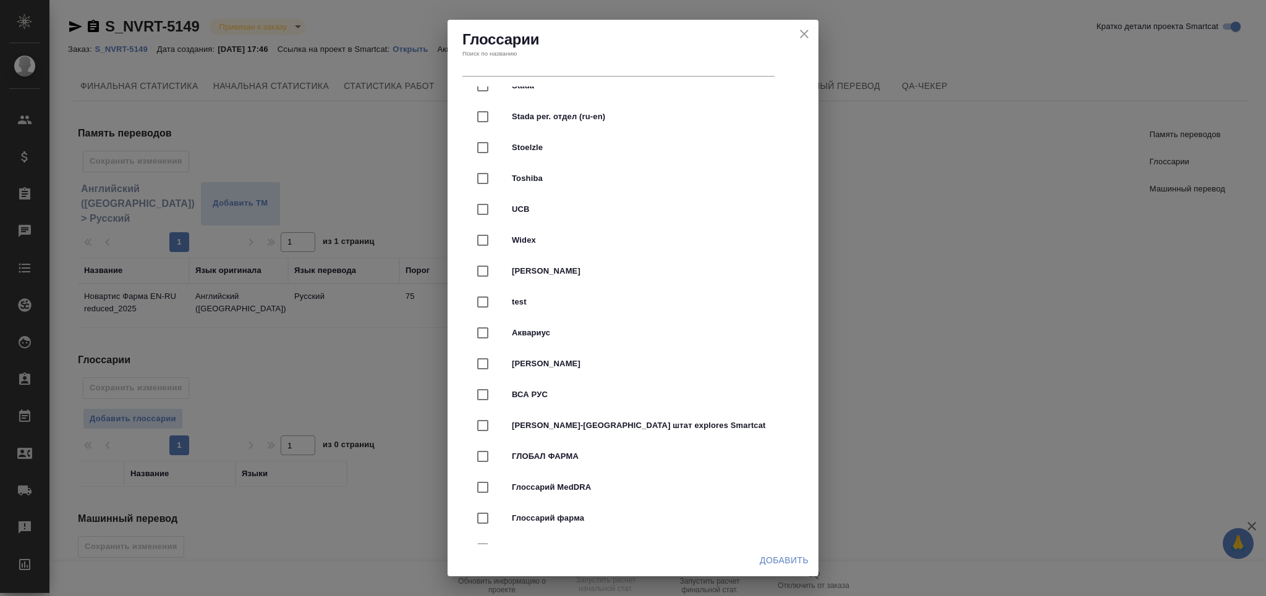
scroll to position [3131, 0]
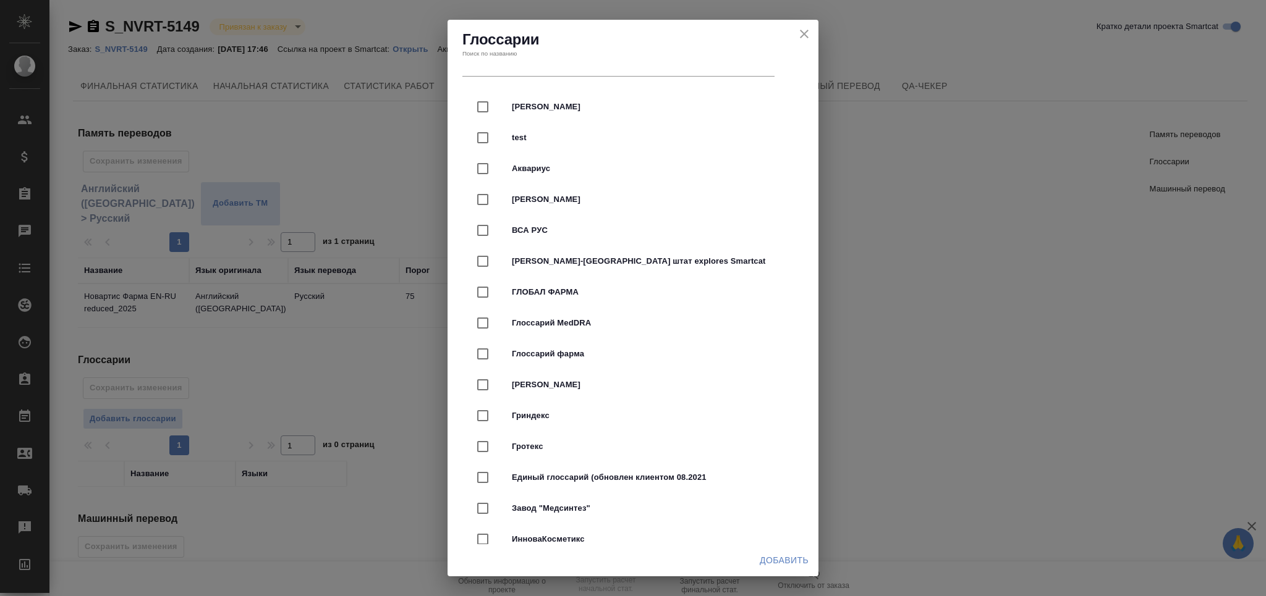
click at [611, 353] on span "Глоссарий фарма" at bounding box center [650, 354] width 277 height 12
checkbox input "true"
click at [777, 556] on span "Добавить" at bounding box center [784, 560] width 49 height 15
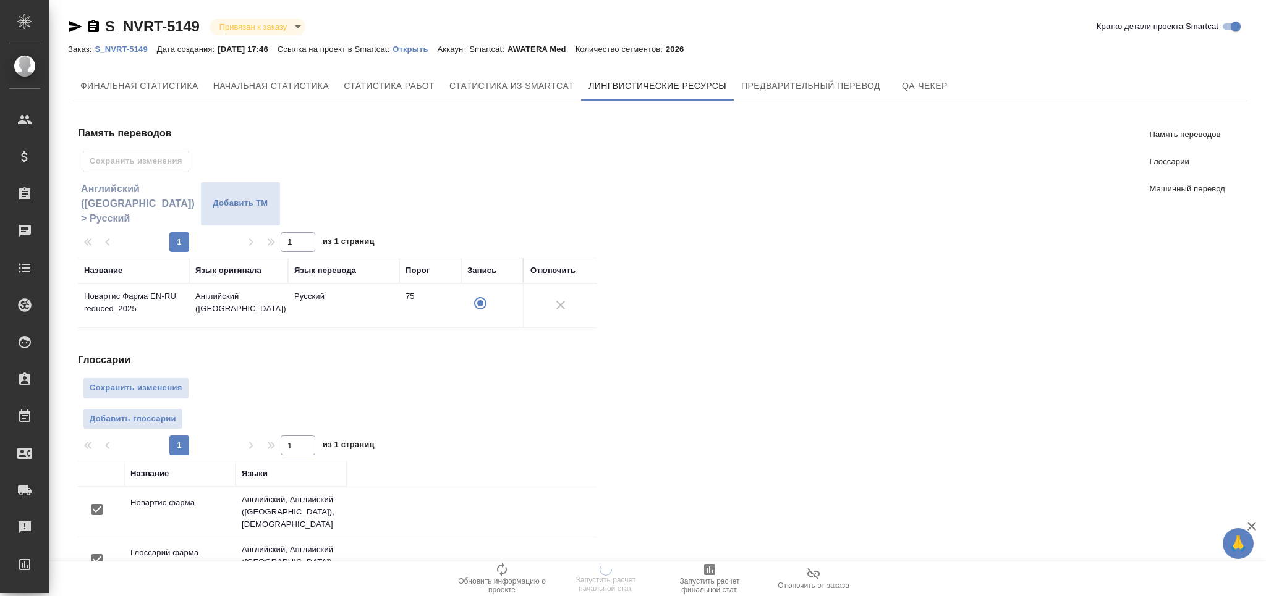
scroll to position [0, 0]
click at [111, 387] on span "Сохранить изменения" at bounding box center [136, 388] width 93 height 14
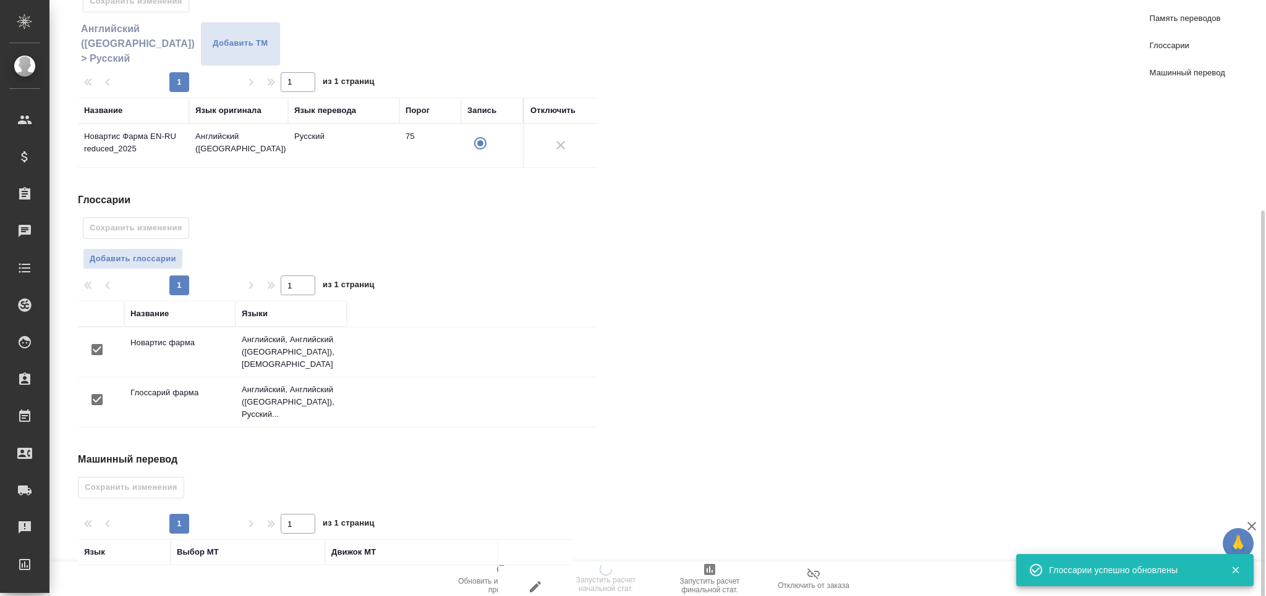
scroll to position [213, 0]
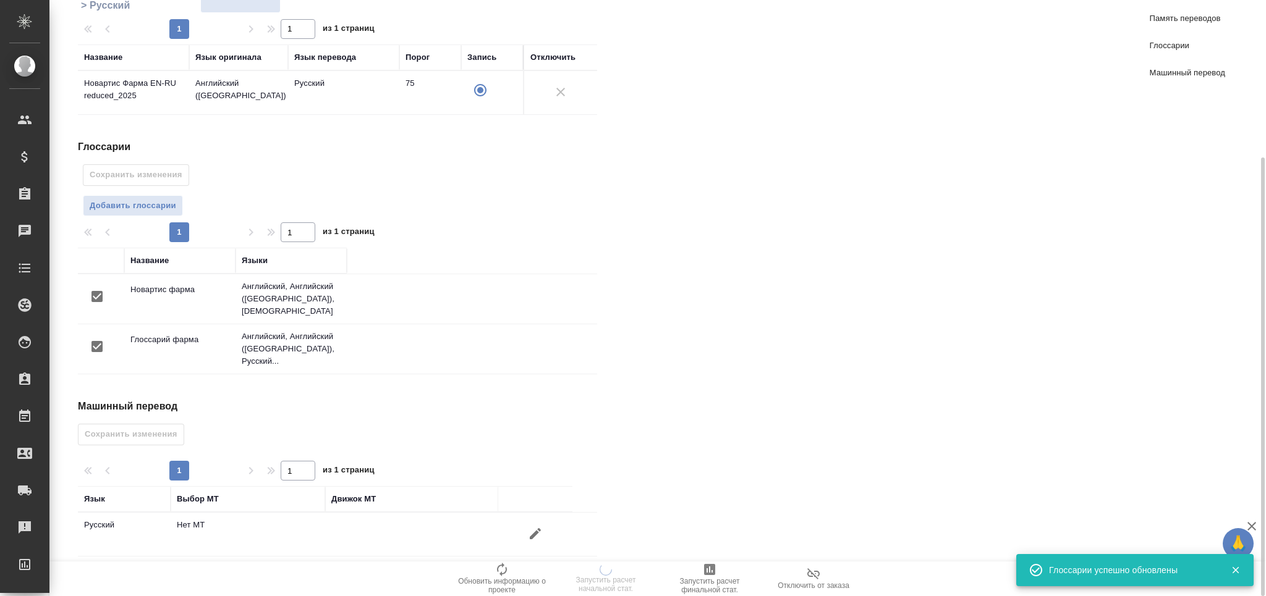
click at [536, 528] on icon "button" at bounding box center [535, 533] width 11 height 11
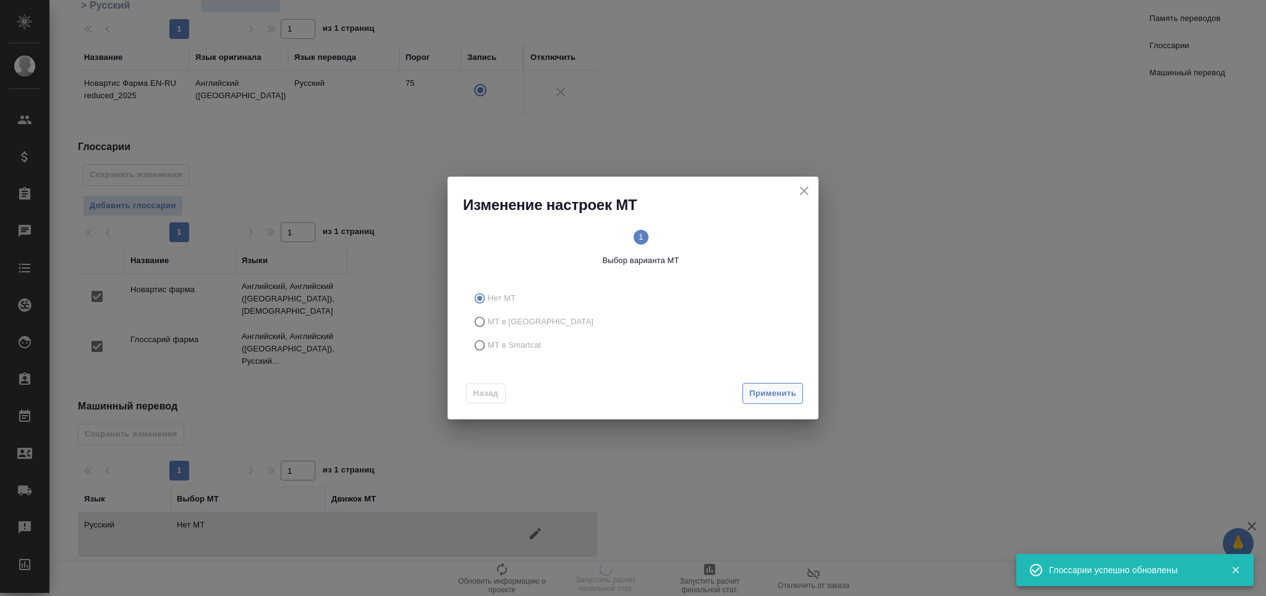
click at [515, 341] on span "МТ в Smartcat" at bounding box center [515, 345] width 54 height 12
click at [488, 341] on input "МТ в Smartcat" at bounding box center [478, 345] width 20 height 23
radio input "true"
click at [767, 392] on span "Вперед" at bounding box center [780, 394] width 31 height 14
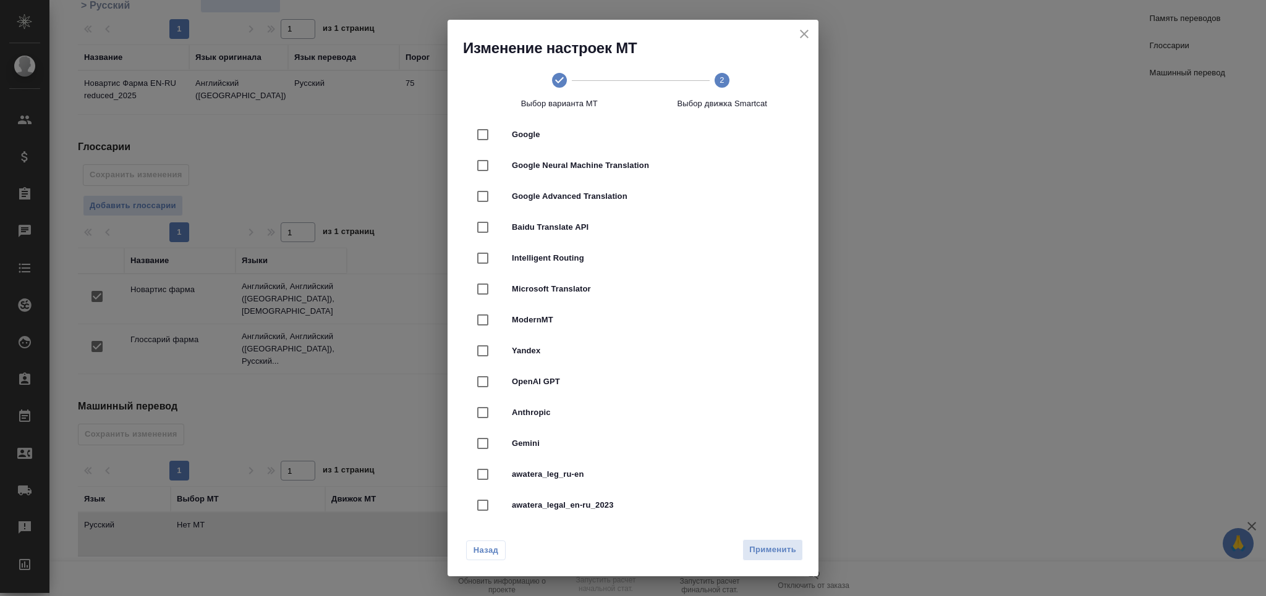
scroll to position [329, 0]
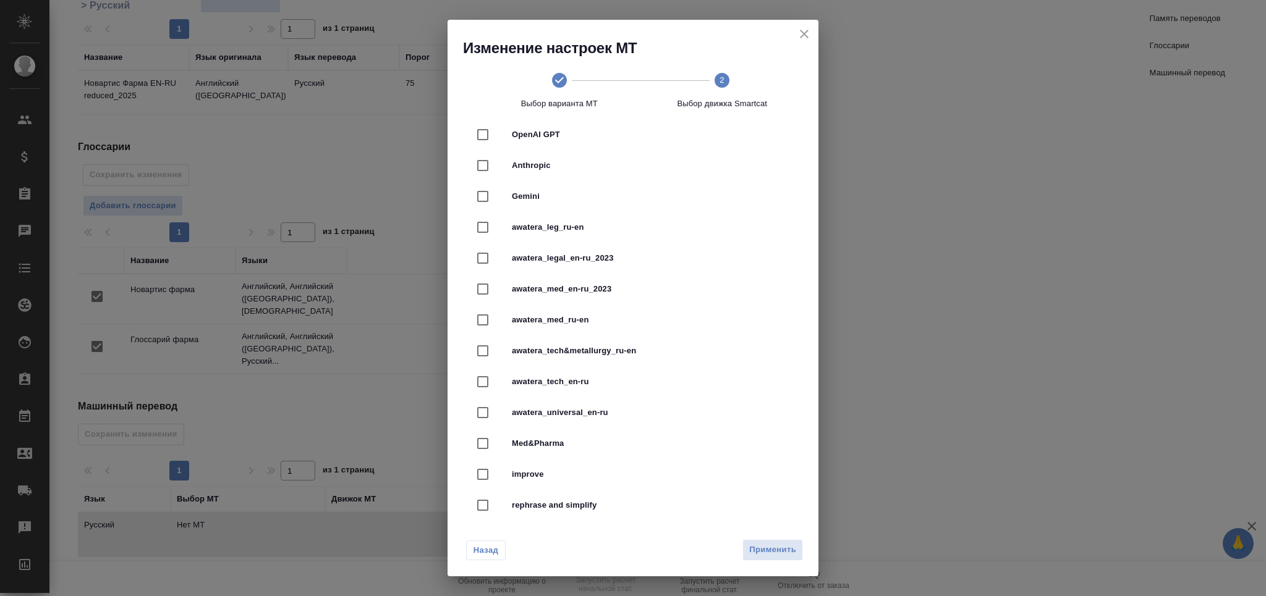
click at [608, 286] on span "awatera_med_en-ru_2023" at bounding box center [650, 289] width 277 height 12
checkbox input "true"
click at [778, 551] on span "Применить" at bounding box center [772, 550] width 47 height 14
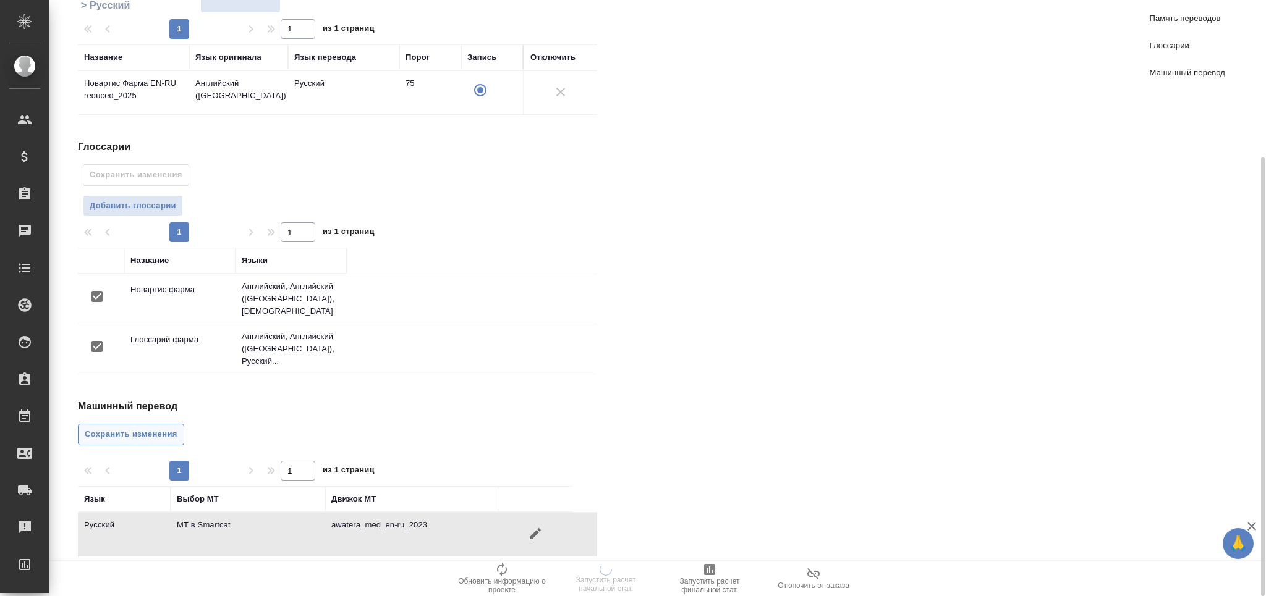
click at [104, 428] on span "Сохранить изменения" at bounding box center [131, 435] width 93 height 14
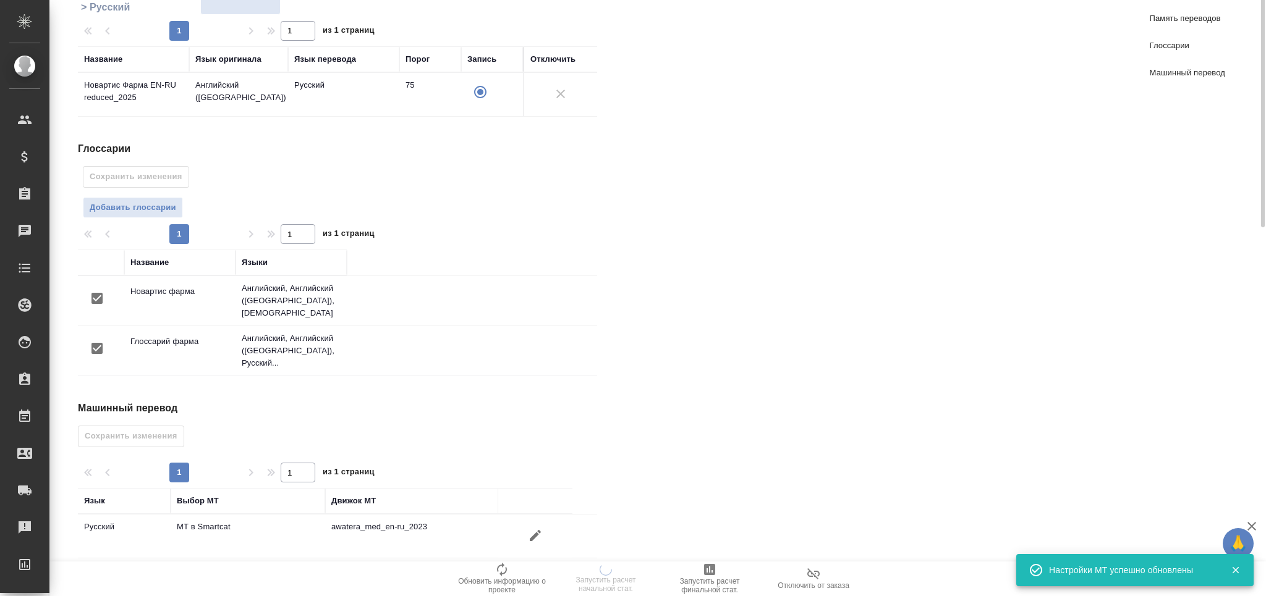
scroll to position [0, 0]
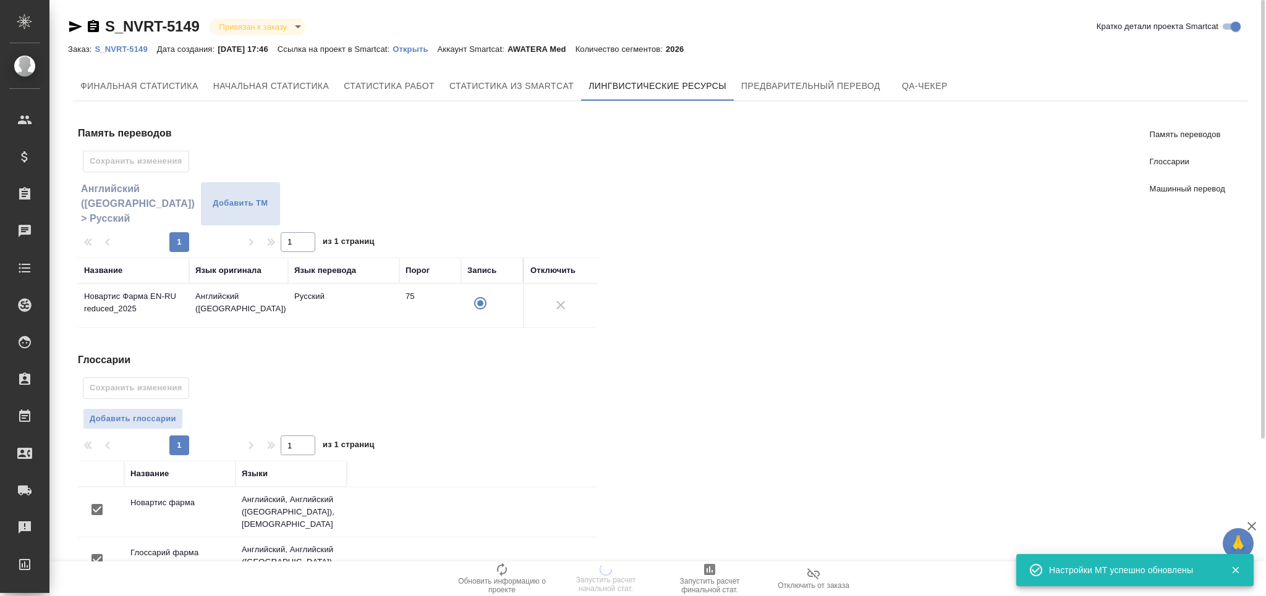
click at [734, 85] on button "Предварительный перевод" at bounding box center [811, 86] width 154 height 30
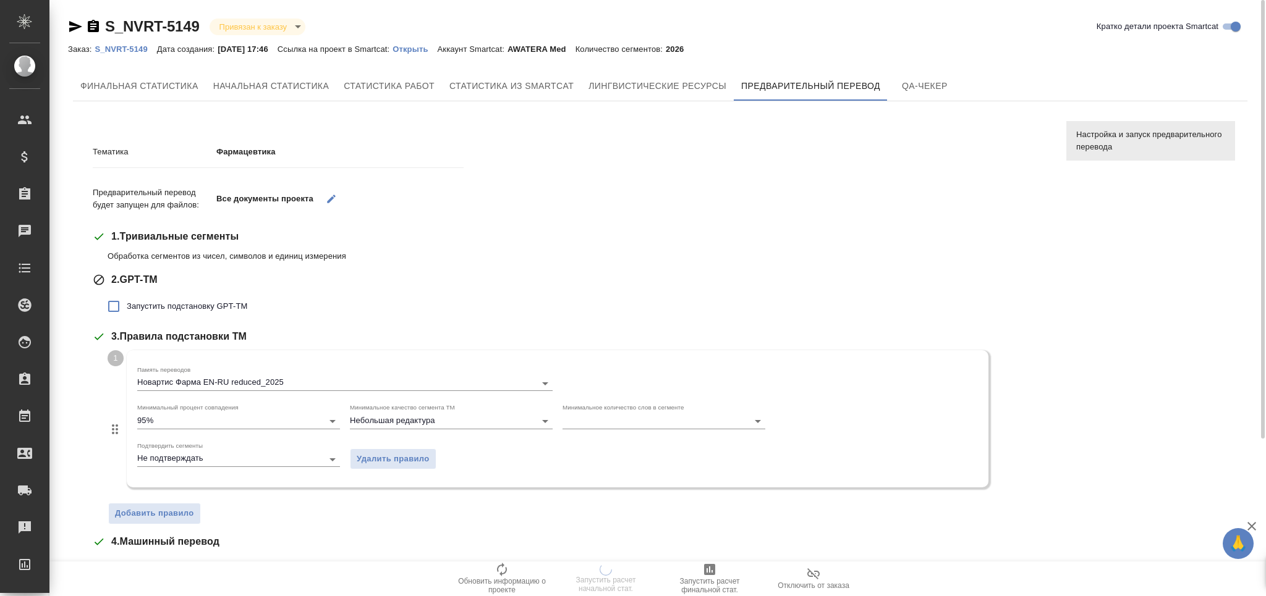
click at [201, 310] on span "Запустить подстановку GPT-TM" at bounding box center [187, 306] width 121 height 12
click at [127, 310] on input "Запустить подстановку GPT-TM" at bounding box center [114, 307] width 26 height 26
checkbox input "true"
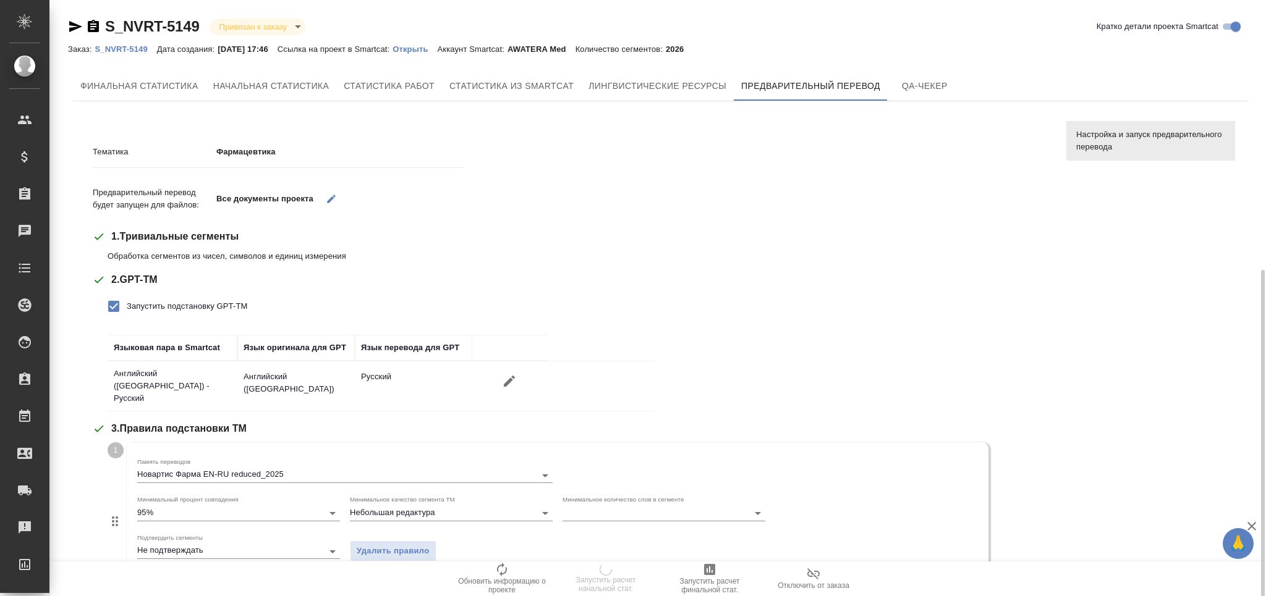
scroll to position [331, 0]
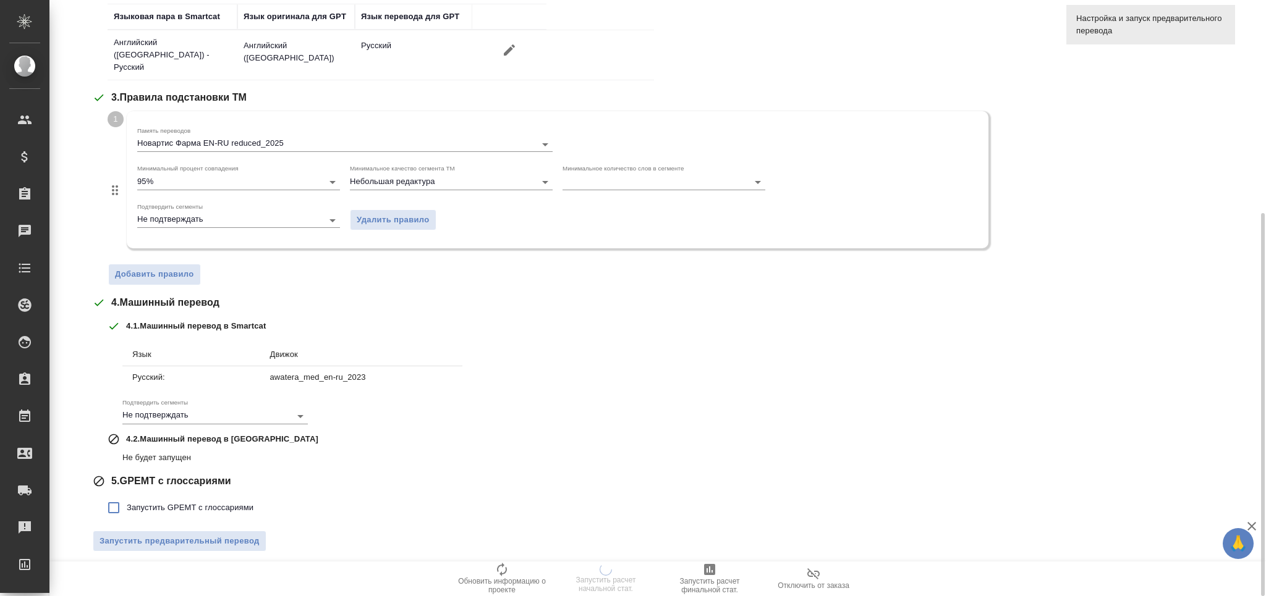
click at [197, 502] on span "Запустить GPEMT с глоссариями" at bounding box center [190, 508] width 127 height 12
click at [127, 496] on input "Запустить GPEMT с глоссариями" at bounding box center [114, 508] width 26 height 26
checkbox input "true"
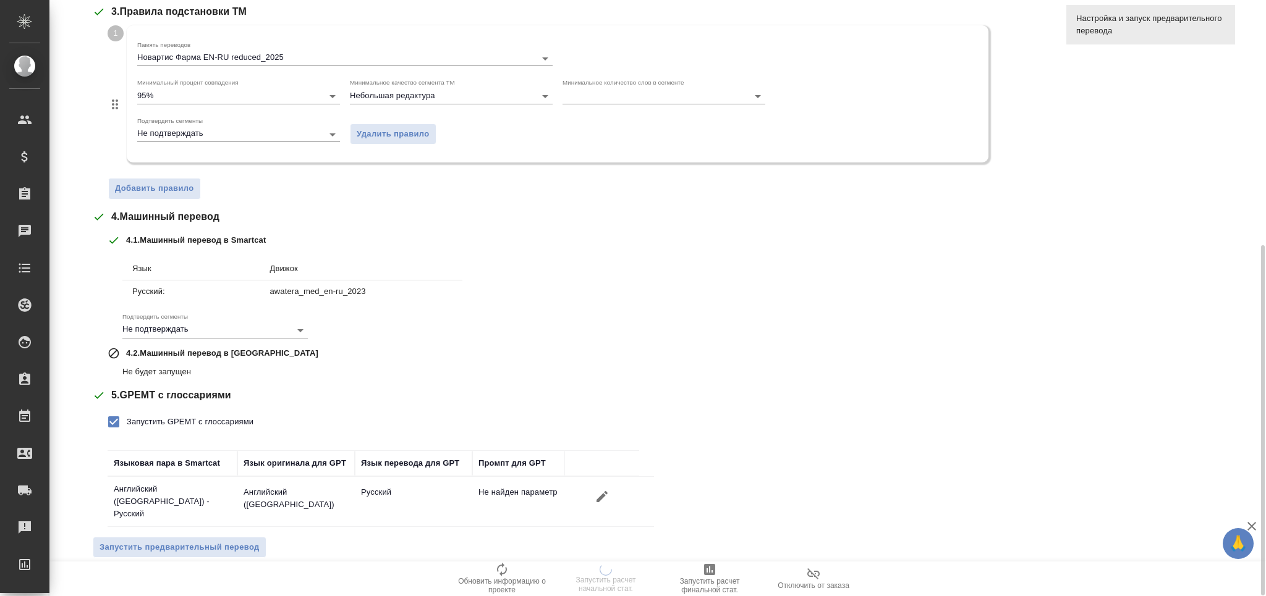
click at [260, 537] on button "Запустить предварительный перевод" at bounding box center [180, 548] width 174 height 22
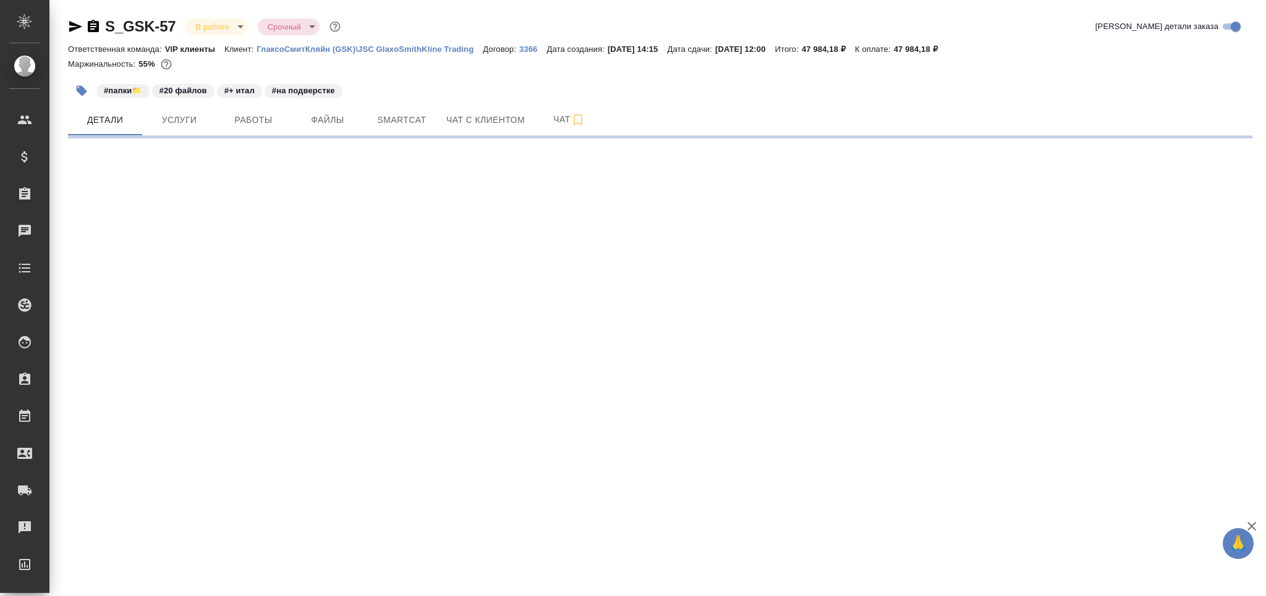
select select "RU"
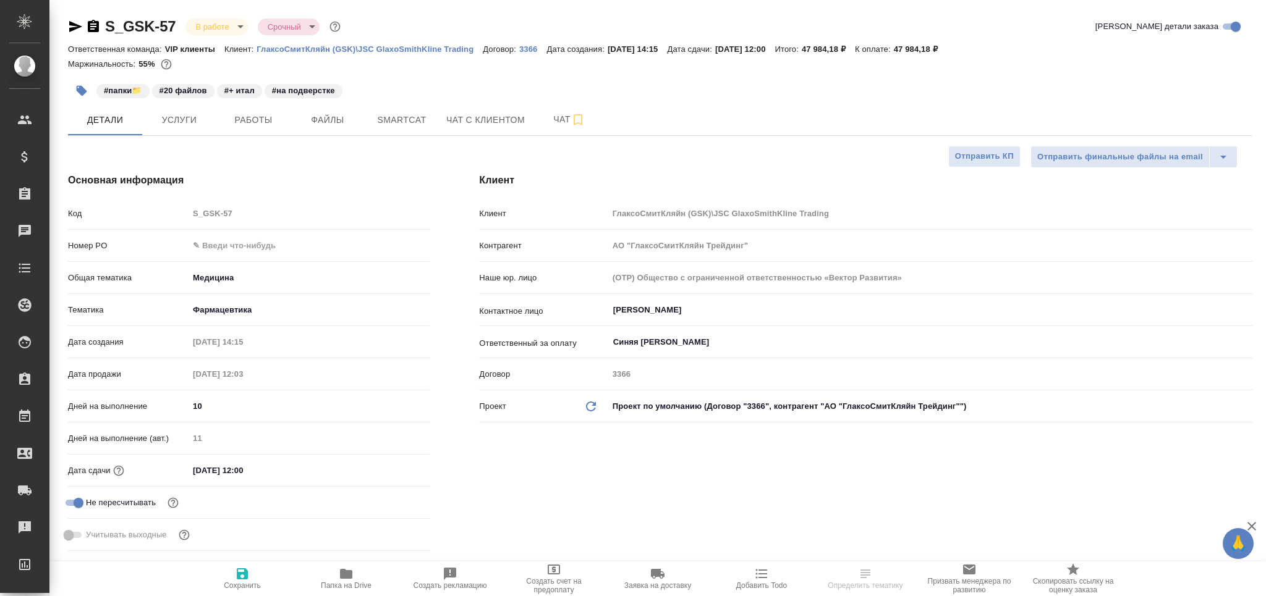
type textarea "x"
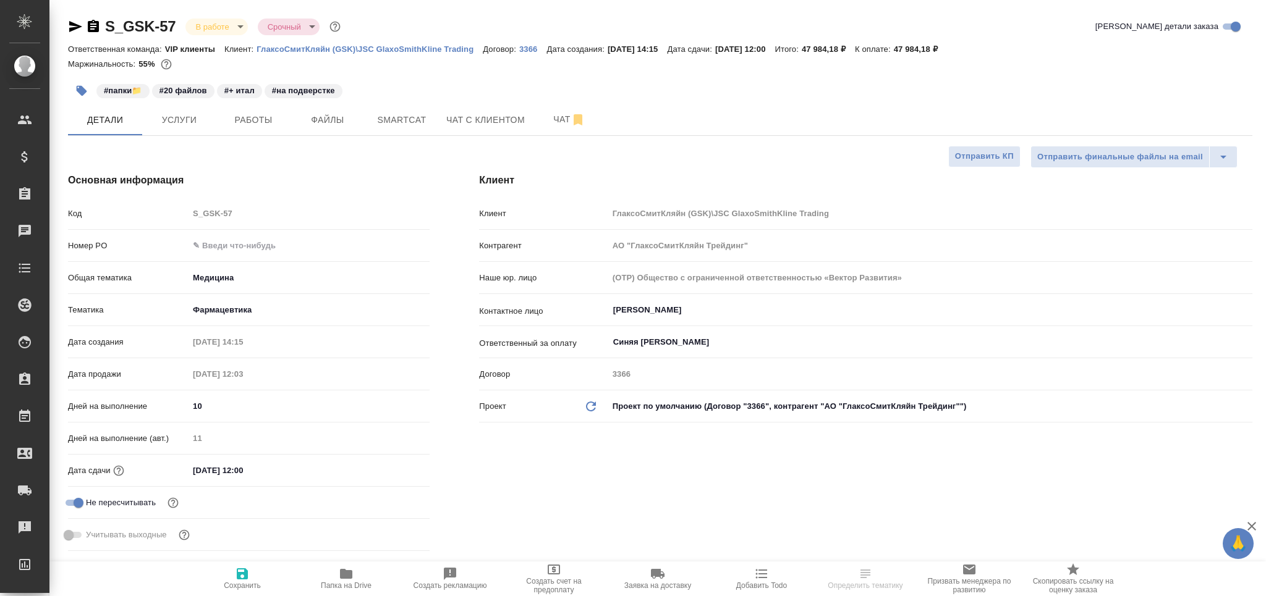
type textarea "x"
click at [558, 124] on span "Чат" at bounding box center [569, 119] width 59 height 15
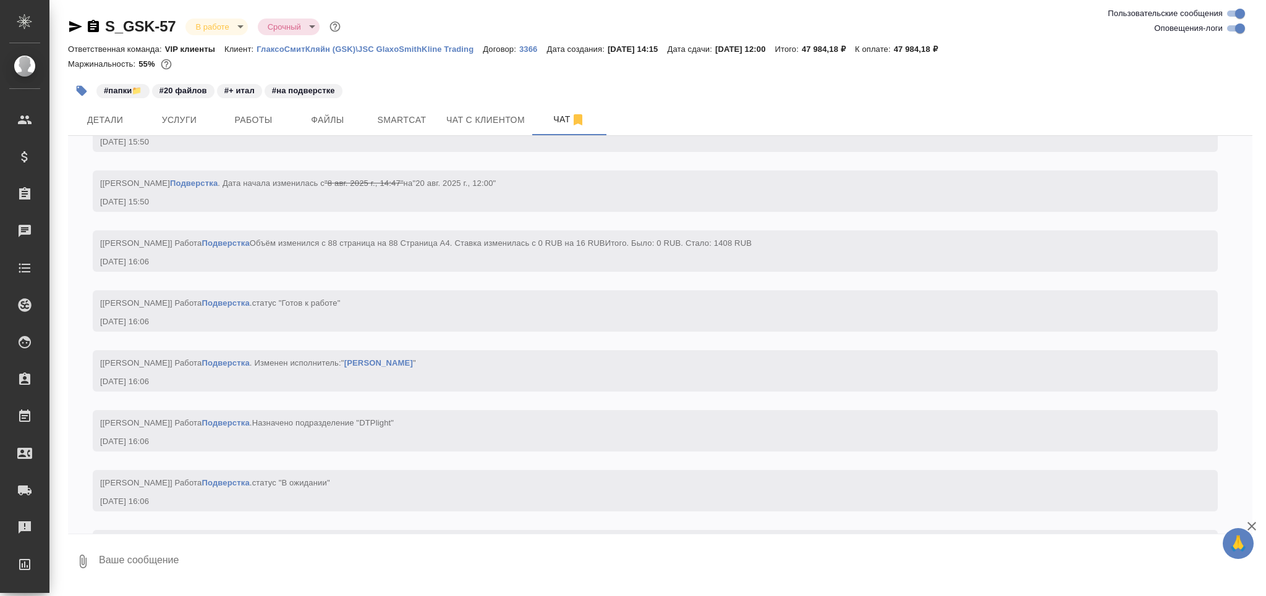
scroll to position [11418, 0]
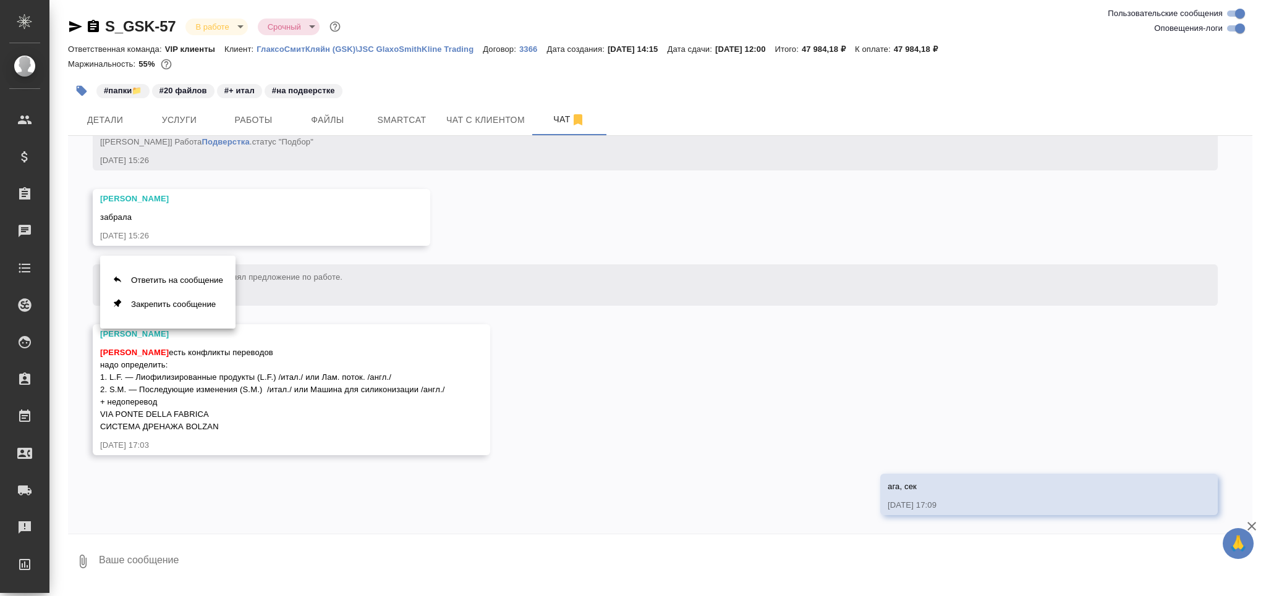
click at [166, 280] on button "Ответить на сообщение" at bounding box center [167, 280] width 135 height 24
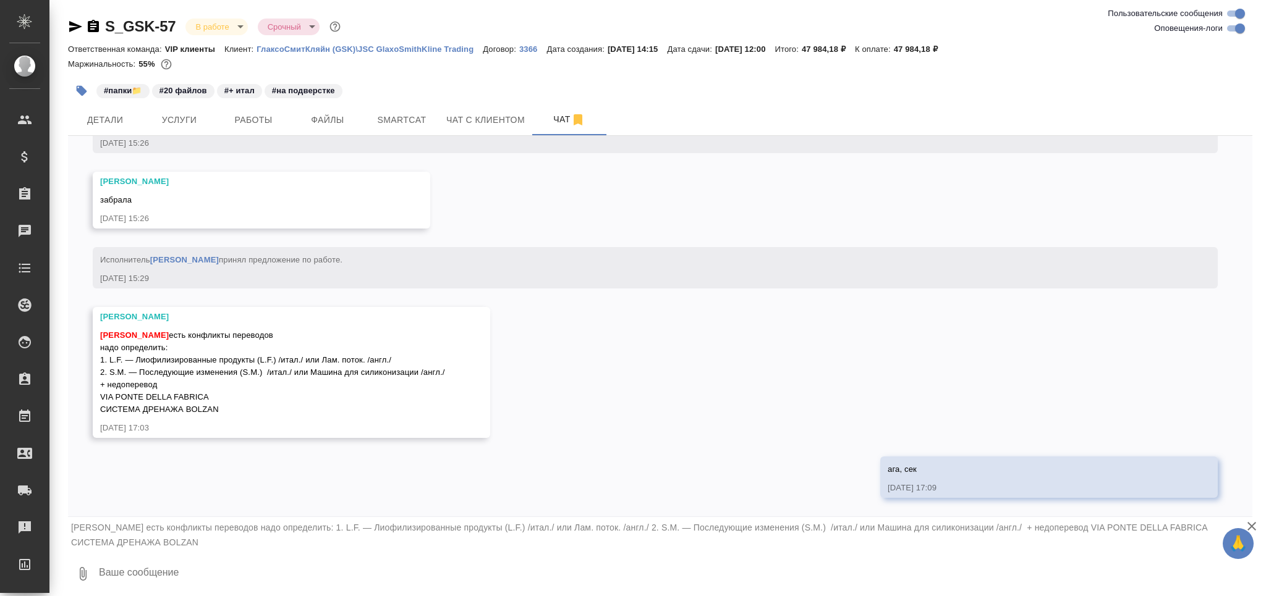
click at [193, 579] on textarea at bounding box center [675, 574] width 1155 height 42
click at [271, 570] on textarea at bounding box center [675, 574] width 1155 height 42
paste textarea "1. и 2."
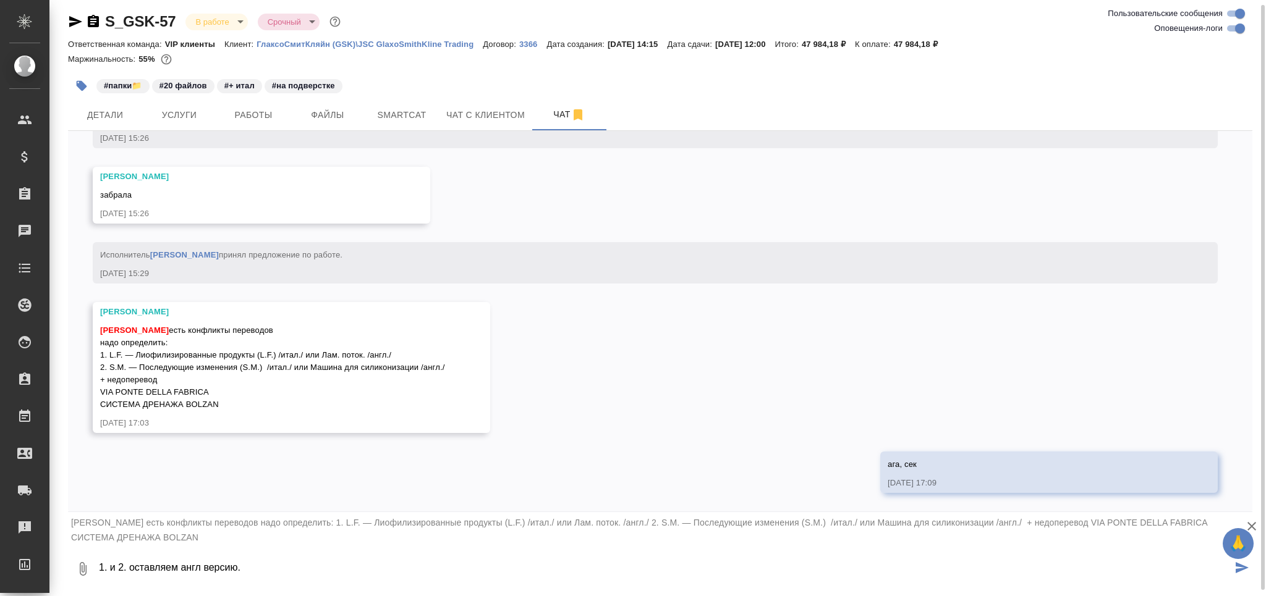
click at [177, 572] on textarea "1. и 2. оставляем англ версию." at bounding box center [665, 569] width 1134 height 42
paste textarea "VIA PONTE DELLA FABRICA - Виа Понте делла Фабрика"
type textarea "1. и 2. оставляем англ версию. VIA PONTE DELLA FABRICA - Виа Понте делла Фабрика"
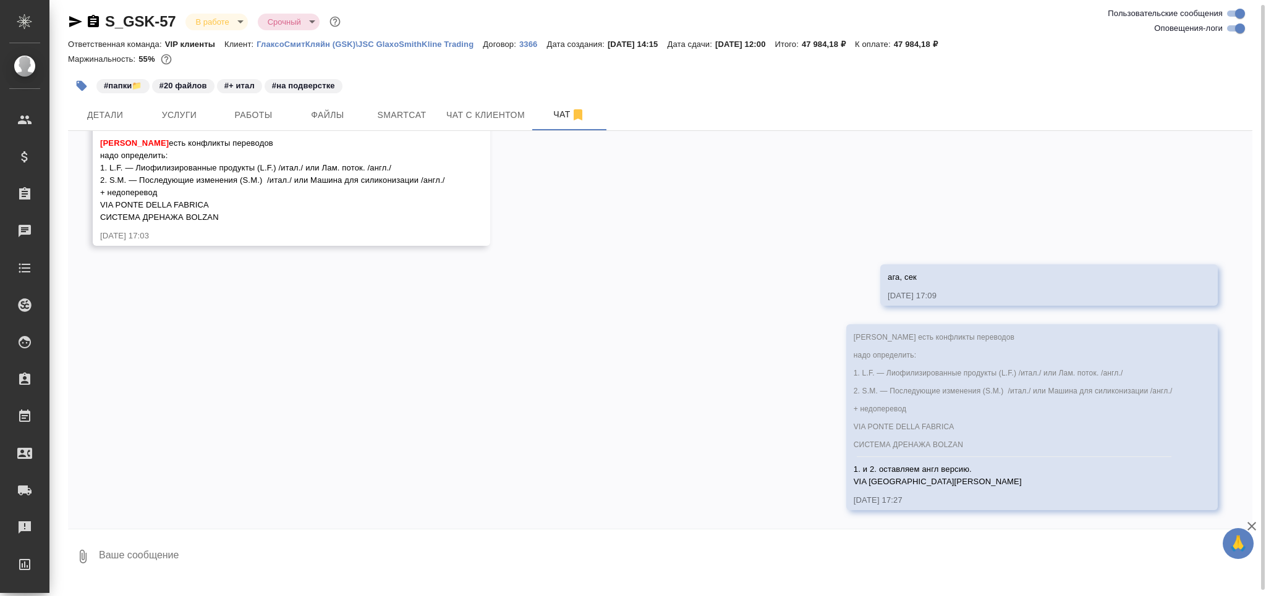
scroll to position [11623, 0]
click at [182, 553] on textarea at bounding box center [675, 557] width 1155 height 42
paste textarea "СИСТЕМА ДРЕНАЖА «БОЛЗАН» (BOLZAN)"
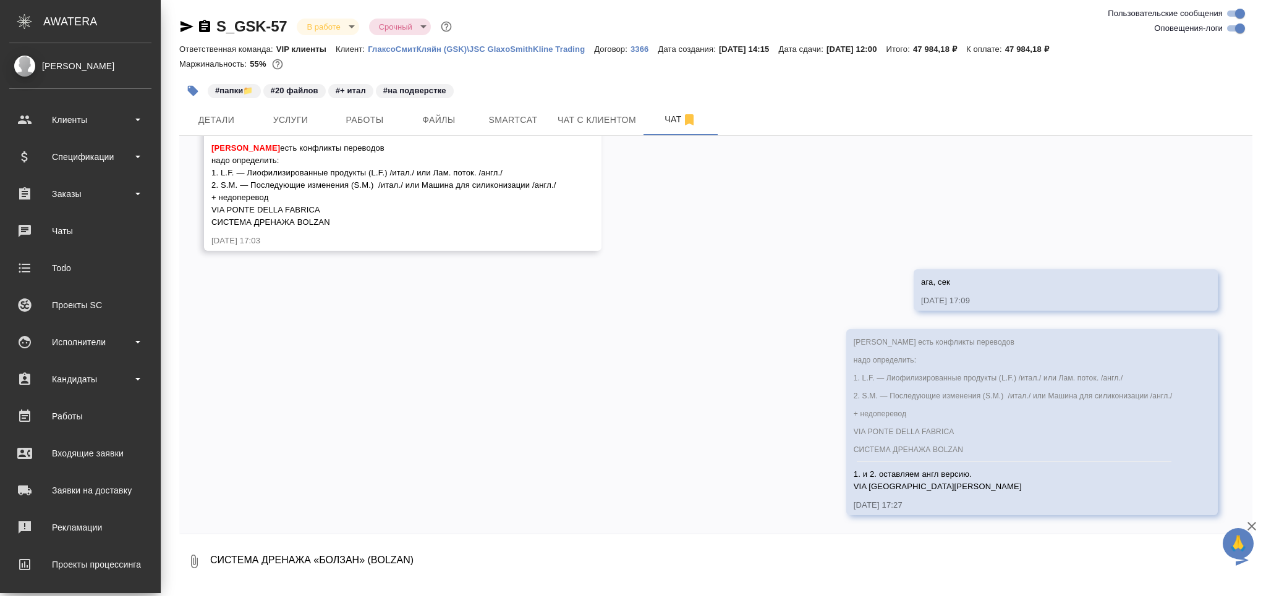
scroll to position [0, 0]
type textarea "СИСТЕМА ДРЕНАЖА «БОЛЗАН» (BOLZAN)"
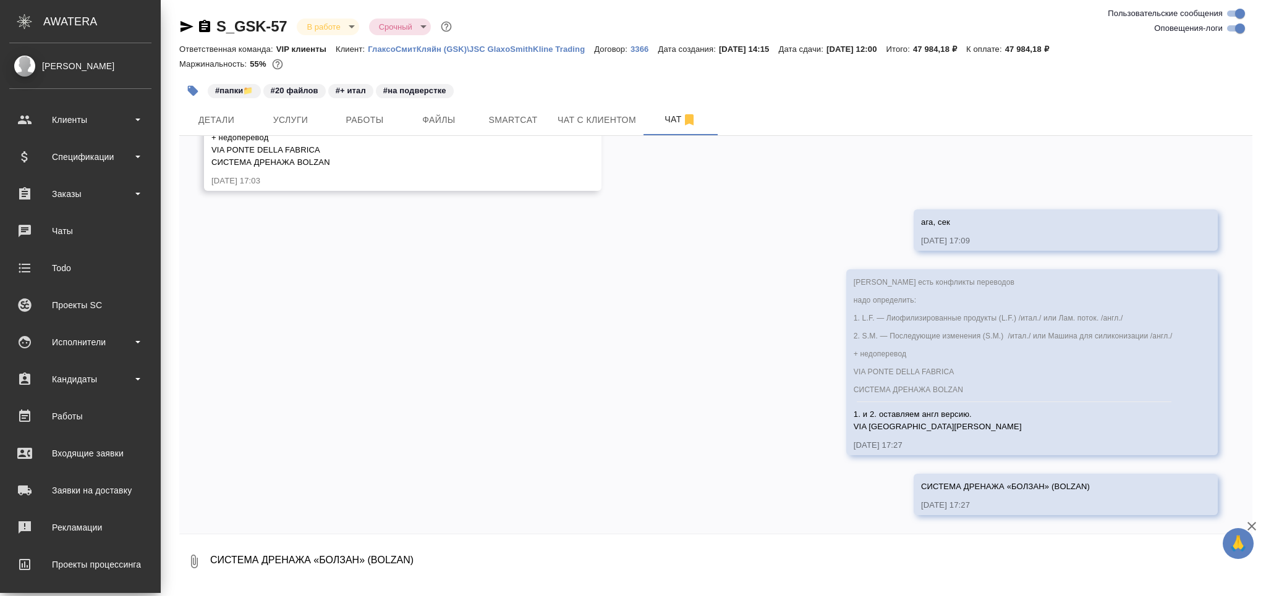
scroll to position [11683, 0]
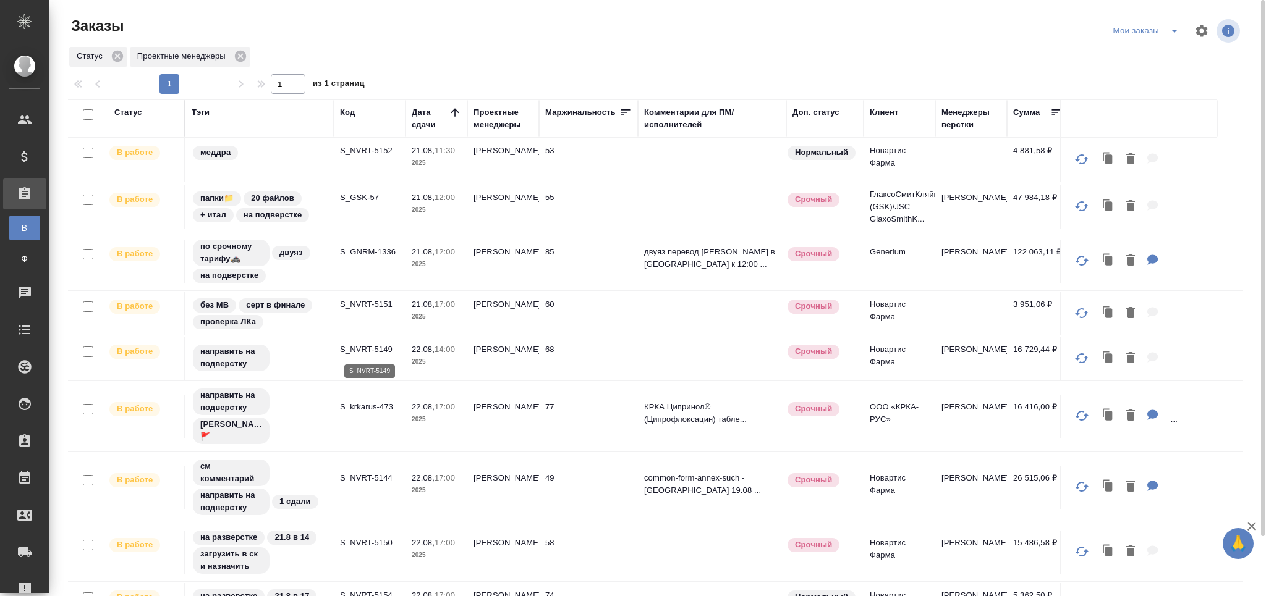
click at [368, 348] on p "S_NVRT-5149" at bounding box center [369, 350] width 59 height 12
click at [367, 409] on p "S_krkarus-473" at bounding box center [369, 407] width 59 height 12
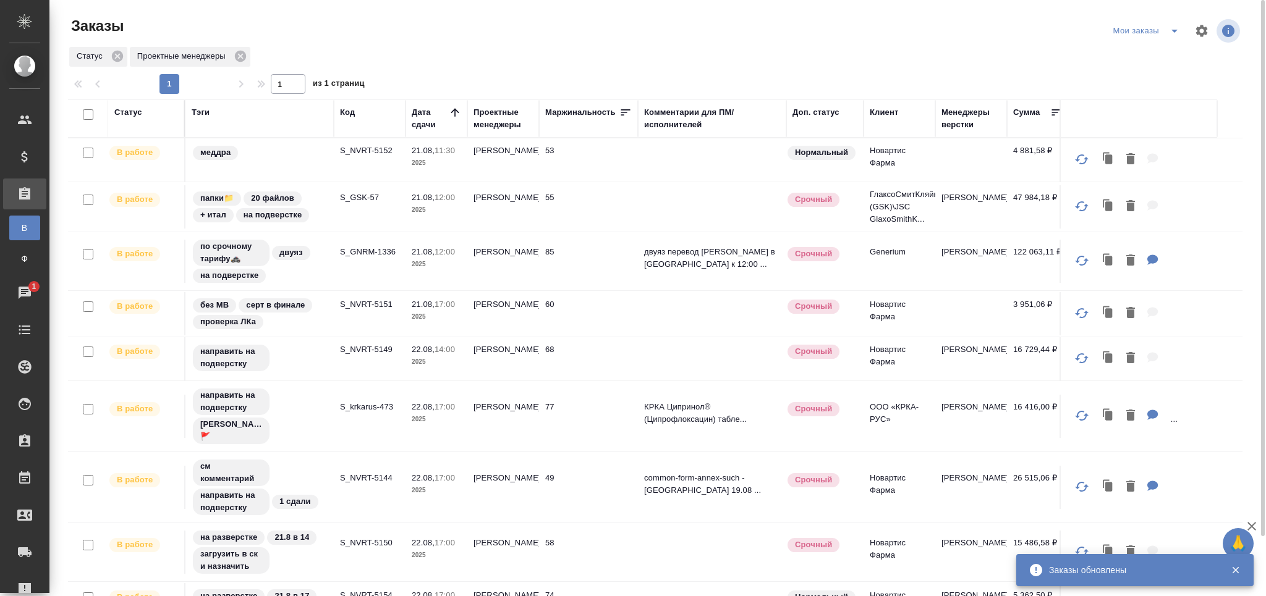
click at [377, 402] on p "S_krkarus-473" at bounding box center [369, 407] width 59 height 12
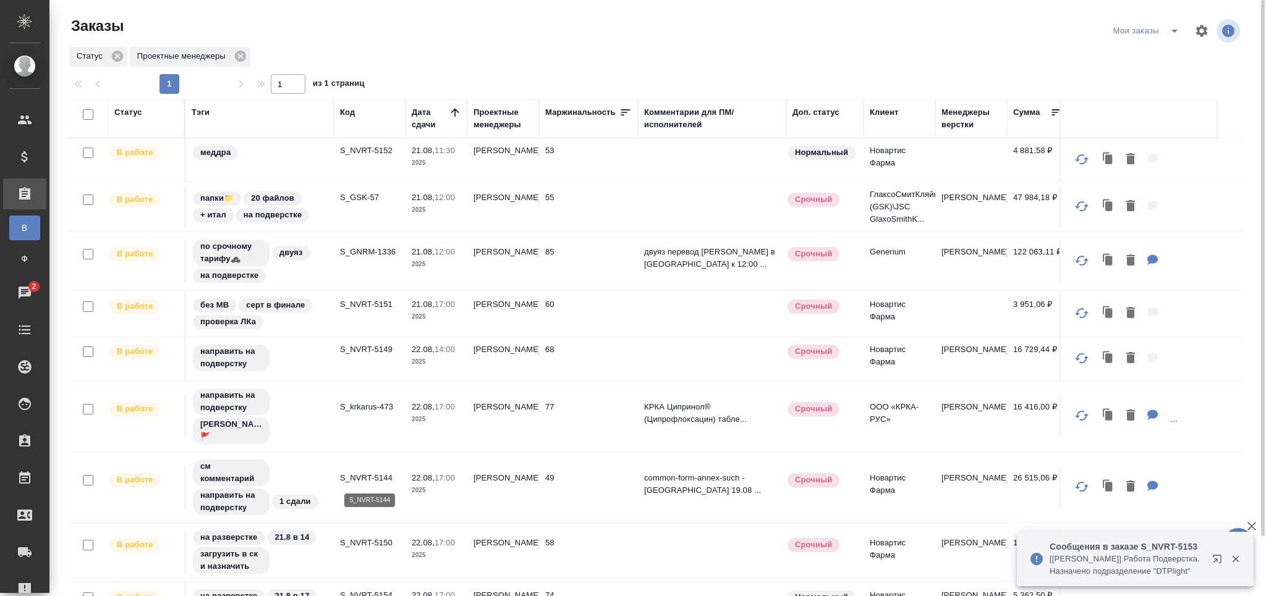
click at [379, 480] on p "S_NVRT-5144" at bounding box center [369, 478] width 59 height 12
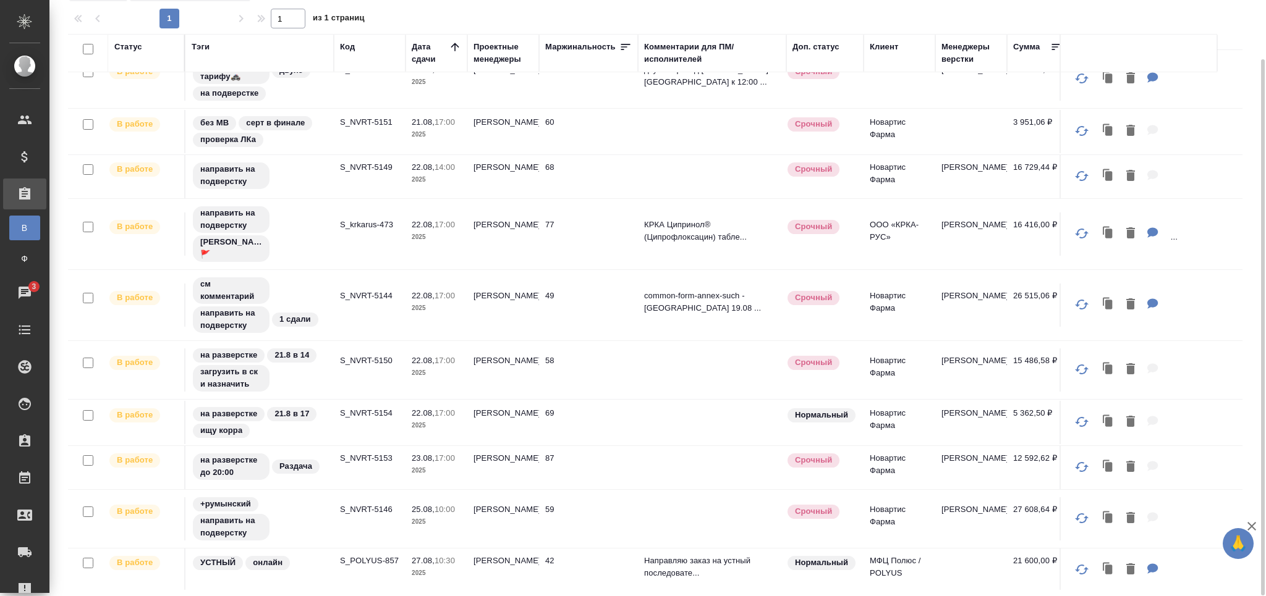
scroll to position [200, 0]
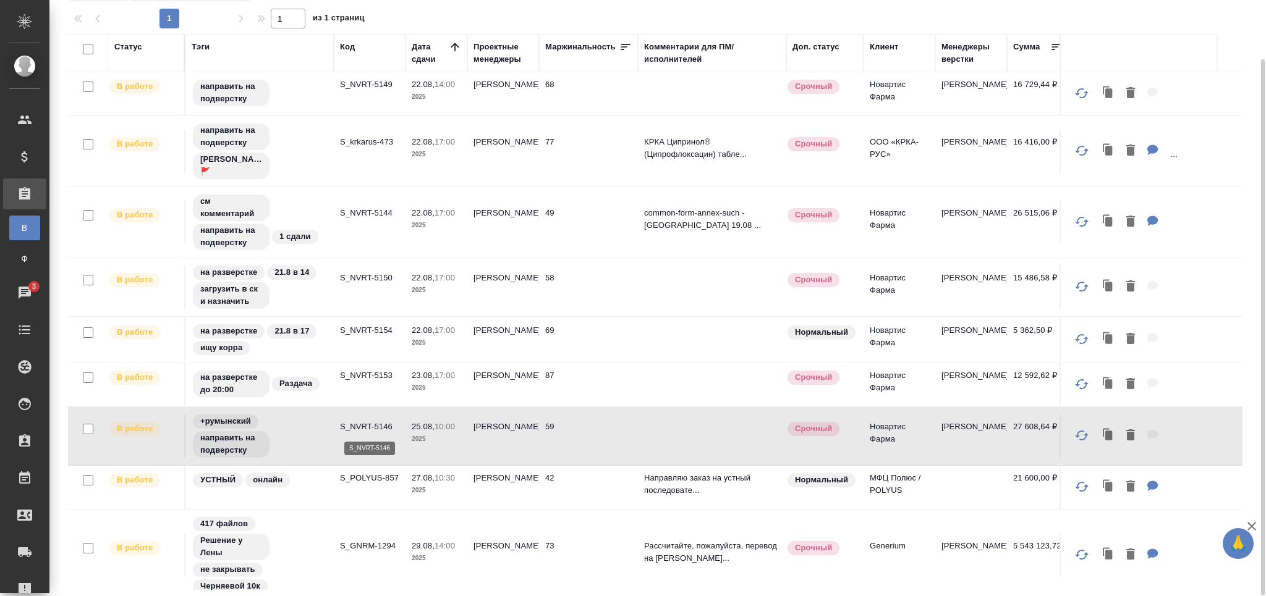
click at [378, 423] on p "S_NVRT-5146" at bounding box center [369, 427] width 59 height 12
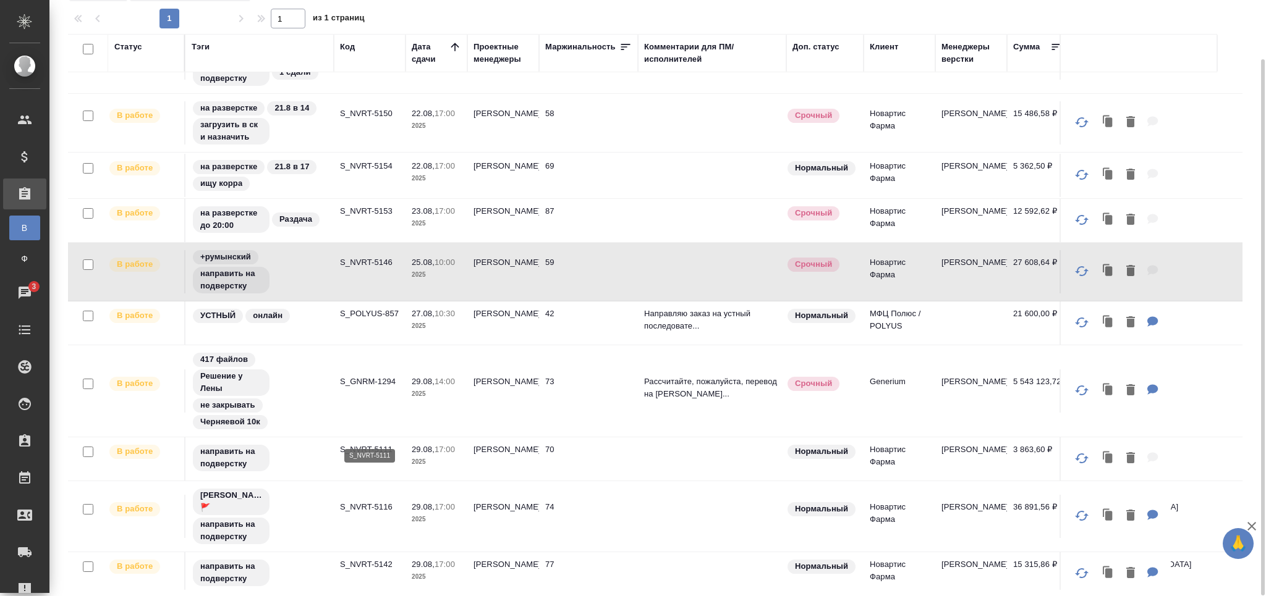
scroll to position [427, 0]
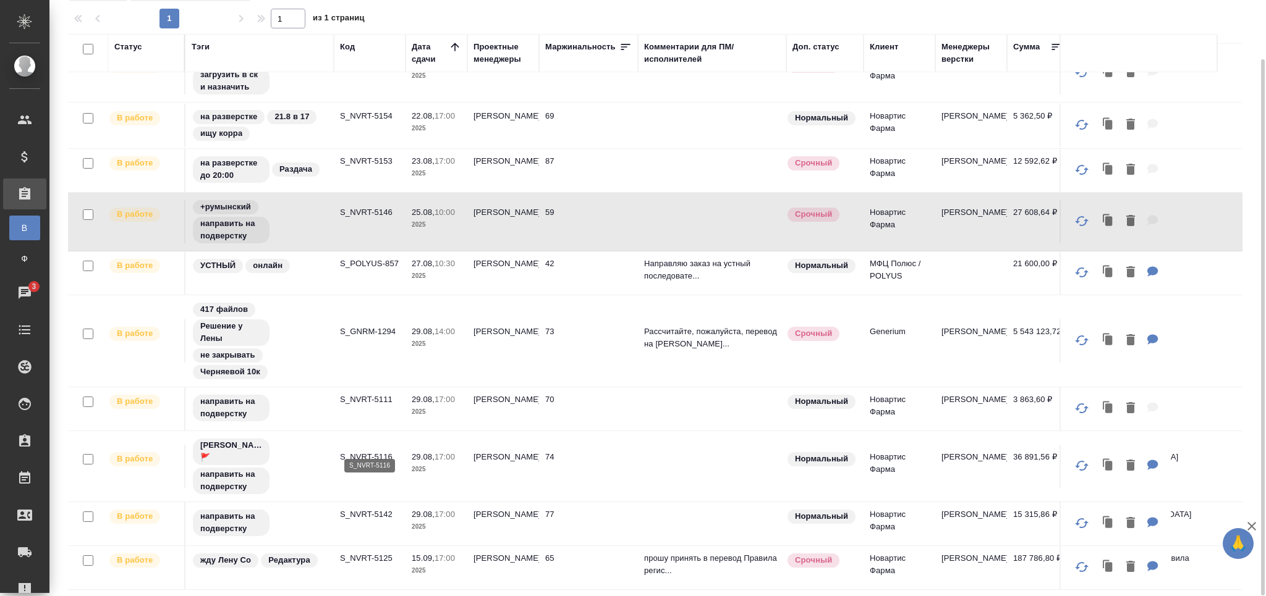
click at [364, 451] on p "S_NVRT-5116" at bounding box center [369, 457] width 59 height 12
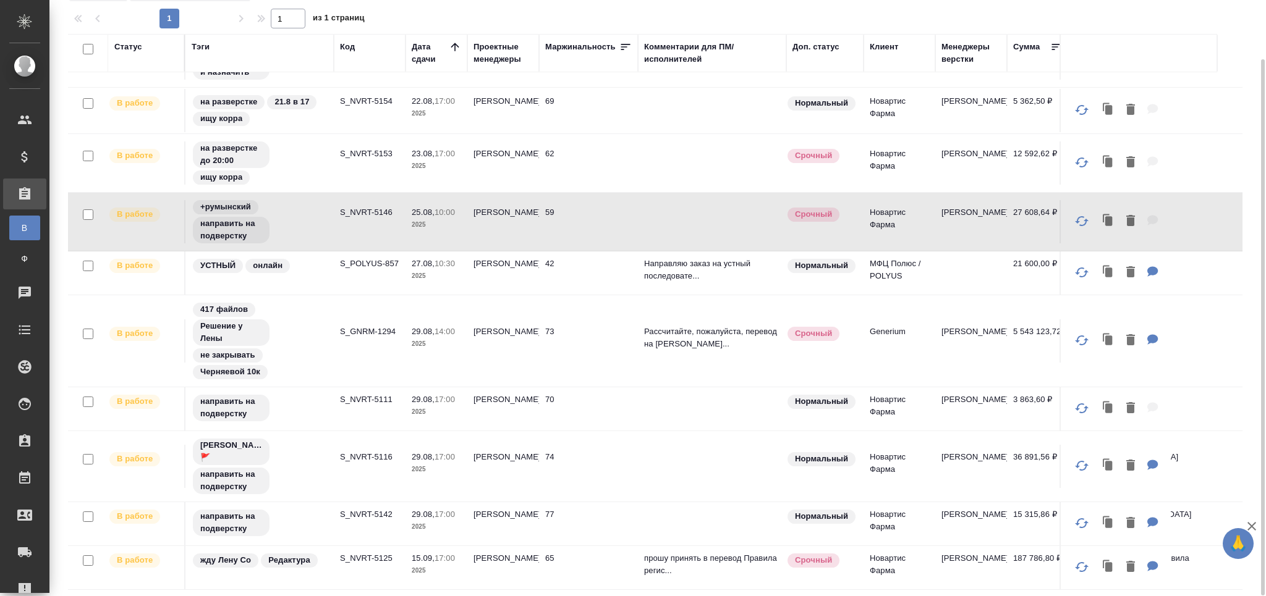
scroll to position [442, 0]
click at [376, 509] on p "S_NVRT-5142" at bounding box center [369, 515] width 59 height 12
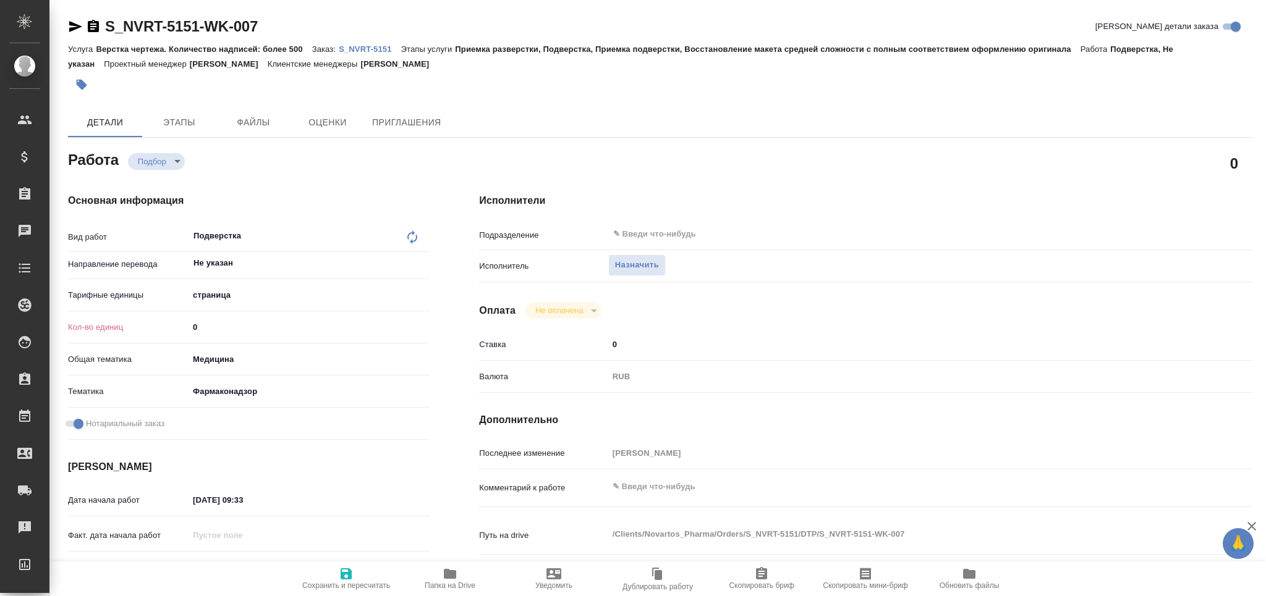
type textarea "x"
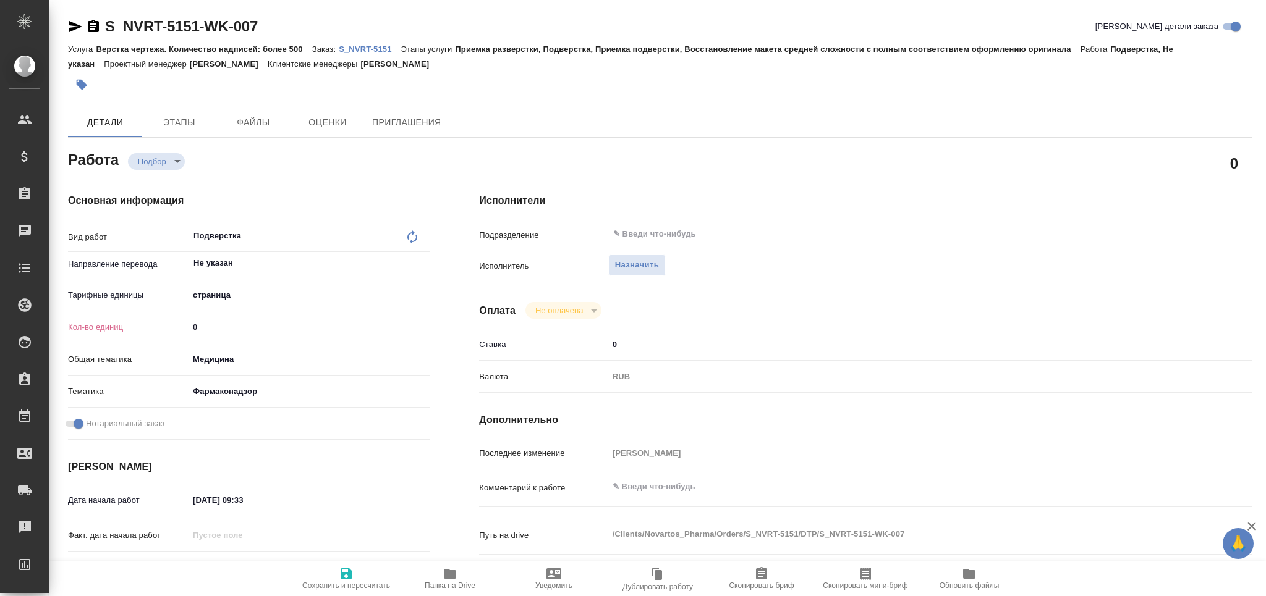
type textarea "x"
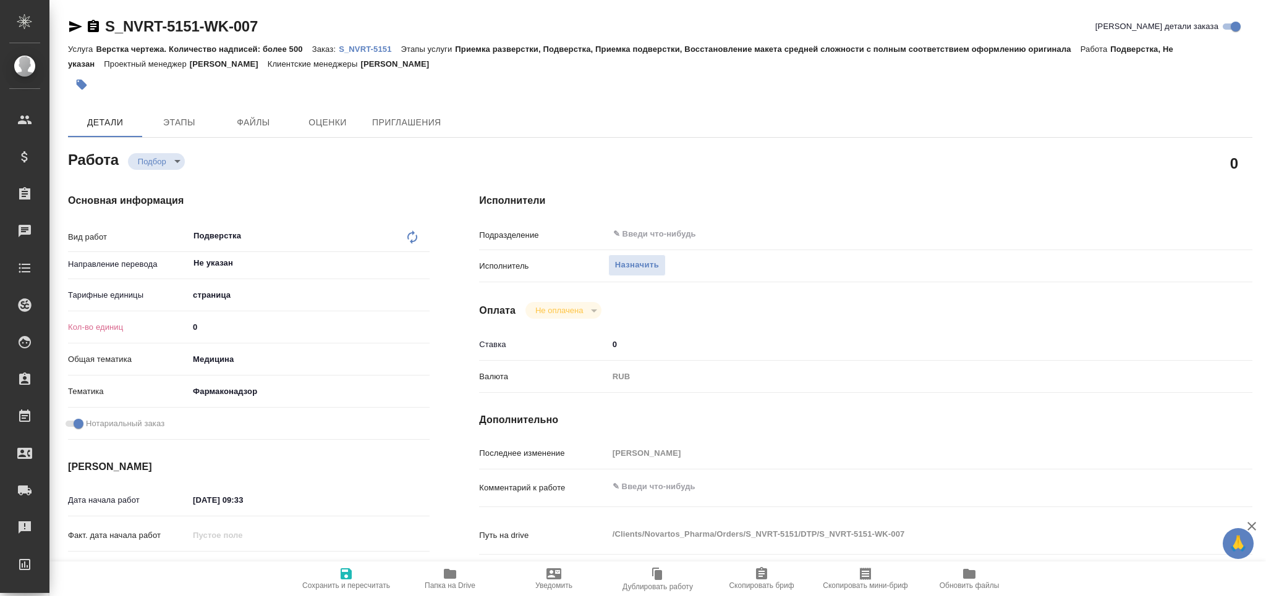
click at [192, 329] on input "0" at bounding box center [309, 327] width 241 height 18
type textarea "x"
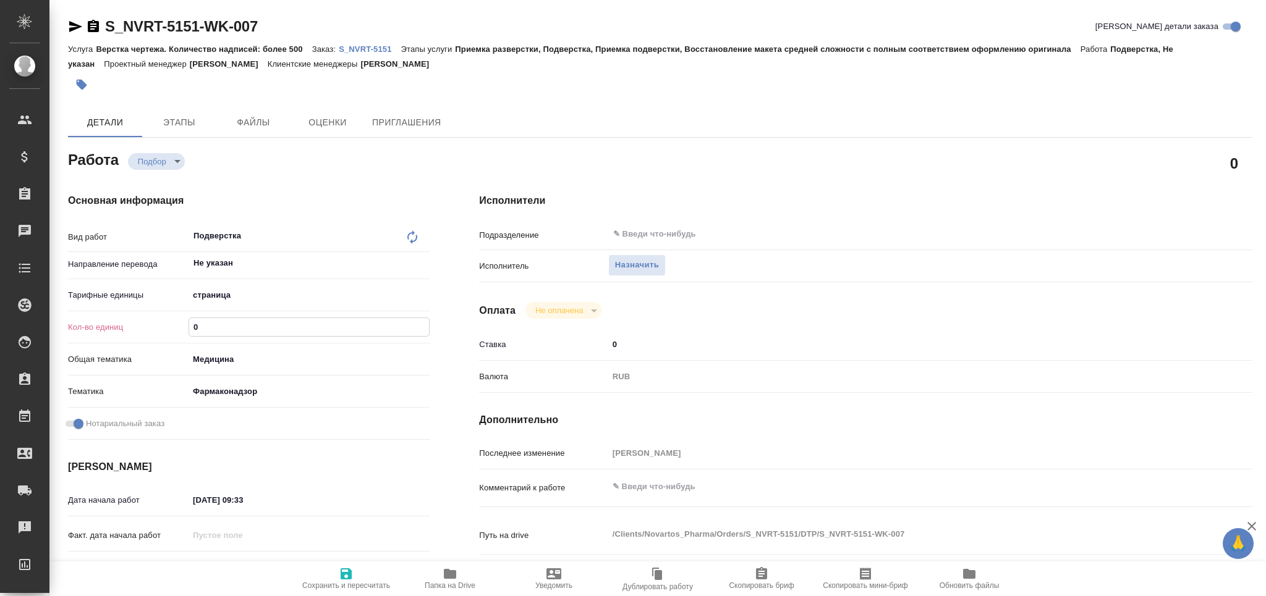
type textarea "x"
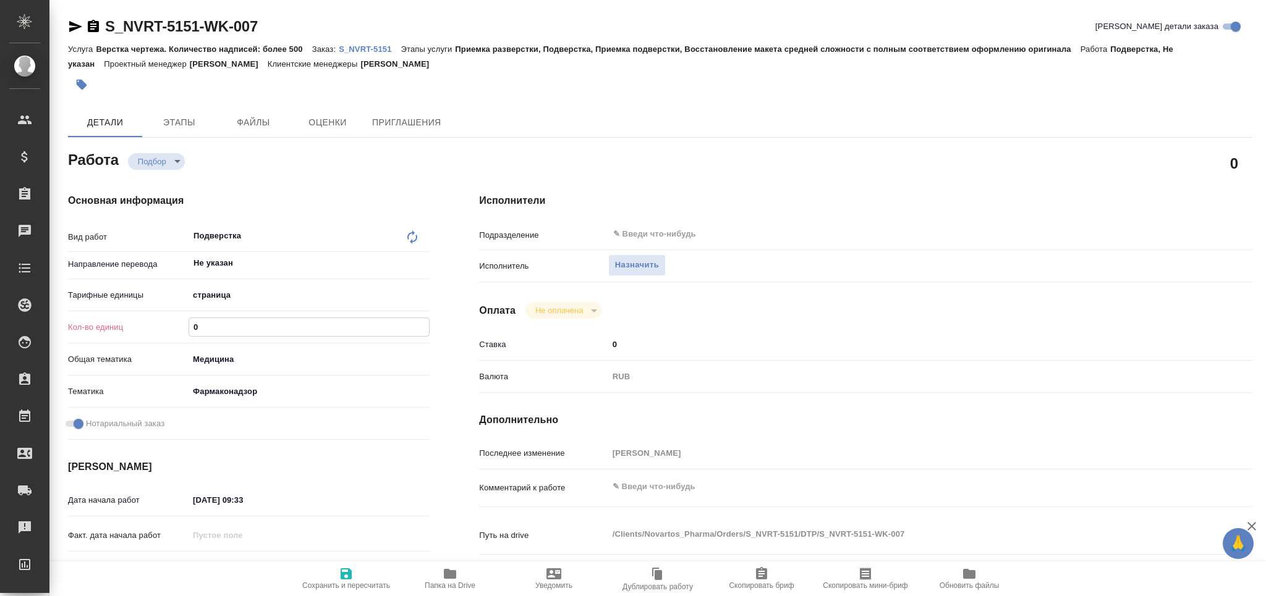
type textarea "x"
type input "5"
type textarea "x"
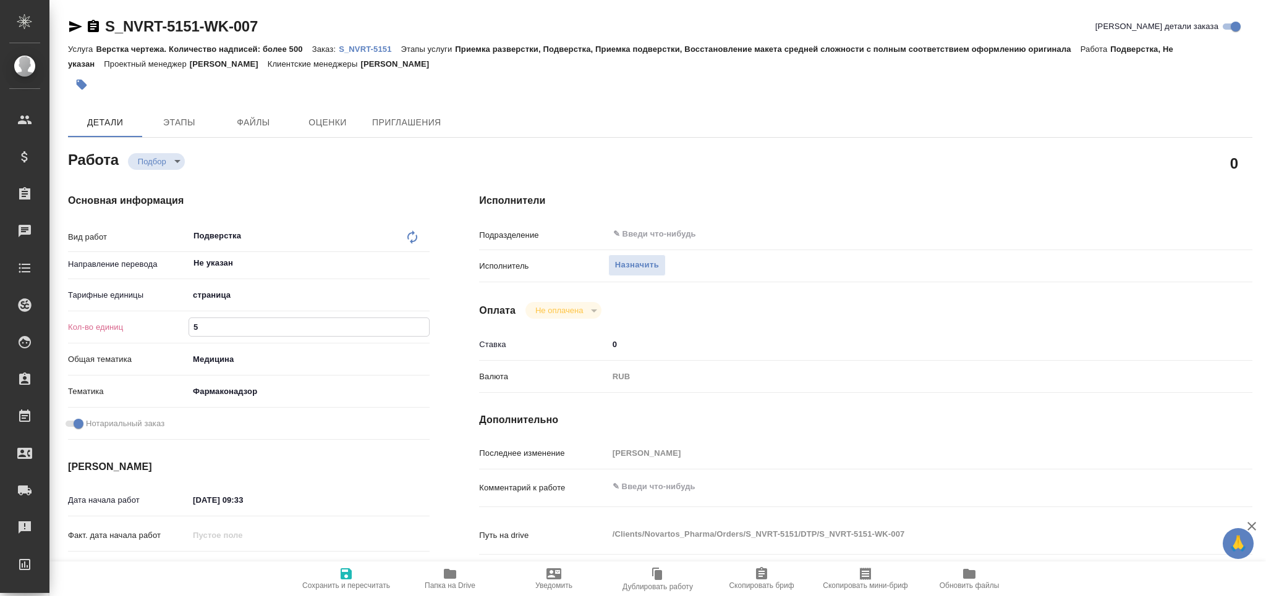
type textarea "x"
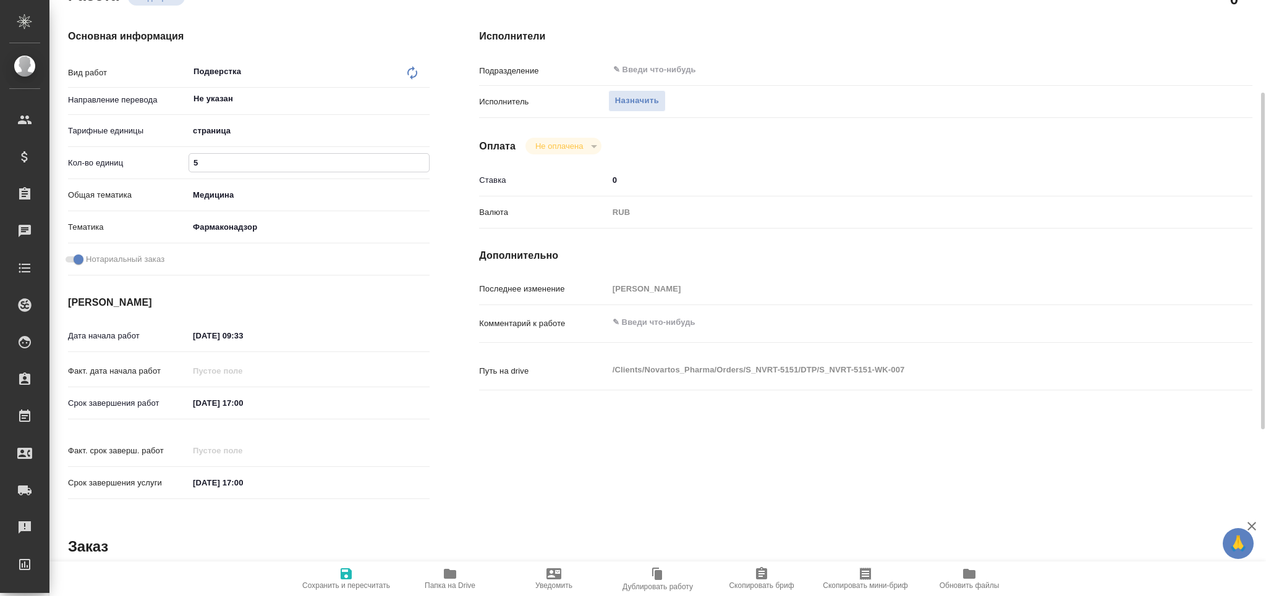
type input "5"
click at [151, 392] on div "Срок завершения работ [DATE] 17:00" at bounding box center [249, 403] width 362 height 22
drag, startPoint x: 271, startPoint y: 329, endPoint x: 156, endPoint y: 339, distance: 114.8
click at [156, 339] on div "Дата начала работ [DATE] 09:33" at bounding box center [249, 336] width 362 height 22
paste input "[DATE] 17:00"
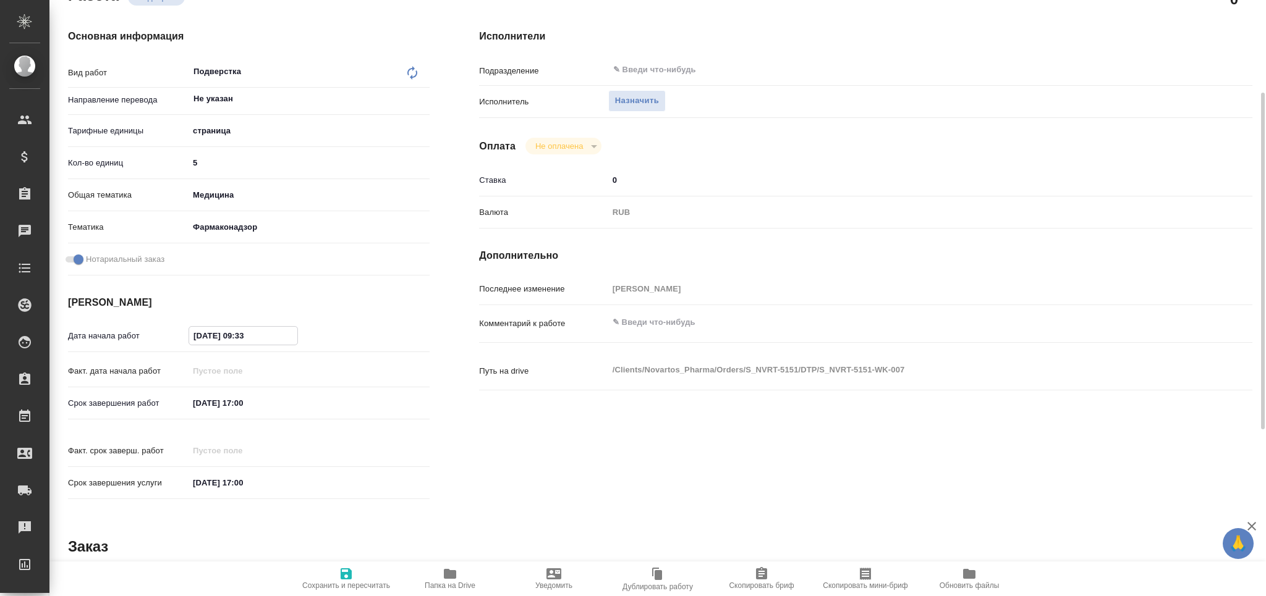
type input "[DATE] 17:00"
type textarea "x"
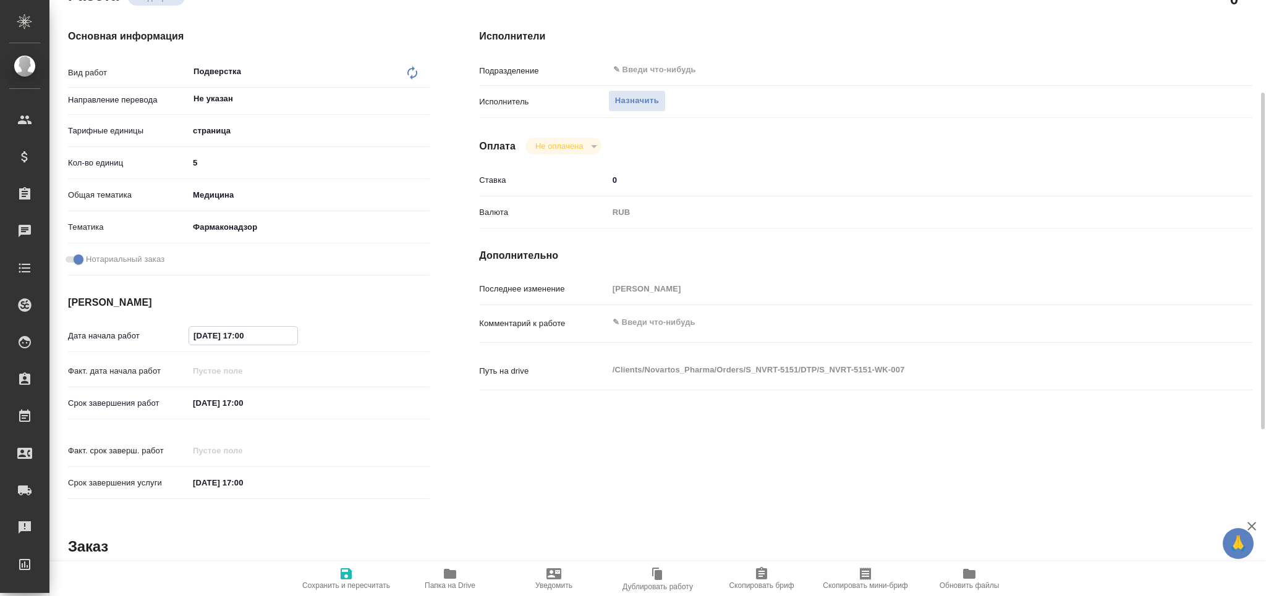
type textarea "x"
click at [244, 329] on input "[DATE] 17:00" at bounding box center [243, 336] width 108 height 18
type textarea "x"
type input "[DATE] 16:00"
type textarea "x"
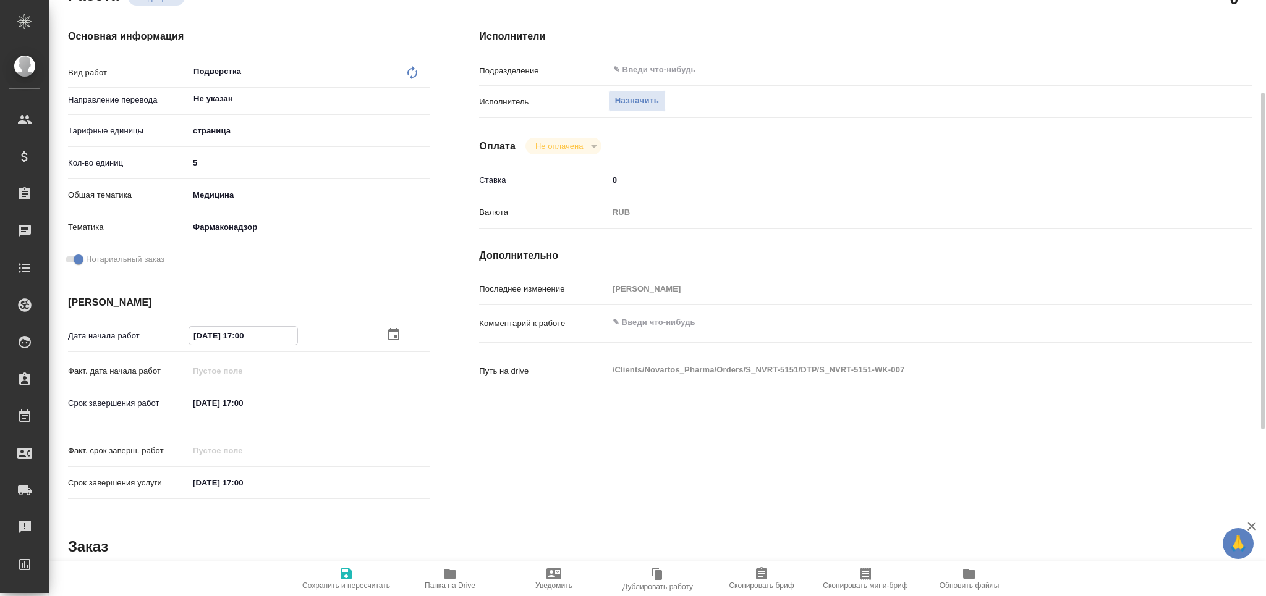
type textarea "x"
type input "[DATE] 16:00"
click at [664, 71] on input "text" at bounding box center [877, 69] width 531 height 15
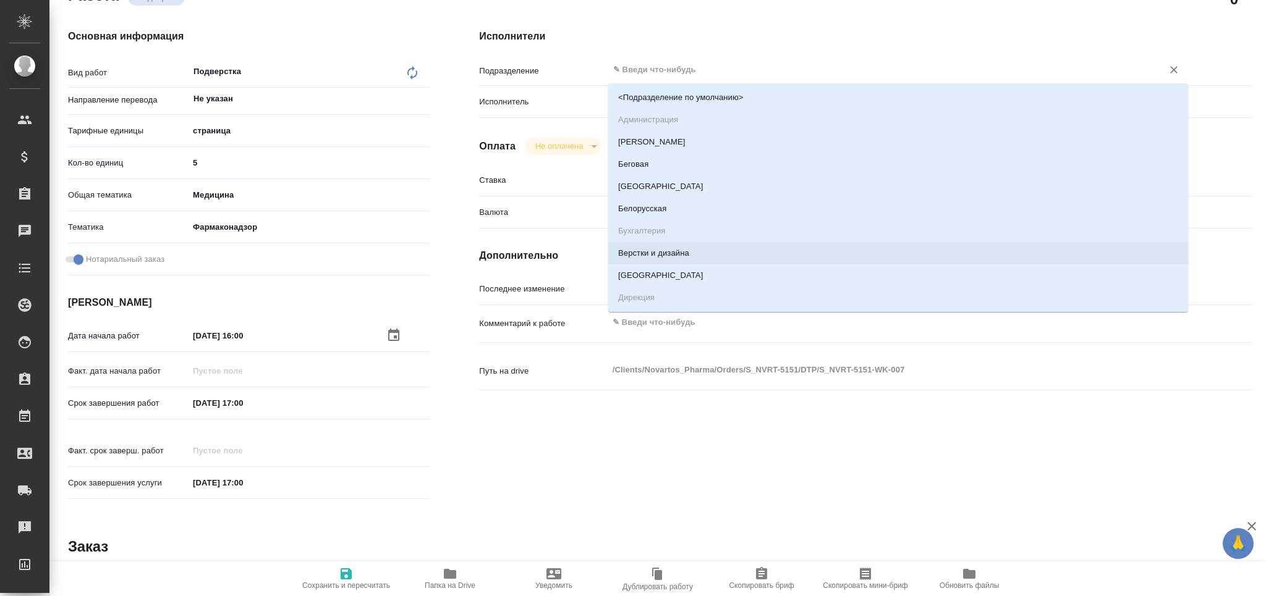
click at [659, 251] on li "Верстки и дизайна" at bounding box center [898, 253] width 580 height 22
type textarea "x"
type input "Верстки и дизайна"
type textarea "x"
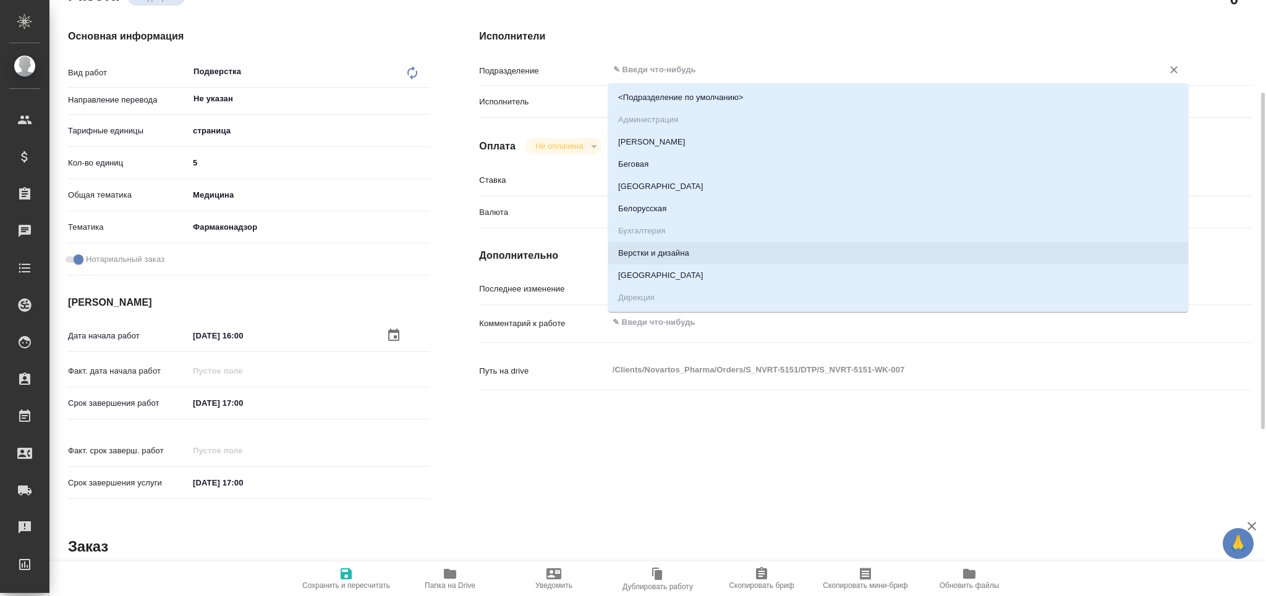
type textarea "x"
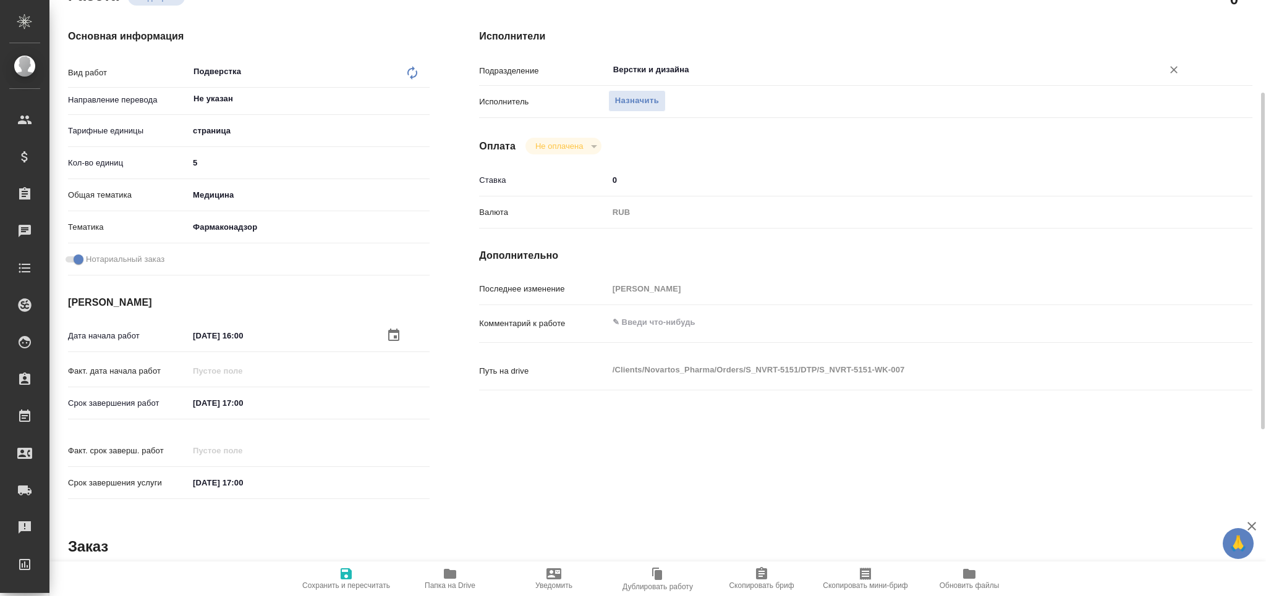
click at [347, 585] on span "Сохранить и пересчитать" at bounding box center [346, 586] width 88 height 9
type textarea "x"
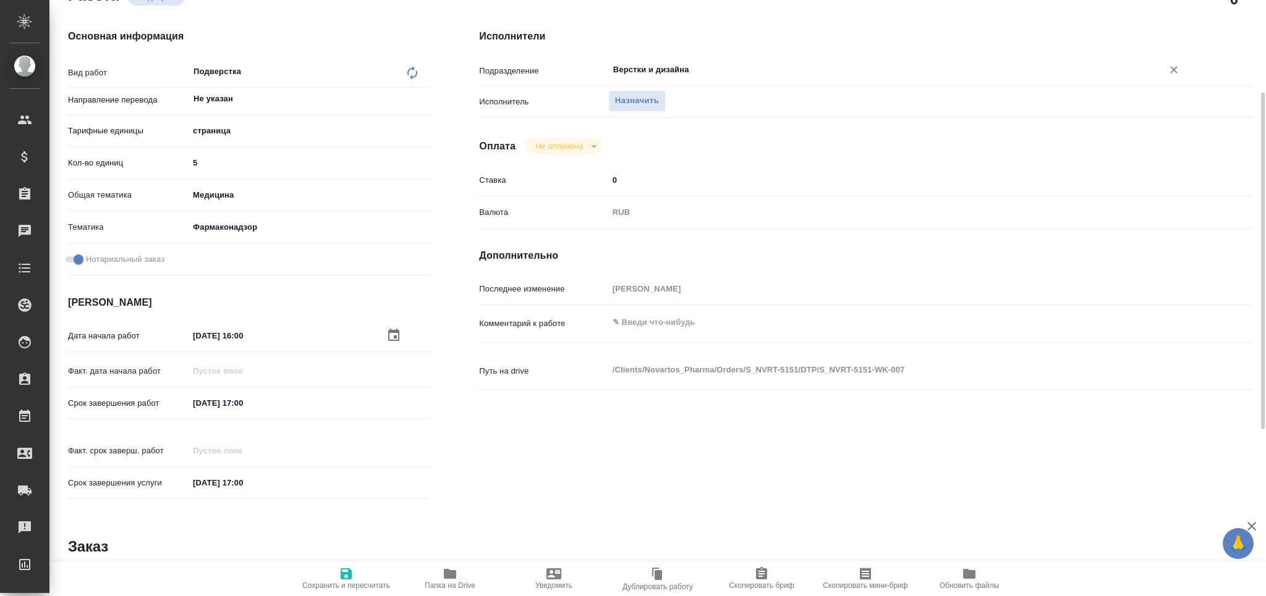
type textarea "x"
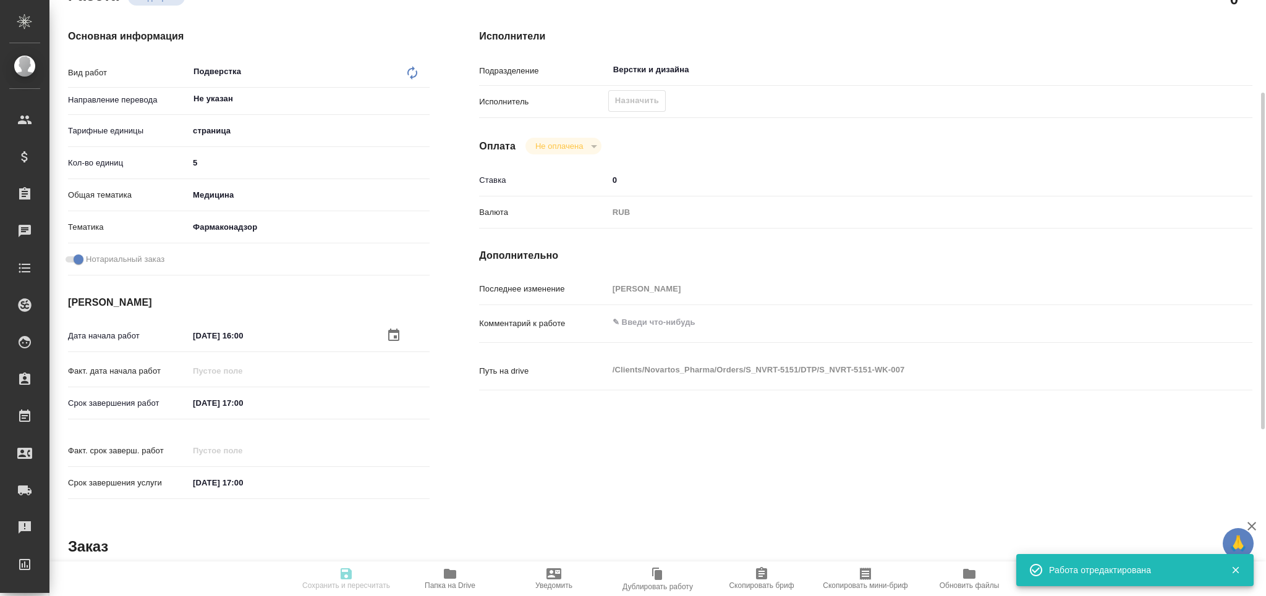
type input "recruiting"
type textarea "Подверстка"
type textarea "x"
type input "Не указан"
type input "5a8b1489cc6b4906c91bfdb2"
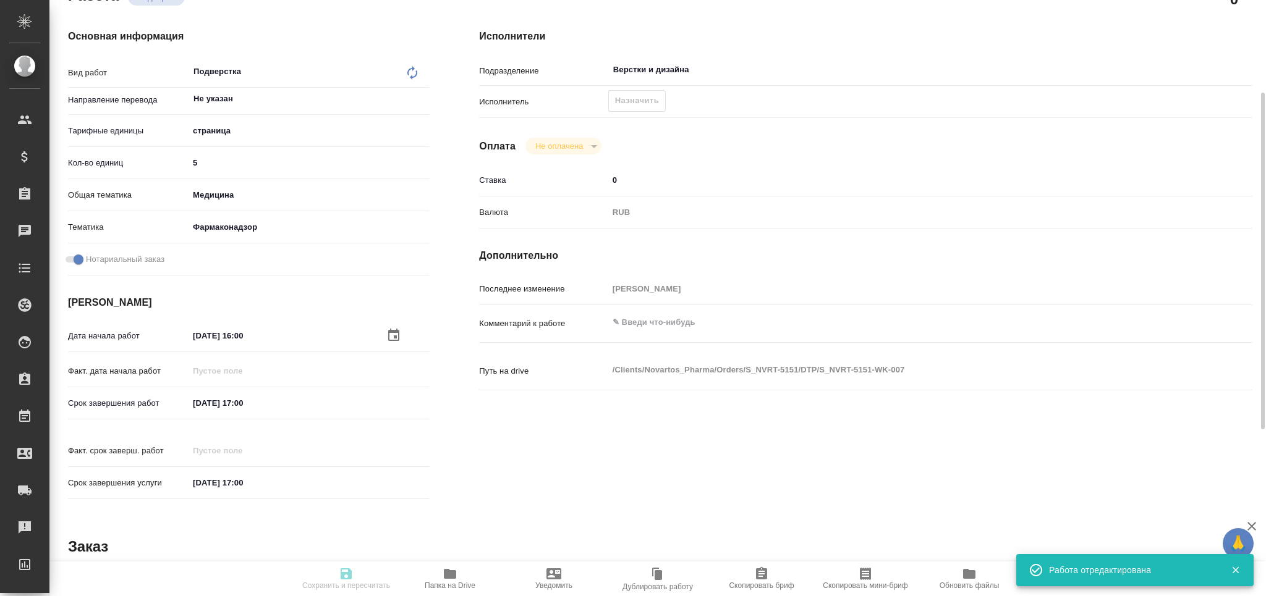
type input "5"
type input "med"
type input "66b350e715fdbd933886e8f8"
checkbox input "true"
type input "[DATE] 16:00"
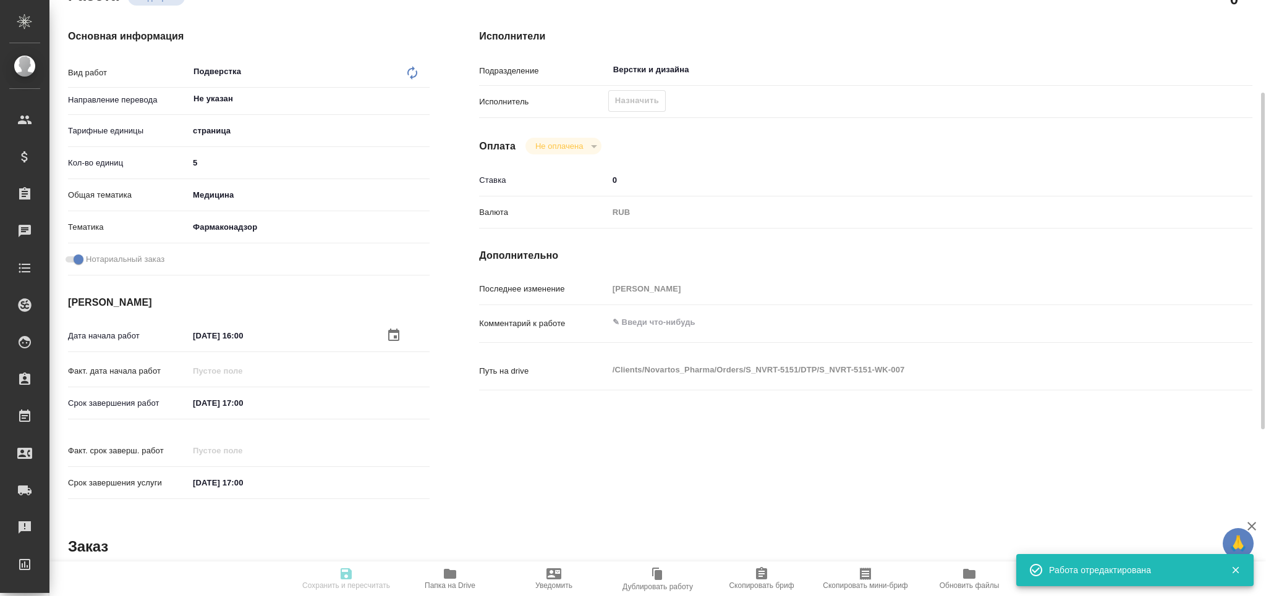
type input "[DATE] 17:00"
type input "Верстки и дизайна"
type input "notPayed"
type input "0"
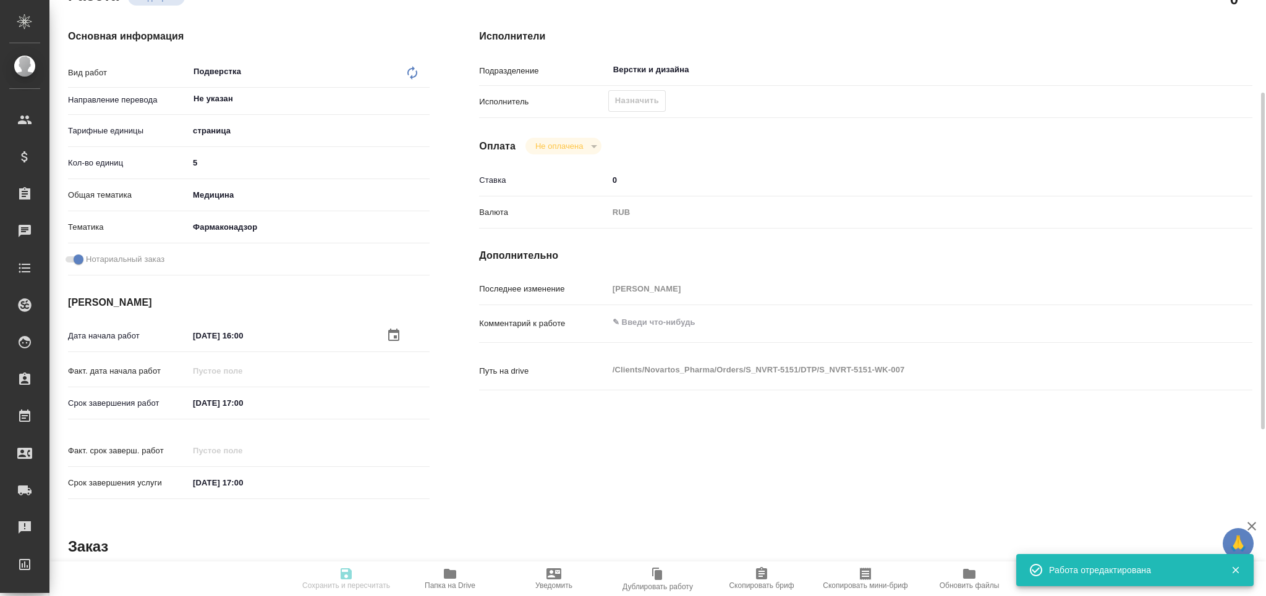
type input "RUB"
type input "[PERSON_NAME]"
type textarea "x"
type textarea "/Clients/Novartos_Pharma/Orders/S_NVRT-5151/DTP/S_NVRT-5151-WK-007"
type textarea "x"
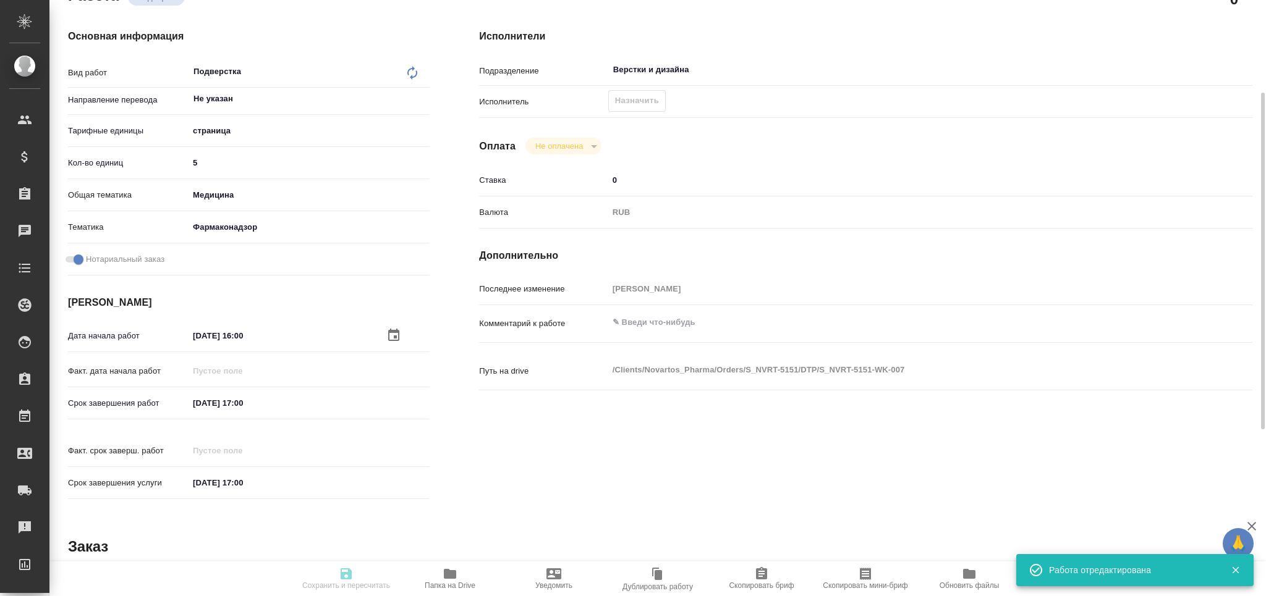
type input "S_NVRT-5151"
type input "3006492500"
type input "Верстка чертежа. Количество надписей: более 500"
type input "Приемка разверстки, Подверстка, Приемка подверстки, Восстановление макета средн…"
type input "[PERSON_NAME]"
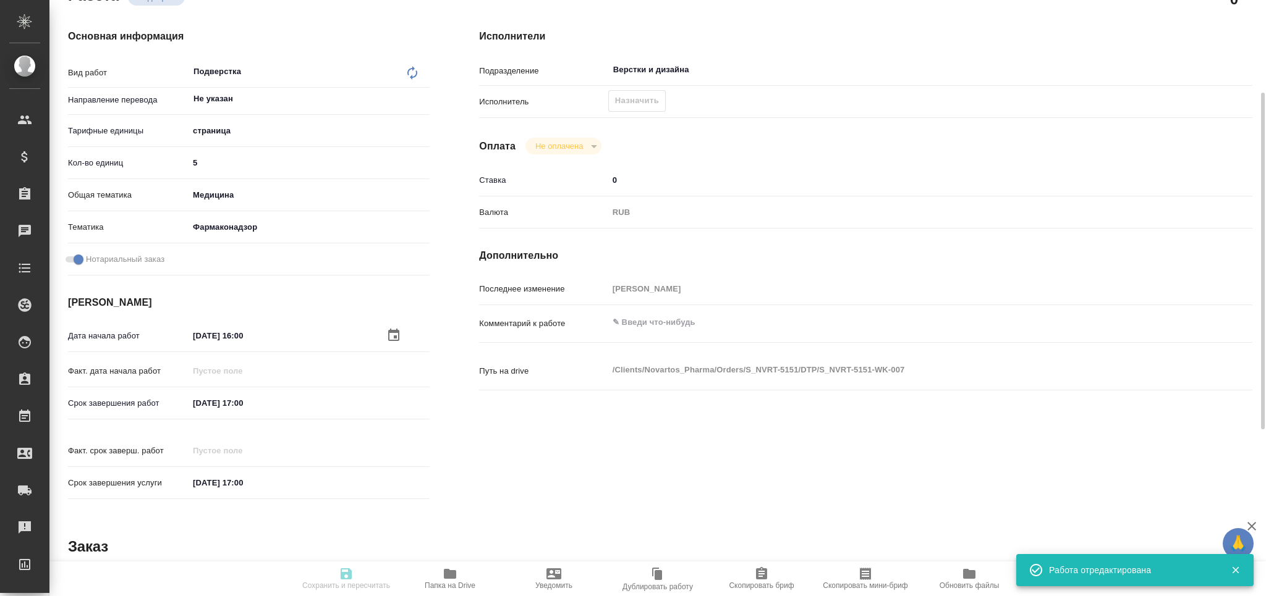
type input "/Clients/Novartos_Pharma/Orders/S_NVRT-5151"
type textarea "x"
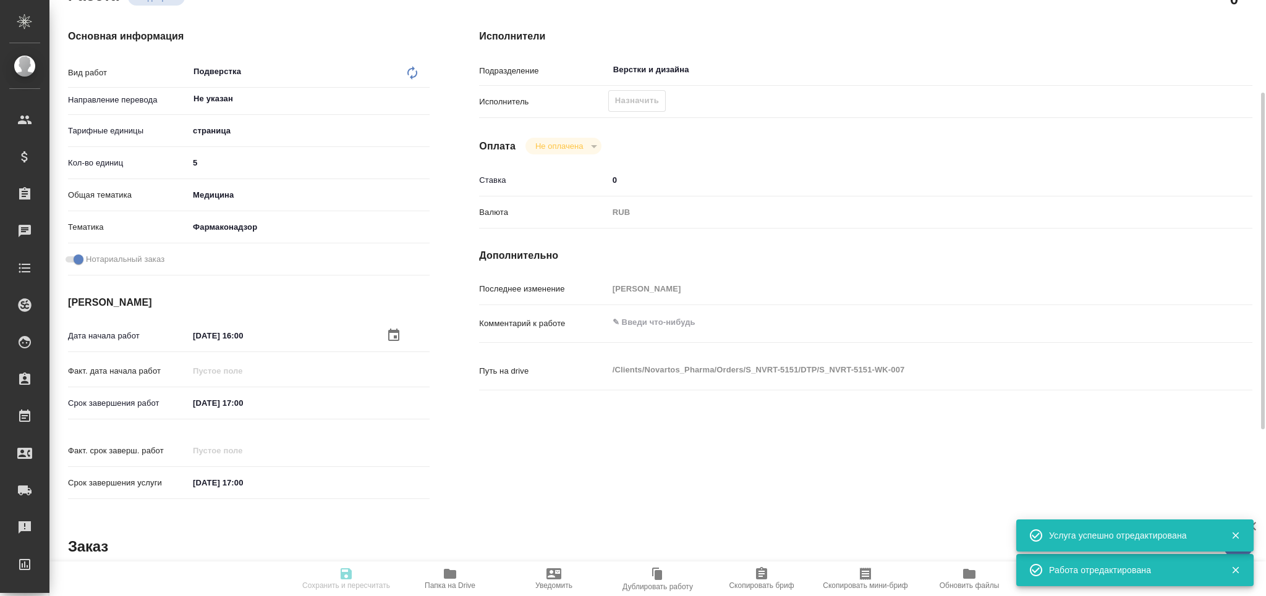
type textarea "x"
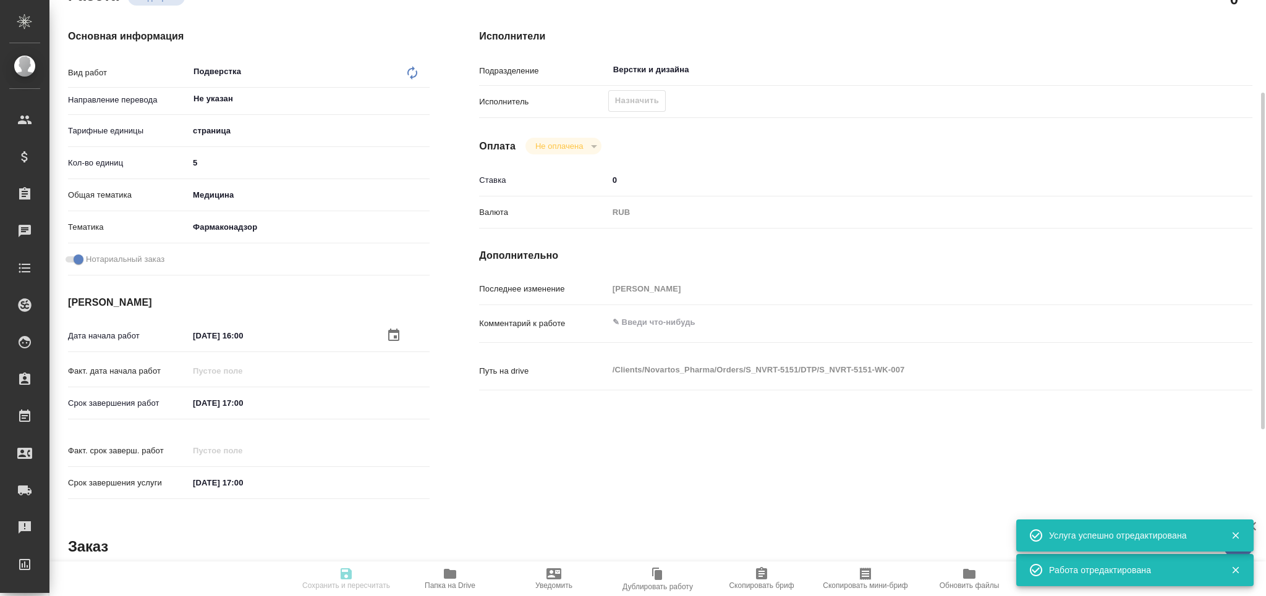
type textarea "x"
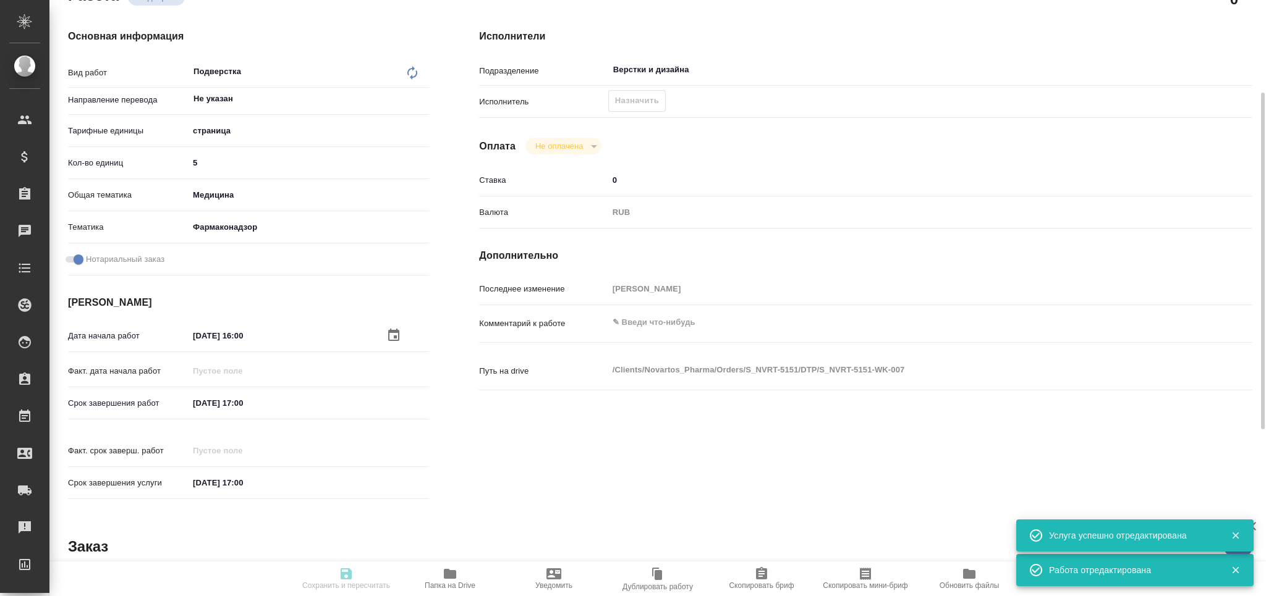
type textarea "x"
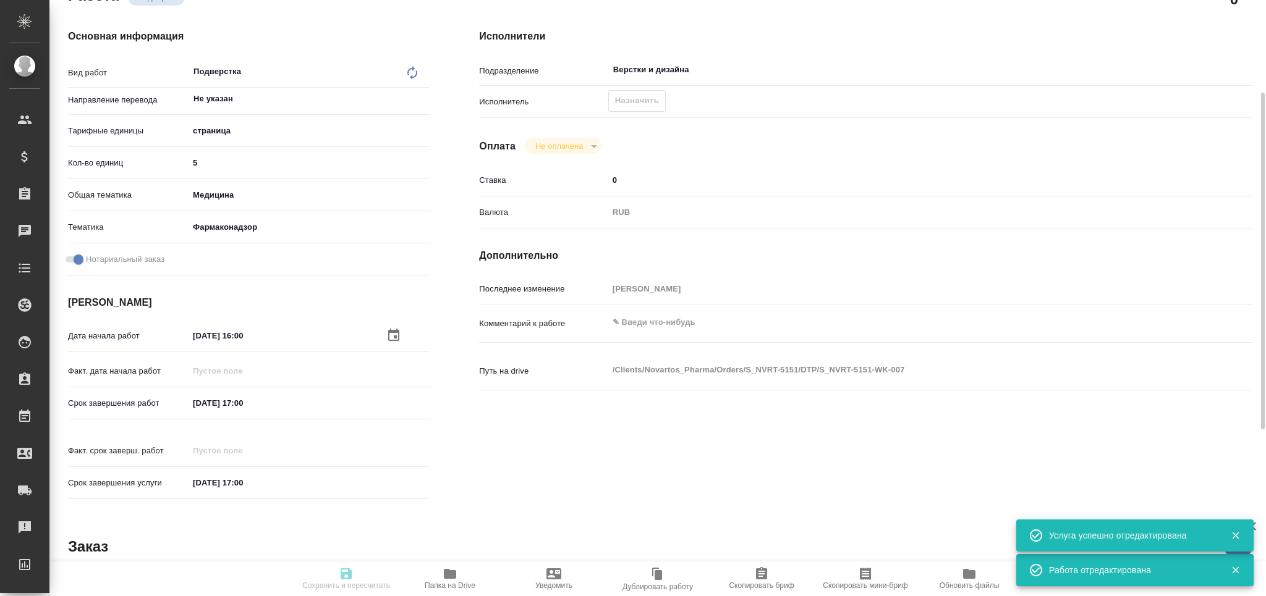
type textarea "x"
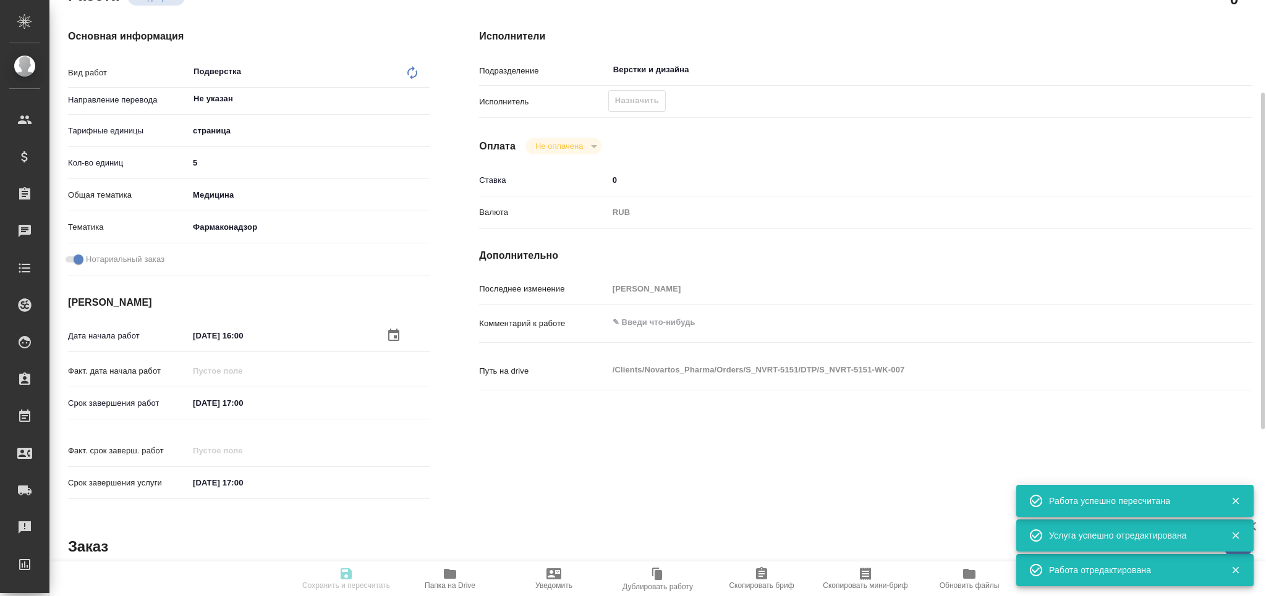
type input "recruiting"
type textarea "Подверстка"
type textarea "x"
type input "Не указан"
type input "5a8b1489cc6b4906c91bfdb2"
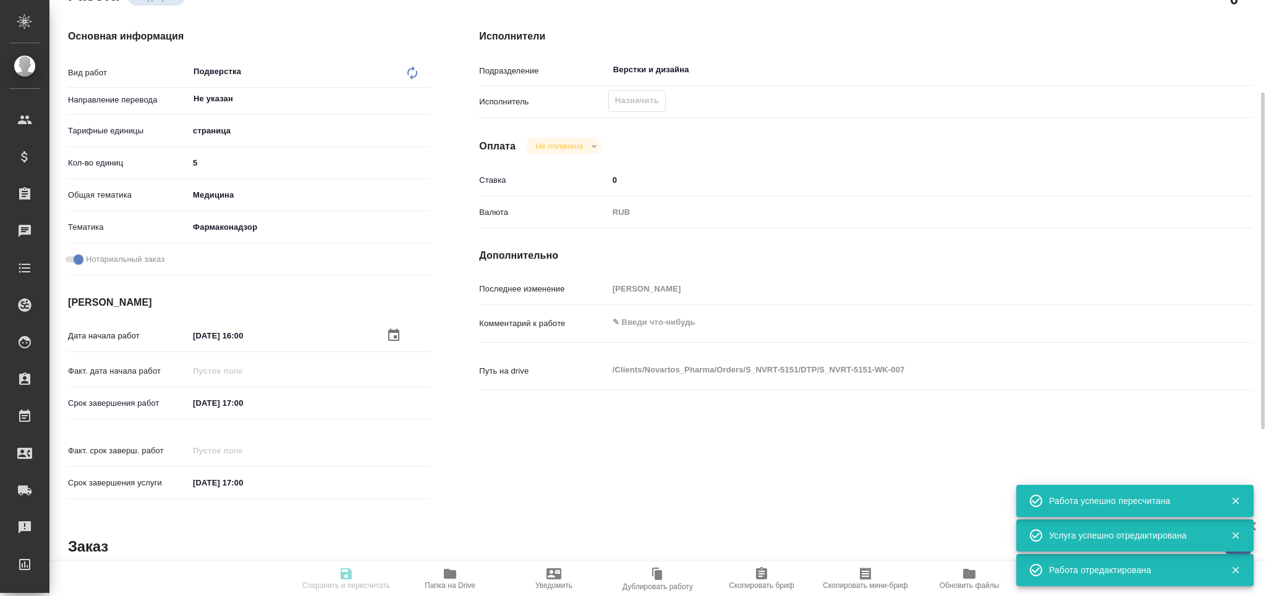
type input "5"
type input "med"
type input "66b350e715fdbd933886e8f8"
checkbox input "true"
type input "[DATE] 16:00"
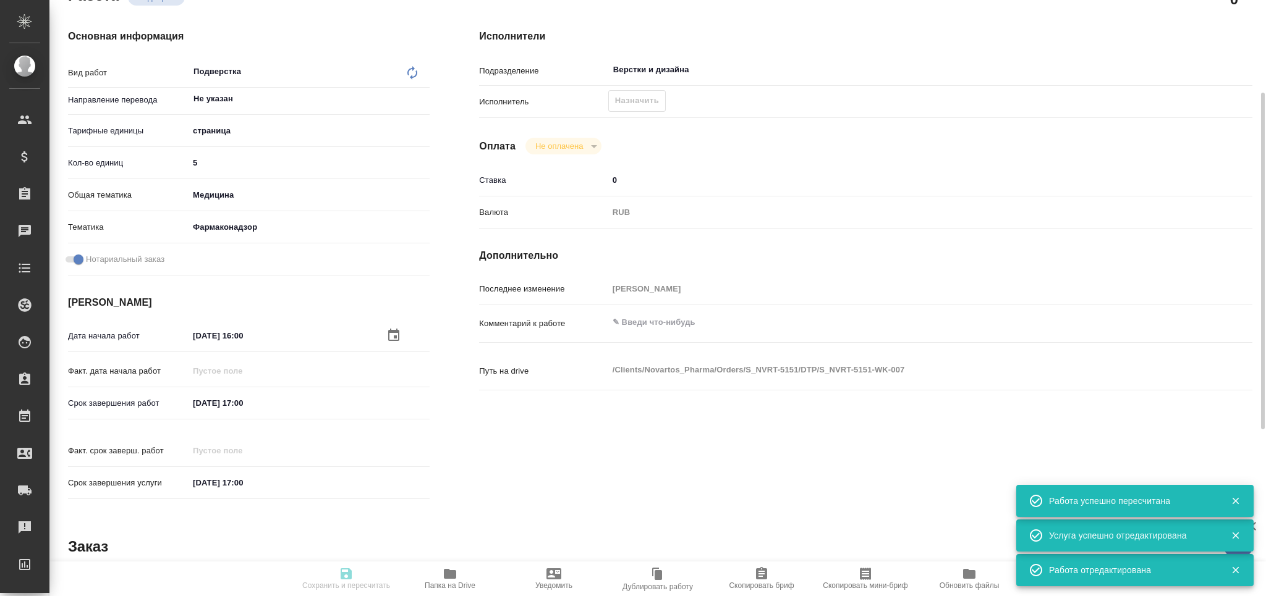
type input "[DATE] 17:00"
type input "Верстки и дизайна"
type input "notPayed"
type input "0"
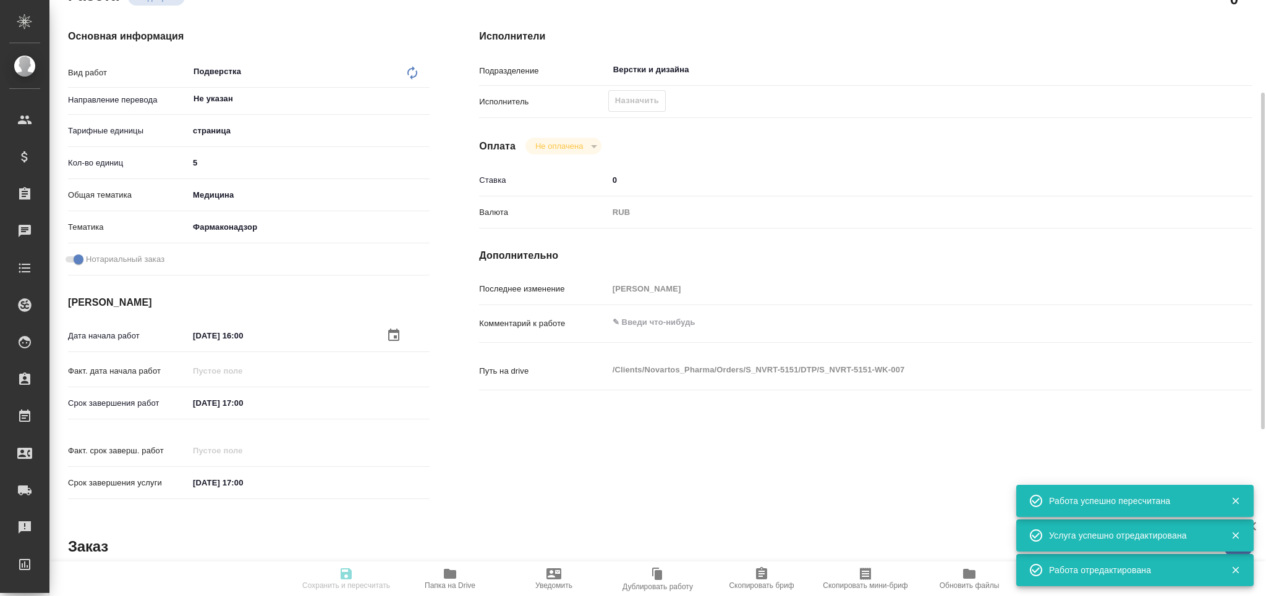
type input "RUB"
type input "[PERSON_NAME]"
type textarea "x"
type textarea "/Clients/Novartos_Pharma/Orders/S_NVRT-5151/DTP/S_NVRT-5151-WK-007"
type textarea "x"
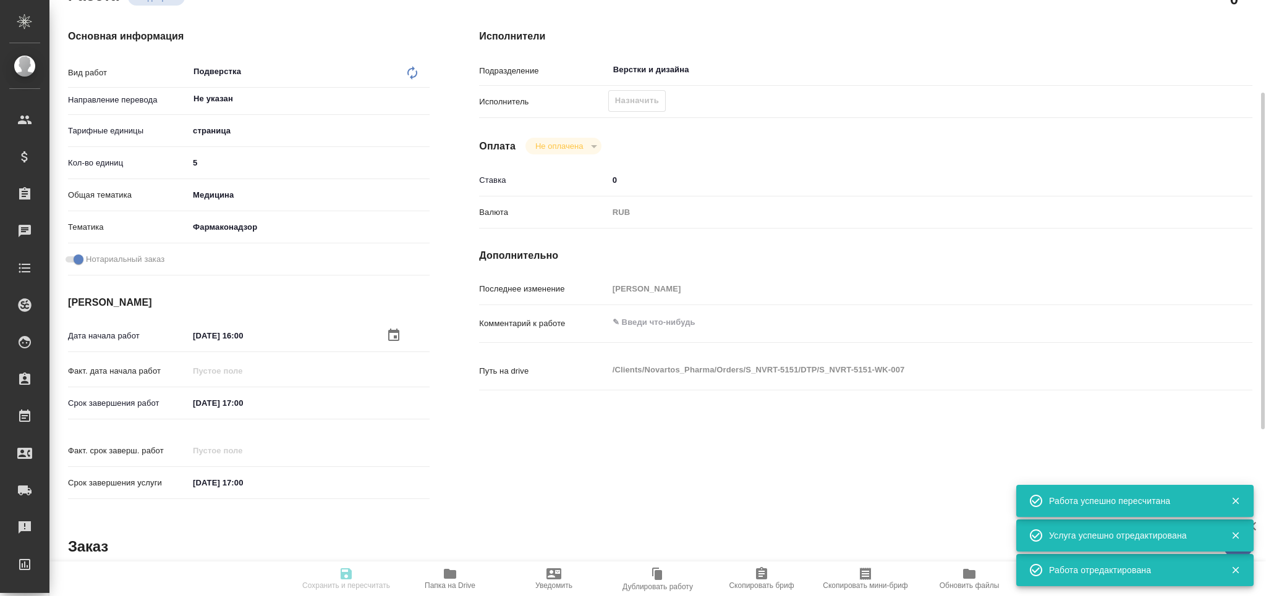
type input "S_NVRT-5151"
type input "3006492500"
type input "Верстка чертежа. Количество надписей: более 500"
type input "Приемка разверстки, Подверстка, Приемка подверстки, Восстановление макета средн…"
type input "[PERSON_NAME]"
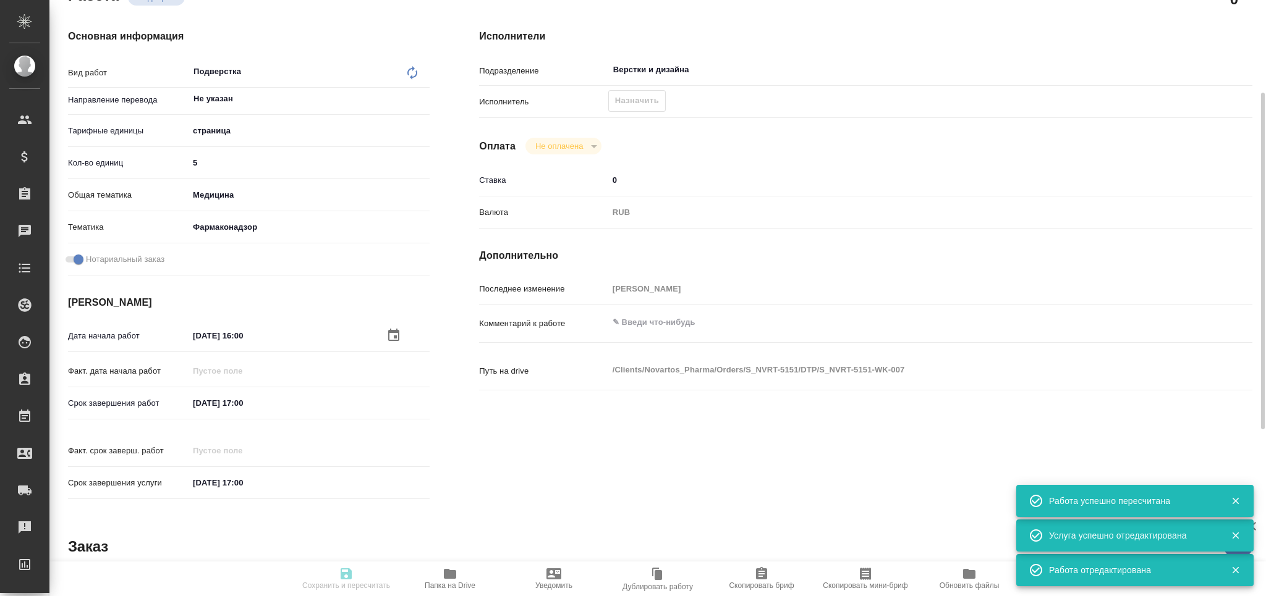
type input "/Clients/Novartos_Pharma/Orders/S_NVRT-5151"
type textarea "x"
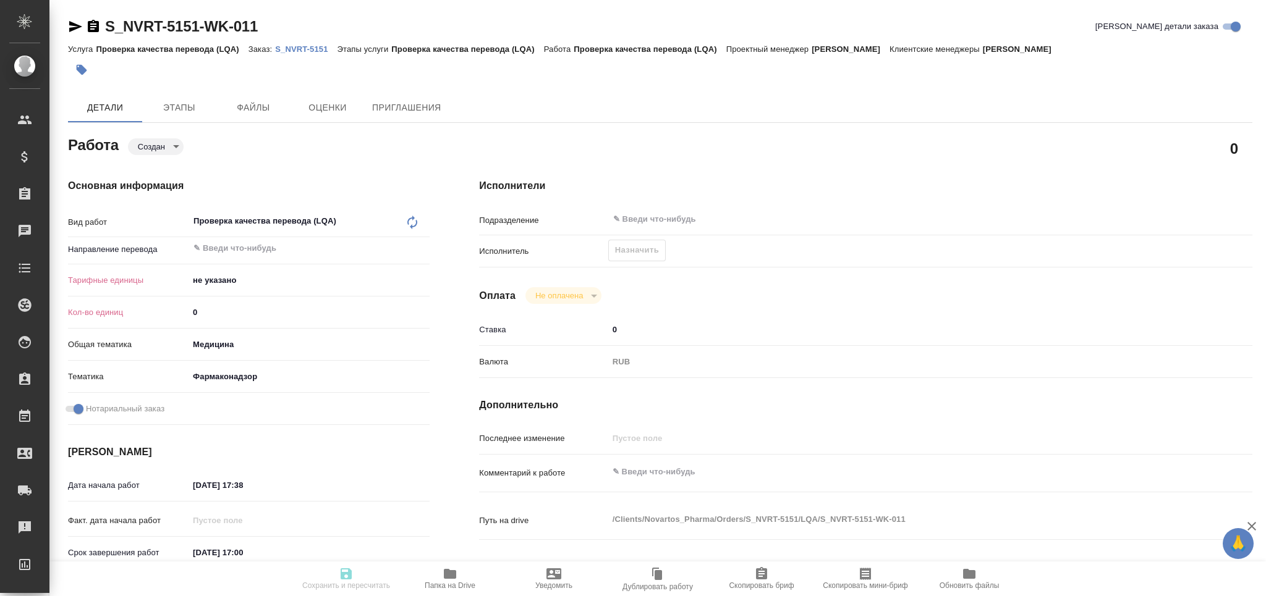
type textarea "x"
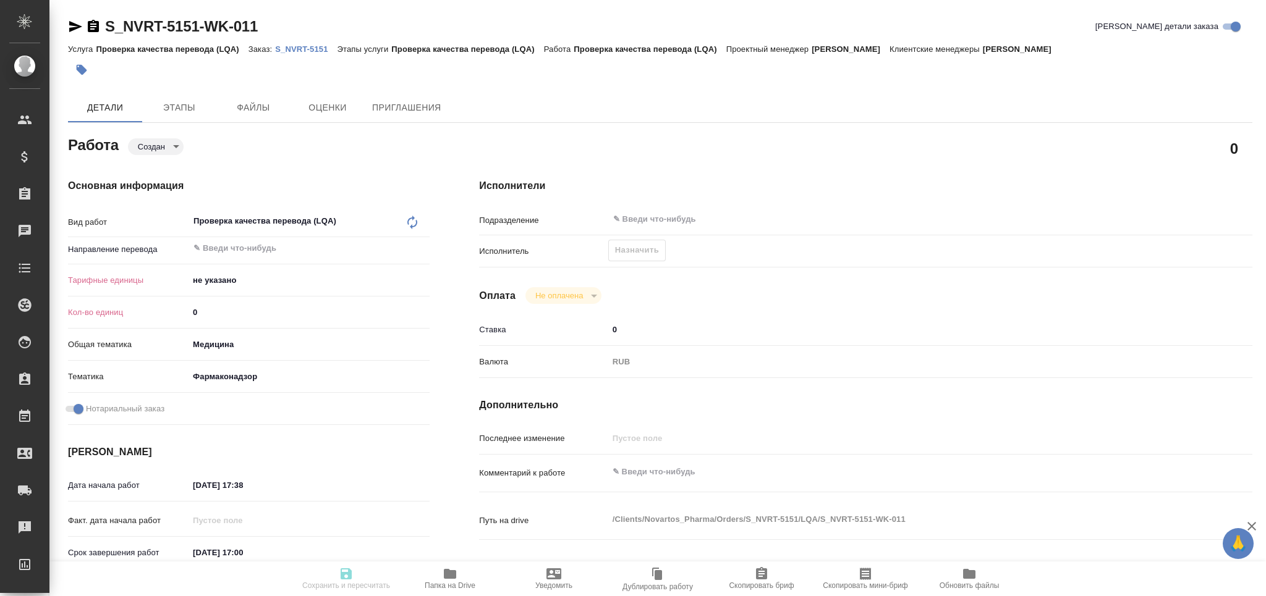
type textarea "x"
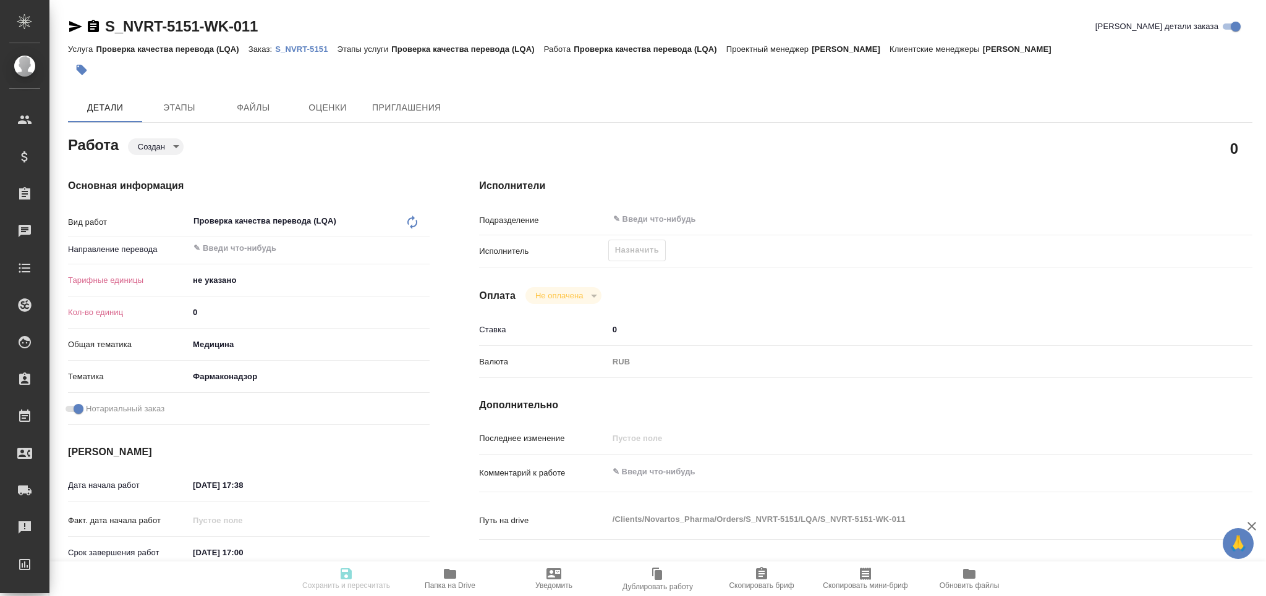
click at [190, 320] on input "0" at bounding box center [309, 312] width 241 height 18
type textarea "x"
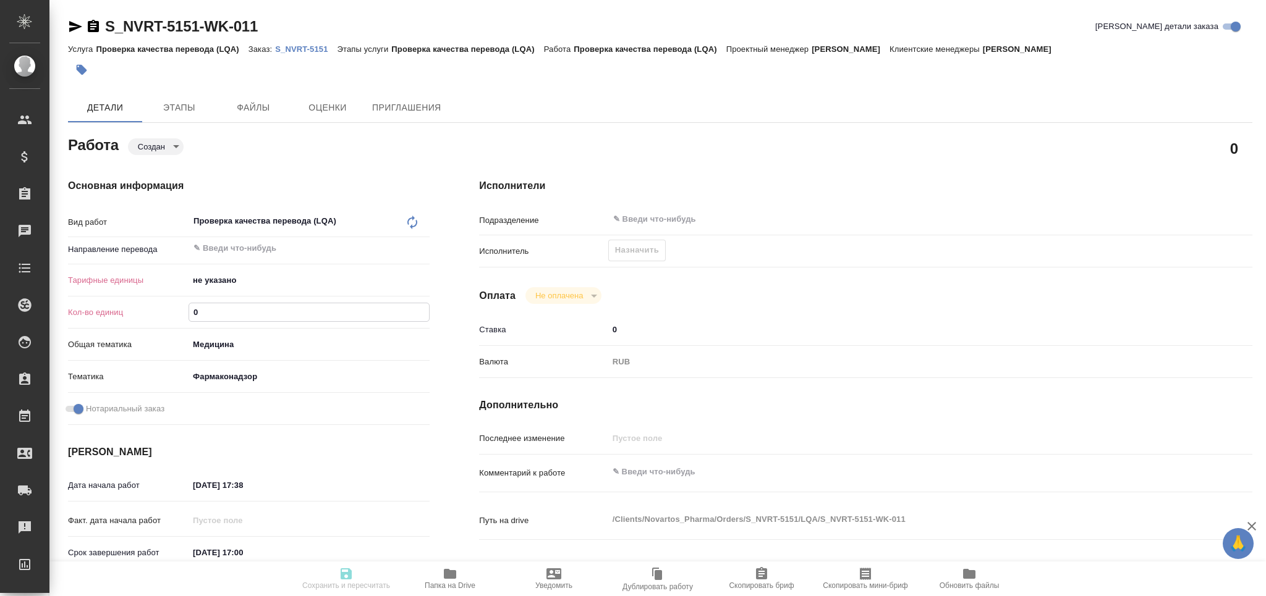
type textarea "x"
type input "2"
type textarea "x"
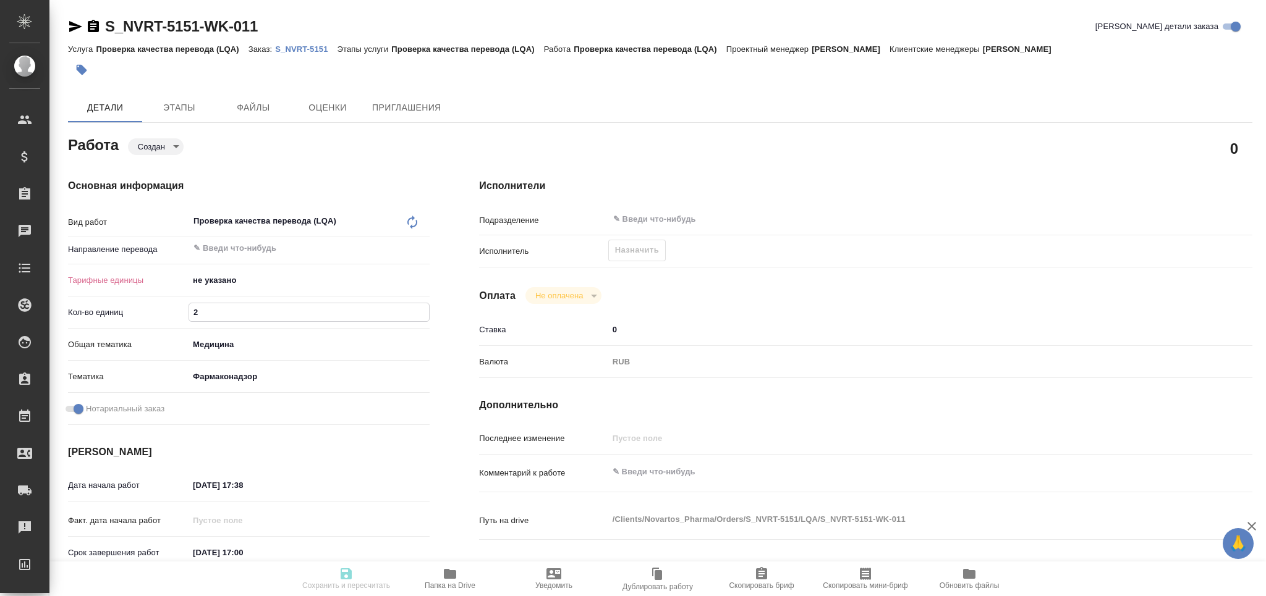
type textarea "x"
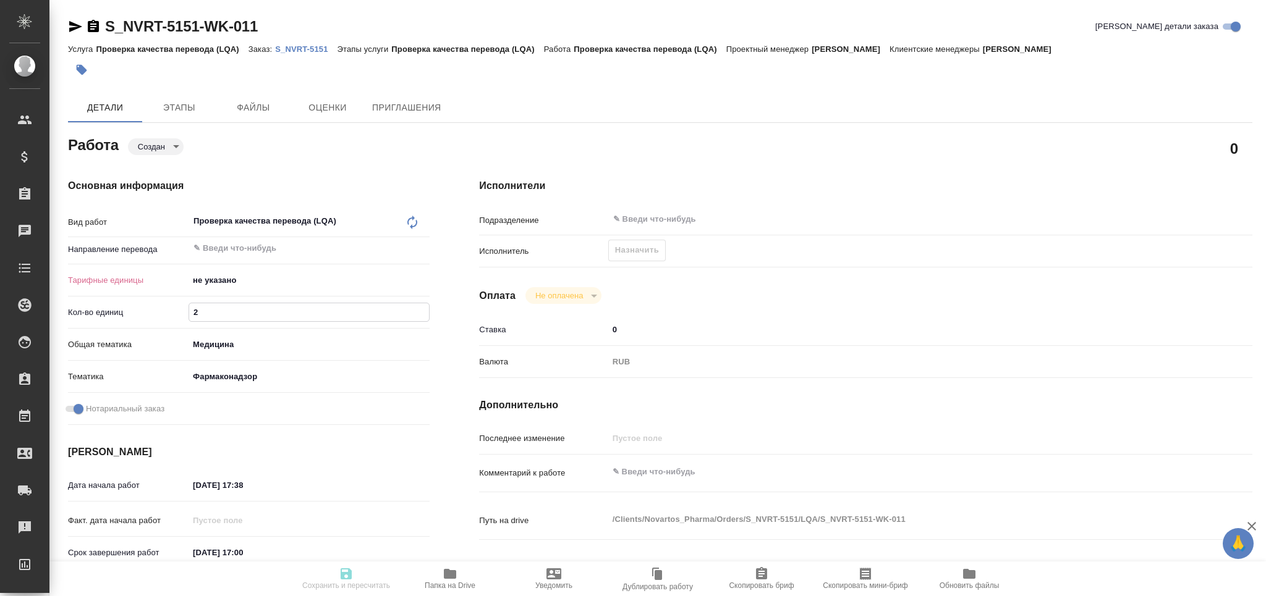
type textarea "x"
click at [236, 240] on div "​" at bounding box center [309, 248] width 241 height 22
type input "2"
type textarea "x"
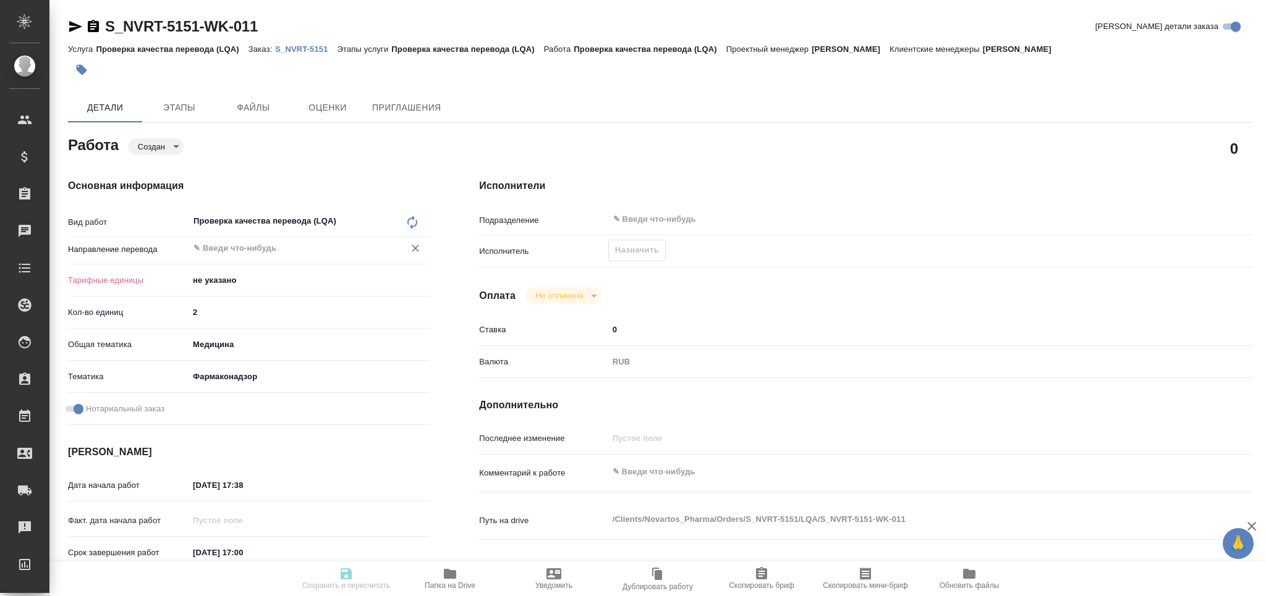
type textarea "x"
click at [226, 257] on div "​" at bounding box center [309, 248] width 241 height 22
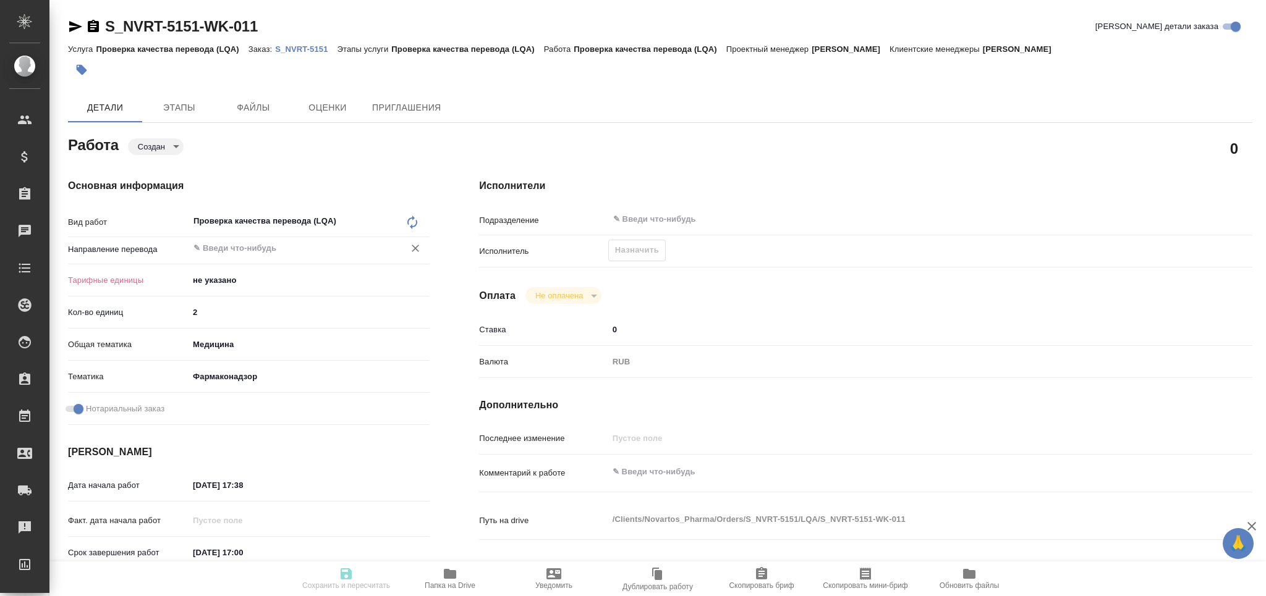
click at [211, 244] on input "text" at bounding box center [288, 248] width 192 height 15
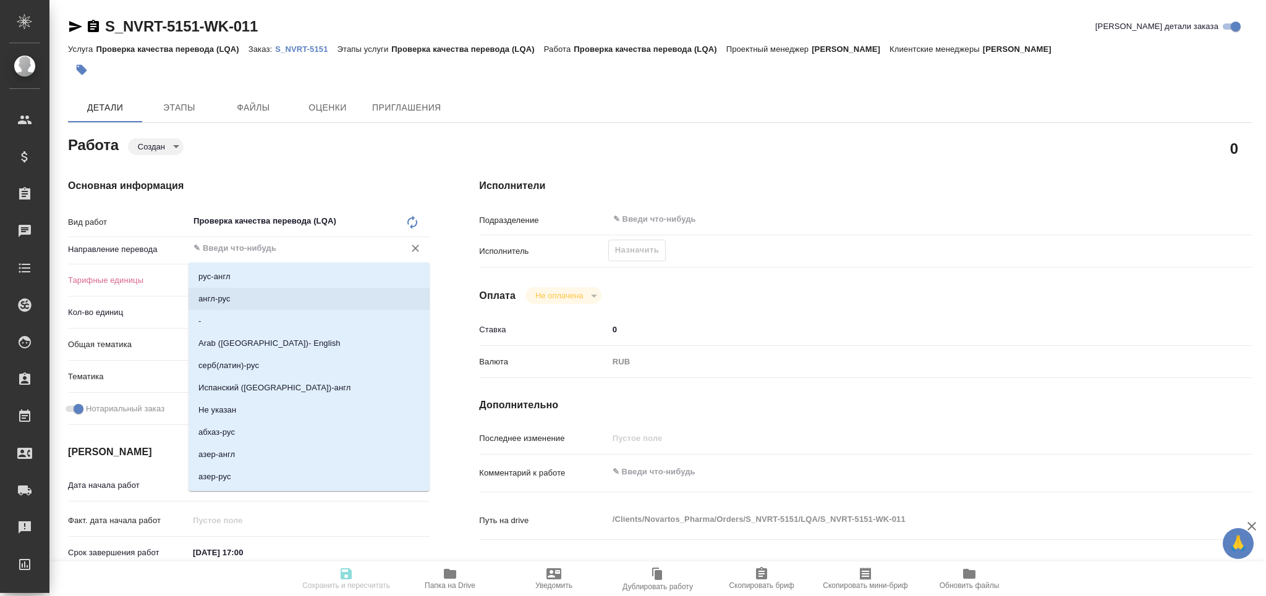
click at [232, 300] on li "англ-рус" at bounding box center [309, 299] width 241 height 22
type textarea "x"
type input "англ-рус"
type textarea "x"
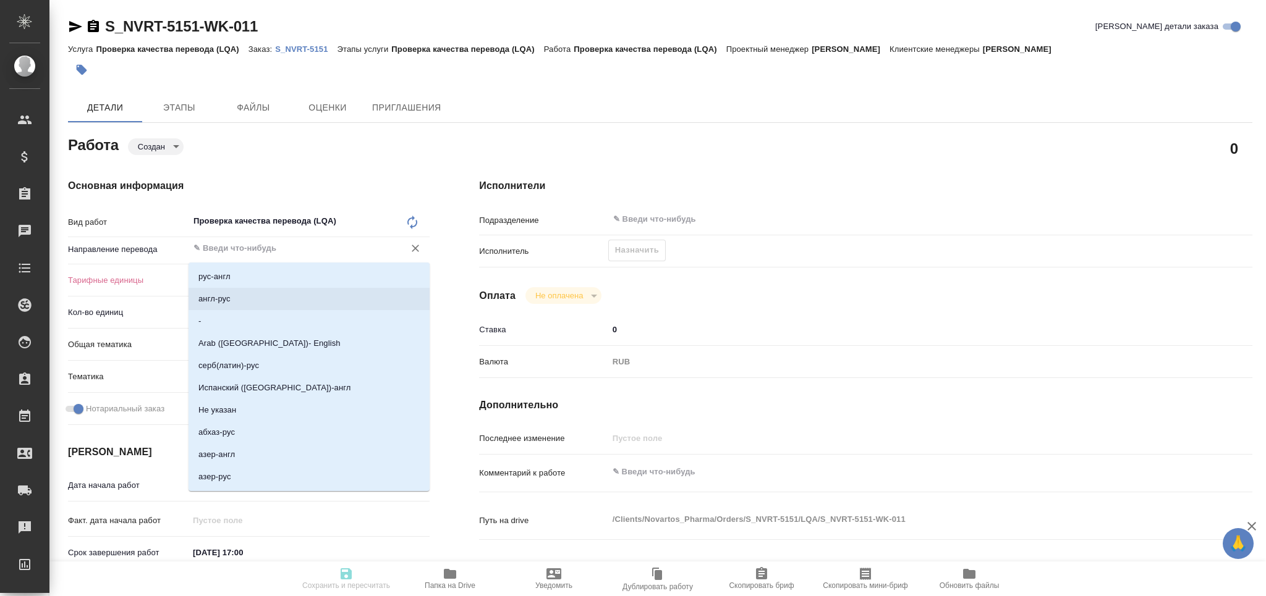
type textarea "x"
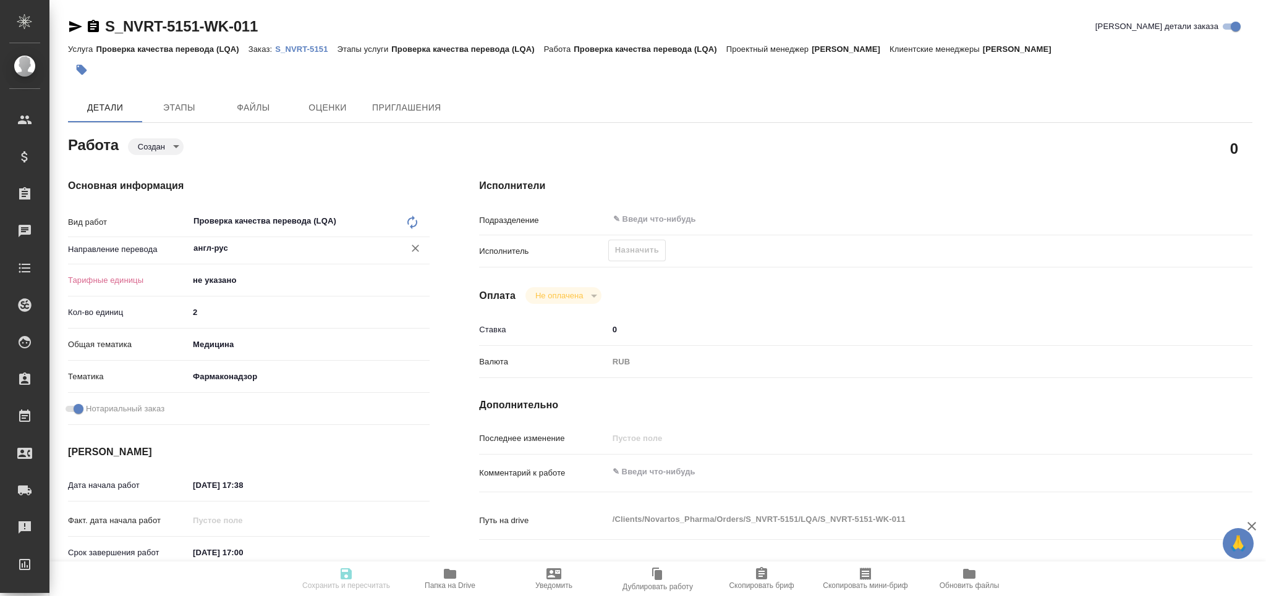
click at [230, 281] on body "🙏 .cls-1 fill:#fff; AWATERA Grabko [PERSON_NAME] Спецификации Заказы 0 Чаты Tod…" at bounding box center [633, 348] width 1266 height 696
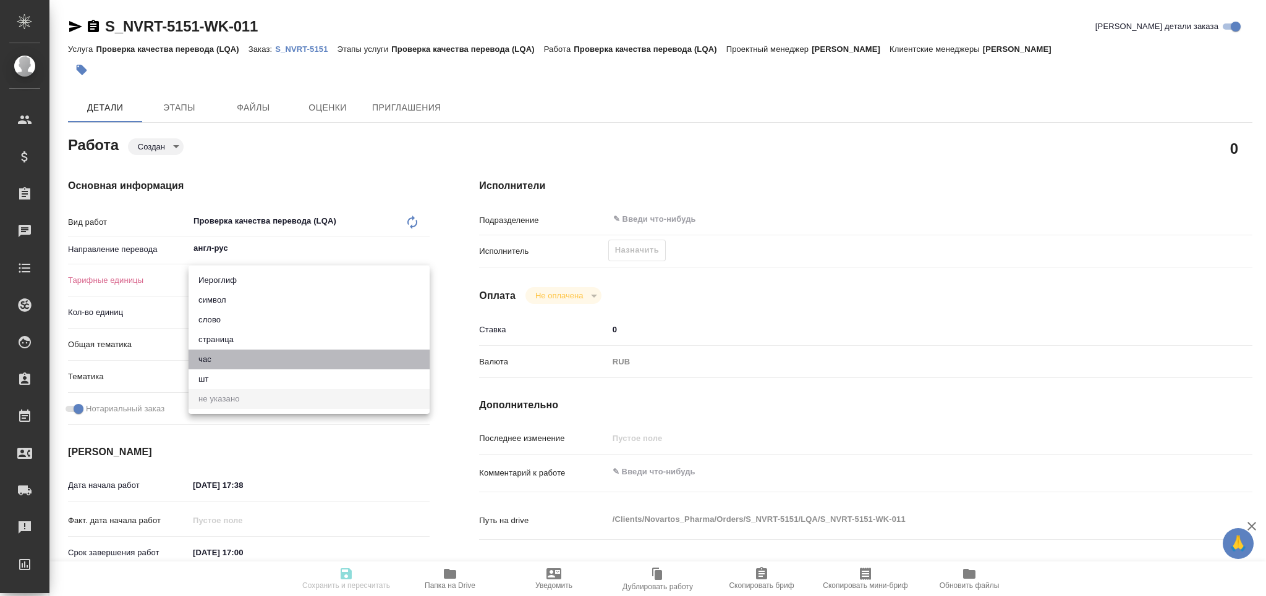
click at [223, 363] on li "час" at bounding box center [309, 360] width 241 height 20
type textarea "x"
type input "5a8b1489cc6b4906c91bfd93"
type textarea "x"
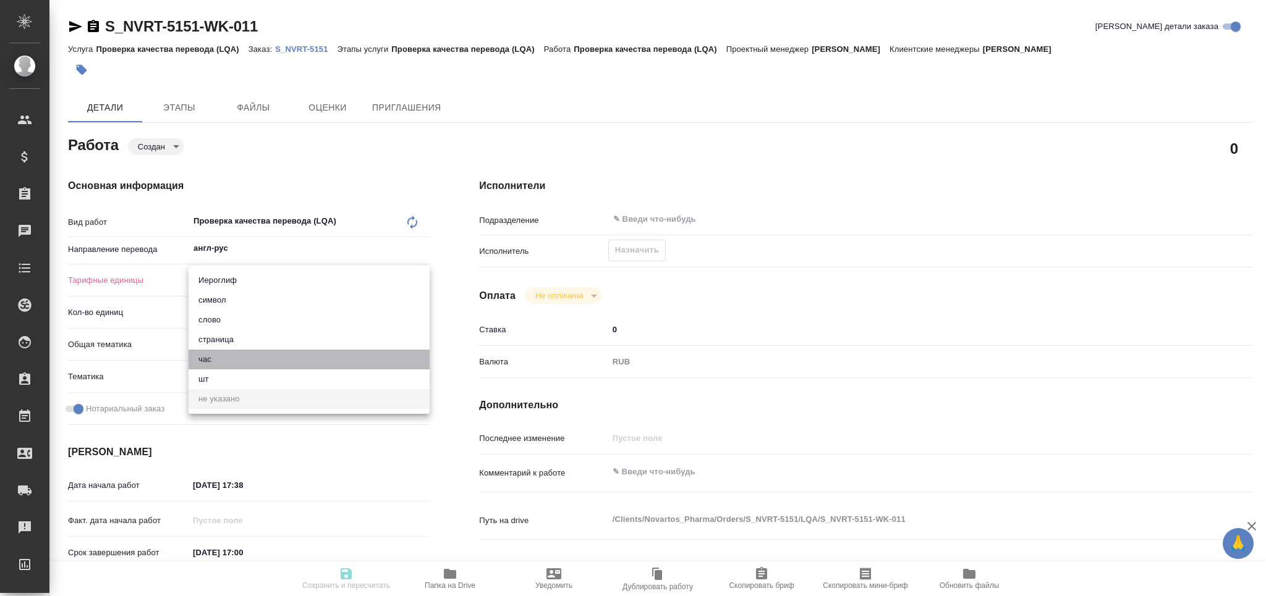
type textarea "x"
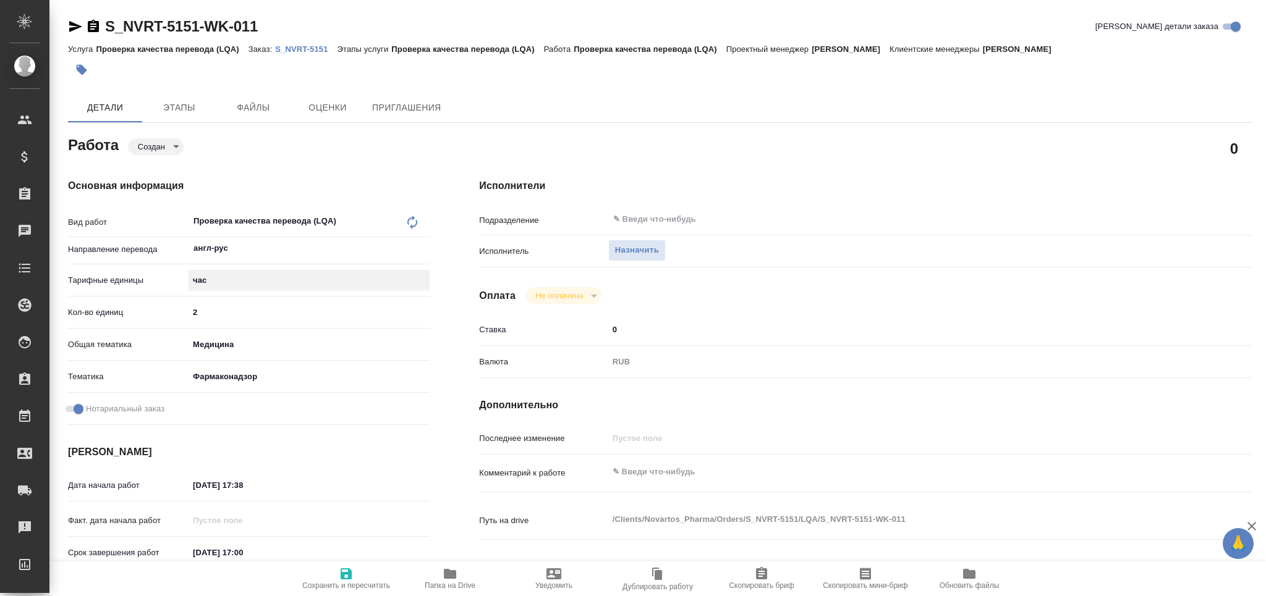
scroll to position [164, 0]
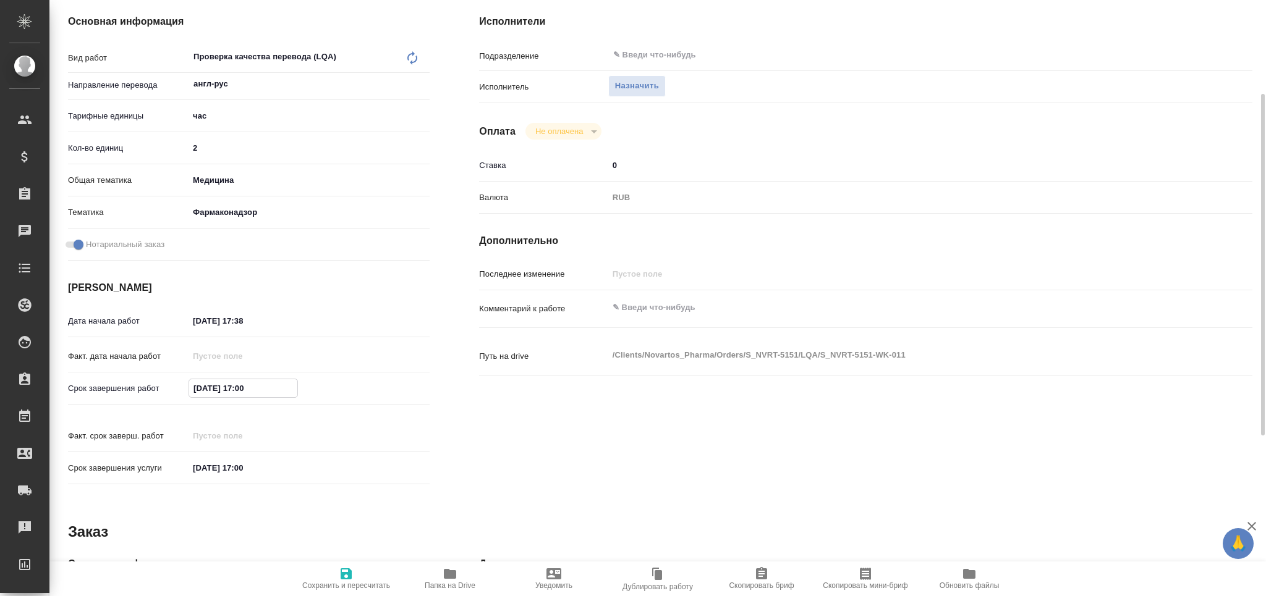
drag, startPoint x: 291, startPoint y: 394, endPoint x: 161, endPoint y: 384, distance: 130.2
click at [159, 384] on div "Срок завершения работ 21.08.2025 17:00" at bounding box center [249, 389] width 362 height 22
drag, startPoint x: 206, startPoint y: 310, endPoint x: 166, endPoint y: 315, distance: 40.5
click at [166, 315] on div "Дата начала работ 20.08.2025 17:38" at bounding box center [249, 321] width 362 height 22
paste input "1.08.2025 17:00"
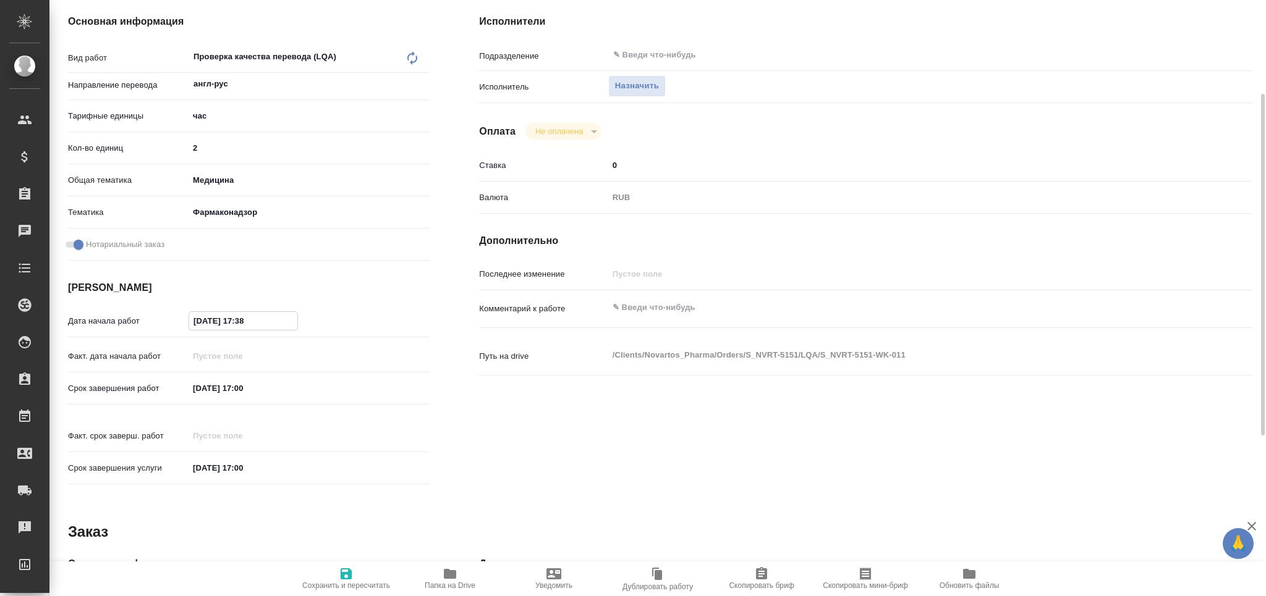
type textarea "x"
type input "[DATE] 17:00"
type textarea "x"
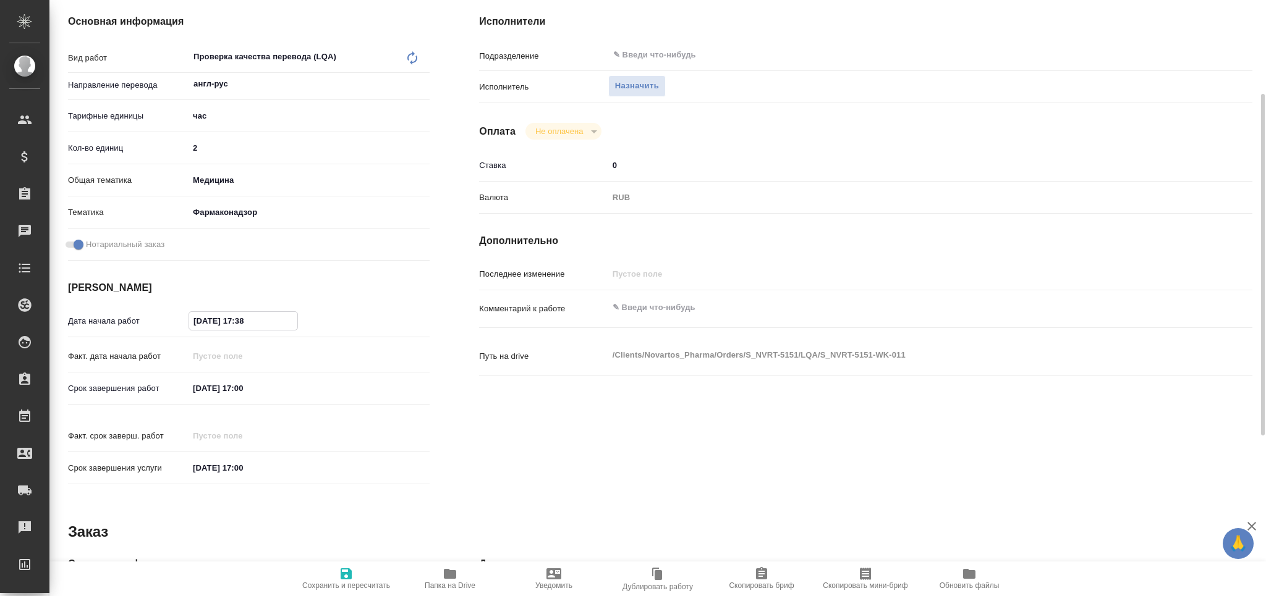
type textarea "x"
drag, startPoint x: 242, startPoint y: 320, endPoint x: 248, endPoint y: 320, distance: 6.8
click at [248, 320] on input "[DATE] 17:00" at bounding box center [243, 321] width 108 height 18
type textarea "x"
type input "[DATE] 14:00"
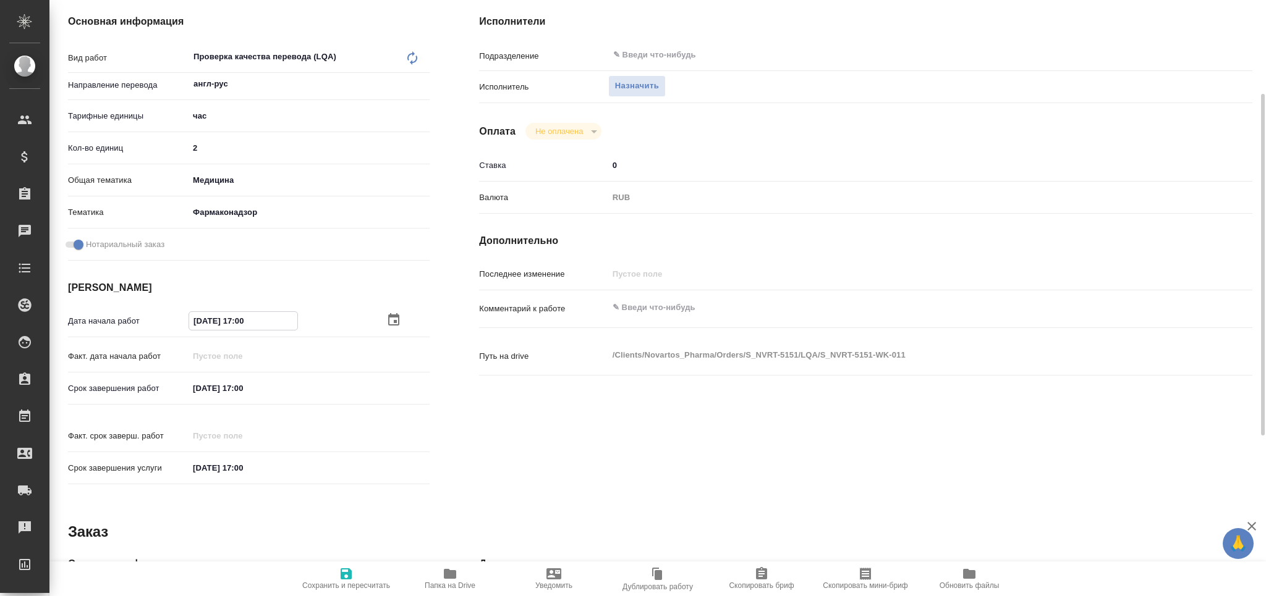
type textarea "x"
type input "[DATE] 14:00"
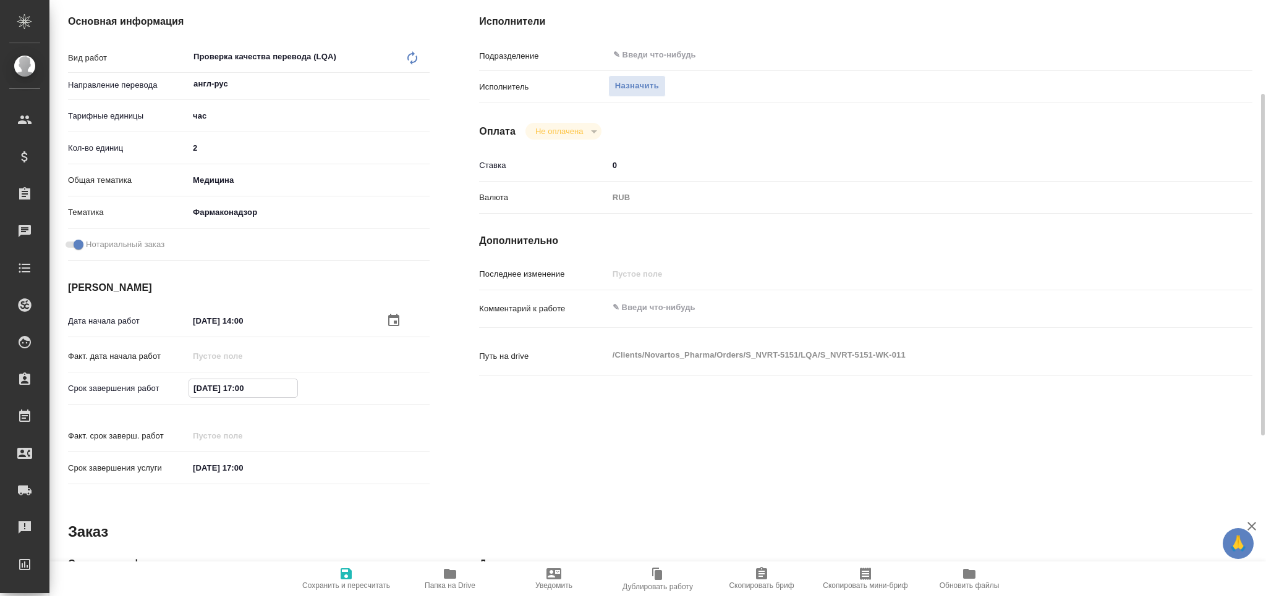
drag, startPoint x: 242, startPoint y: 386, endPoint x: 246, endPoint y: 381, distance: 6.6
click at [245, 381] on input "[DATE] 17:00" at bounding box center [243, 389] width 108 height 18
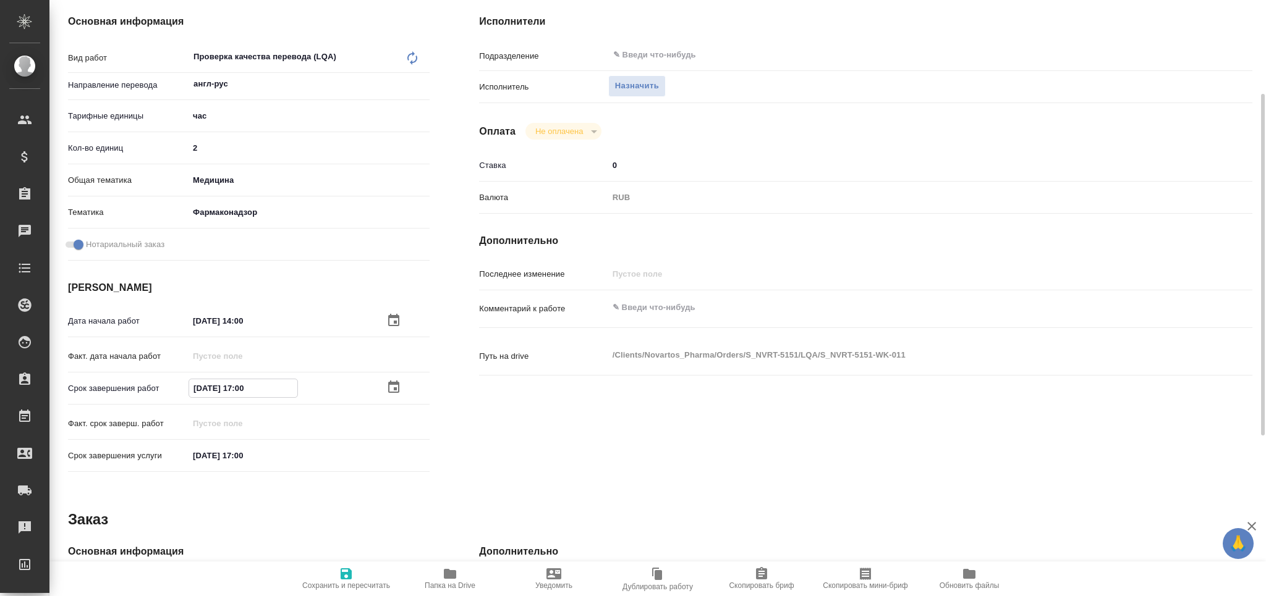
type textarea "x"
type input "[DATE] 16:00"
type textarea "x"
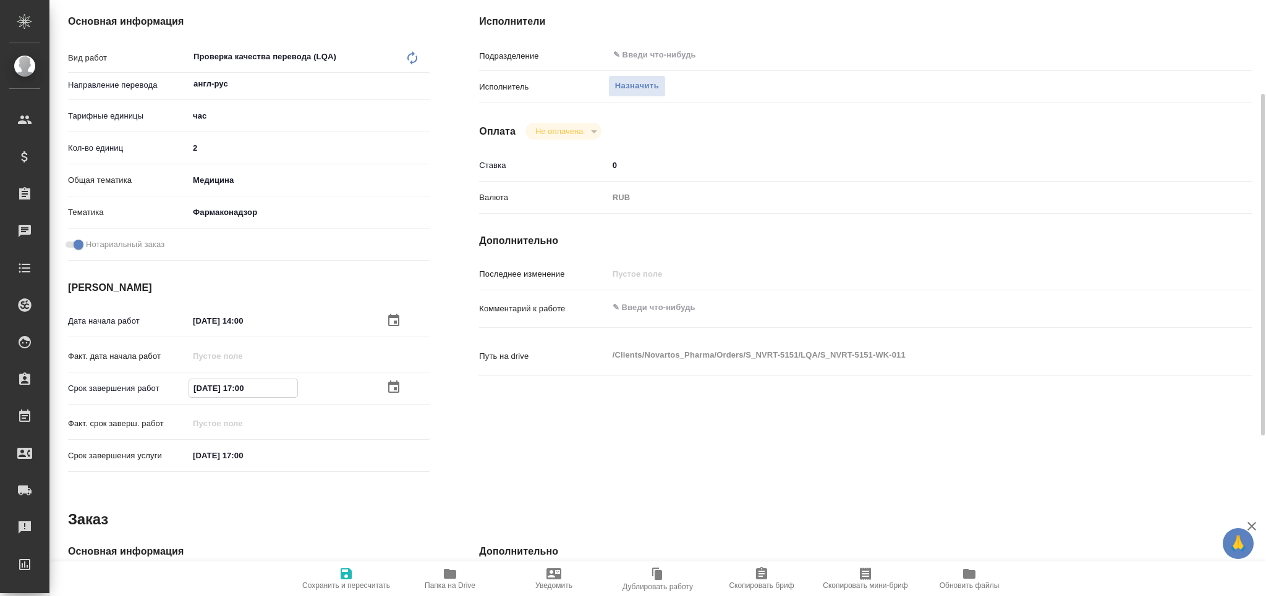
type textarea "x"
type input "21.08.2025 16:00"
type textarea "x"
click at [640, 315] on textarea at bounding box center [898, 308] width 579 height 21
type textarea "x"
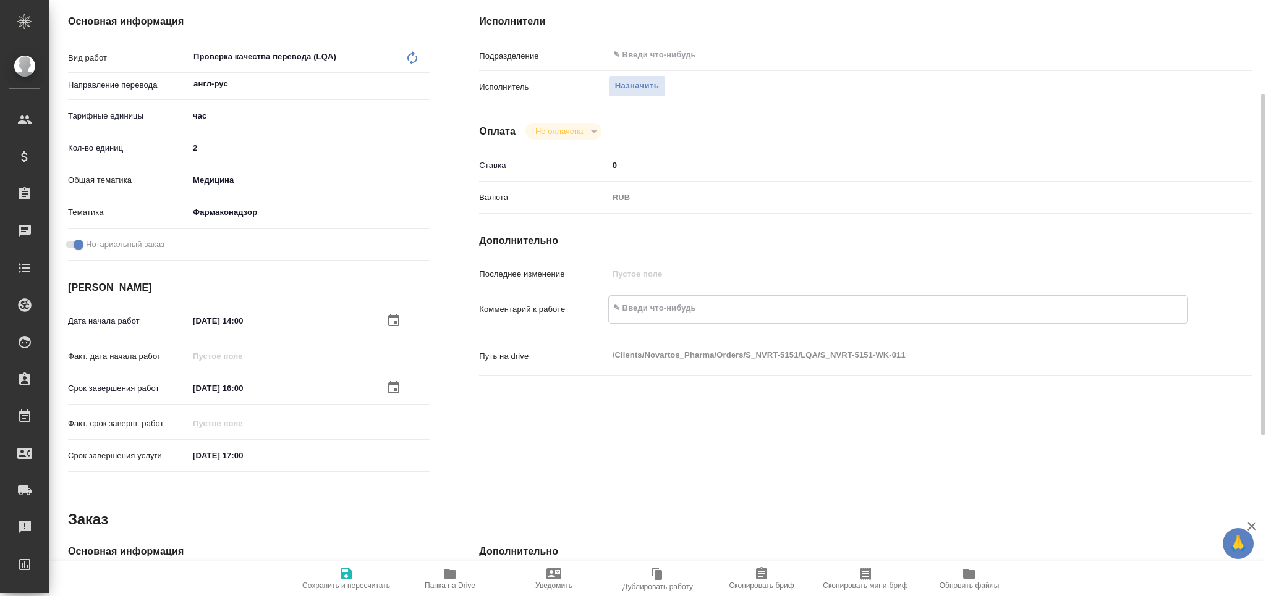
type textarea "п"
type textarea "x"
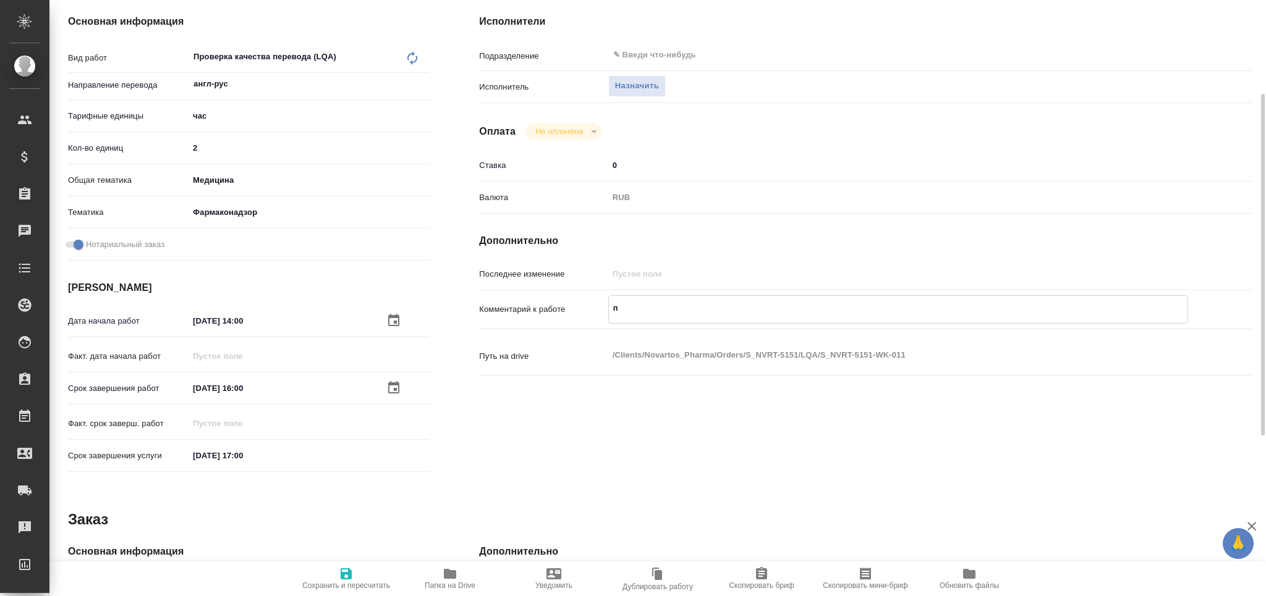
type textarea "x"
type textarea "пе"
type textarea "x"
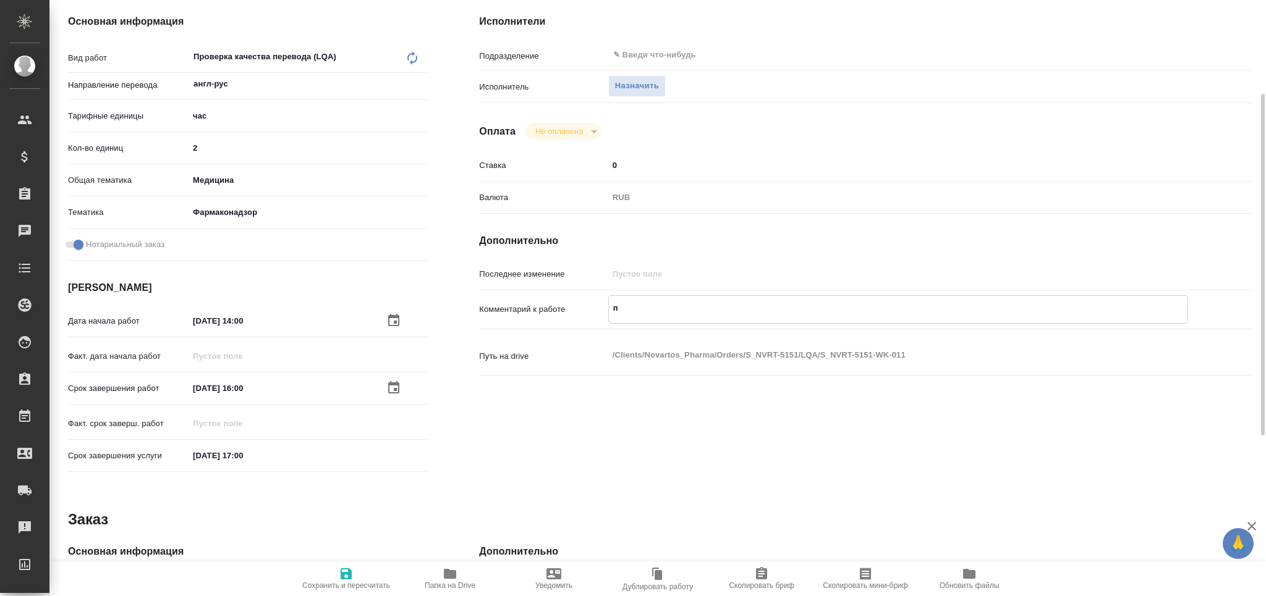
type textarea "x"
type textarea "пер"
type textarea "x"
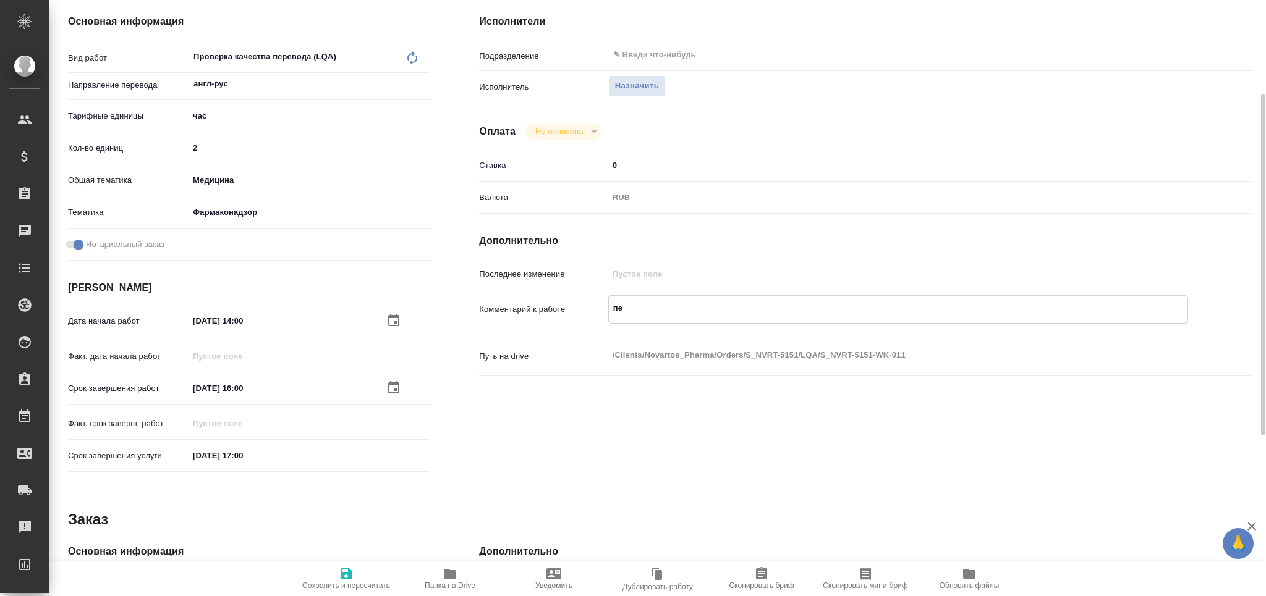
type textarea "x"
type textarea "пере"
type textarea "x"
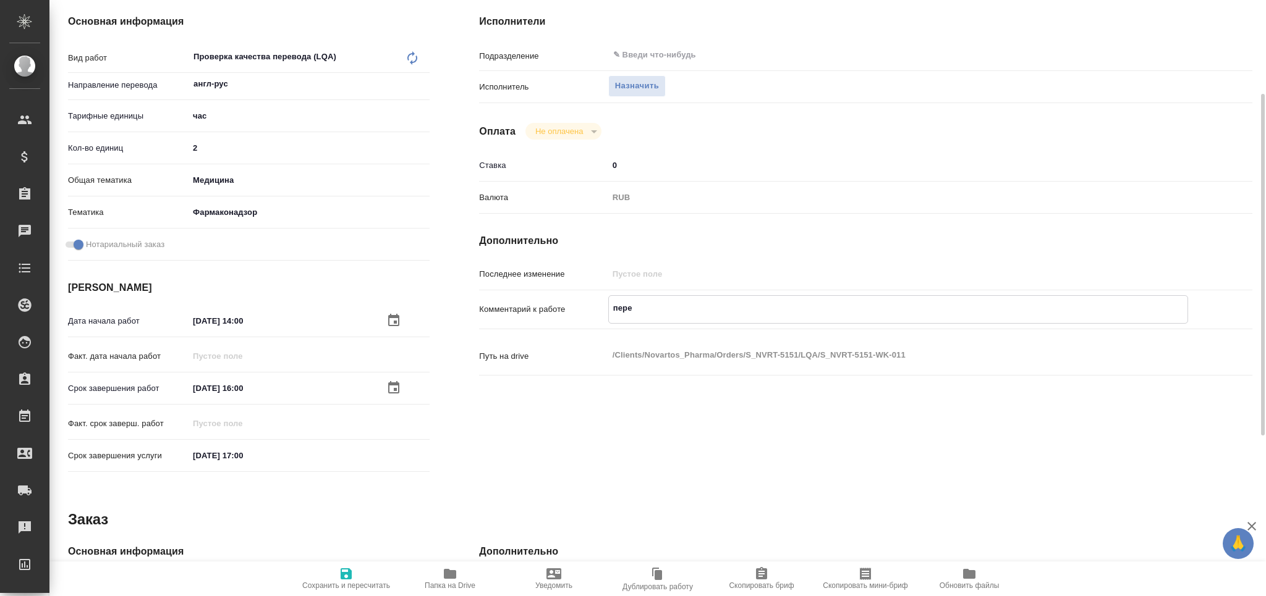
type textarea "x"
type textarea "перев"
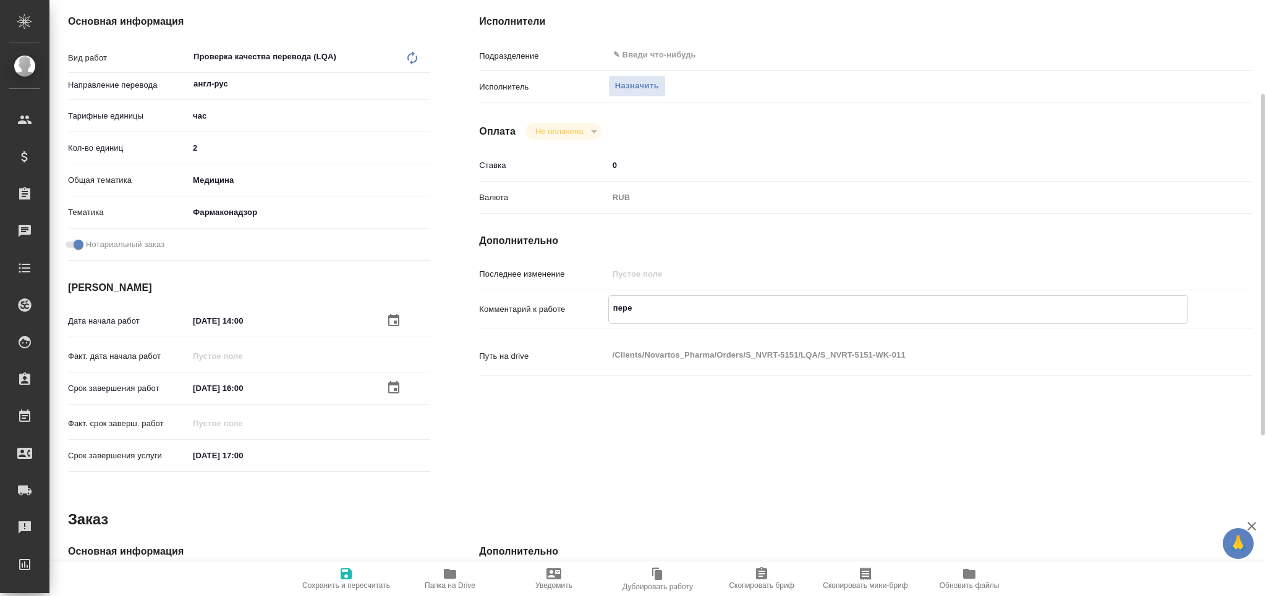
type textarea "x"
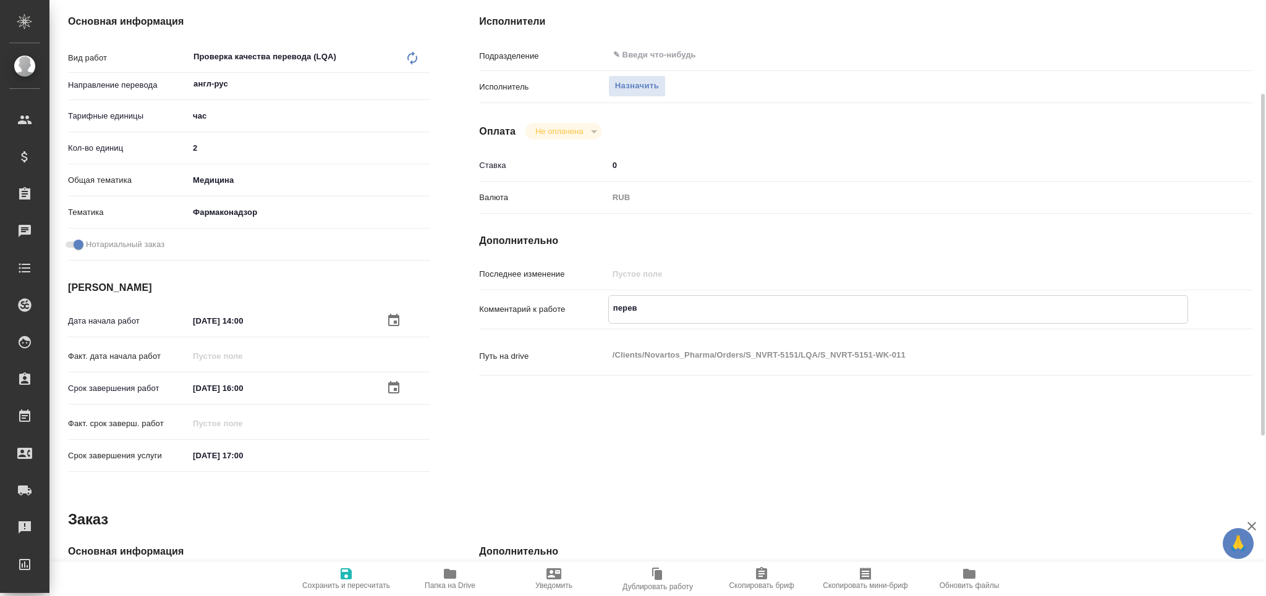
type textarea "перево"
type textarea "x"
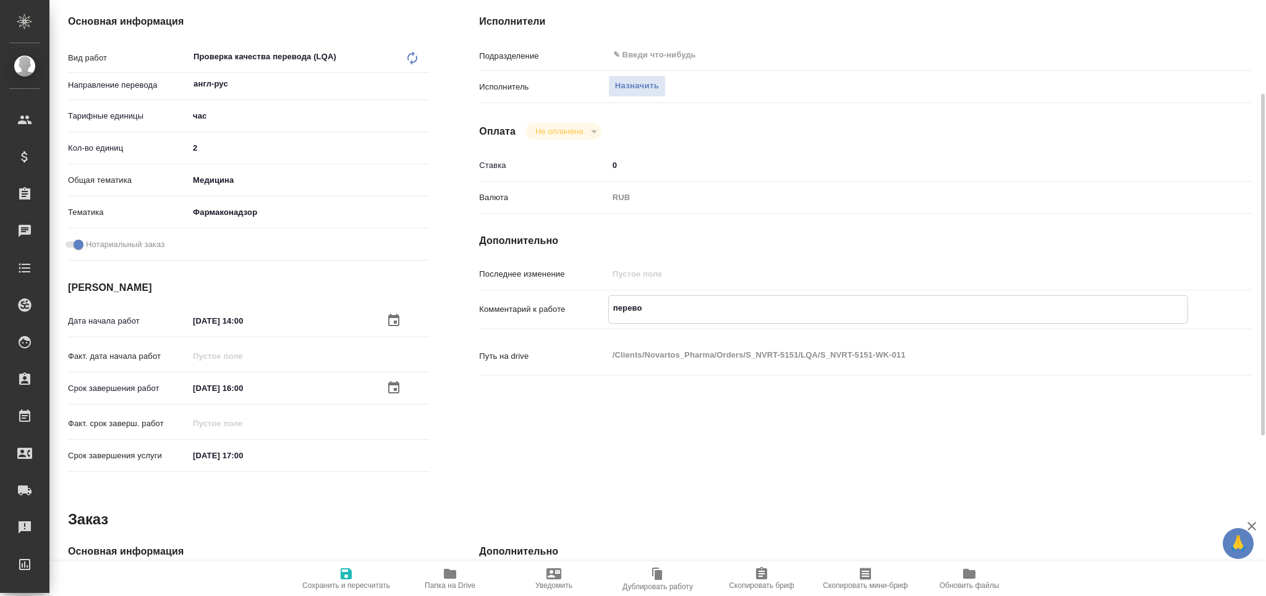
type textarea "перевод"
type textarea "x"
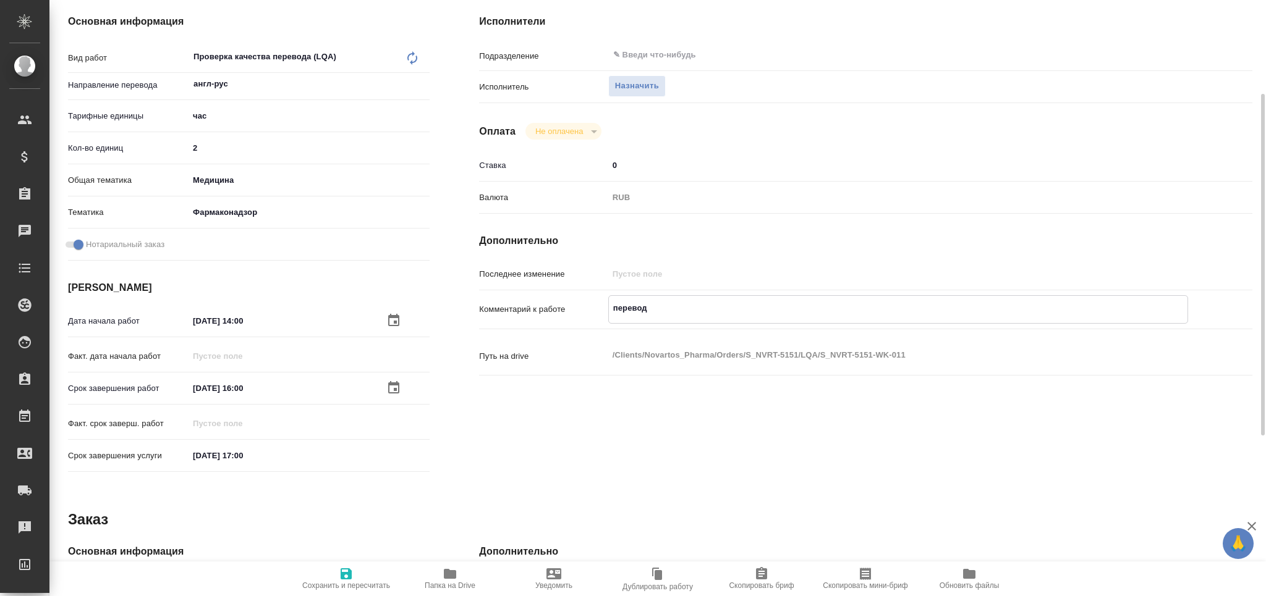
type textarea "x"
type textarea "перевод"
type textarea "x"
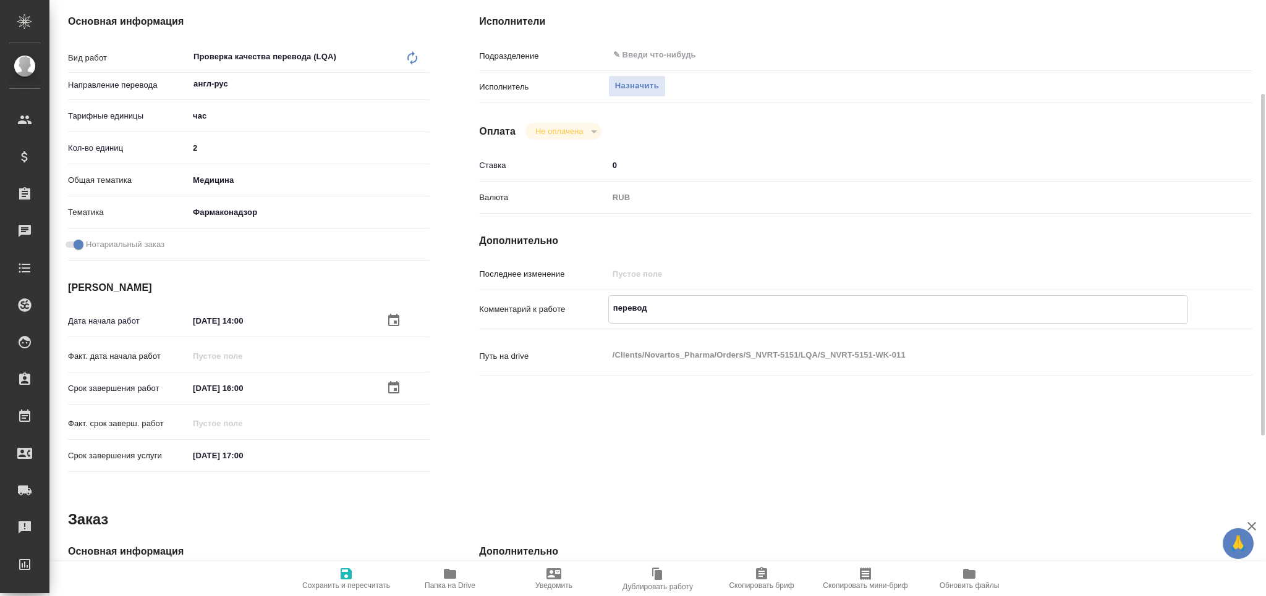
type textarea "x"
type textarea "перевод п"
type textarea "x"
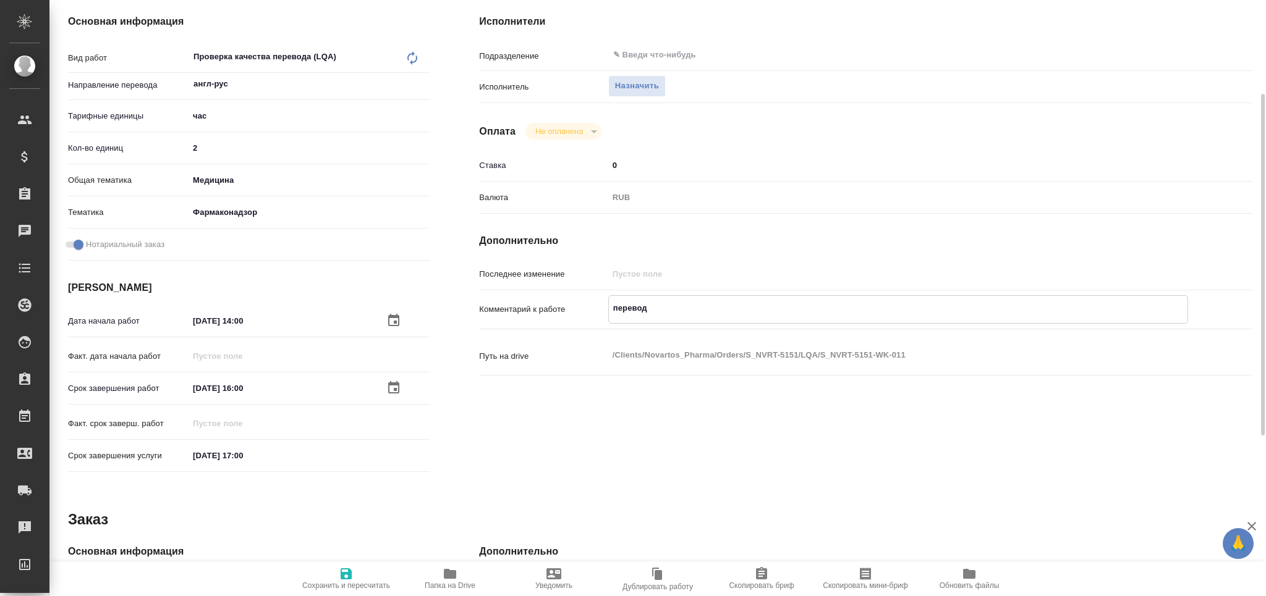
type textarea "x"
type textarea "перевод по"
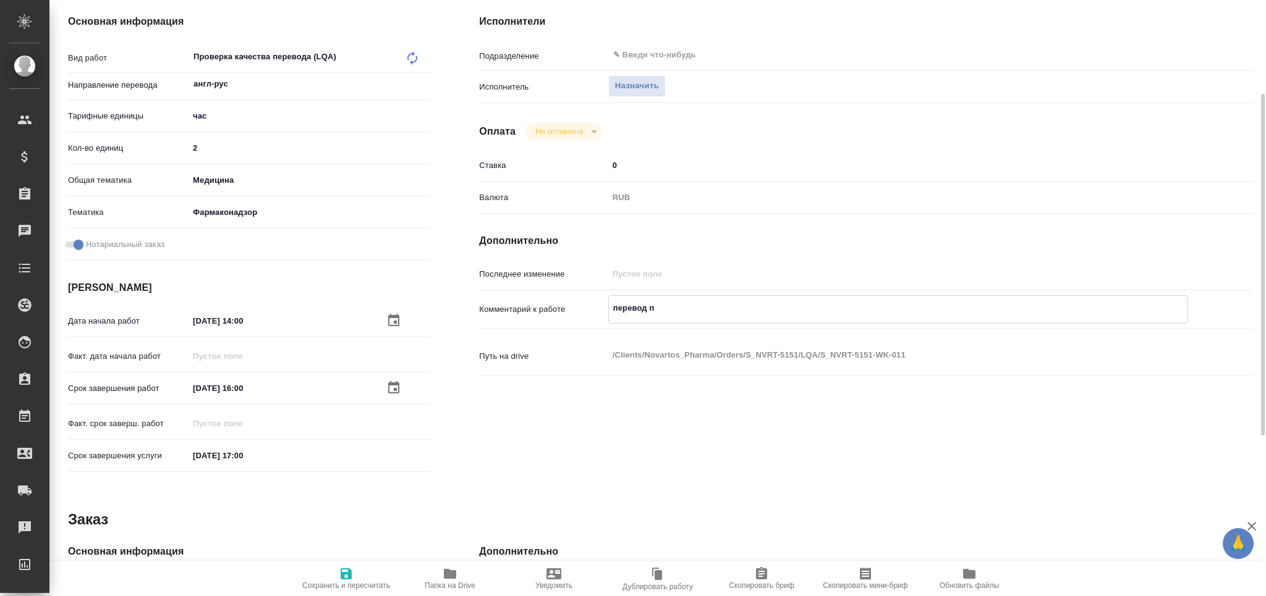
type textarea "x"
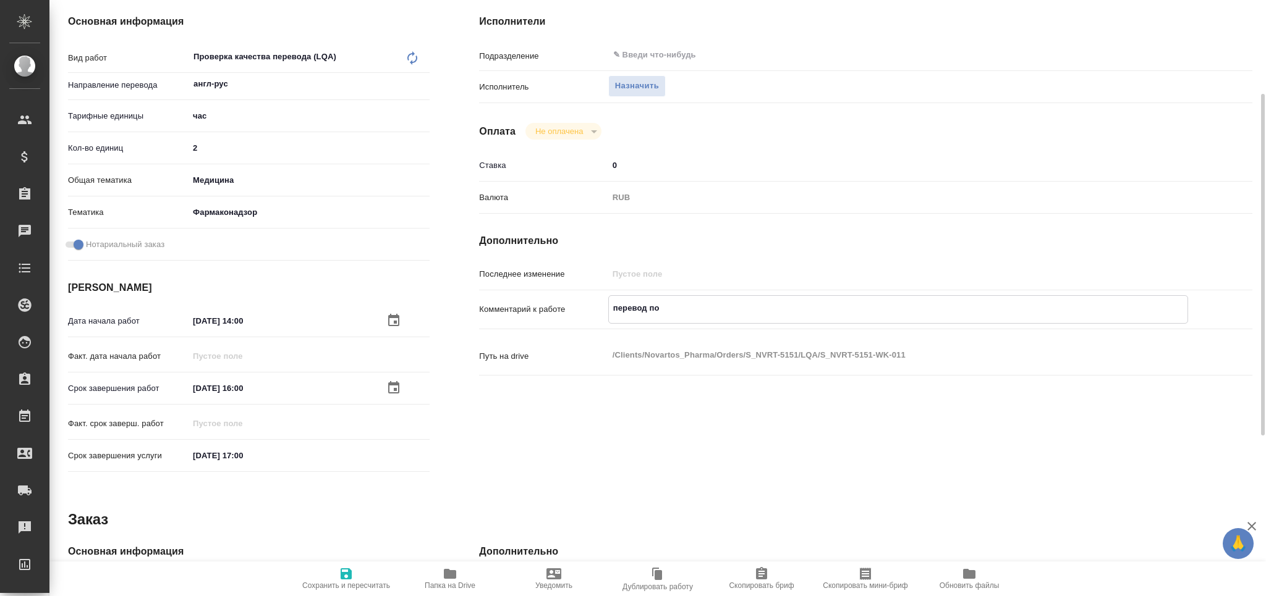
type textarea "перевод под"
type textarea "x"
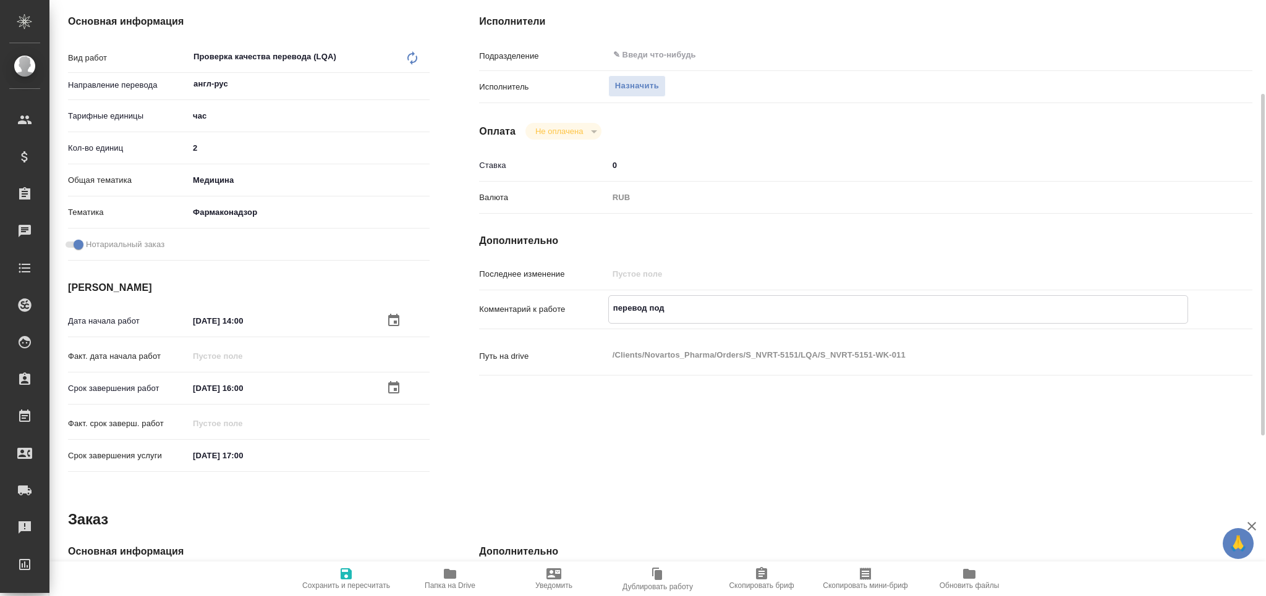
type textarea "x"
type textarea "перевод под"
type textarea "x"
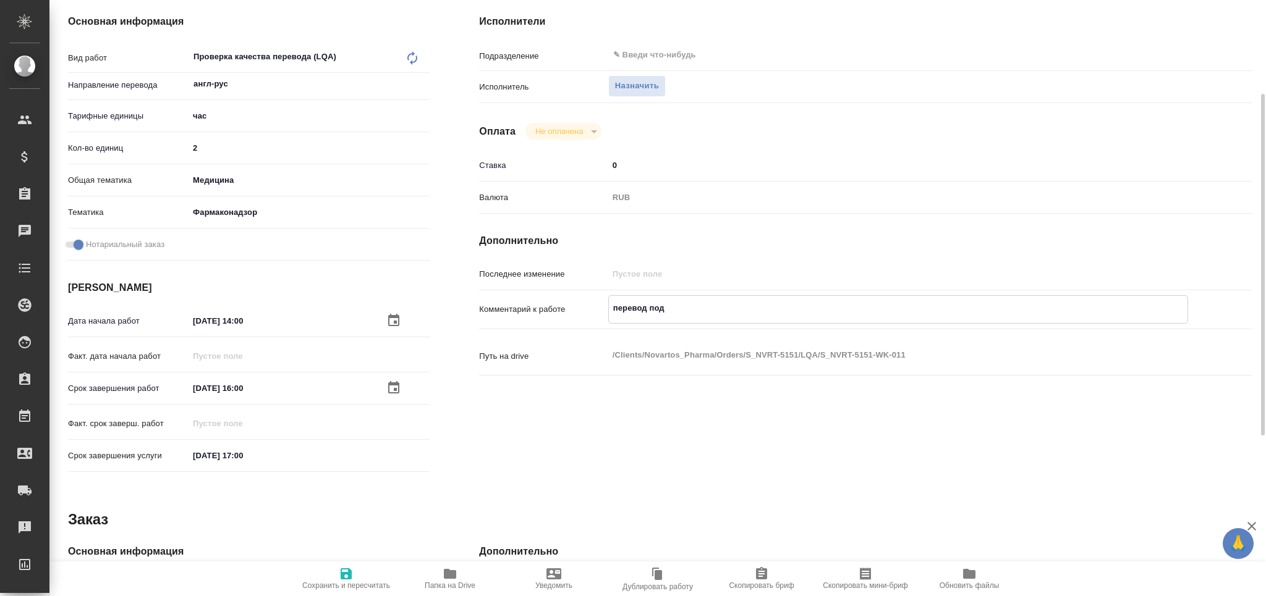
type textarea "x"
type textarea "перевод под с"
type textarea "x"
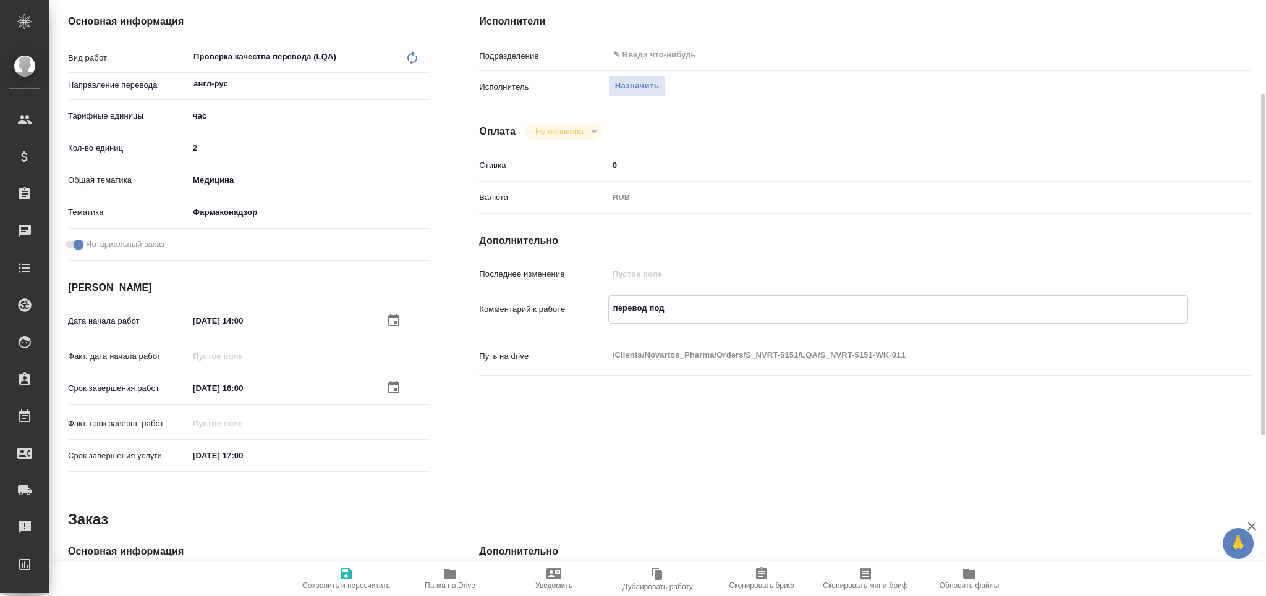
type textarea "x"
type textarea "перевод под се"
type textarea "x"
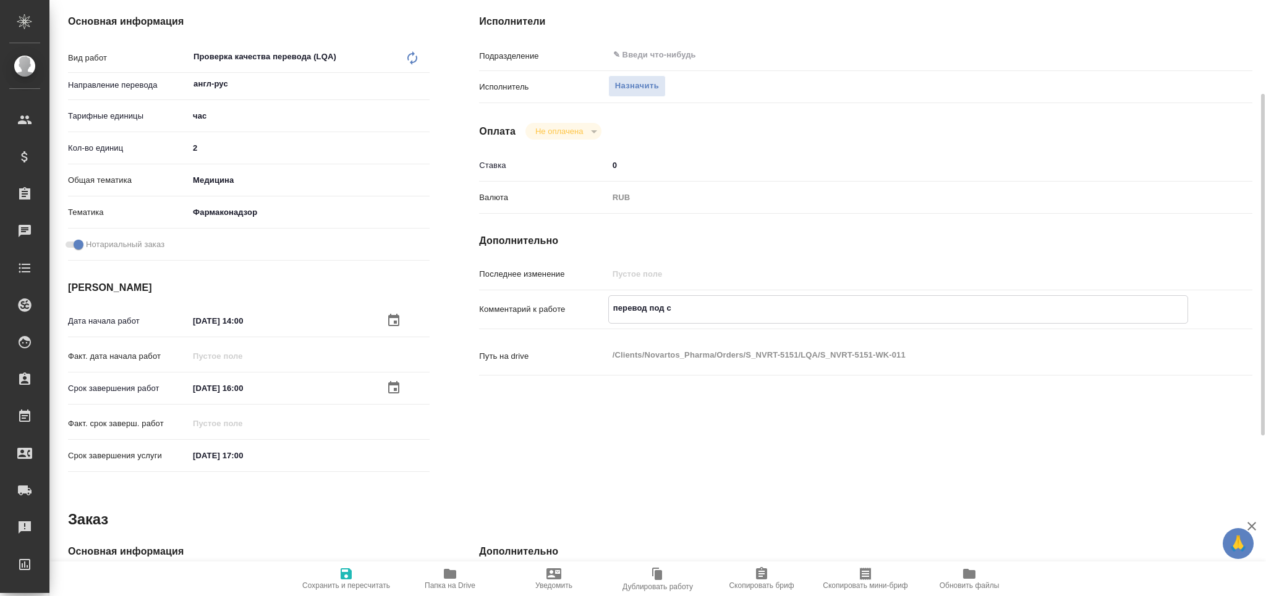
type textarea "x"
type textarea "перевод под сер"
type textarea "x"
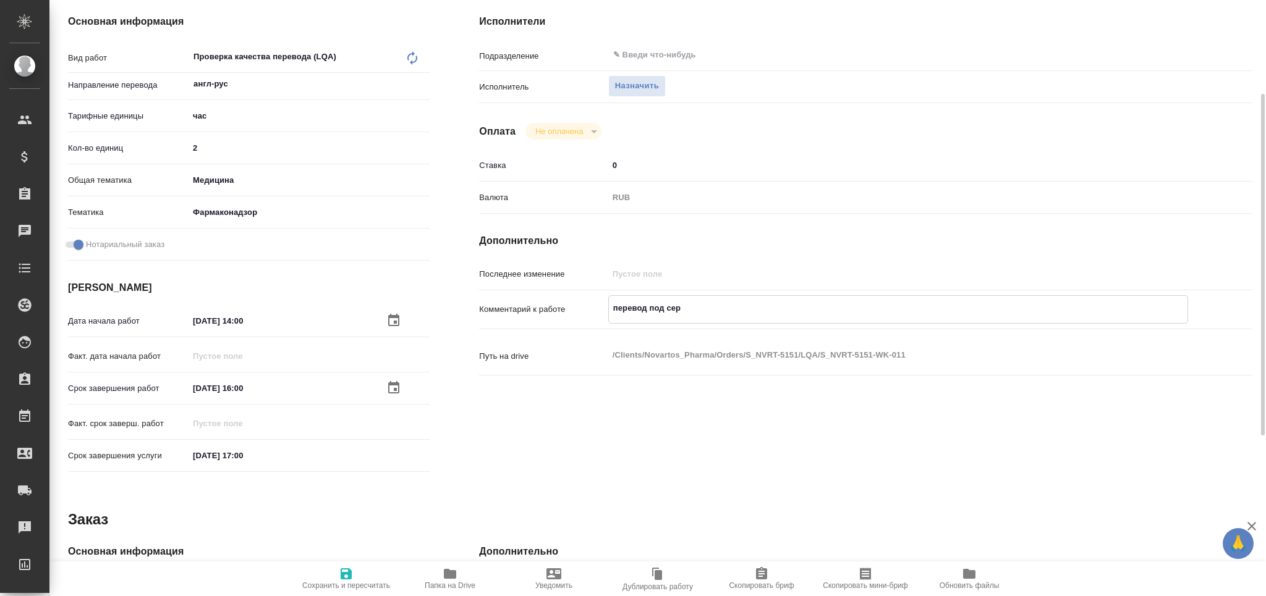
type textarea "x"
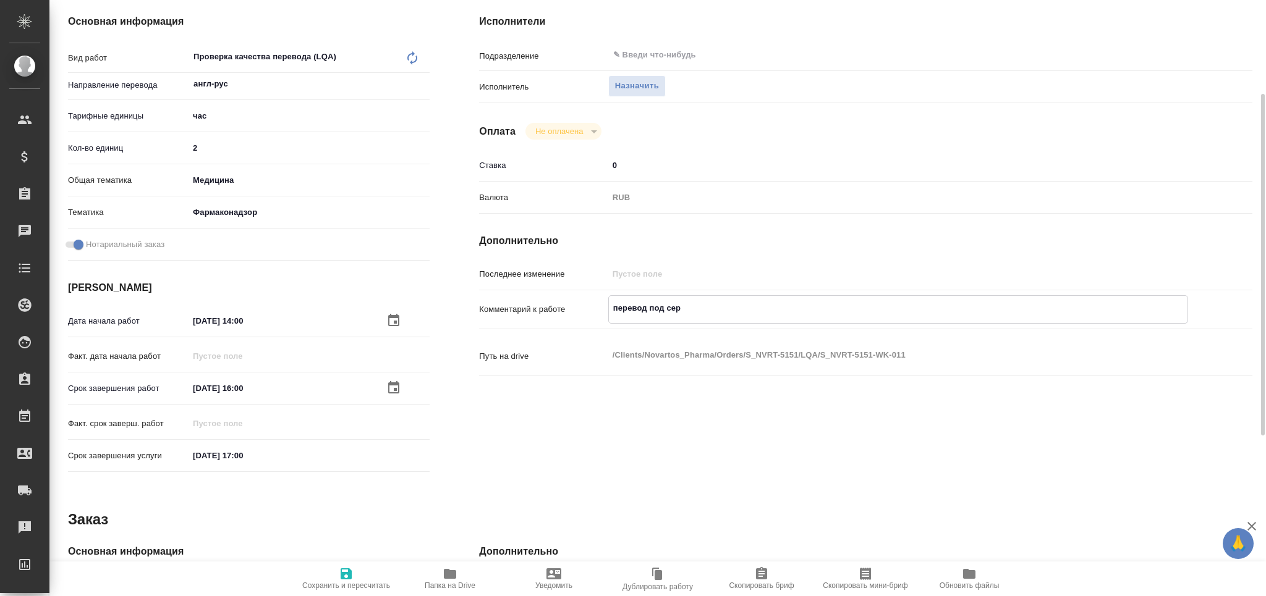
type textarea "перевод под серт"
type textarea "x"
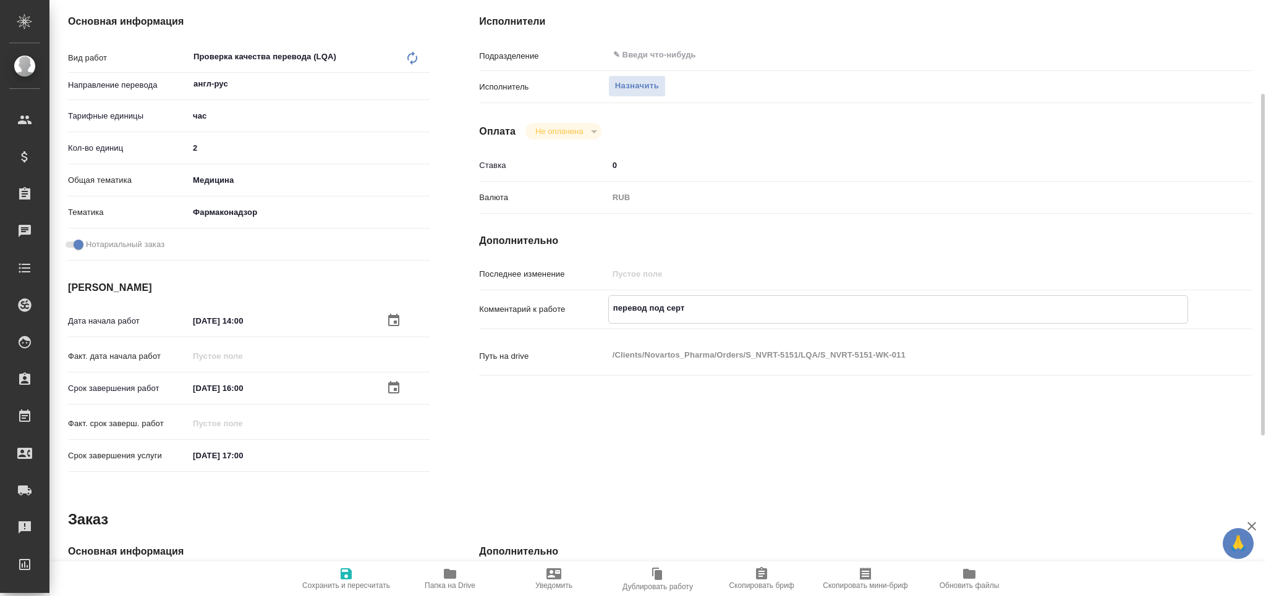
type textarea "x"
type textarea "перевод под серти"
type textarea "x"
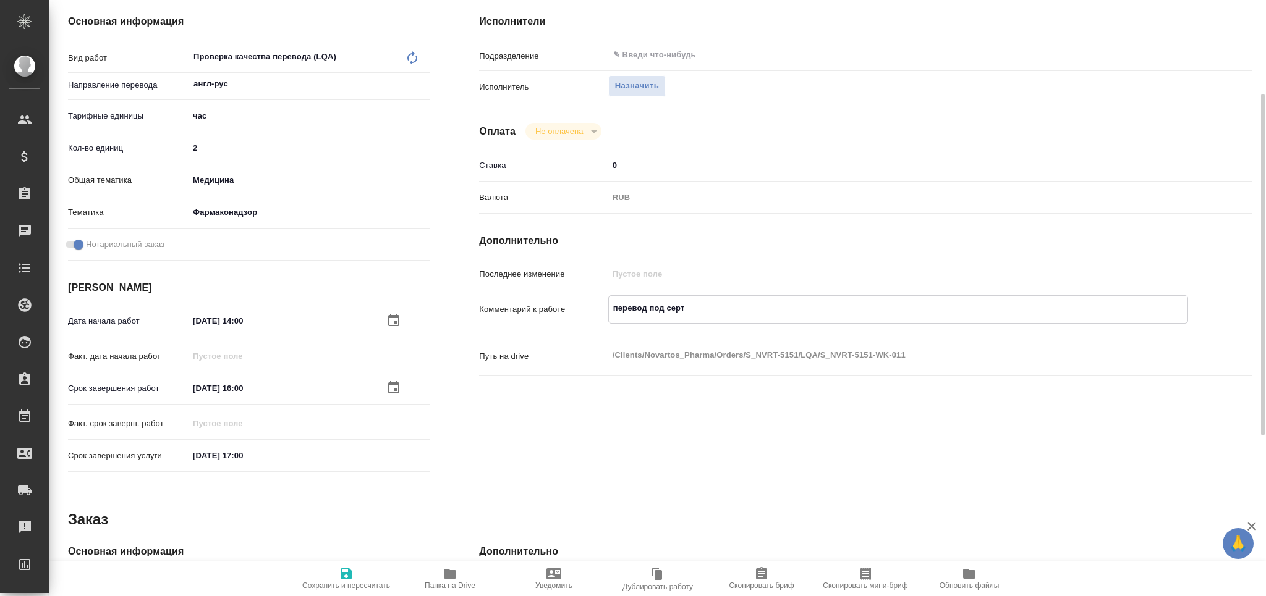
type textarea "x"
type textarea "перевод под сертиф"
type textarea "x"
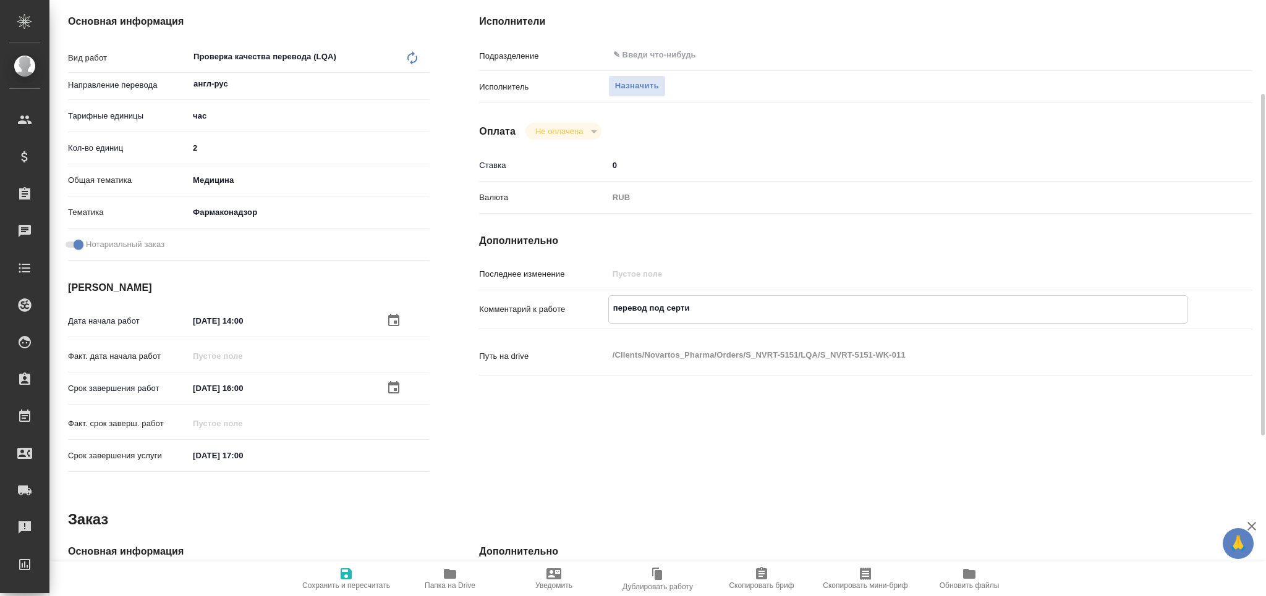
type textarea "x"
type textarea "перевод под сертифи"
type textarea "x"
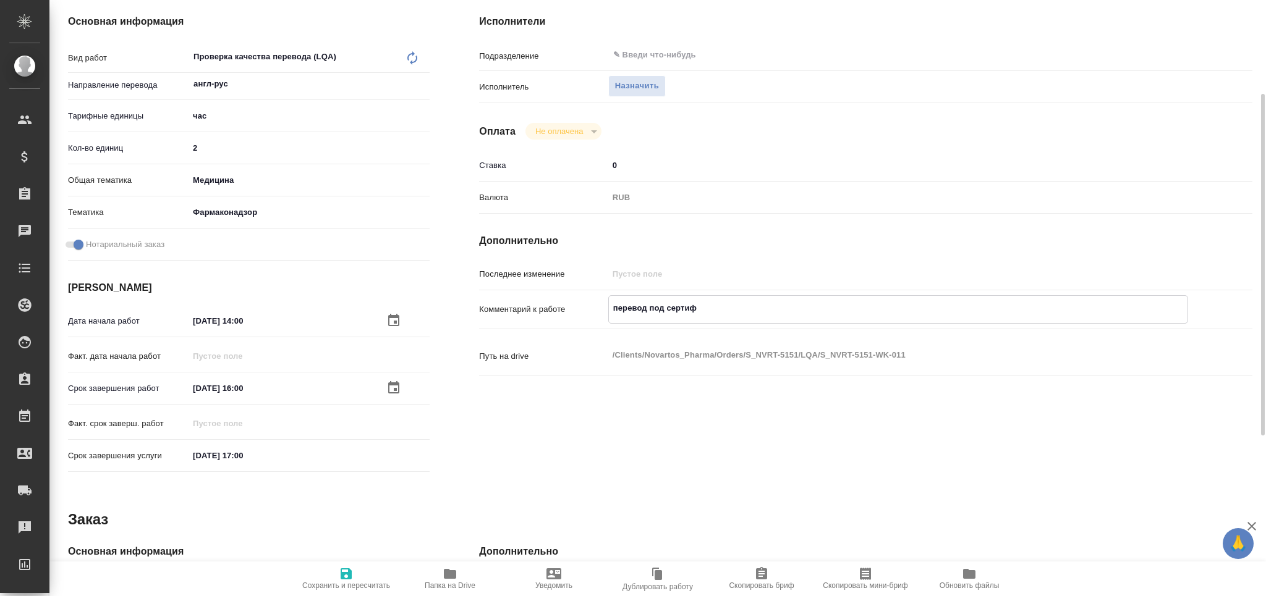
type textarea "x"
type textarea "перевод под сертифик"
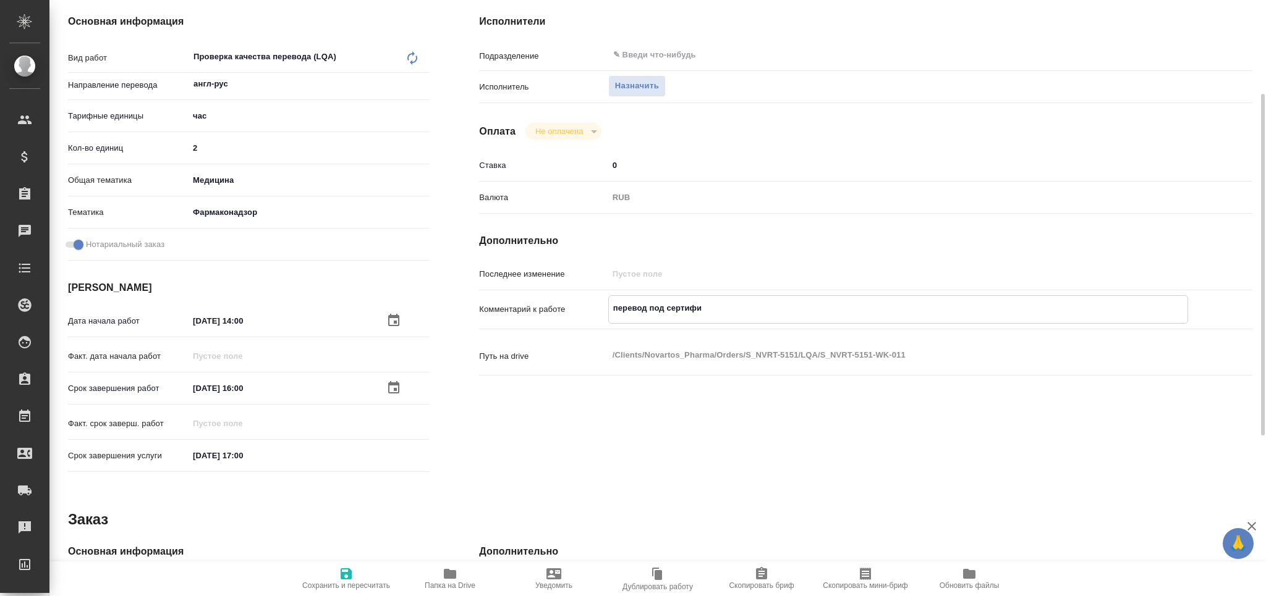
type textarea "x"
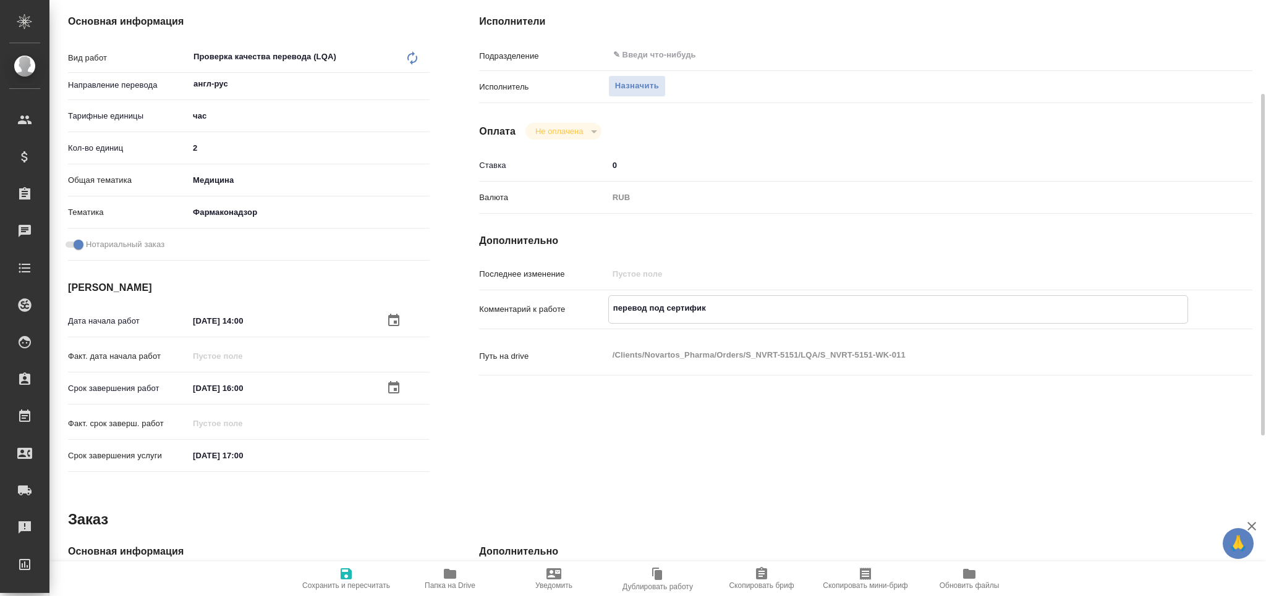
type textarea "перевод под сертифика"
type textarea "x"
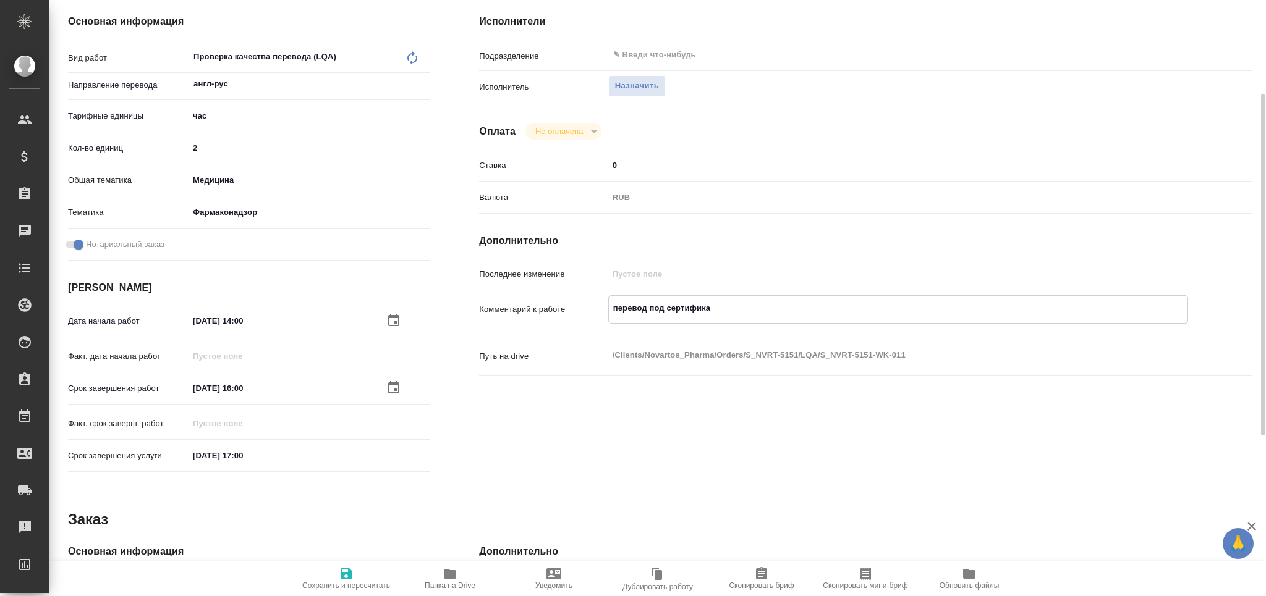
type textarea "x"
type textarea "перевод под сертификат"
type textarea "x"
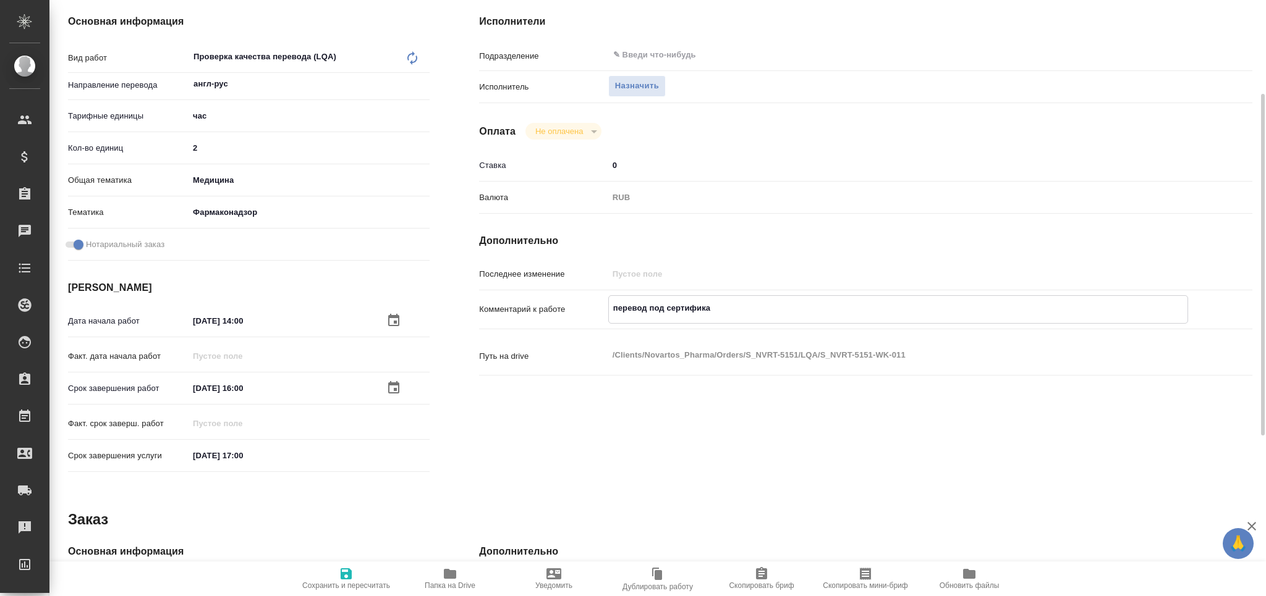
type textarea "x"
type textarea "перевод под сертификат"
type textarea "x"
click at [632, 317] on textarea "перевод под сертификат првнрка за Болотовой" at bounding box center [898, 314] width 579 height 33
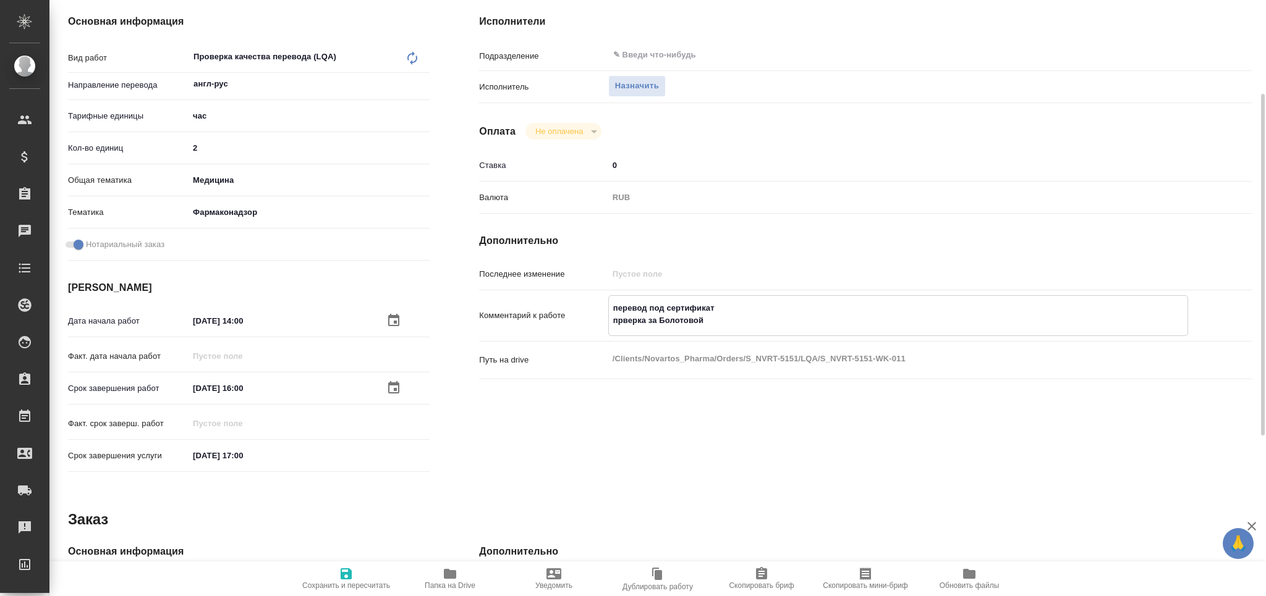
scroll to position [0, 0]
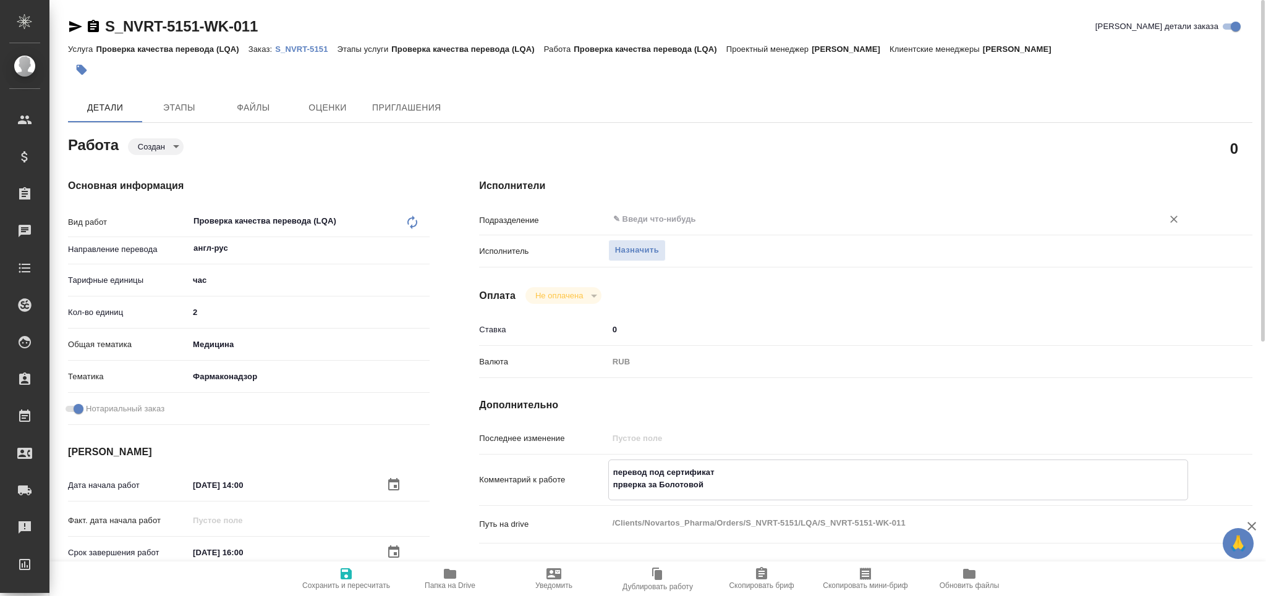
click at [658, 218] on input "text" at bounding box center [877, 219] width 531 height 15
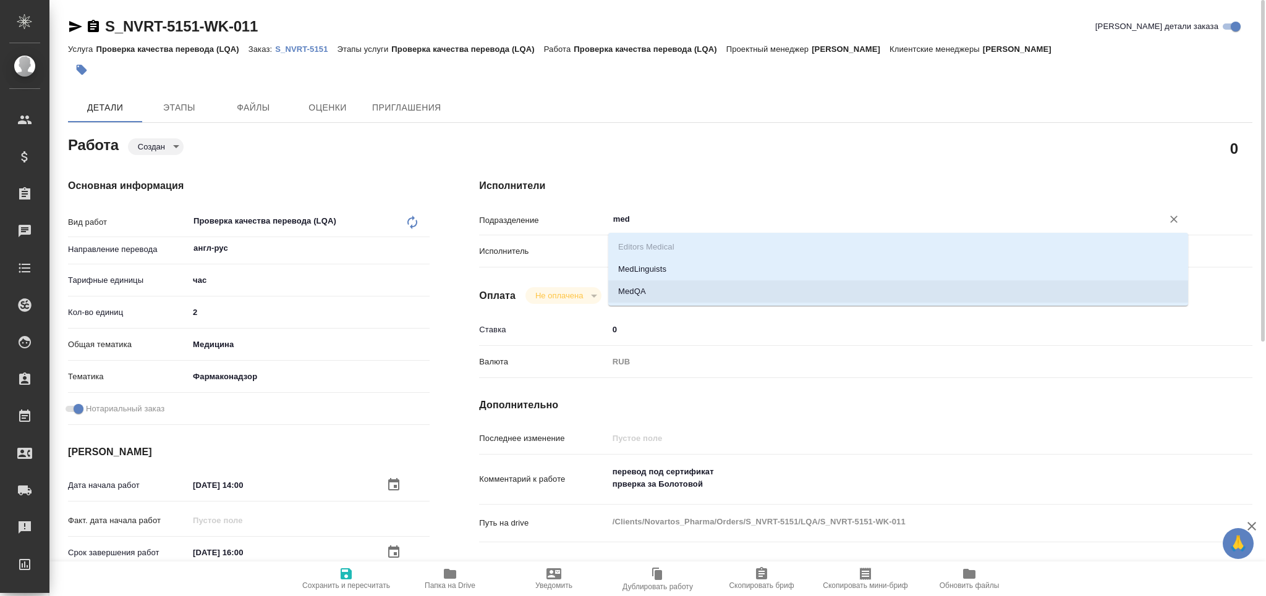
click at [643, 291] on li "MedQA" at bounding box center [898, 292] width 580 height 22
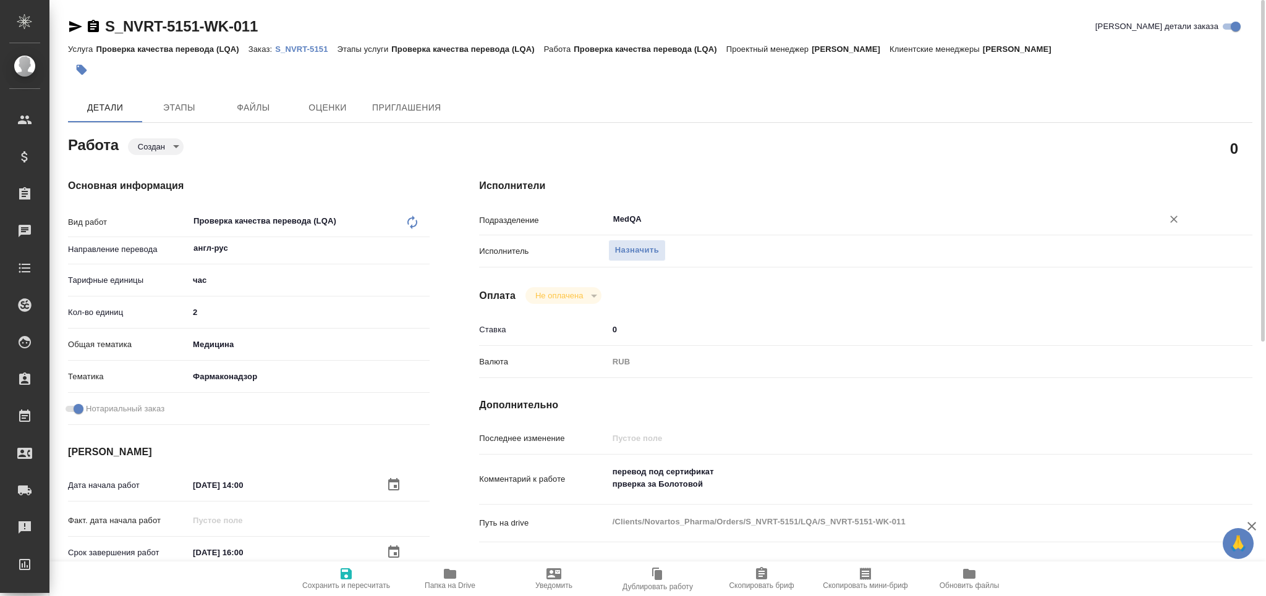
click at [346, 574] on icon "button" at bounding box center [346, 574] width 11 height 11
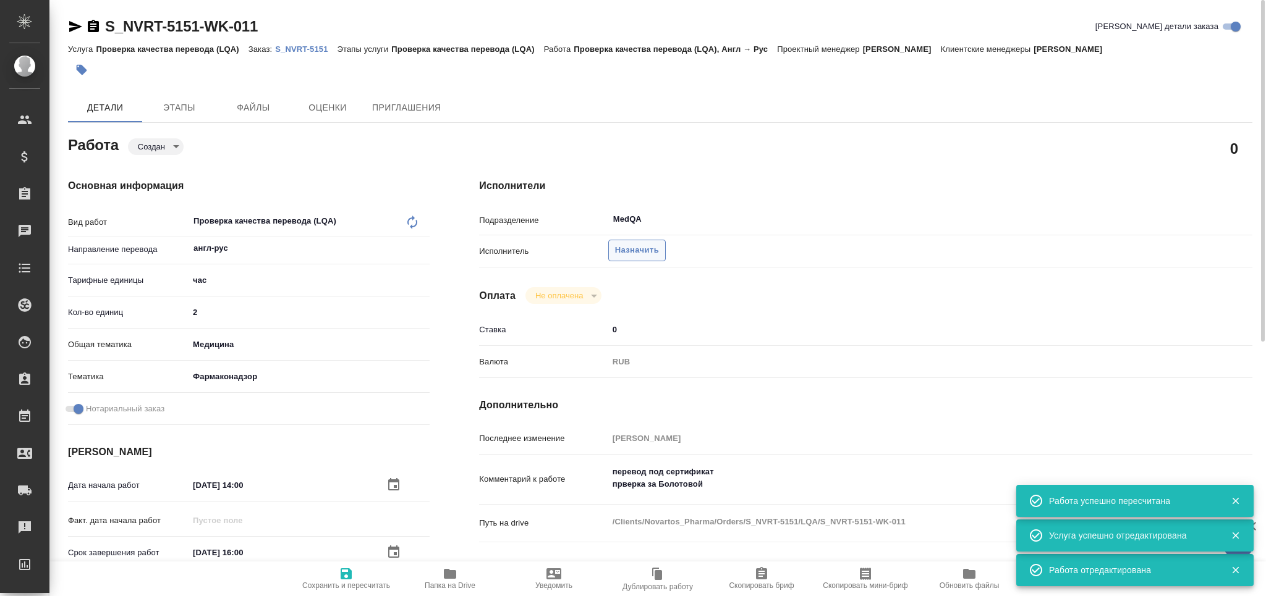
click at [630, 254] on span "Назначить" at bounding box center [637, 251] width 44 height 14
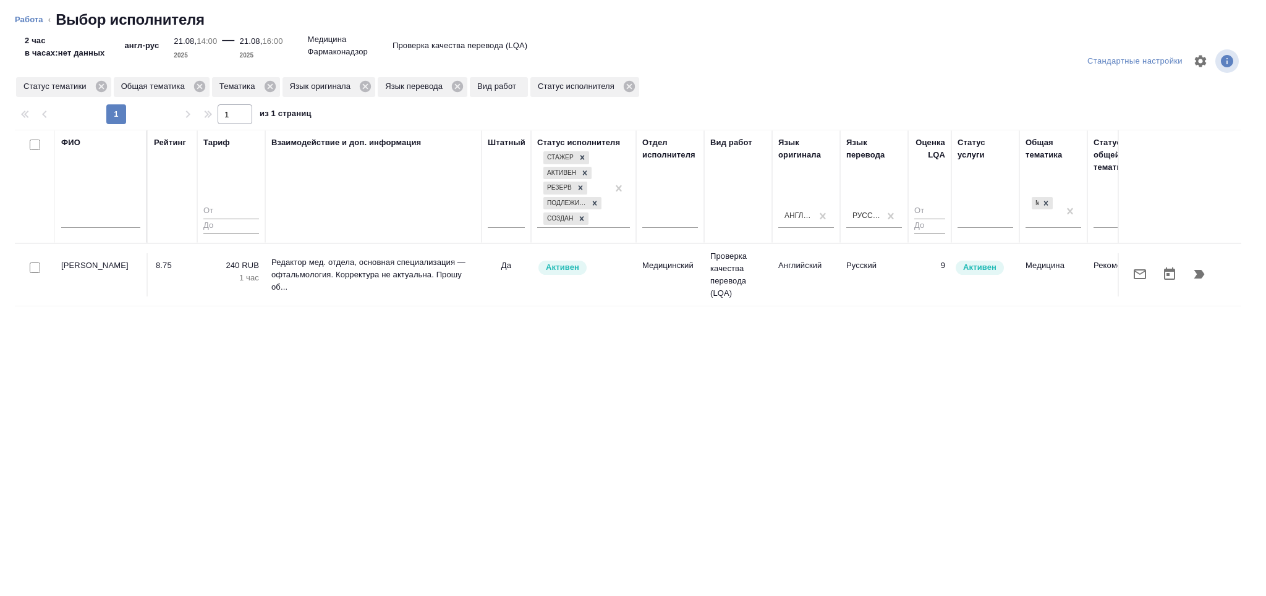
click at [126, 226] on input "text" at bounding box center [100, 220] width 79 height 15
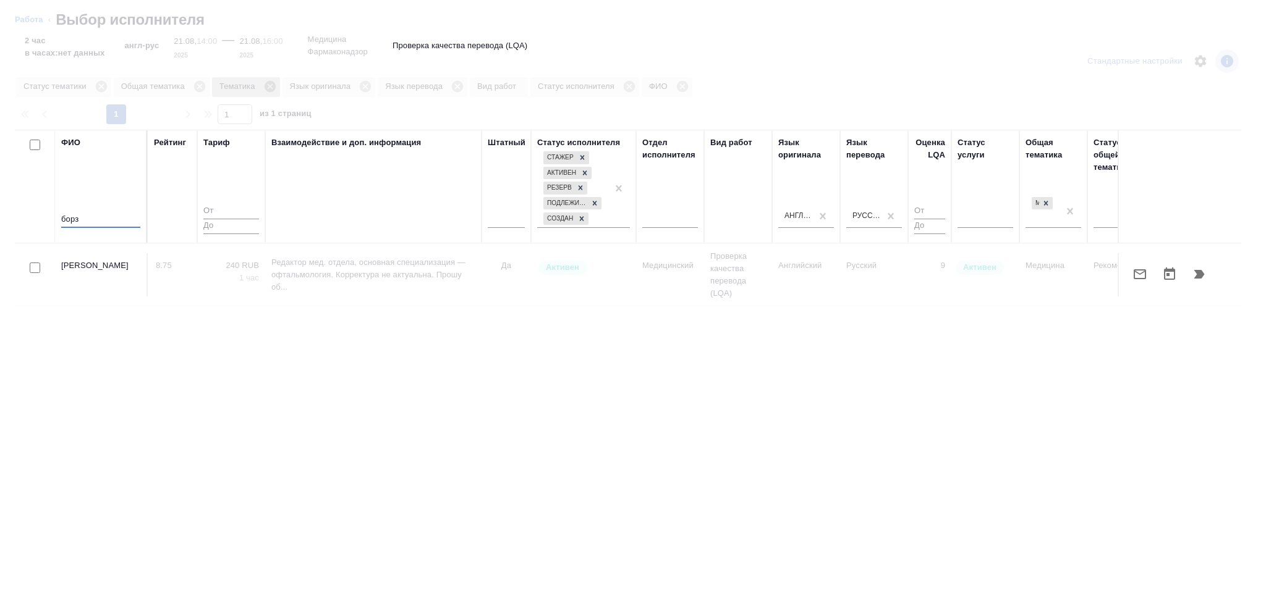
click at [269, 92] on icon at bounding box center [269, 86] width 11 height 11
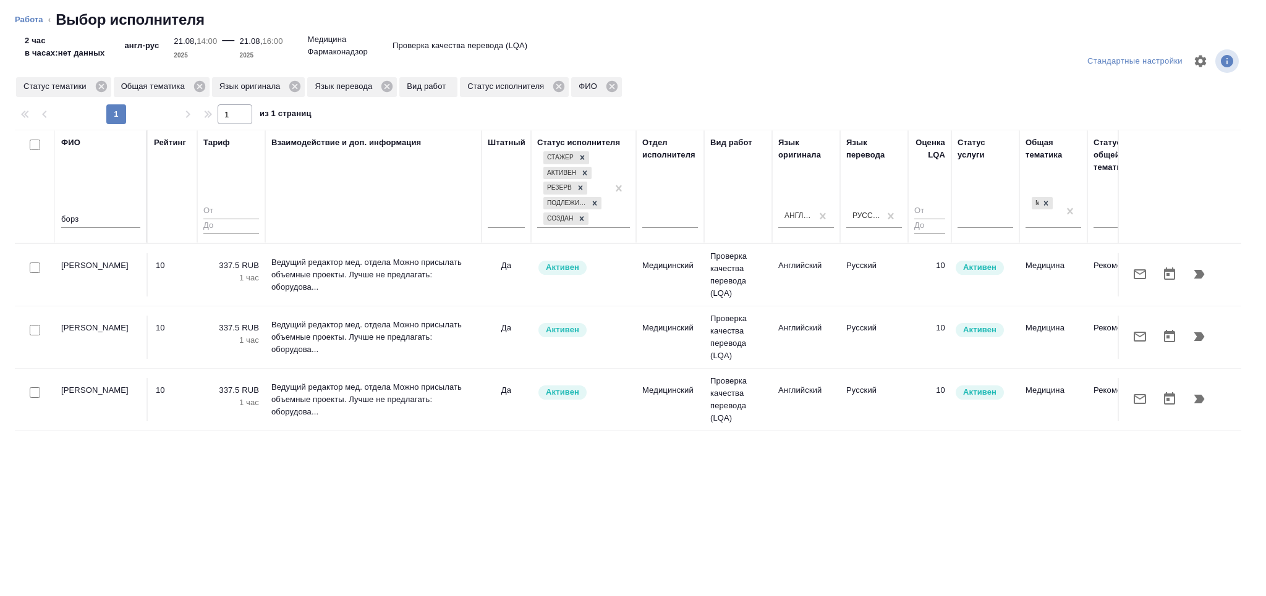
click at [1200, 280] on icon "button" at bounding box center [1199, 274] width 15 height 15
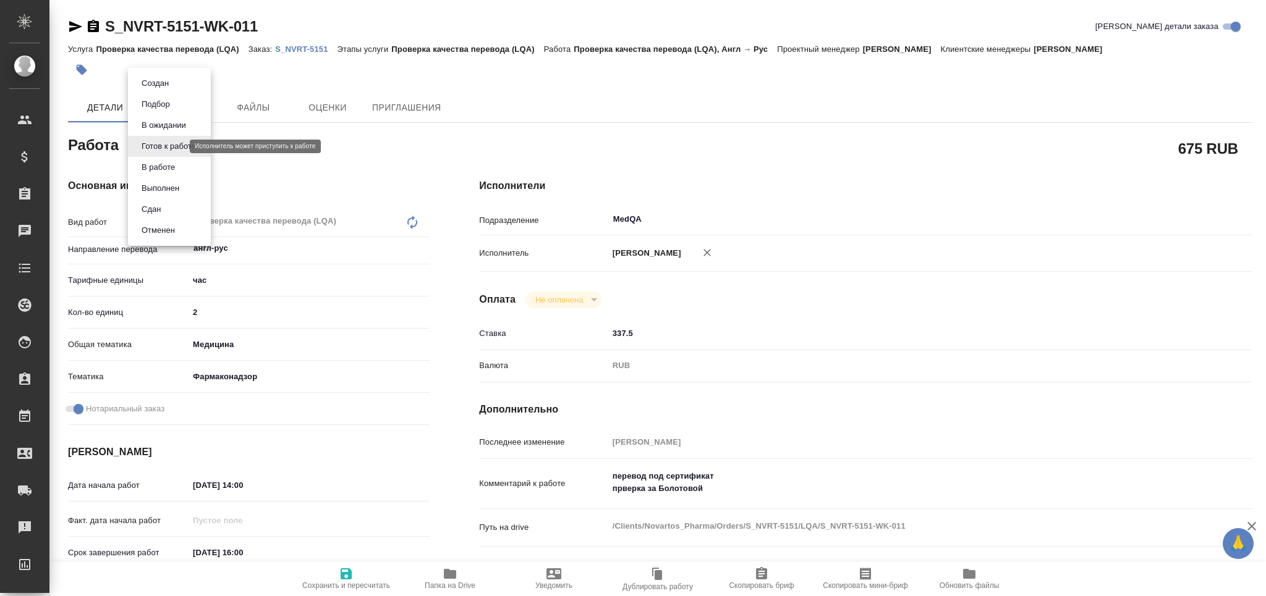
click at [176, 146] on body "🙏 .cls-1 fill:#fff; AWATERA Grabko [PERSON_NAME] Спецификации Заказы 0 Чаты Tod…" at bounding box center [633, 348] width 1266 height 696
click at [179, 125] on button "В ожидании" at bounding box center [164, 126] width 52 height 14
type textarea "x"
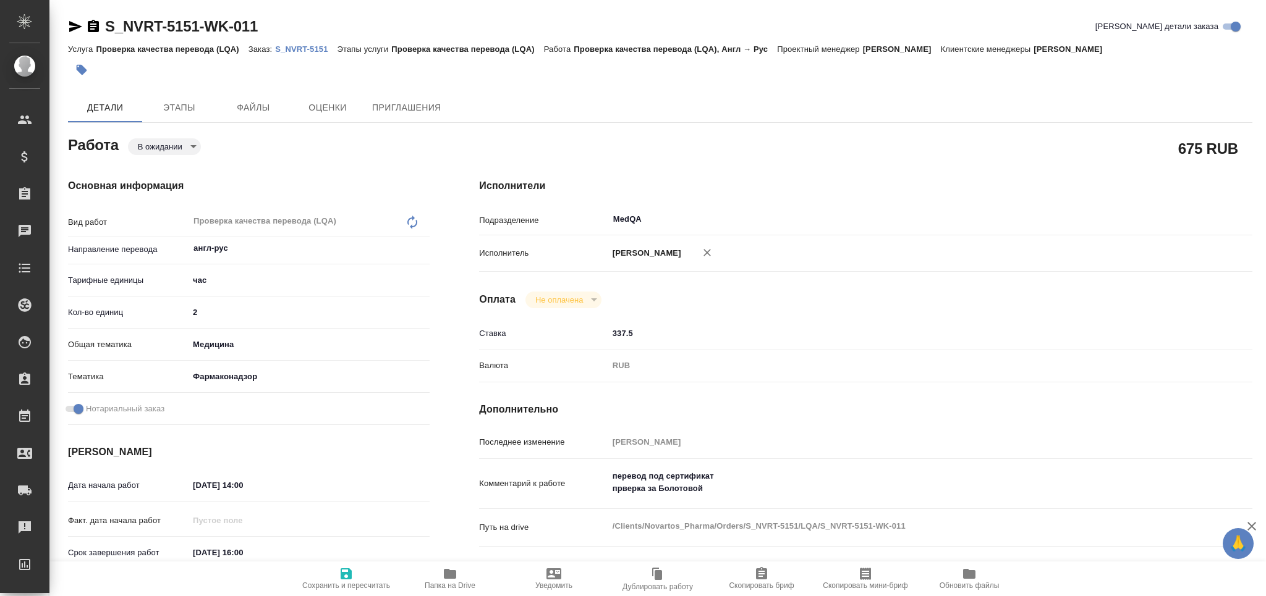
type textarea "x"
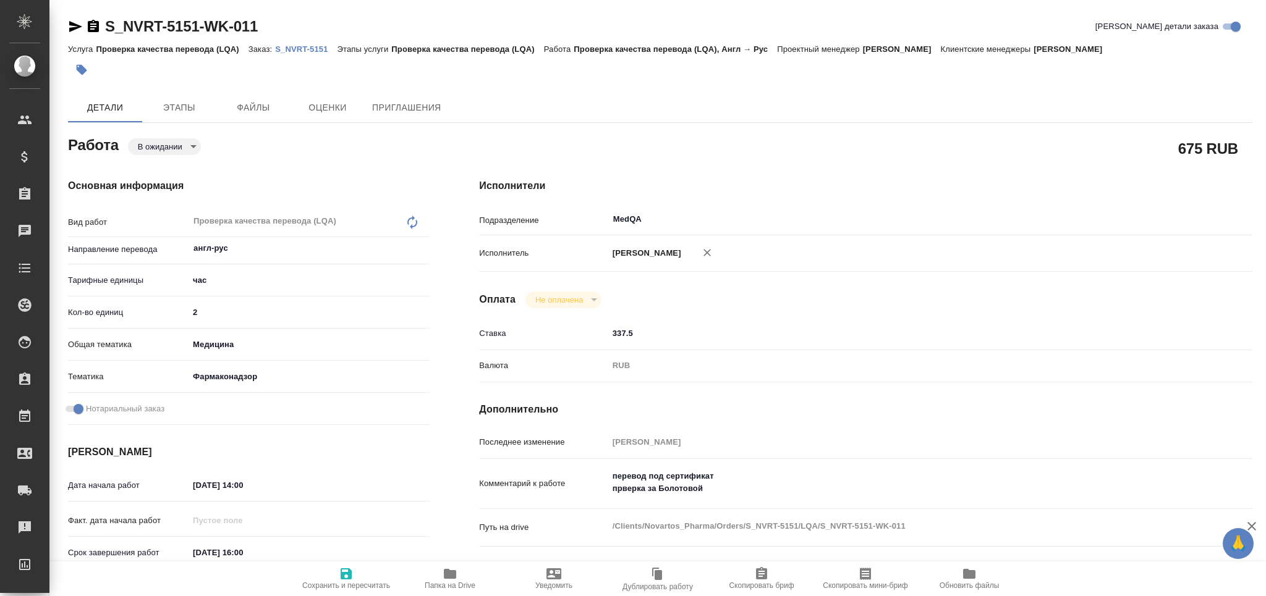
type textarea "x"
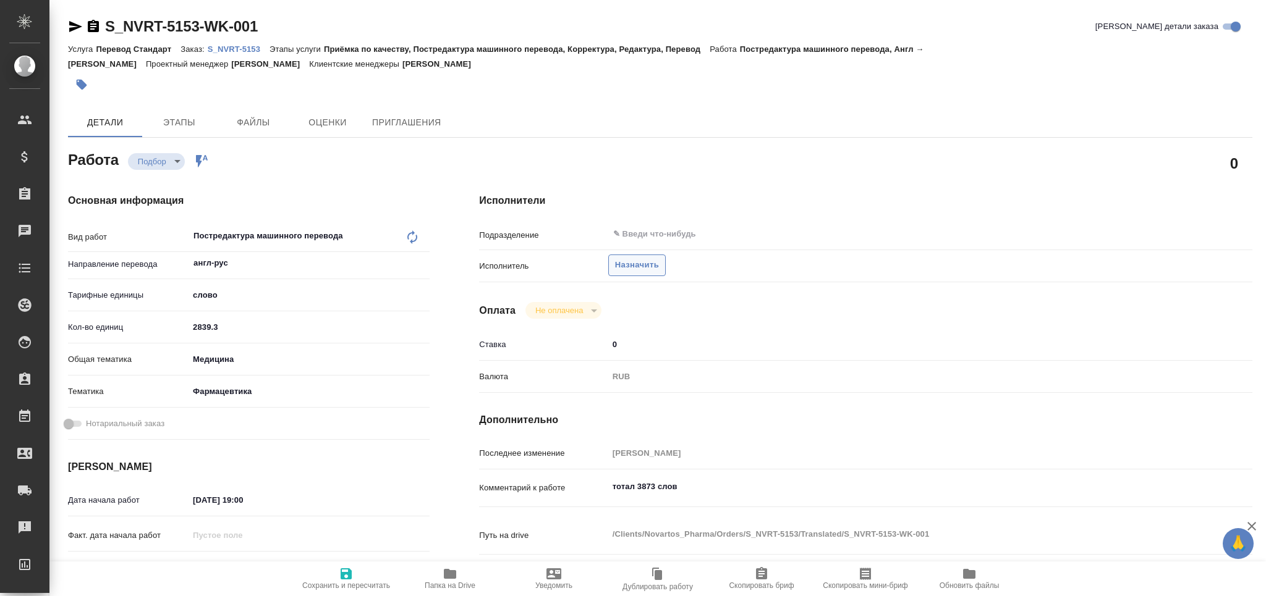
type textarea "x"
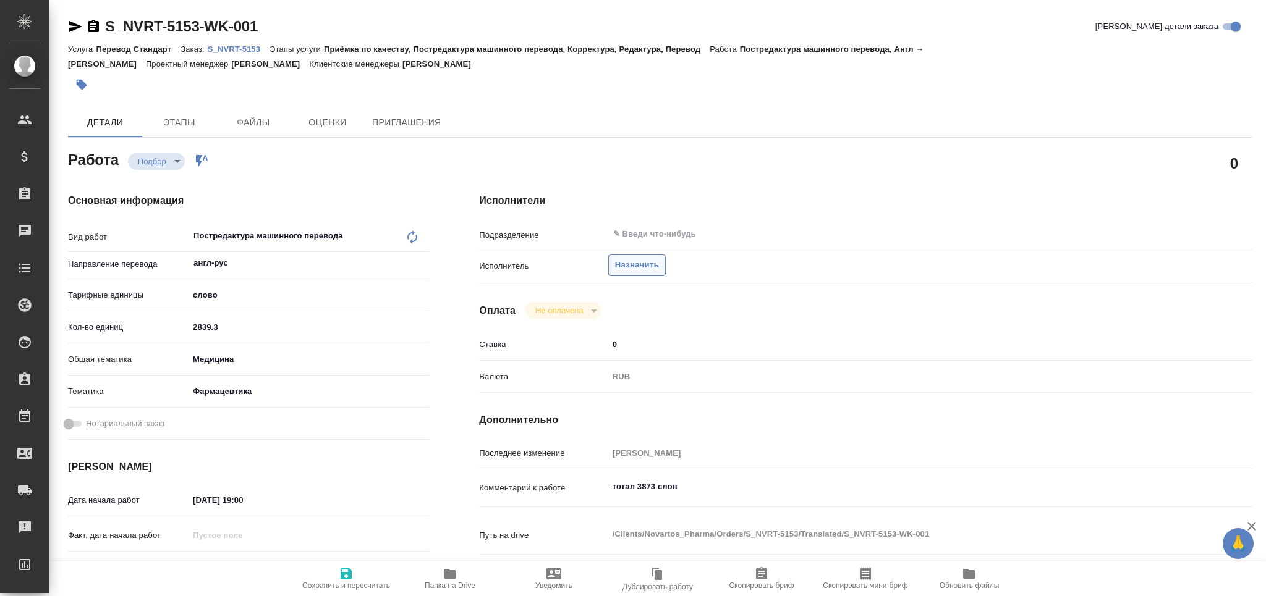
click at [646, 261] on span "Назначить" at bounding box center [637, 265] width 44 height 14
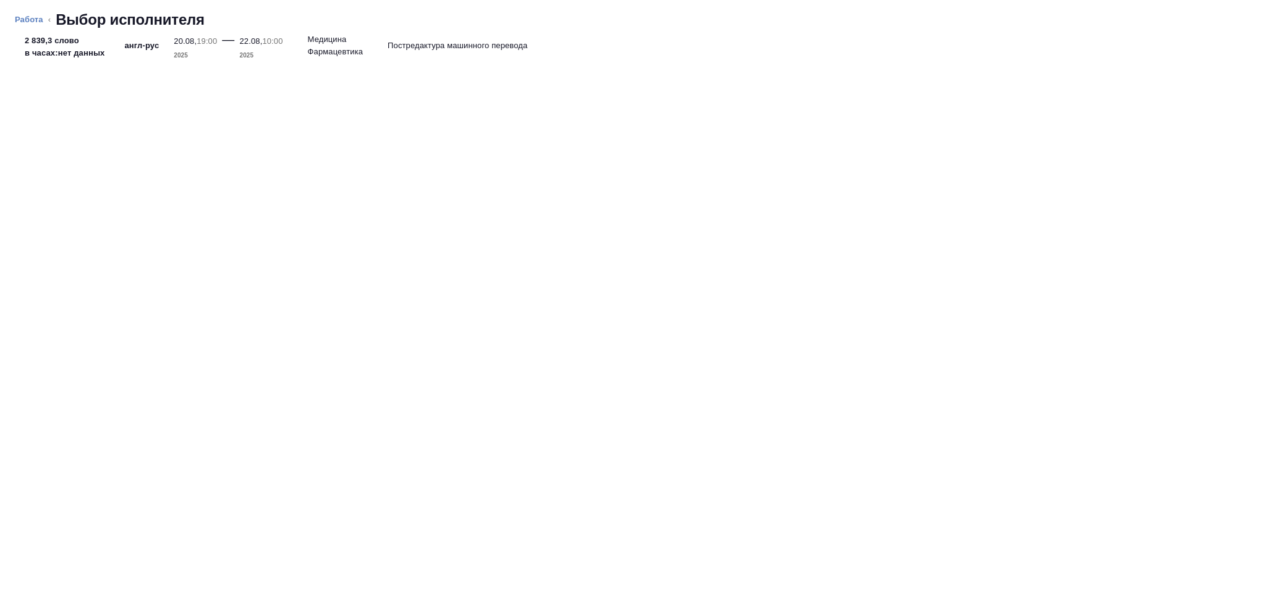
type textarea "x"
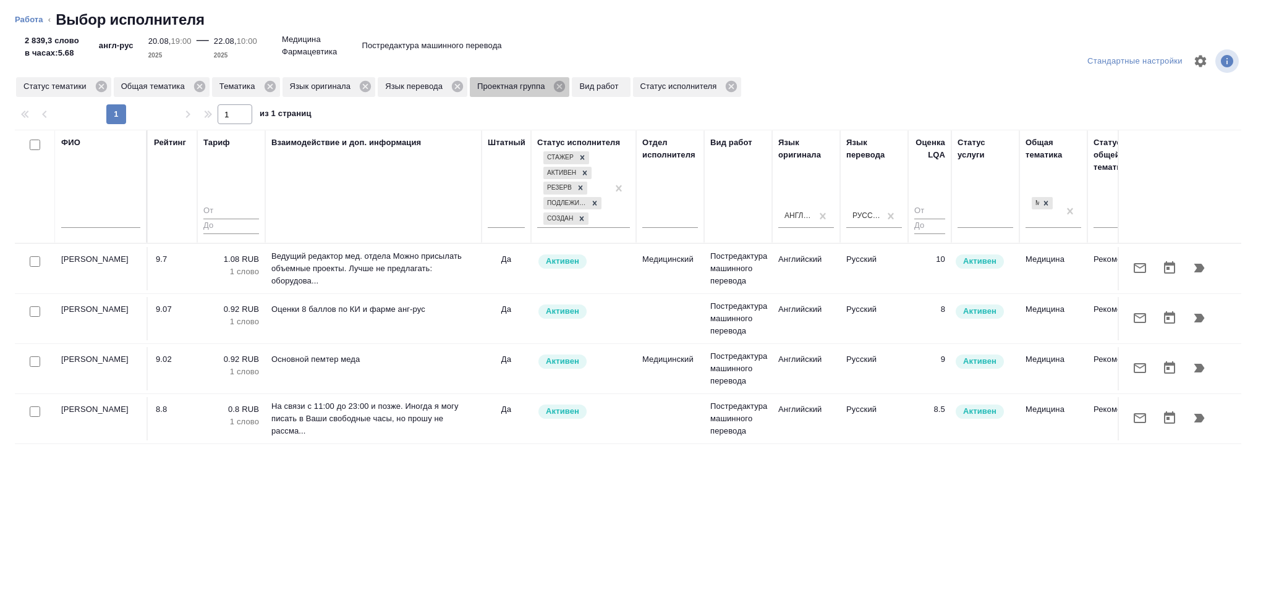
click at [559, 87] on icon at bounding box center [560, 87] width 14 height 14
click at [508, 218] on div at bounding box center [506, 216] width 37 height 18
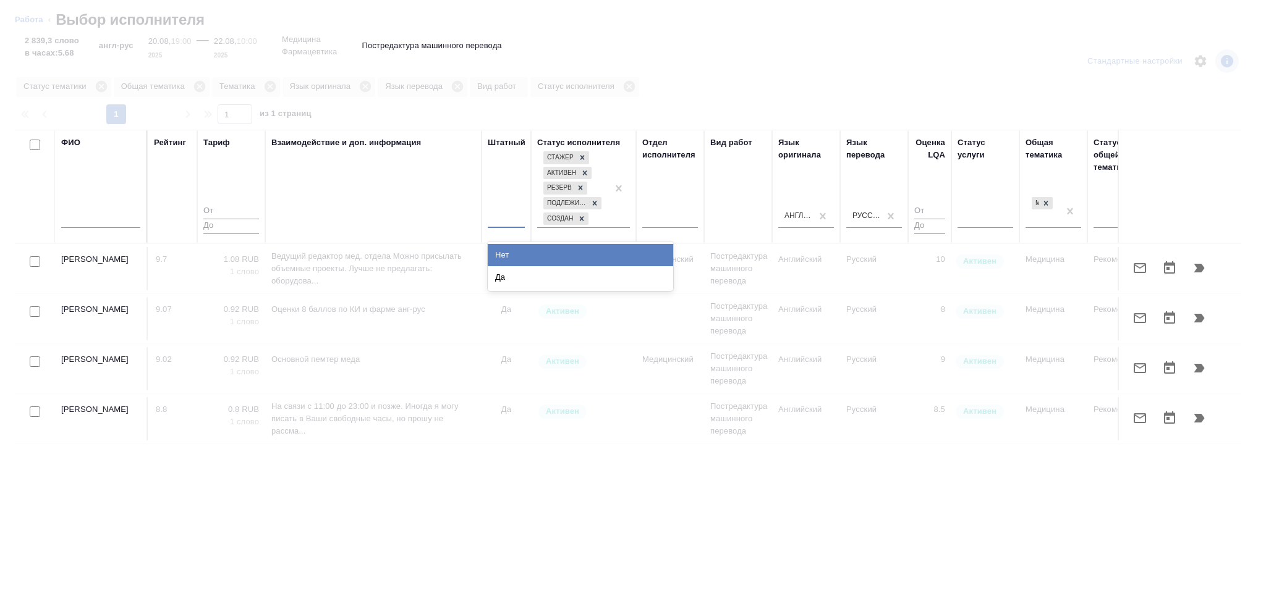
click at [509, 255] on div "Нет" at bounding box center [580, 255] width 185 height 22
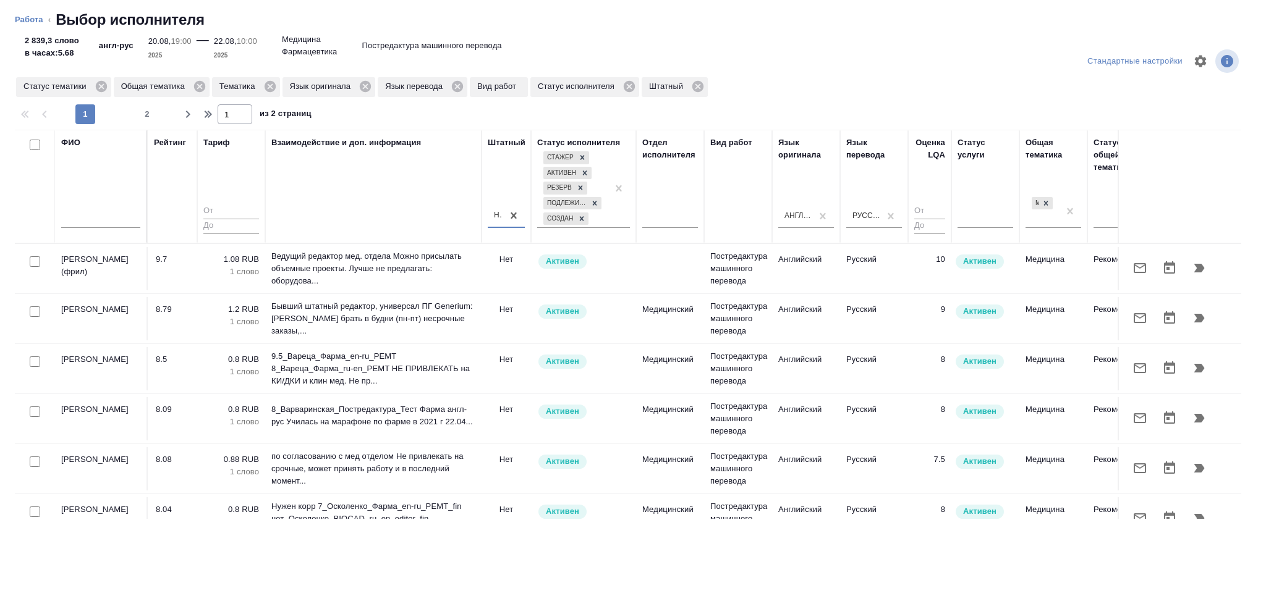
click at [36, 364] on input "checkbox" at bounding box center [35, 362] width 11 height 11
checkbox input "true"
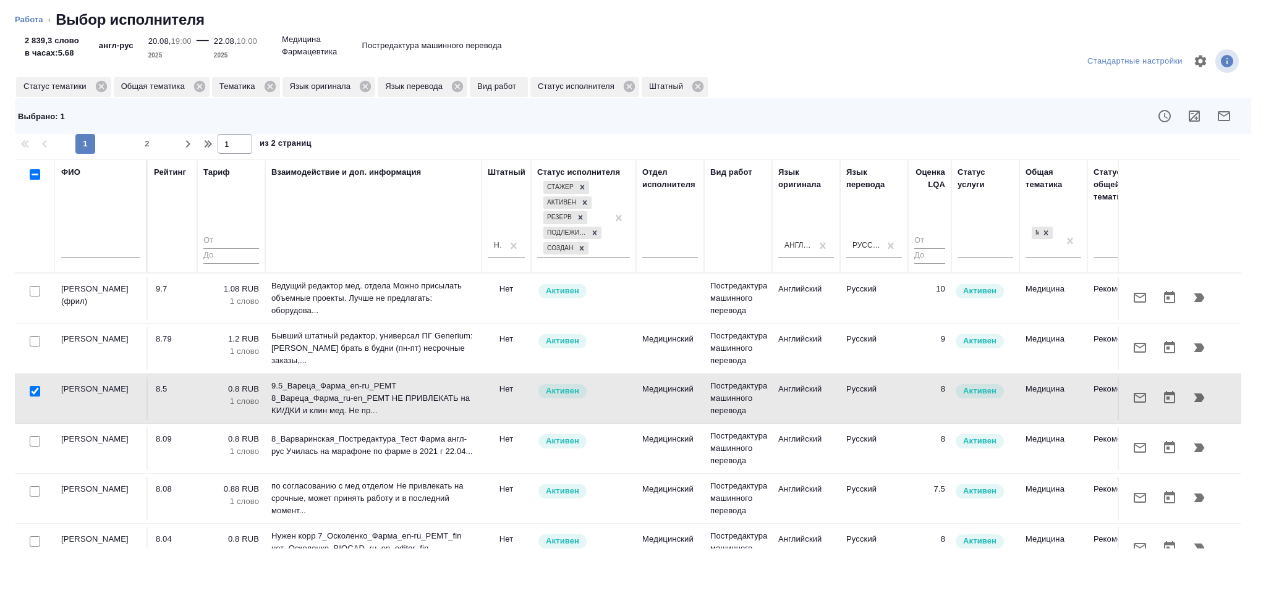
click at [38, 320] on td at bounding box center [35, 298] width 40 height 43
click at [32, 443] on input "checkbox" at bounding box center [35, 441] width 11 height 11
checkbox input "true"
click at [35, 495] on input "checkbox" at bounding box center [35, 491] width 11 height 11
checkbox input "true"
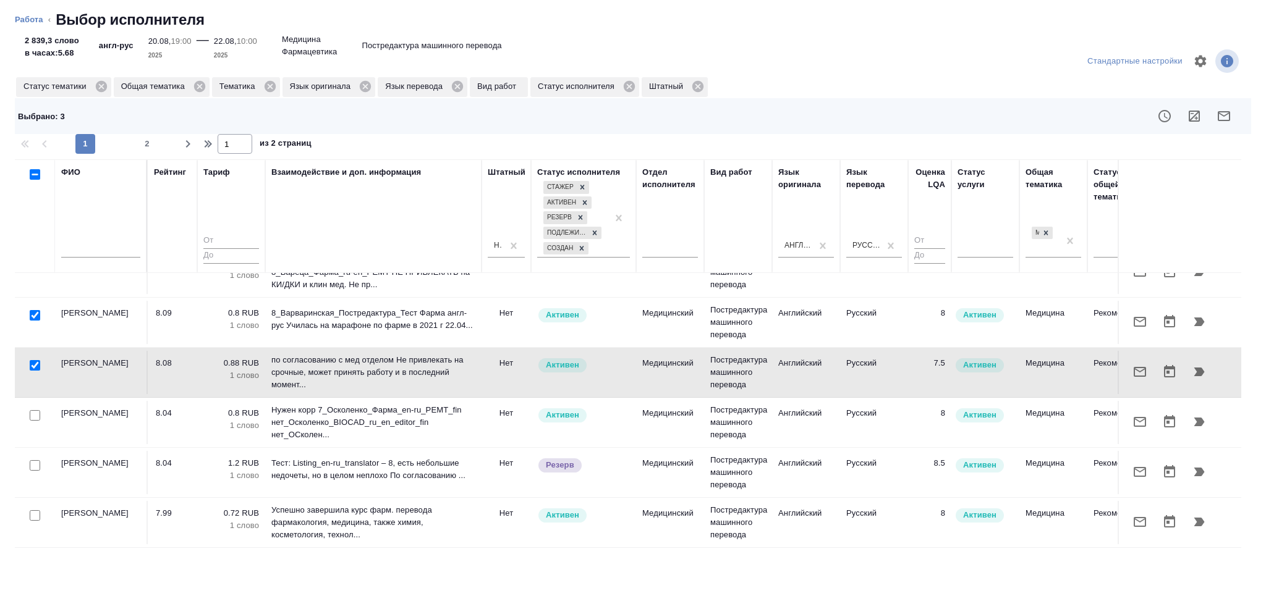
scroll to position [164, 0]
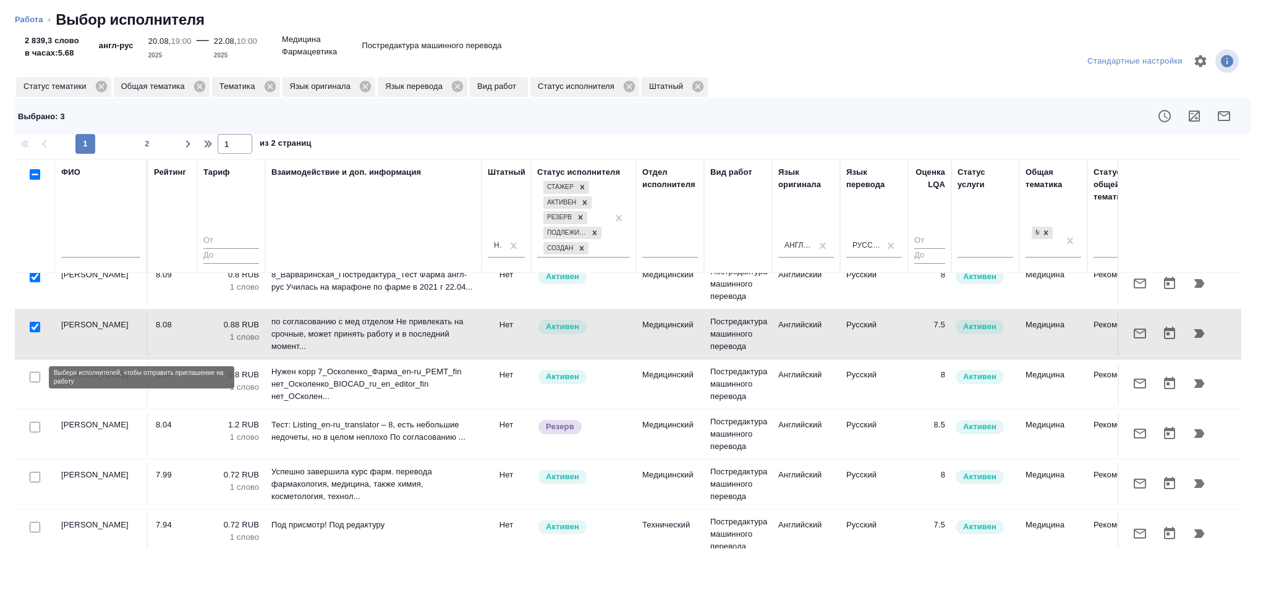
drag, startPoint x: 36, startPoint y: 378, endPoint x: 115, endPoint y: 447, distance: 104.7
click at [36, 378] on input "checkbox" at bounding box center [35, 377] width 11 height 11
checkbox input "true"
click at [36, 480] on input "checkbox" at bounding box center [35, 477] width 11 height 11
checkbox input "true"
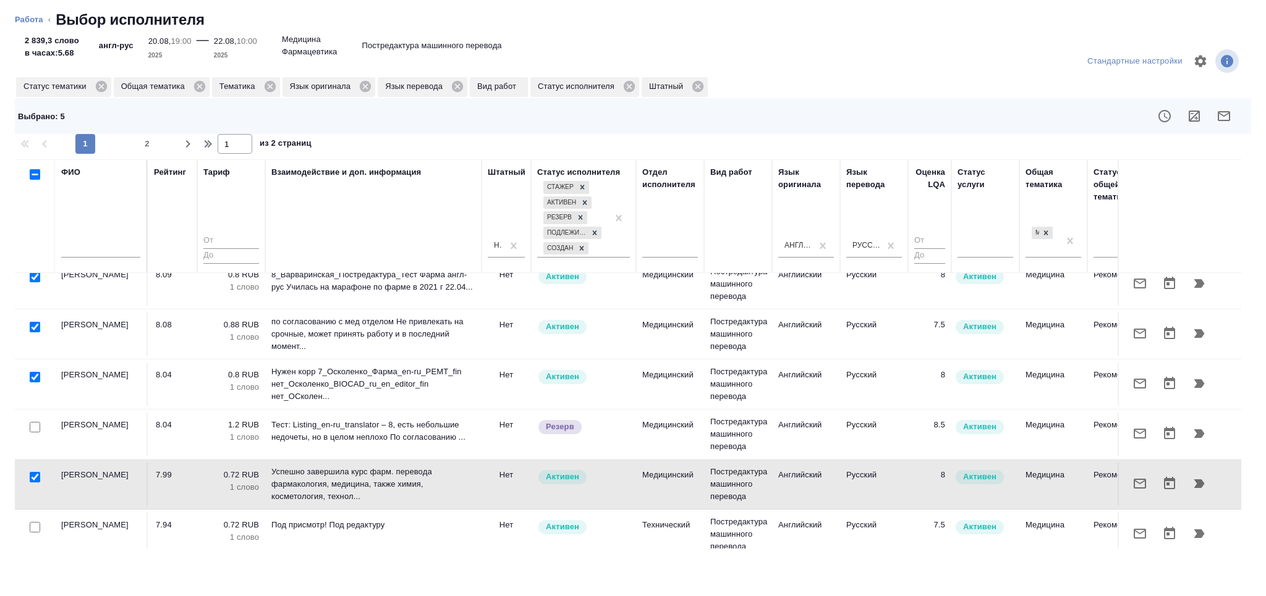
scroll to position [329, 0]
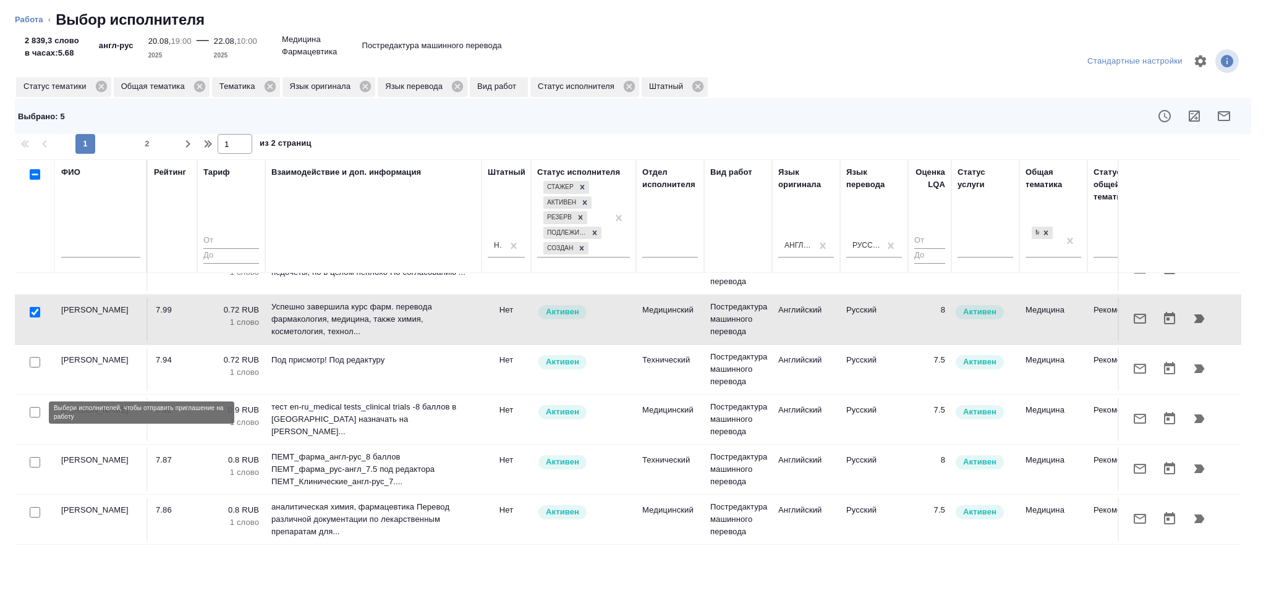
click at [33, 414] on input "checkbox" at bounding box center [35, 412] width 11 height 11
checkbox input "true"
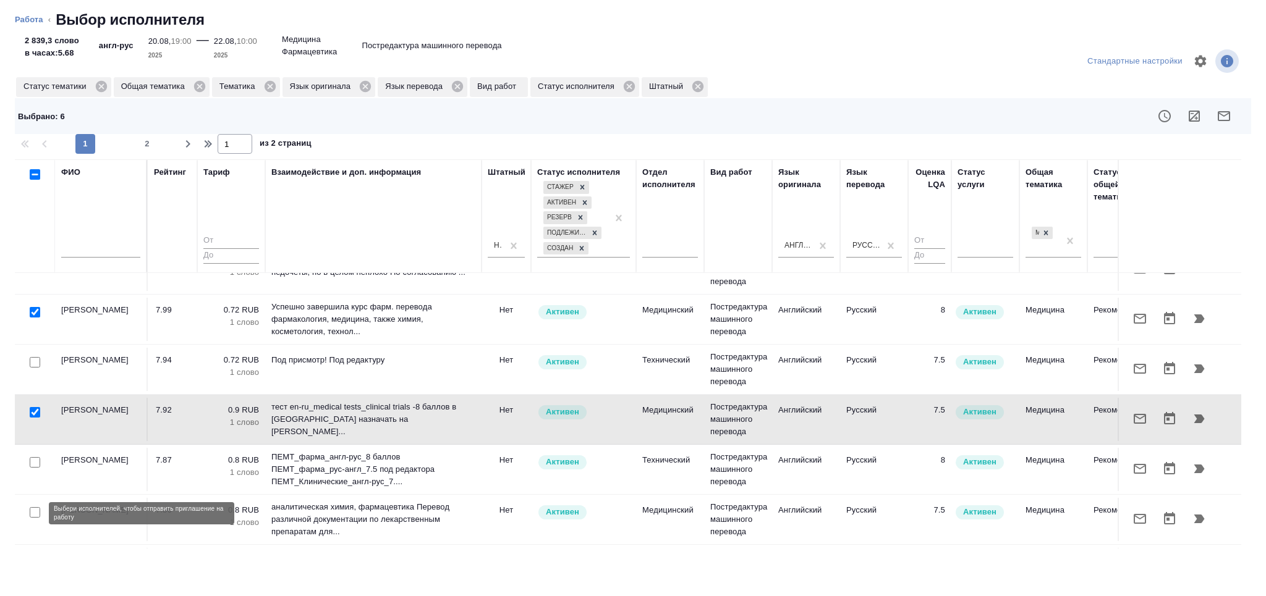
click at [35, 507] on input "checkbox" at bounding box center [35, 512] width 11 height 11
checkbox input "true"
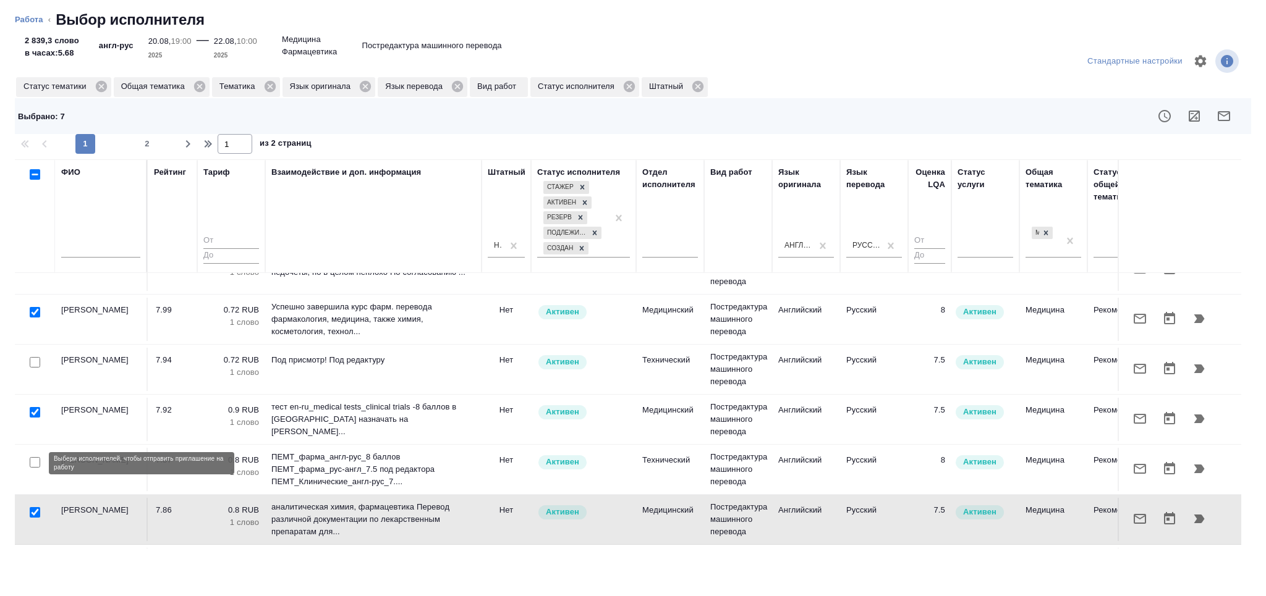
click at [34, 461] on input "checkbox" at bounding box center [35, 462] width 11 height 11
checkbox input "true"
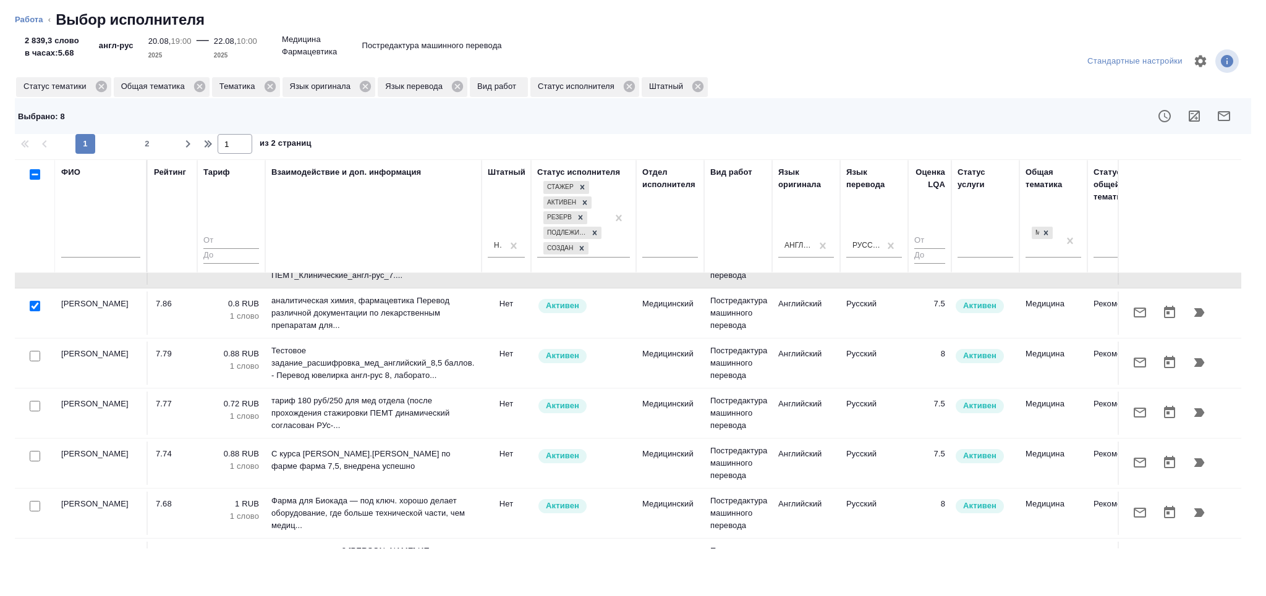
scroll to position [577, 0]
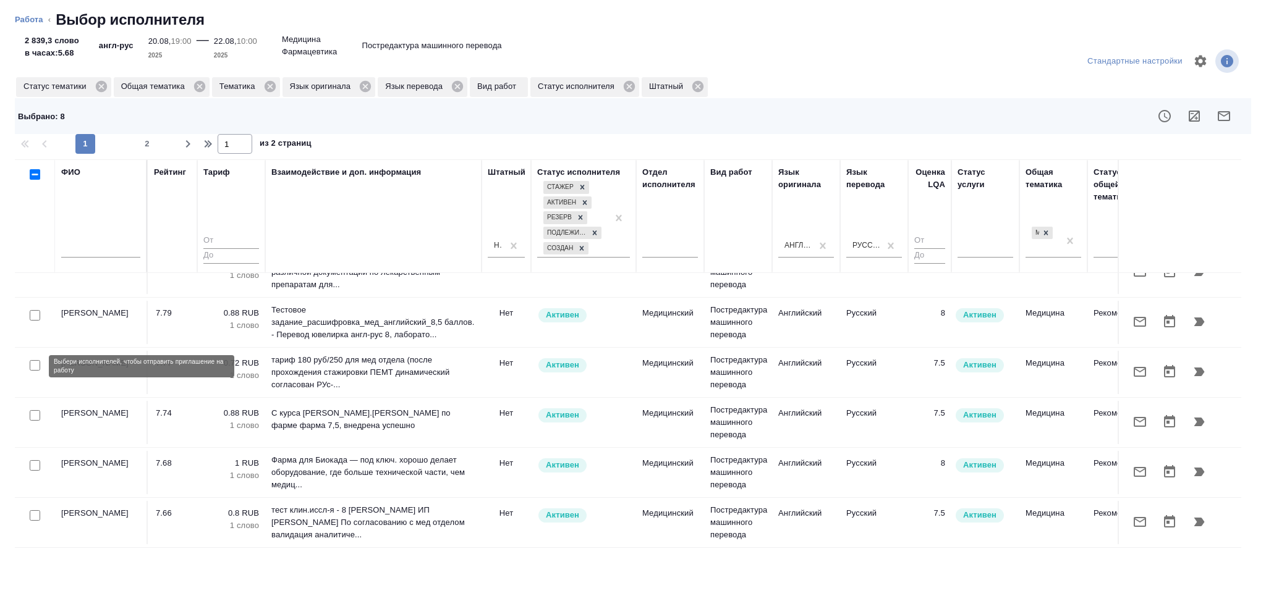
click at [34, 370] on input "checkbox" at bounding box center [35, 365] width 11 height 11
checkbox input "true"
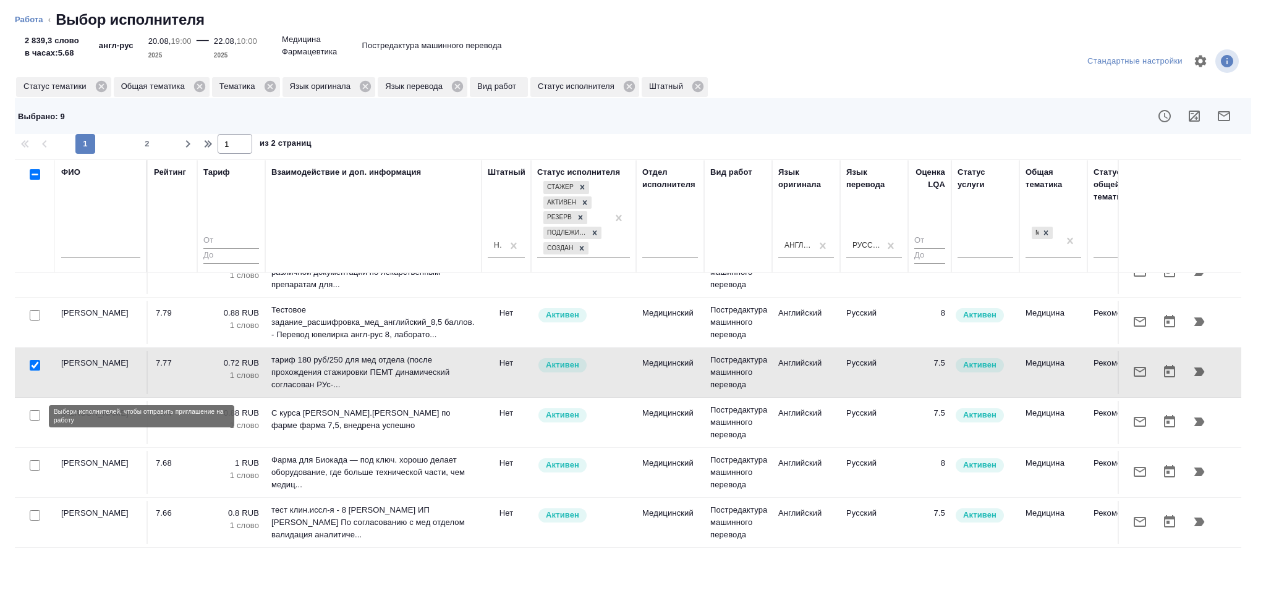
click at [38, 418] on input "checkbox" at bounding box center [35, 415] width 11 height 11
checkbox input "true"
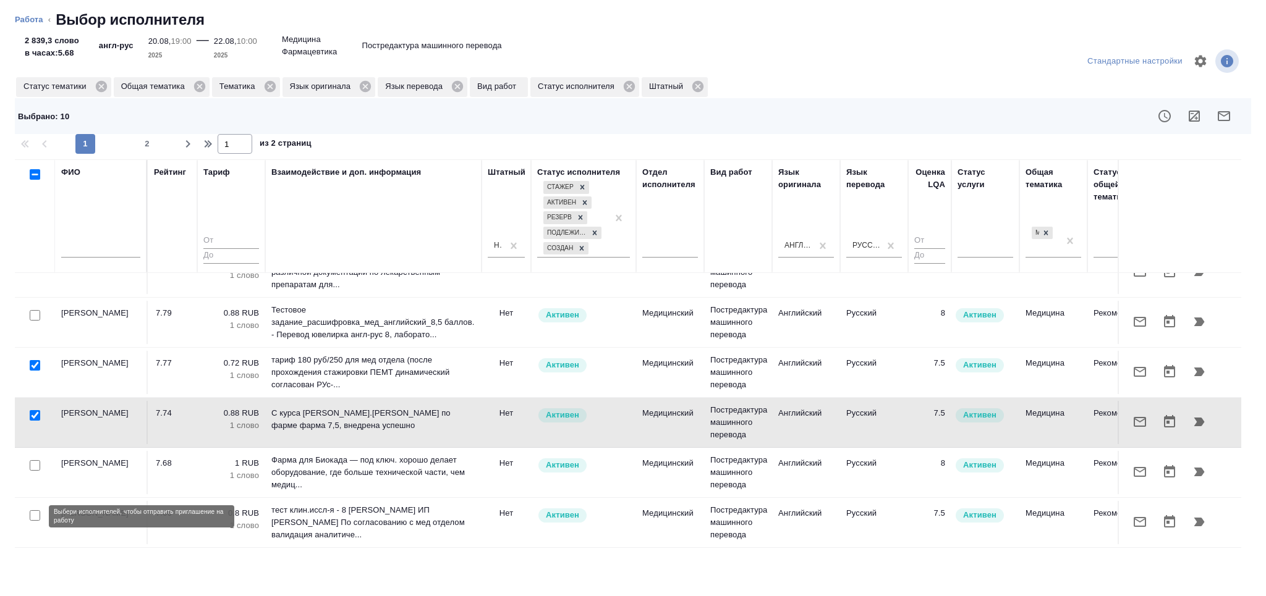
click at [32, 518] on input "checkbox" at bounding box center [35, 516] width 11 height 11
checkbox input "true"
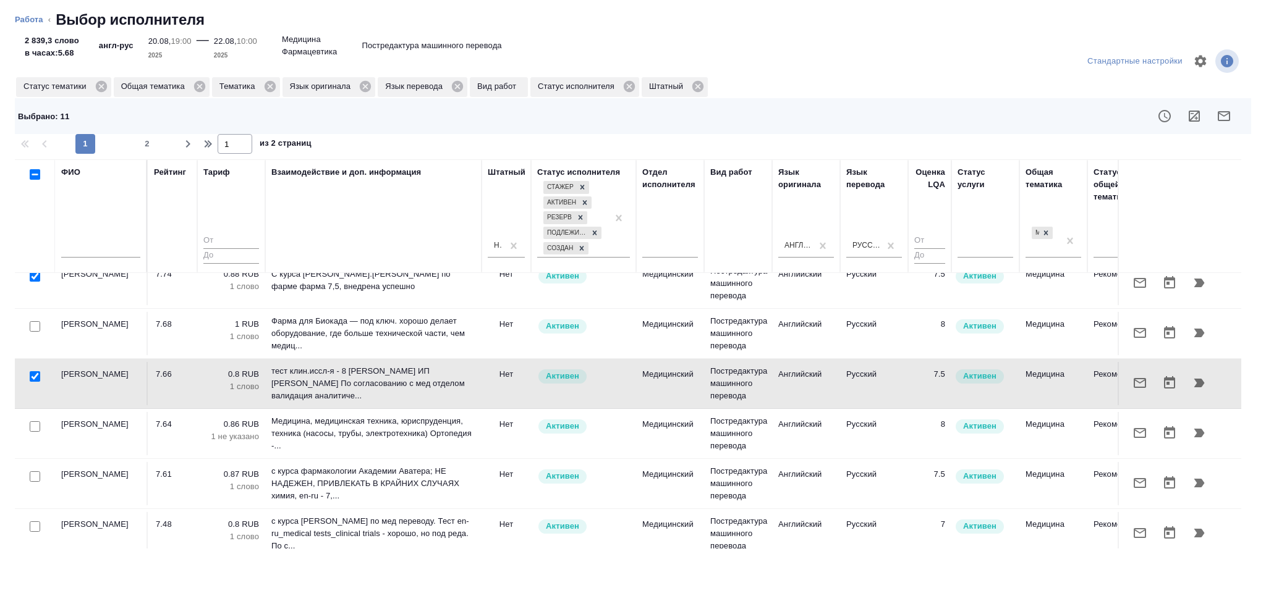
scroll to position [742, 0]
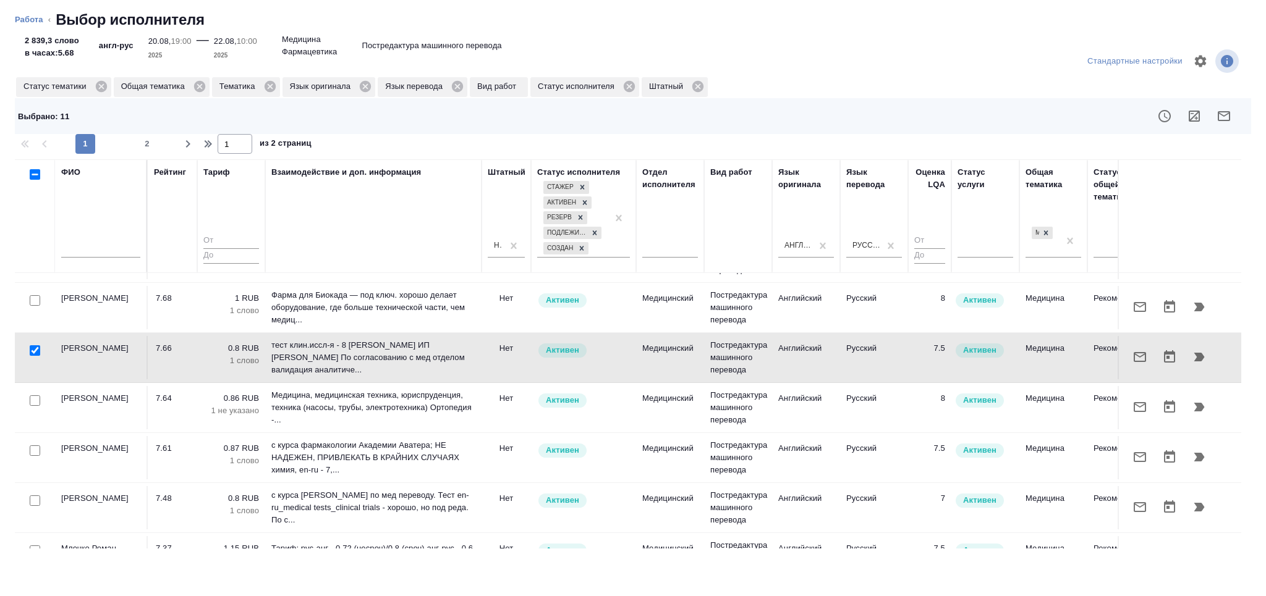
click at [33, 401] on input "checkbox" at bounding box center [35, 401] width 11 height 11
checkbox input "true"
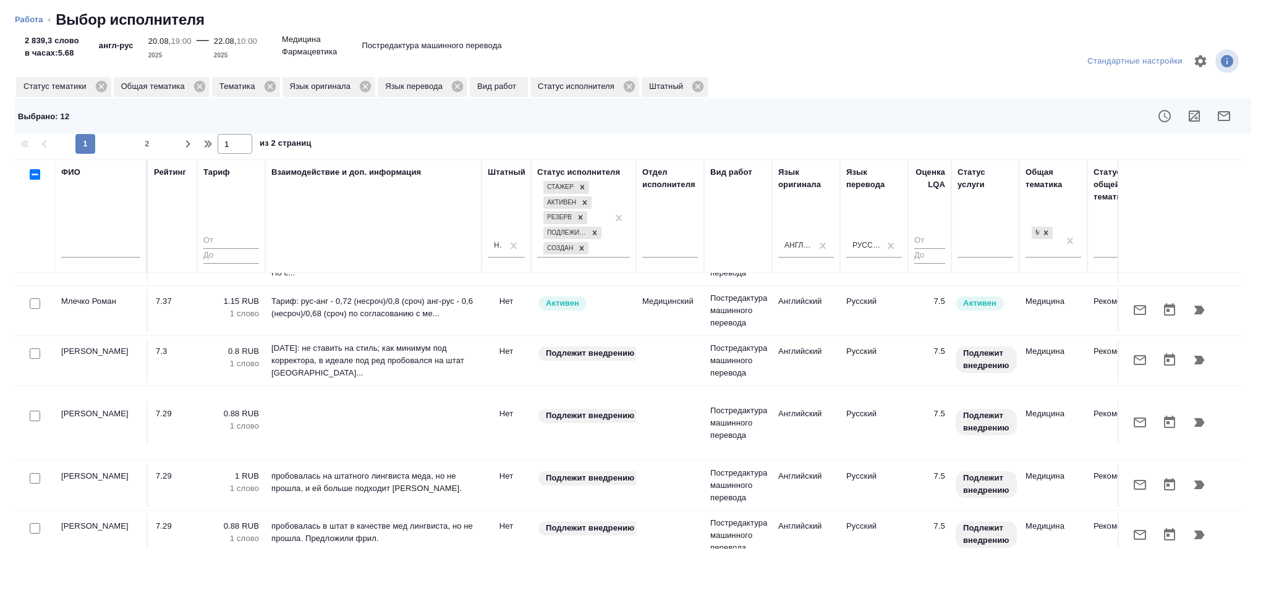
scroll to position [577, 0]
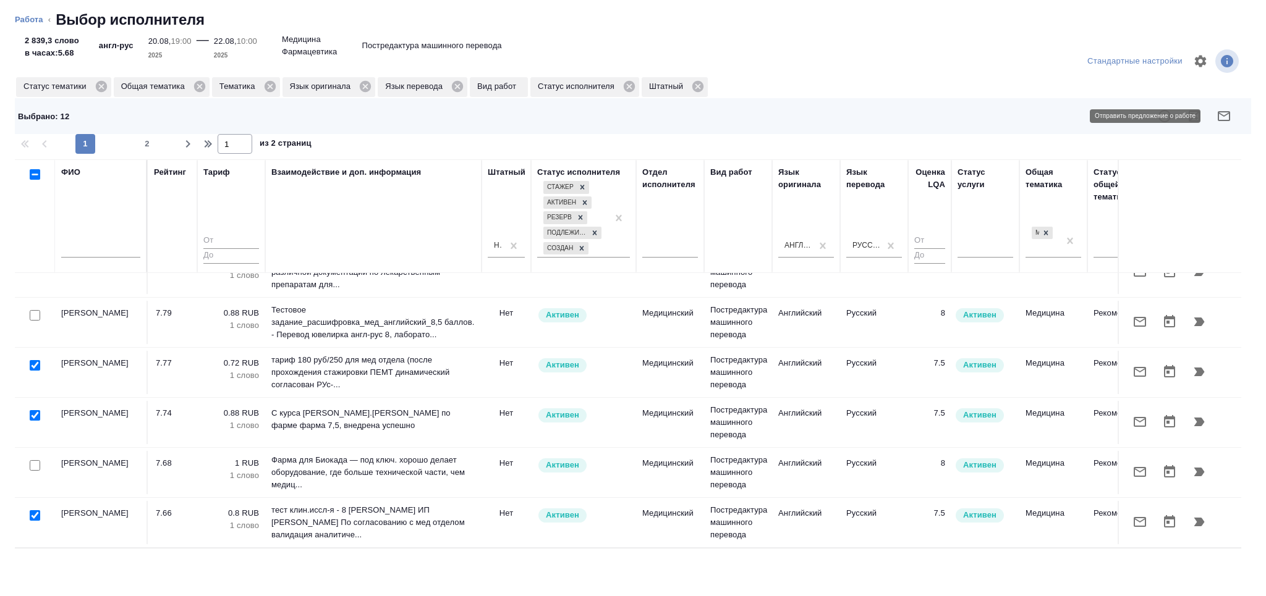
click at [1226, 115] on icon "button" at bounding box center [1223, 116] width 15 height 15
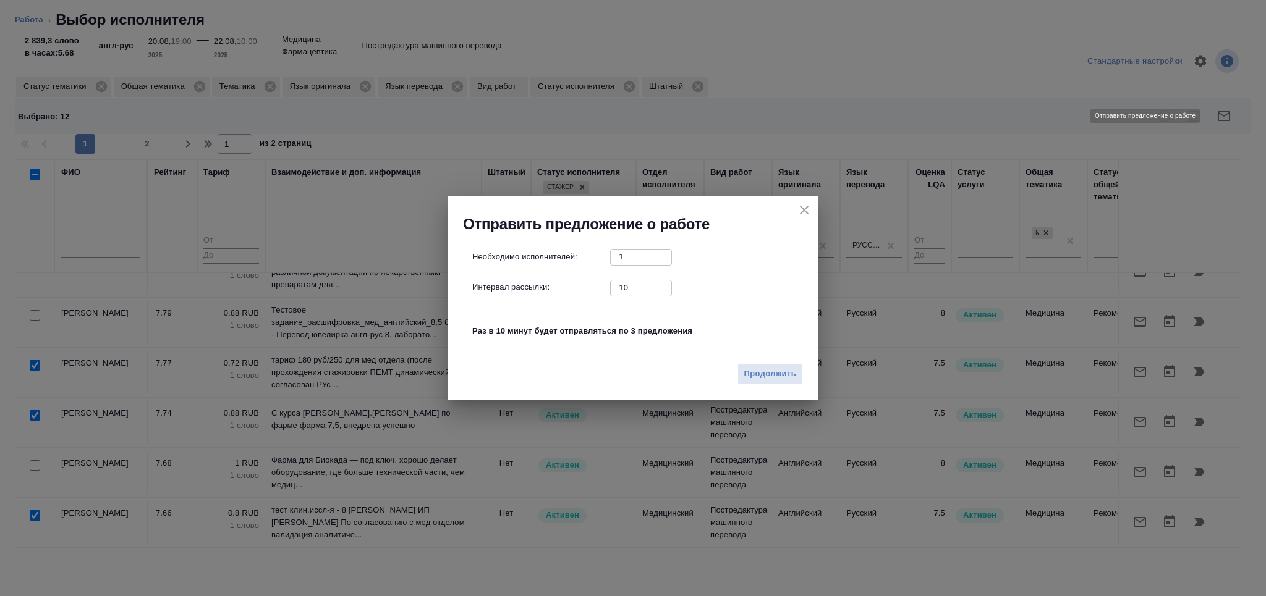
click at [593, 289] on div "Интервал рассылки: 10 ​" at bounding box center [637, 287] width 331 height 15
type input "2"
click at [753, 375] on span "Продолжить" at bounding box center [770, 374] width 52 height 14
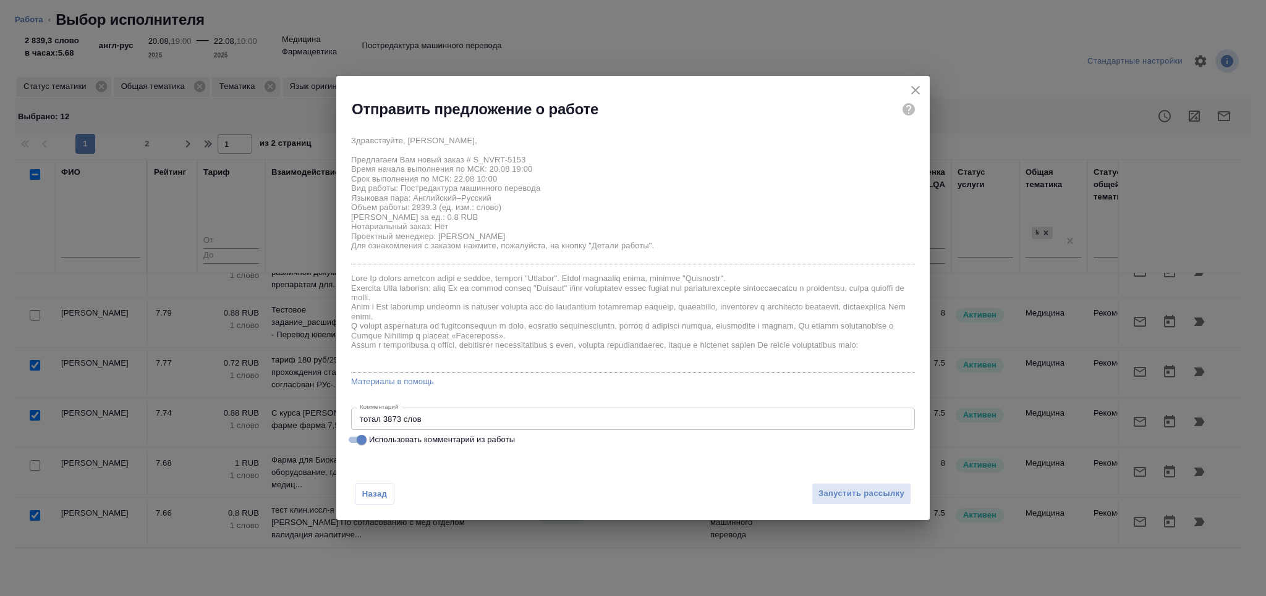
click at [851, 488] on span "Запустить рассылку" at bounding box center [861, 494] width 86 height 14
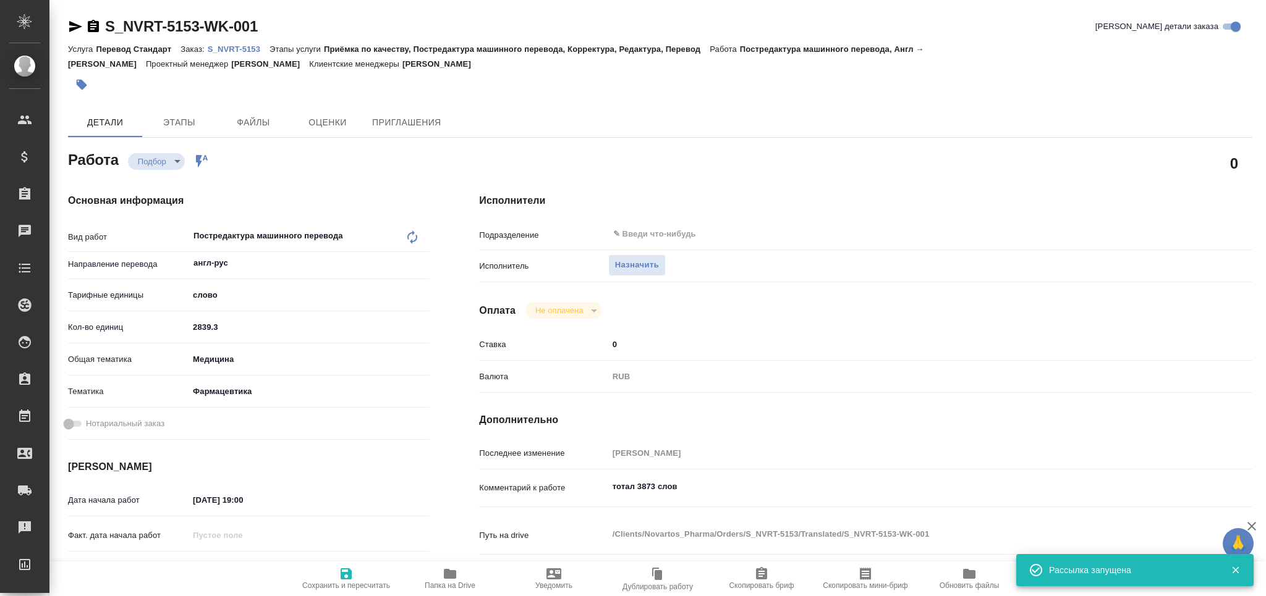
type textarea "x"
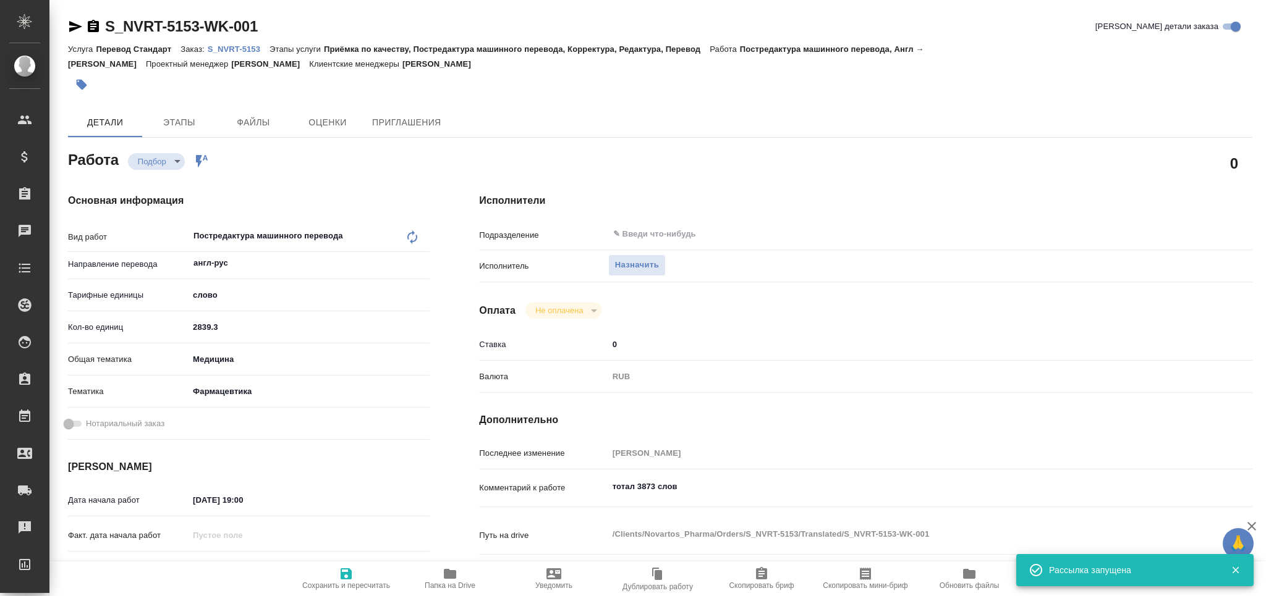
type input "recruiting"
type textarea "Постредактура машинного перевода"
type textarea "x"
type input "англ-рус"
type input "5a8b1489cc6b4906c91bfd90"
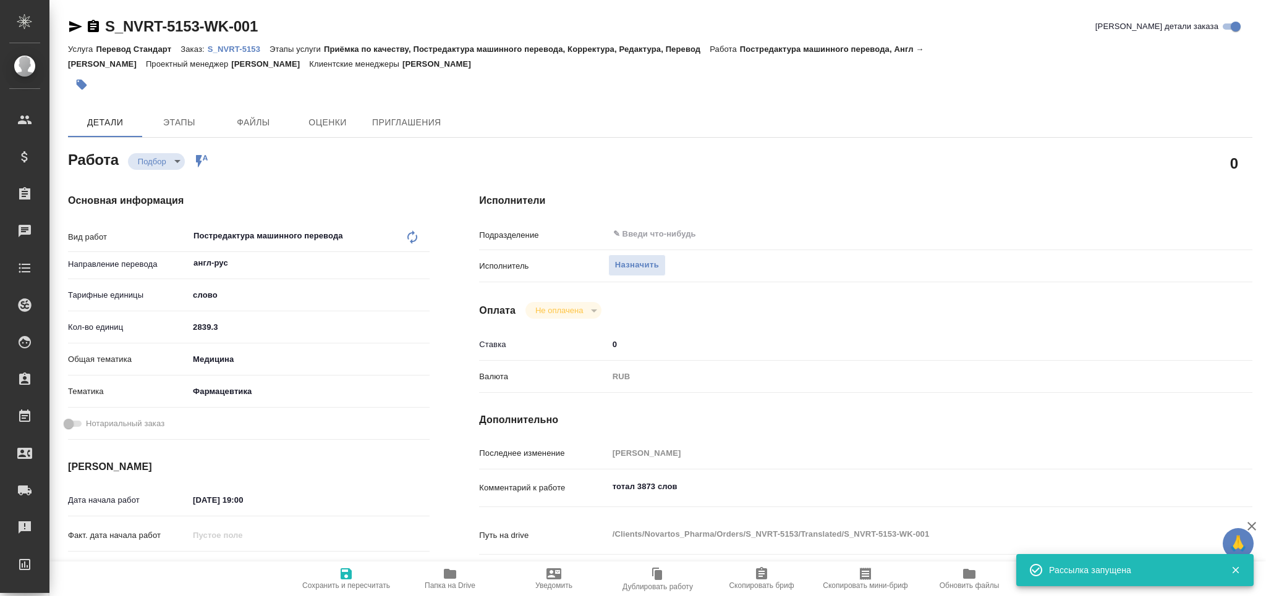
type input "2839.3"
type input "med"
type input "6149832f2b7be24903fd7a82"
type input "20.08.2025 19:00"
type input "22.08.2025 10:00"
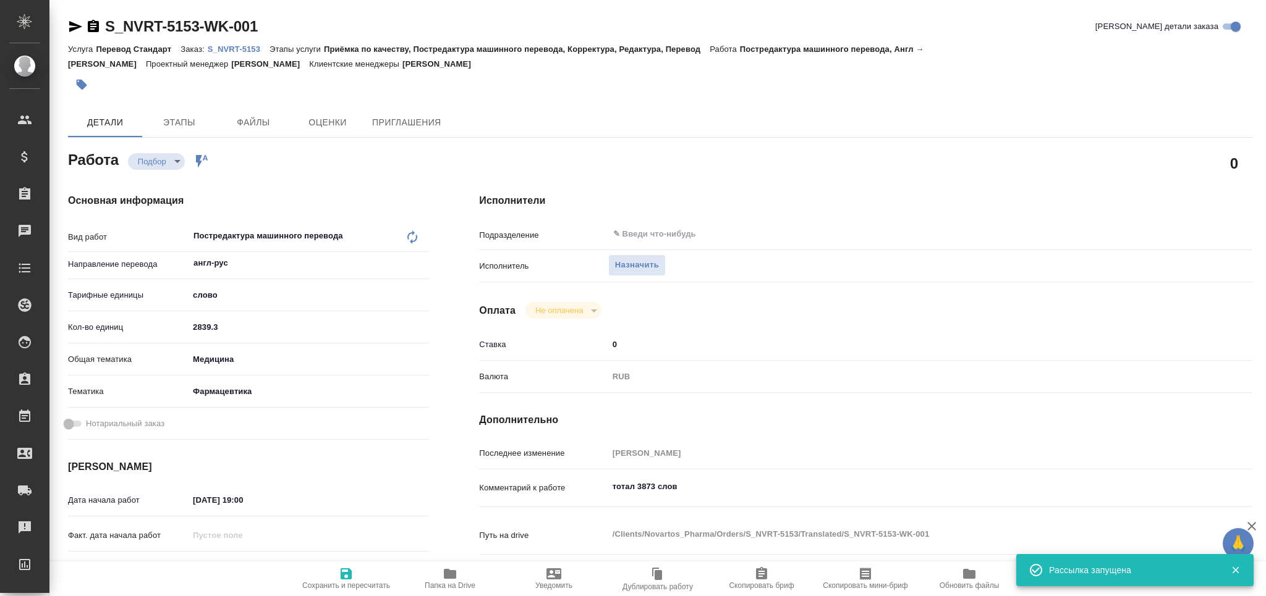
type input "23.08.2025 17:00"
type input "notPayed"
type input "0"
type input "RUB"
type input "[PERSON_NAME]"
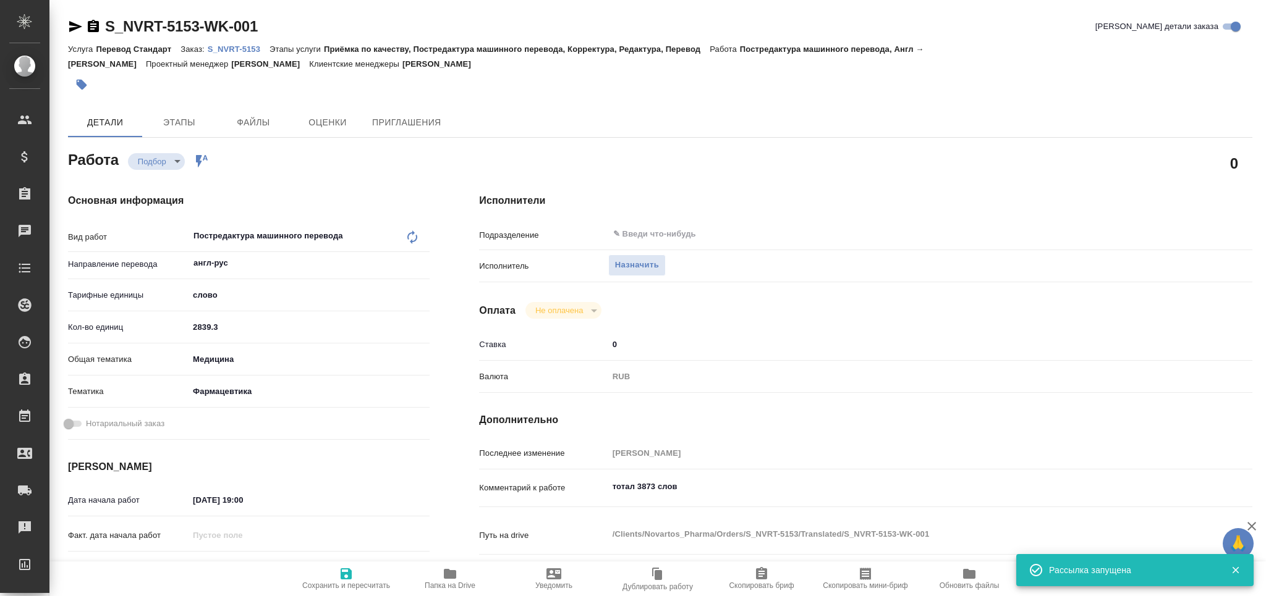
type textarea "тотал 3873 слов"
type textarea "x"
type textarea "/Clients/Novartos_Pharma/Orders/S_NVRT-5153/Translated/S_NVRT-5153-WK-001"
type textarea "x"
type input "S_NVRT-5153"
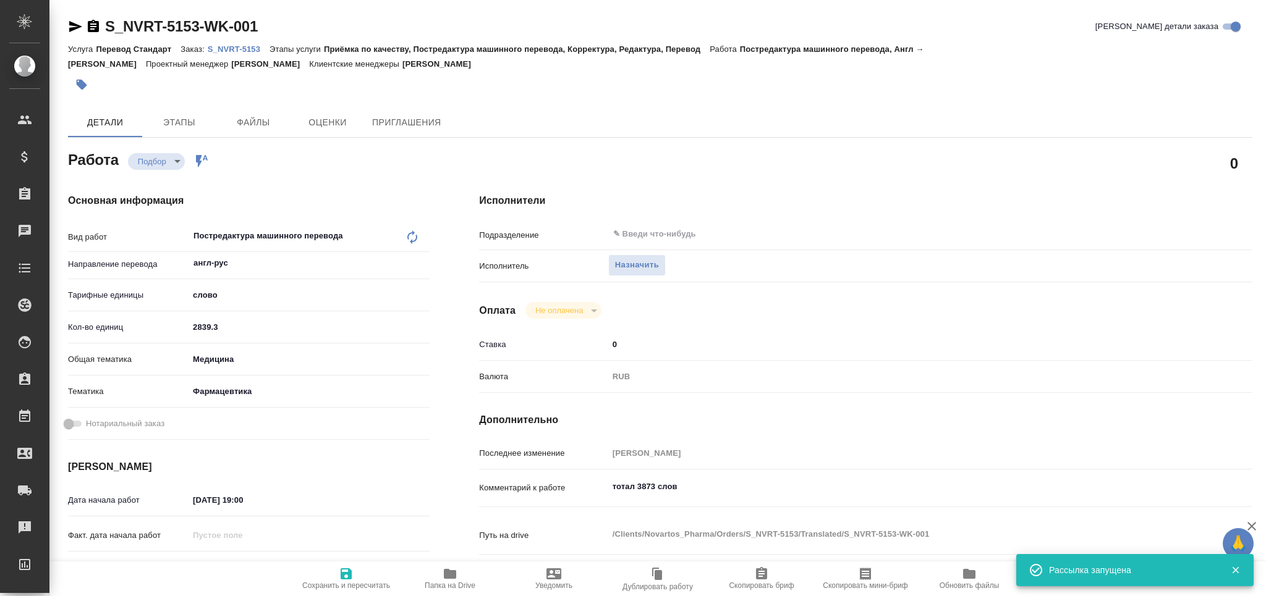
type input "Перевод Стандарт"
type input "Приёмка по качеству, Постредактура машинного перевода, Корректура, Редактура, П…"
type input "[PERSON_NAME]"
type input "/Clients/Novartos_Pharma/Orders/S_NVRT-5153"
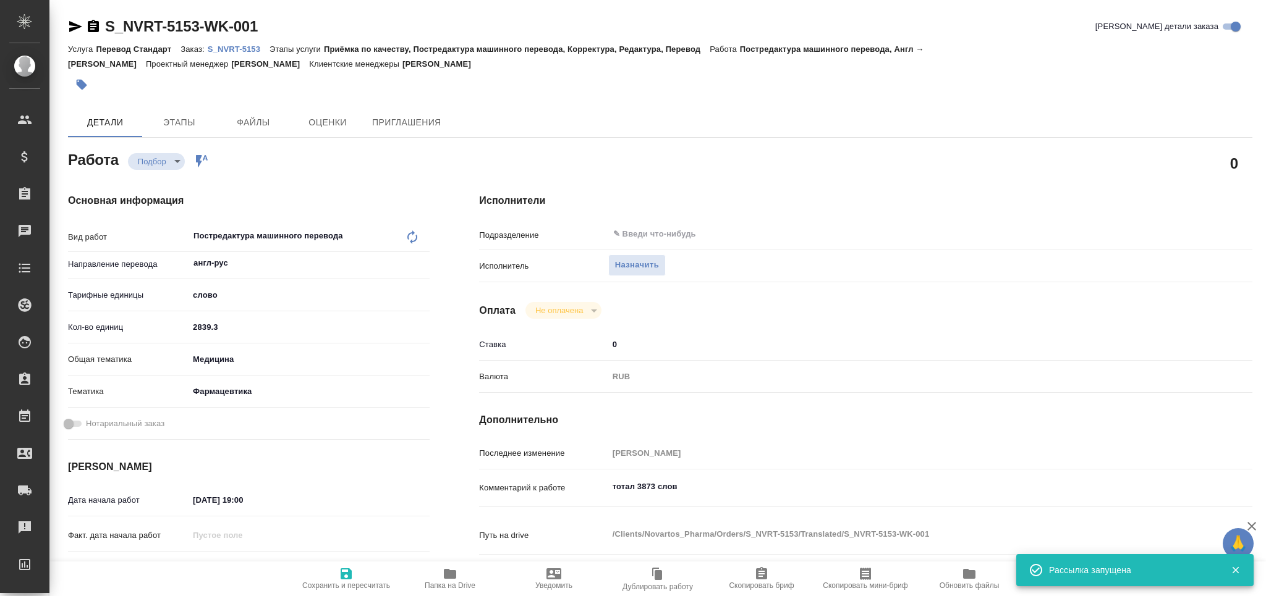
type textarea "x"
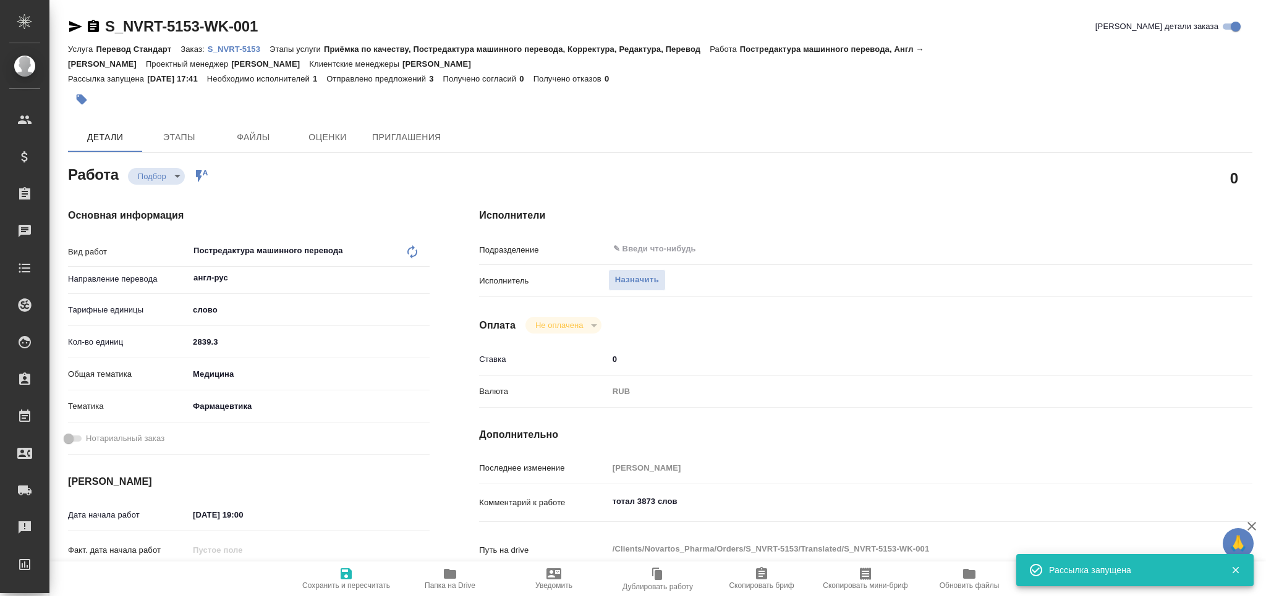
type textarea "x"
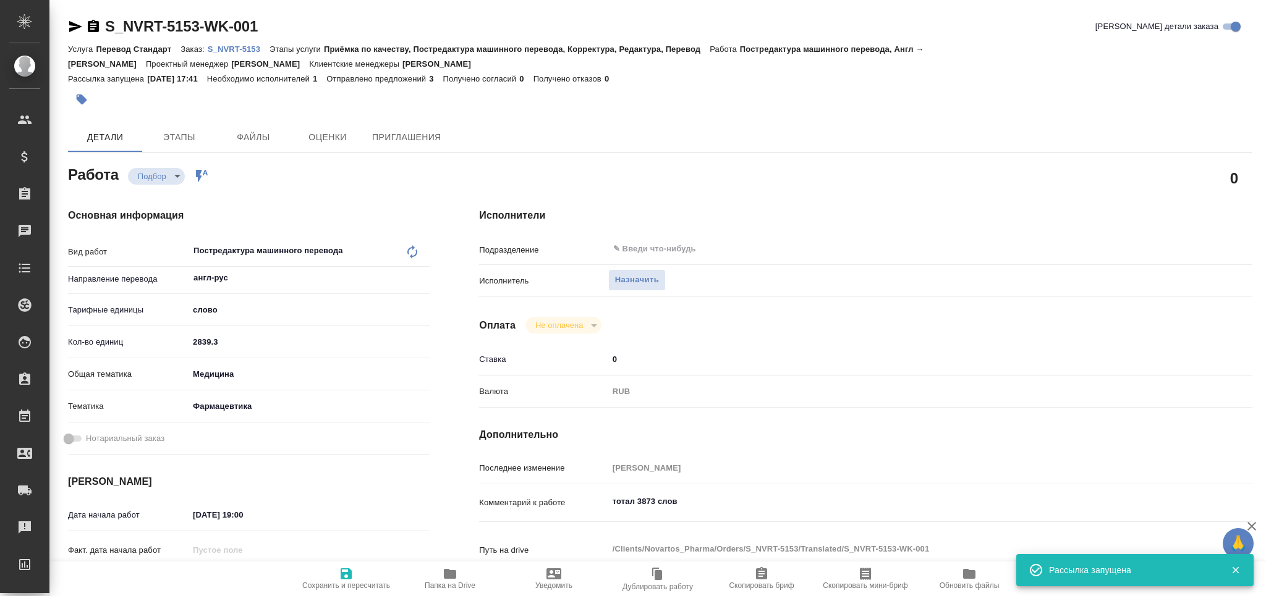
type textarea "x"
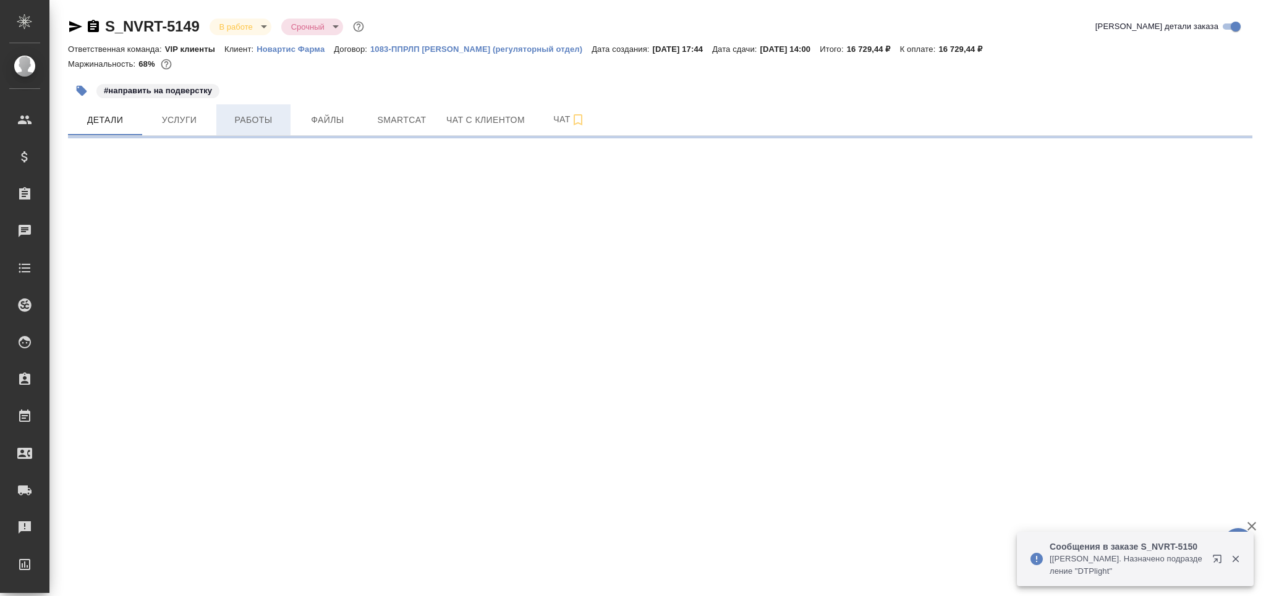
select select "RU"
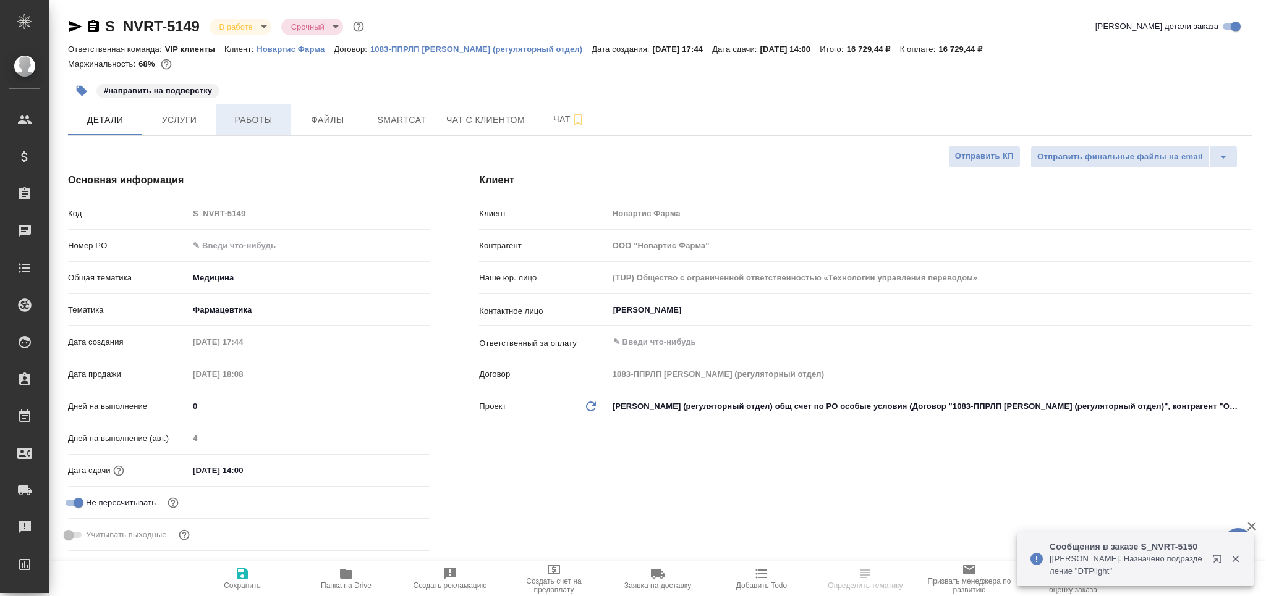
click at [270, 125] on span "Работы" at bounding box center [253, 119] width 59 height 15
type textarea "x"
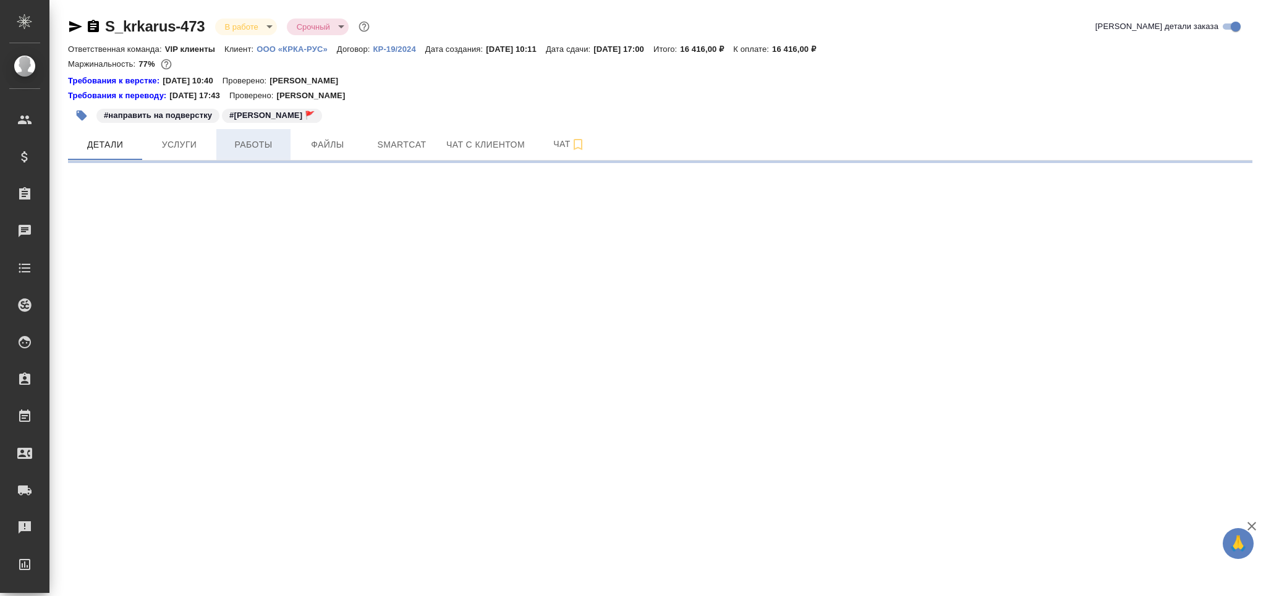
click at [255, 147] on span "Работы" at bounding box center [253, 144] width 59 height 15
select select "RU"
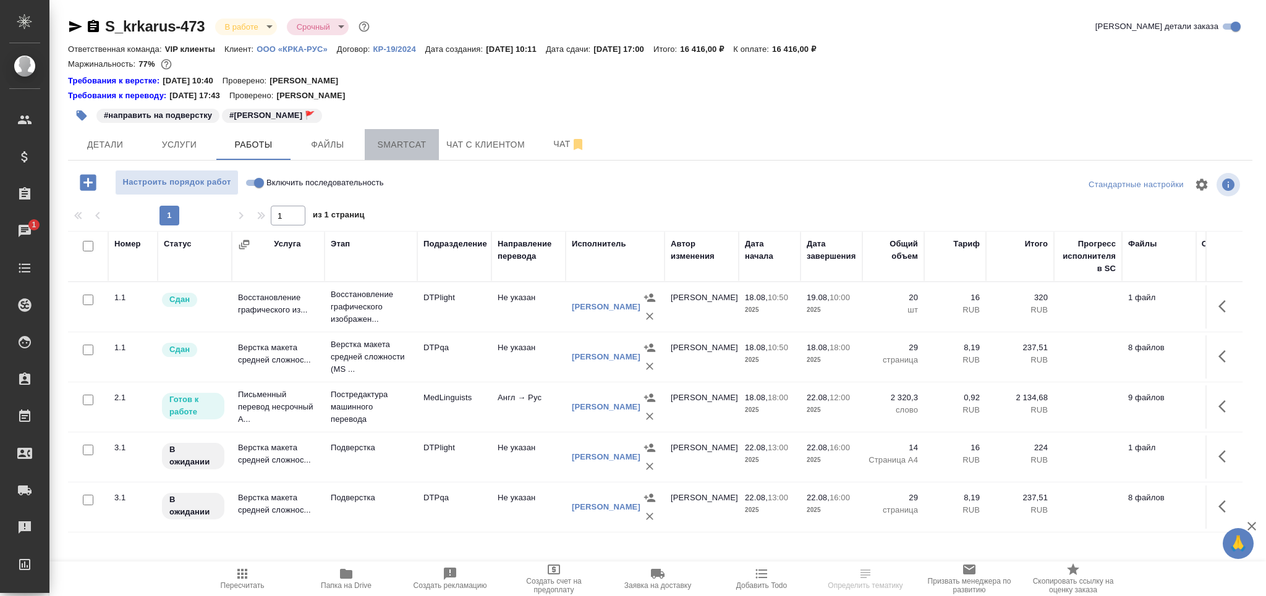
click at [400, 145] on span "Smartcat" at bounding box center [401, 144] width 59 height 15
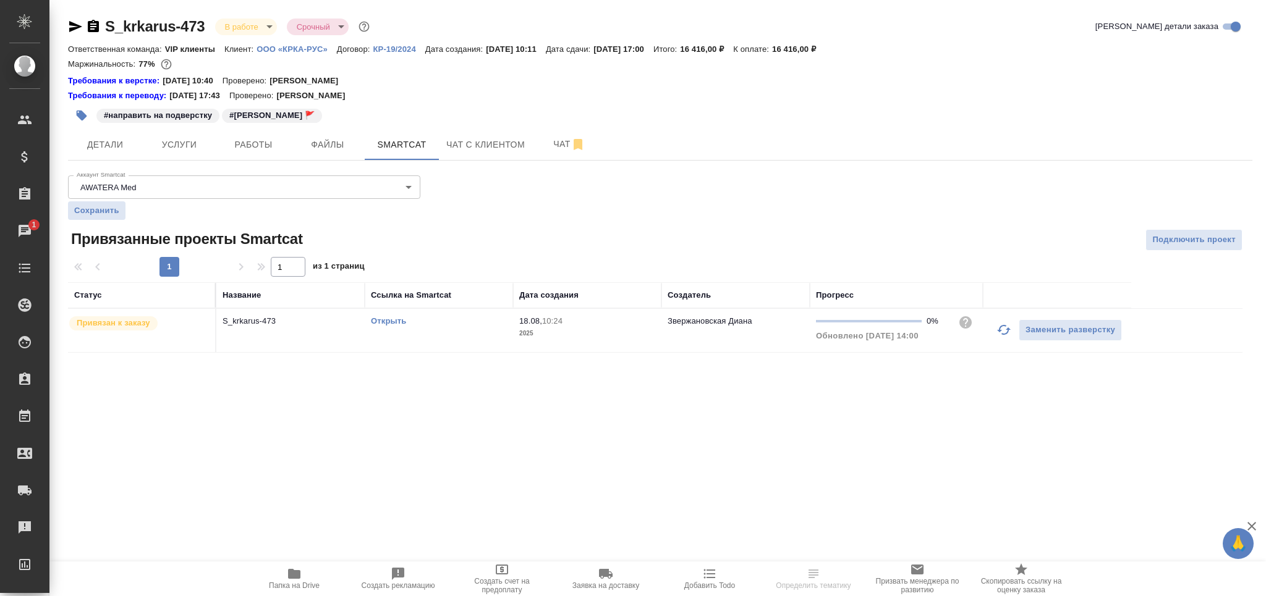
drag, startPoint x: 999, startPoint y: 329, endPoint x: 804, endPoint y: 326, distance: 196.0
click at [998, 329] on icon "button" at bounding box center [1003, 330] width 15 height 15
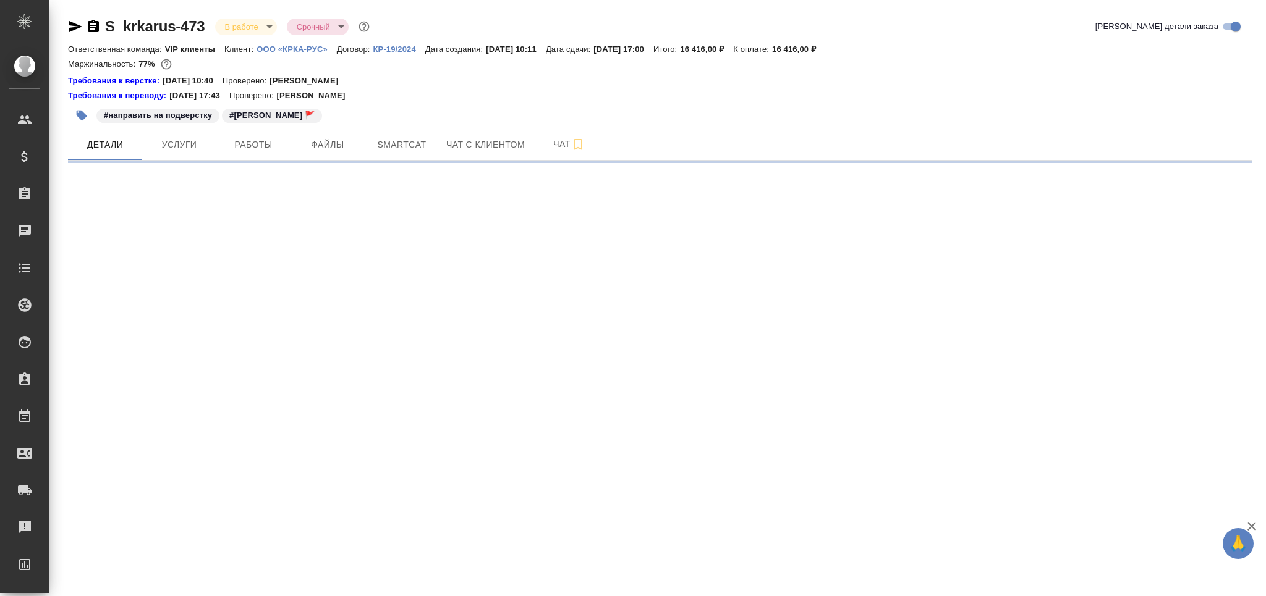
select select "RU"
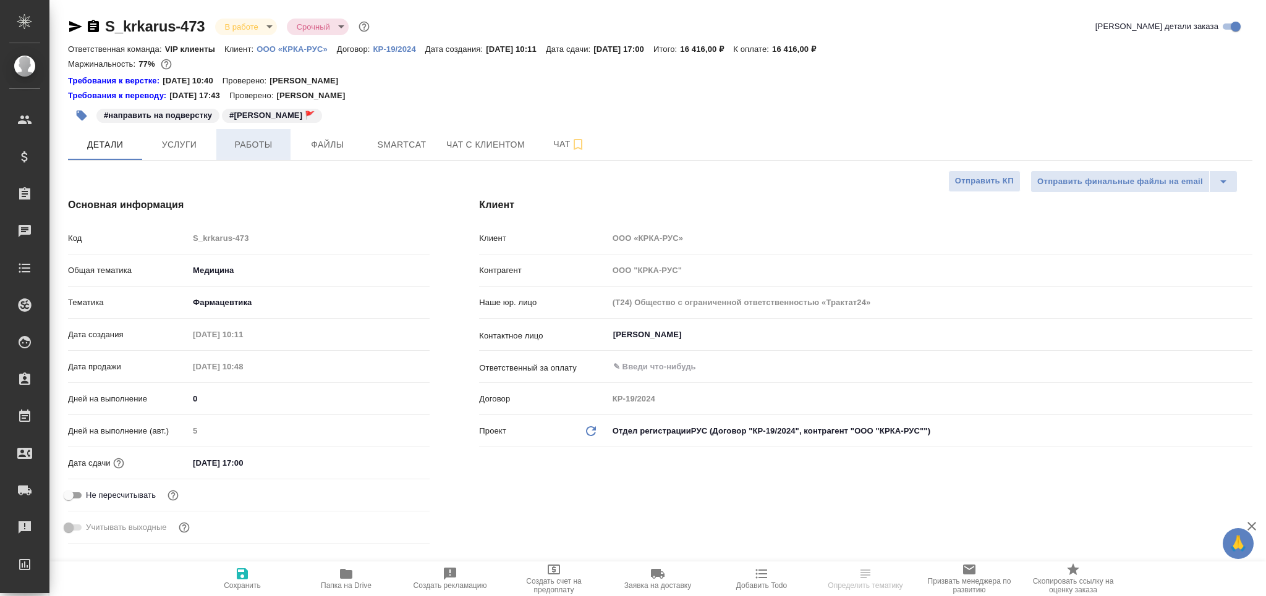
click at [268, 153] on button "Работы" at bounding box center [253, 144] width 74 height 31
type textarea "x"
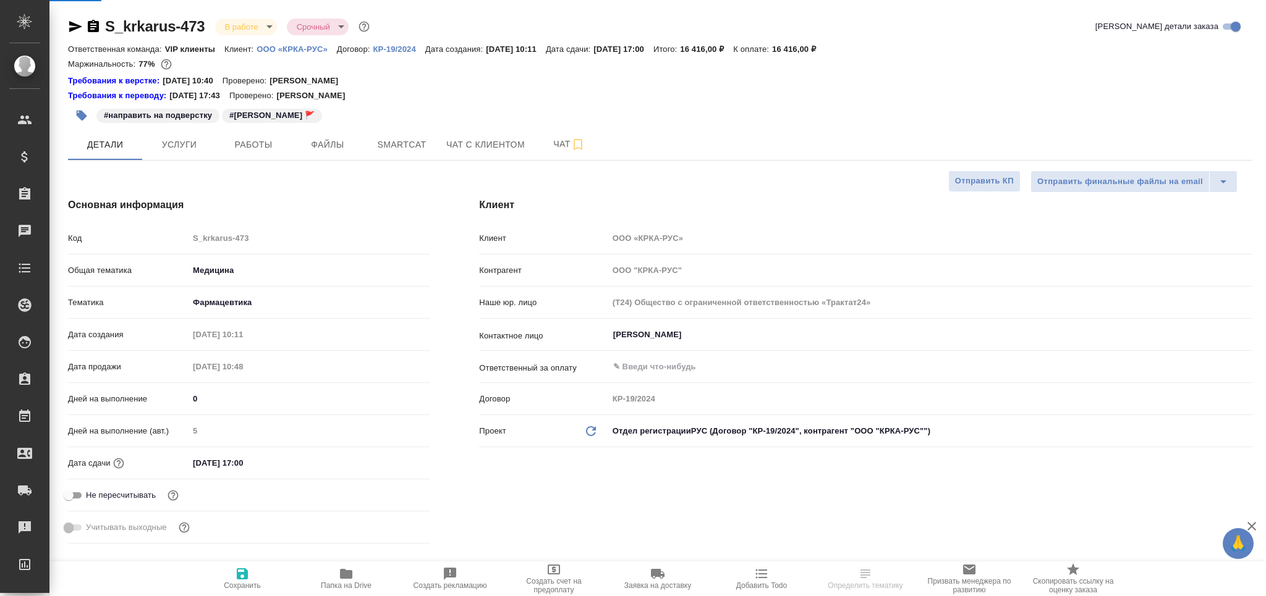
type textarea "x"
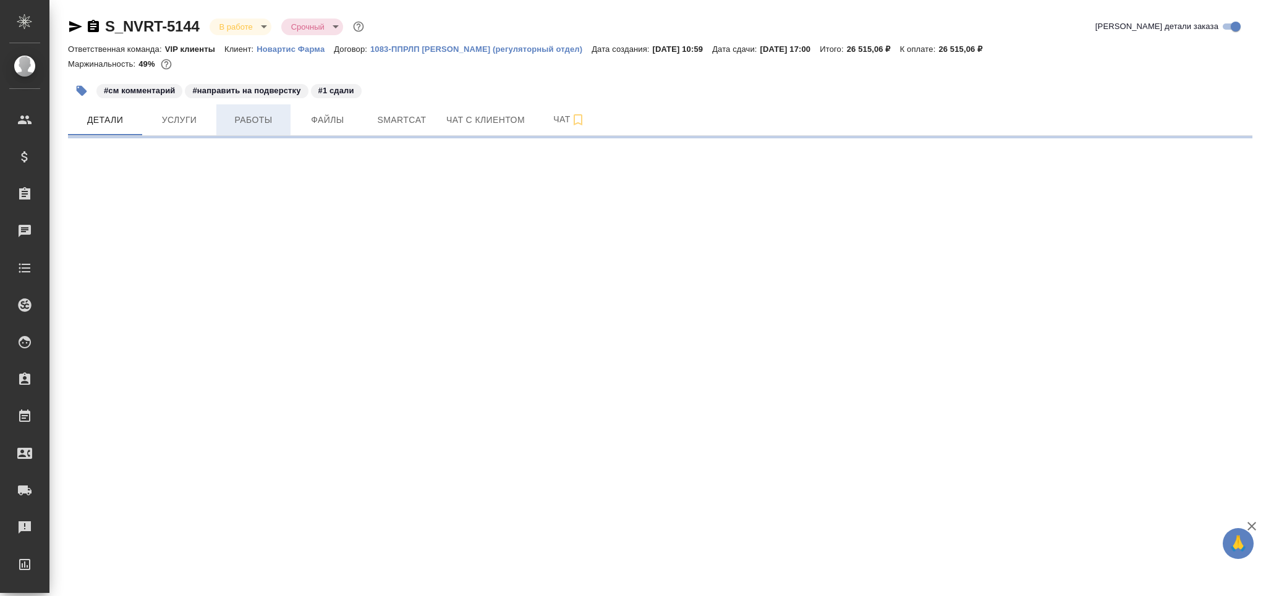
click at [271, 129] on button "Работы" at bounding box center [253, 119] width 74 height 31
select select "RU"
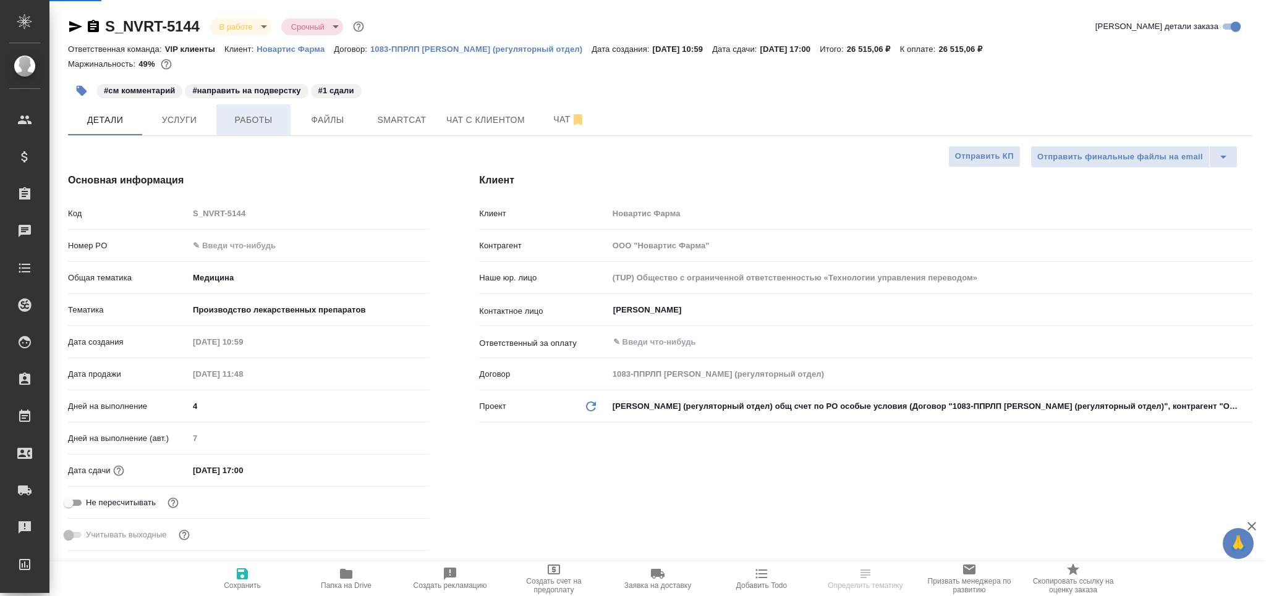
type textarea "x"
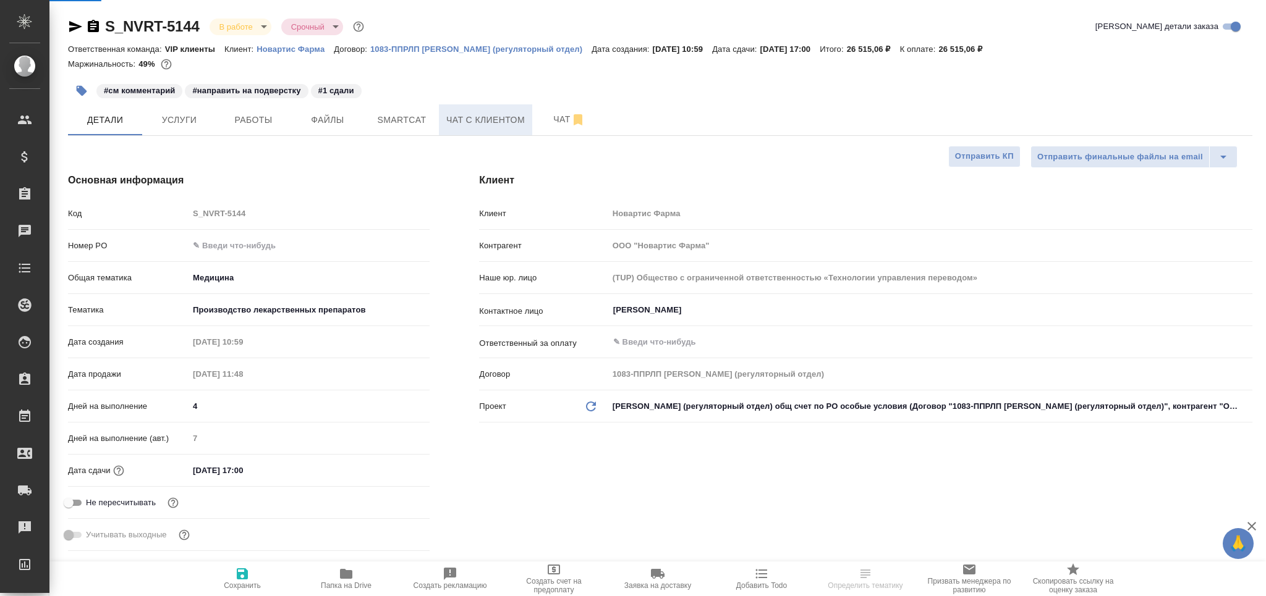
type textarea "x"
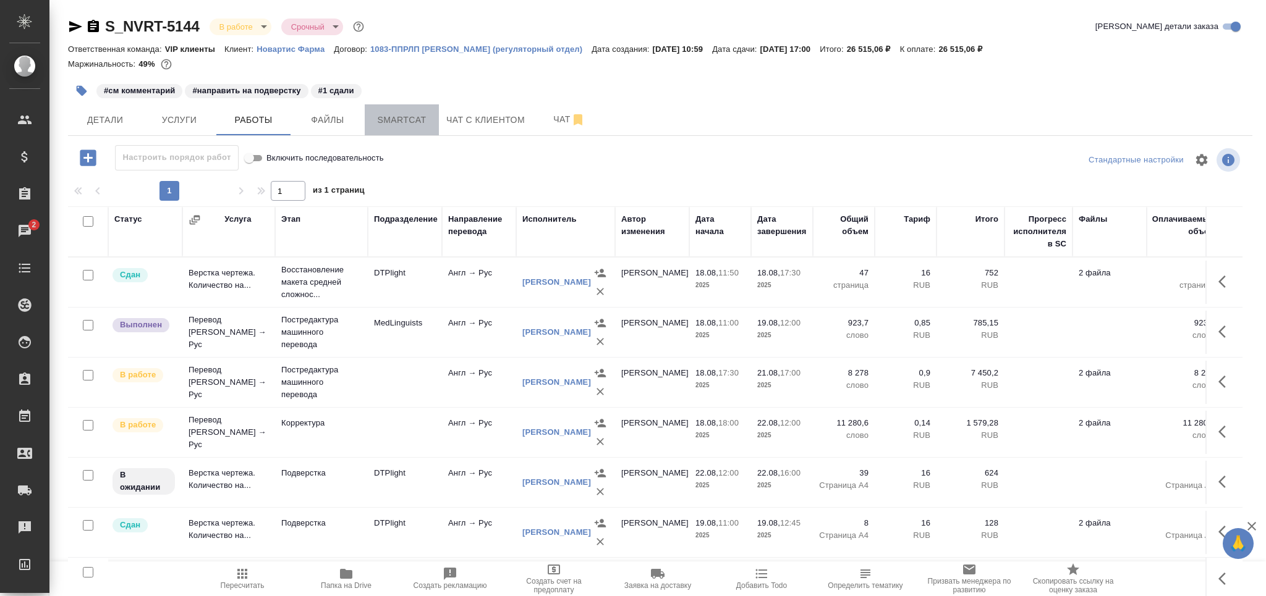
click at [399, 125] on span "Smartcat" at bounding box center [401, 119] width 59 height 15
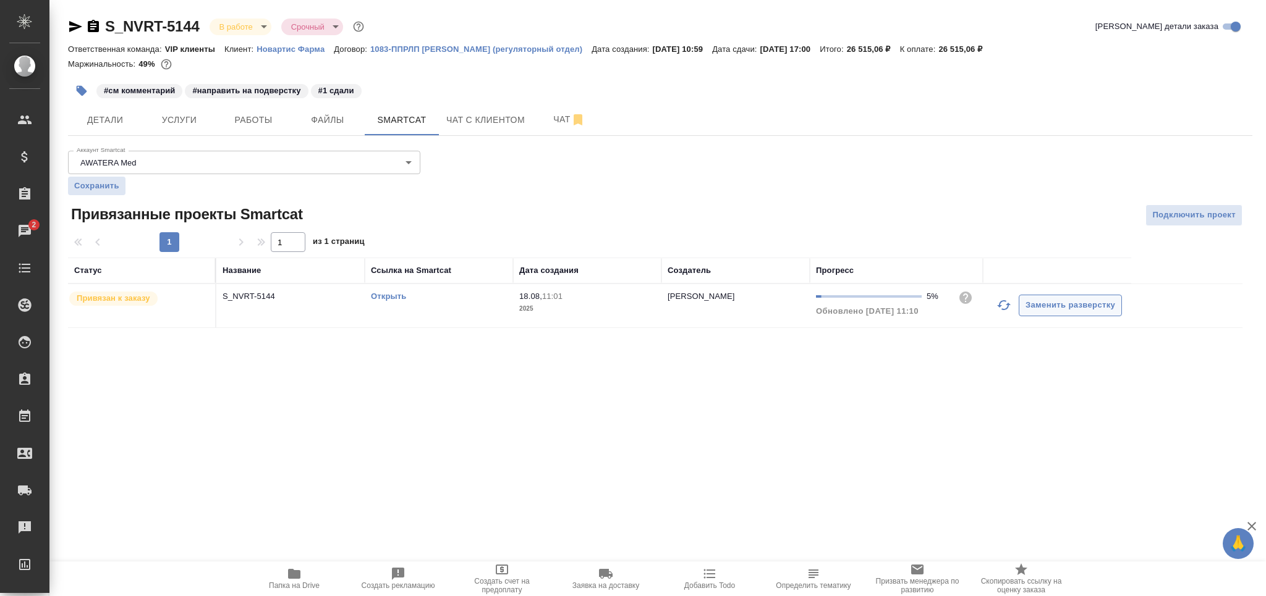
click at [1005, 305] on icon "button" at bounding box center [1003, 305] width 15 height 15
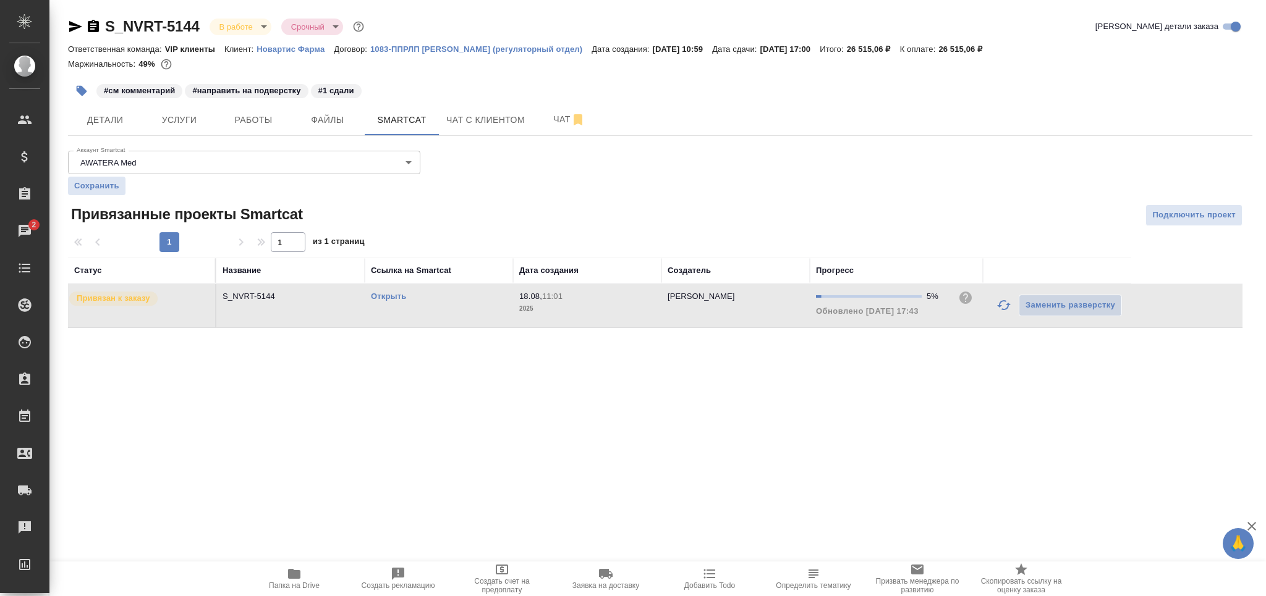
click at [398, 297] on link "Открыть" at bounding box center [388, 296] width 35 height 9
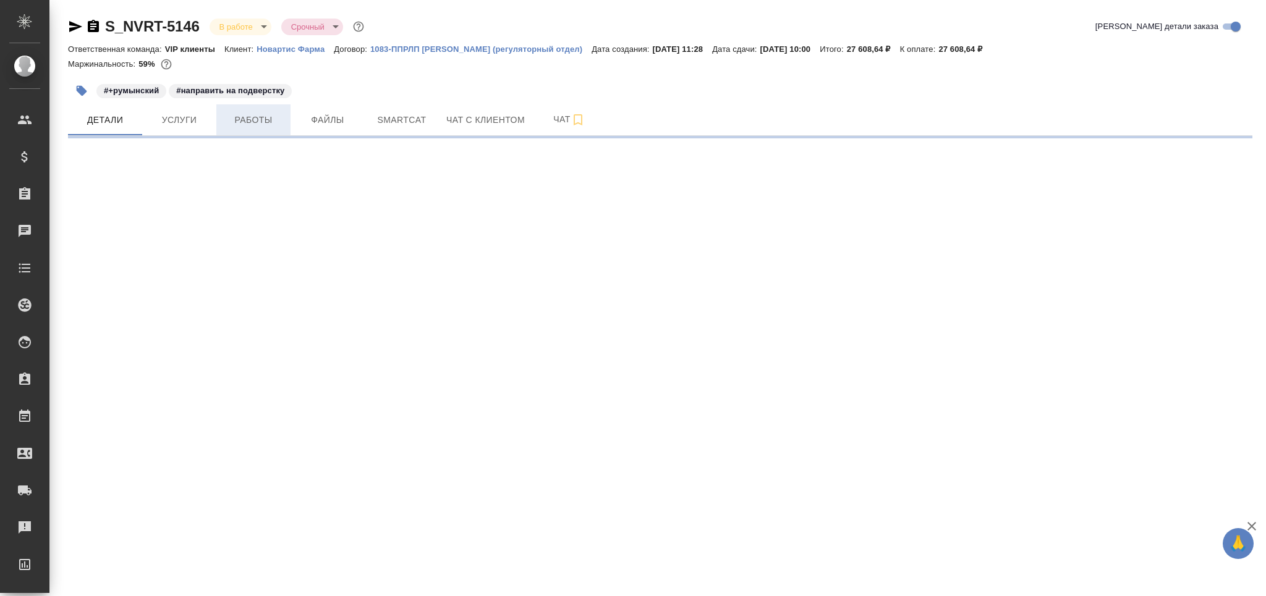
click at [244, 117] on span "Работы" at bounding box center [253, 119] width 59 height 15
select select "RU"
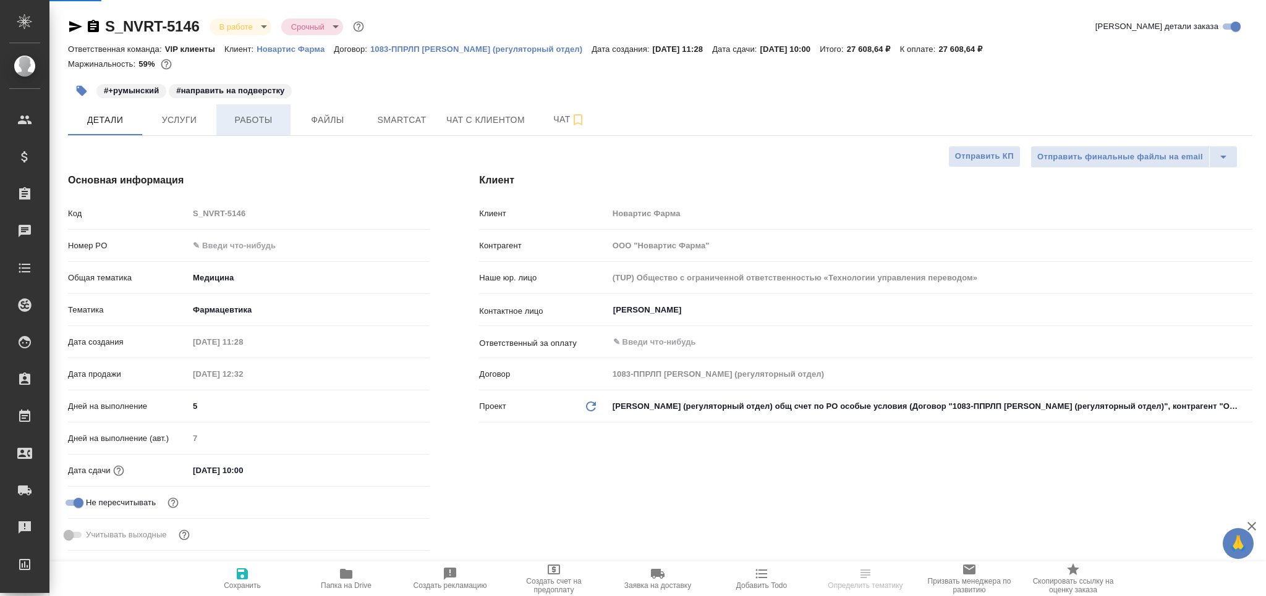
type textarea "x"
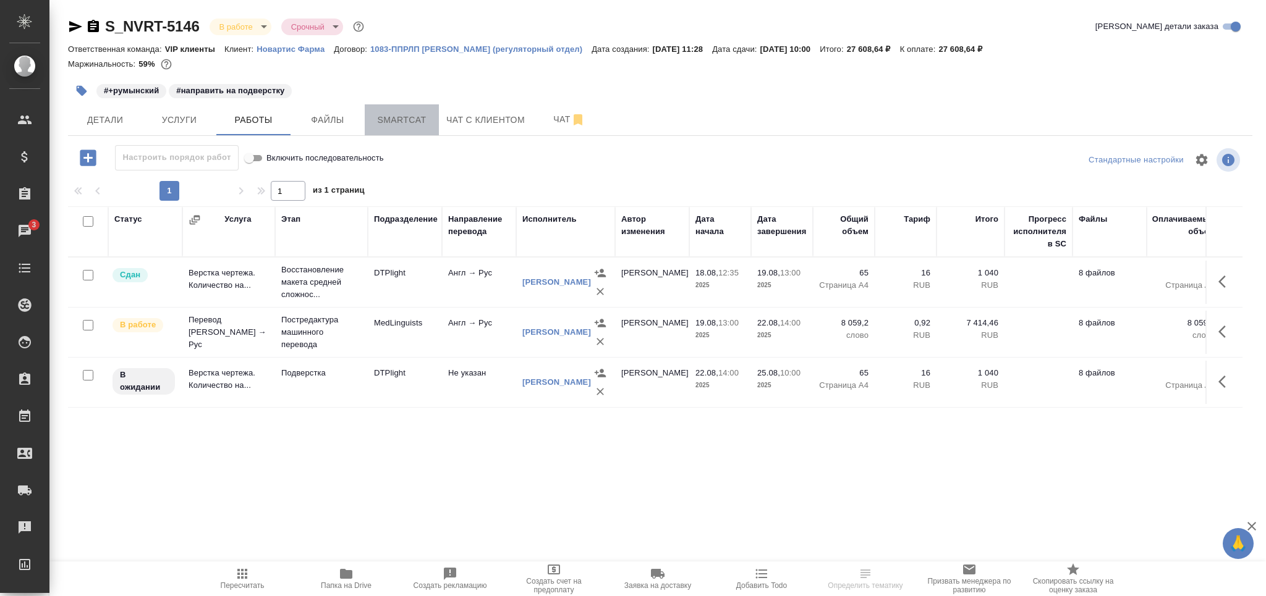
click at [403, 119] on span "Smartcat" at bounding box center [401, 119] width 59 height 15
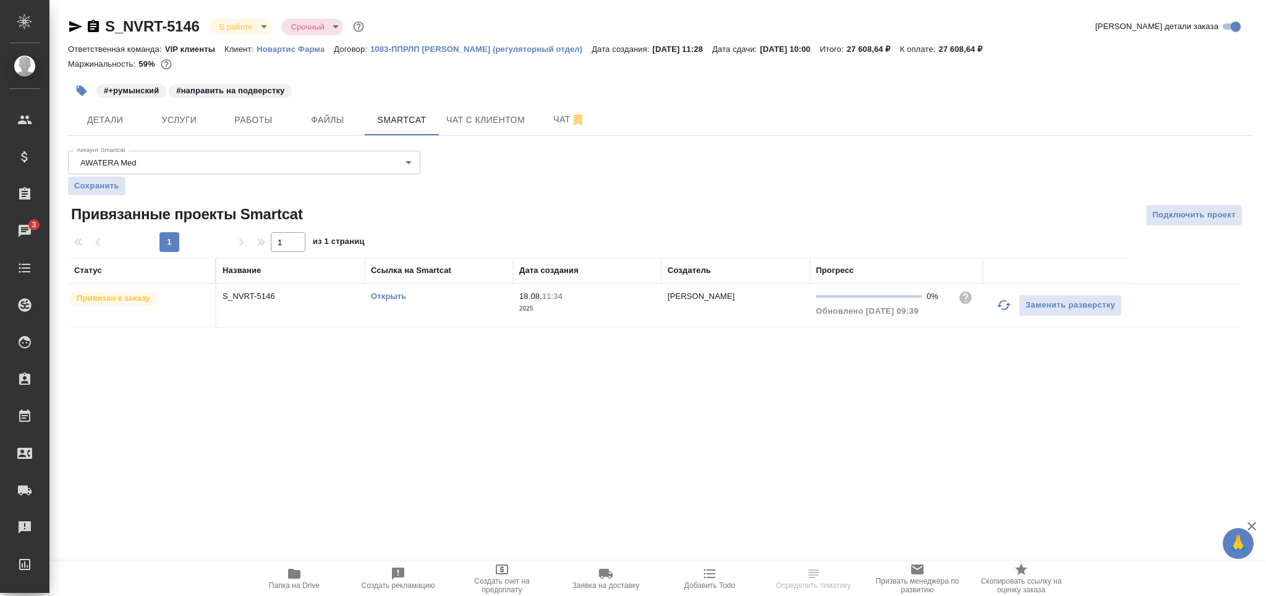
drag, startPoint x: 1003, startPoint y: 305, endPoint x: 358, endPoint y: 1, distance: 713.1
click at [1001, 304] on icon "button" at bounding box center [1003, 305] width 15 height 15
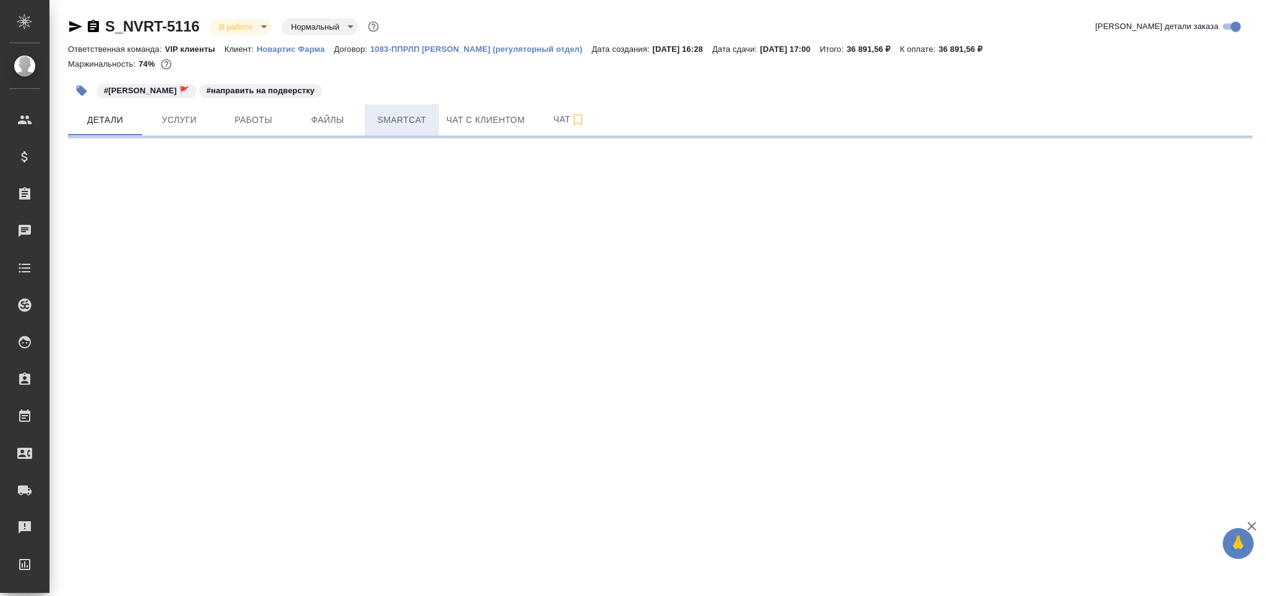
select select "RU"
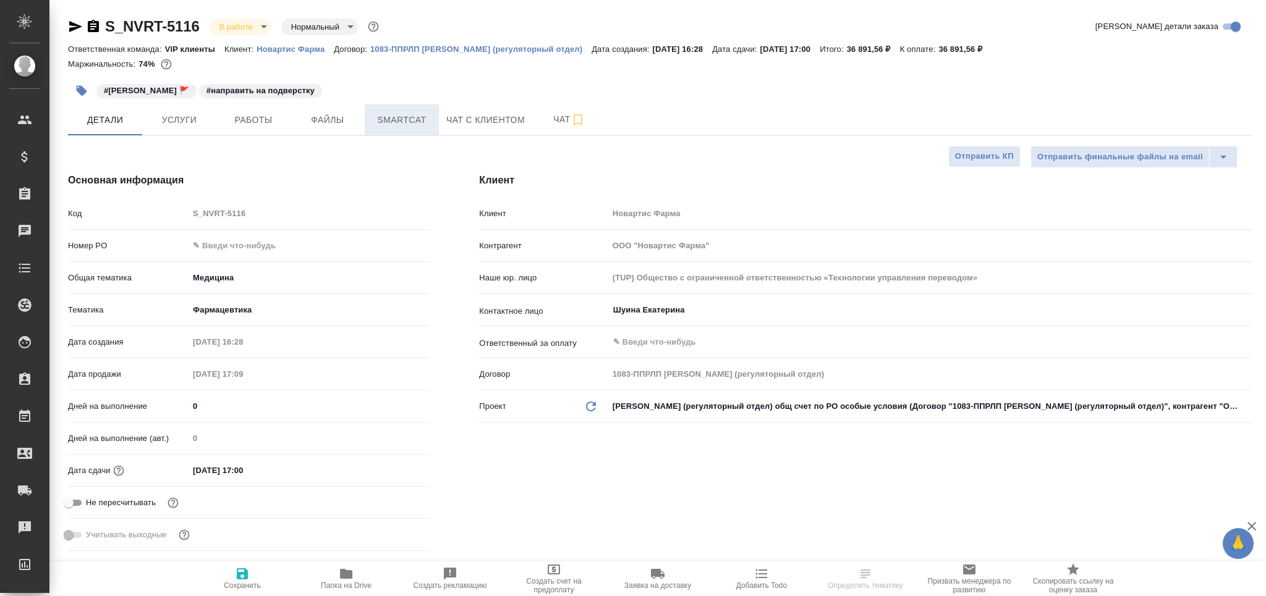
type textarea "x"
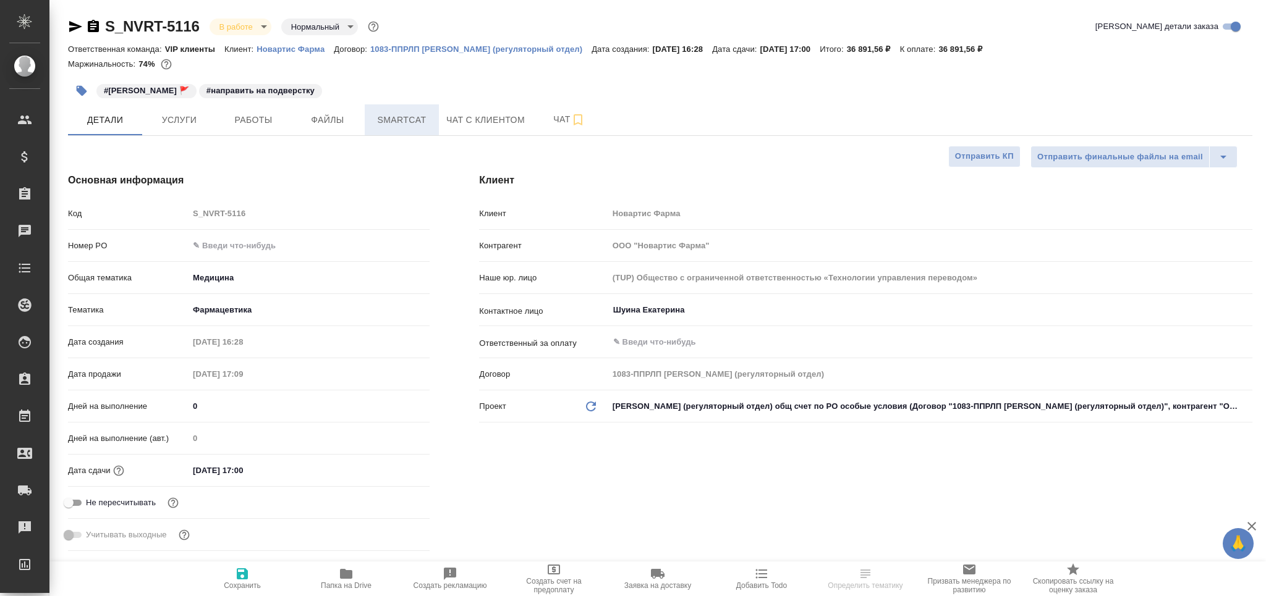
type textarea "x"
click at [399, 117] on span "Smartcat" at bounding box center [401, 119] width 59 height 15
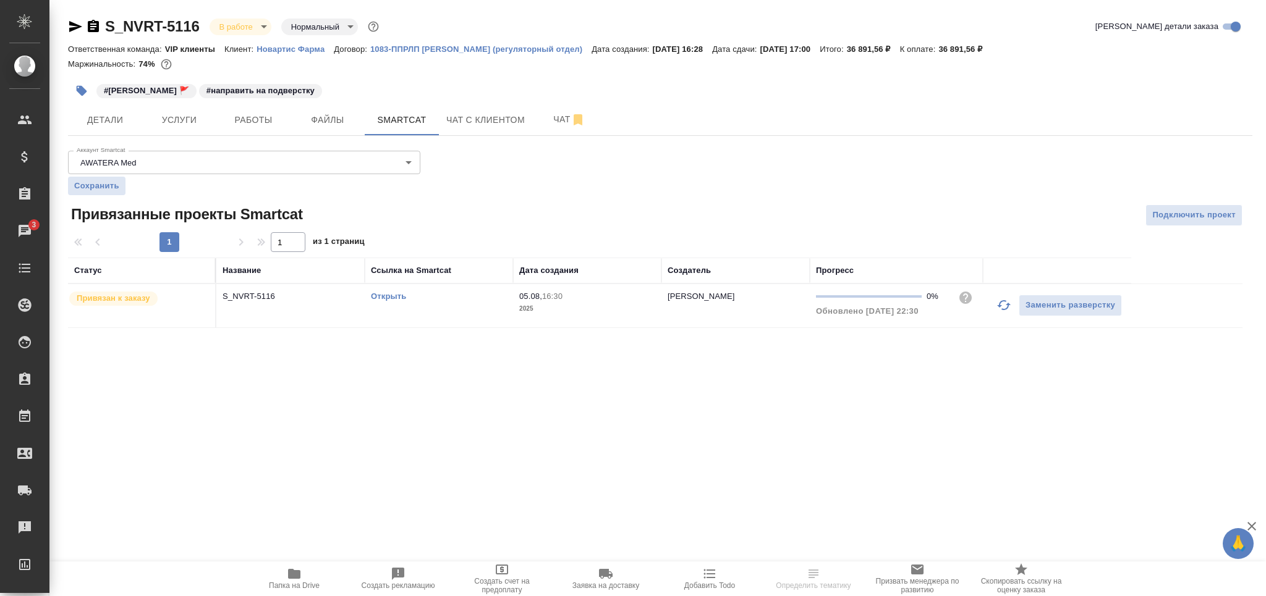
click at [1003, 302] on icon "button" at bounding box center [1004, 305] width 14 height 10
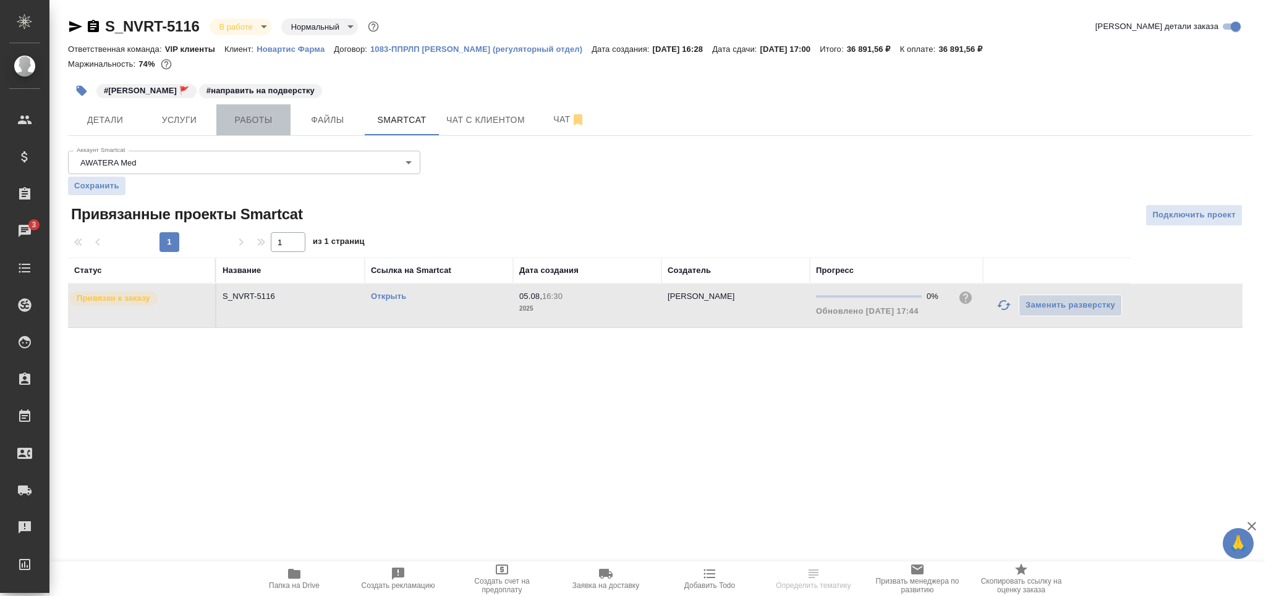
click at [273, 121] on span "Работы" at bounding box center [253, 119] width 59 height 15
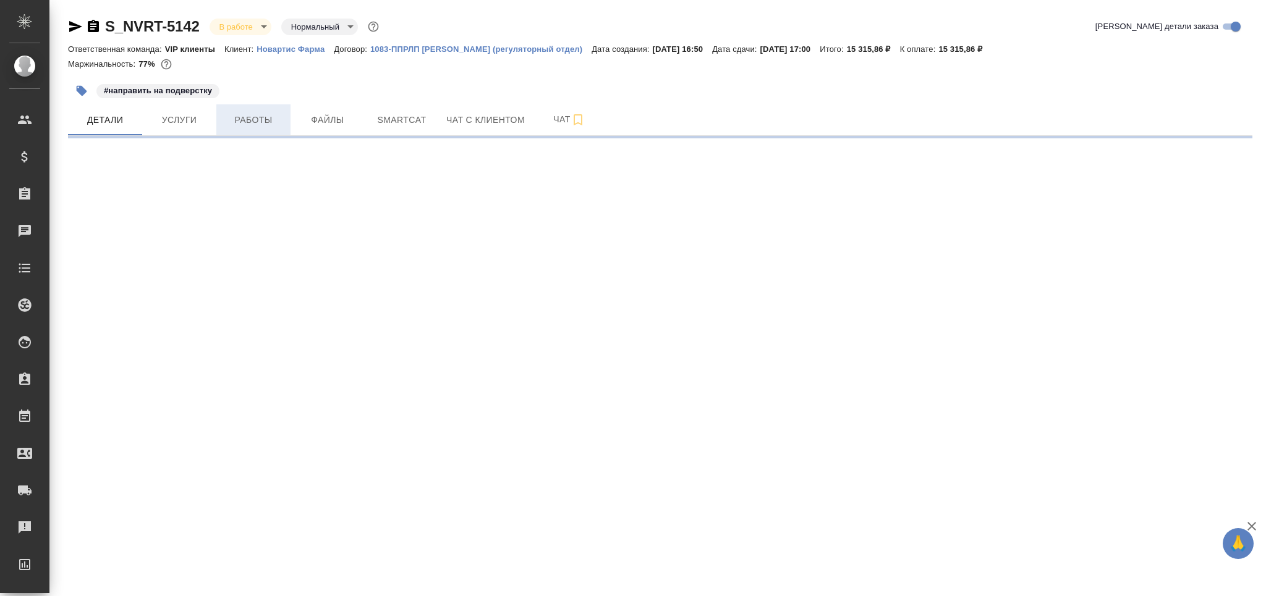
select select "RU"
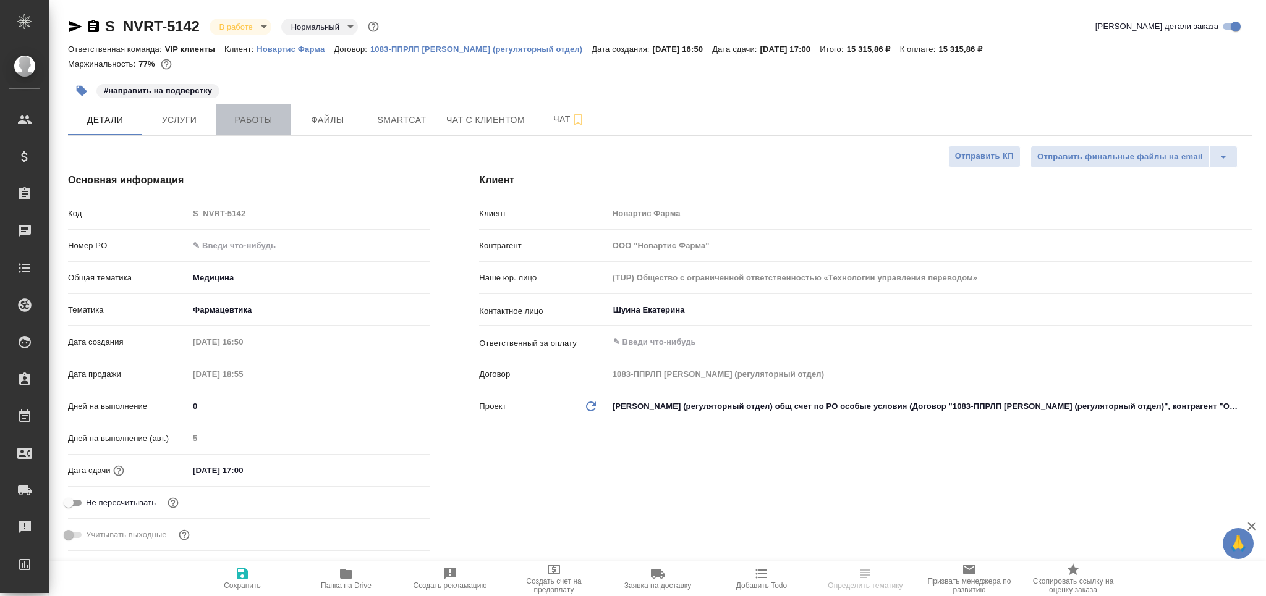
type textarea "x"
click at [265, 124] on span "Работы" at bounding box center [253, 119] width 59 height 15
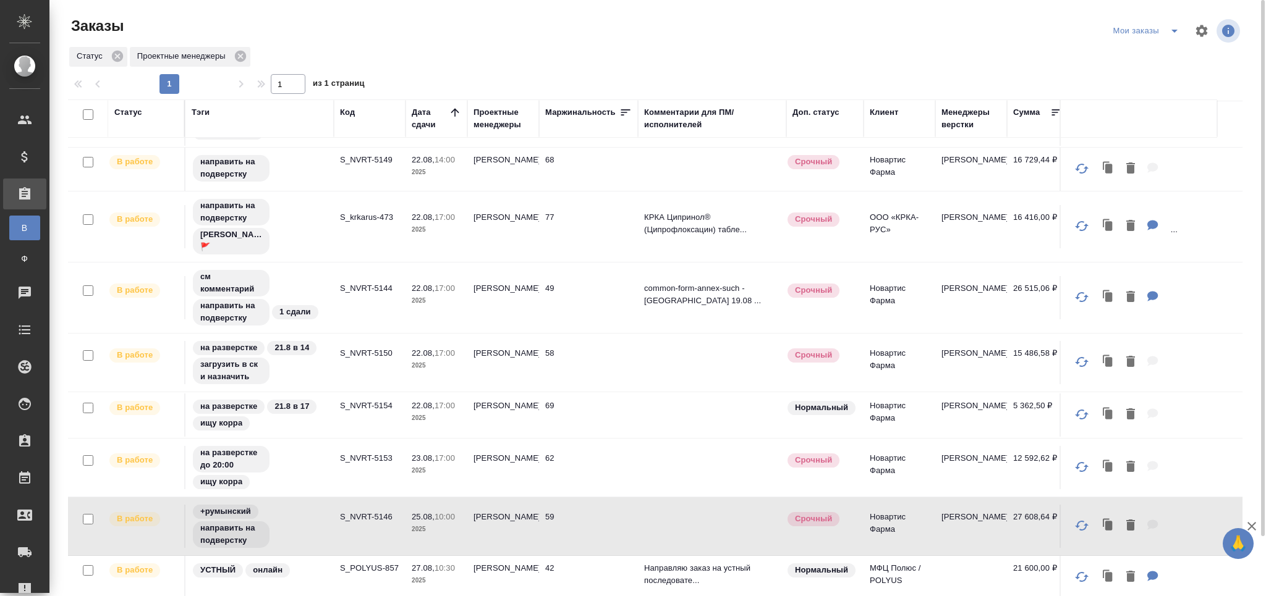
scroll to position [195, 0]
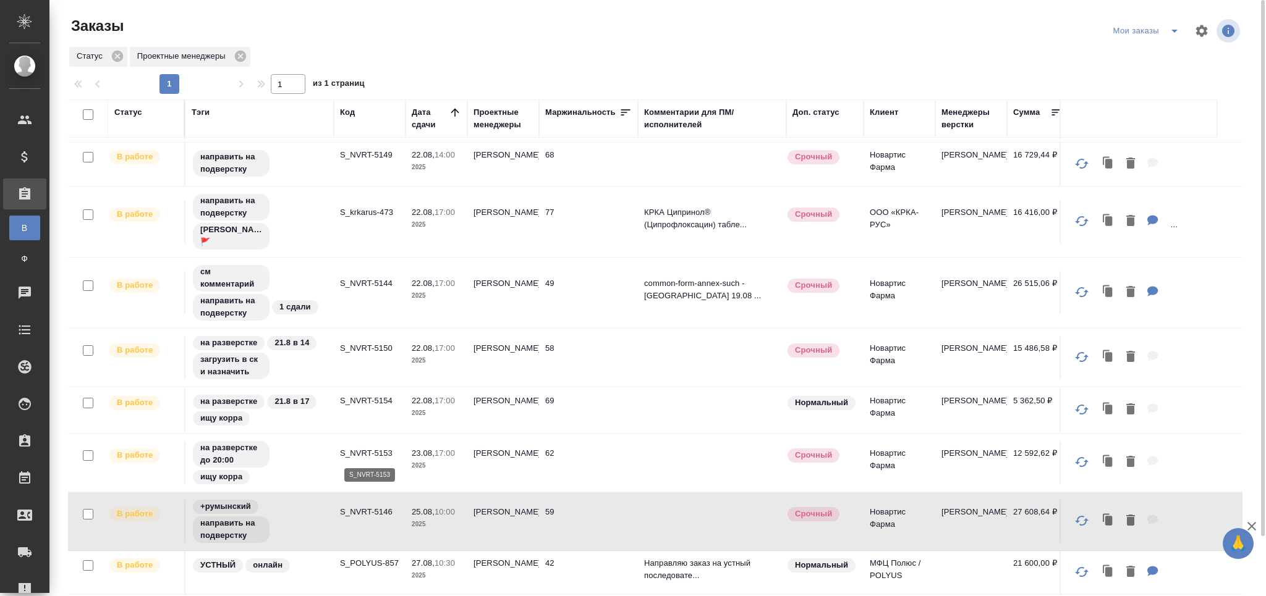
click at [386, 456] on p "S_NVRT-5153" at bounding box center [369, 454] width 59 height 12
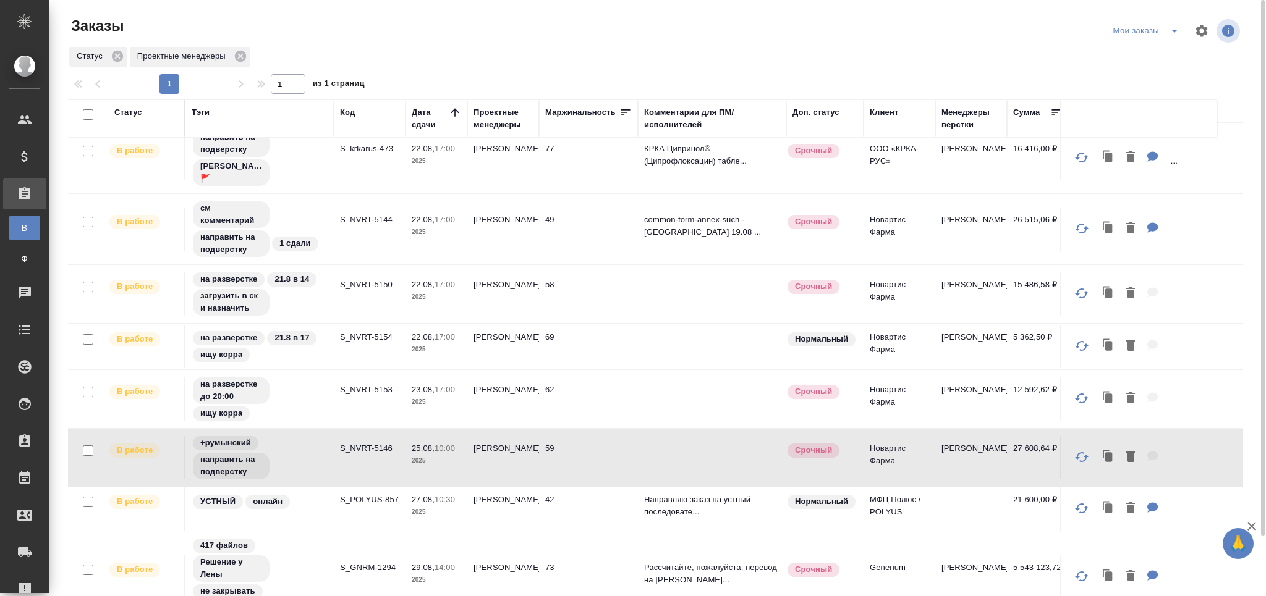
scroll to position [0, 0]
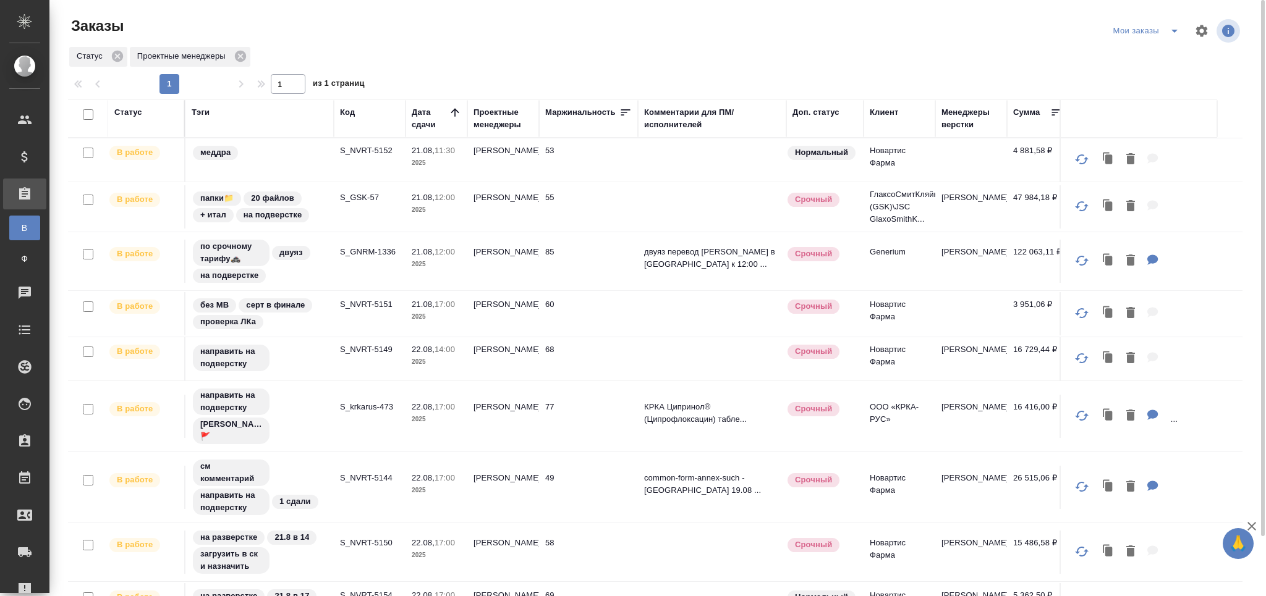
click at [379, 478] on p "S_NVRT-5144" at bounding box center [369, 478] width 59 height 12
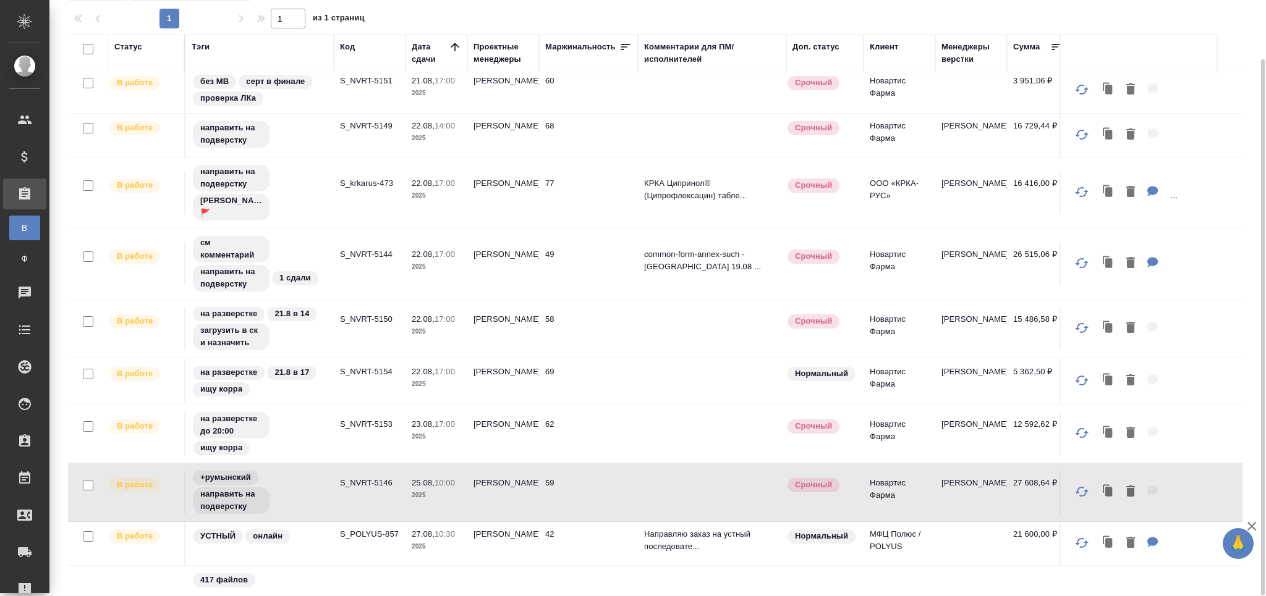
scroll to position [341, 0]
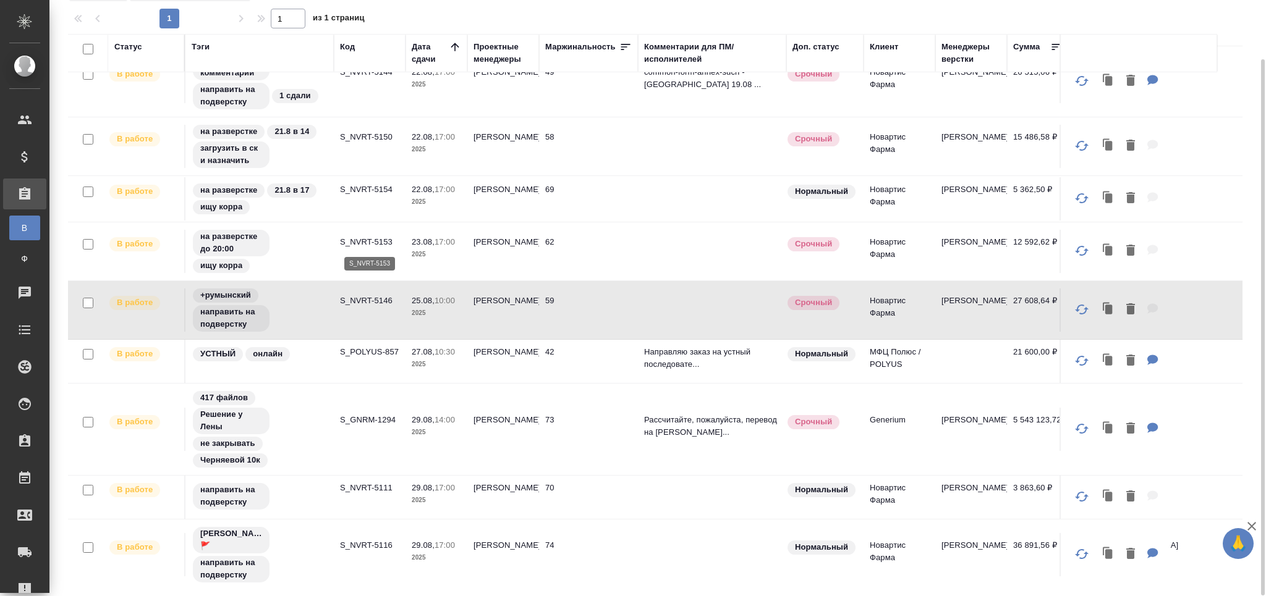
click at [353, 239] on p "S_NVRT-5153" at bounding box center [369, 242] width 59 height 12
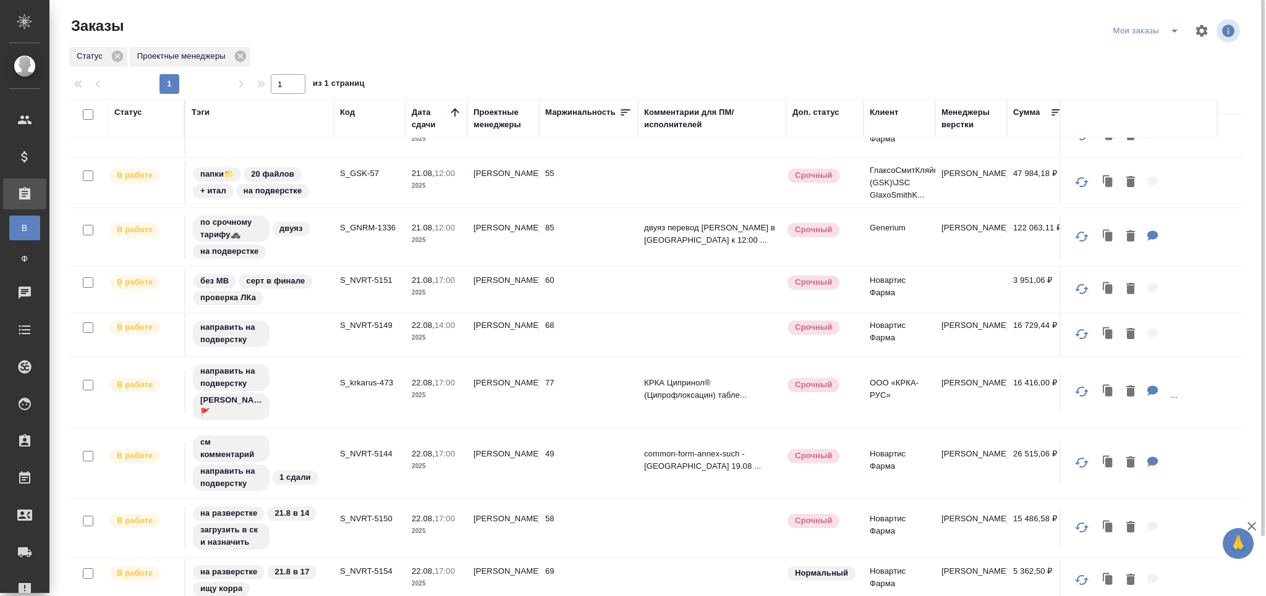
scroll to position [0, 0]
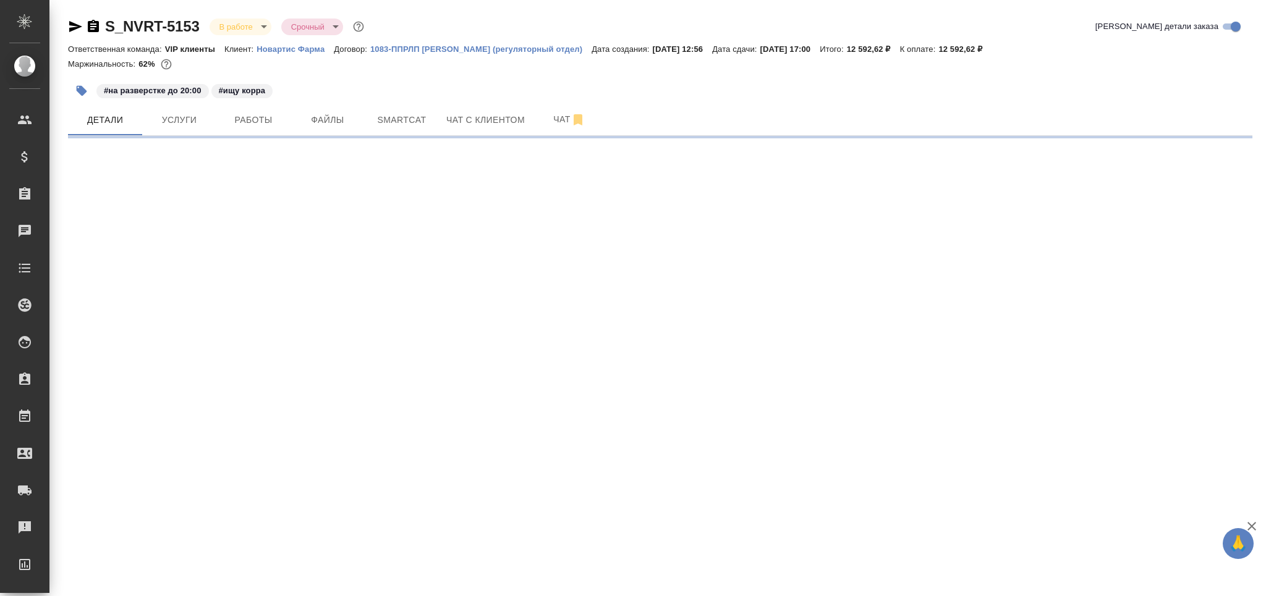
select select "RU"
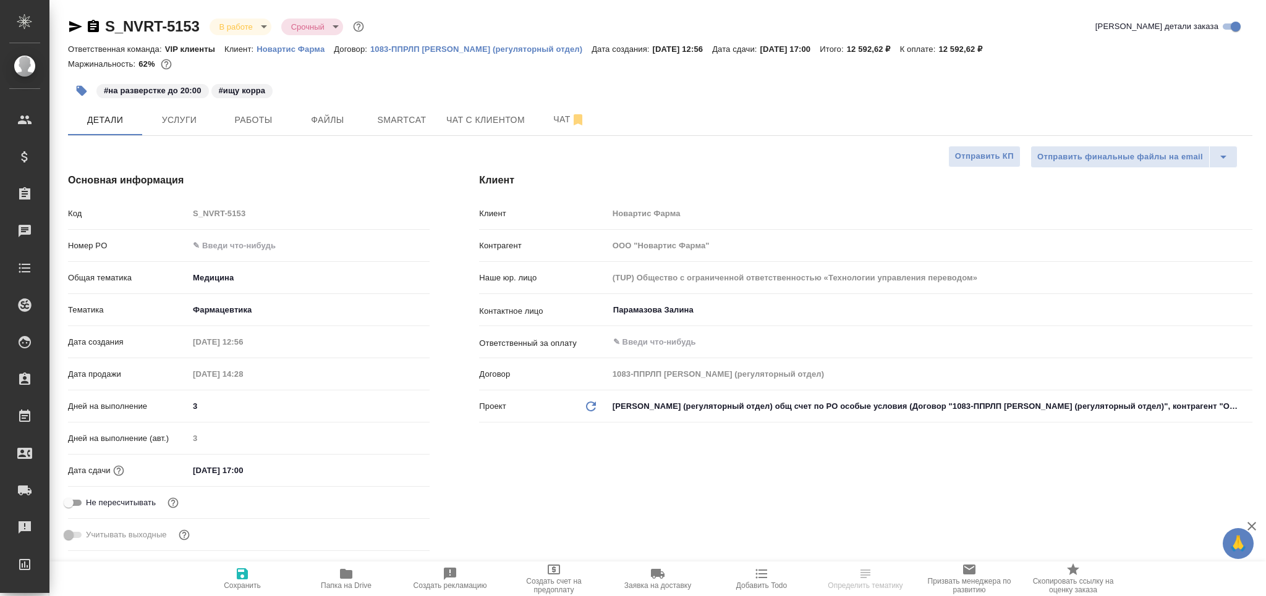
type textarea "x"
click at [250, 121] on span "Работы" at bounding box center [253, 119] width 59 height 15
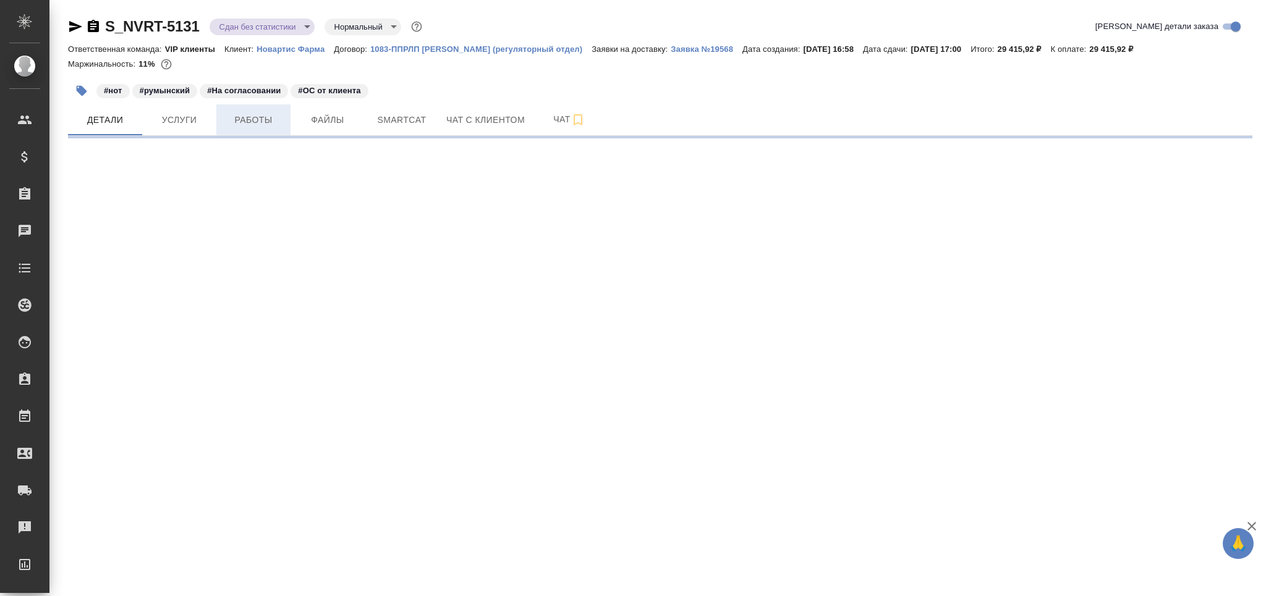
select select "RU"
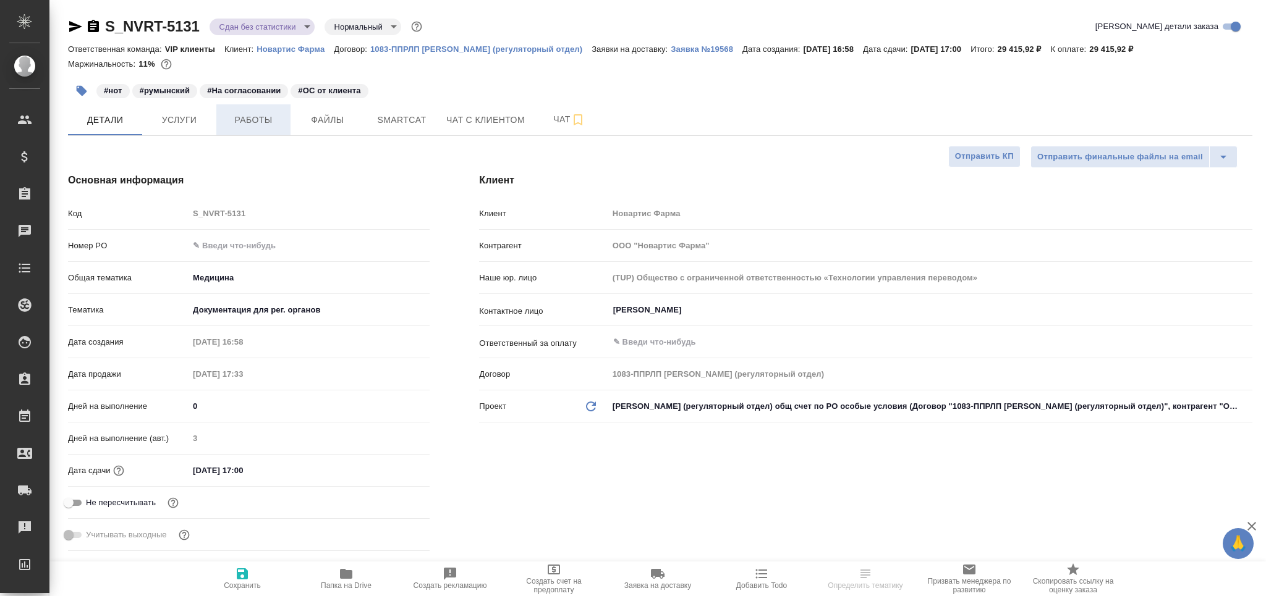
click at [260, 122] on span "Работы" at bounding box center [253, 119] width 59 height 15
type textarea "x"
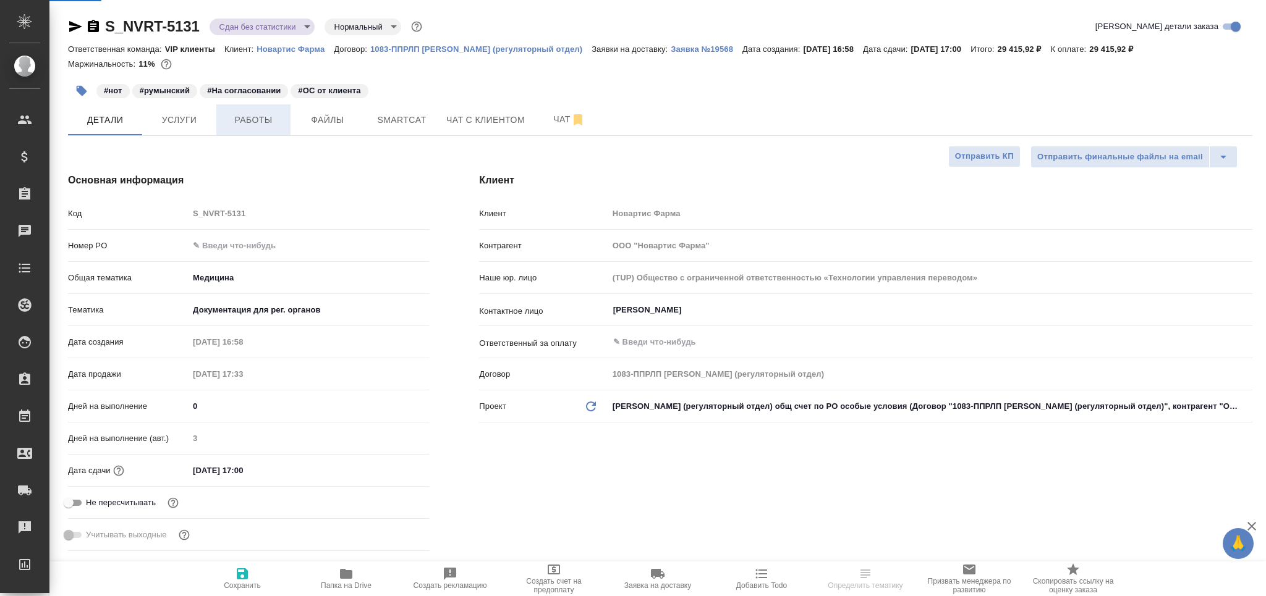
type textarea "x"
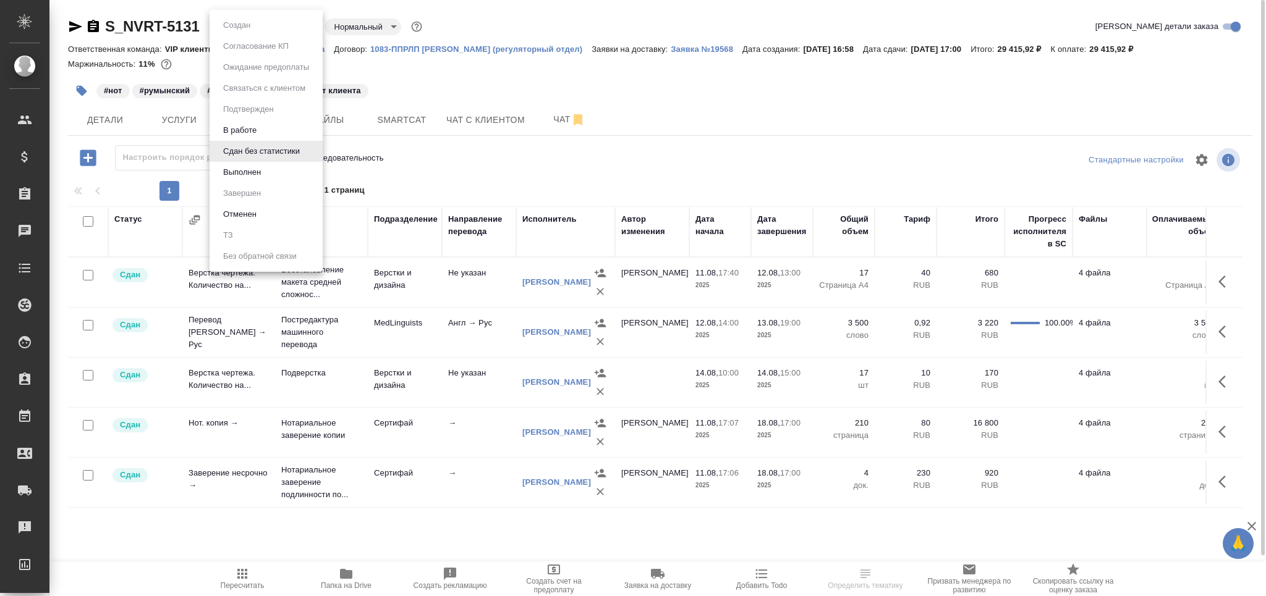
click at [289, 27] on body "🙏 .cls-1 fill:#fff; AWATERA Grabko [PERSON_NAME] Спецификации Заказы 0 Чаты Tod…" at bounding box center [633, 348] width 1266 height 696
click at [666, 135] on div at bounding box center [633, 298] width 1266 height 596
click at [222, 25] on body "🙏 .cls-1 fill:#fff; AWATERA Grabko [PERSON_NAME] Спецификации Заказы 0 Чаты Tod…" at bounding box center [633, 348] width 1266 height 696
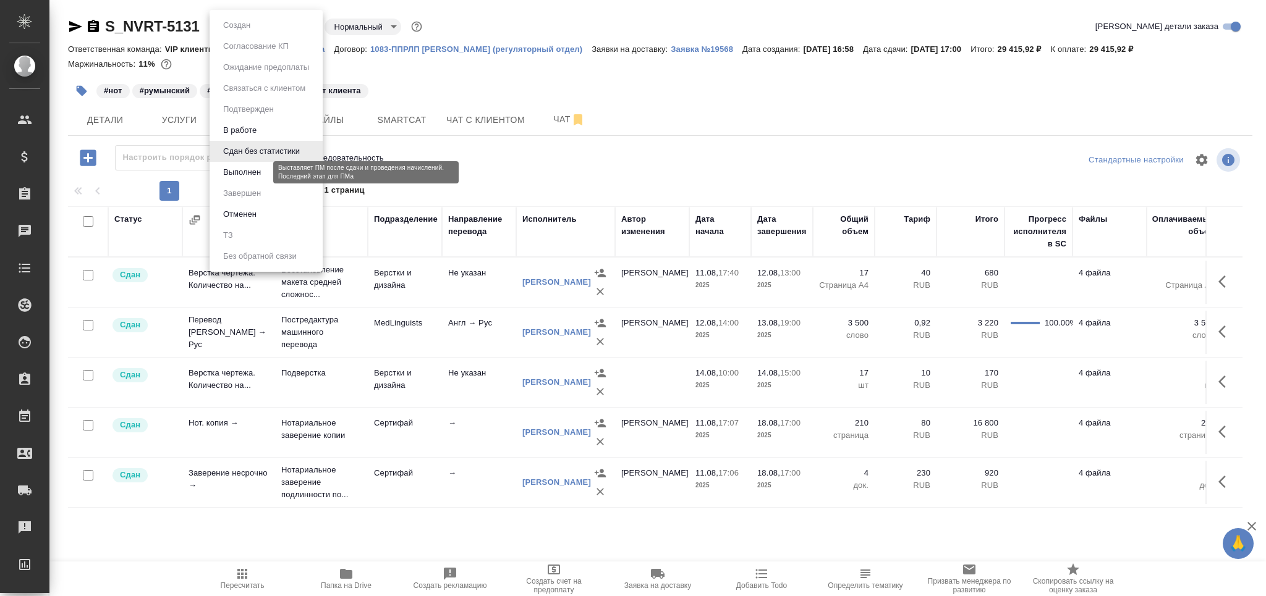
click at [250, 174] on button "Выполнен" at bounding box center [241, 173] width 45 height 14
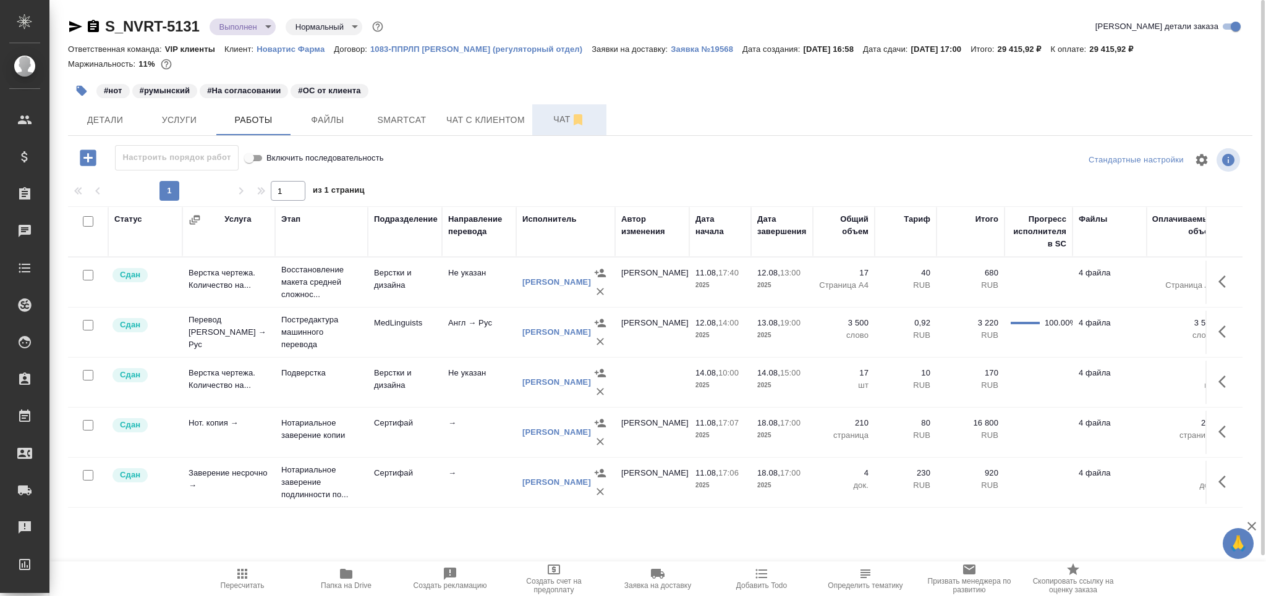
click at [541, 113] on span "Чат" at bounding box center [569, 119] width 59 height 15
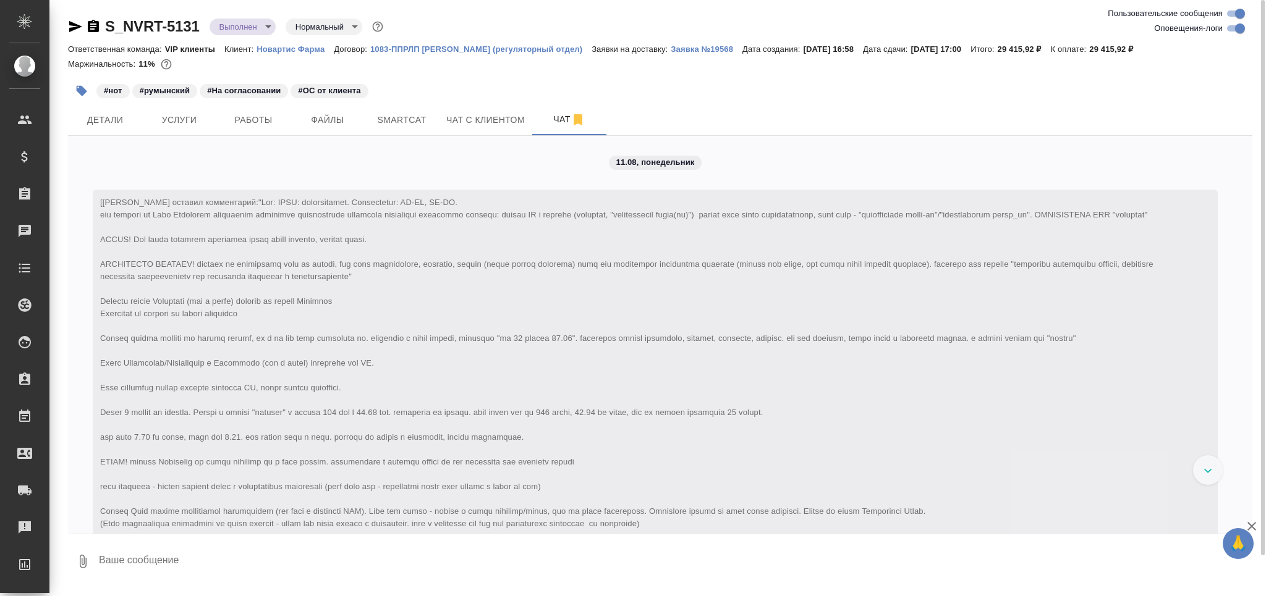
click at [163, 559] on textarea at bounding box center [675, 562] width 1155 height 42
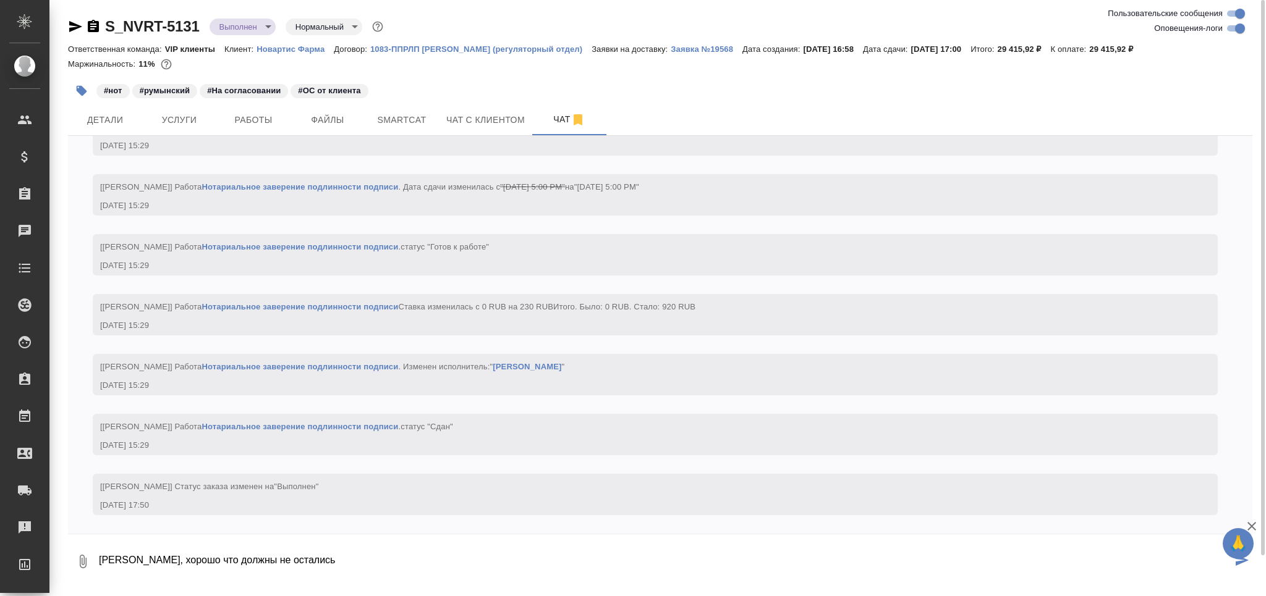
type textarea "[PERSON_NAME], хорошо что должны не остались"
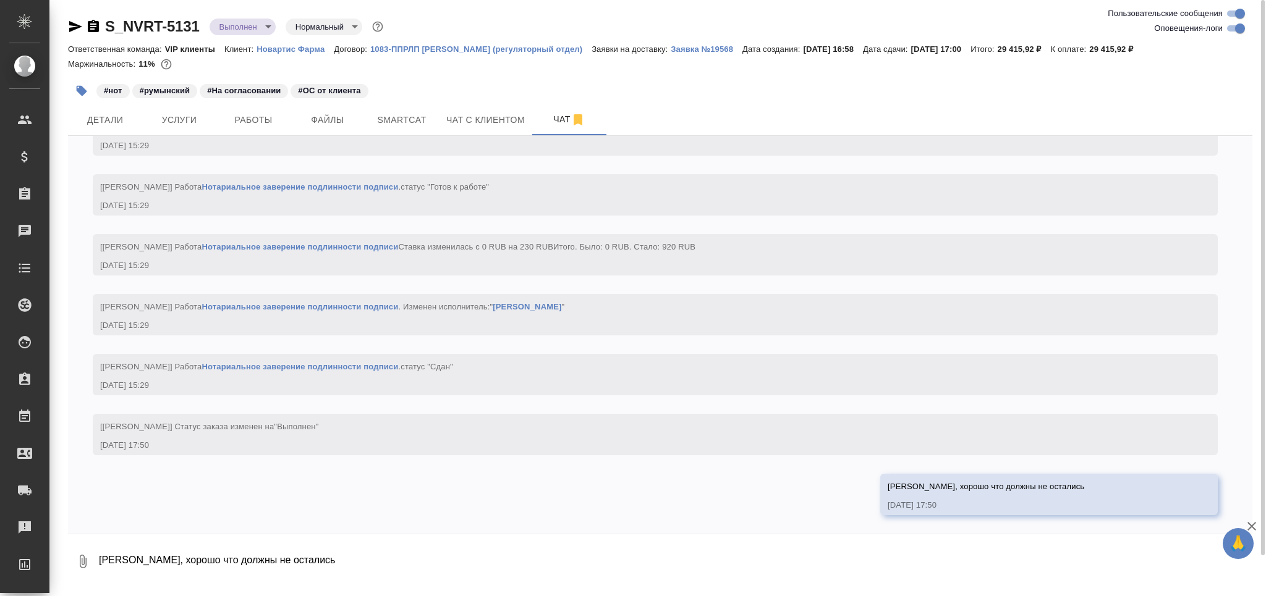
scroll to position [9983, 0]
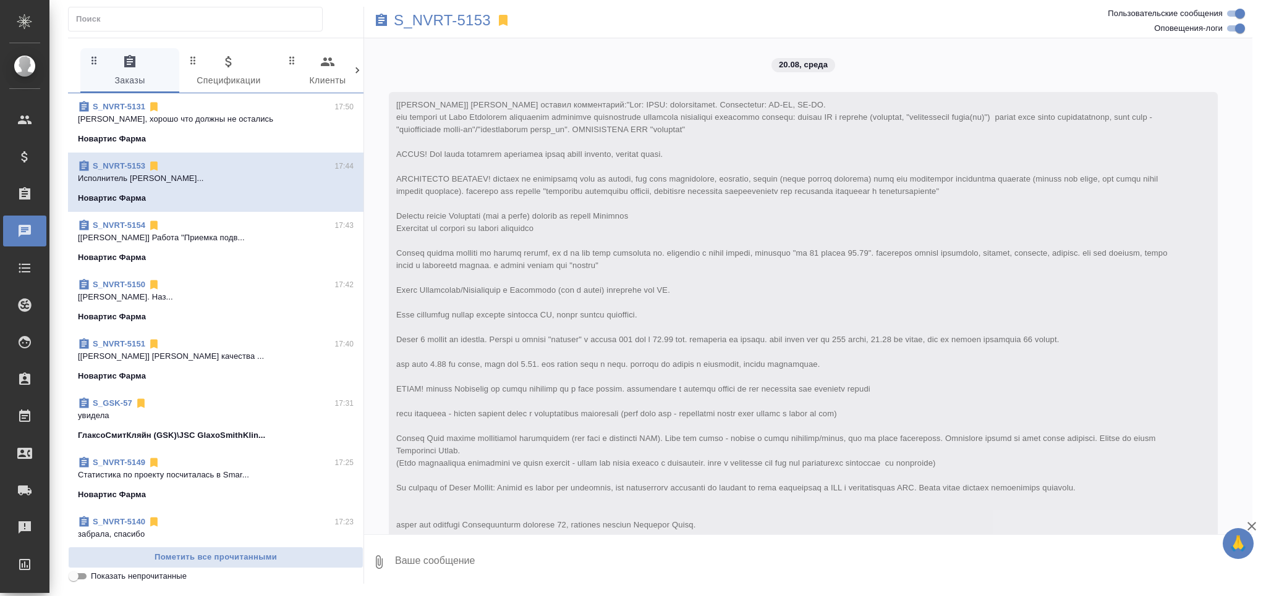
scroll to position [4353, 0]
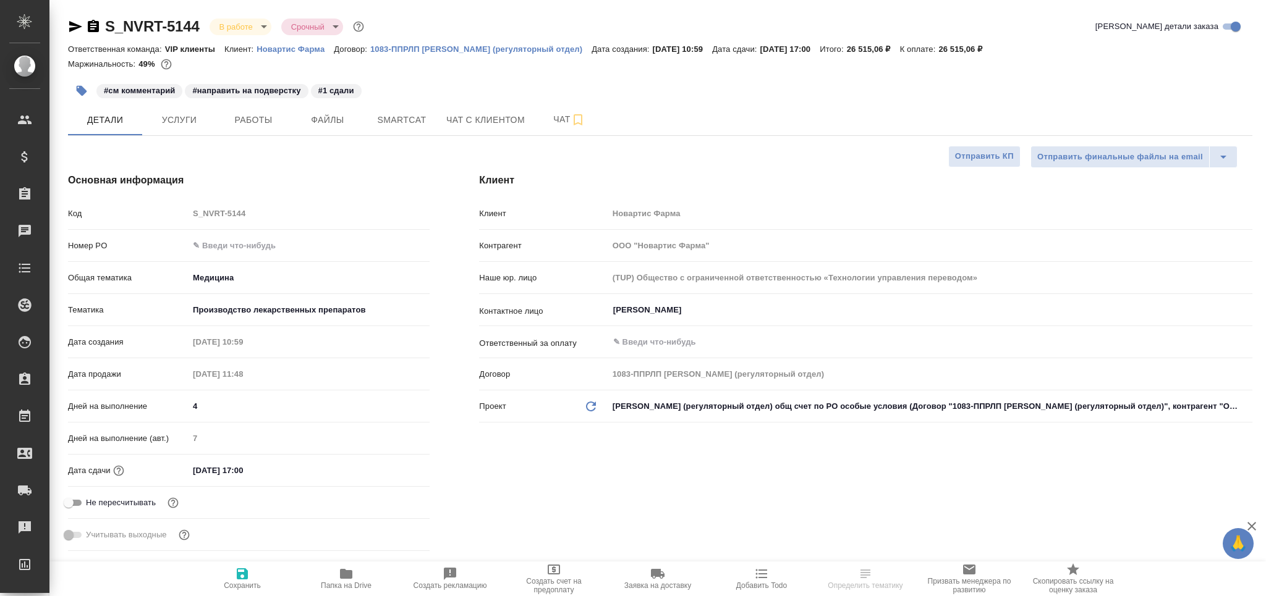
select select "RU"
click at [420, 112] on button "Smartcat" at bounding box center [402, 119] width 74 height 31
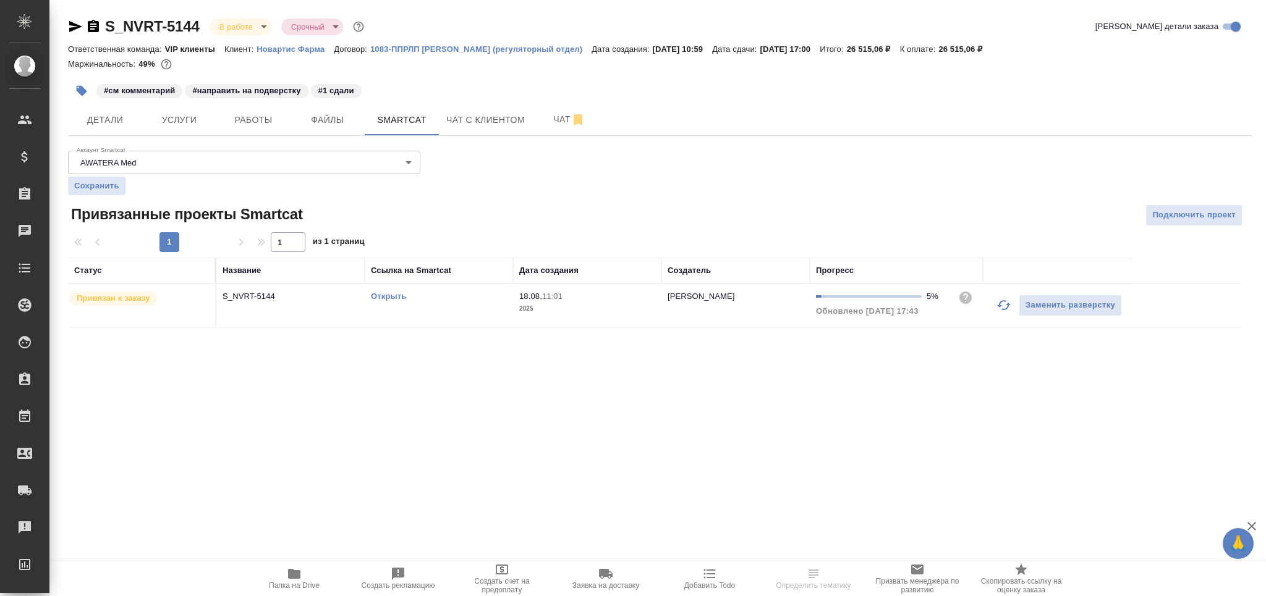
click at [386, 295] on link "Открыть" at bounding box center [388, 296] width 35 height 9
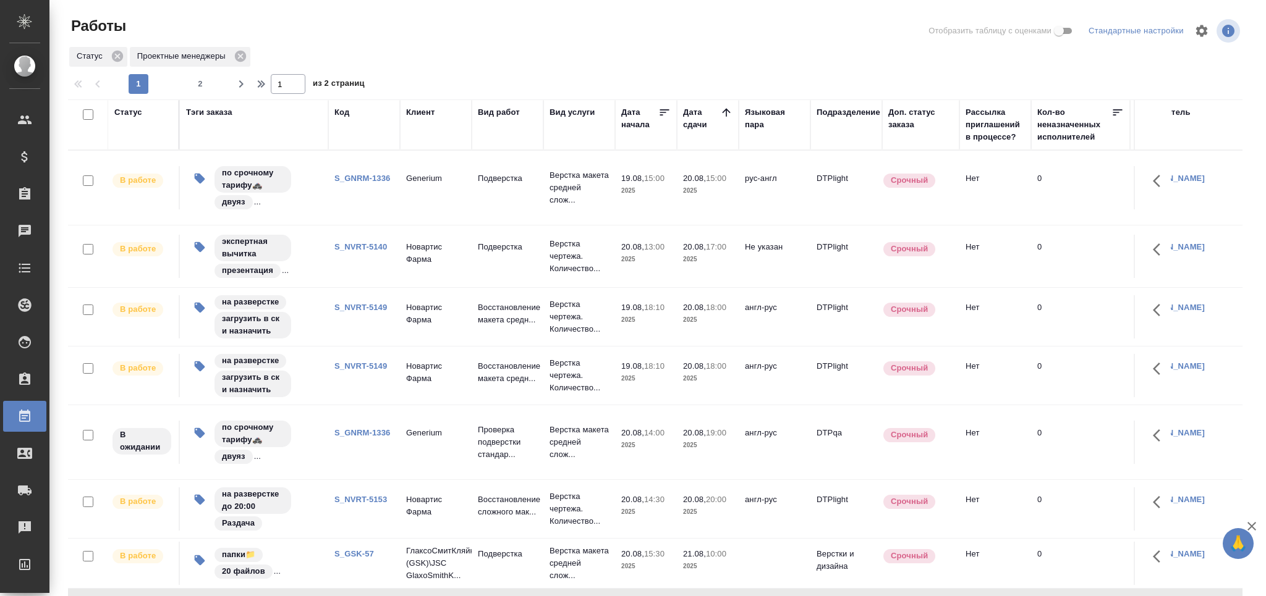
scroll to position [66, 0]
